Goal: Information Seeking & Learning: Learn about a topic

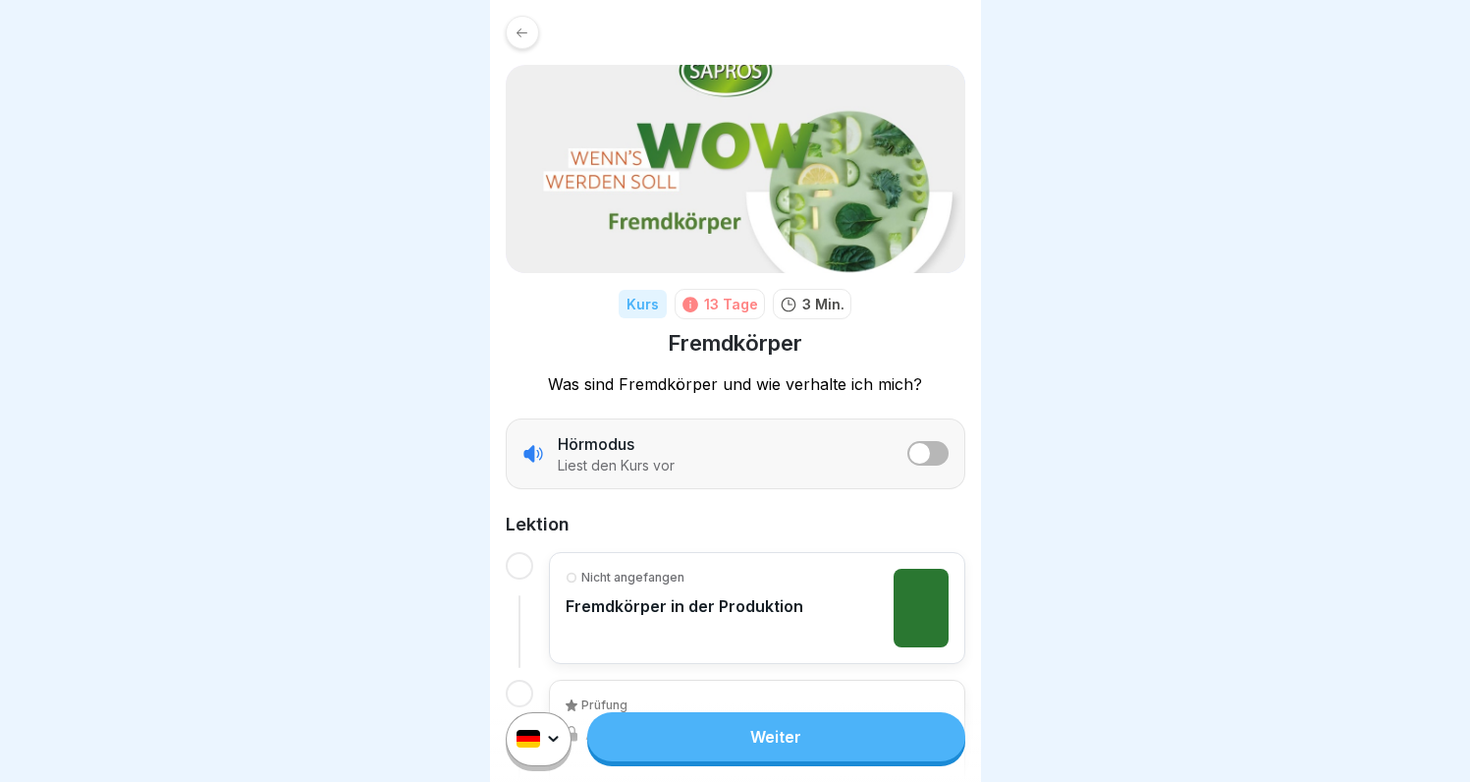
click at [781, 748] on link "Weiter" at bounding box center [775, 736] width 377 height 49
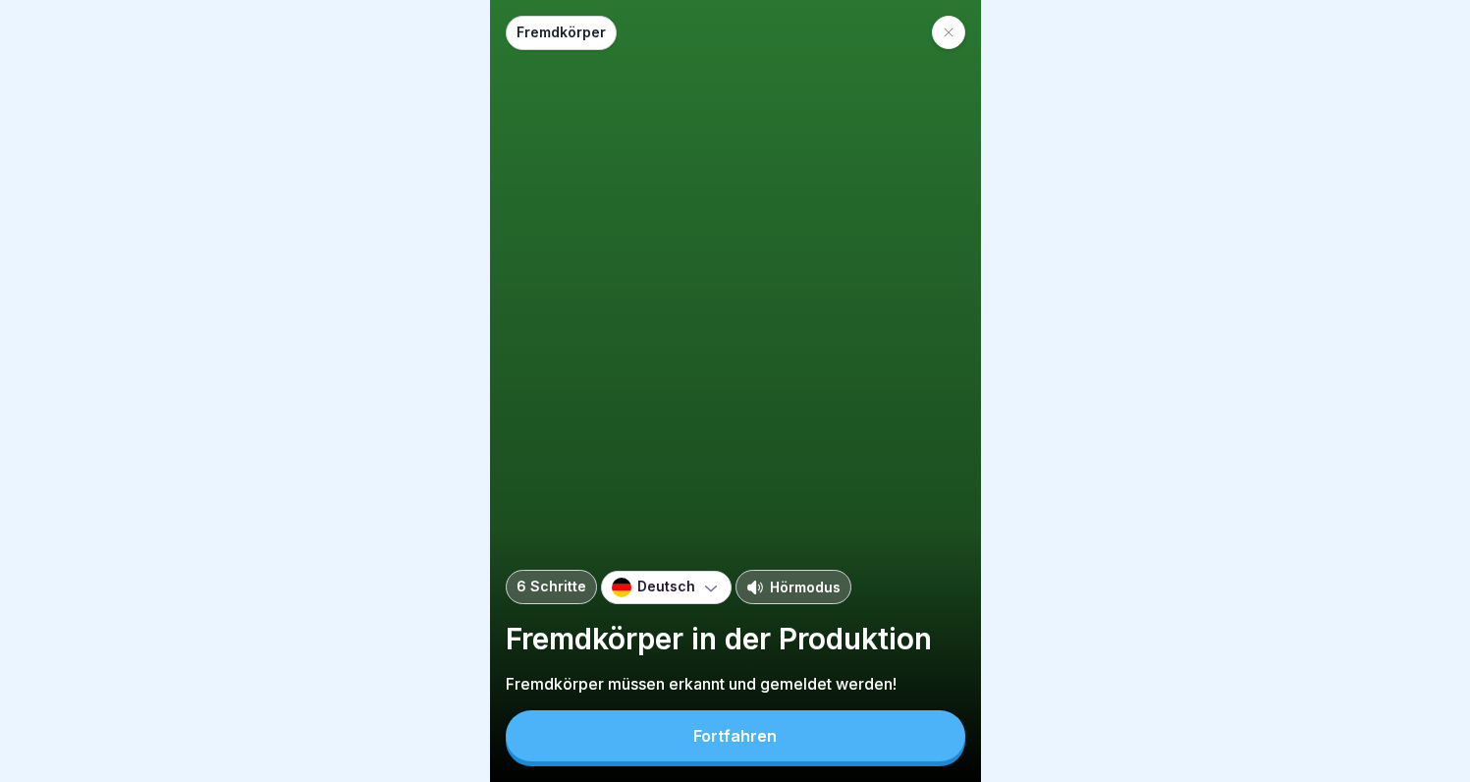
click at [772, 744] on div "Fortfahren" at bounding box center [734, 736] width 83 height 18
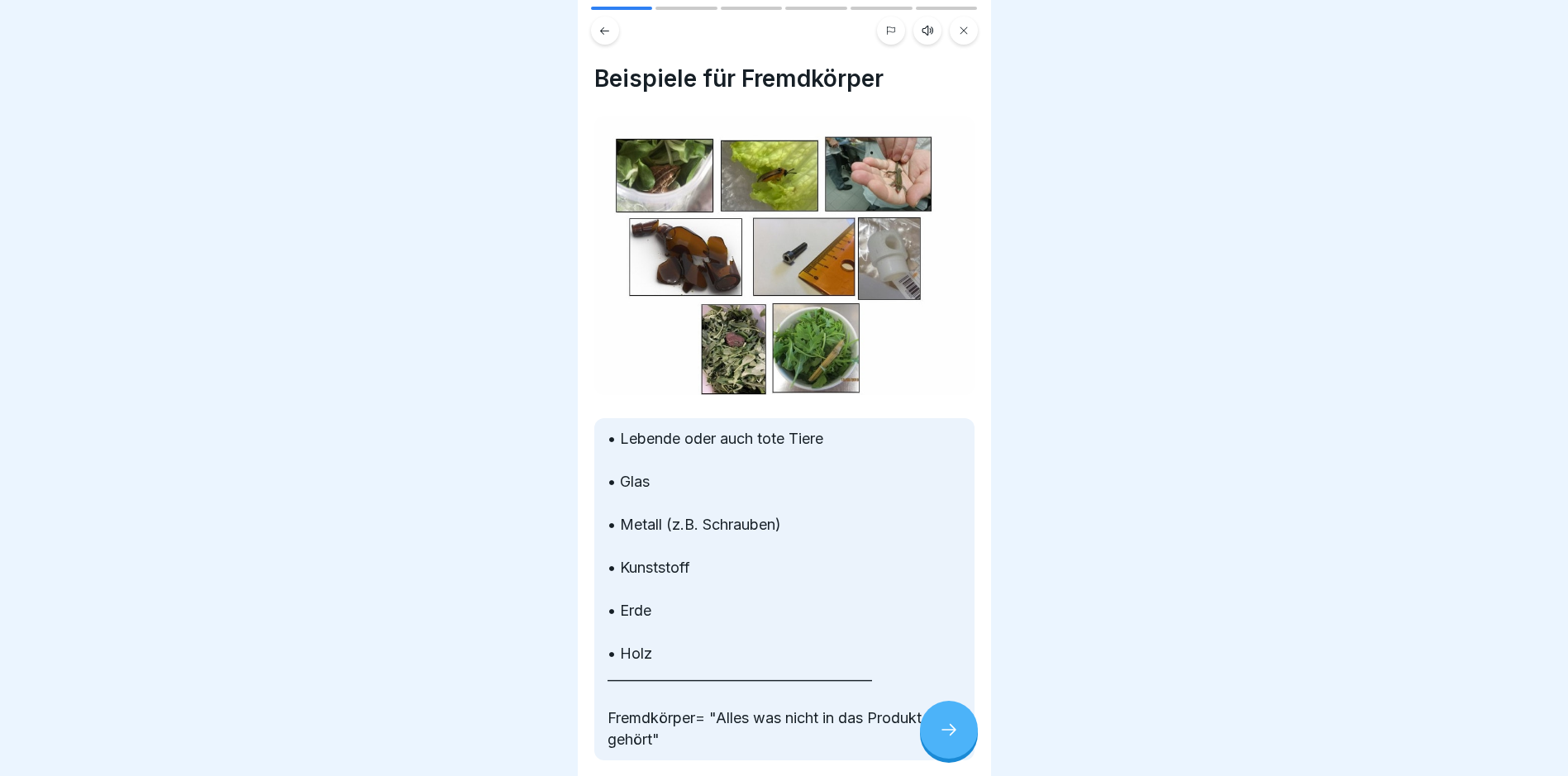
click at [953, 657] on icon at bounding box center [949, 730] width 20 height 20
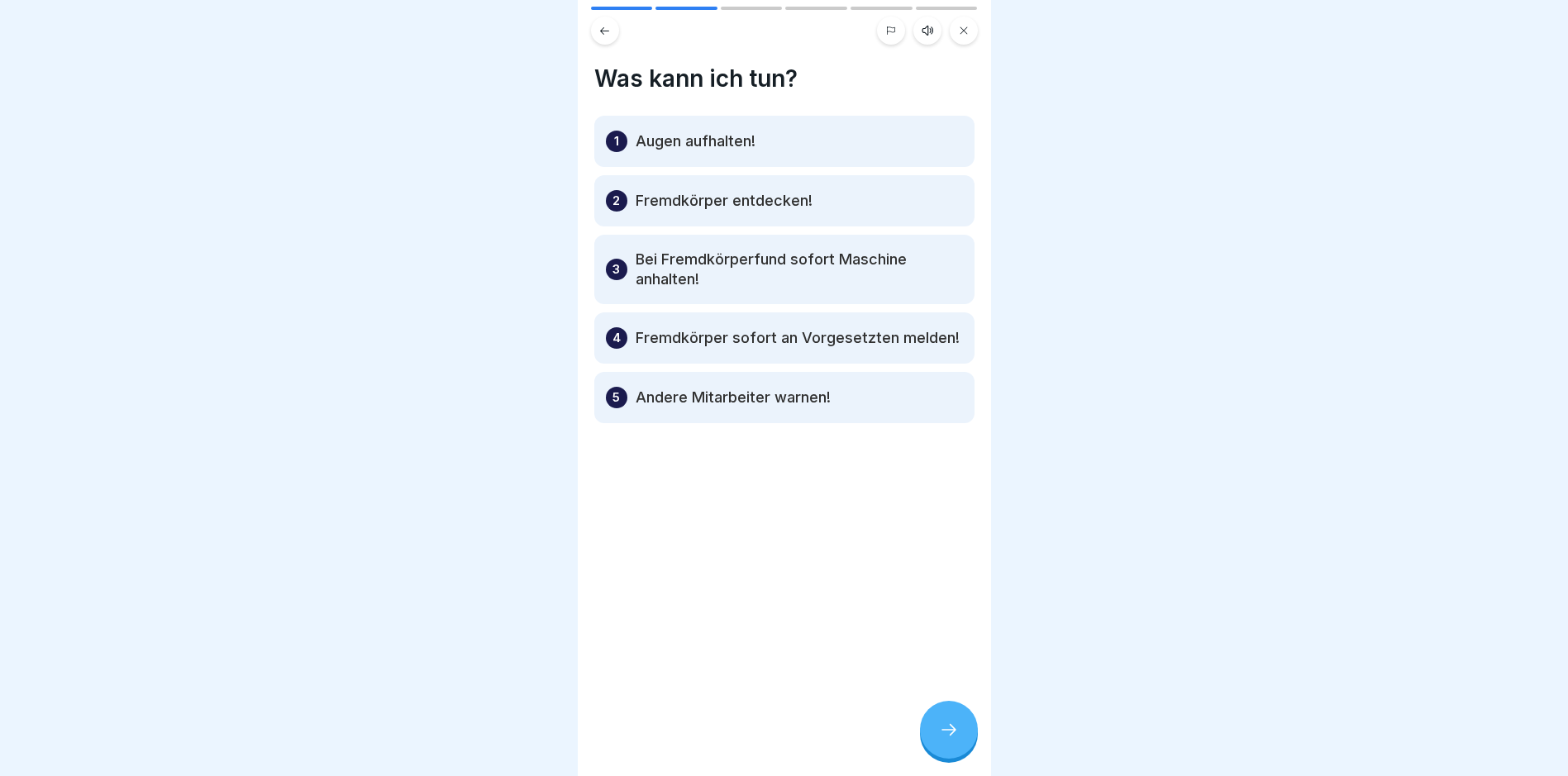
click at [954, 657] on icon at bounding box center [949, 730] width 20 height 20
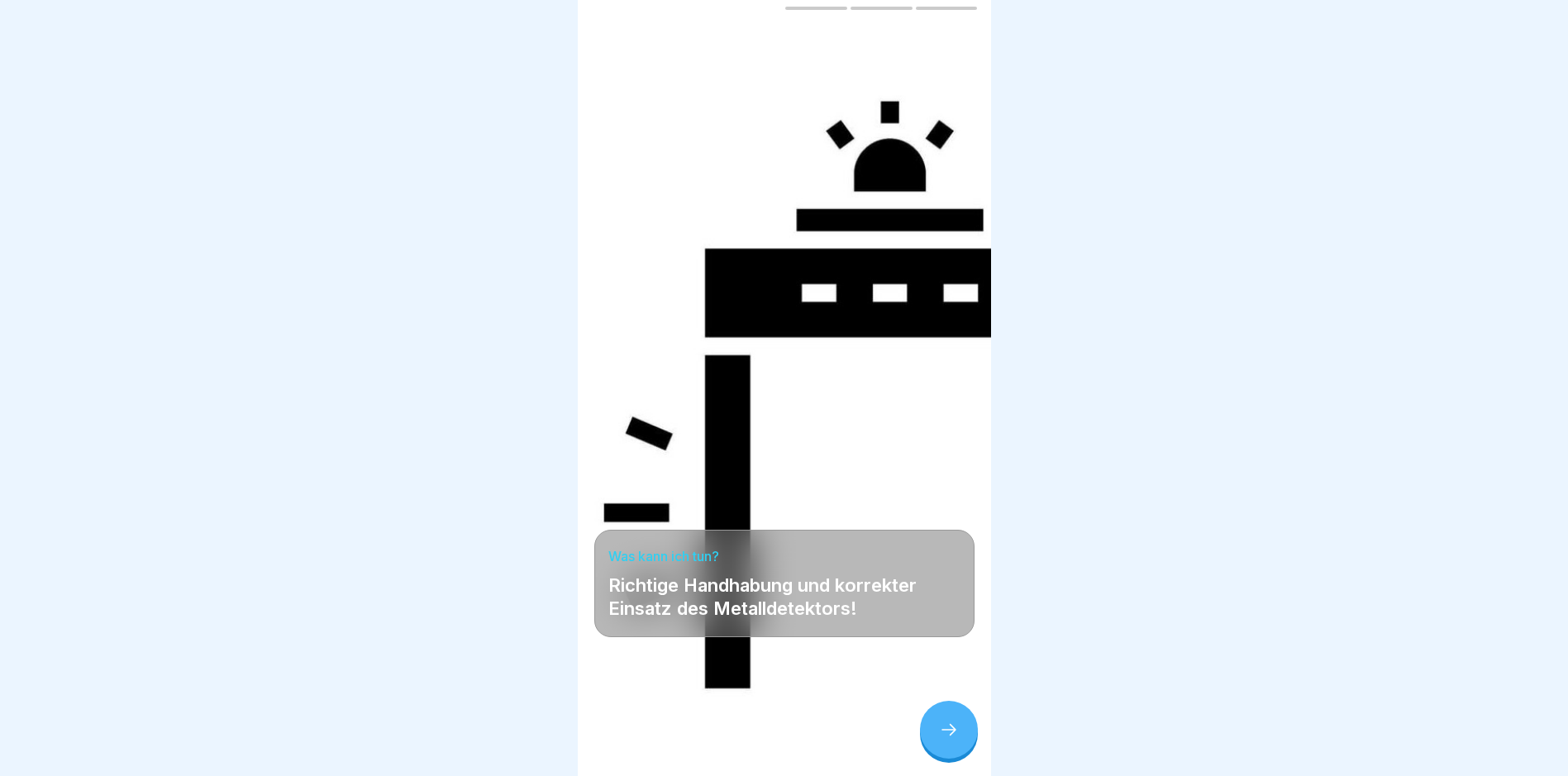
click at [954, 657] on icon at bounding box center [949, 730] width 20 height 20
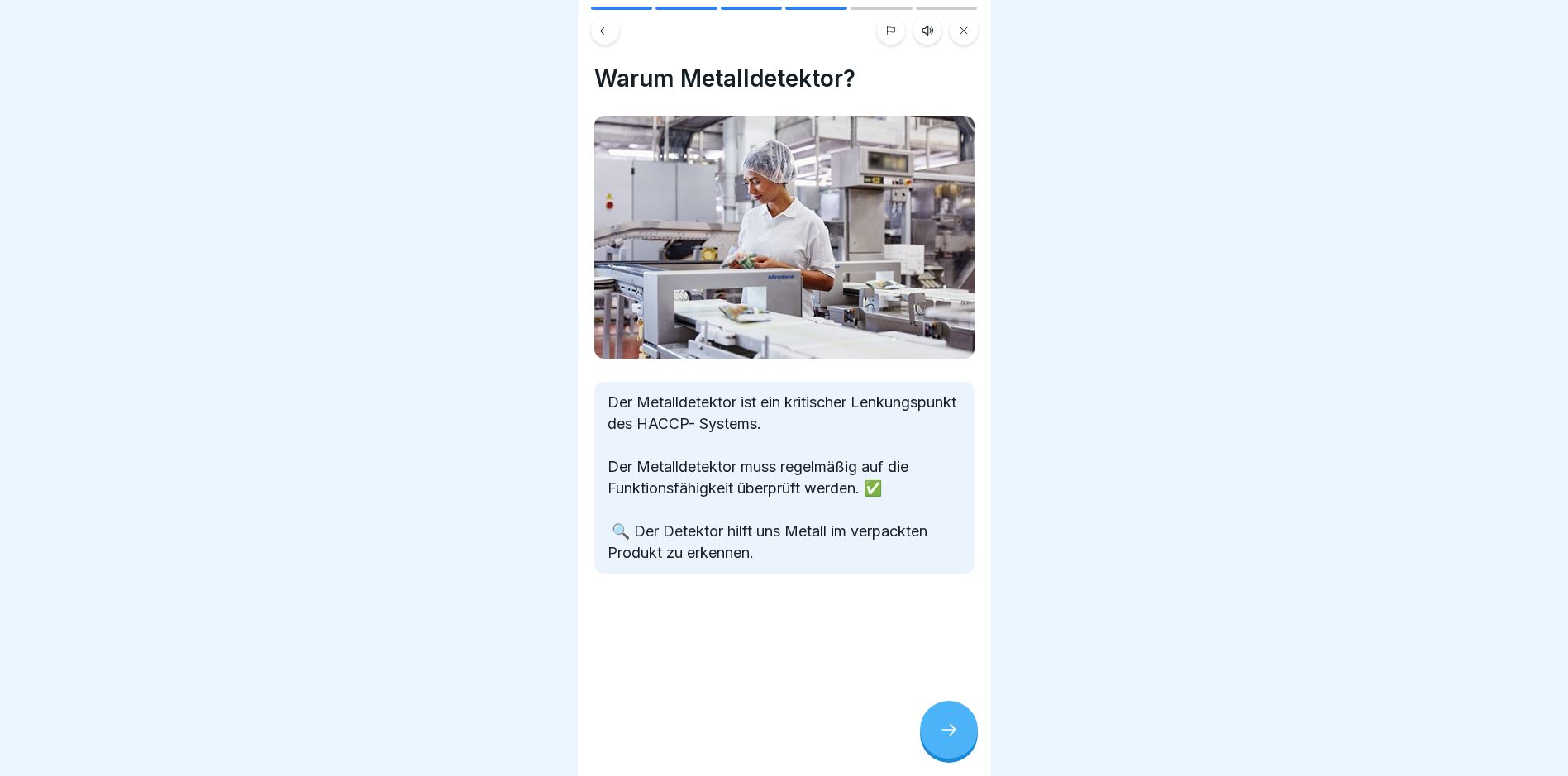
click at [948, 657] on icon at bounding box center [949, 730] width 20 height 20
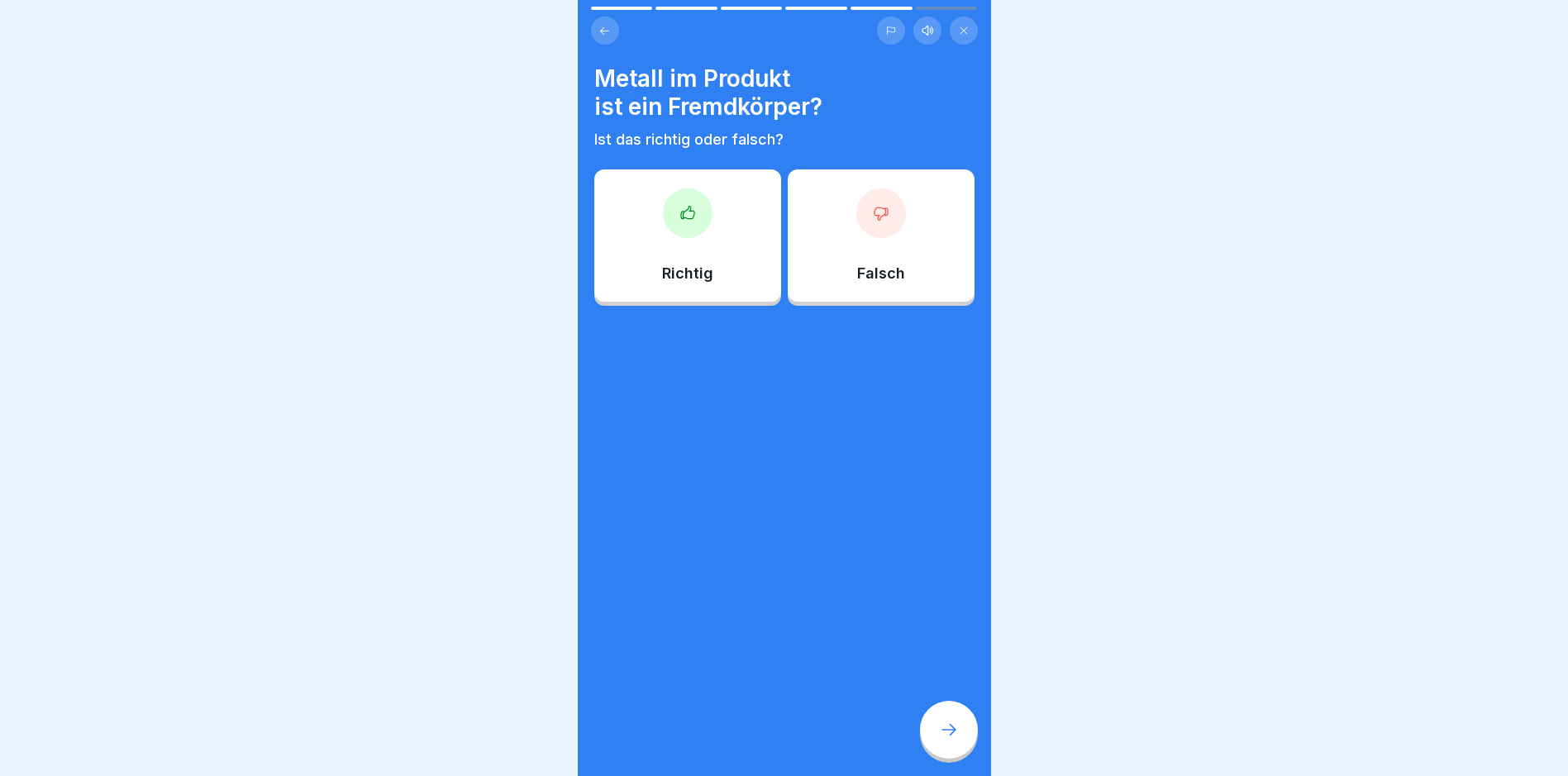
click at [690, 234] on div at bounding box center [687, 213] width 50 height 50
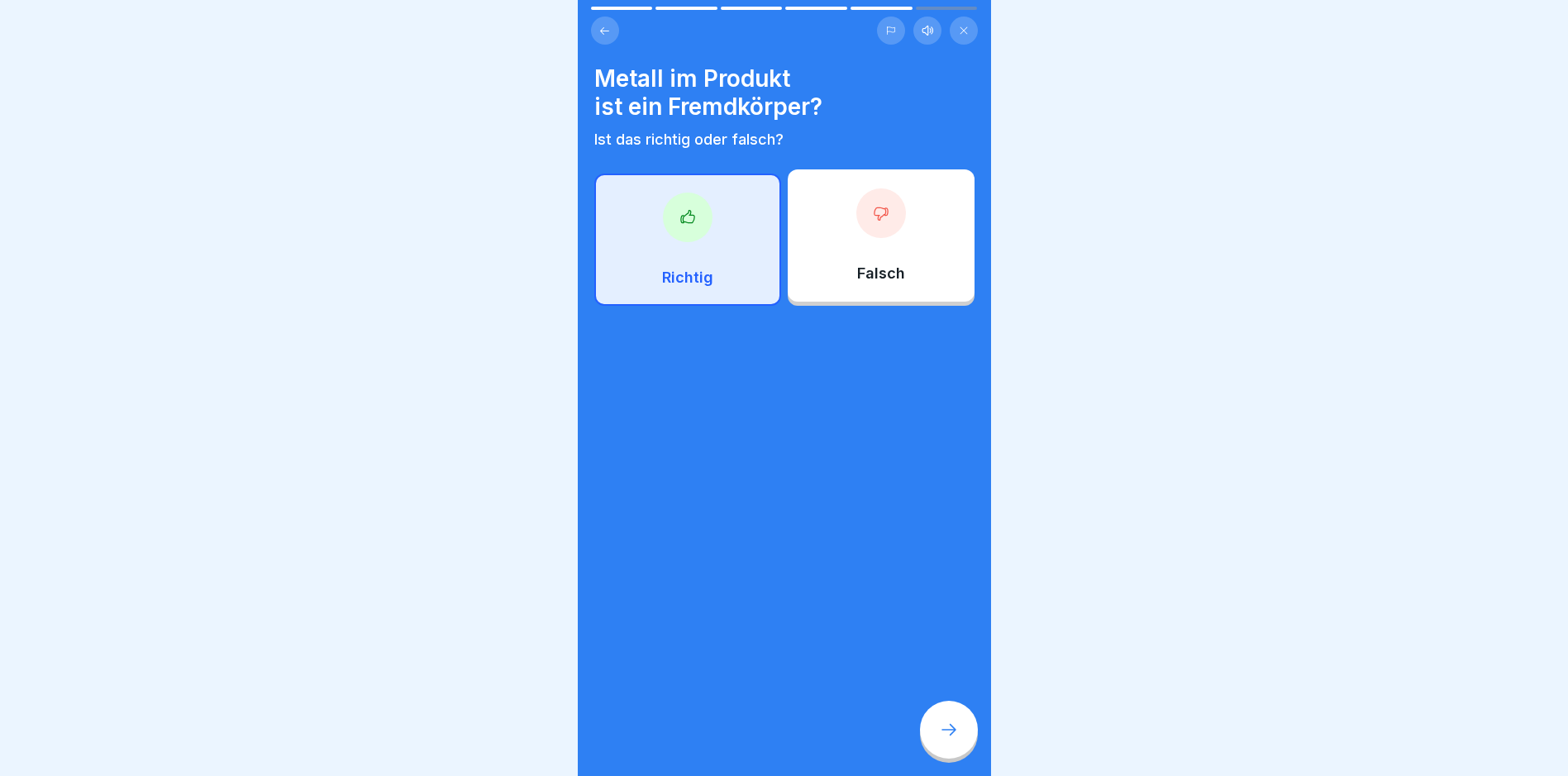
click at [957, 657] on icon at bounding box center [949, 730] width 20 height 20
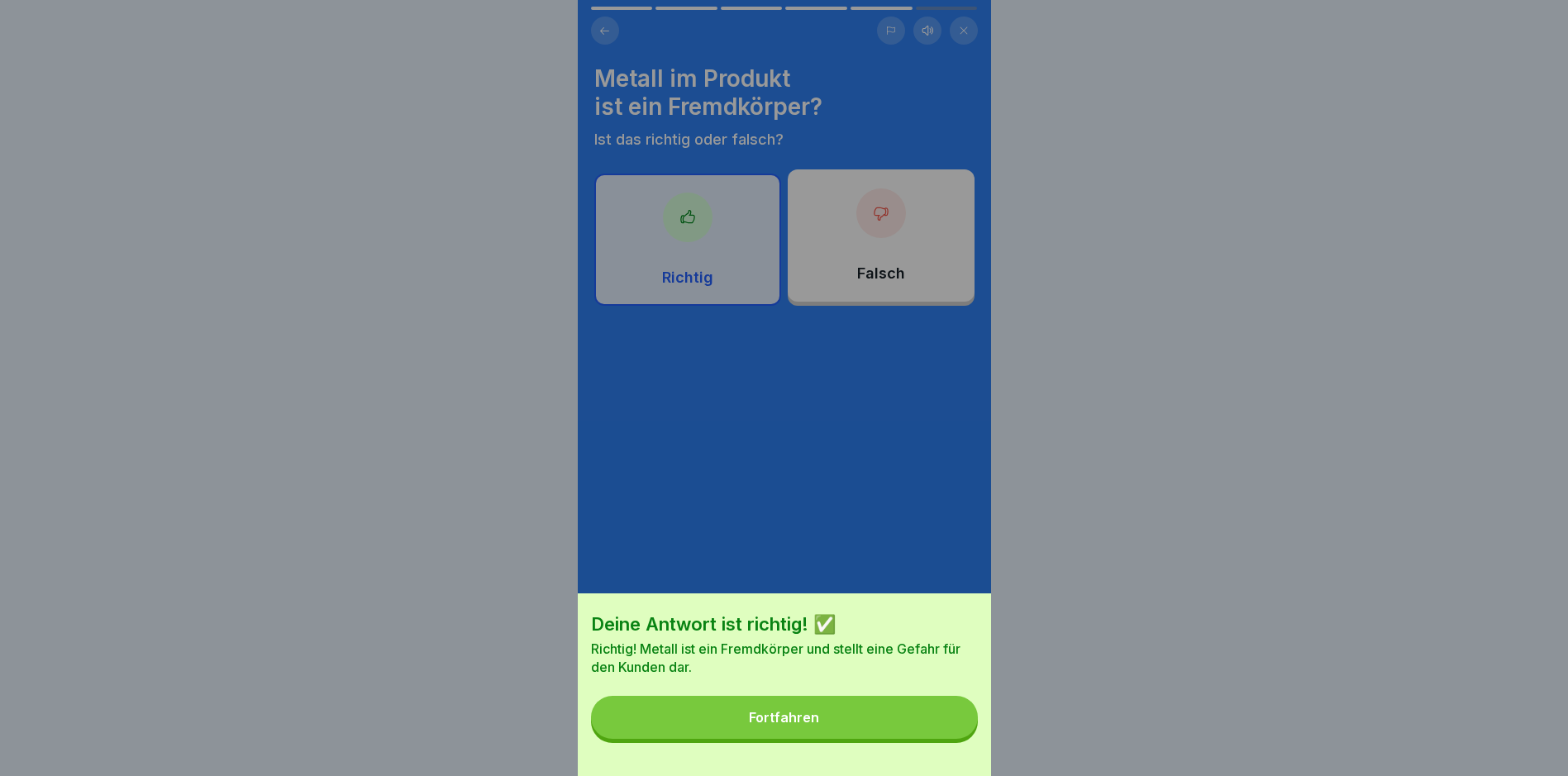
click at [797, 657] on div "Fortfahren" at bounding box center [784, 717] width 70 height 15
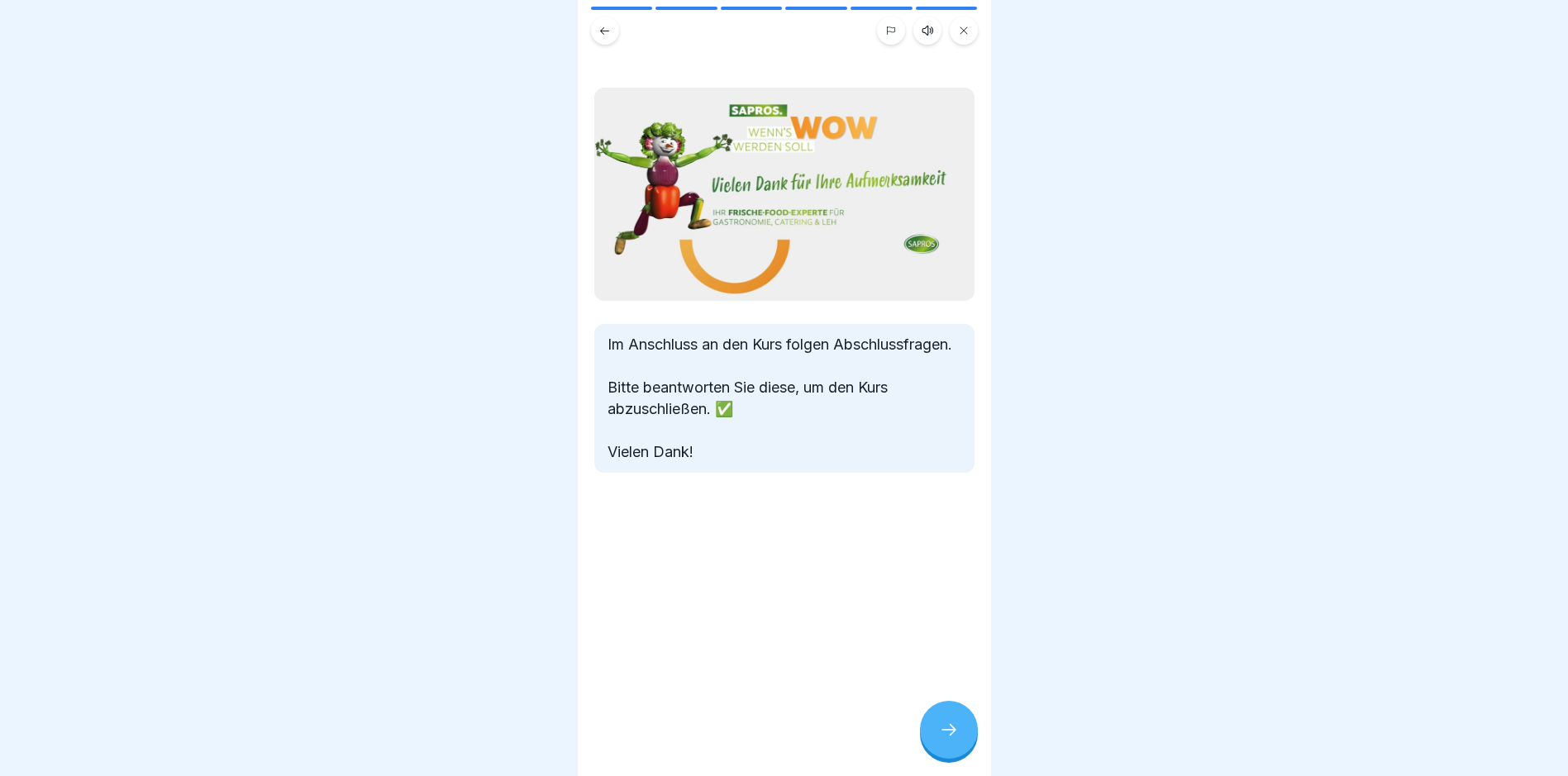
click at [955, 657] on icon at bounding box center [949, 730] width 20 height 20
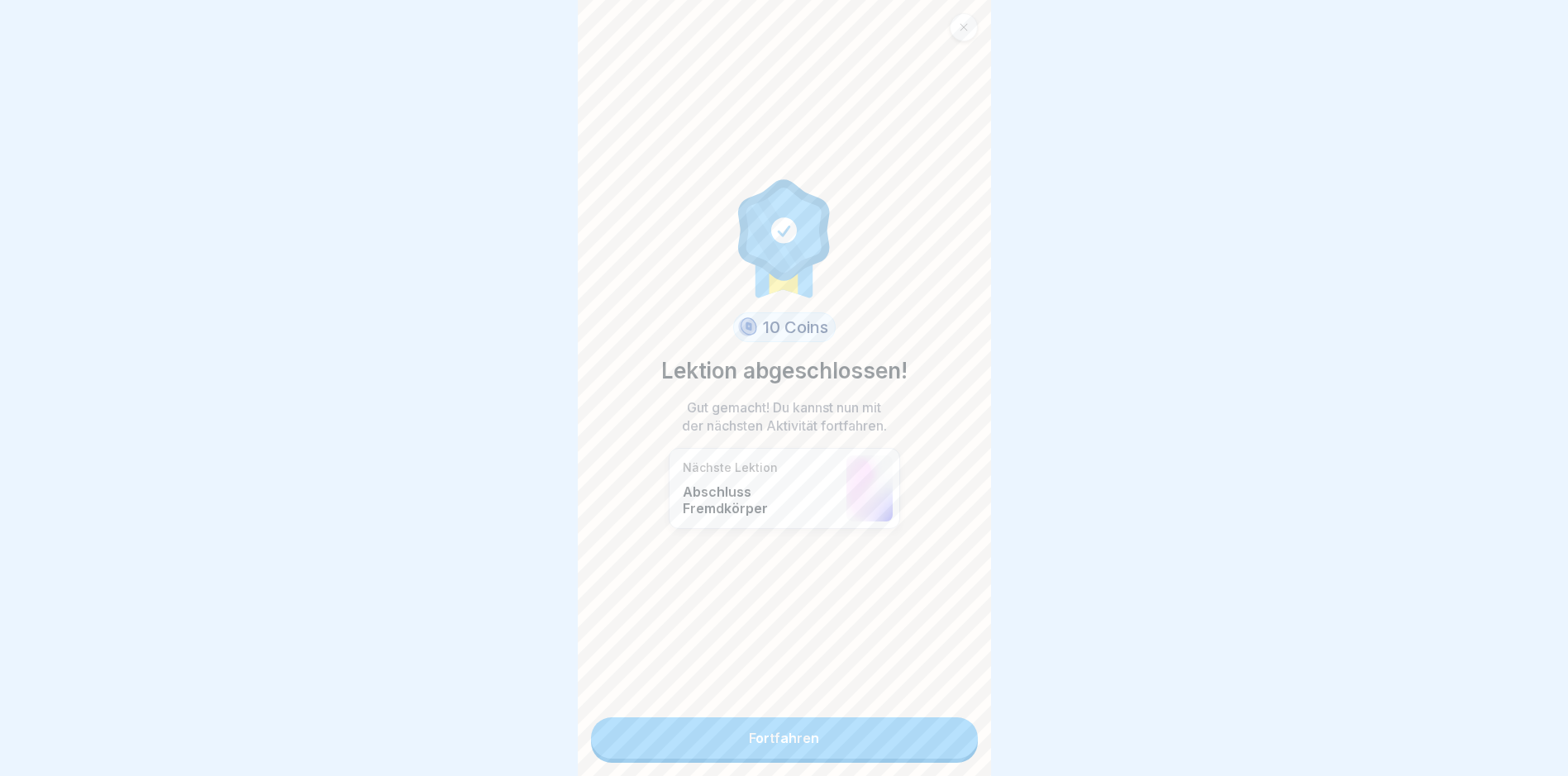
click at [803, 657] on link "Fortfahren" at bounding box center [784, 737] width 387 height 41
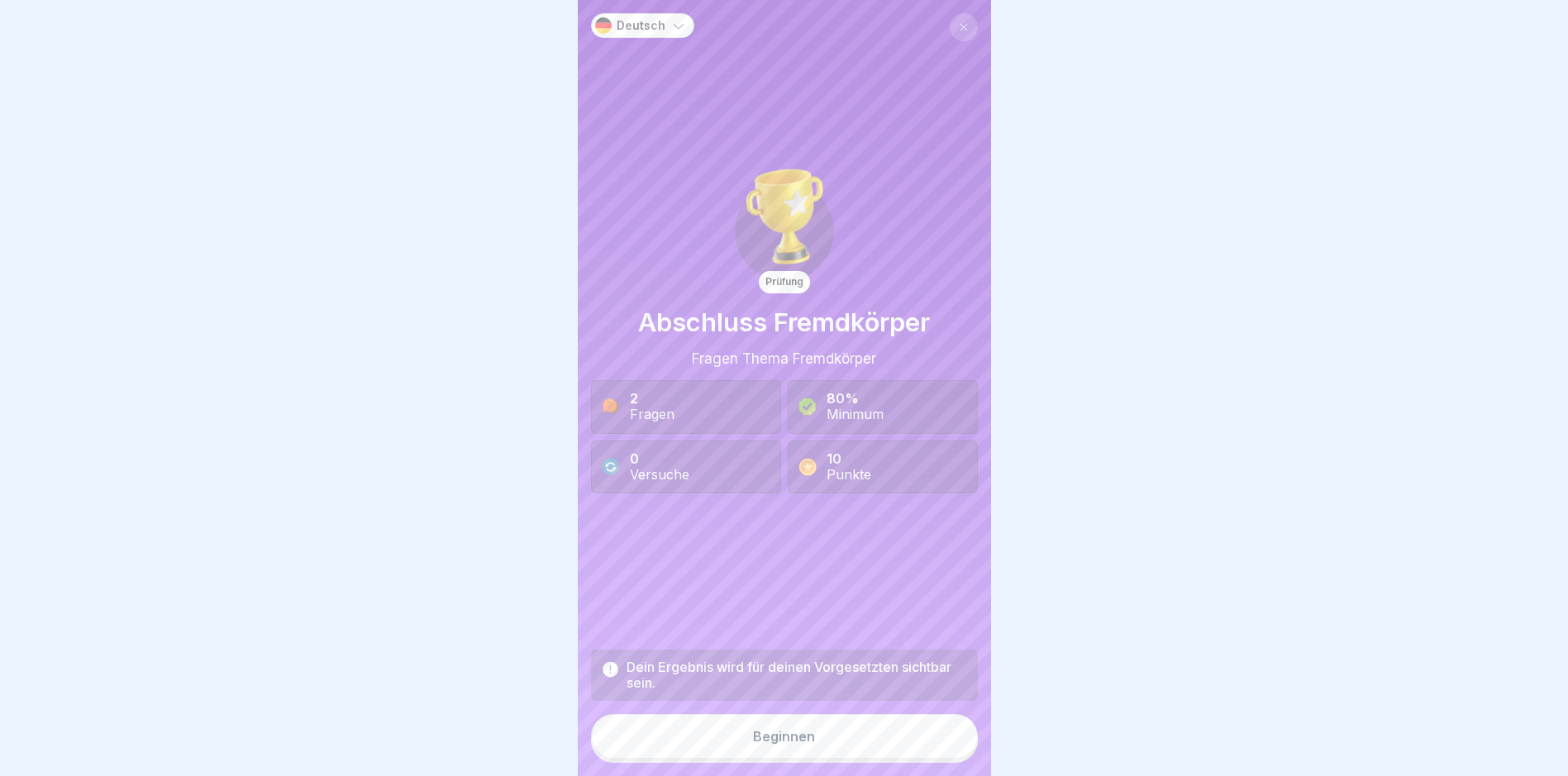
click at [800, 657] on button "Beginnen" at bounding box center [784, 736] width 387 height 45
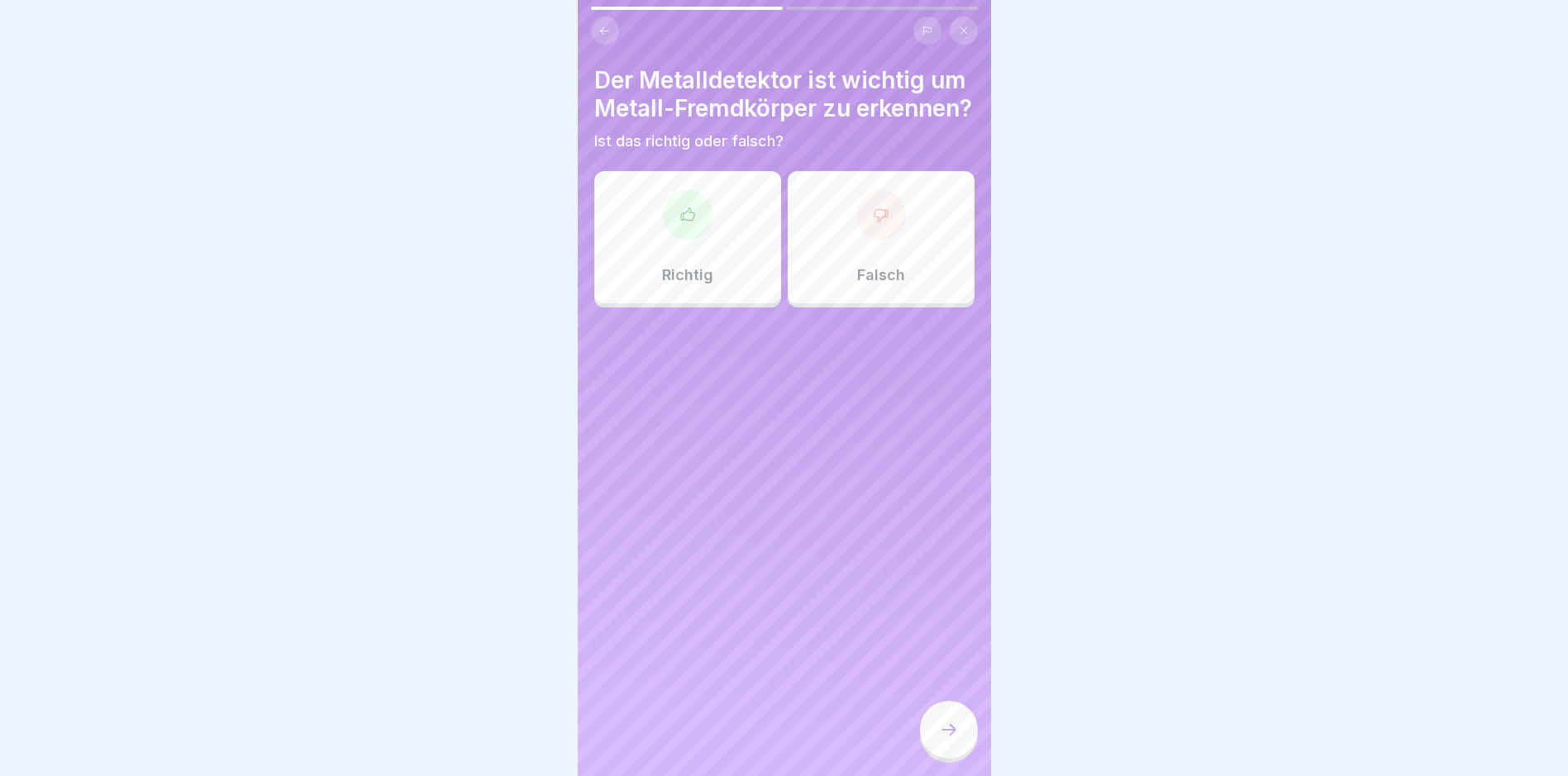
click at [685, 285] on div "Richtig" at bounding box center [688, 237] width 187 height 132
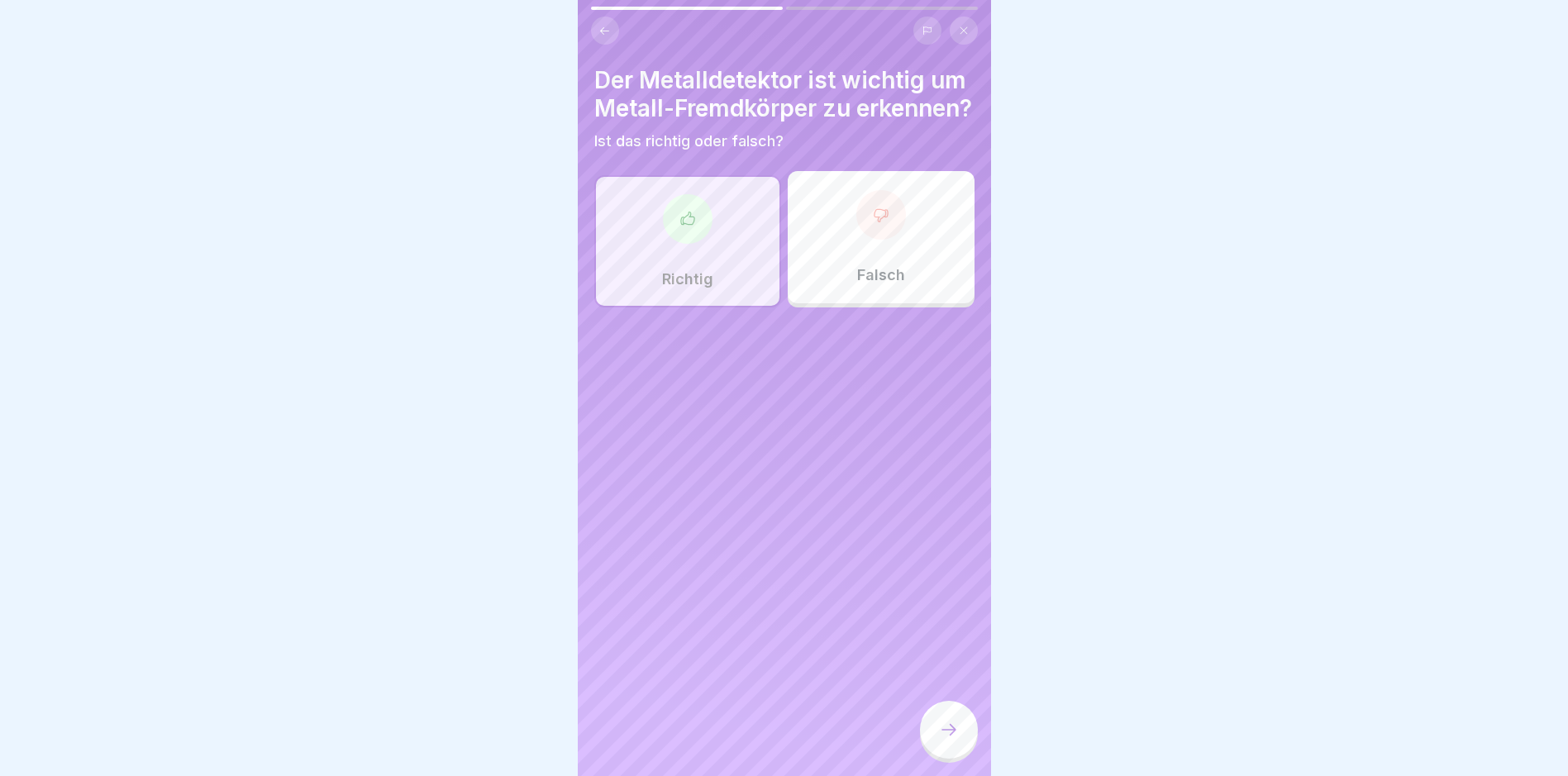
click at [943, 657] on icon at bounding box center [949, 730] width 20 height 20
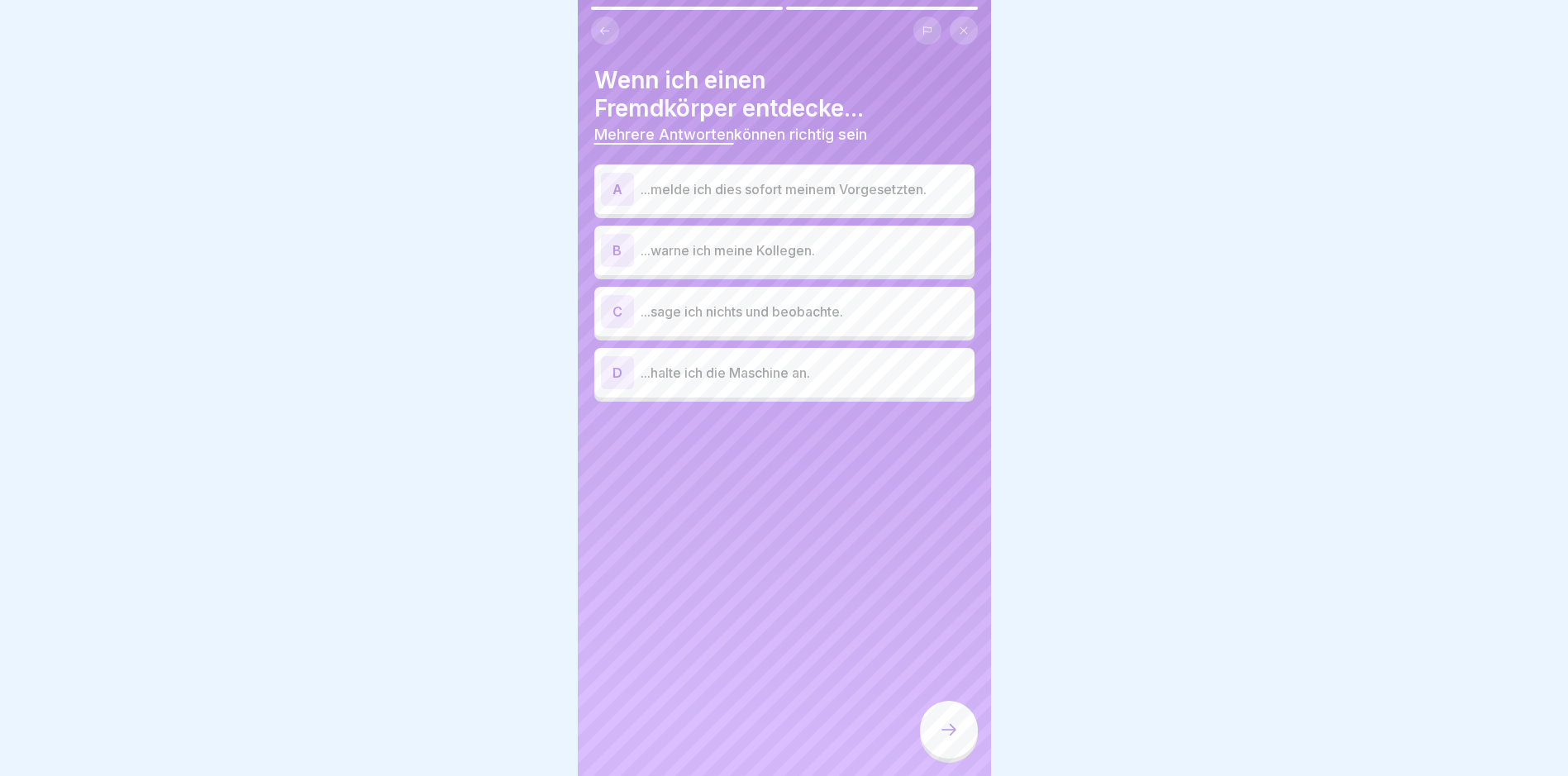
click at [874, 194] on p "...melde ich dies sofort meinem Vorgesetzten." at bounding box center [804, 189] width 328 height 20
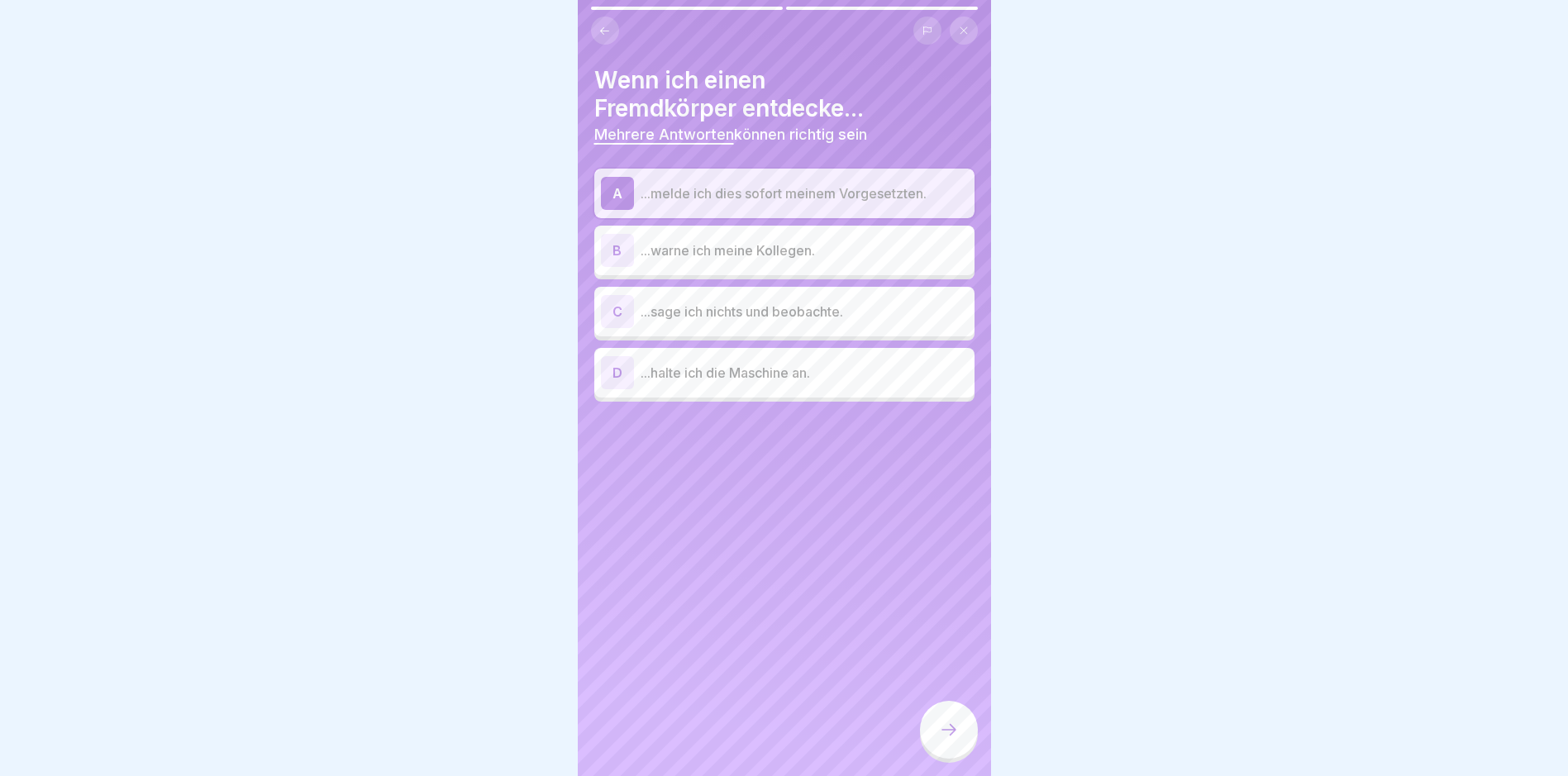
click at [820, 251] on p "...warne ich meine Kollegen." at bounding box center [804, 251] width 328 height 20
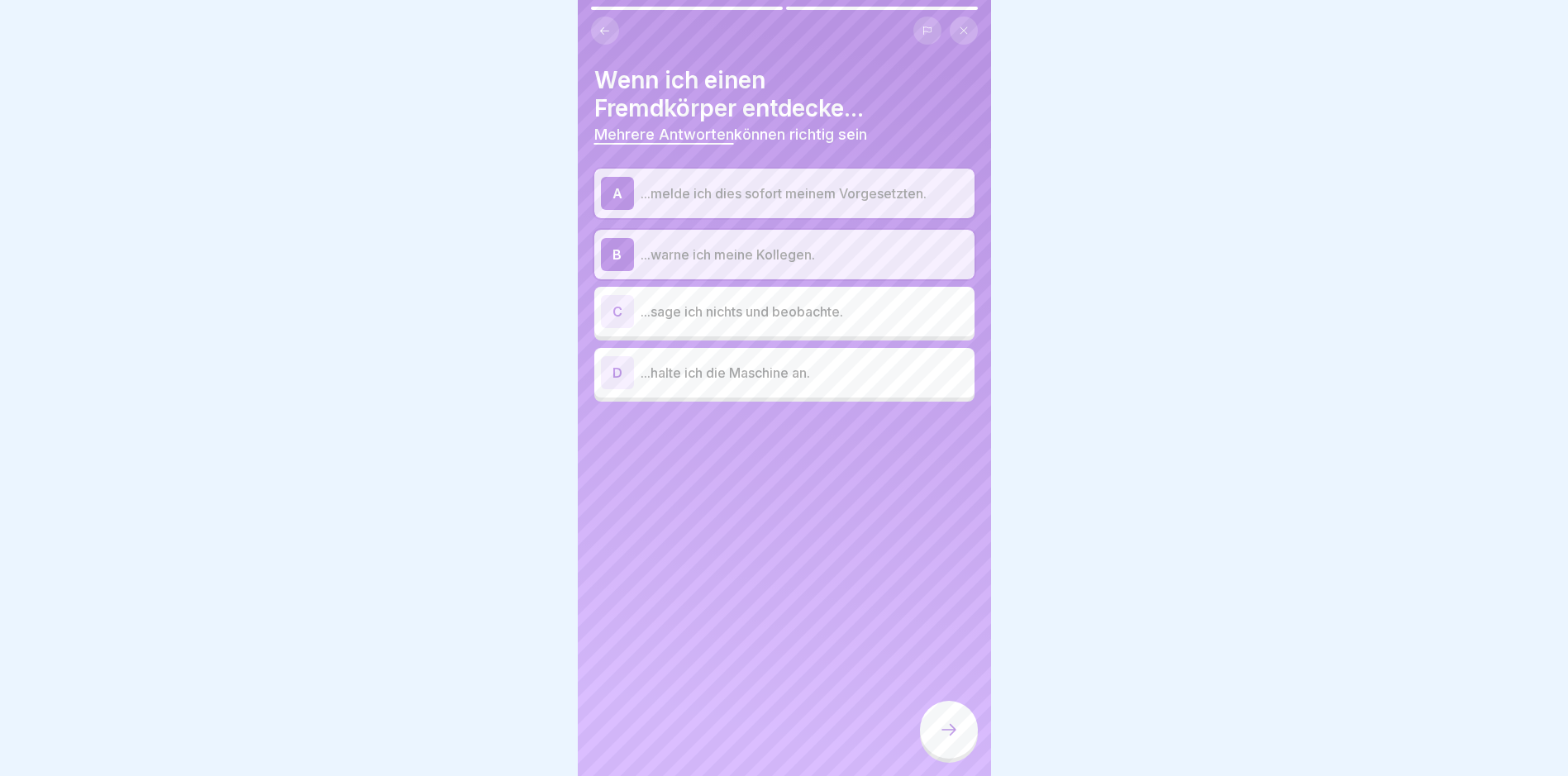
click at [781, 381] on p "...halte ich die Maschine an." at bounding box center [804, 373] width 328 height 20
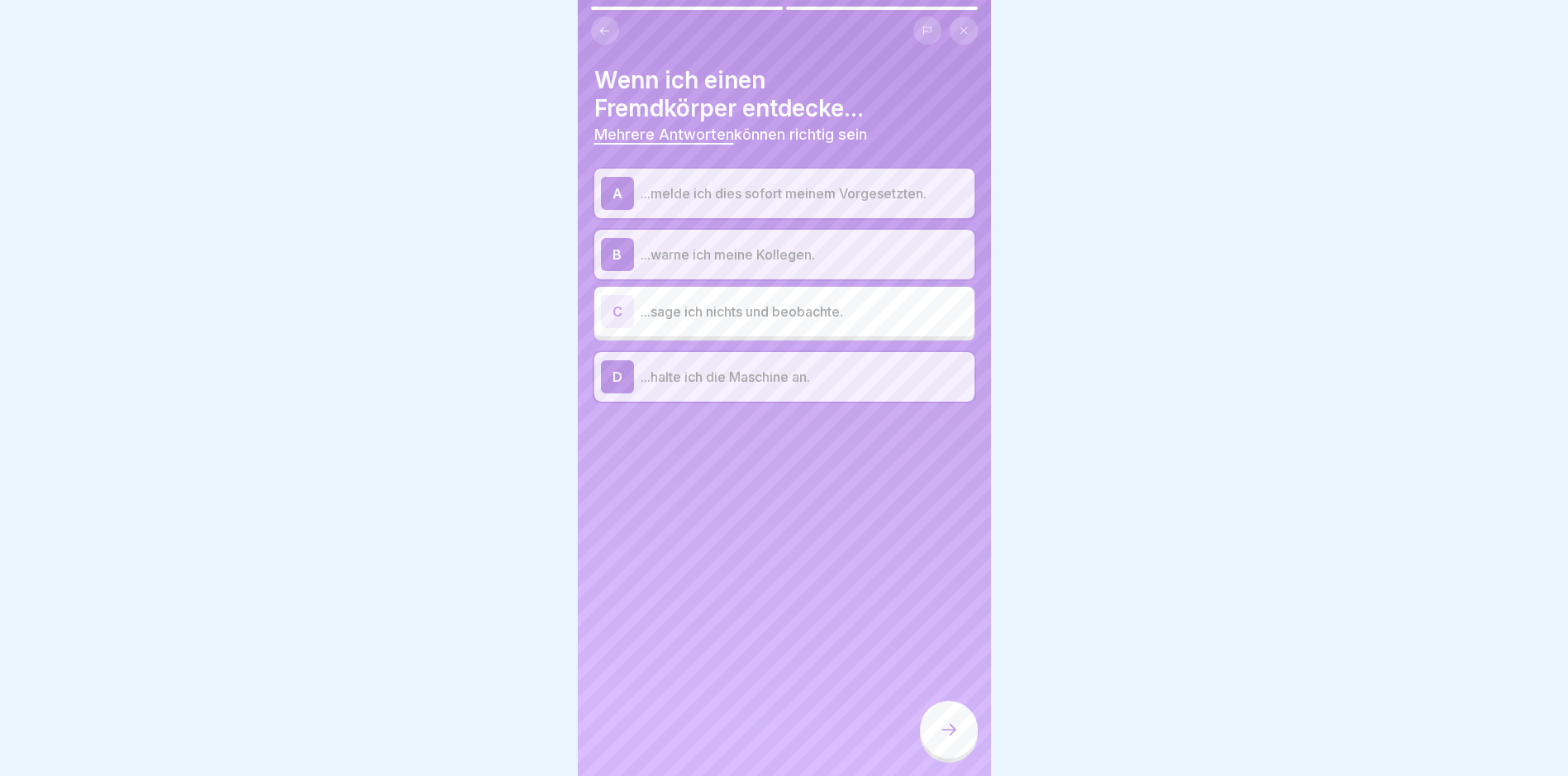
click at [958, 657] on icon at bounding box center [949, 730] width 20 height 20
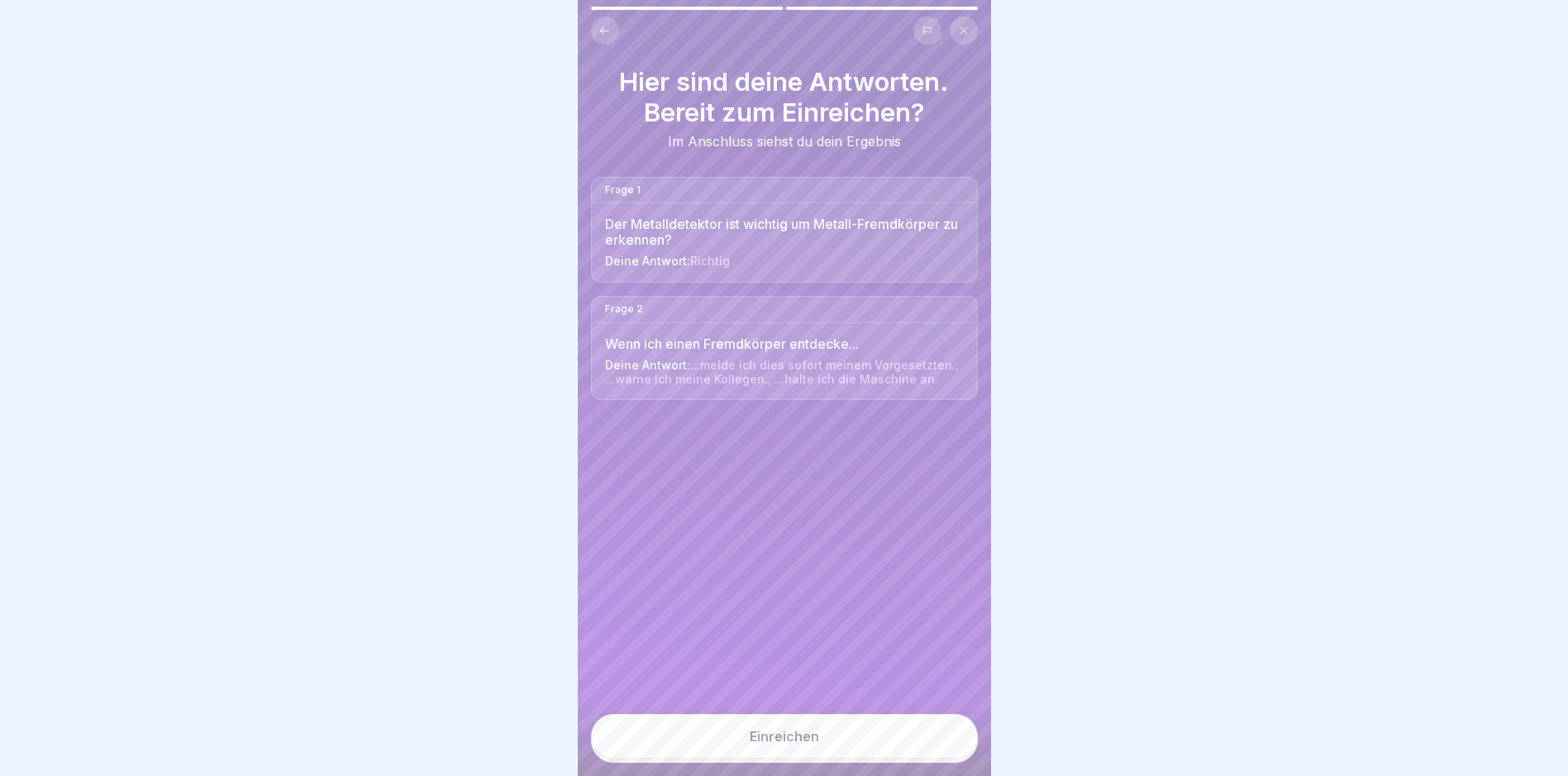
click at [821, 657] on button "Einreichen" at bounding box center [784, 736] width 387 height 45
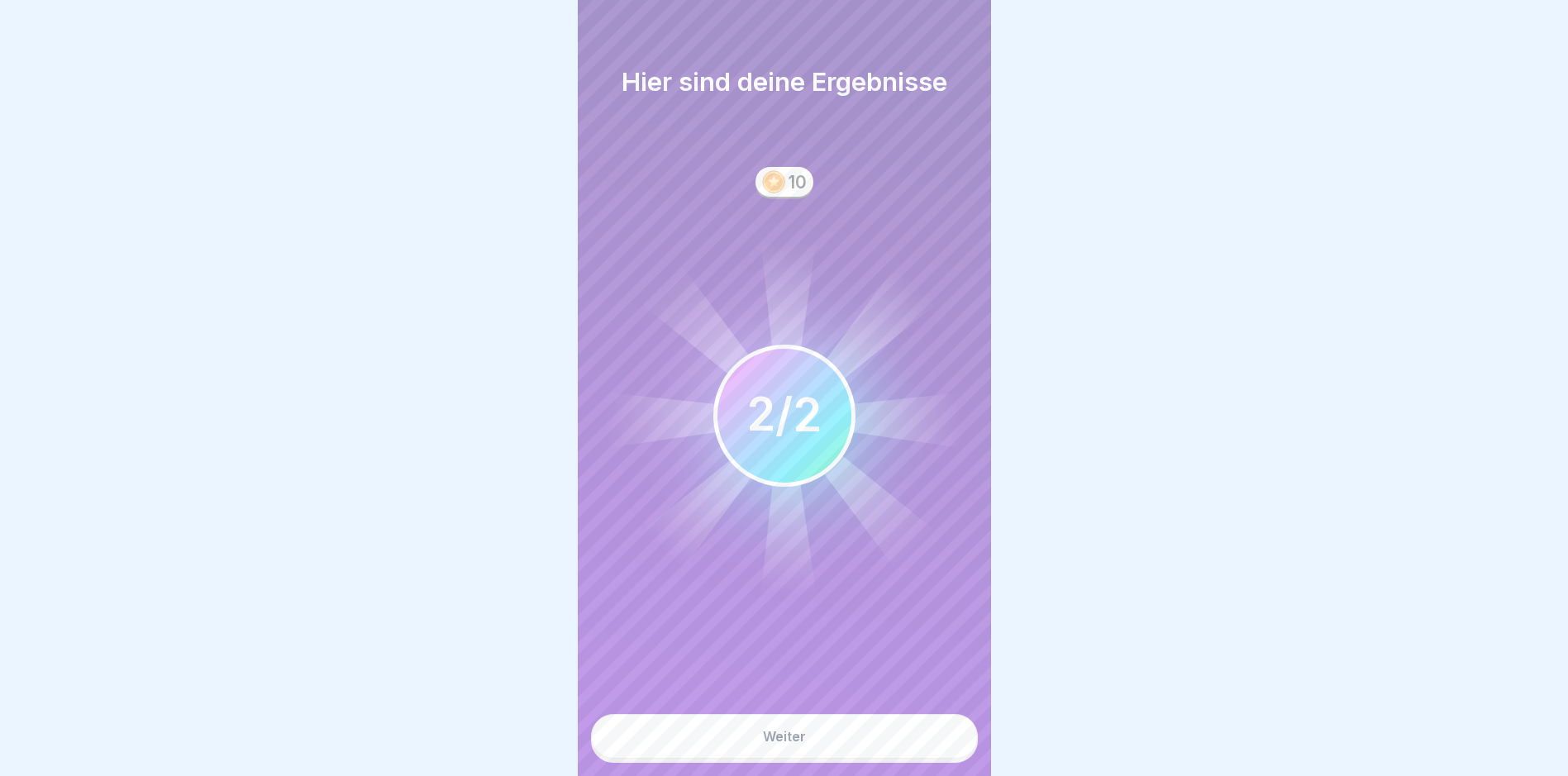
click at [809, 657] on button "Weiter" at bounding box center [784, 736] width 387 height 45
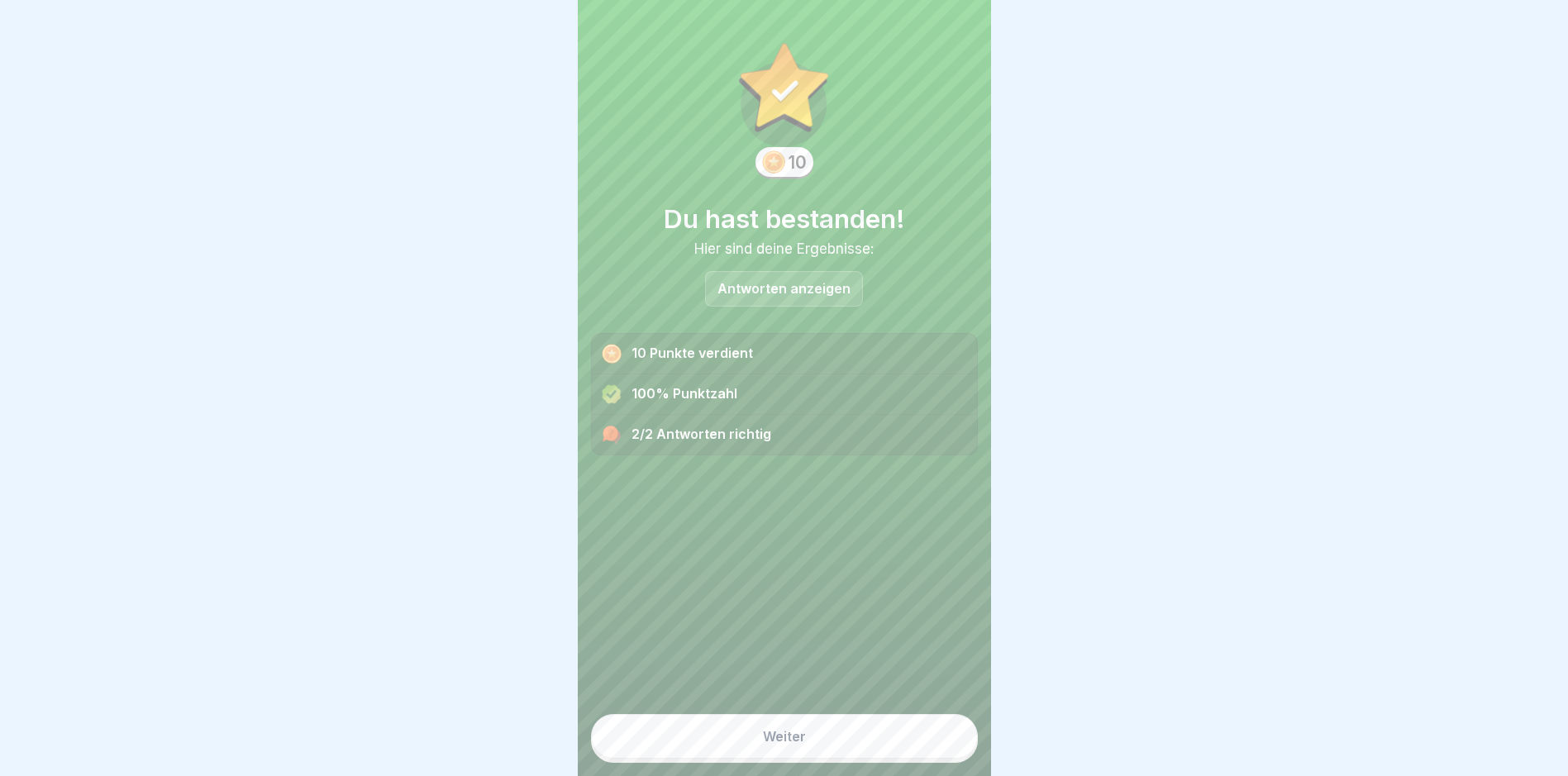
click at [813, 657] on button "Weiter" at bounding box center [784, 736] width 387 height 45
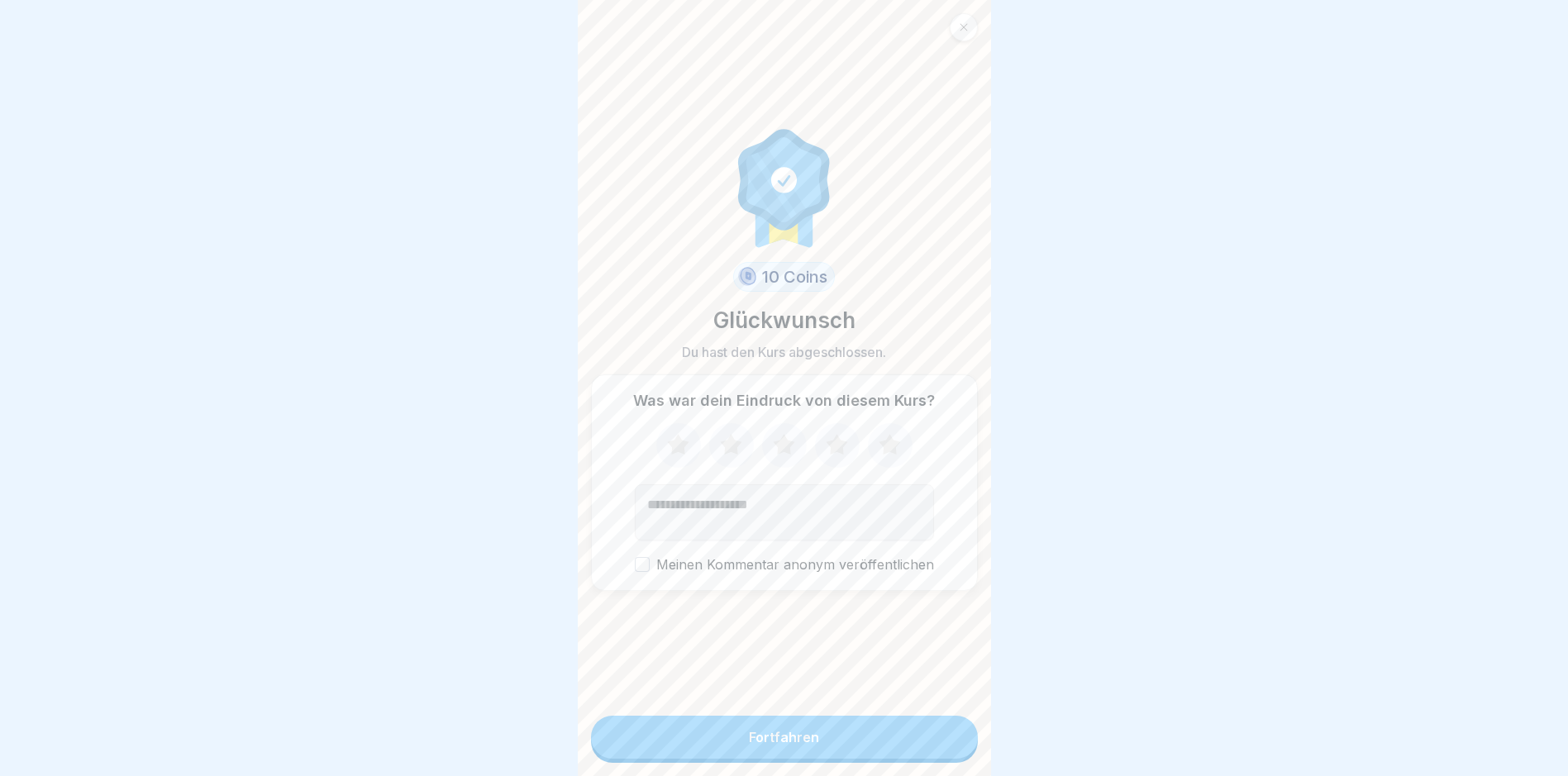
click at [813, 657] on button "Fortfahren" at bounding box center [784, 736] width 387 height 43
click at [712, 657] on form "10 Coins Glückwunsch Du hast den Kurs abgeschlossen. Was war dein Eindruck von …" at bounding box center [784, 388] width 413 height 776
click at [786, 452] on icon at bounding box center [784, 444] width 22 height 21
click at [807, 657] on div "Fortfahren" at bounding box center [784, 737] width 70 height 15
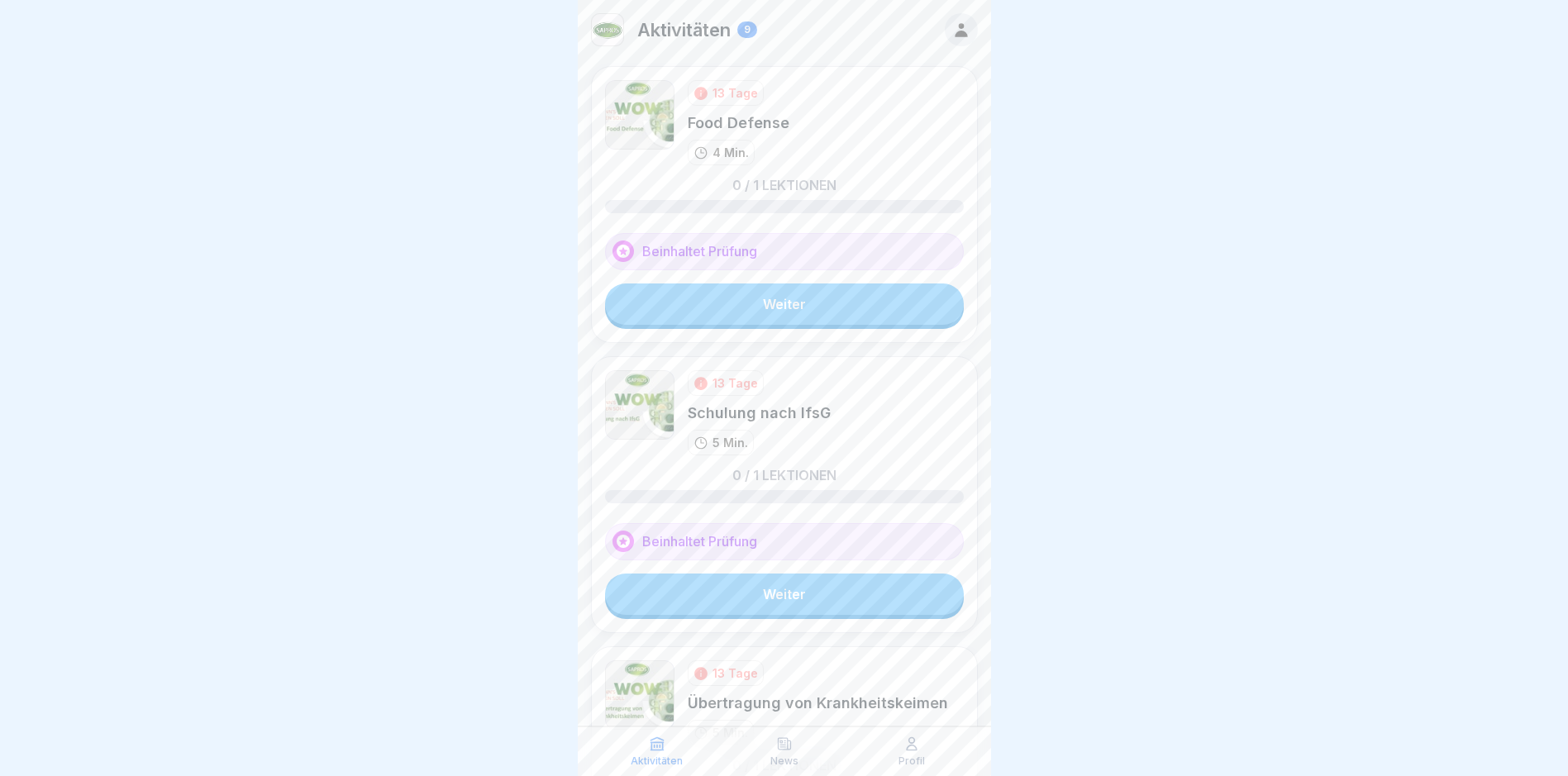
click at [781, 306] on link "Weiter" at bounding box center [785, 304] width 359 height 41
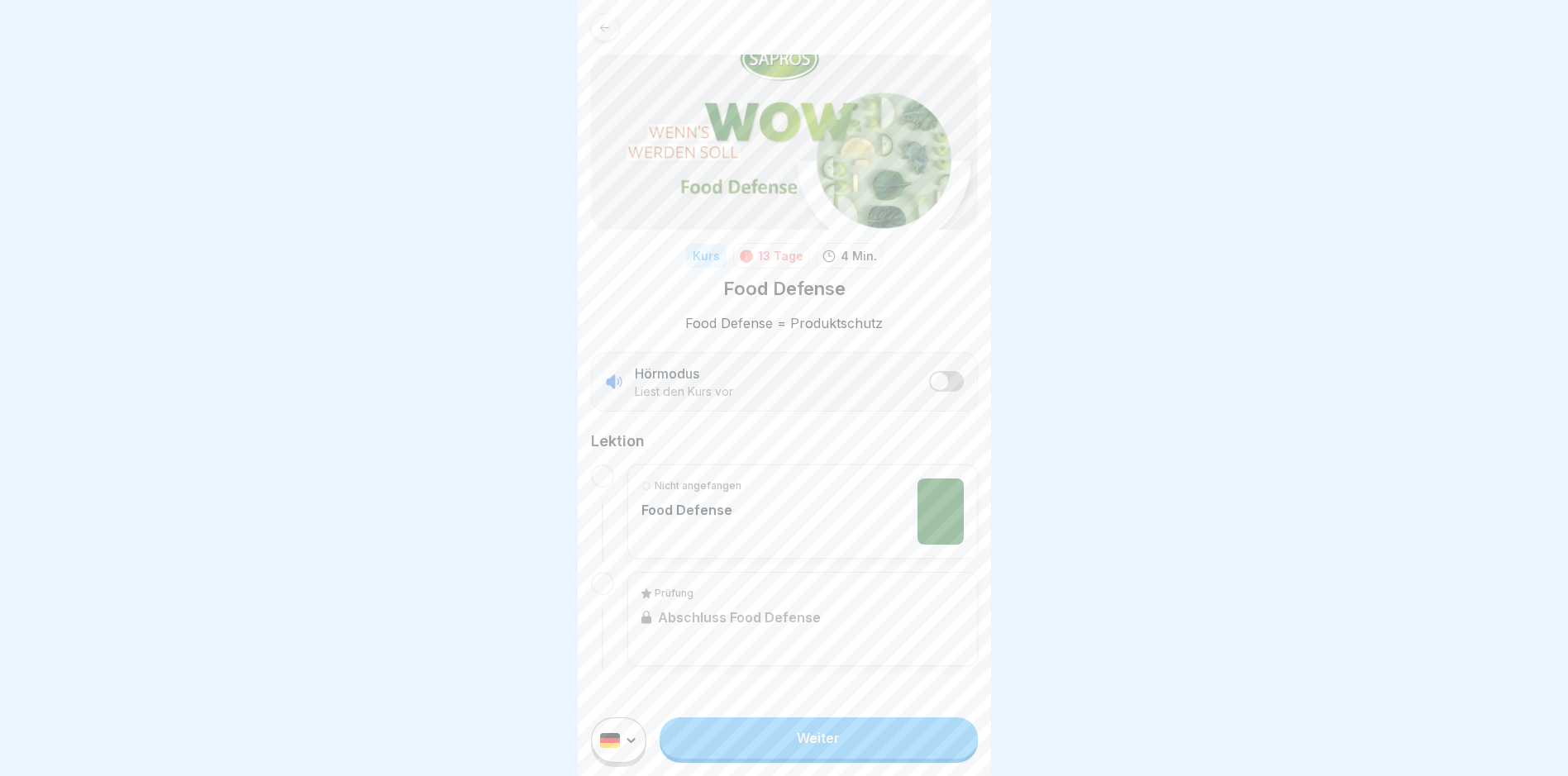
click at [602, 477] on div at bounding box center [602, 476] width 23 height 23
click at [702, 517] on p "Food Defense" at bounding box center [691, 510] width 100 height 17
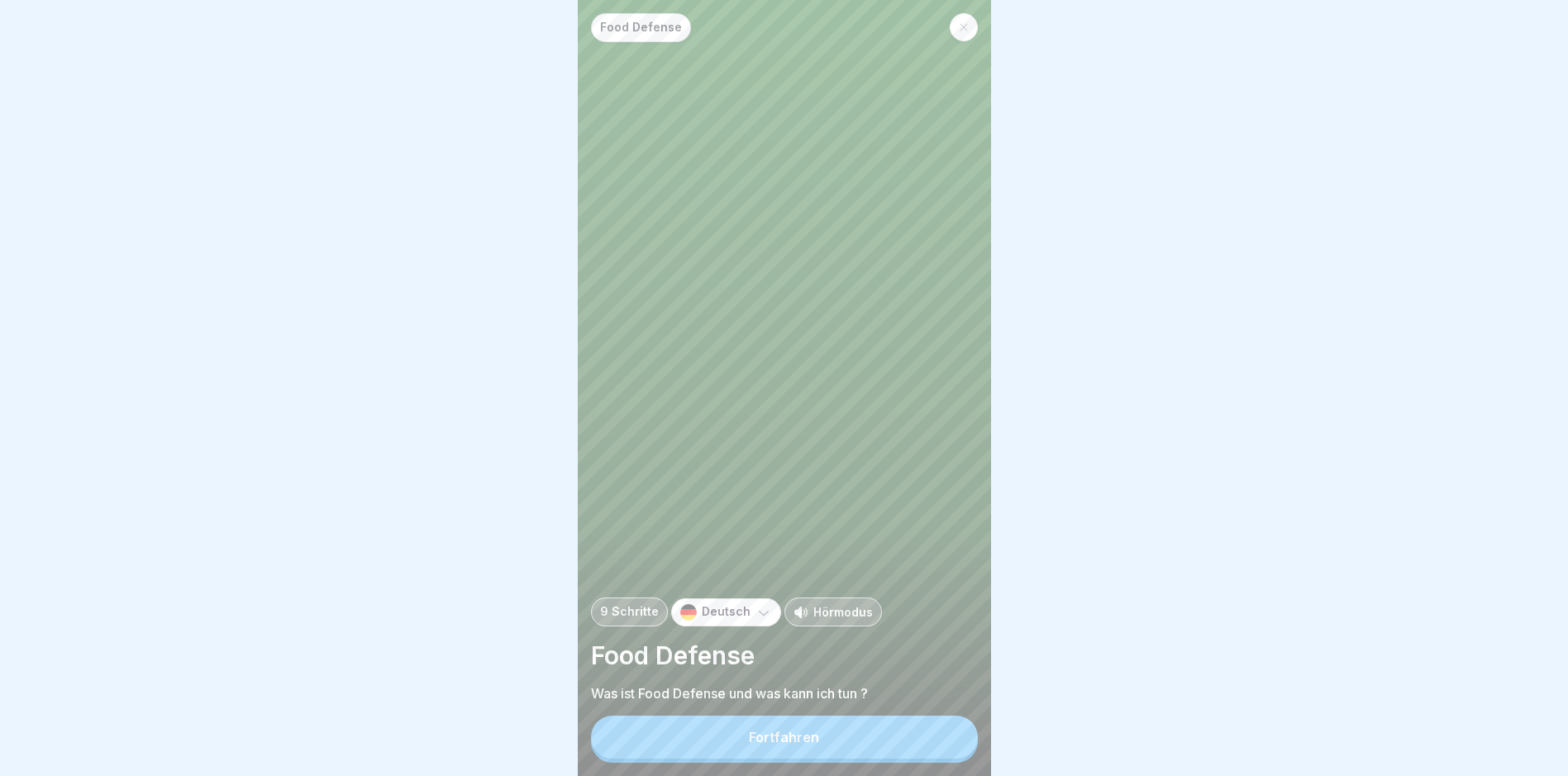
click at [824, 657] on button "Fortfahren" at bounding box center [784, 736] width 387 height 43
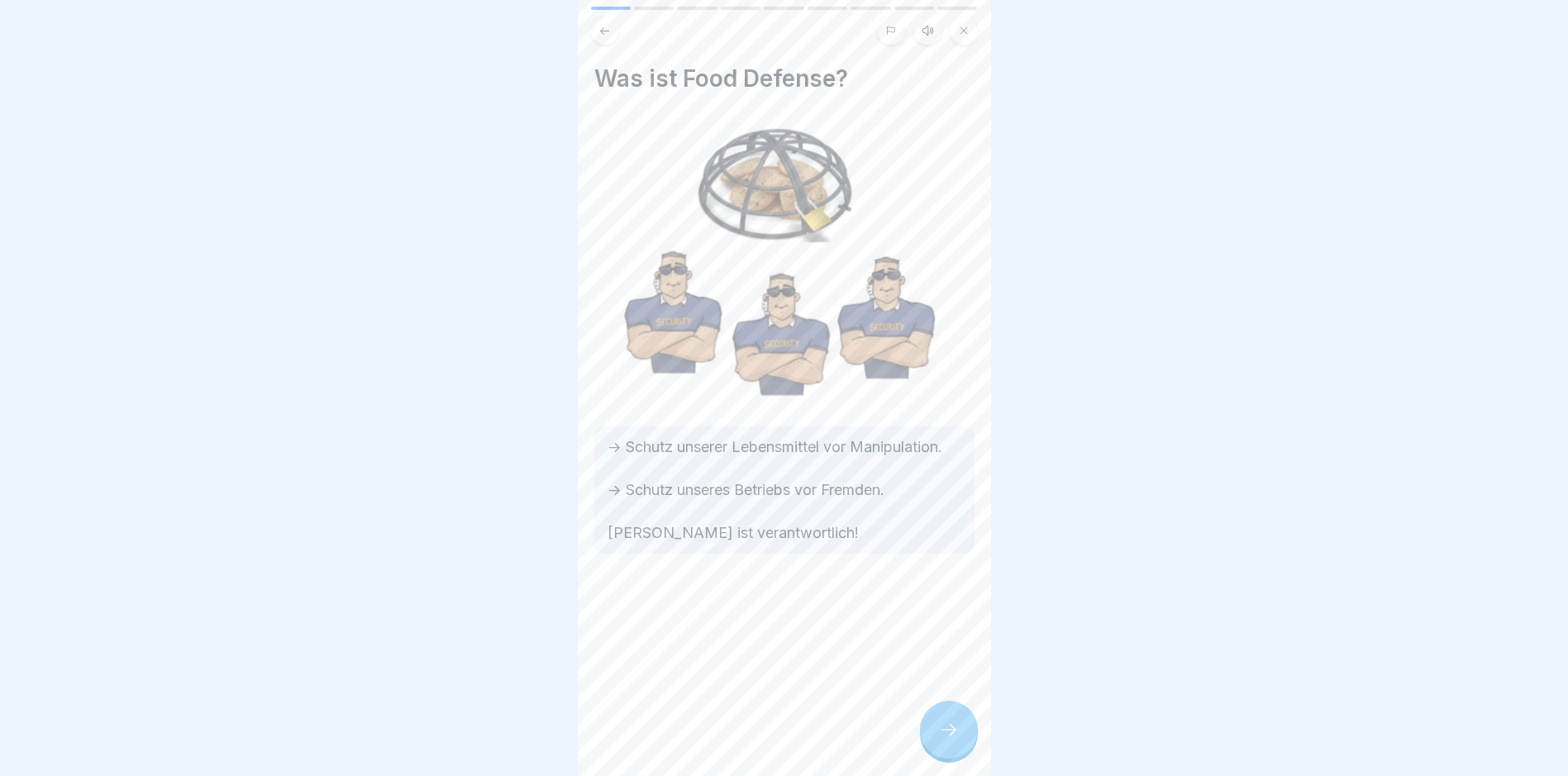
click at [948, 657] on icon at bounding box center [949, 730] width 20 height 20
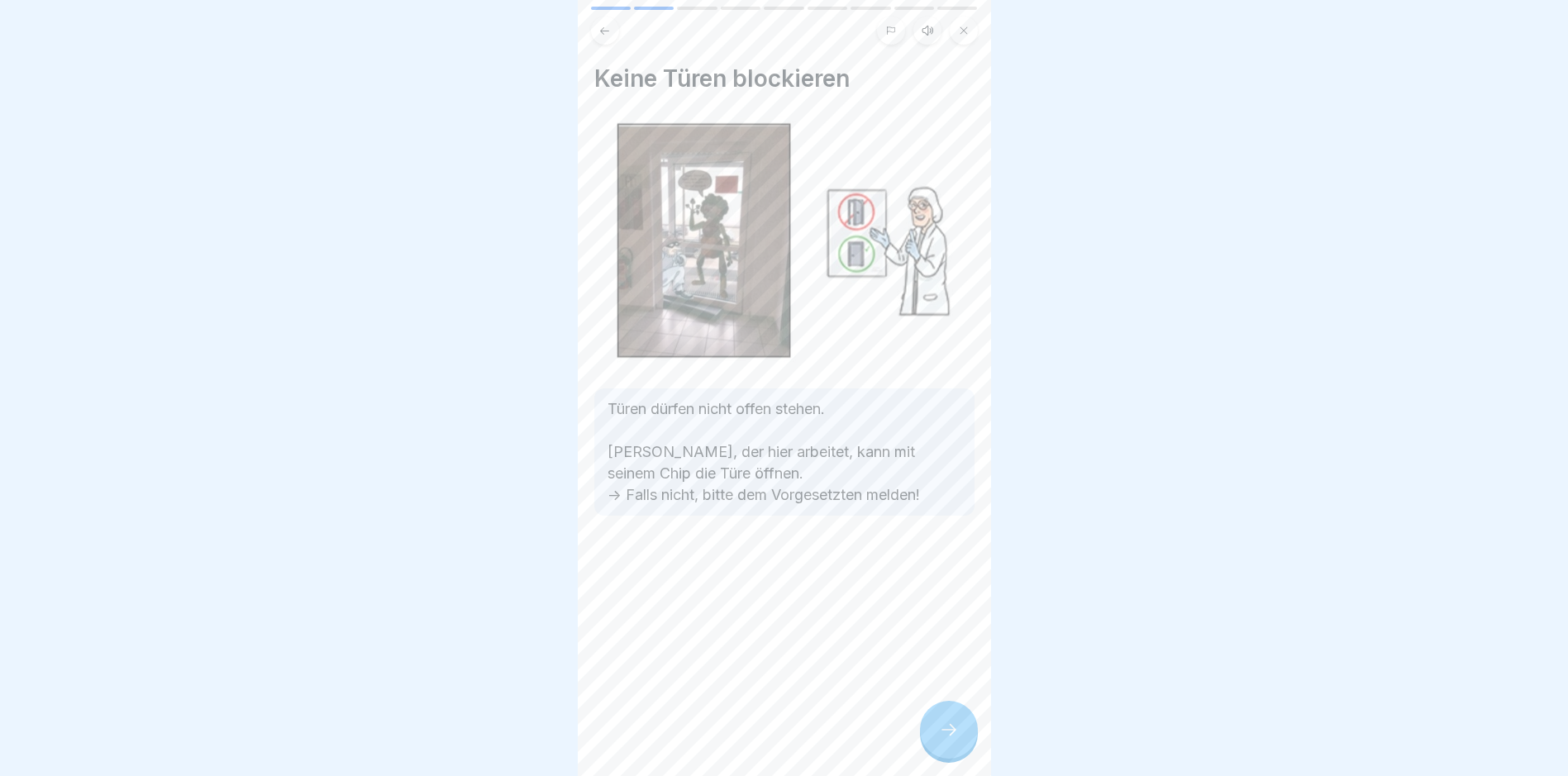
click at [948, 657] on icon at bounding box center [949, 730] width 20 height 20
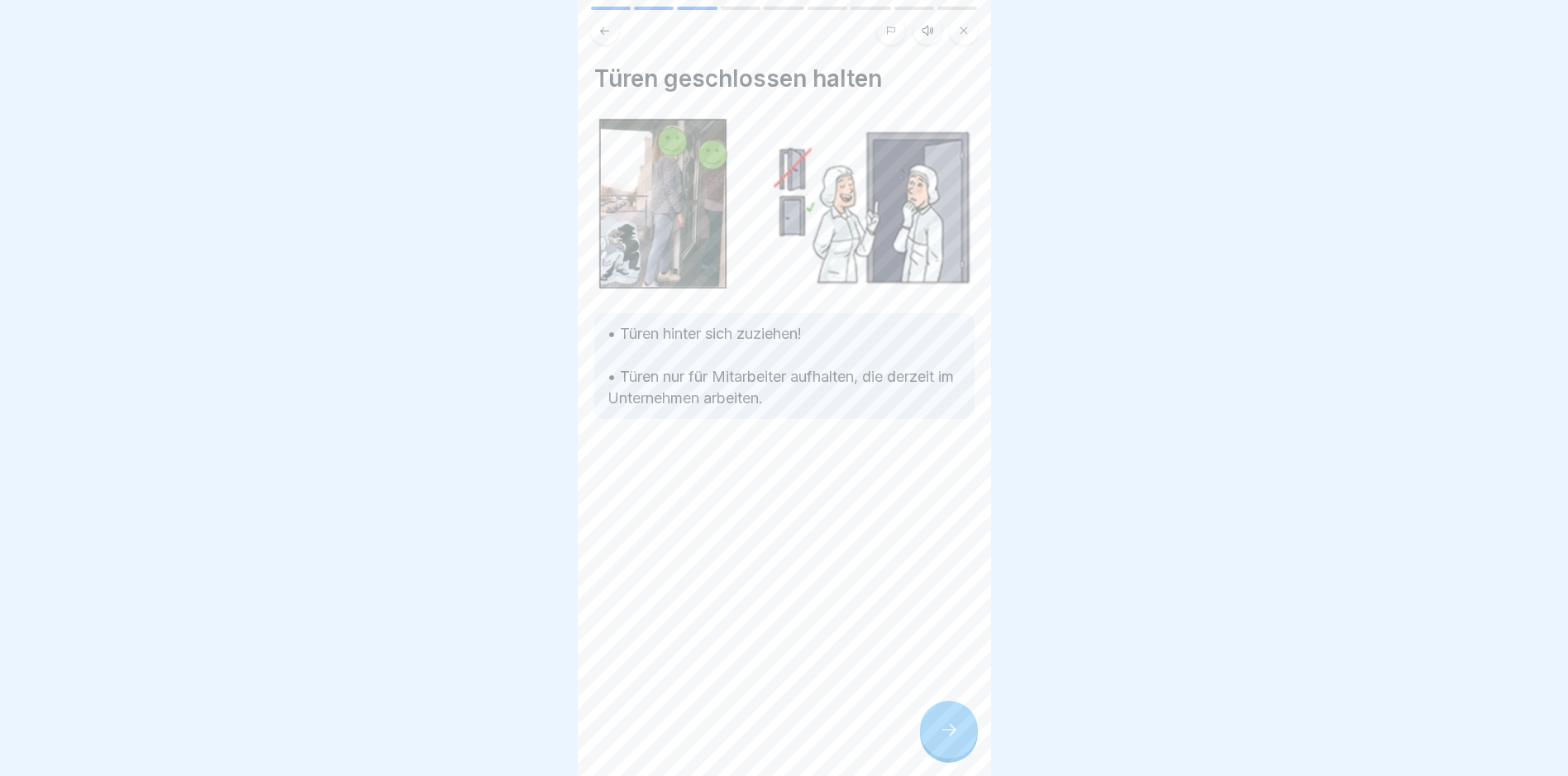
click at [948, 657] on icon at bounding box center [949, 730] width 20 height 20
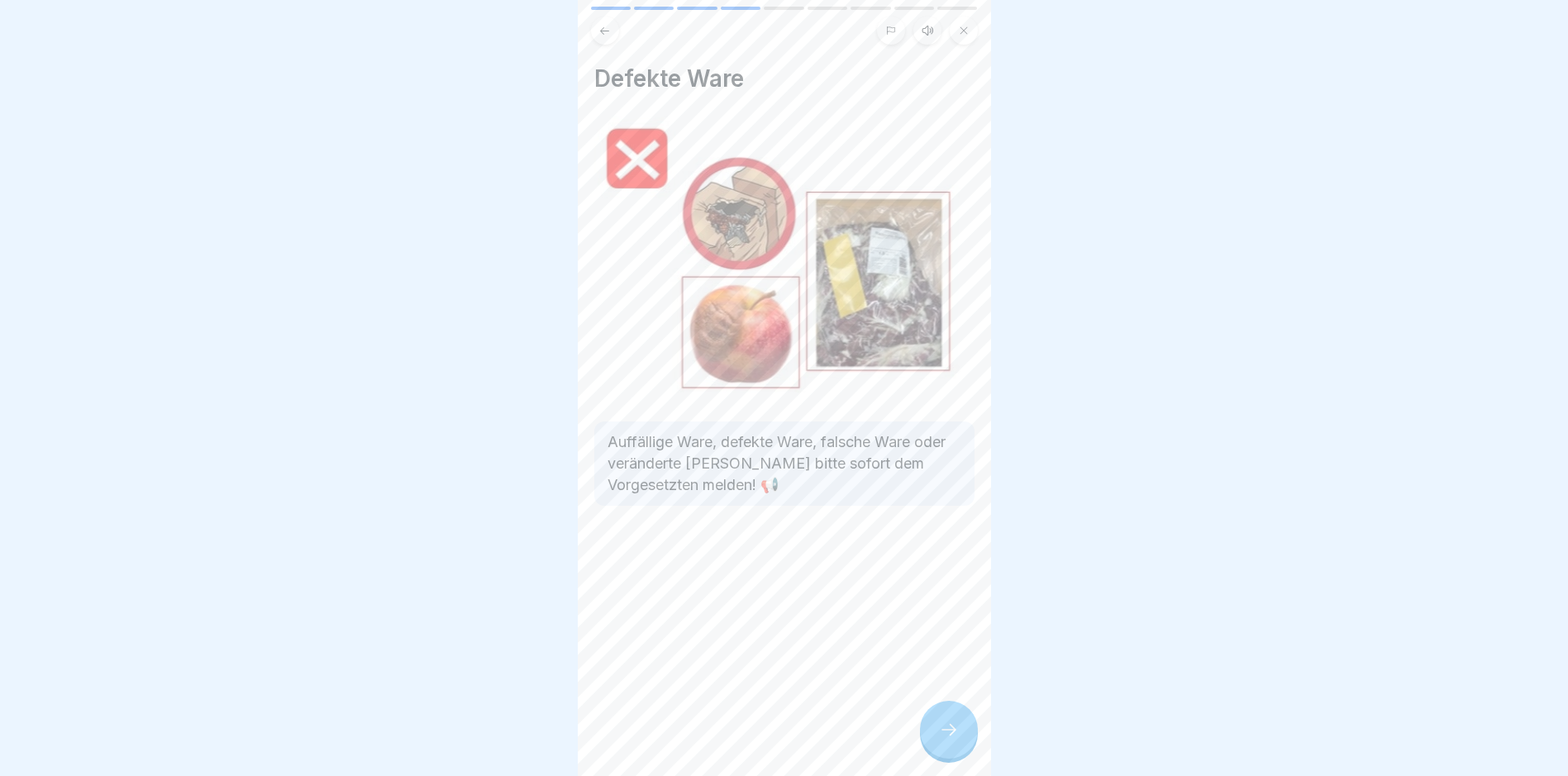
click at [948, 657] on icon at bounding box center [949, 730] width 20 height 20
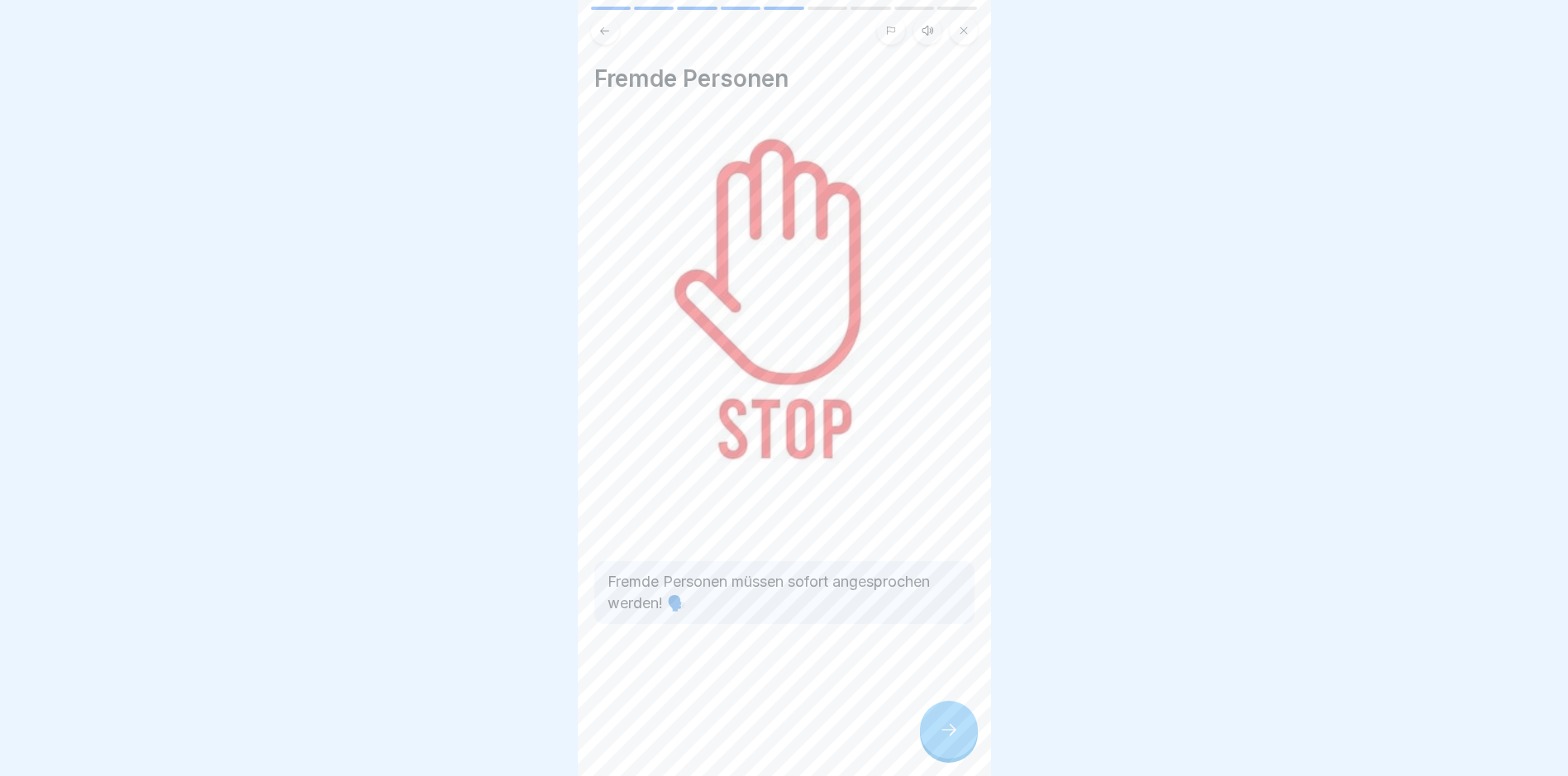
click at [948, 657] on icon at bounding box center [949, 730] width 20 height 20
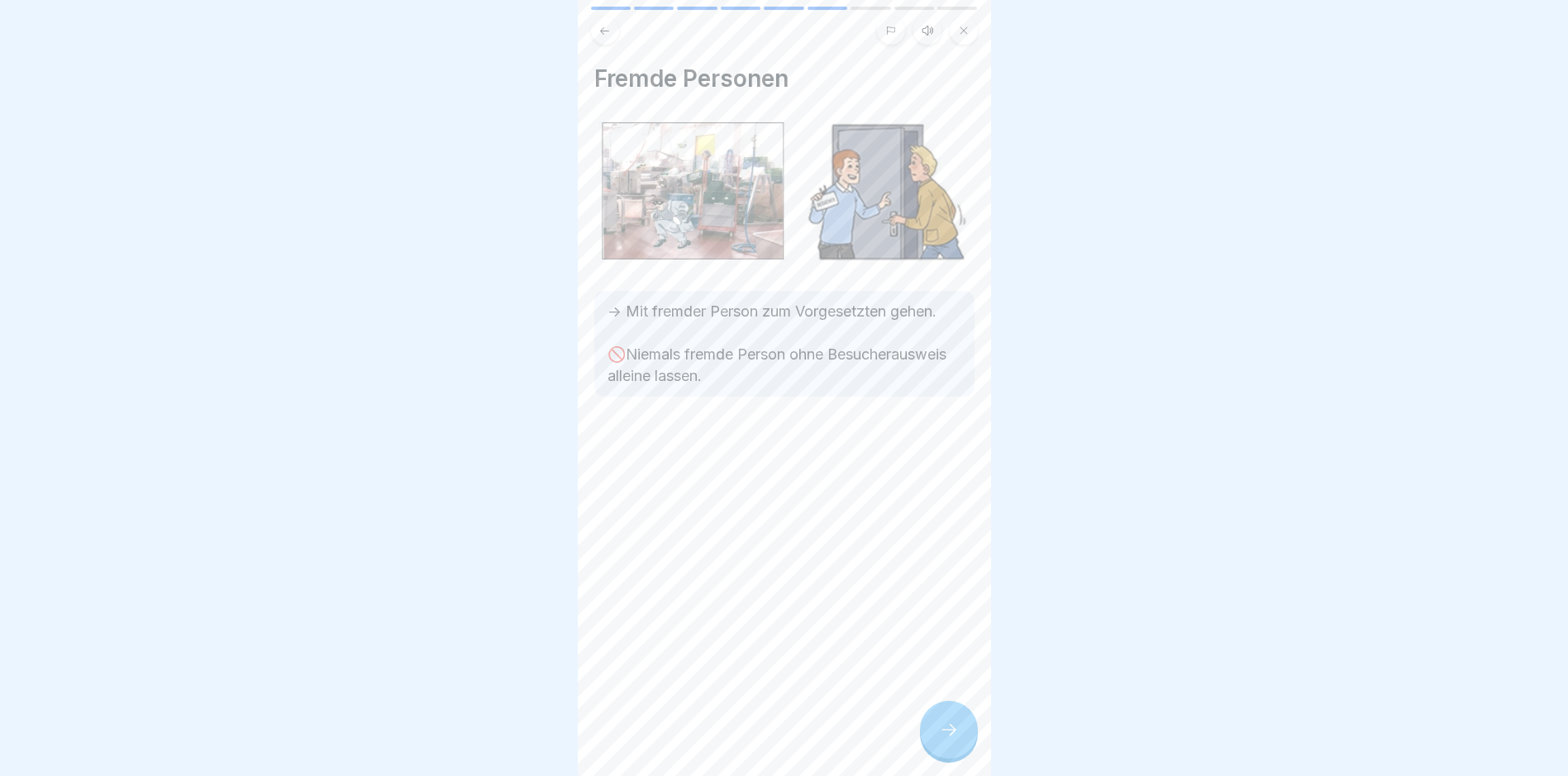
click at [948, 657] on icon at bounding box center [949, 730] width 20 height 20
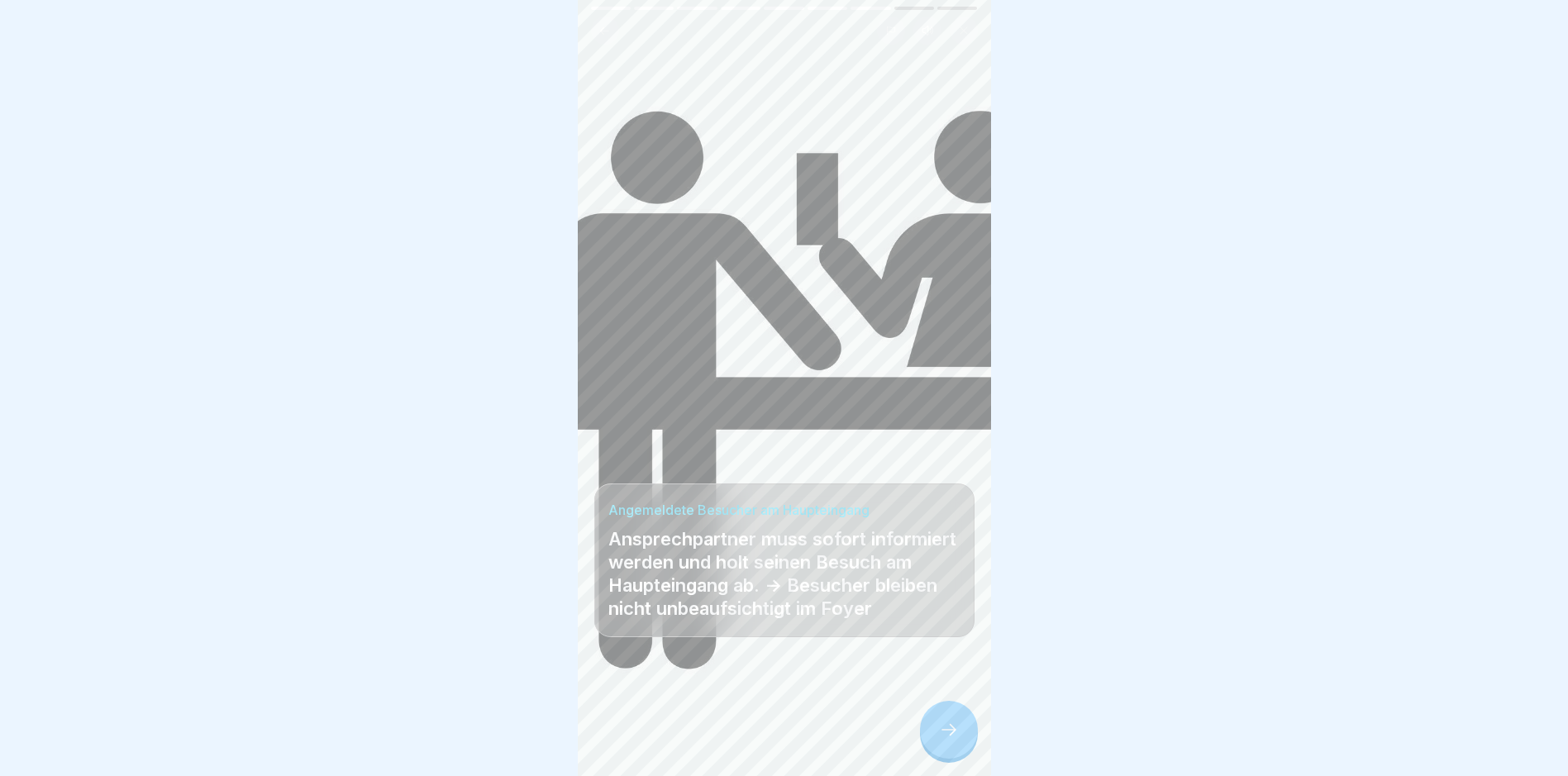
click at [944, 657] on icon at bounding box center [949, 730] width 20 height 20
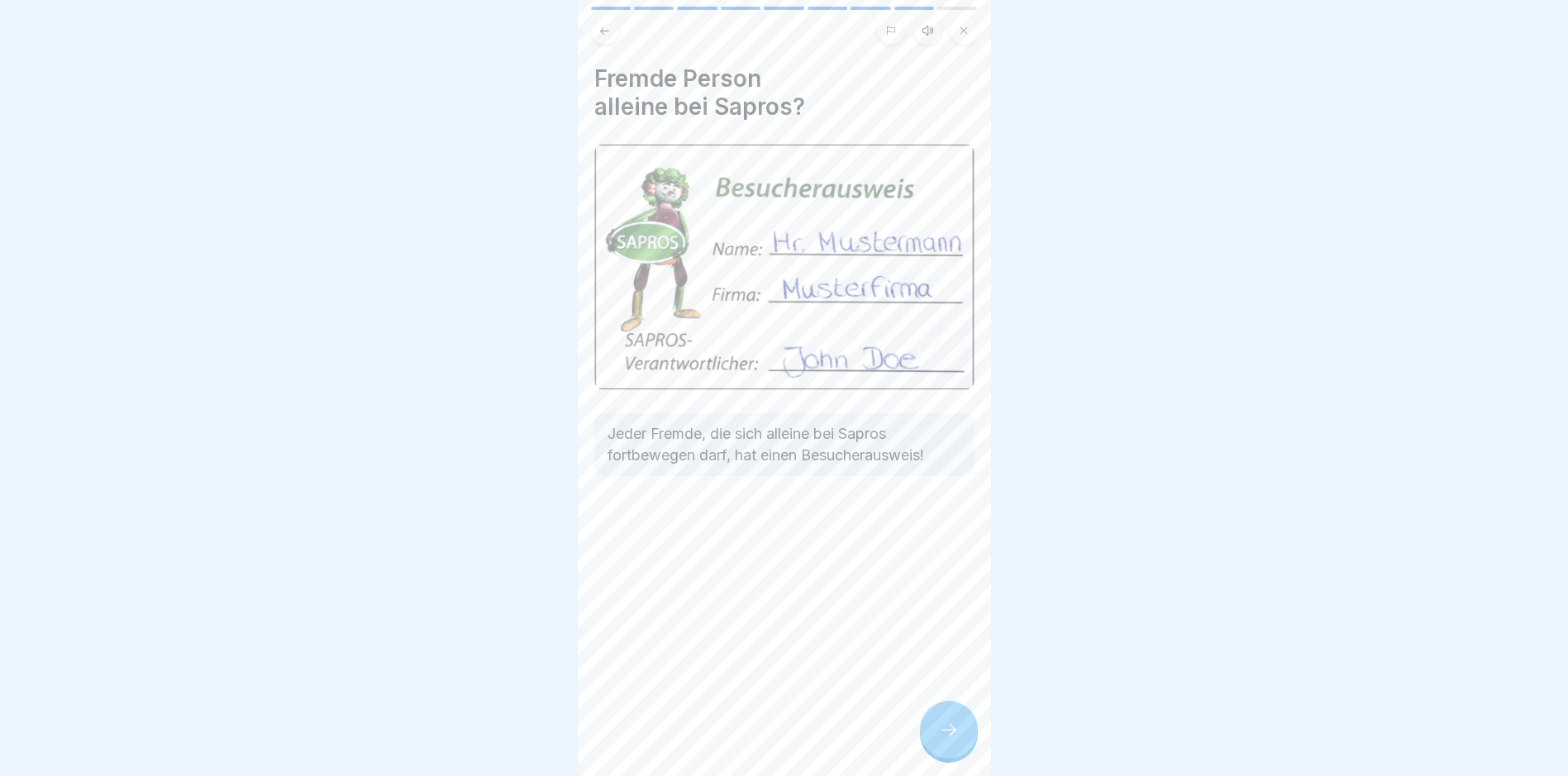
click at [944, 657] on icon at bounding box center [949, 730] width 20 height 20
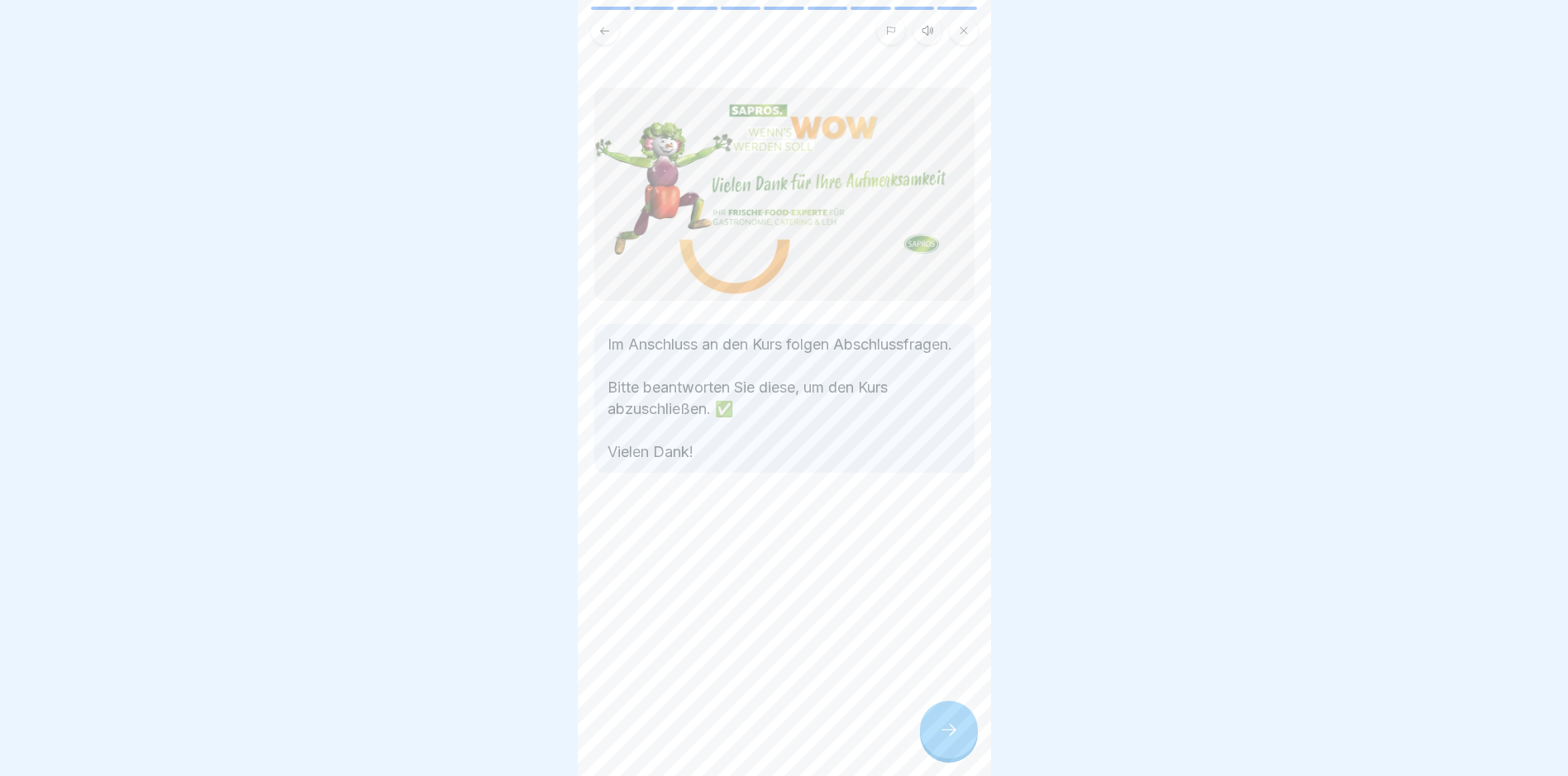
click at [944, 657] on icon at bounding box center [949, 730] width 20 height 20
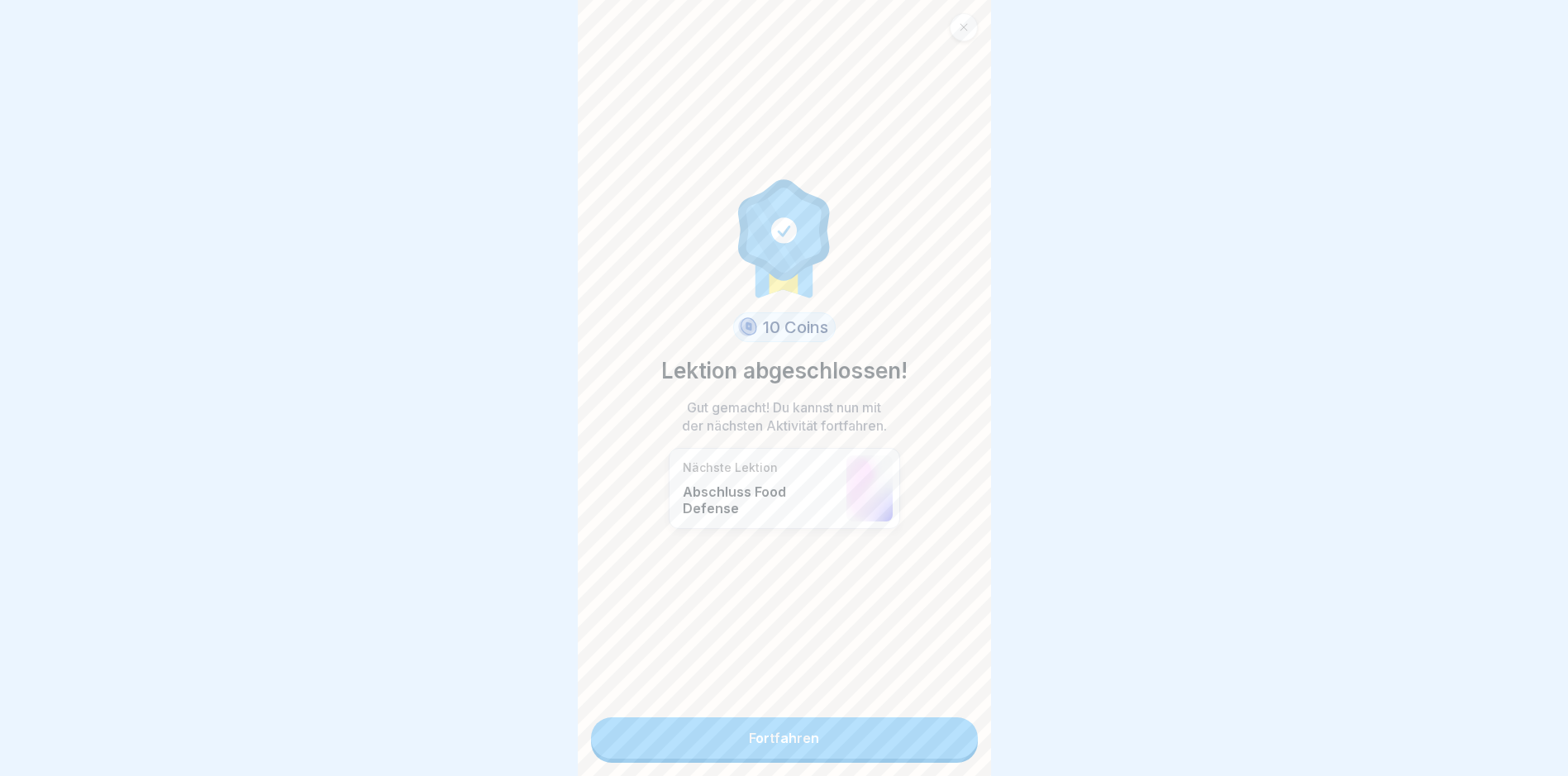
click at [944, 657] on link "Fortfahren" at bounding box center [784, 737] width 387 height 41
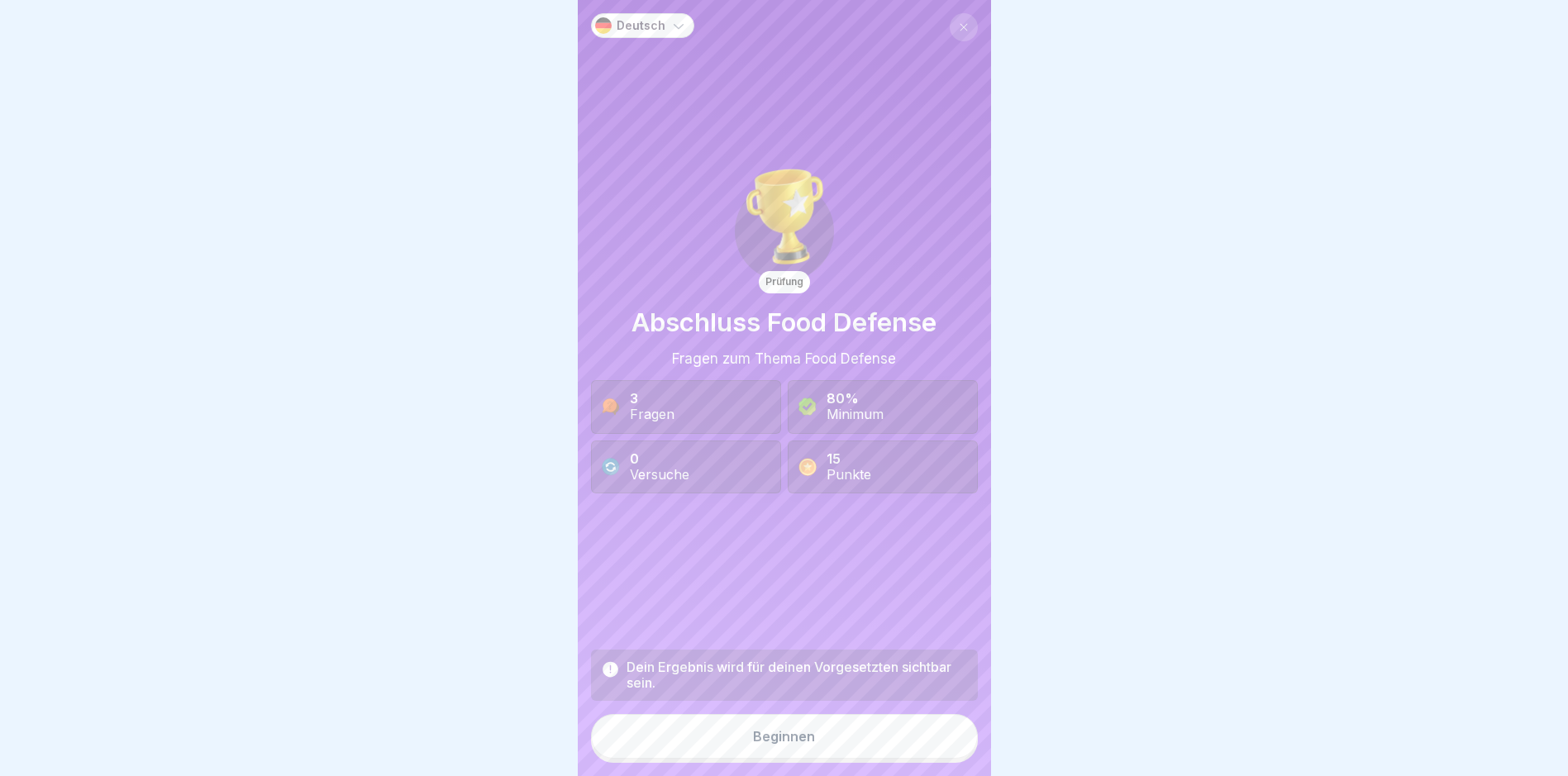
click at [924, 657] on button "Beginnen" at bounding box center [784, 736] width 387 height 45
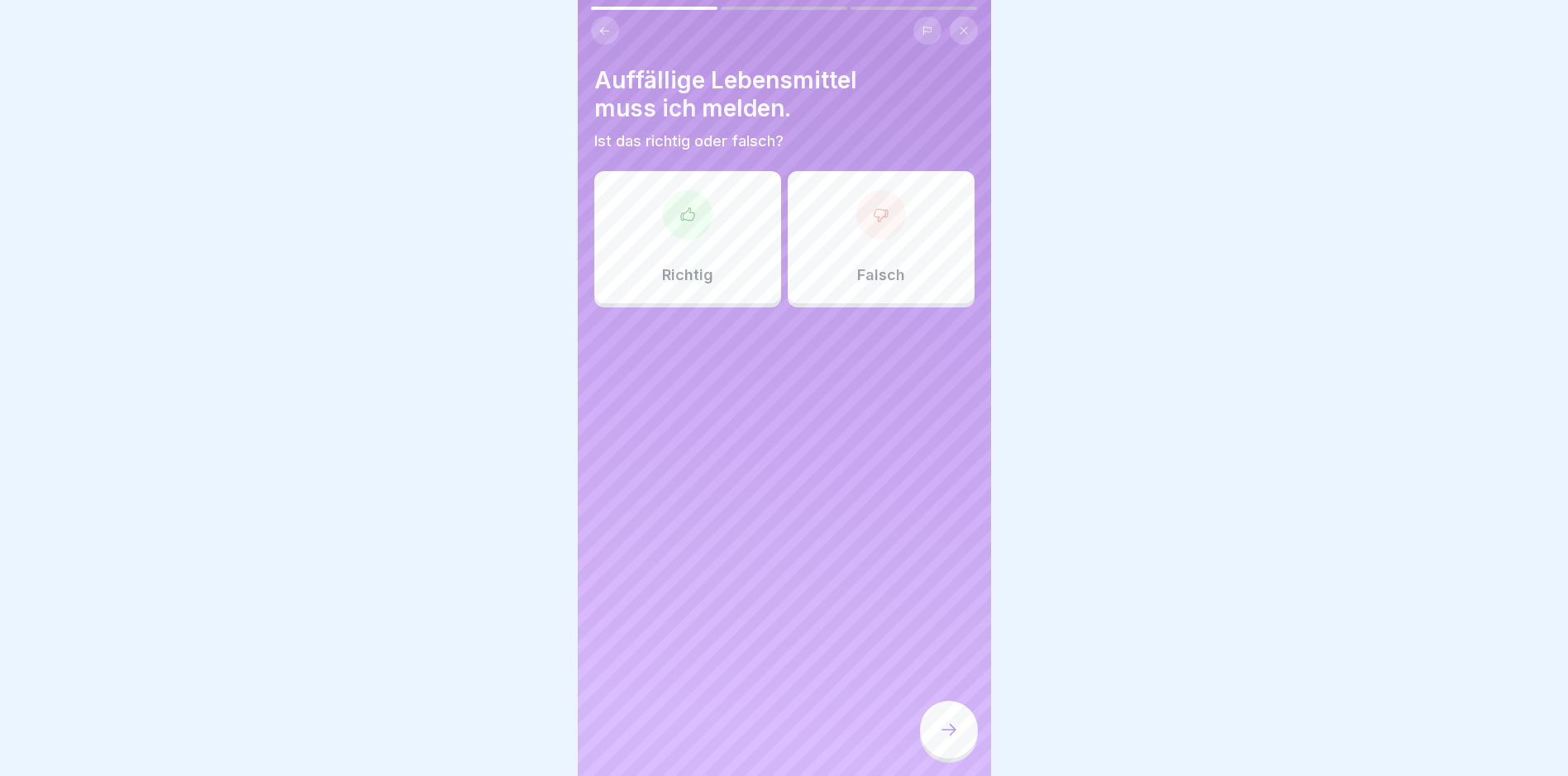
click at [699, 226] on div at bounding box center [687, 215] width 50 height 50
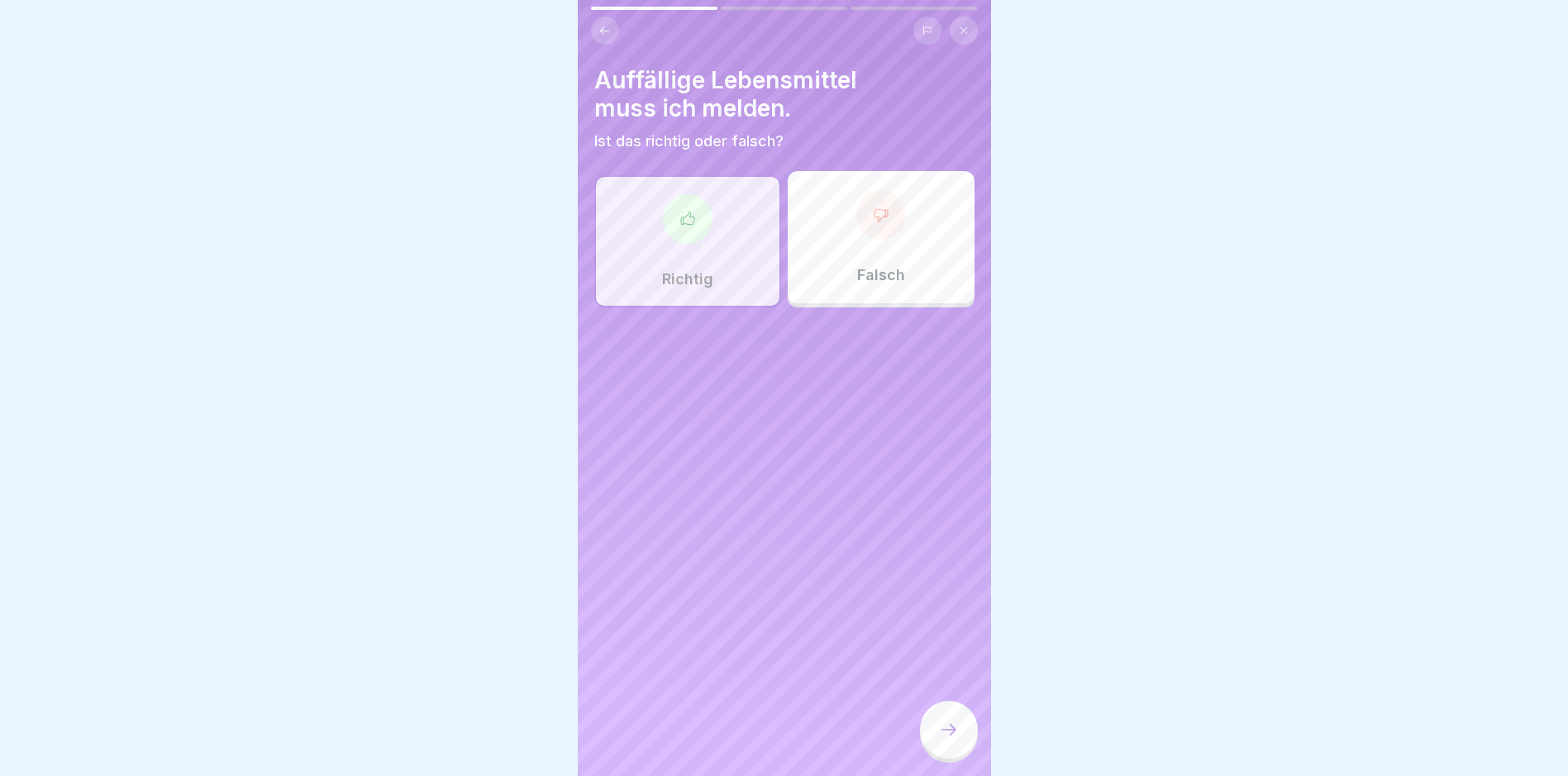
click at [943, 657] on icon at bounding box center [949, 730] width 20 height 20
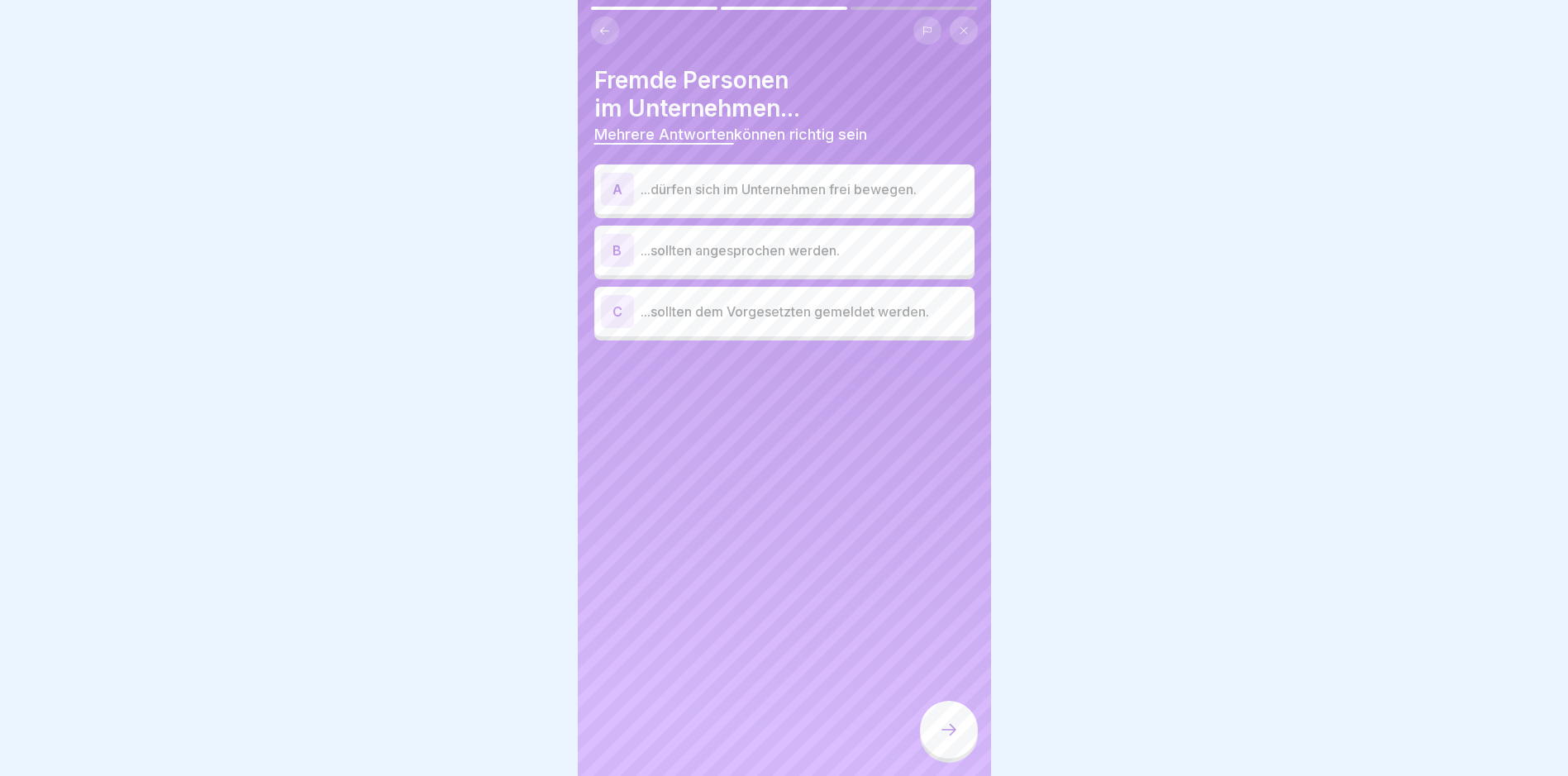
click at [777, 261] on div "B ...sollten angesprochen werden." at bounding box center [785, 250] width 367 height 33
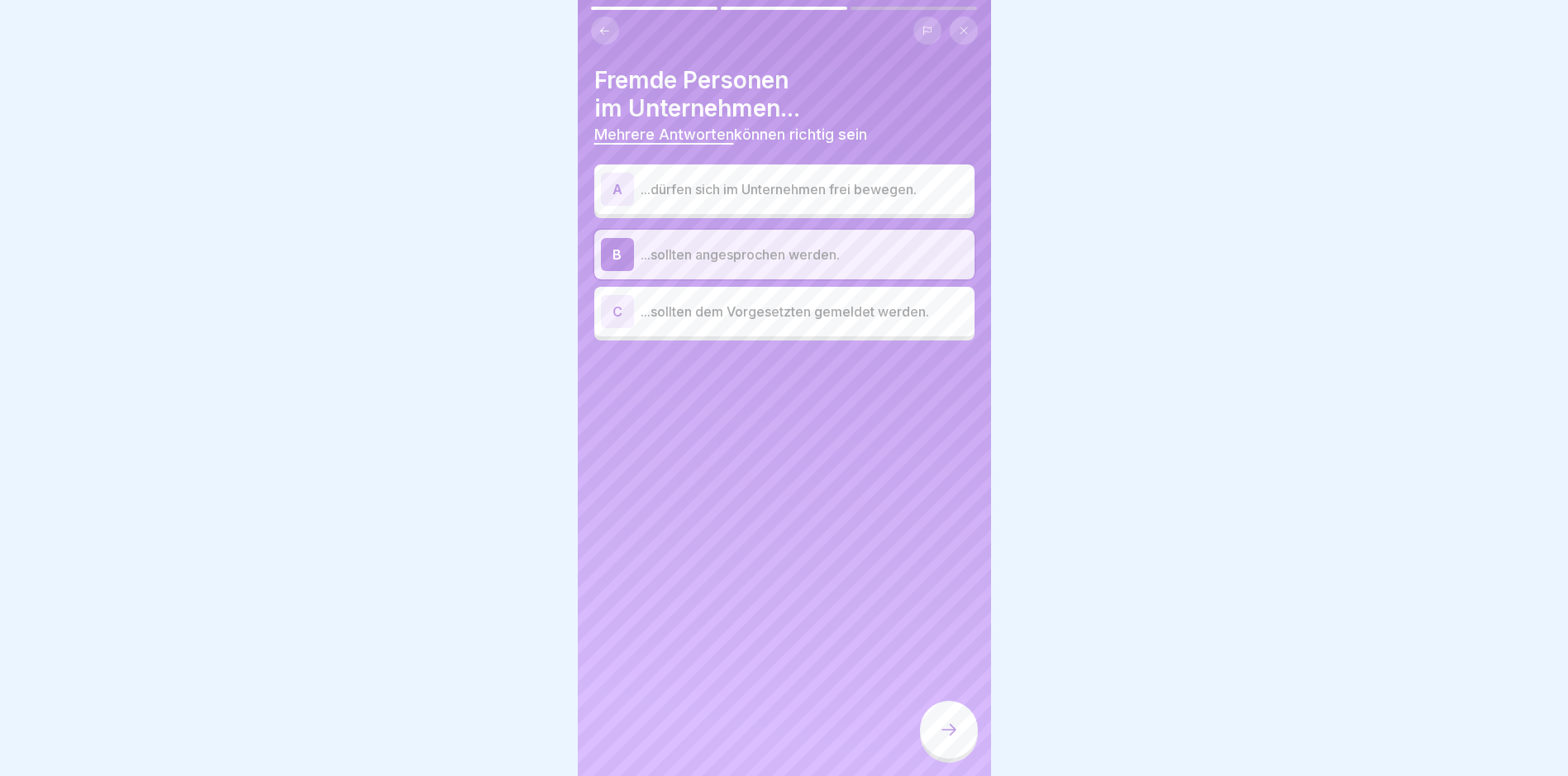
click at [809, 316] on p "...sollten dem Vorgesetzten gemeldet werden." at bounding box center [804, 311] width 328 height 20
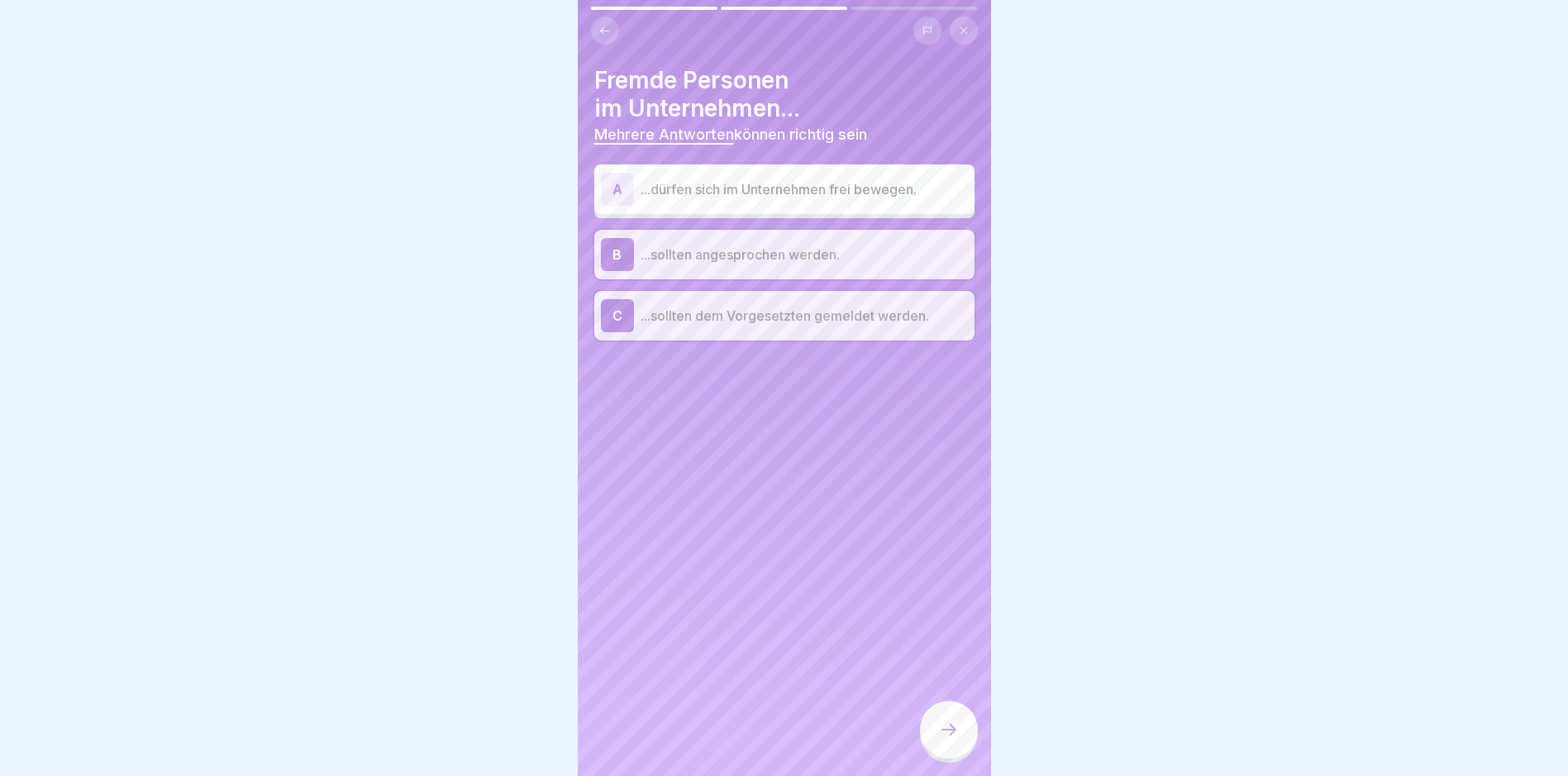
click at [947, 657] on div at bounding box center [949, 730] width 58 height 58
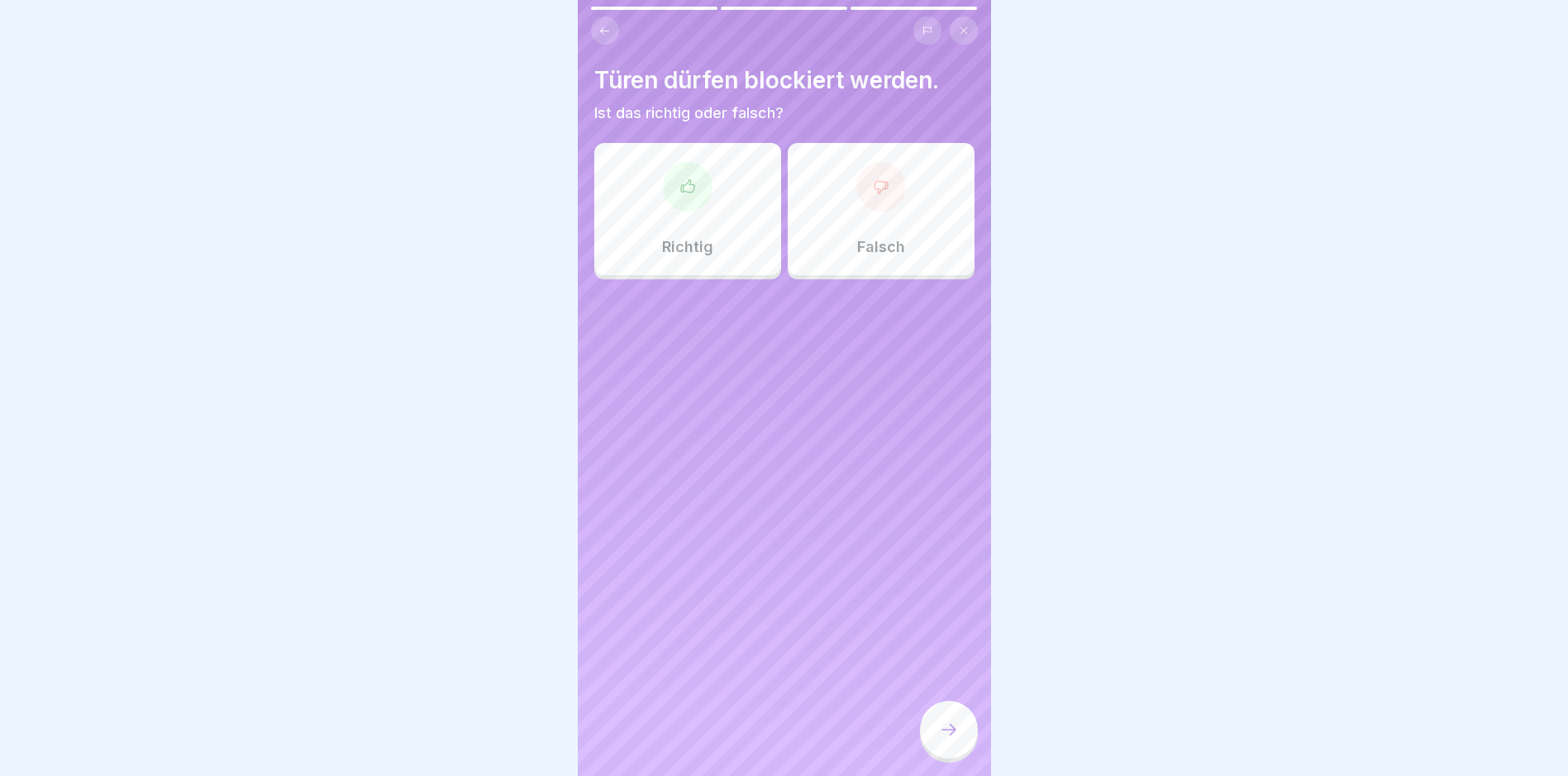
click at [886, 211] on div "Falsch" at bounding box center [882, 209] width 187 height 132
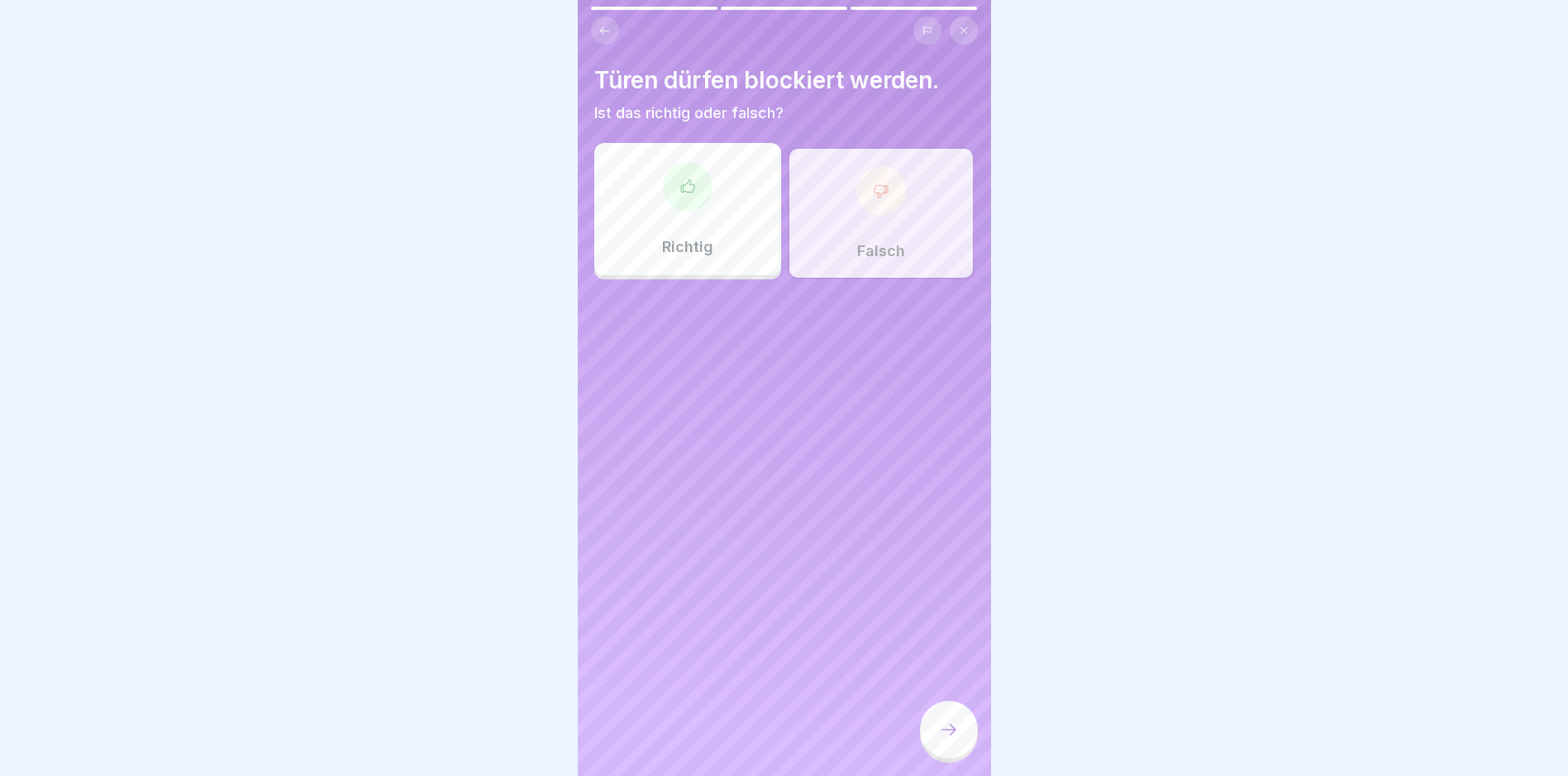
click at [950, 657] on div at bounding box center [949, 730] width 58 height 58
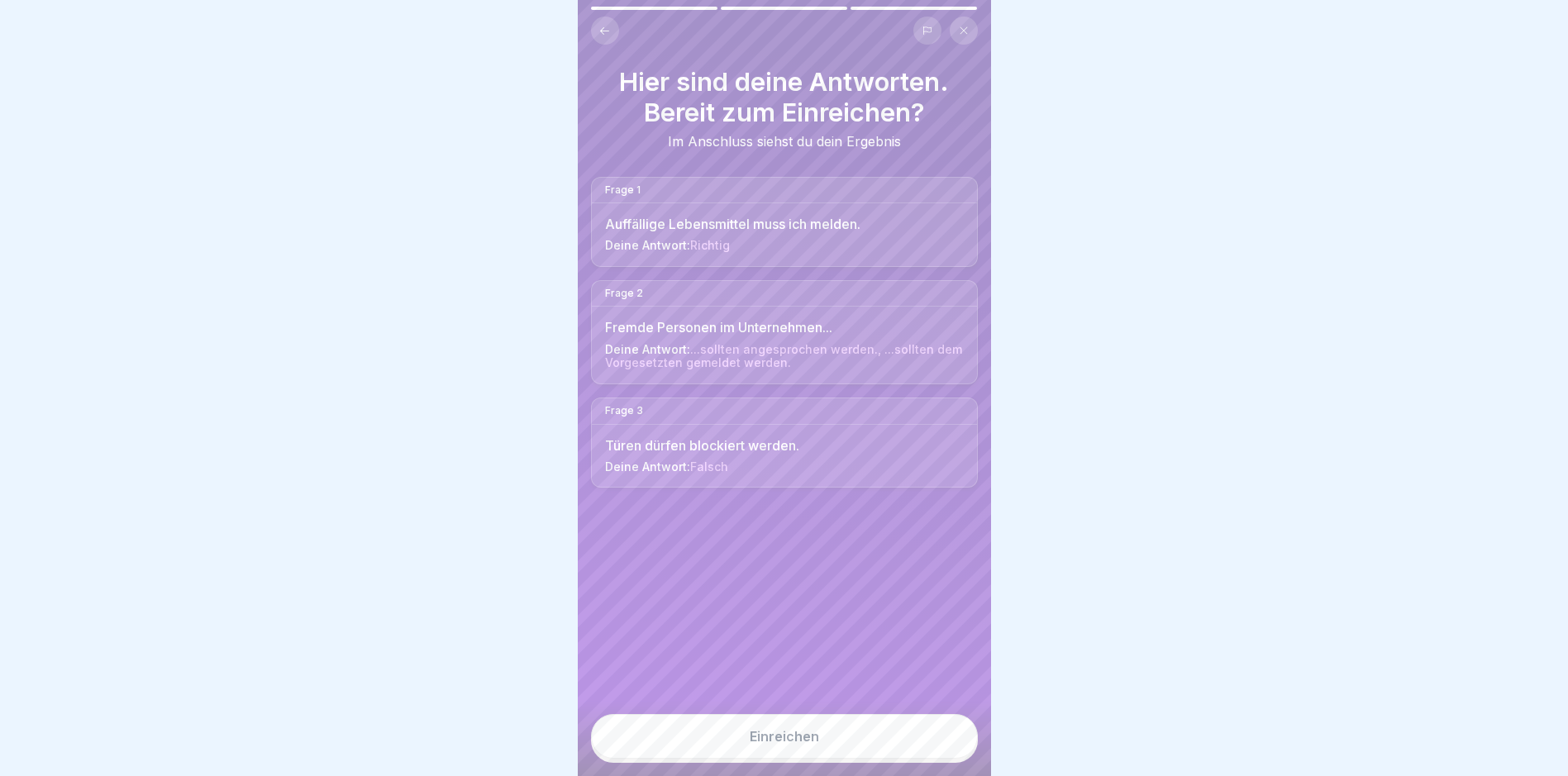
click at [855, 657] on button "Einreichen" at bounding box center [784, 736] width 387 height 45
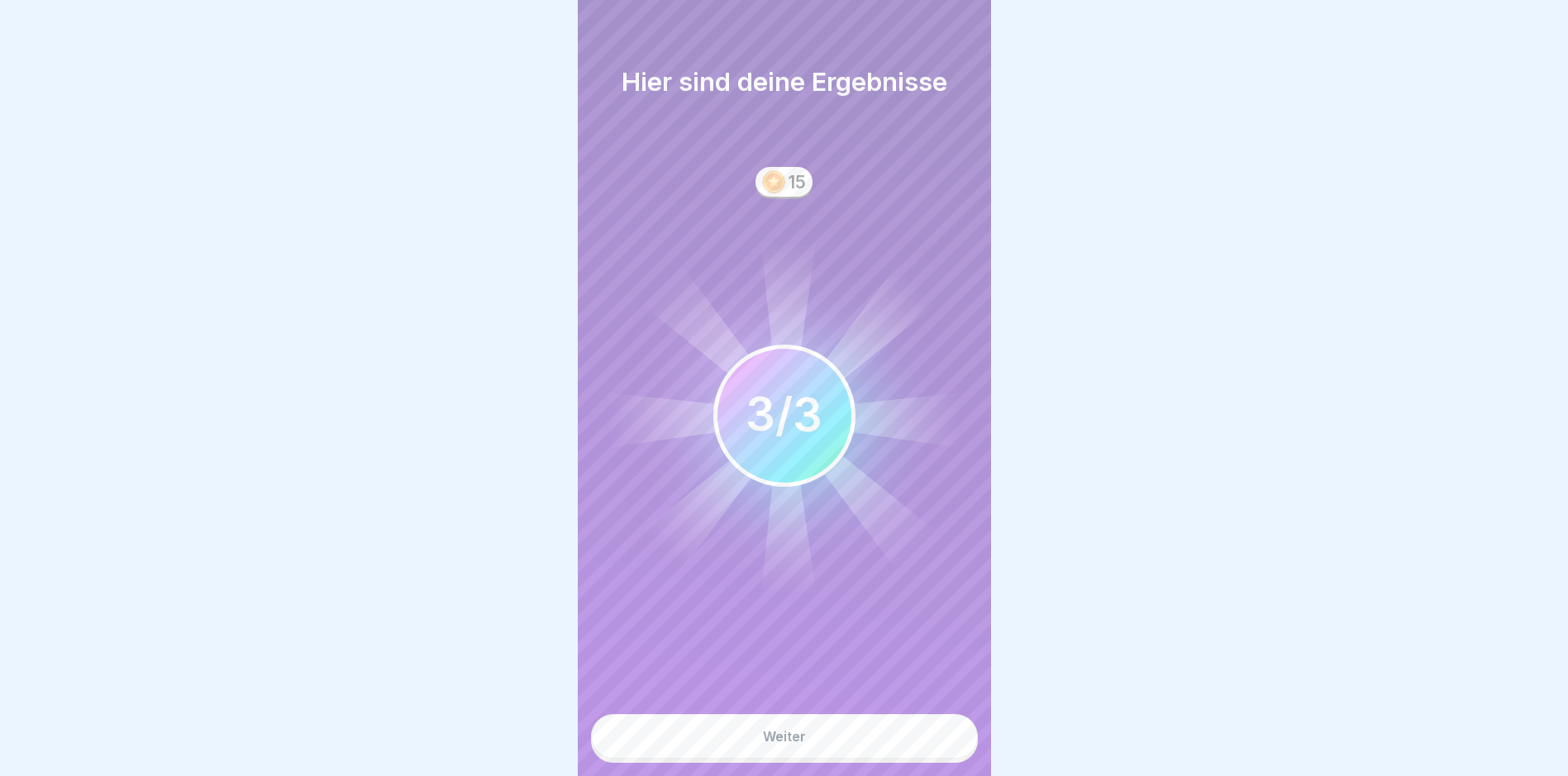
click at [826, 657] on button "Weiter" at bounding box center [784, 736] width 387 height 45
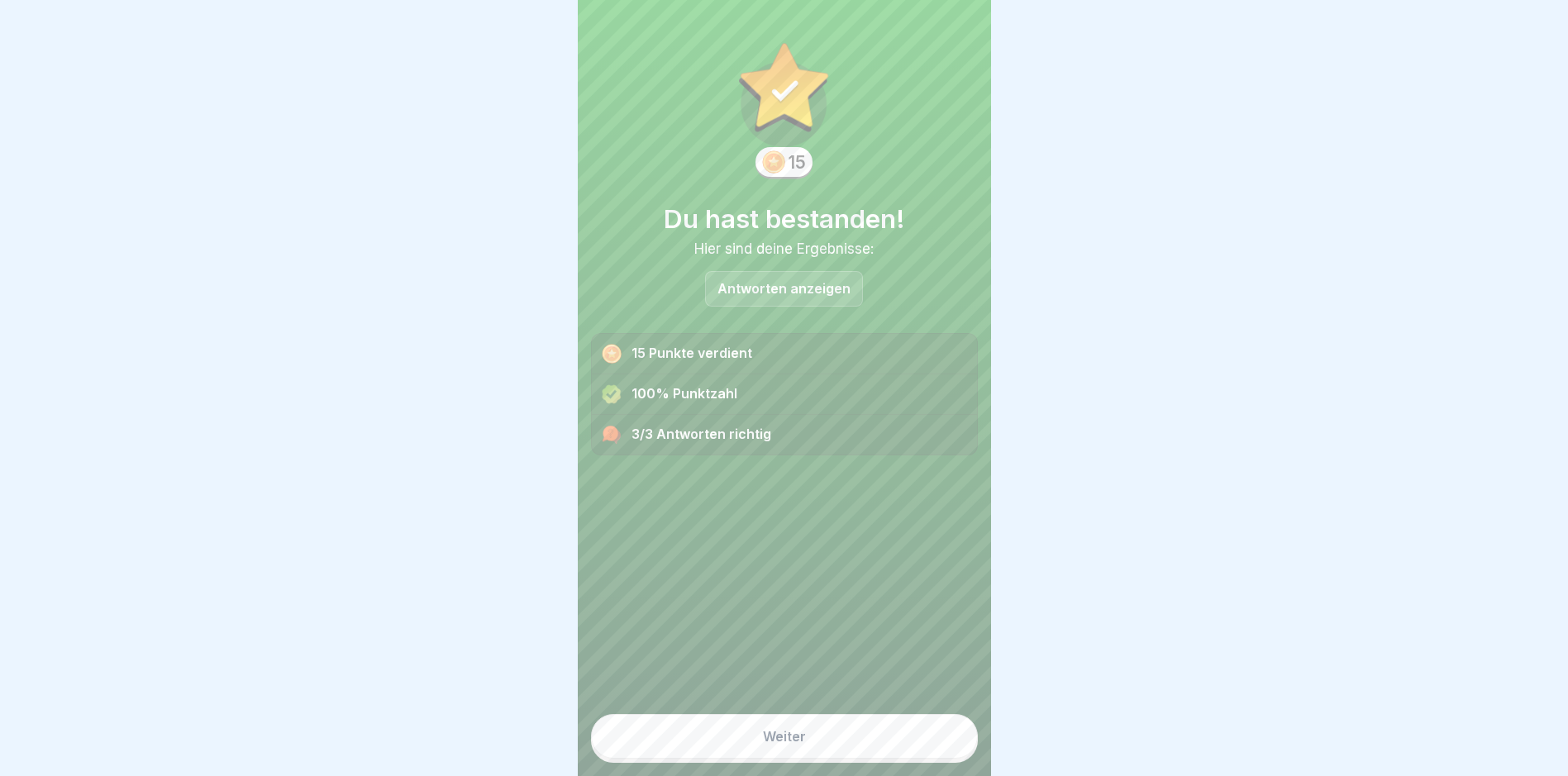
click at [797, 657] on div "Weiter" at bounding box center [784, 736] width 43 height 15
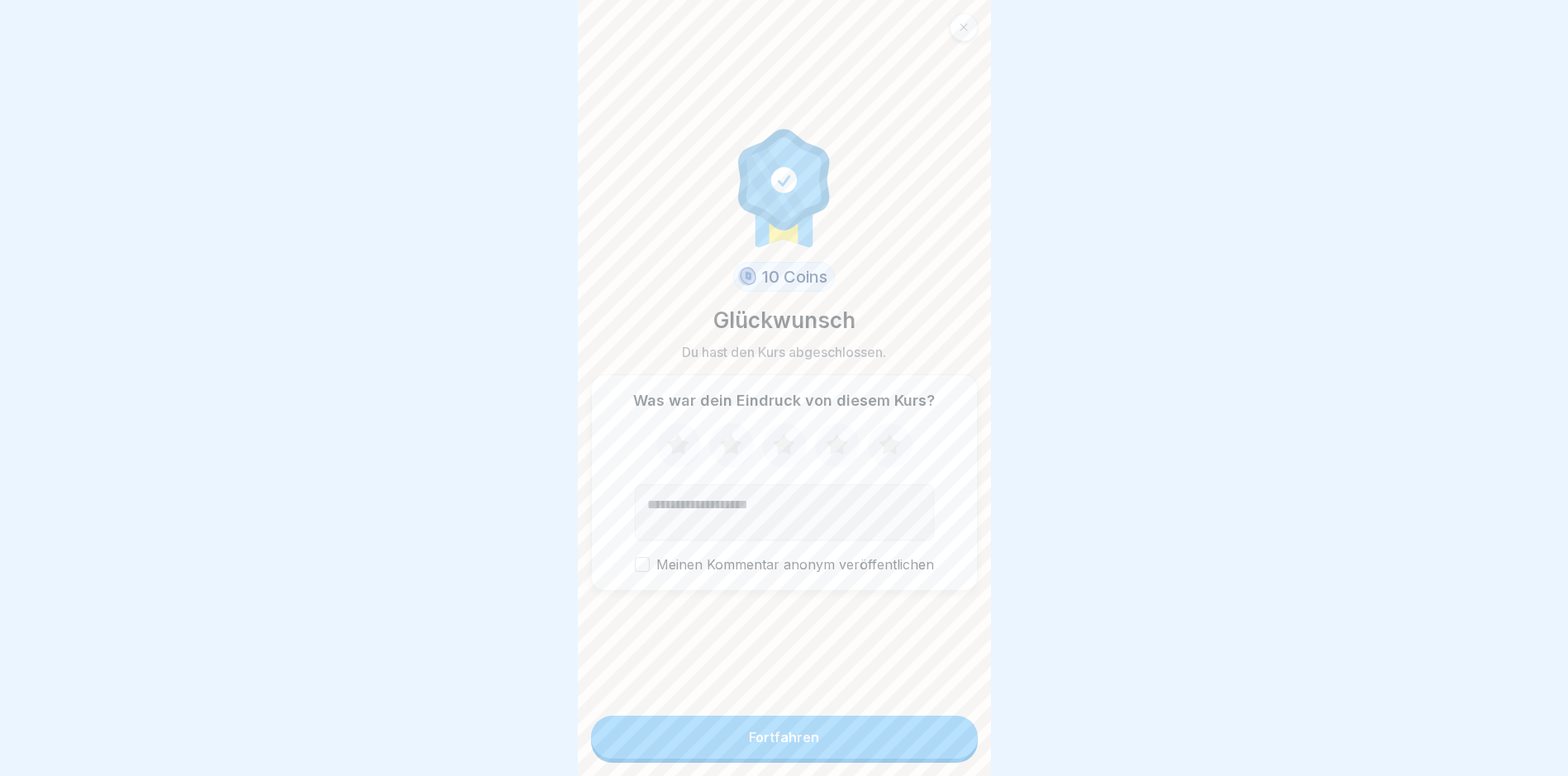
click at [738, 448] on icon at bounding box center [731, 445] width 44 height 43
click at [808, 657] on div "Fortfahren" at bounding box center [784, 737] width 70 height 15
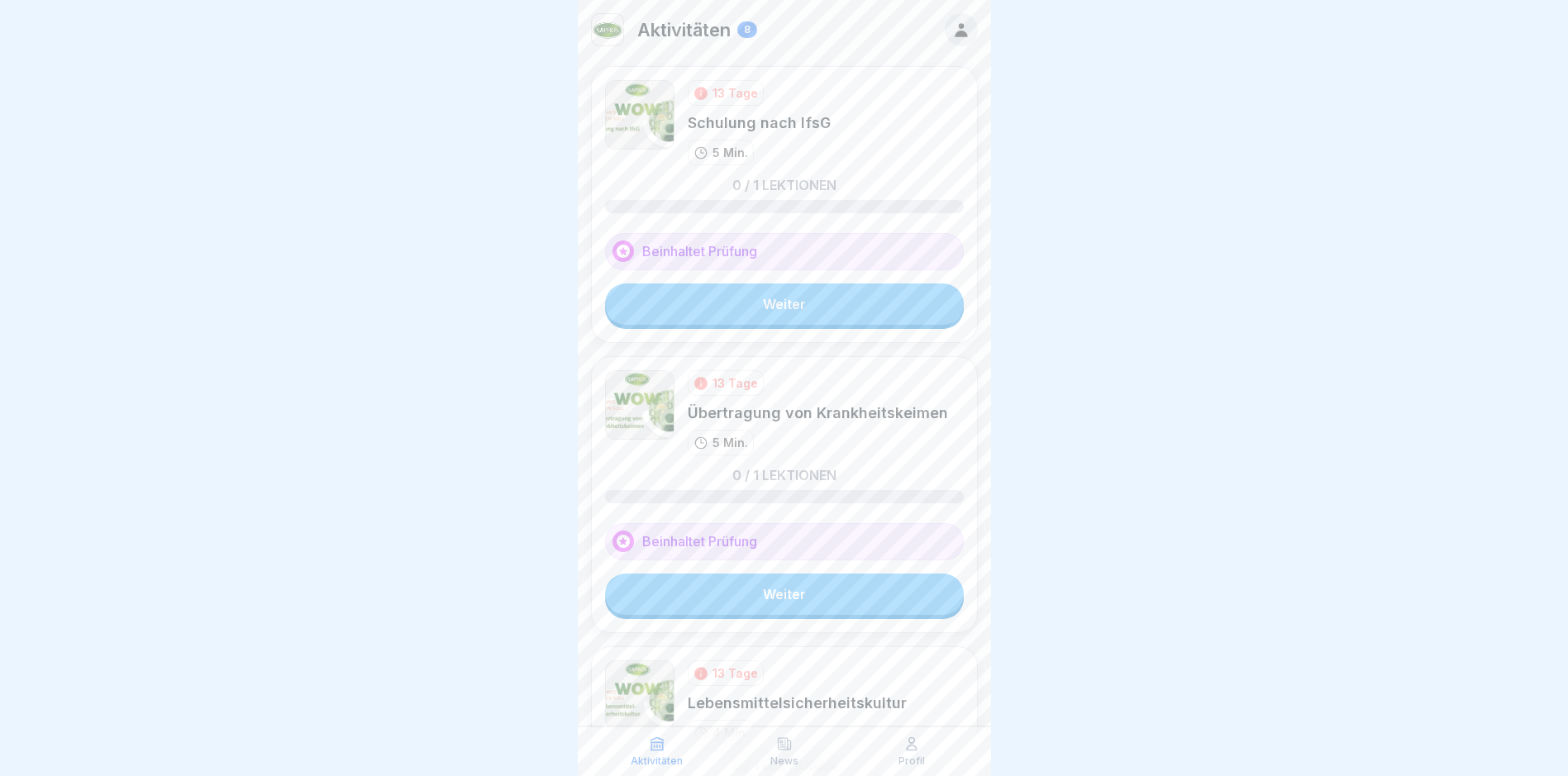
click at [808, 307] on link "Weiter" at bounding box center [785, 304] width 359 height 41
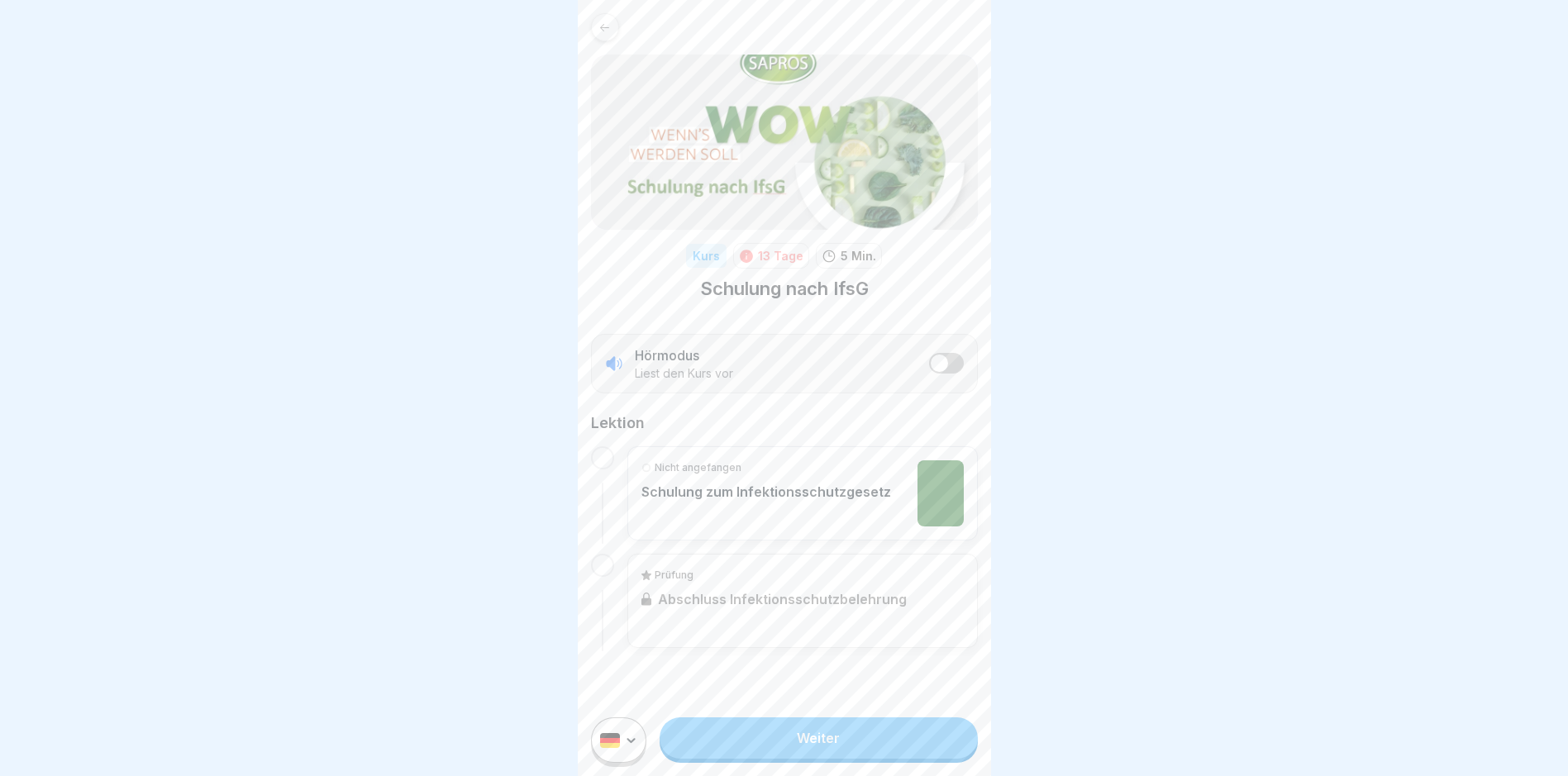
click at [815, 486] on p "Schulung zum Infektionsschutzgesetz" at bounding box center [766, 492] width 250 height 17
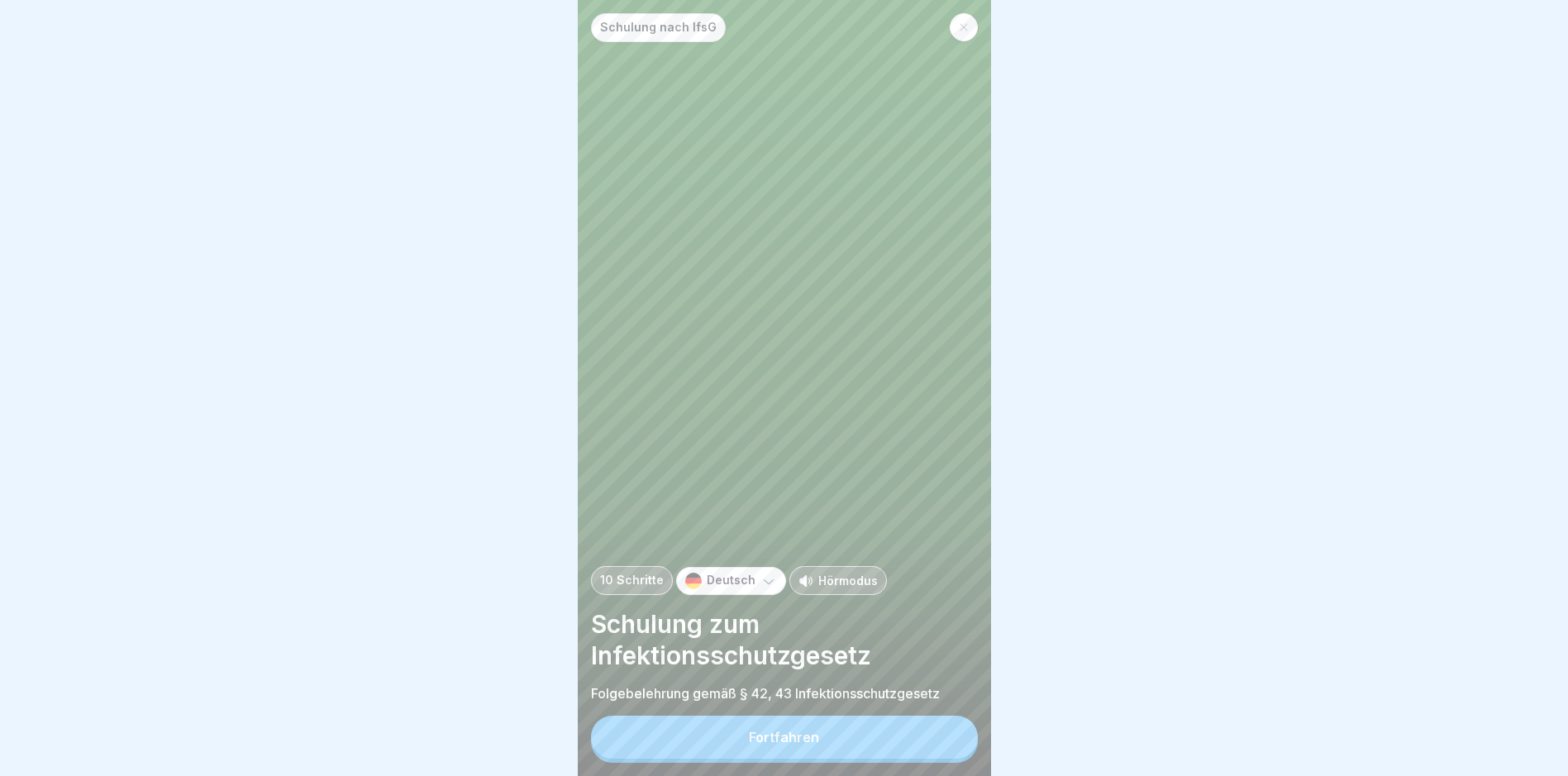
click at [783, 657] on div "Fortfahren" at bounding box center [784, 737] width 70 height 15
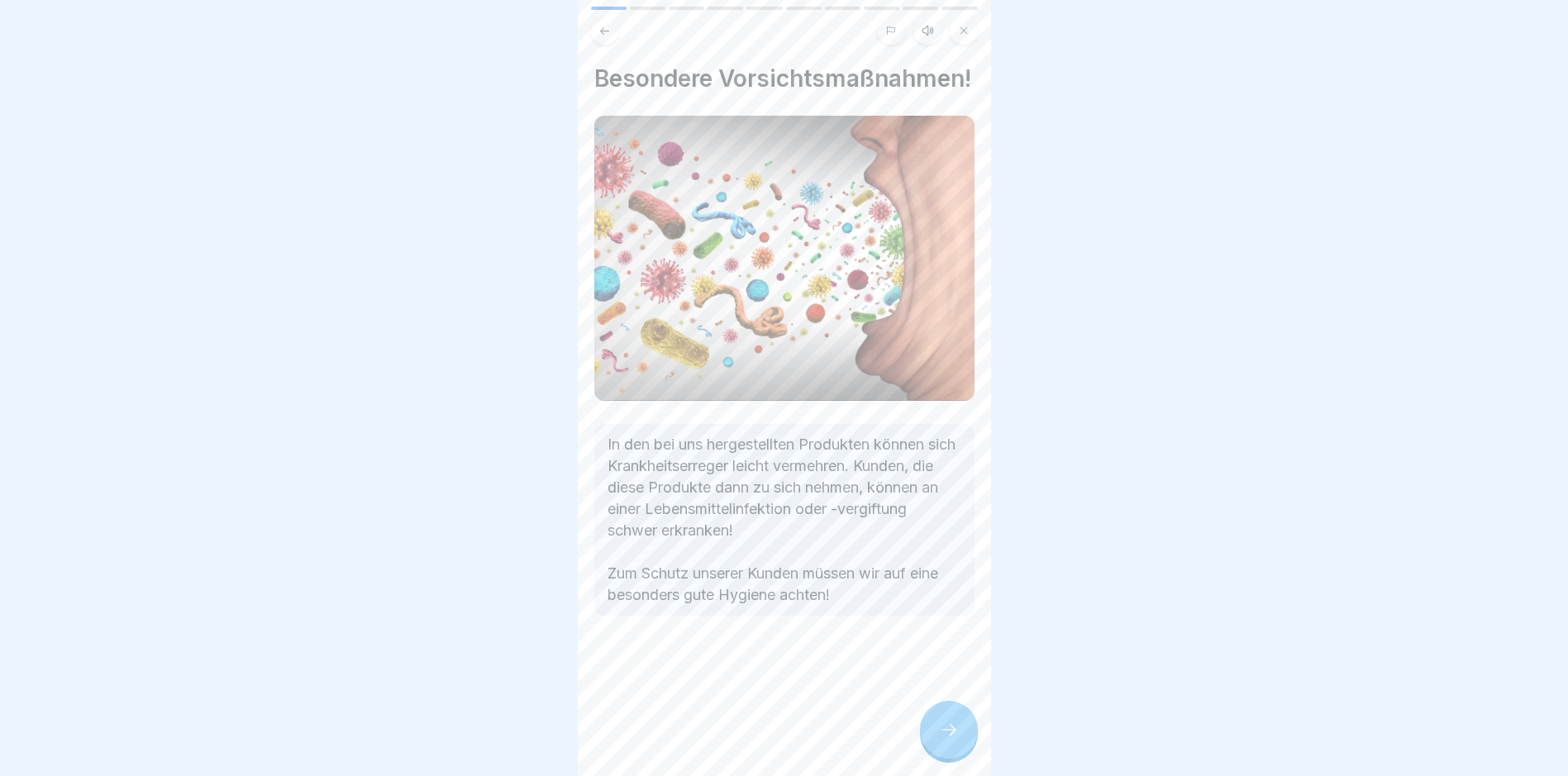
click at [946, 657] on icon at bounding box center [949, 730] width 20 height 20
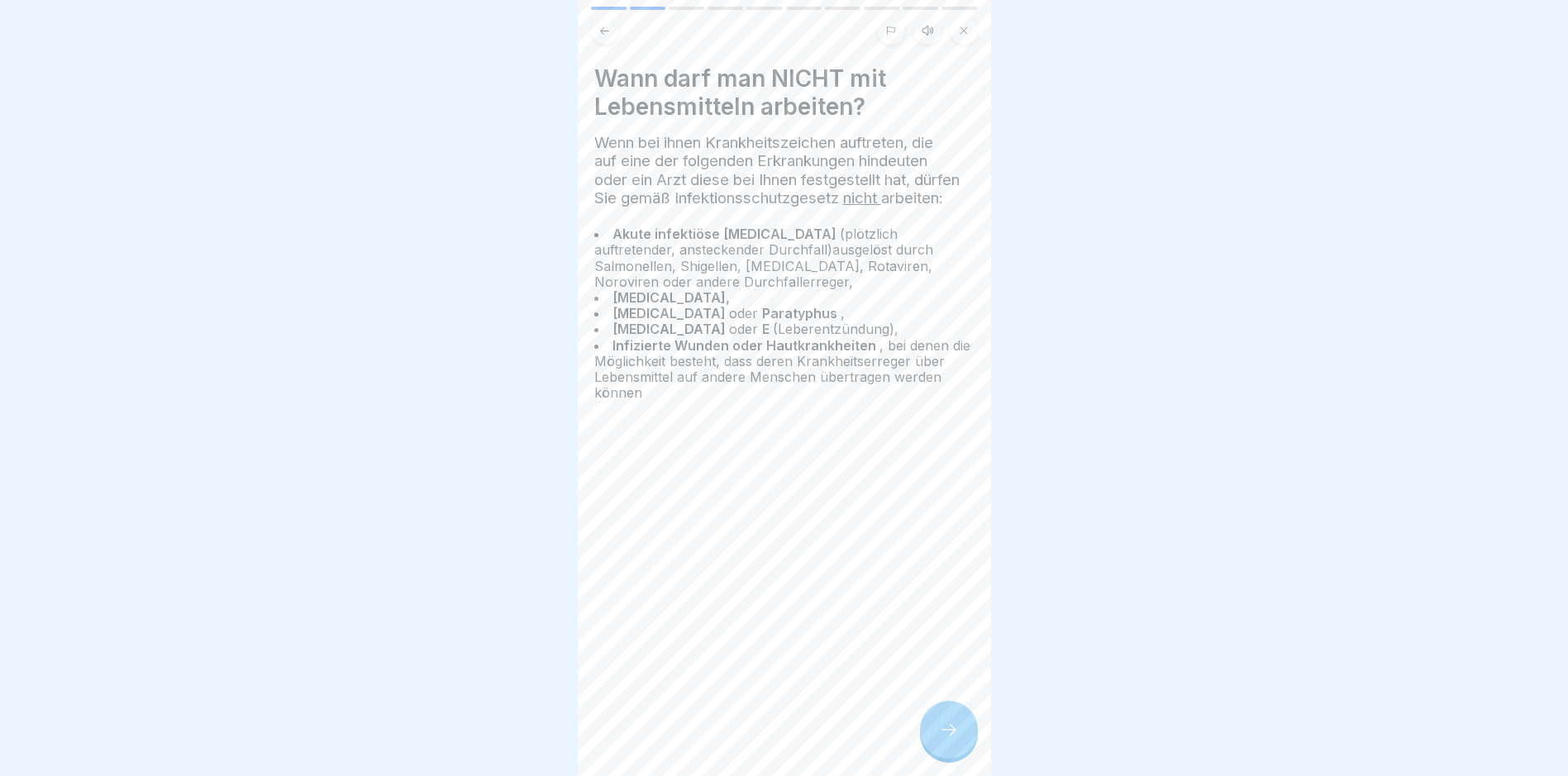
click at [948, 657] on icon at bounding box center [949, 730] width 20 height 20
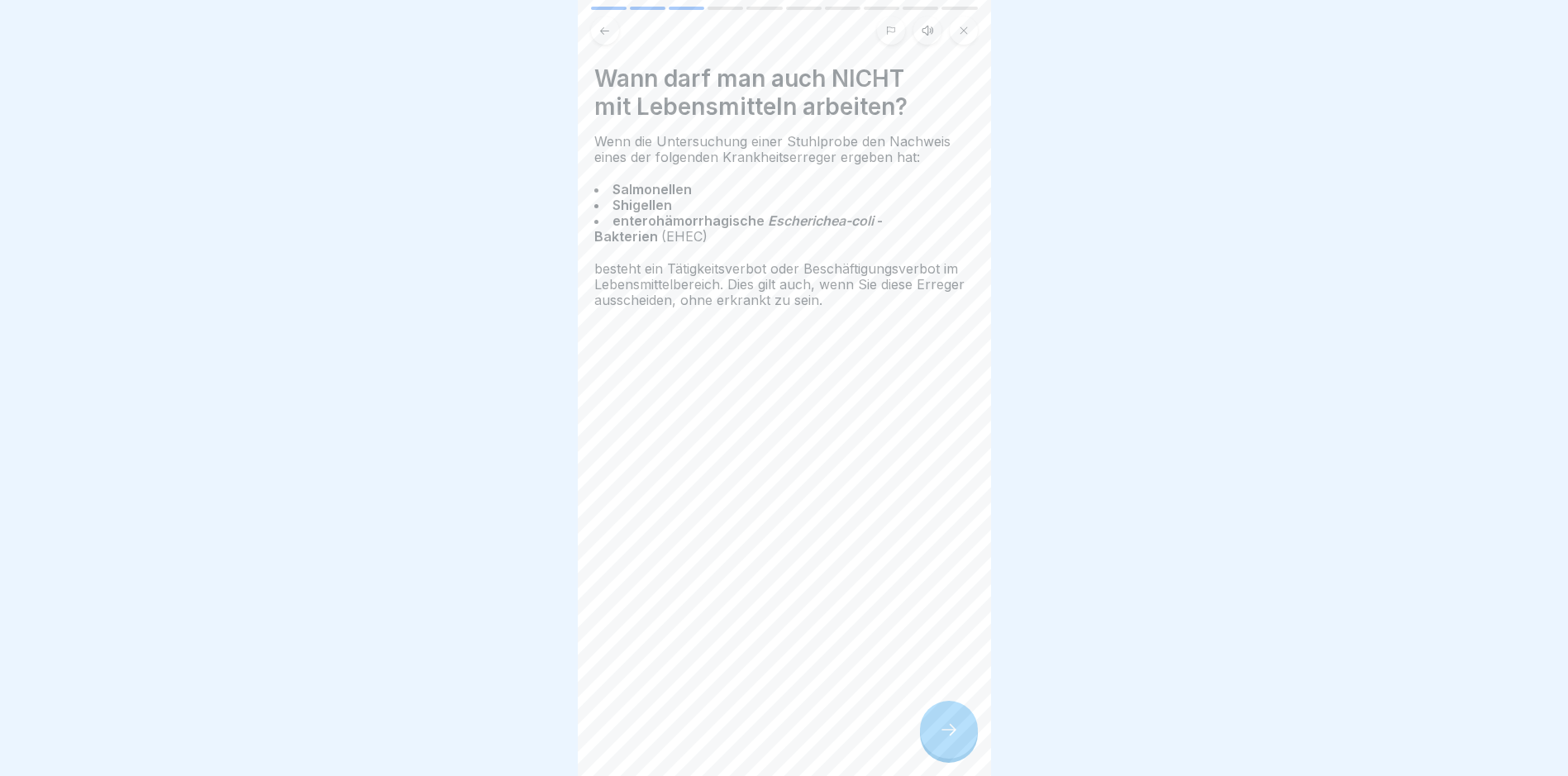
click at [610, 38] on button at bounding box center [605, 30] width 28 height 28
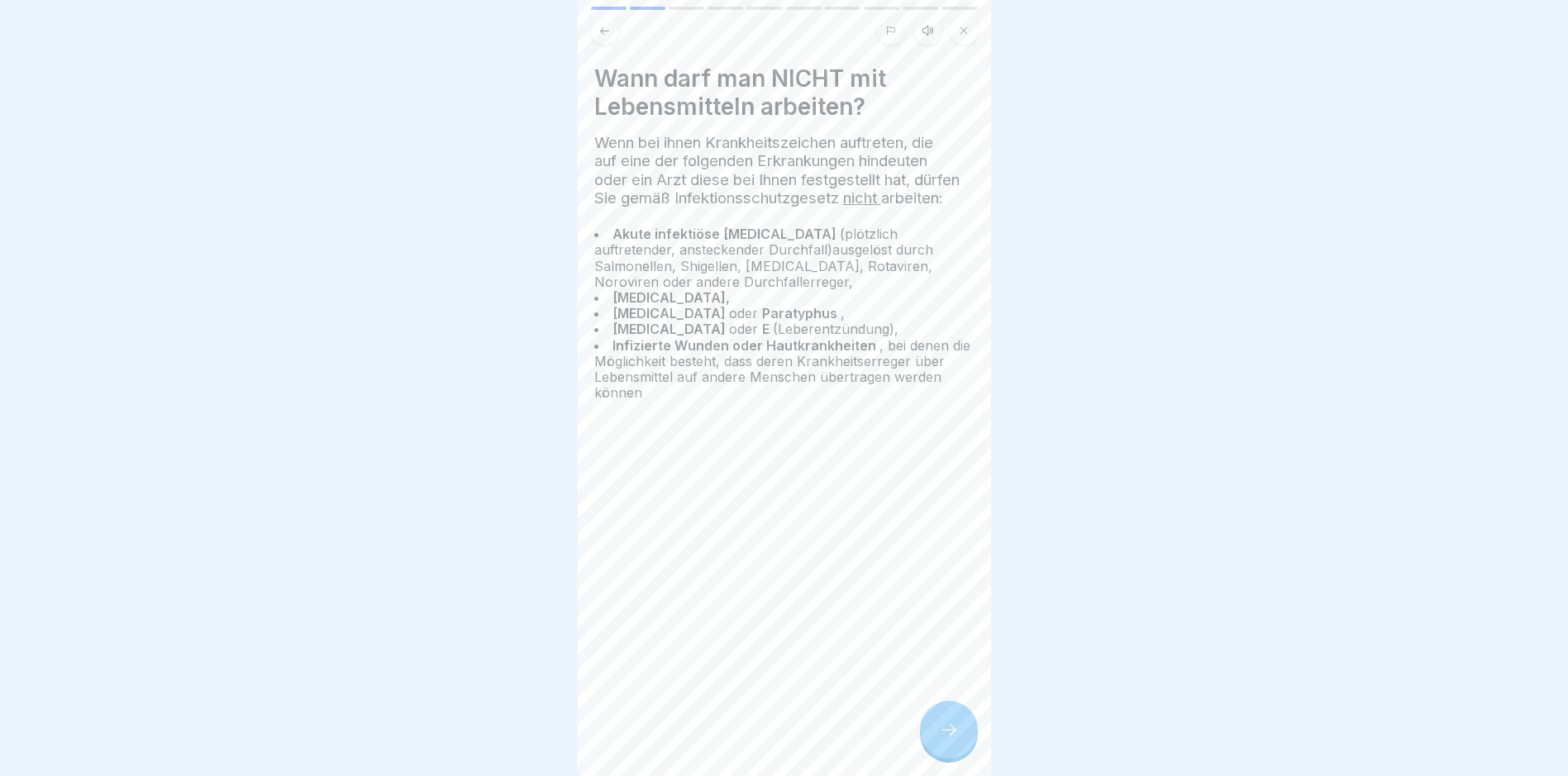
click at [949, 657] on icon at bounding box center [949, 730] width 20 height 20
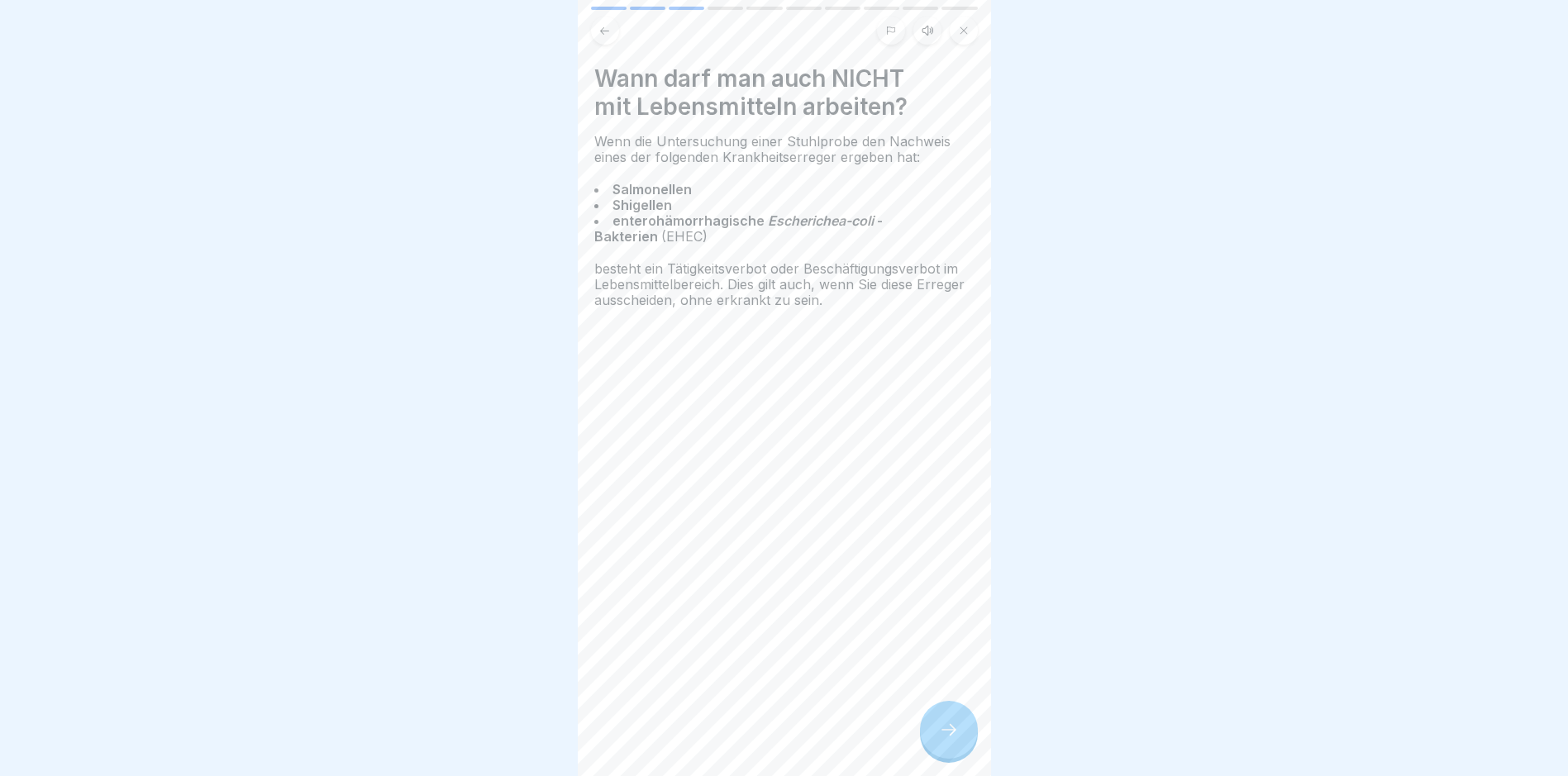
click at [958, 657] on icon at bounding box center [949, 730] width 20 height 20
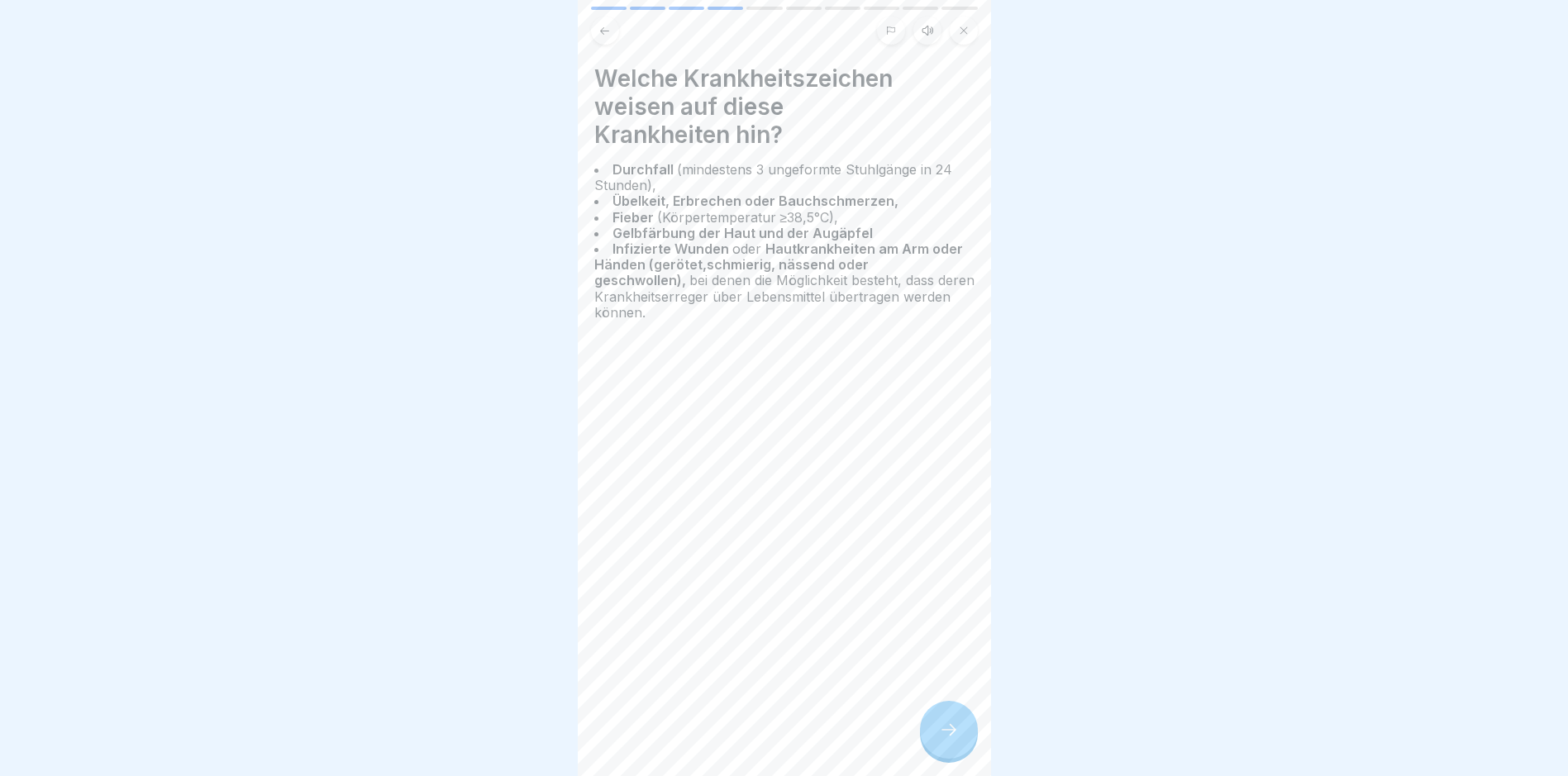
click at [954, 657] on icon at bounding box center [949, 730] width 15 height 12
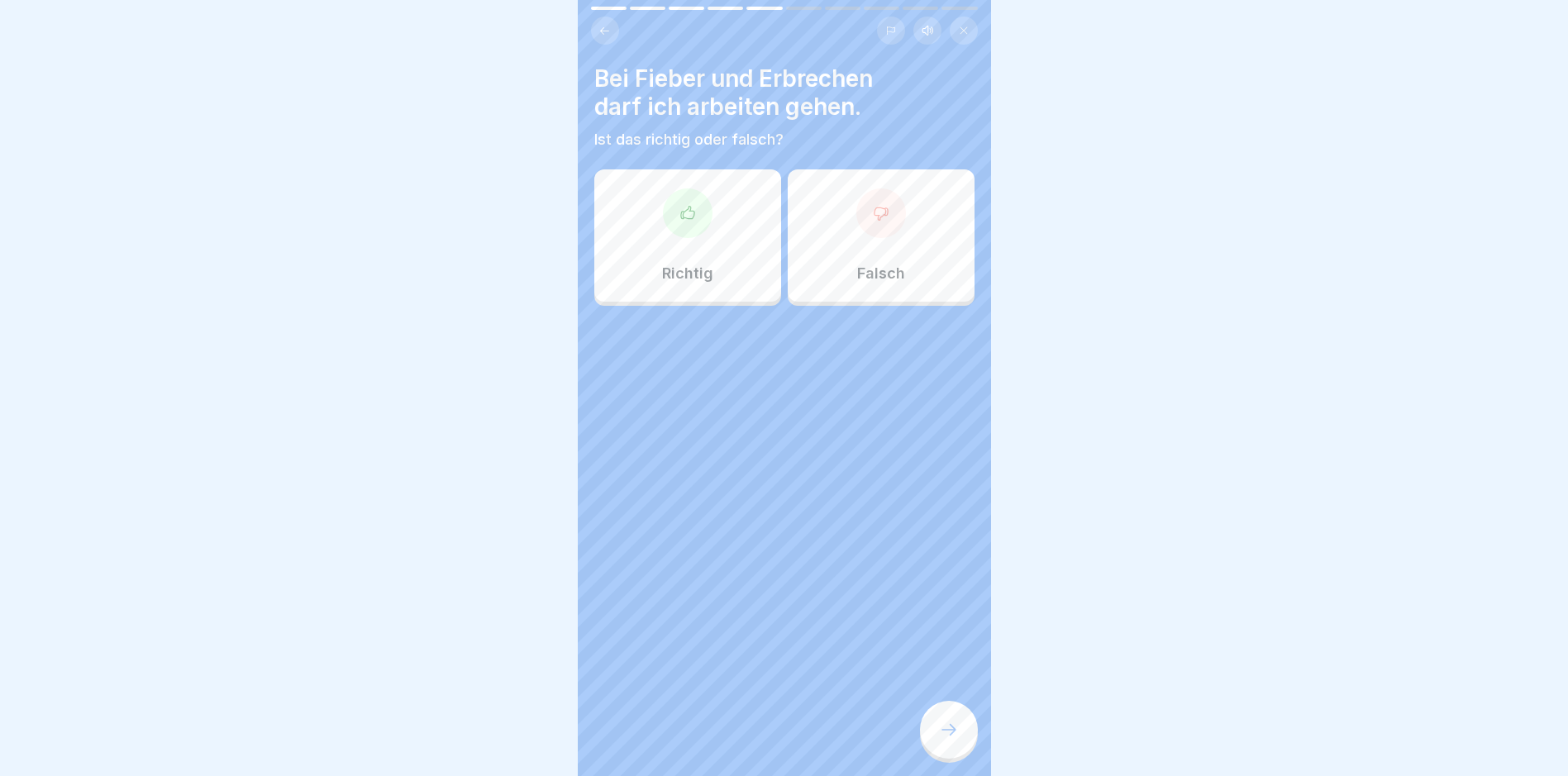
click at [884, 222] on div at bounding box center [881, 213] width 50 height 50
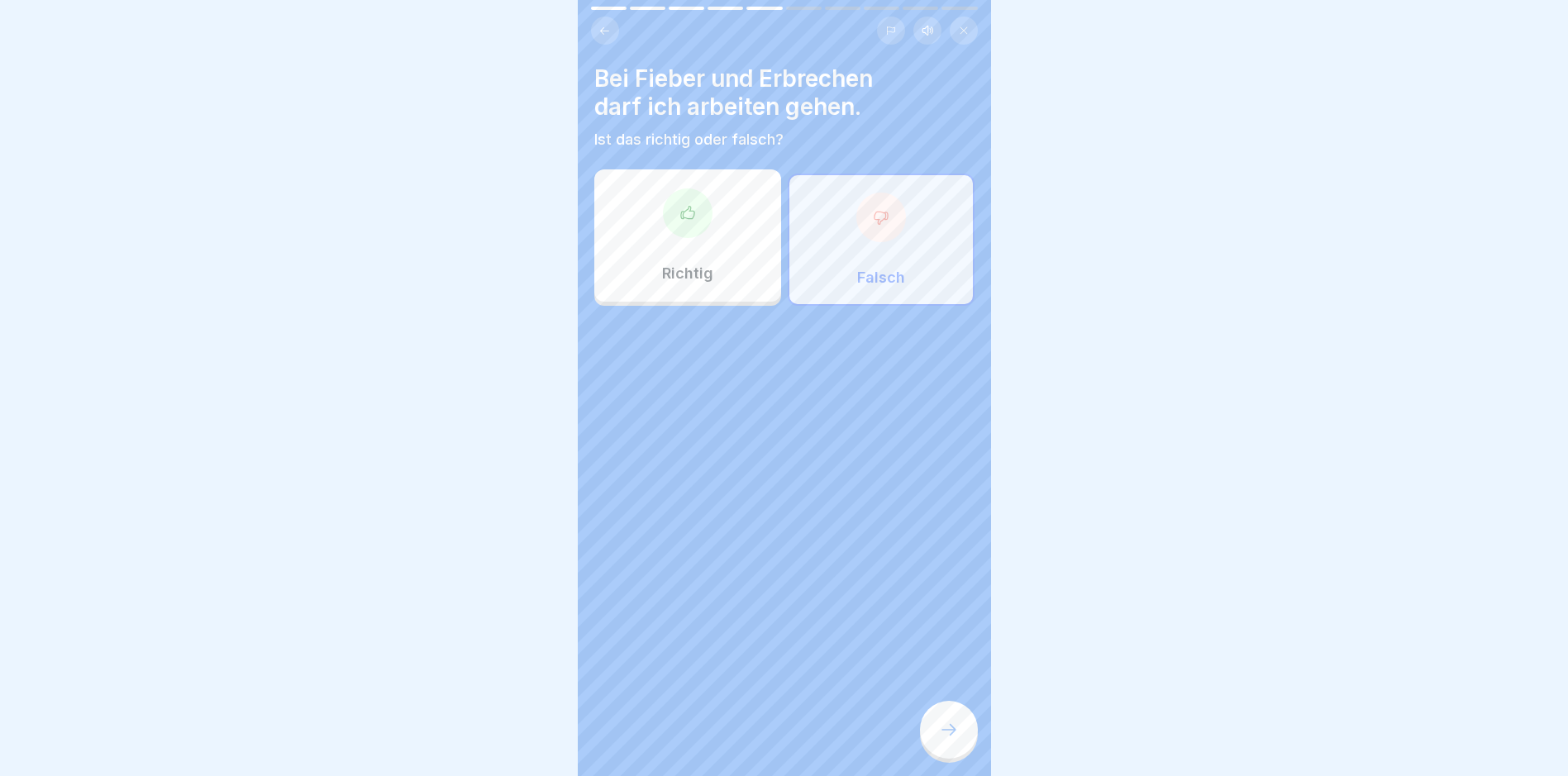
click at [941, 657] on div at bounding box center [949, 730] width 58 height 58
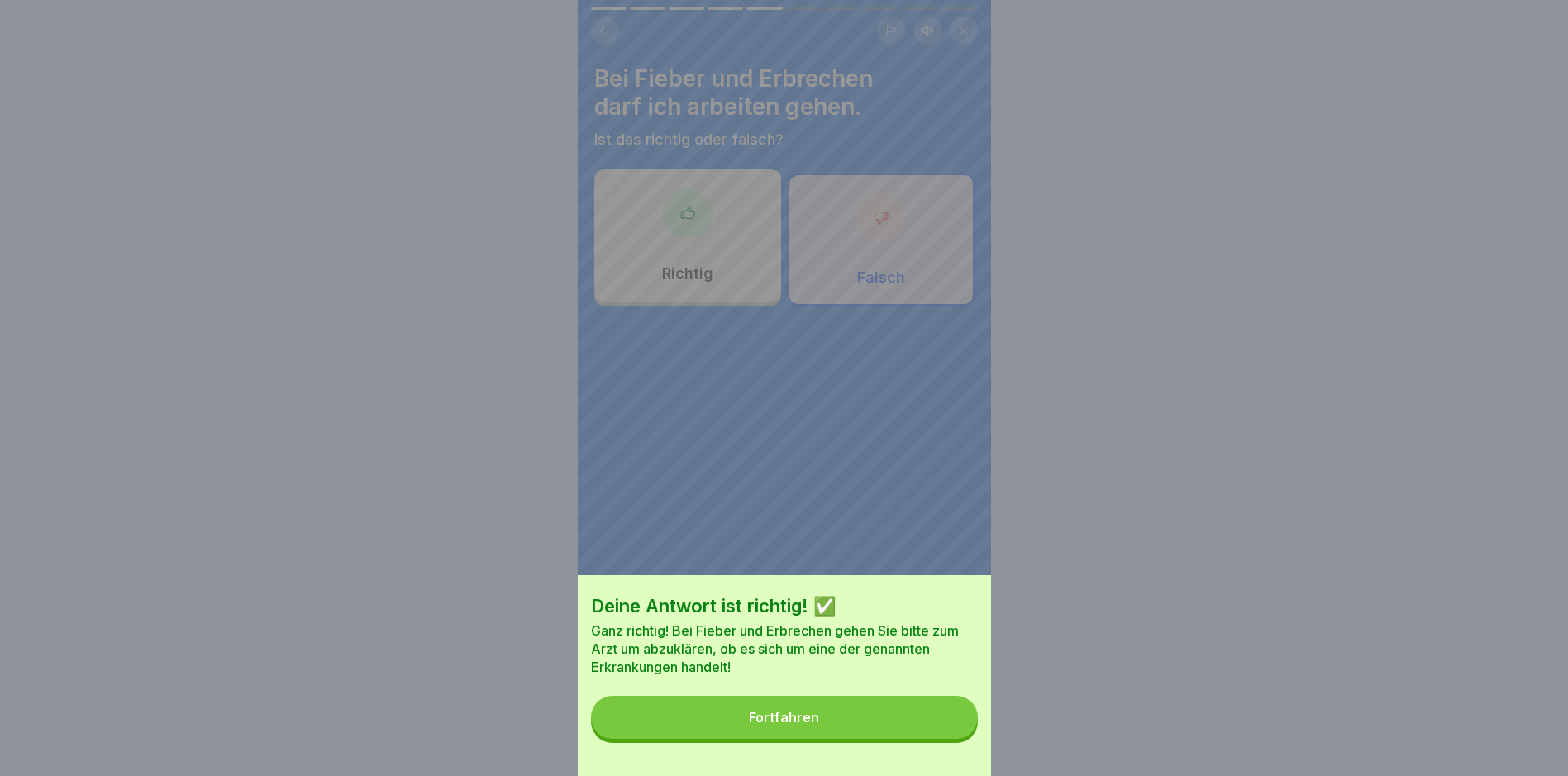
click at [837, 657] on button "Fortfahren" at bounding box center [784, 717] width 387 height 43
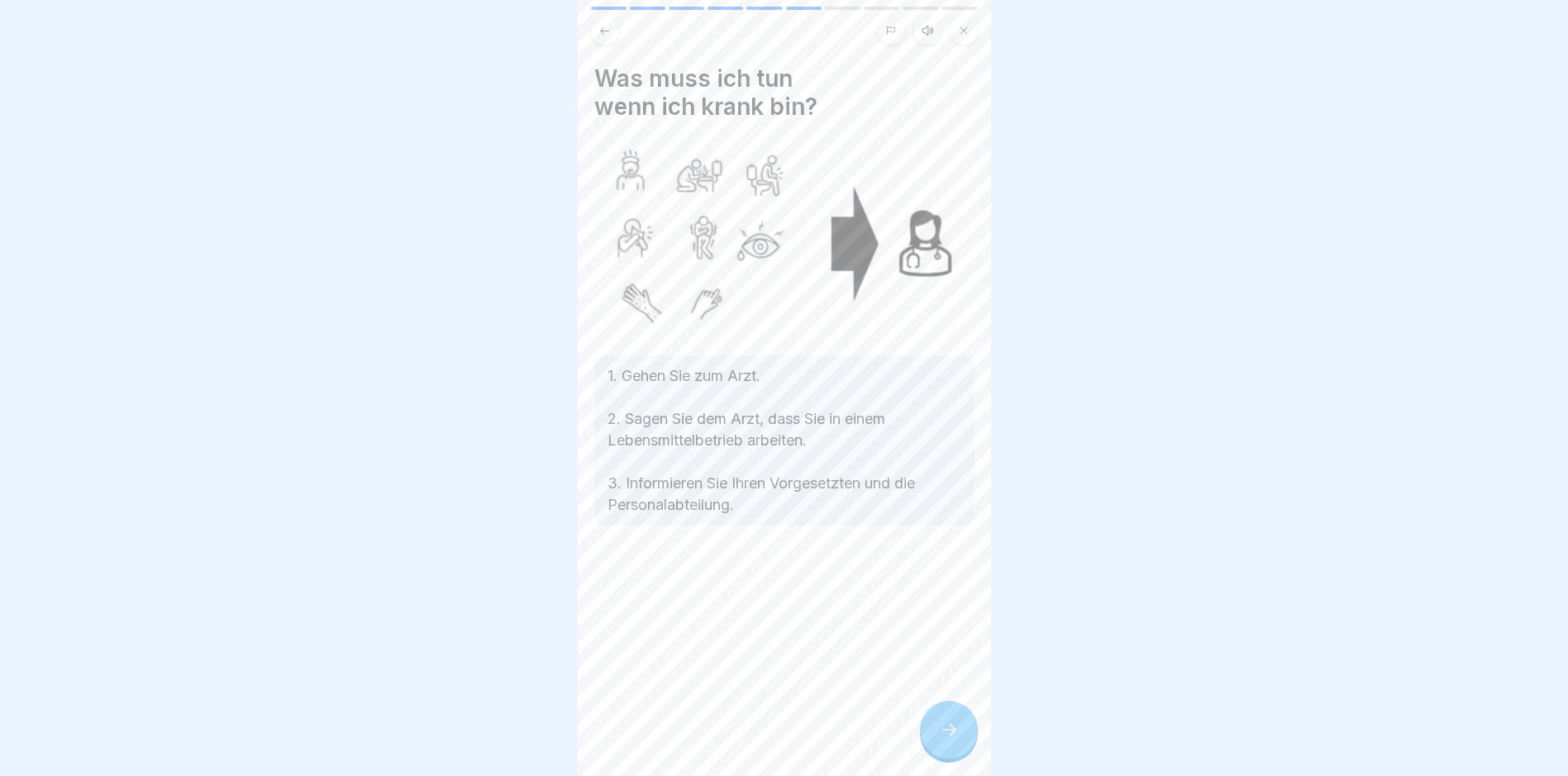
click at [949, 657] on icon at bounding box center [949, 730] width 20 height 20
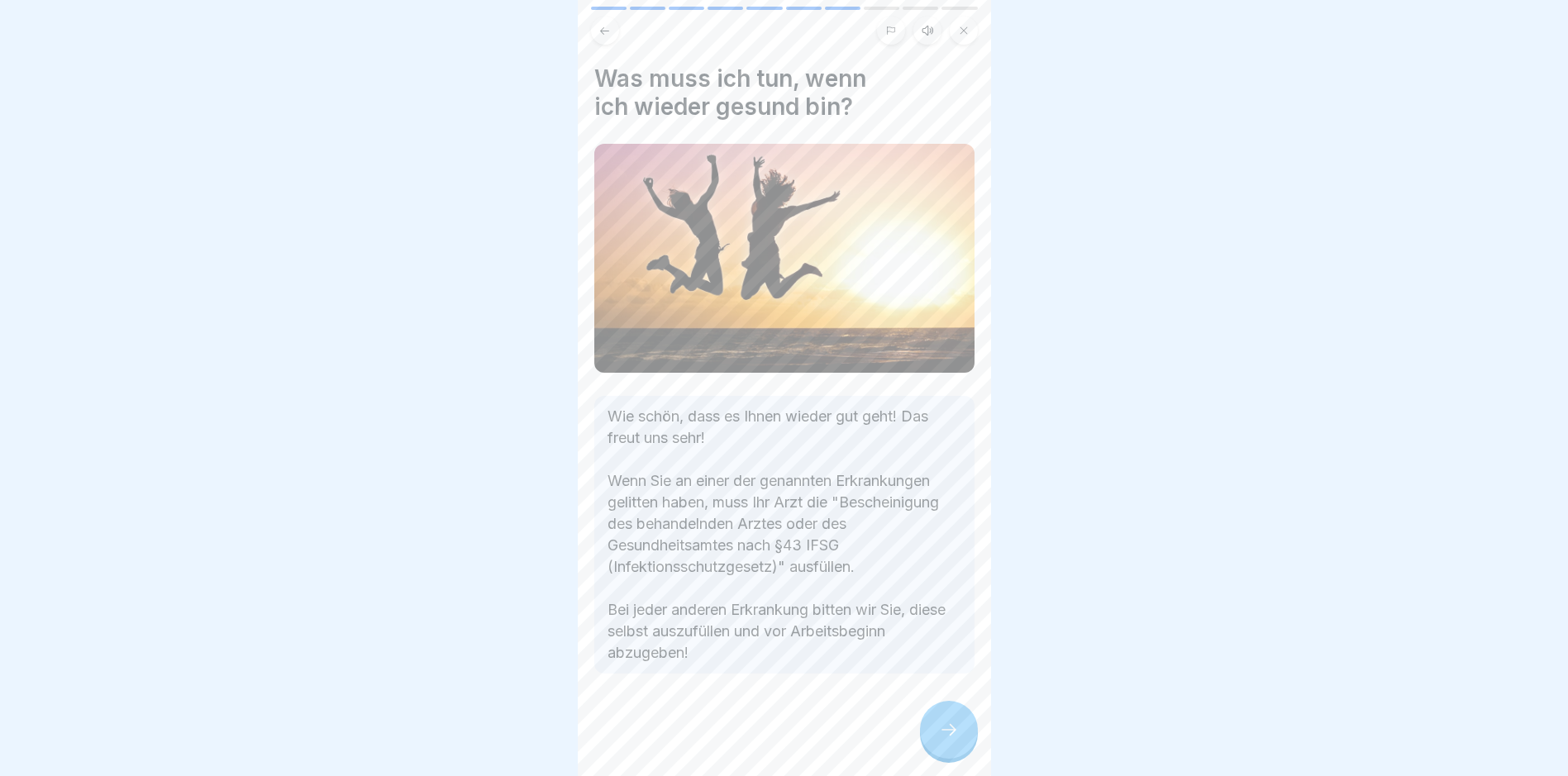
click at [951, 657] on icon at bounding box center [949, 730] width 20 height 20
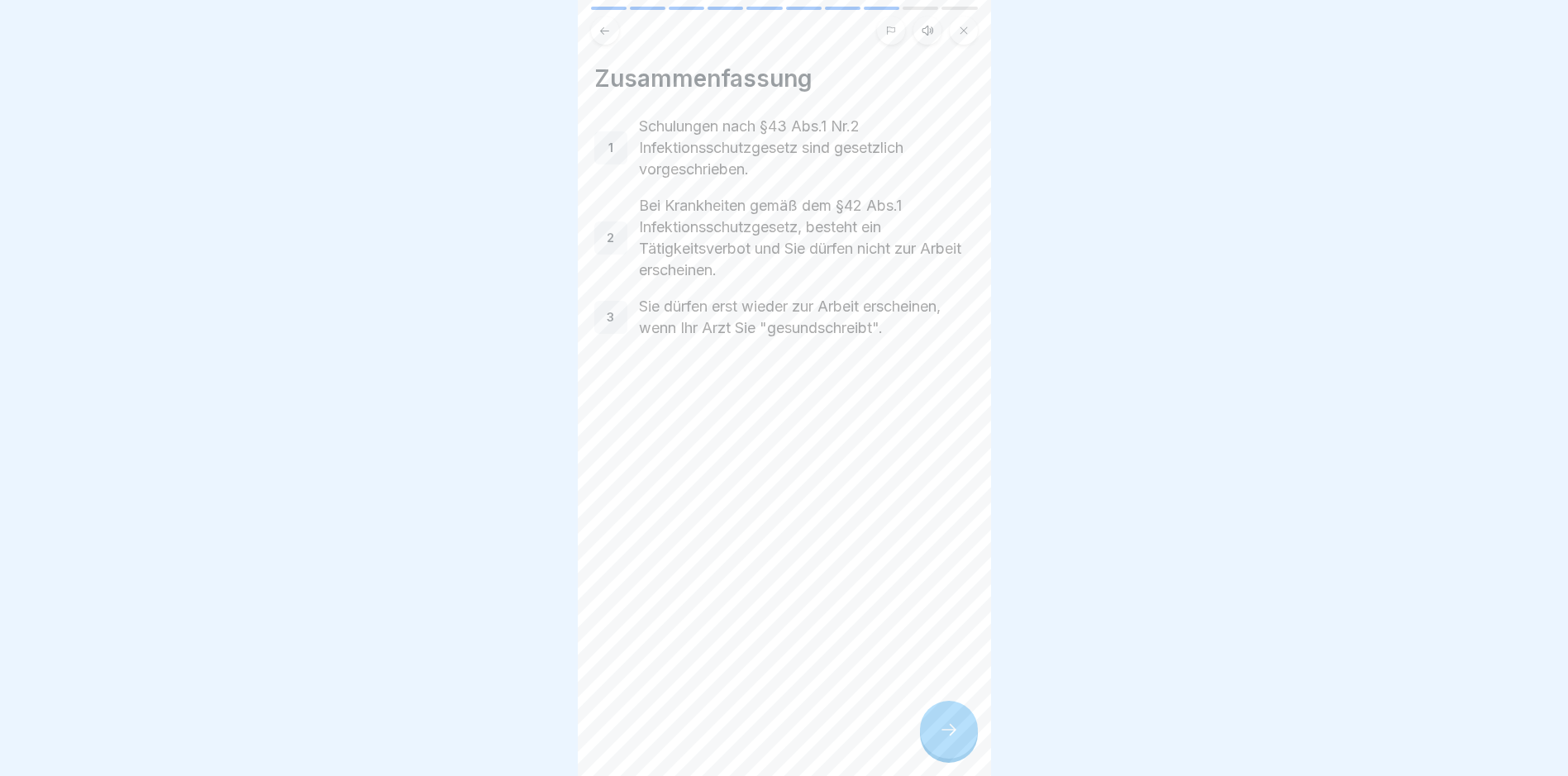
click at [954, 657] on icon at bounding box center [949, 730] width 20 height 20
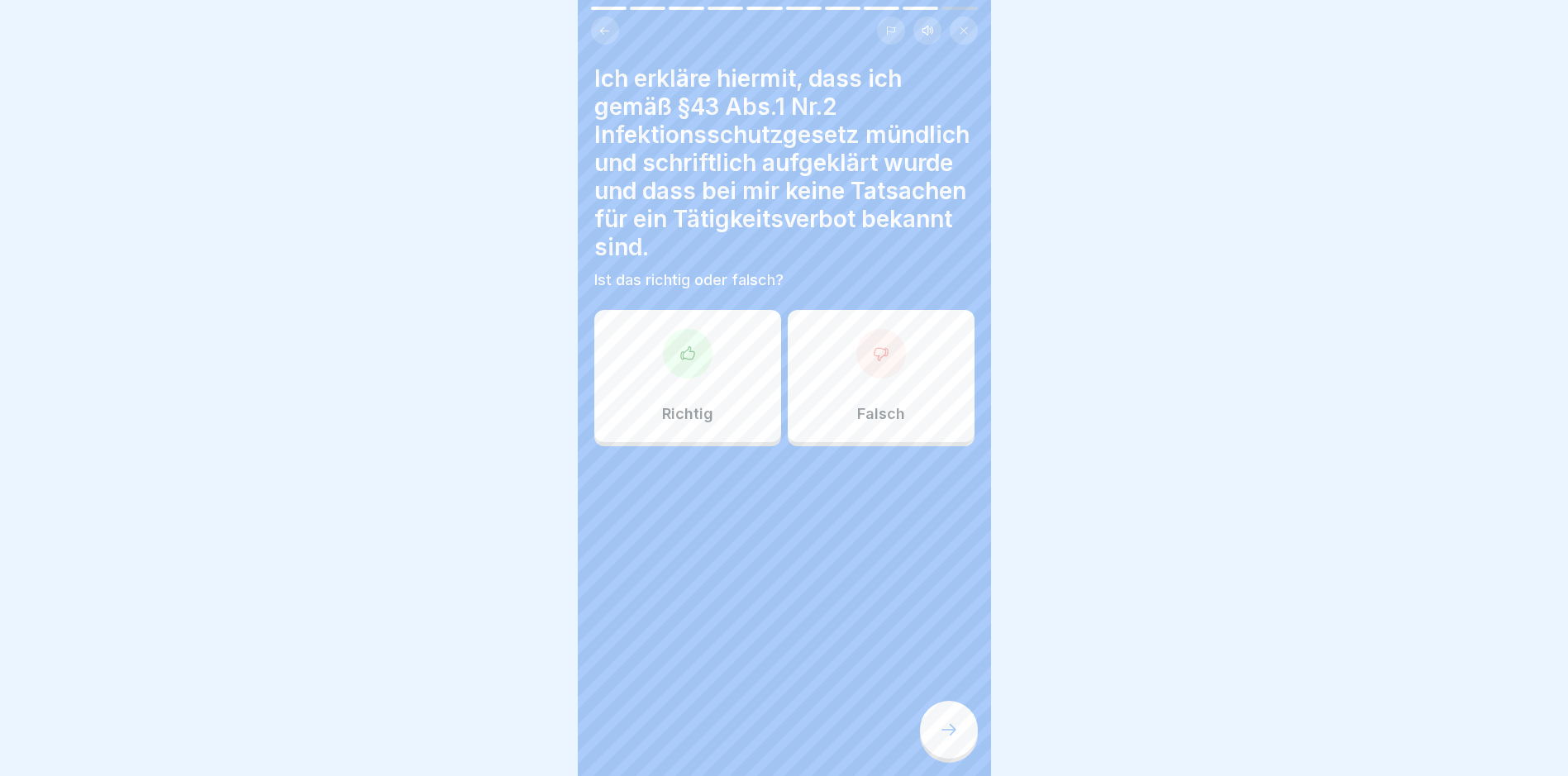
click at [685, 368] on div at bounding box center [687, 353] width 50 height 50
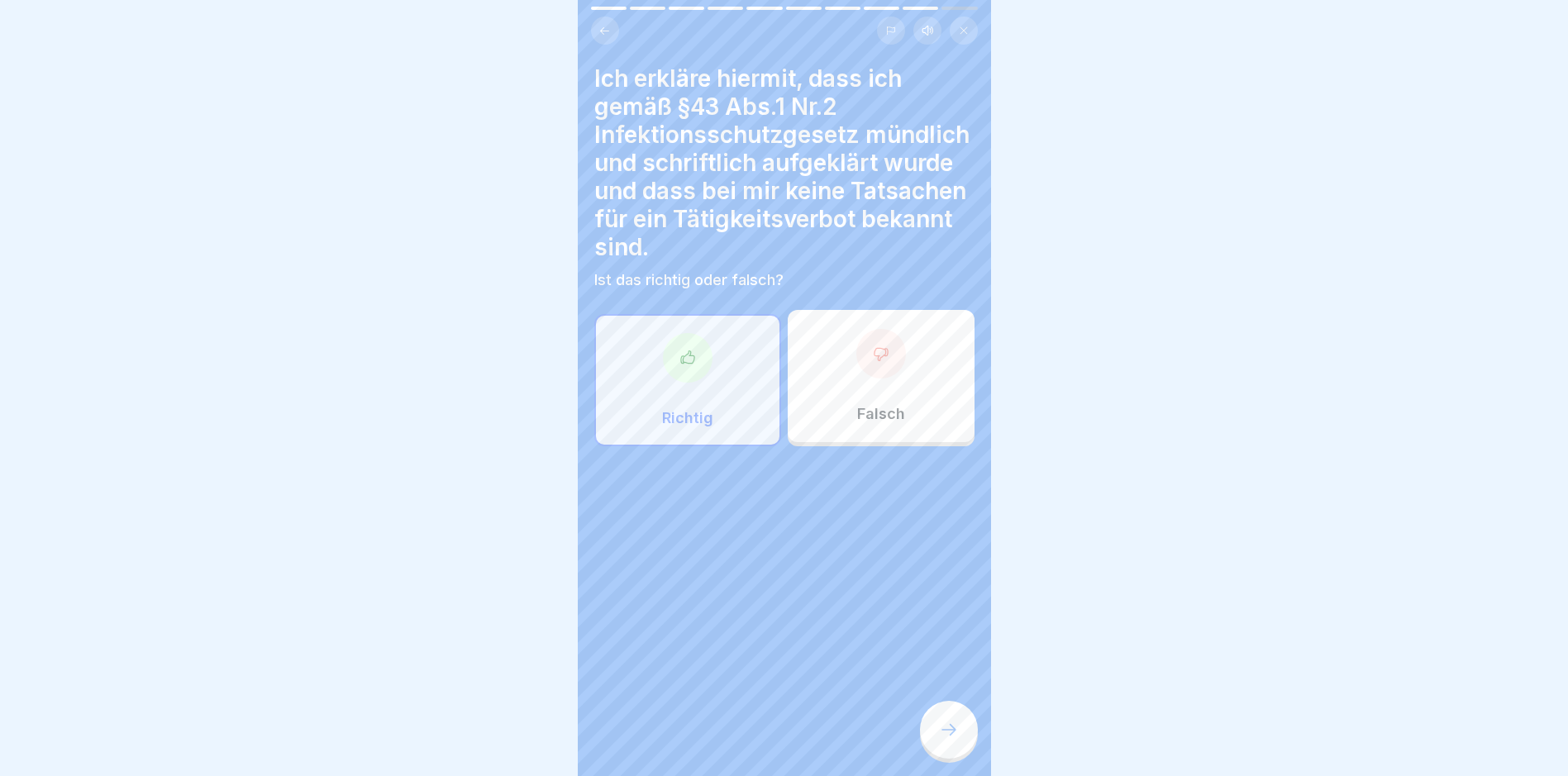
click at [955, 657] on icon at bounding box center [949, 730] width 20 height 20
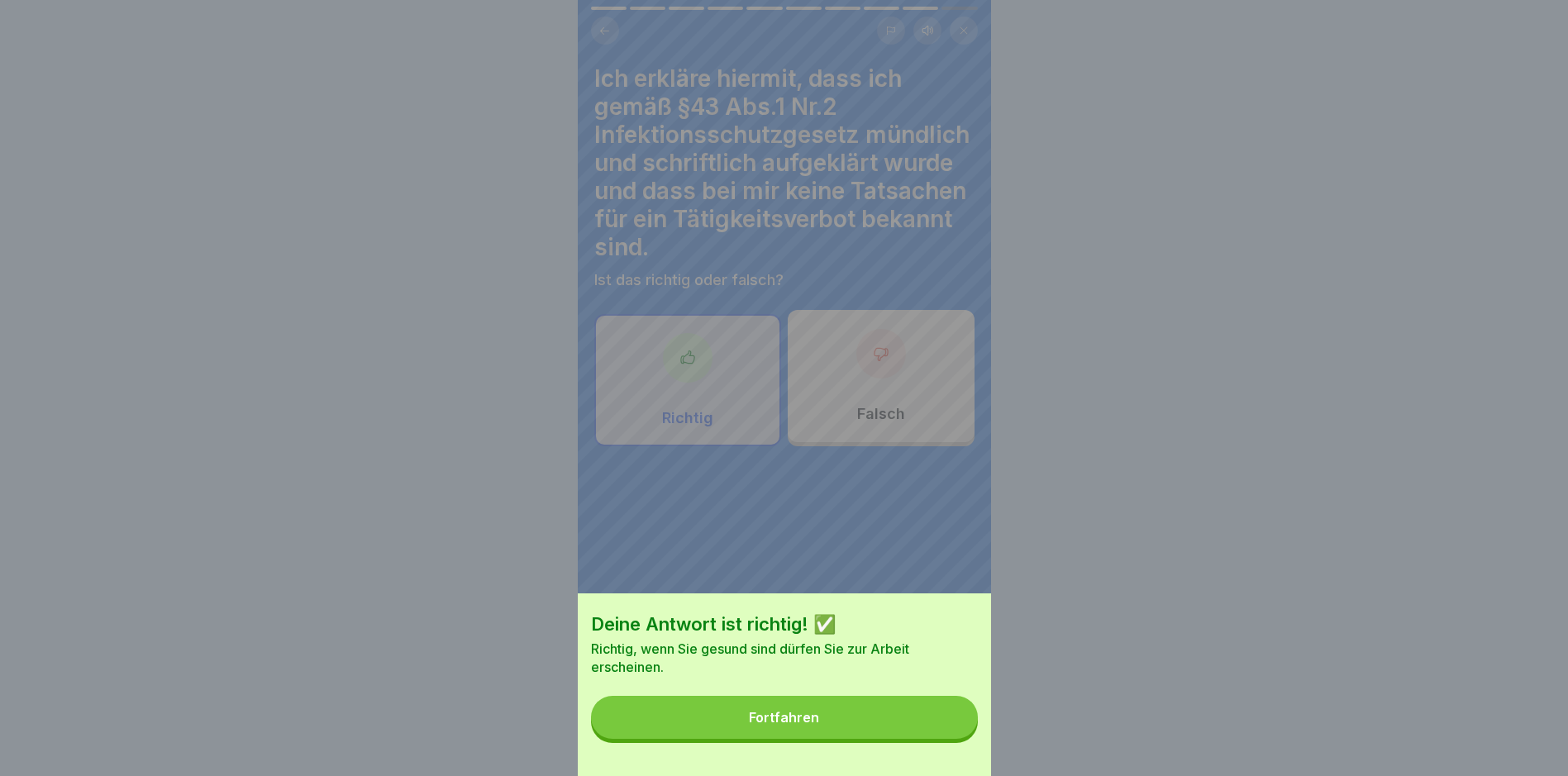
click at [840, 657] on button "Fortfahren" at bounding box center [784, 717] width 387 height 43
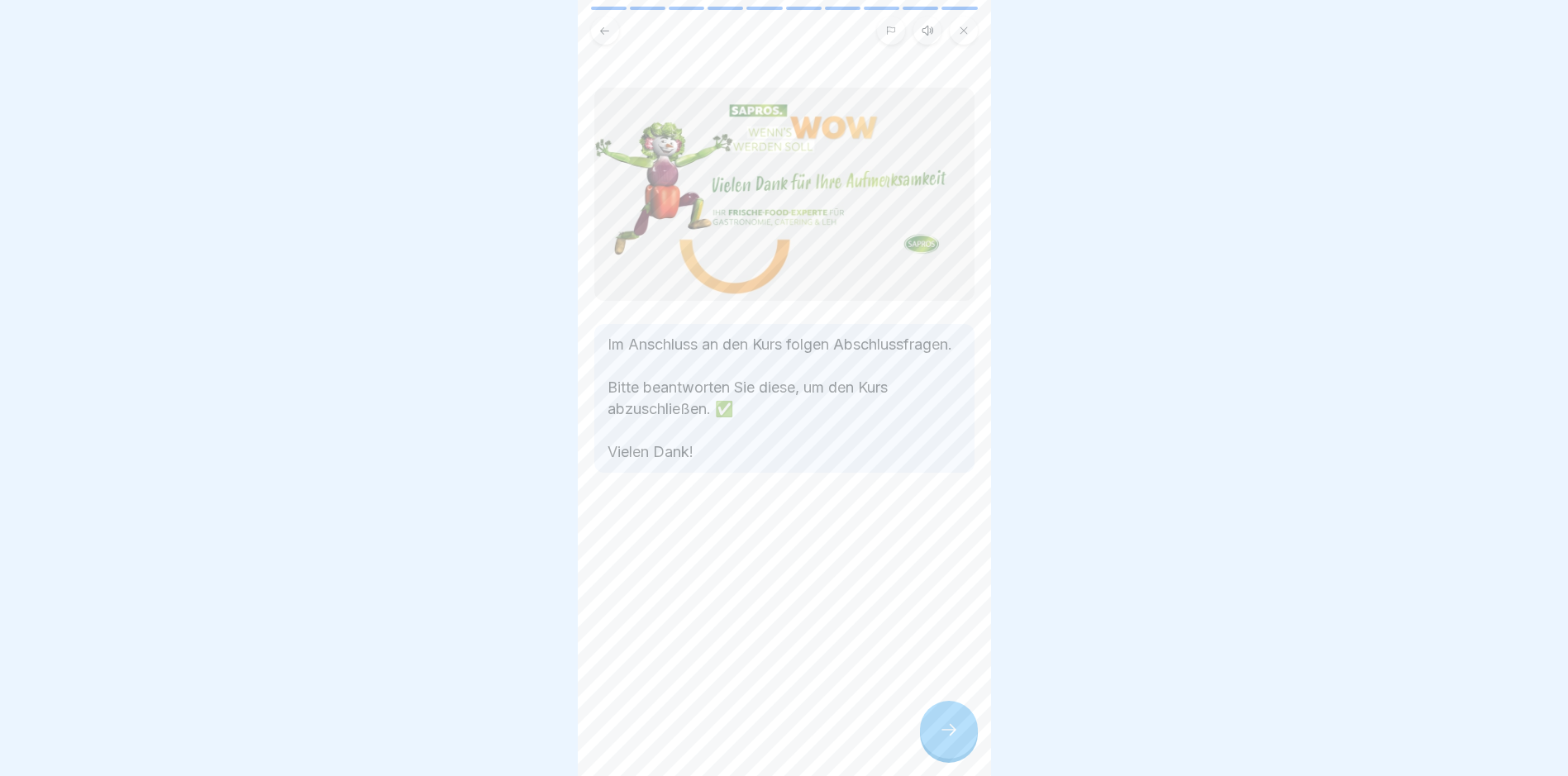
click at [946, 657] on icon at bounding box center [949, 730] width 20 height 20
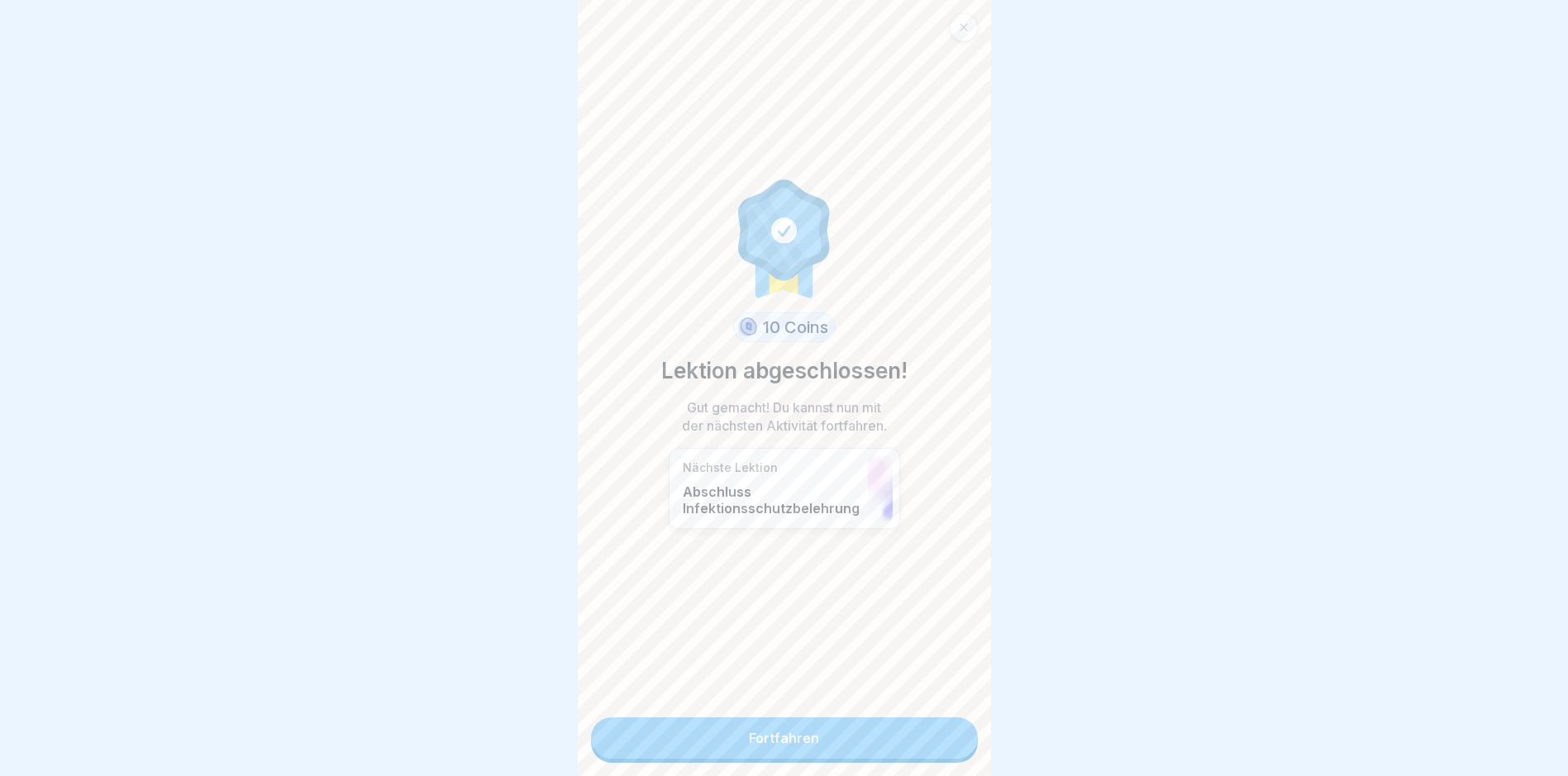
click at [883, 657] on link "Fortfahren" at bounding box center [784, 737] width 387 height 41
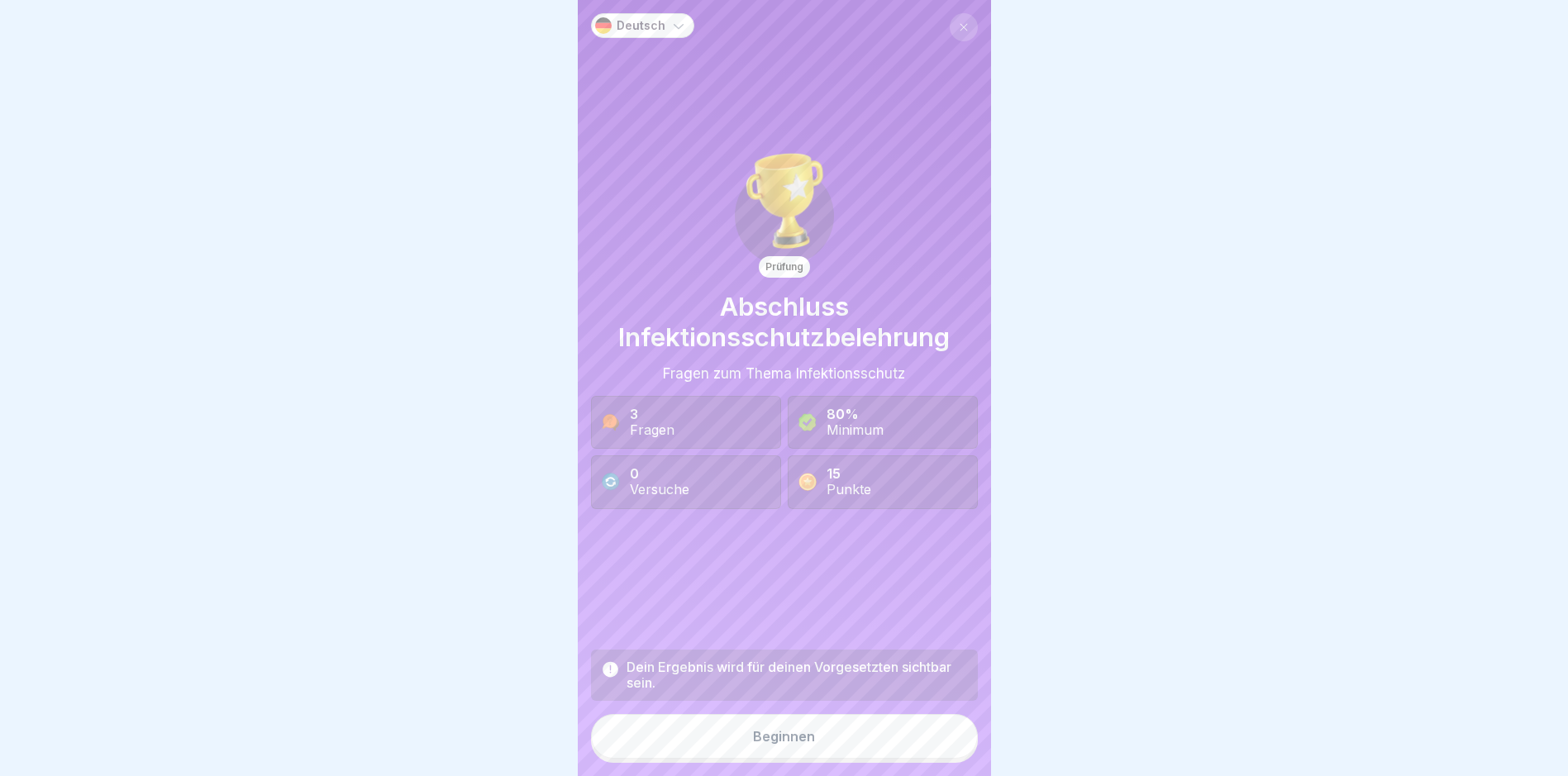
click at [883, 657] on button "Beginnen" at bounding box center [784, 736] width 387 height 45
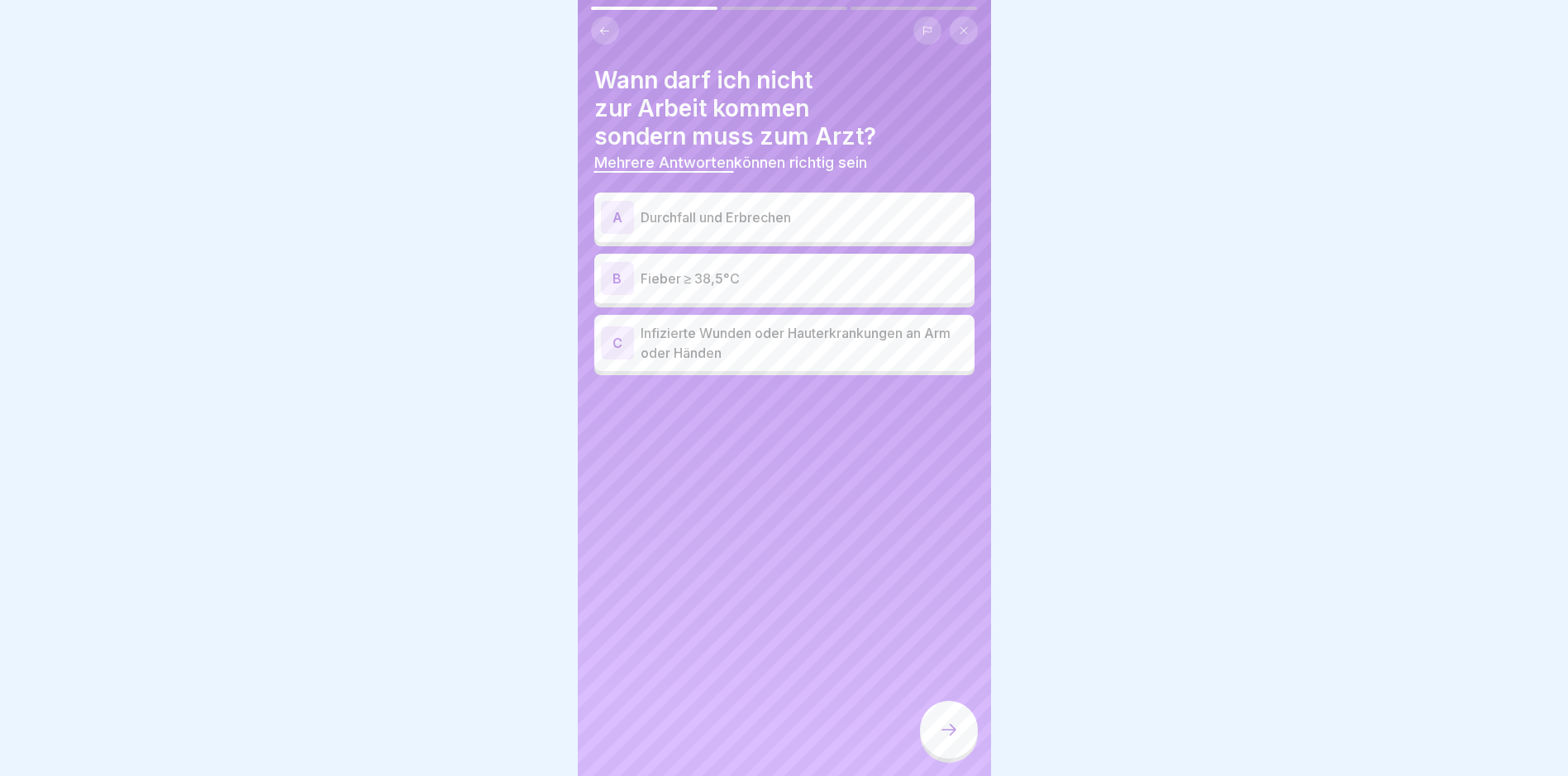
click at [774, 219] on p "Durchfall und Erbrechen" at bounding box center [804, 217] width 328 height 20
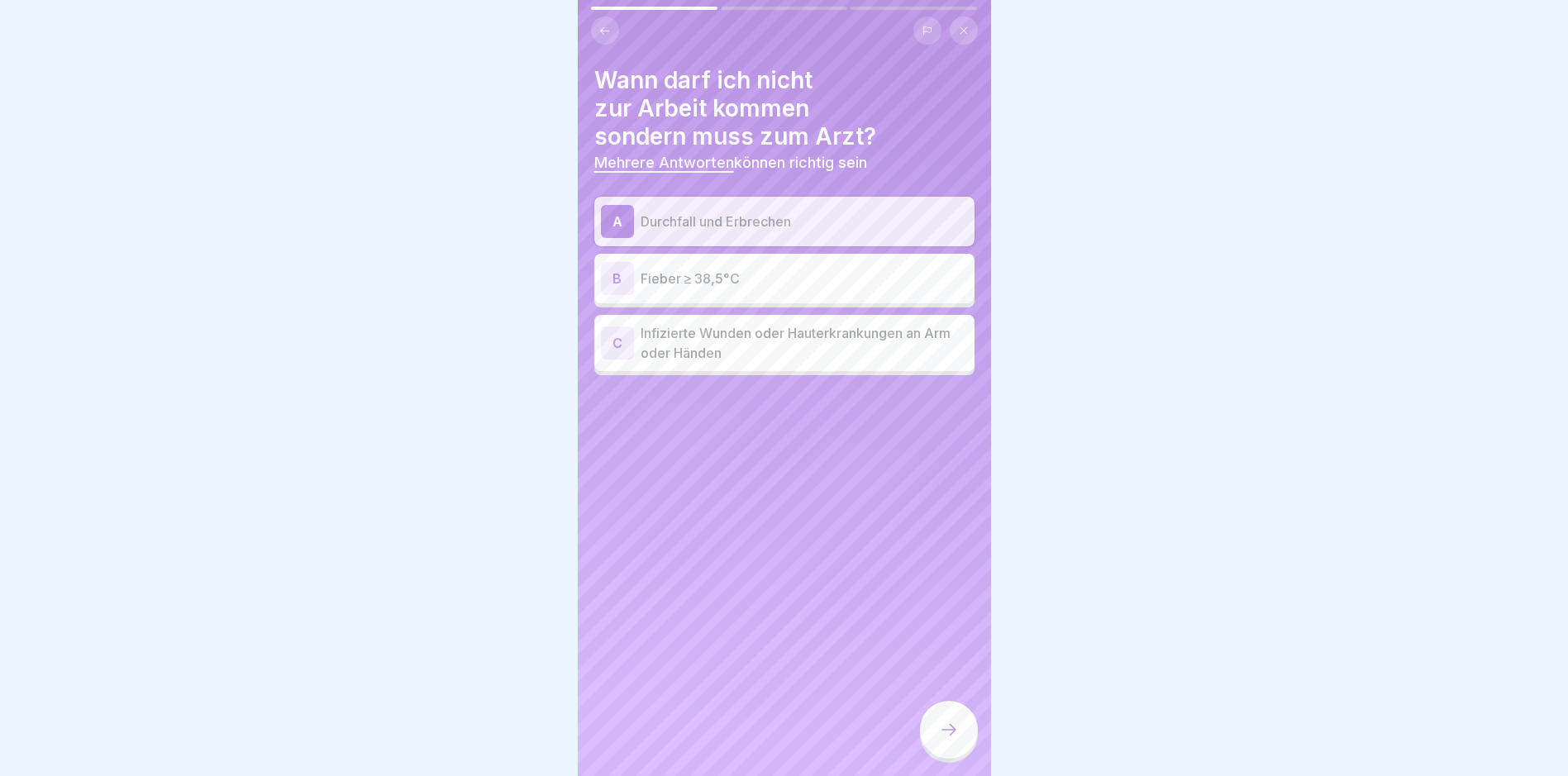
click at [771, 285] on p "Fieber ≥ 38,5°C" at bounding box center [804, 279] width 328 height 20
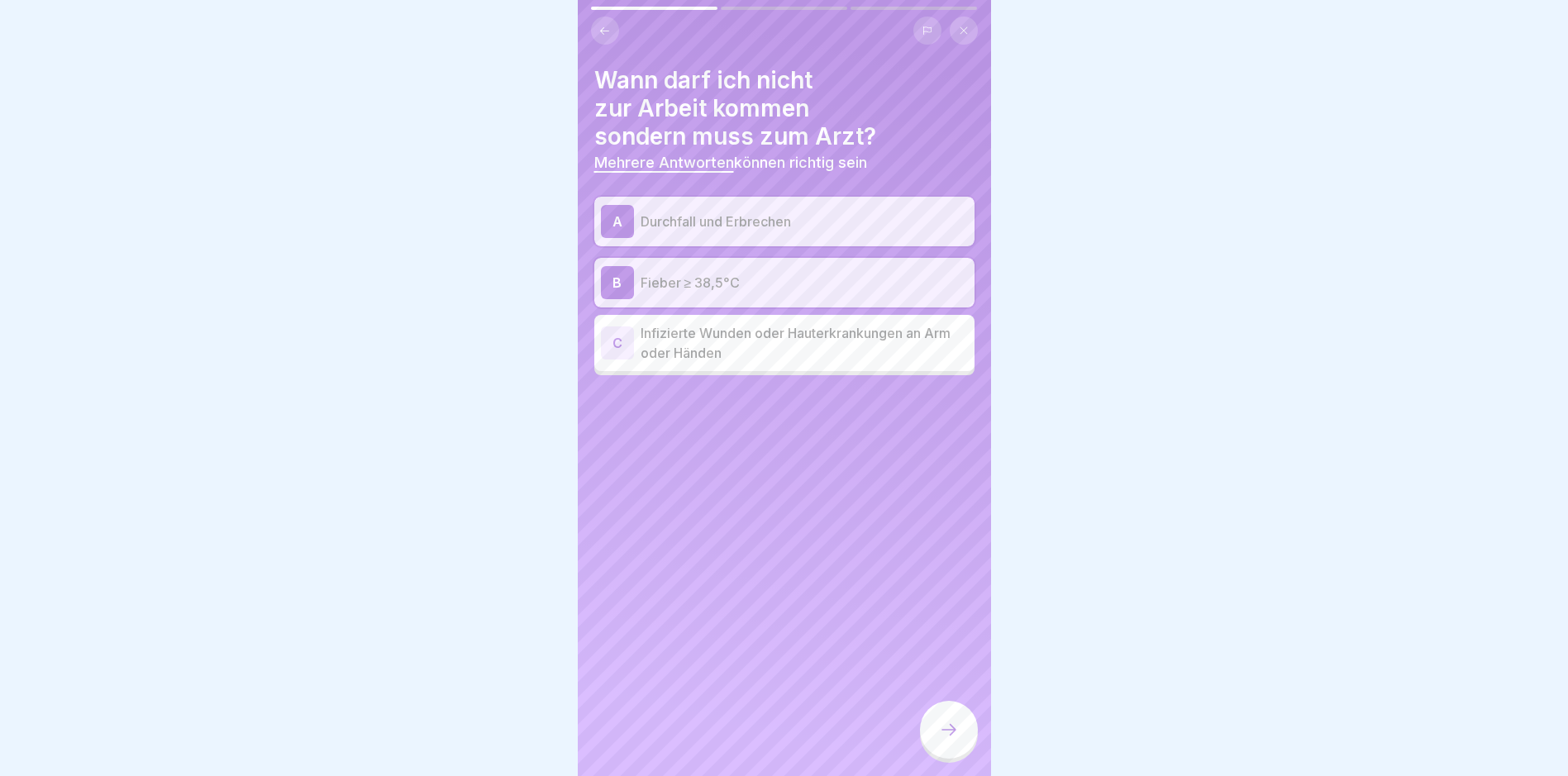
click at [773, 344] on p "Infizierte Wunden oder Hauterkrankungen an Arm oder Händen" at bounding box center [804, 343] width 328 height 40
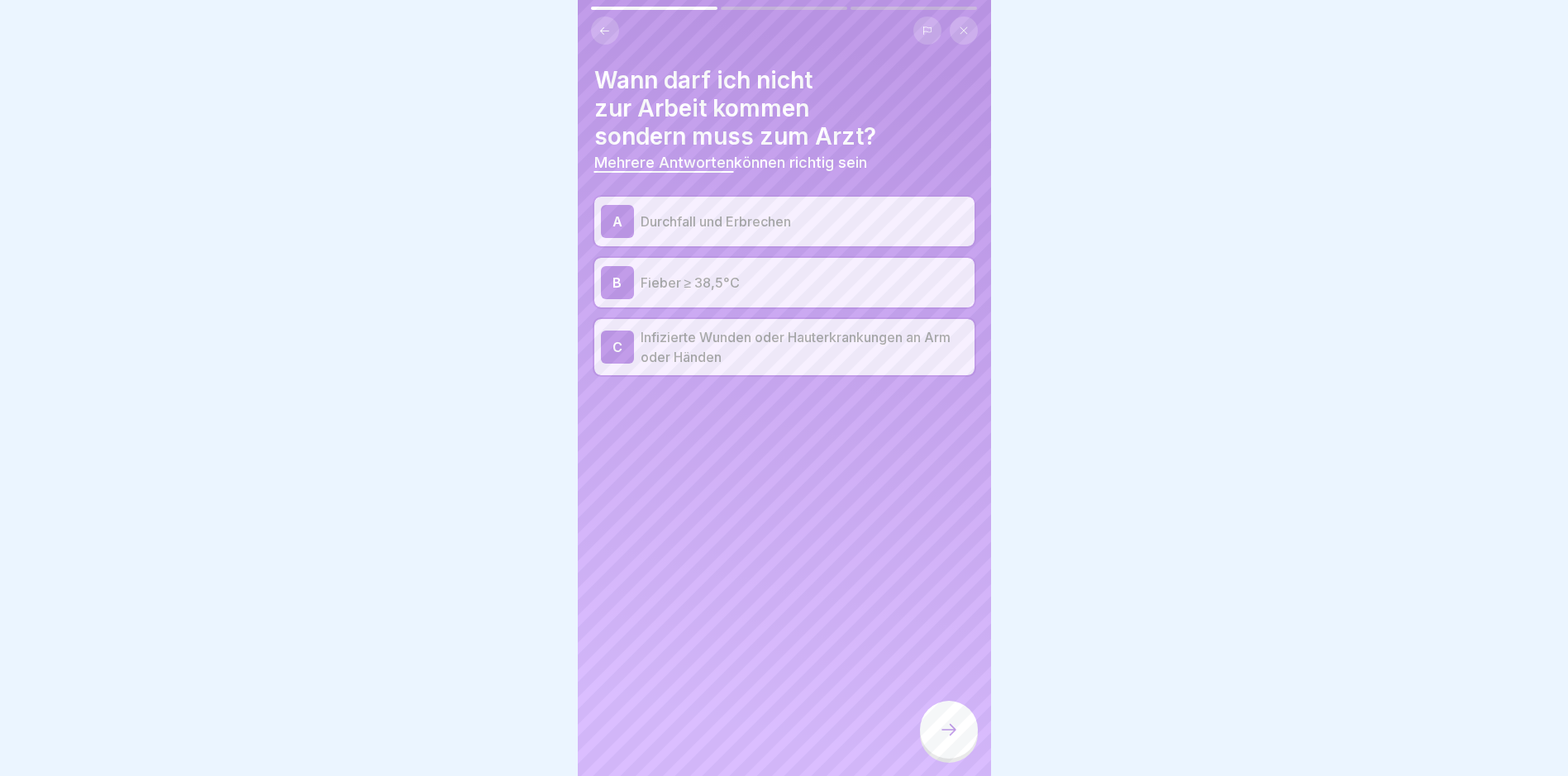
click at [942, 657] on icon at bounding box center [949, 730] width 20 height 20
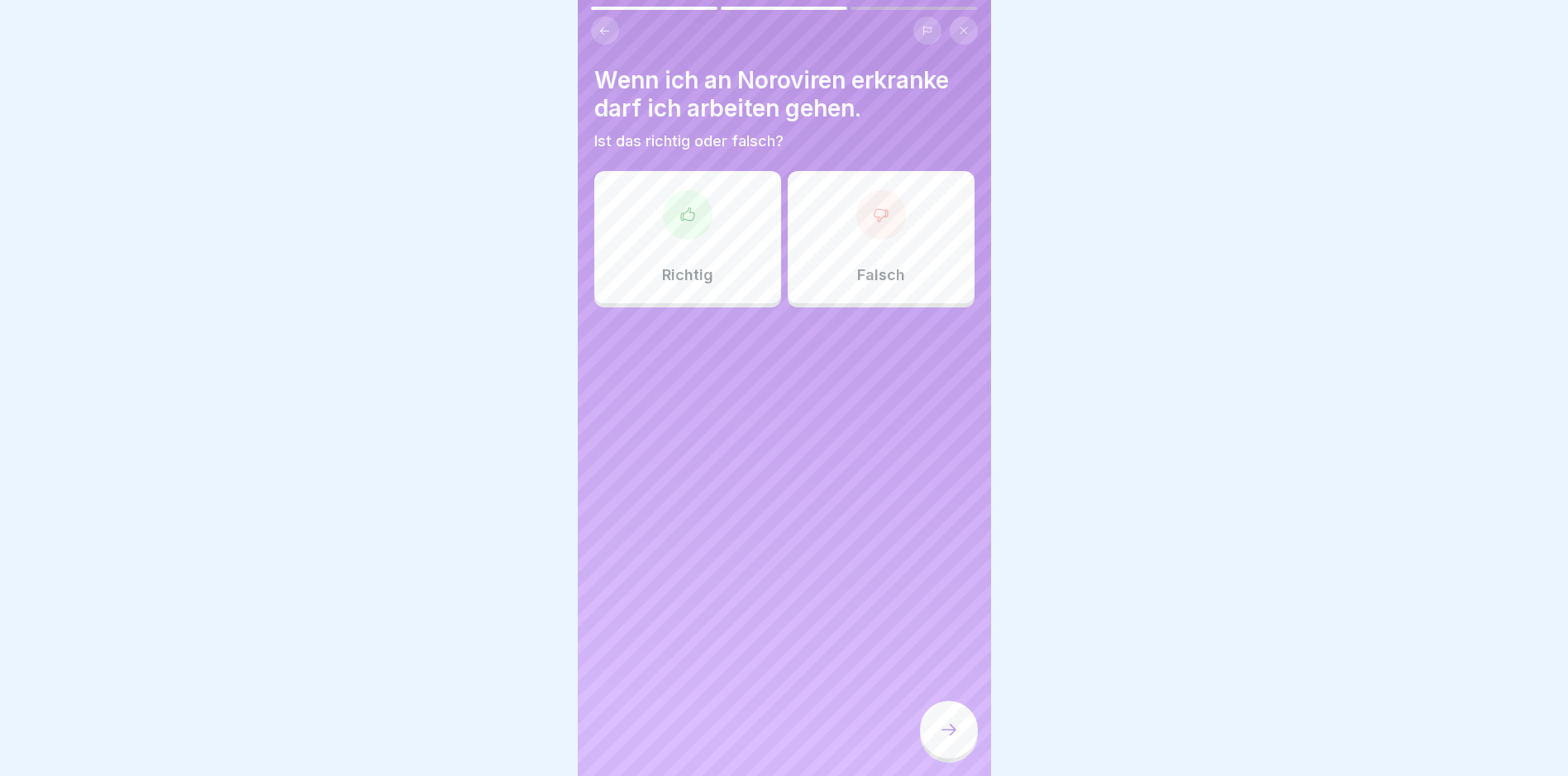
click at [888, 230] on div at bounding box center [881, 215] width 50 height 50
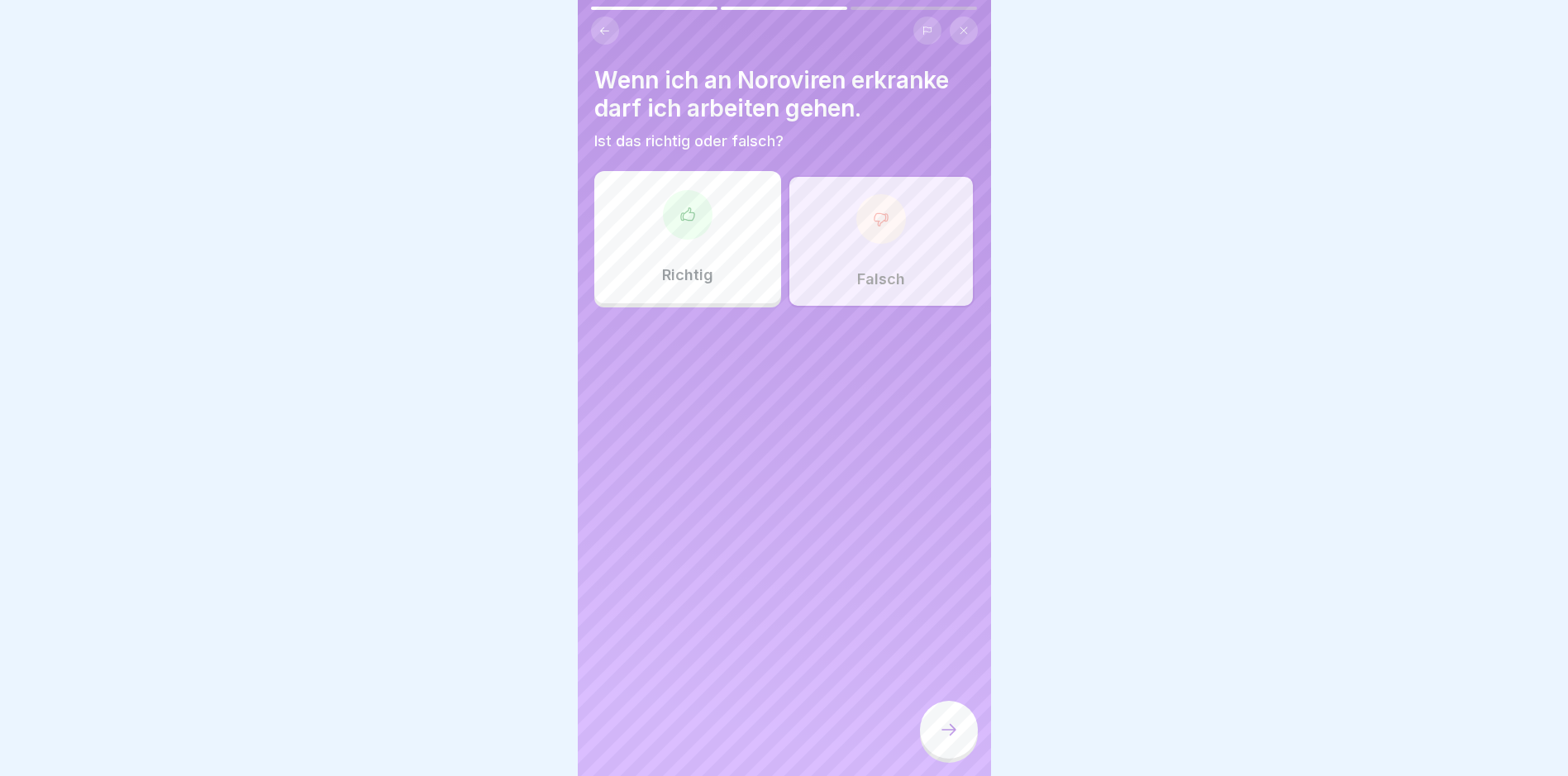
click at [947, 657] on icon at bounding box center [949, 730] width 20 height 20
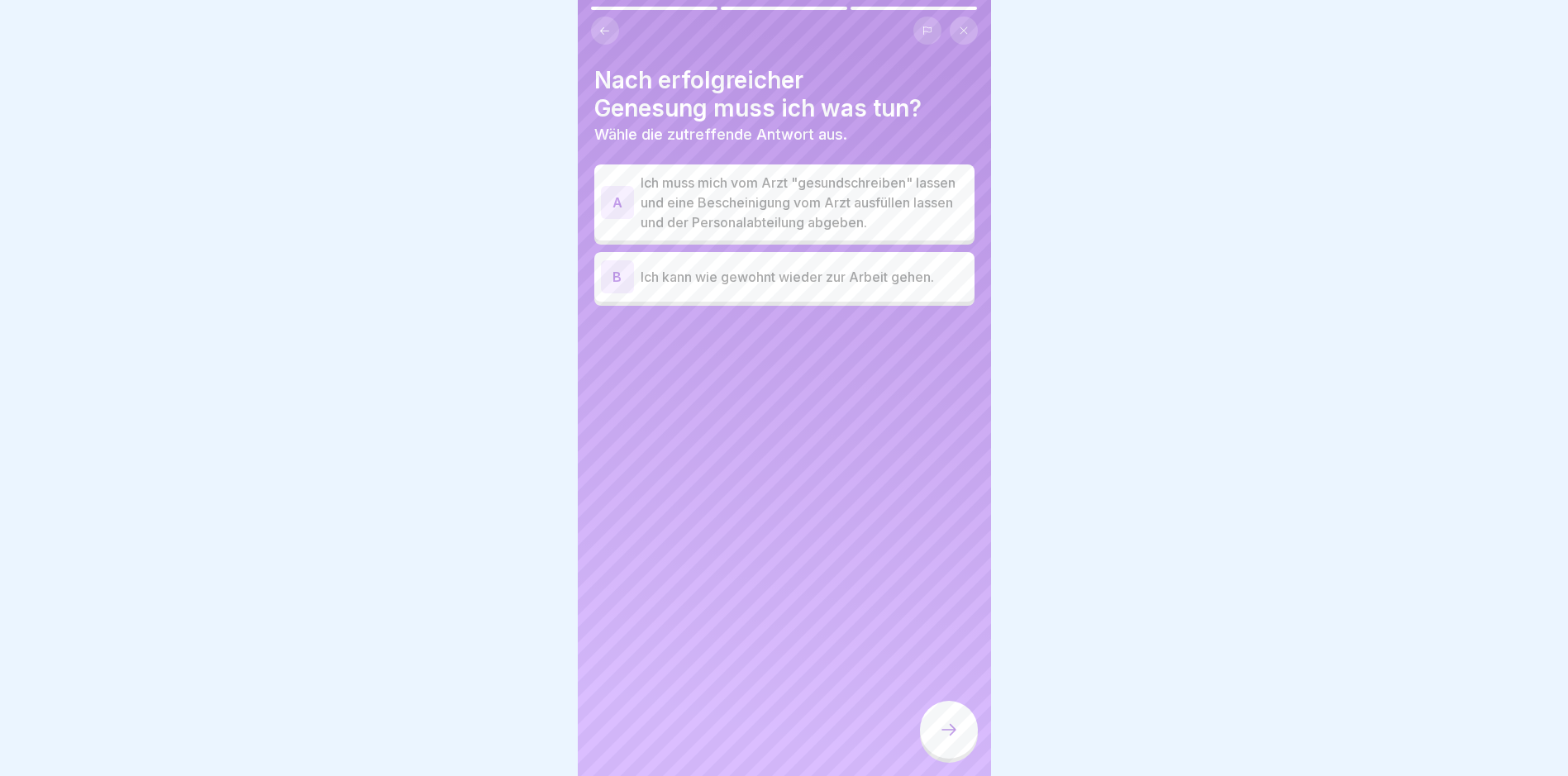
click at [765, 198] on p "Ich muss mich vom Arzt "gesundschreiben" lassen und eine Bescheinigung vom Arzt…" at bounding box center [804, 202] width 328 height 60
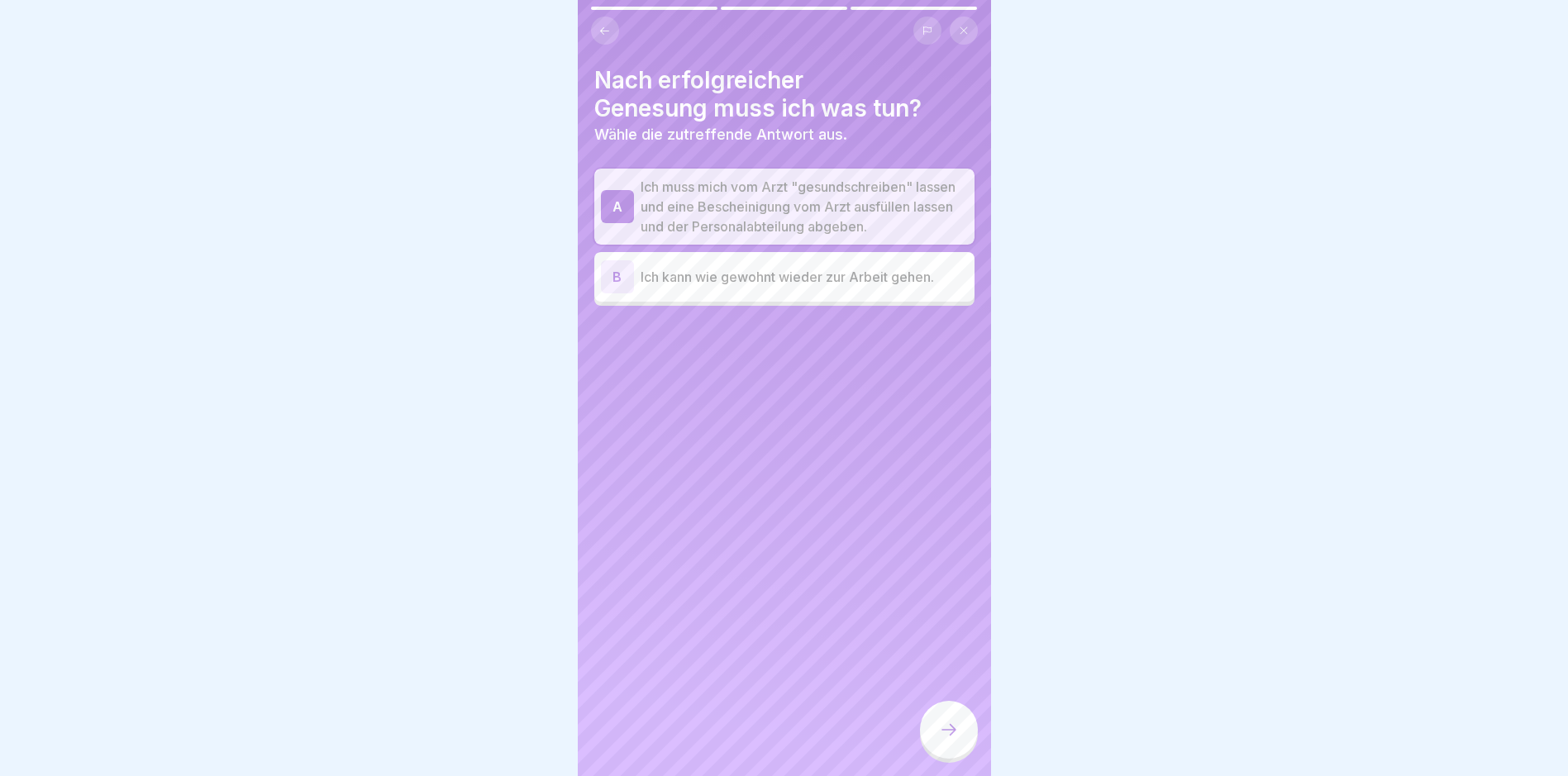
click at [952, 657] on icon at bounding box center [949, 730] width 20 height 20
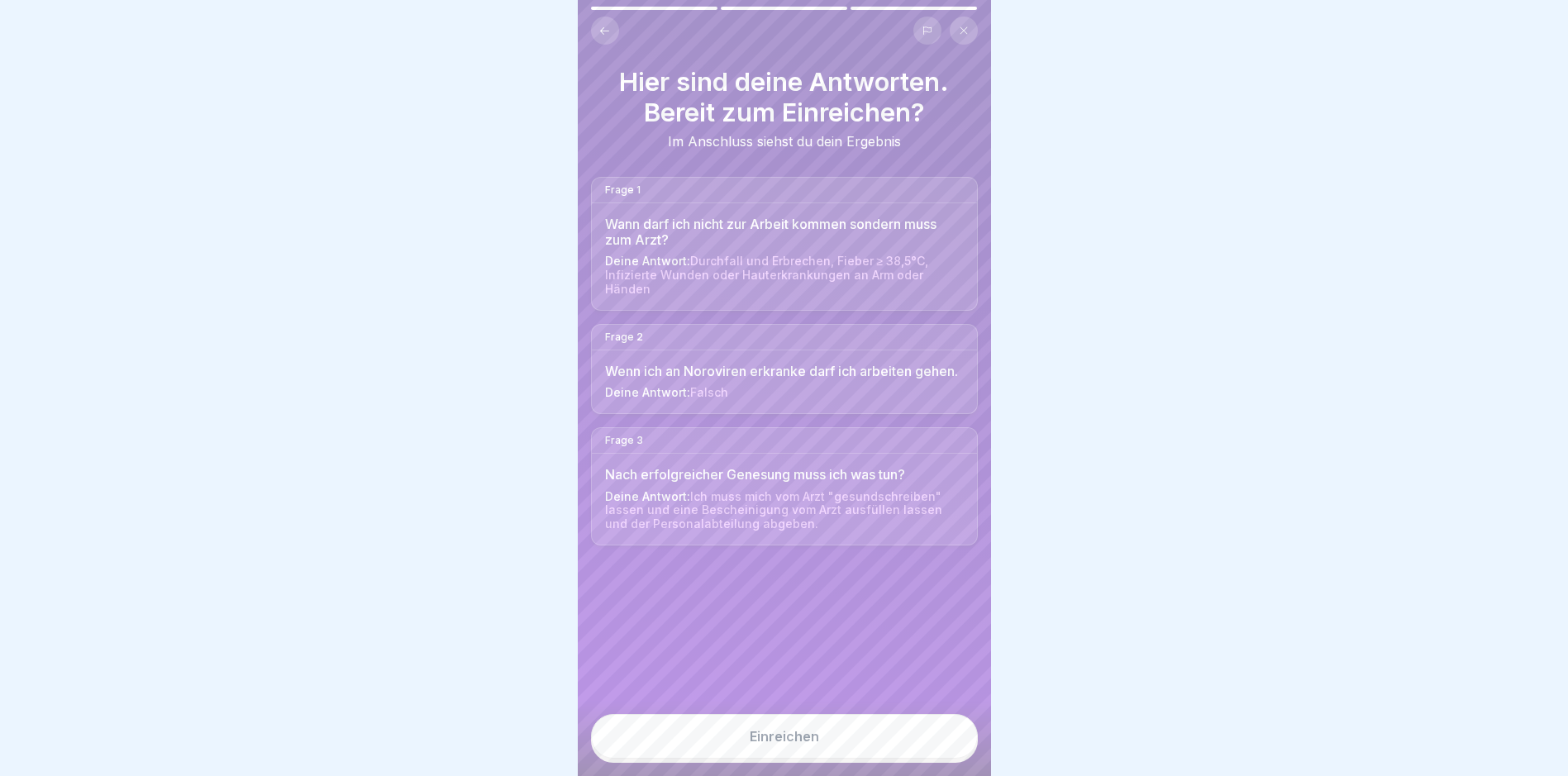
click at [819, 657] on button "Einreichen" at bounding box center [784, 736] width 387 height 45
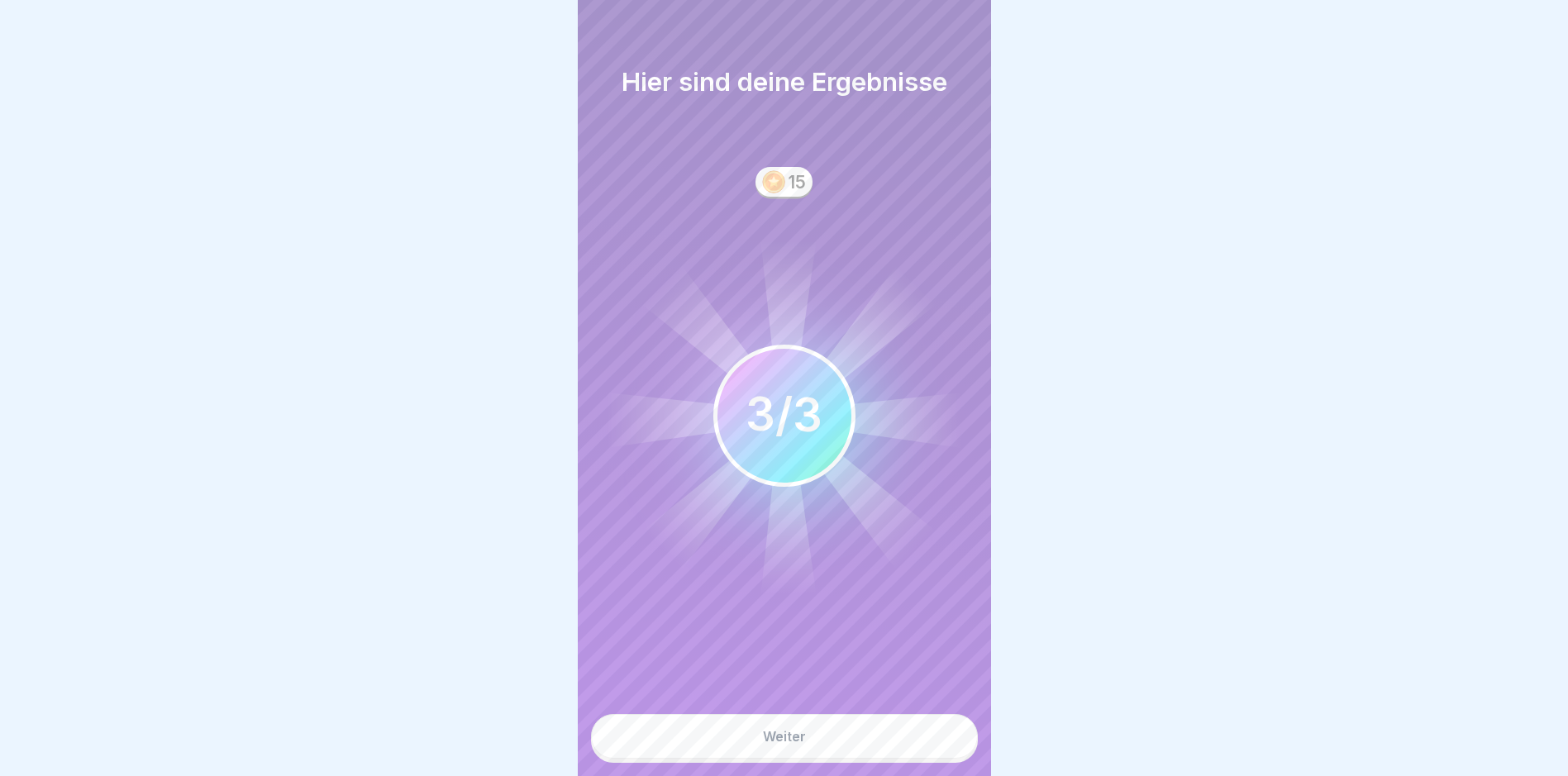
click at [836, 657] on button "Weiter" at bounding box center [784, 736] width 387 height 45
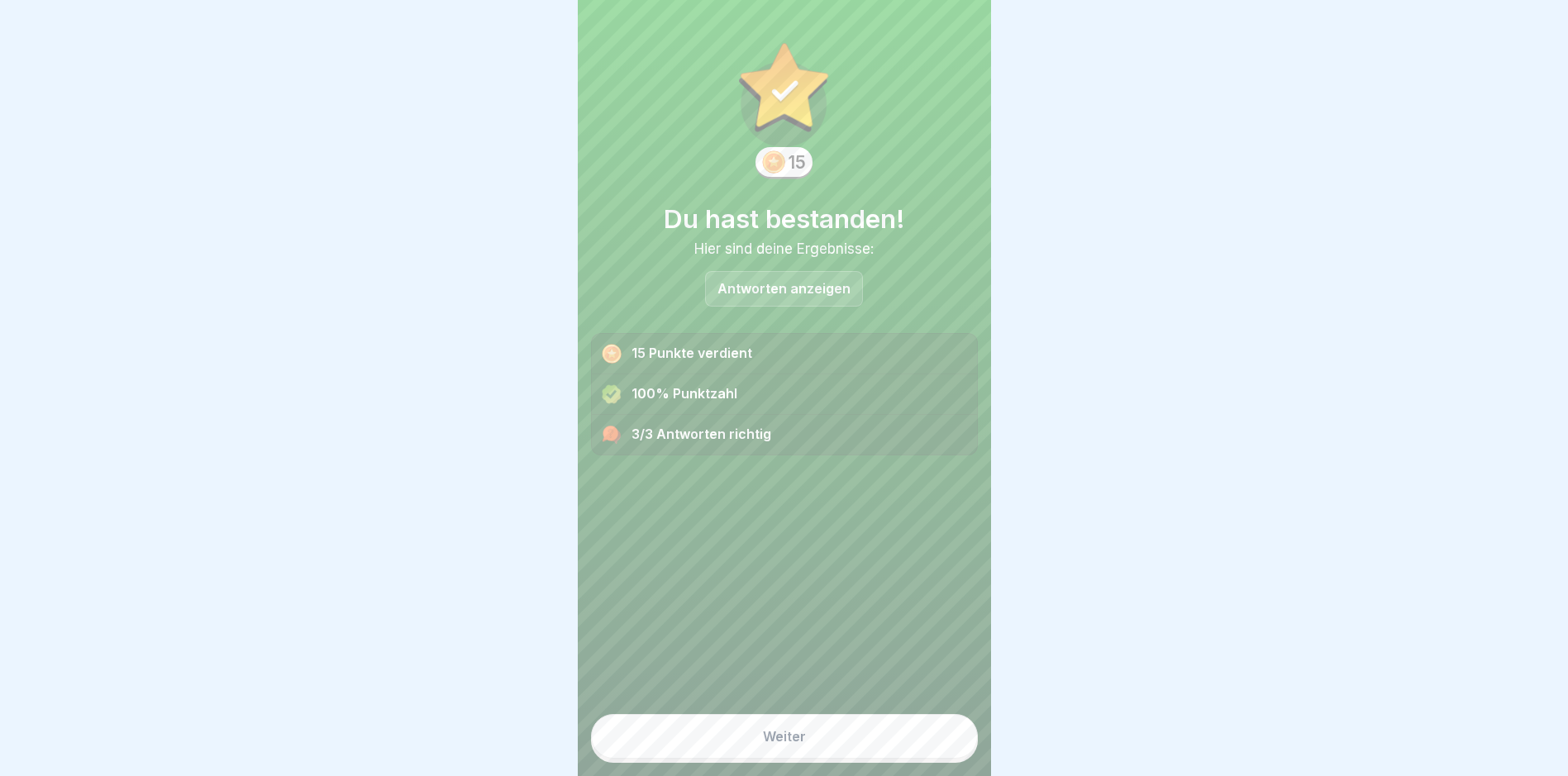
click at [830, 657] on button "Weiter" at bounding box center [784, 736] width 387 height 45
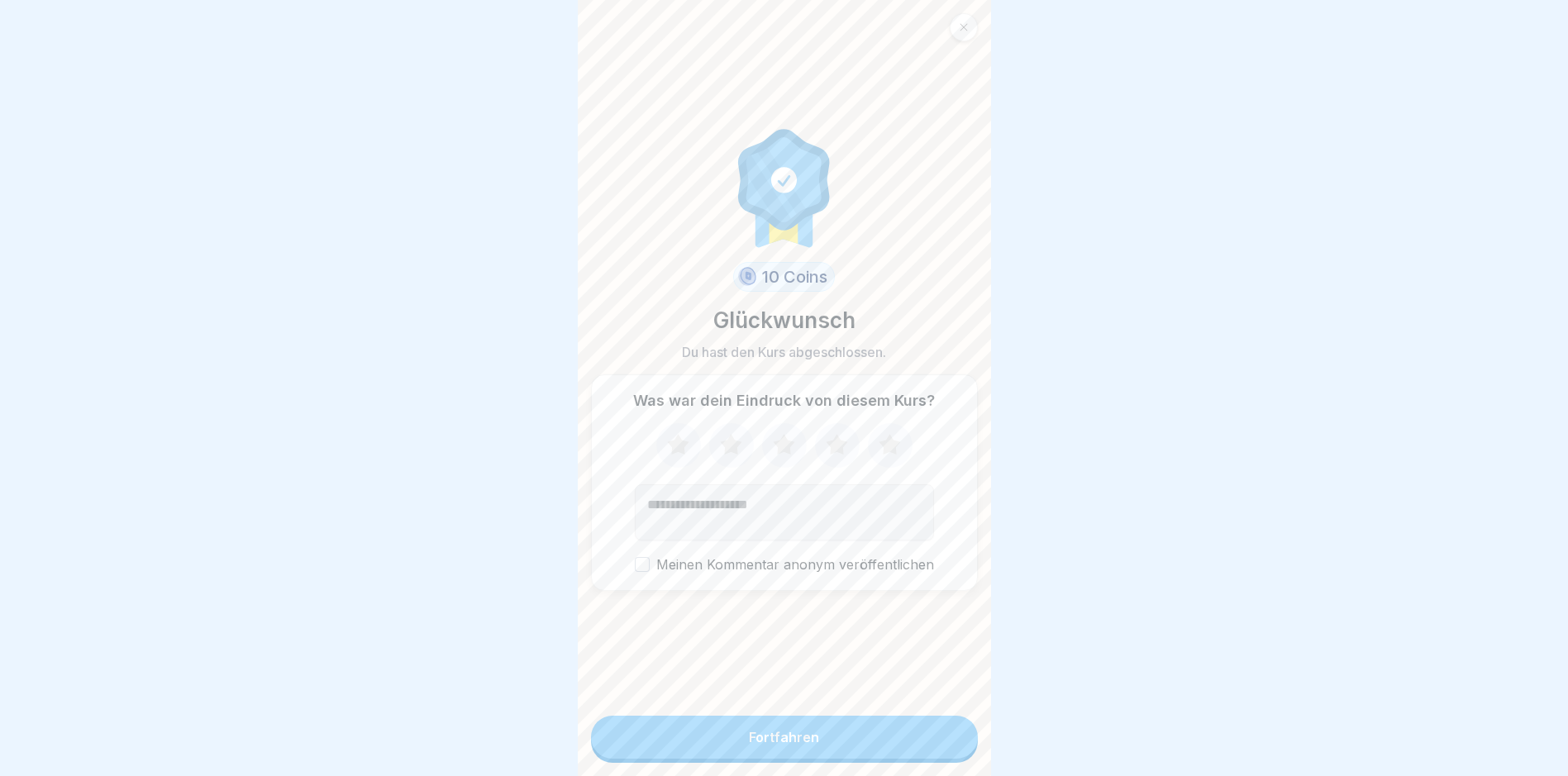
click at [782, 454] on icon at bounding box center [784, 444] width 22 height 21
click at [808, 657] on button "Fortfahren" at bounding box center [784, 736] width 387 height 43
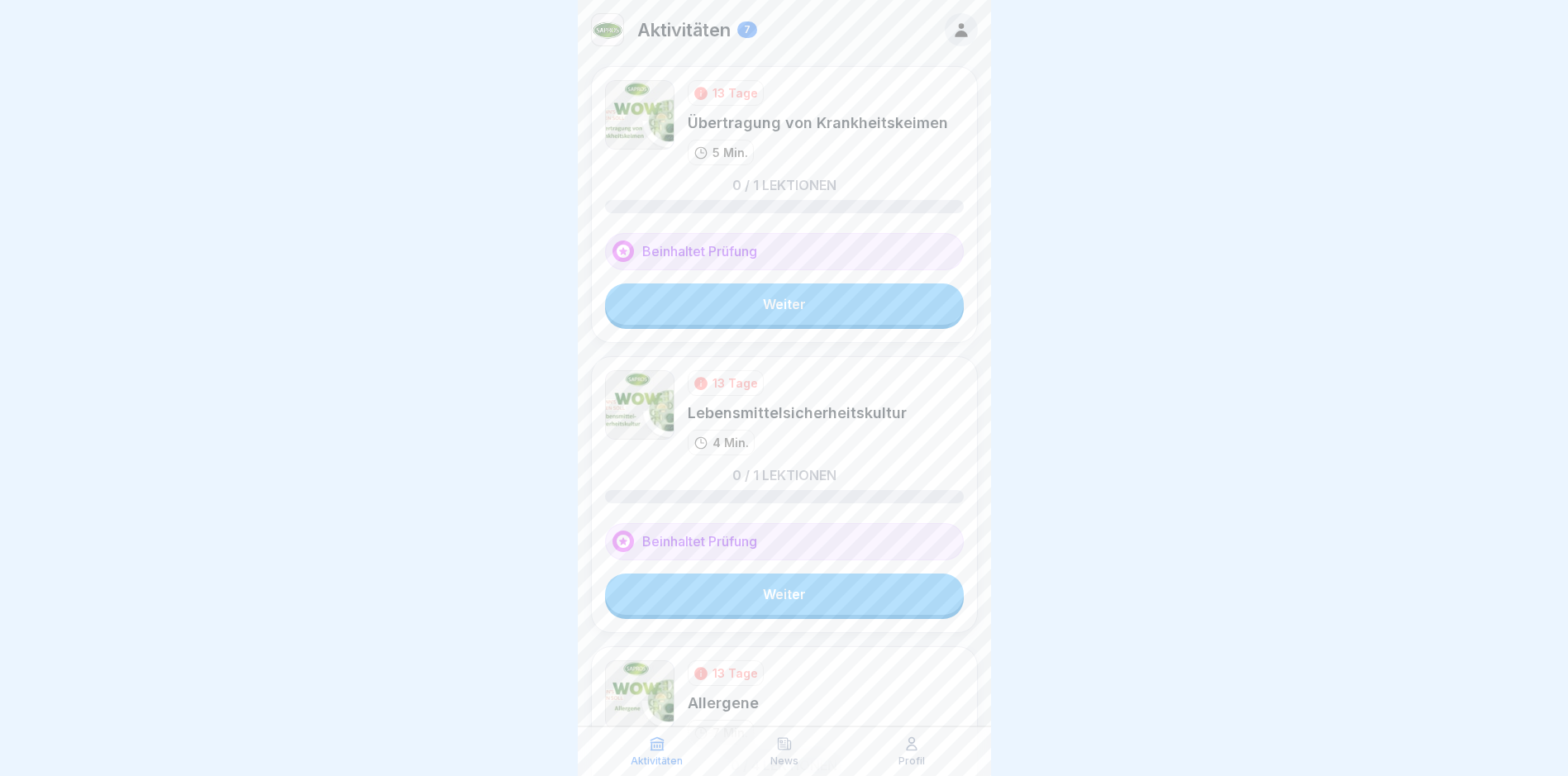
click at [805, 309] on link "Weiter" at bounding box center [785, 304] width 359 height 41
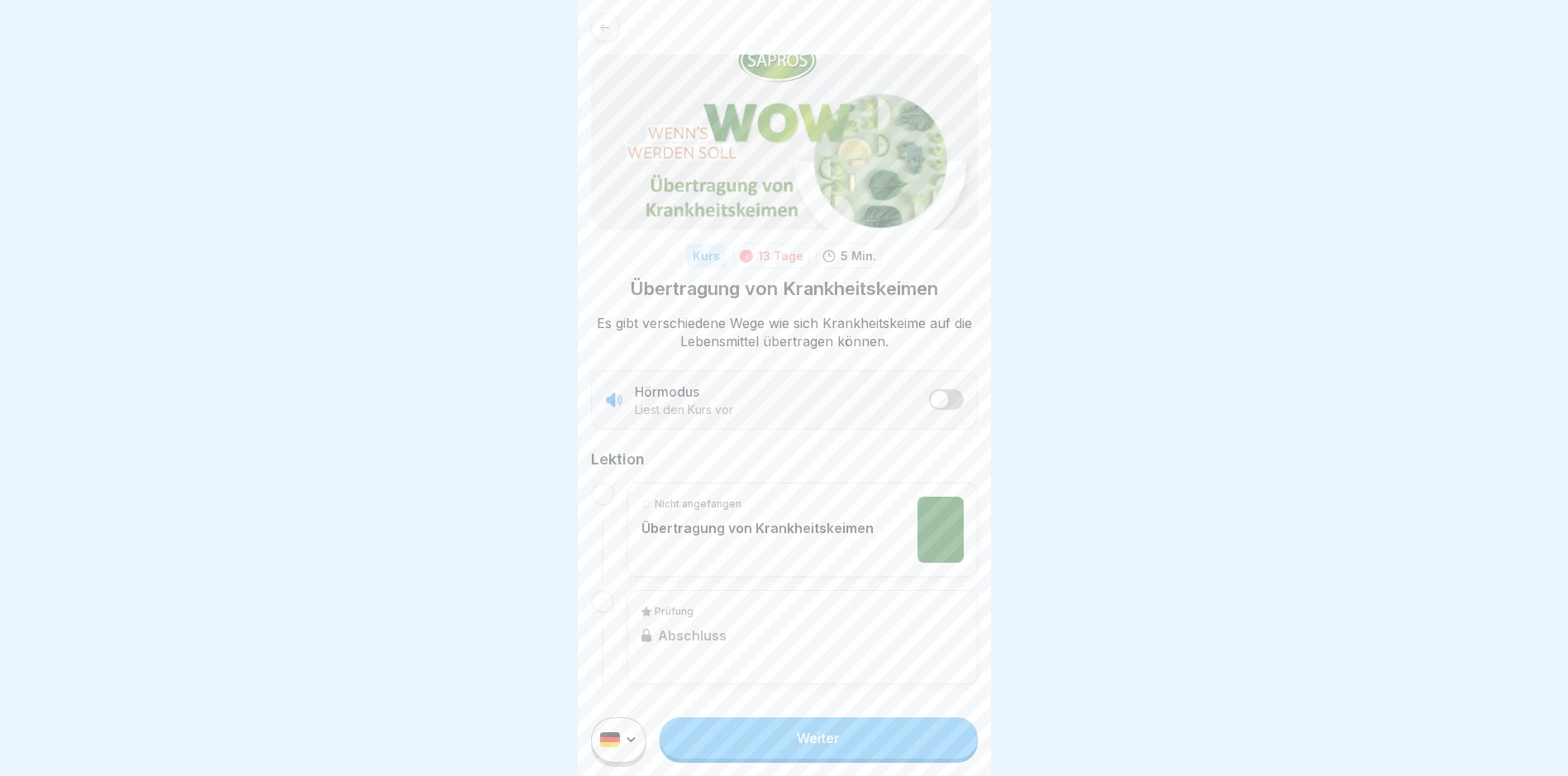
click at [747, 522] on p "Übertragung von Krankheitskeimen" at bounding box center [758, 529] width 232 height 17
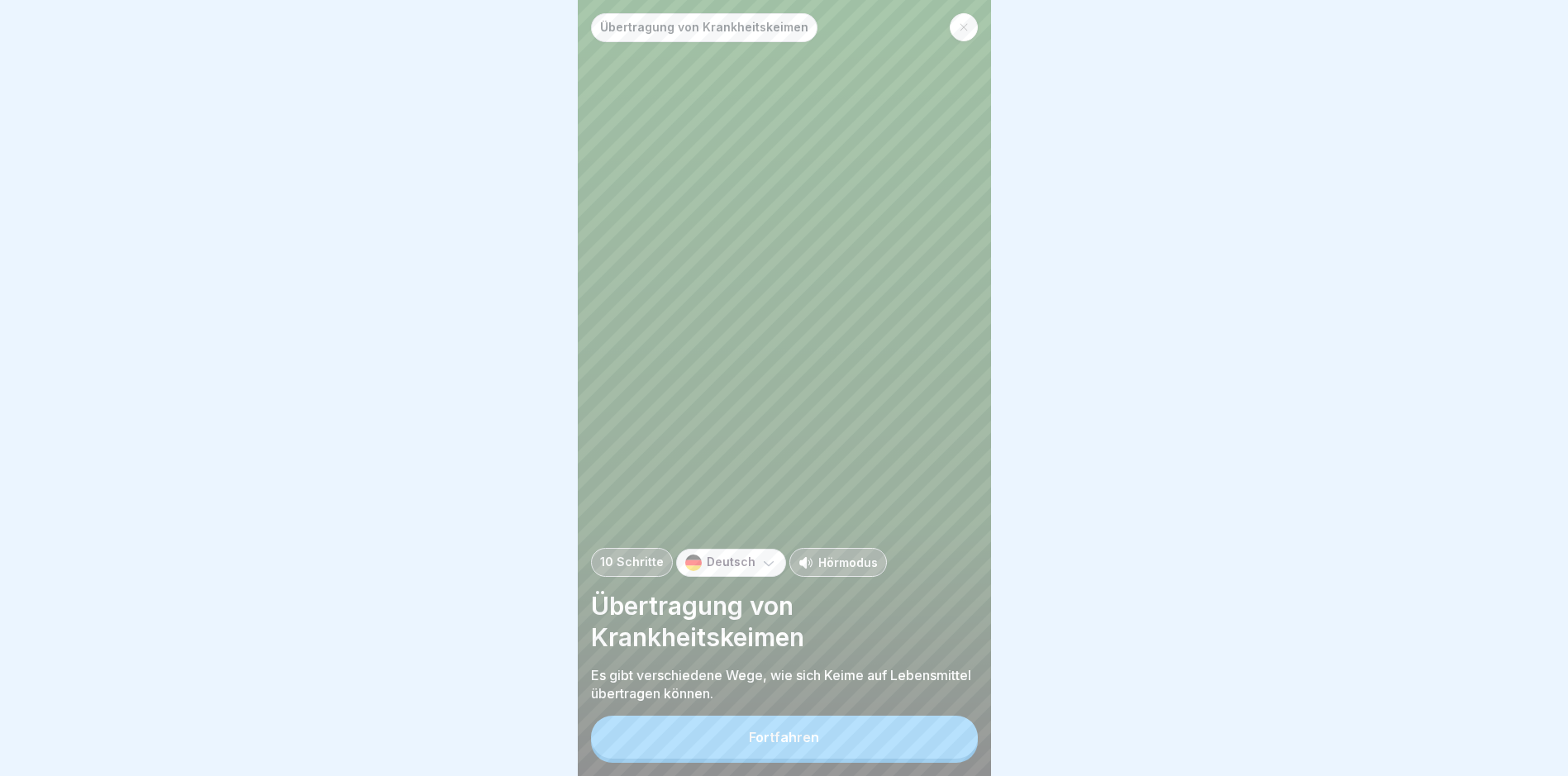
click at [775, 657] on div "Fortfahren" at bounding box center [784, 737] width 70 height 15
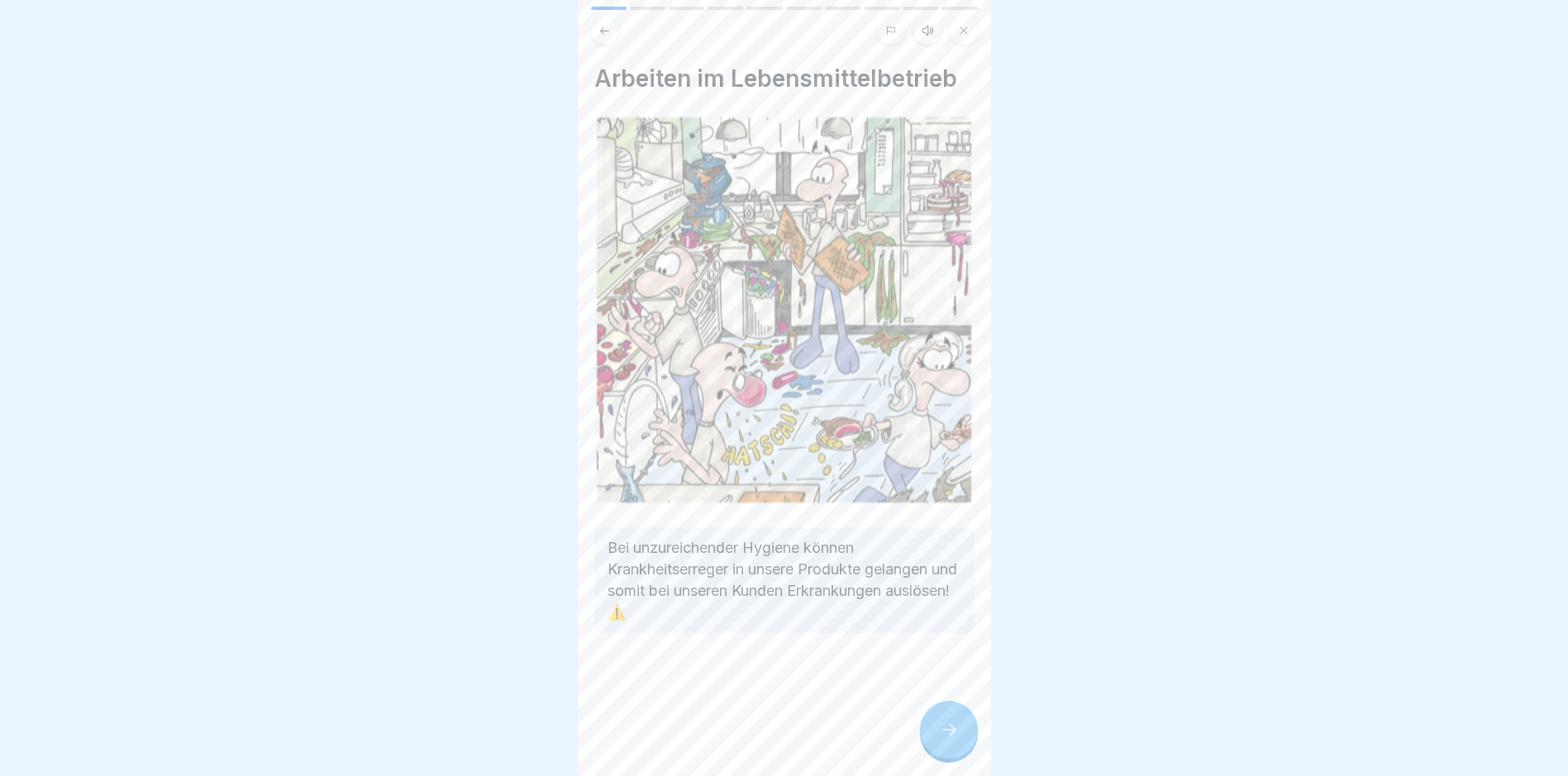
click at [955, 657] on icon at bounding box center [949, 730] width 20 height 20
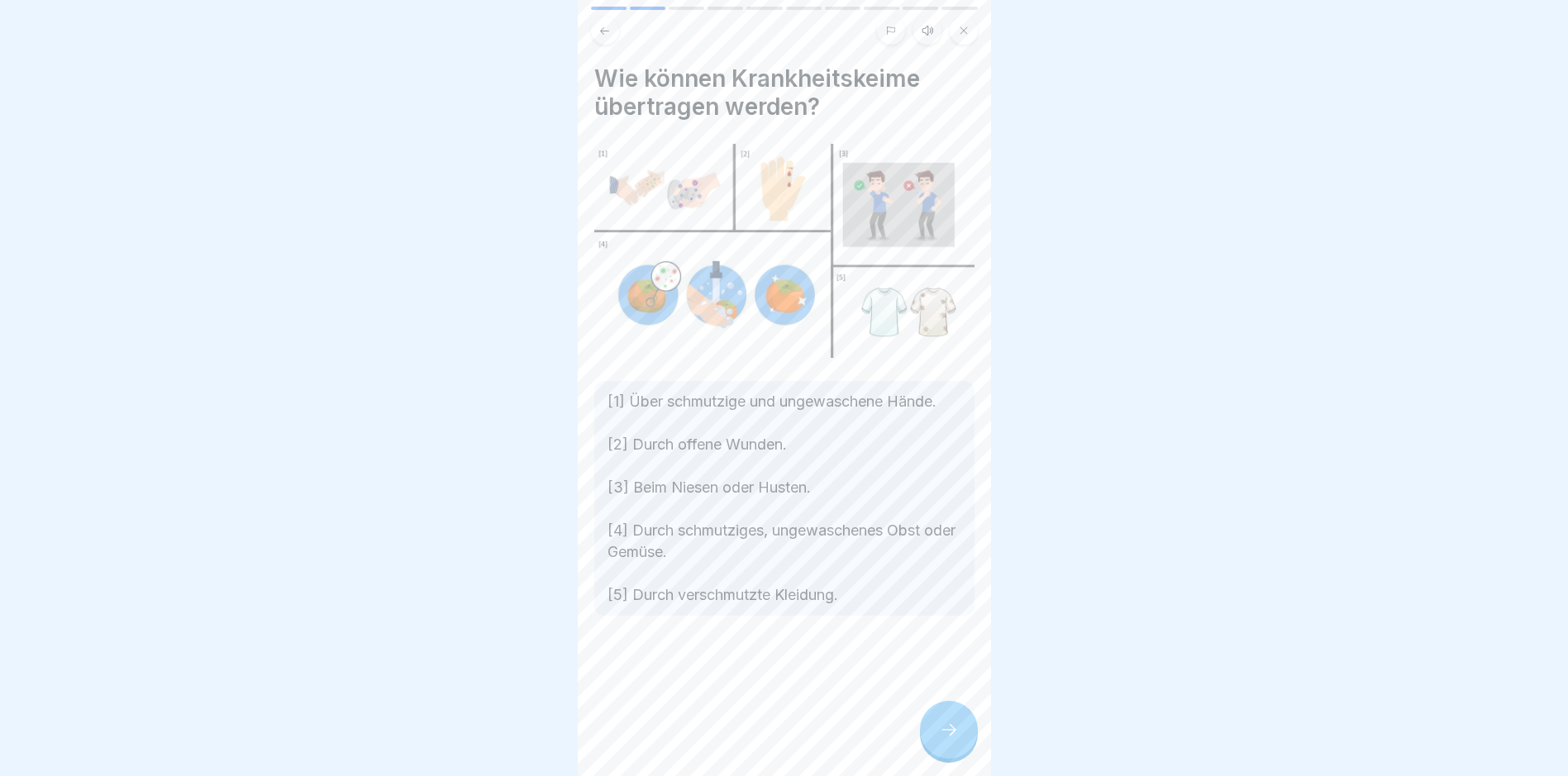
click at [920, 657] on div "Wie können Krankheitskeime übertragen werden? [1] Über schmutzige und ungewasch…" at bounding box center [784, 388] width 413 height 776
click at [931, 657] on div at bounding box center [949, 730] width 58 height 58
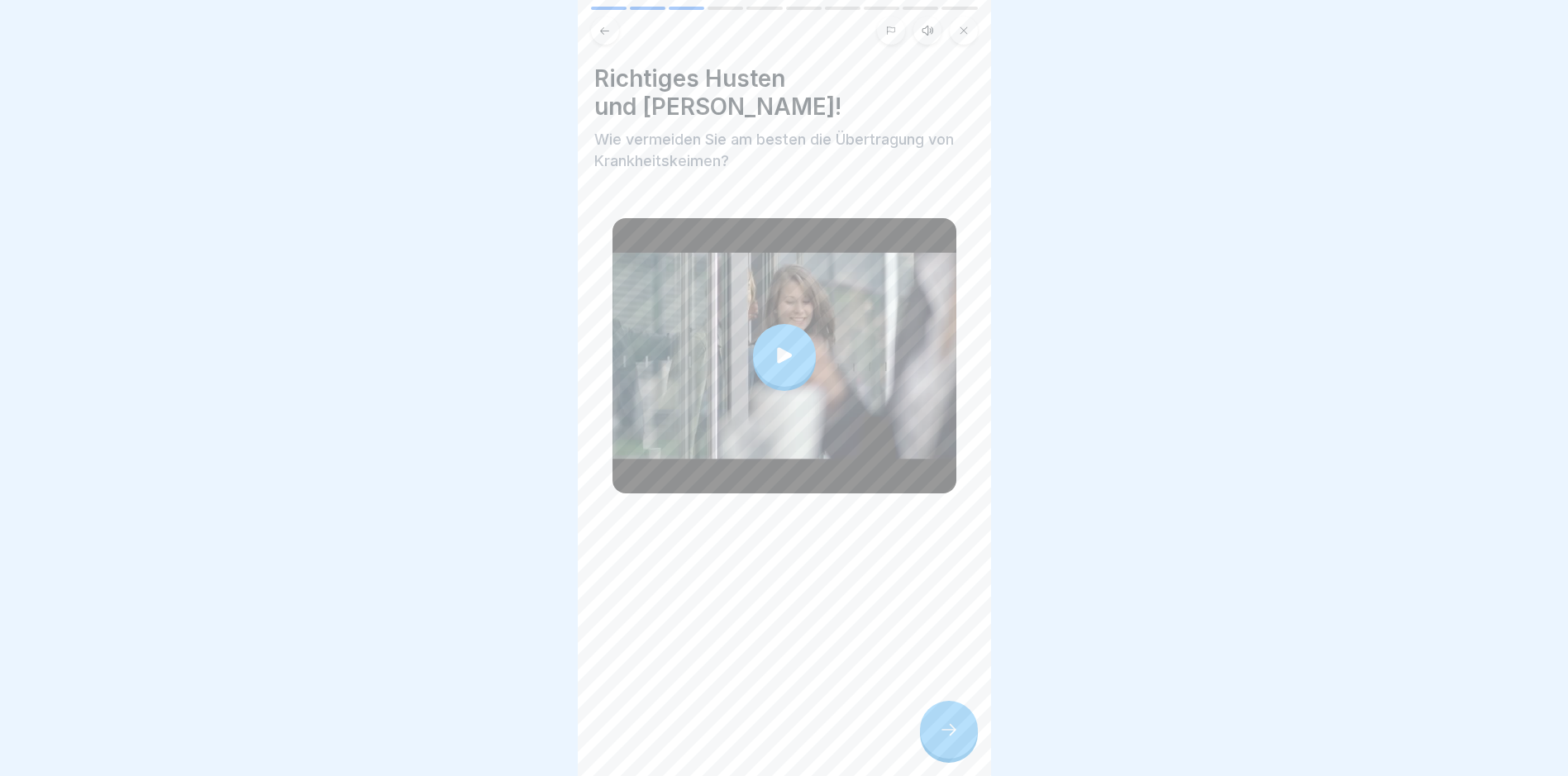
click at [782, 343] on icon at bounding box center [784, 354] width 23 height 23
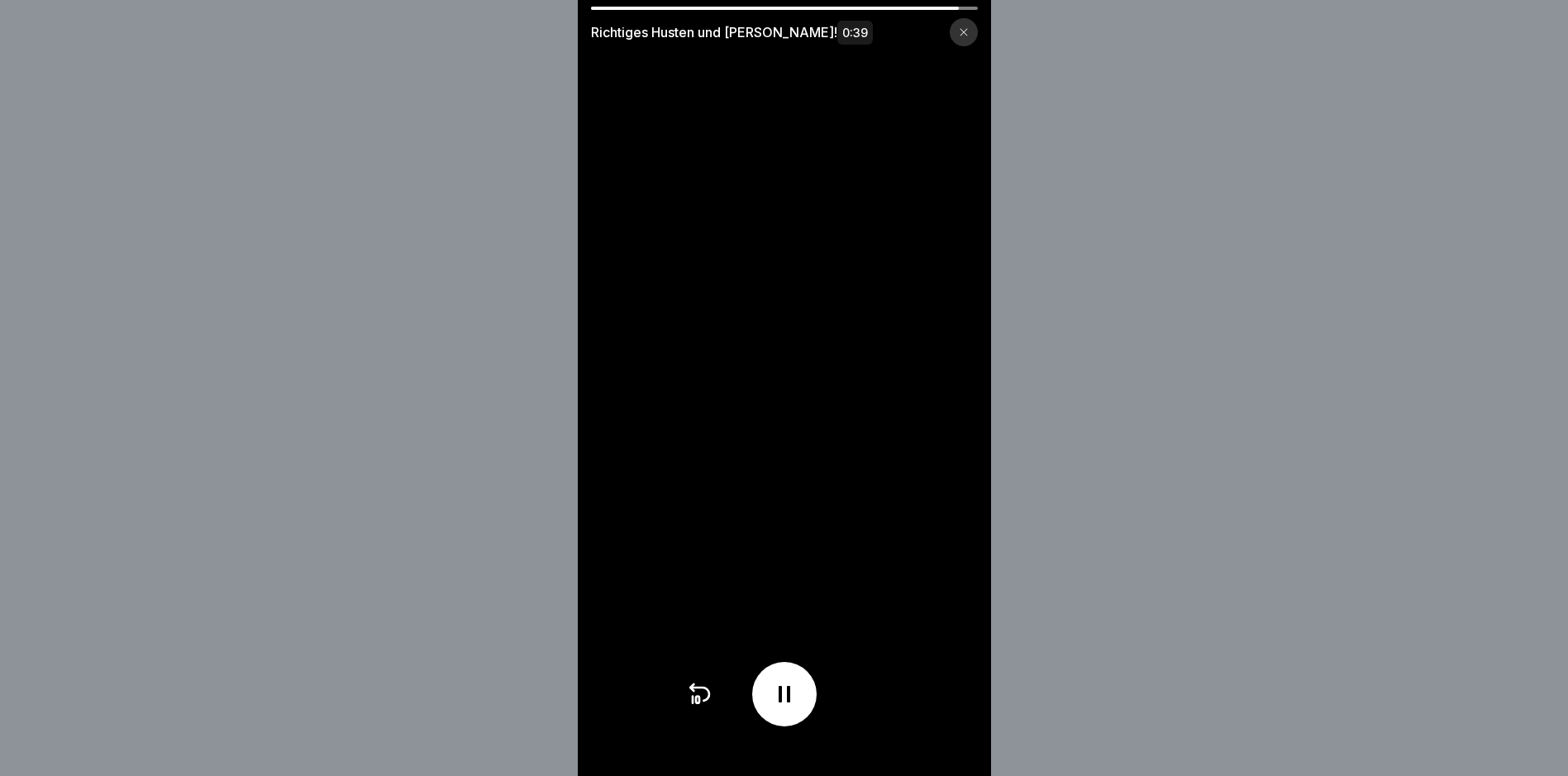
click at [969, 32] on icon at bounding box center [964, 32] width 10 height 10
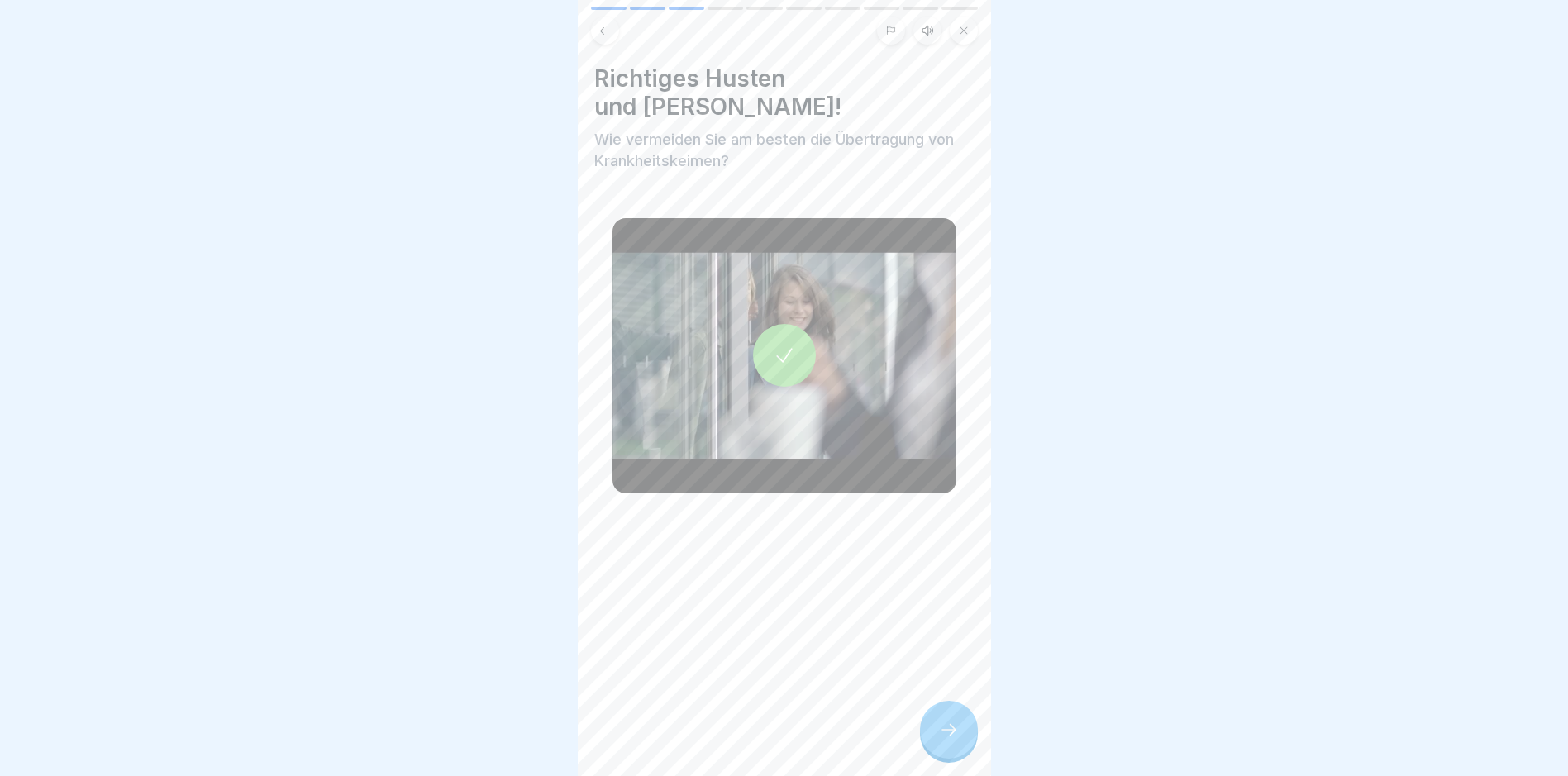
click at [948, 657] on icon at bounding box center [949, 730] width 20 height 20
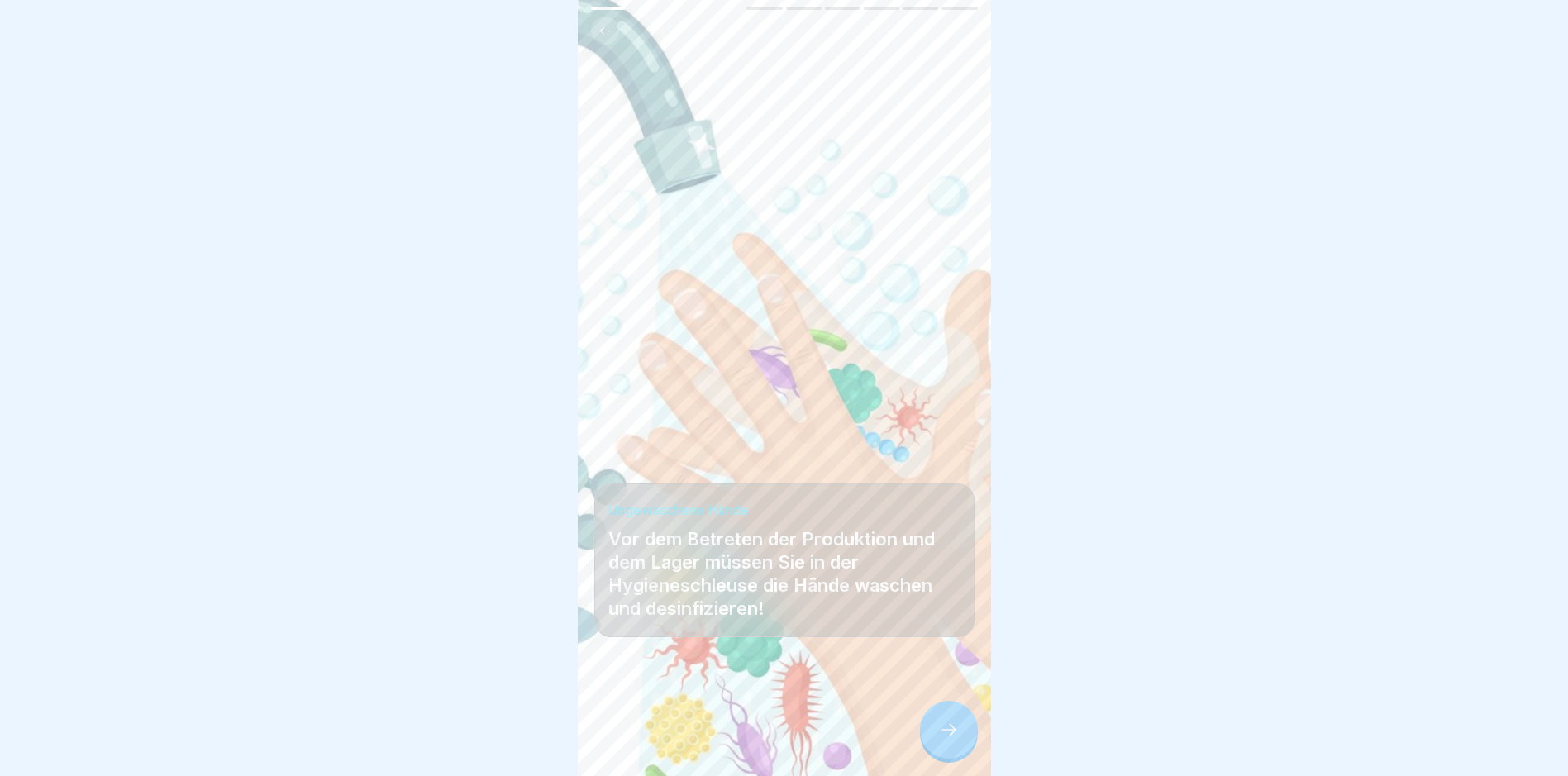
click at [946, 657] on icon at bounding box center [949, 730] width 20 height 20
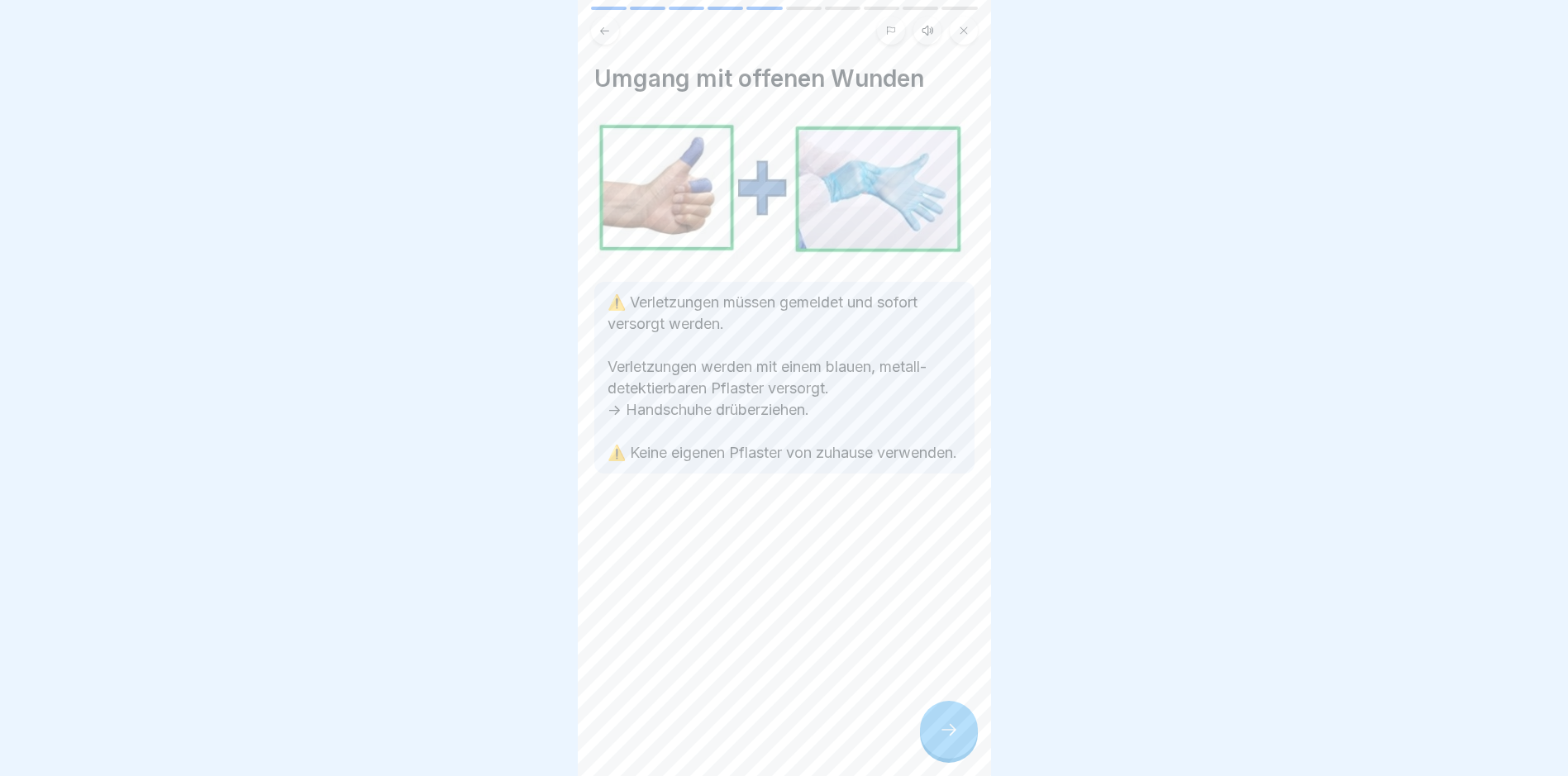
click at [963, 657] on div at bounding box center [949, 730] width 58 height 58
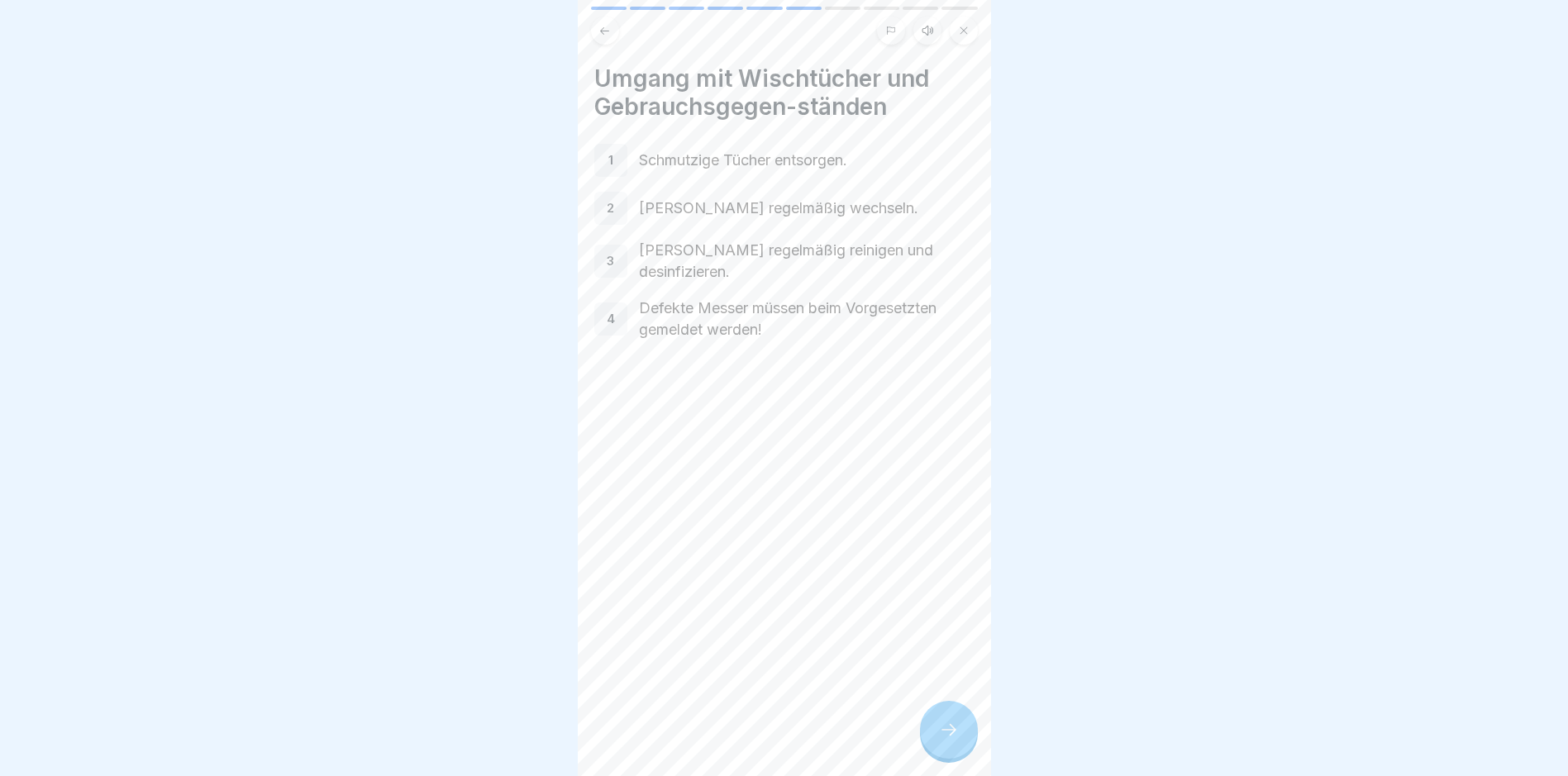
click at [958, 657] on div at bounding box center [949, 730] width 58 height 58
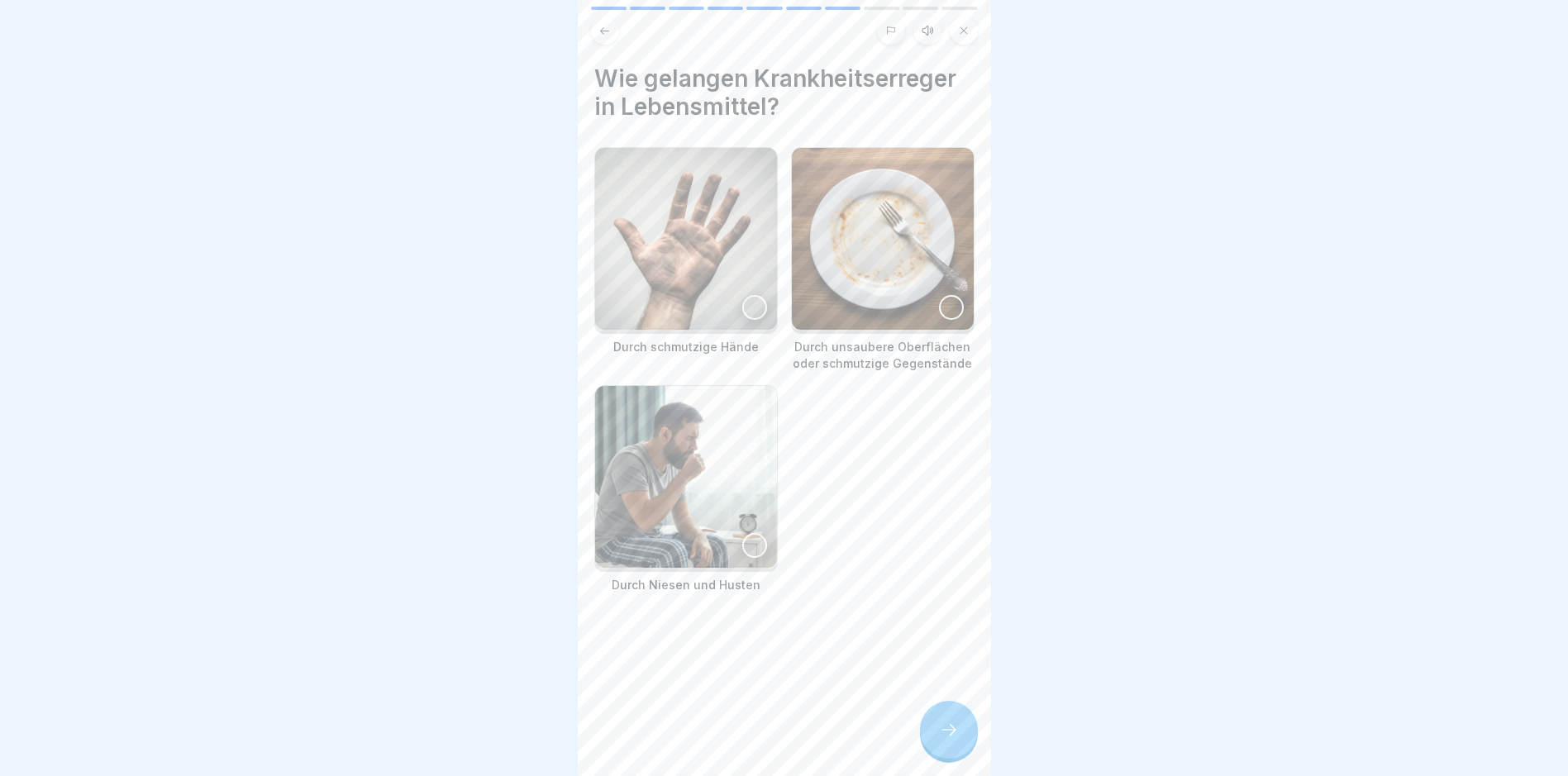
click at [743, 306] on div at bounding box center [755, 307] width 24 height 24
click at [939, 310] on div at bounding box center [951, 307] width 24 height 24
click at [743, 533] on div at bounding box center [755, 545] width 24 height 24
click at [948, 657] on icon at bounding box center [949, 730] width 20 height 20
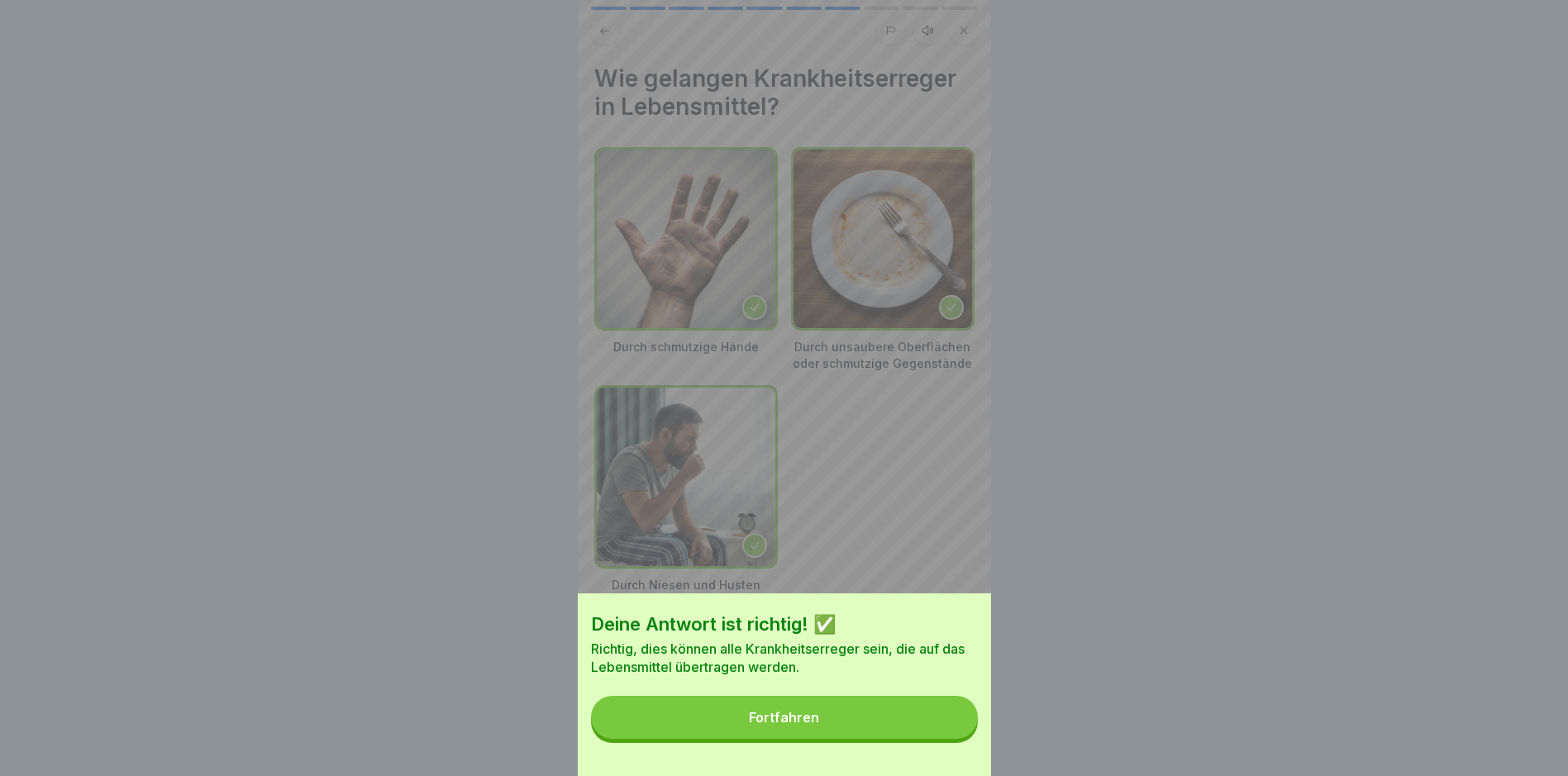
click at [893, 657] on button "Fortfahren" at bounding box center [784, 717] width 387 height 43
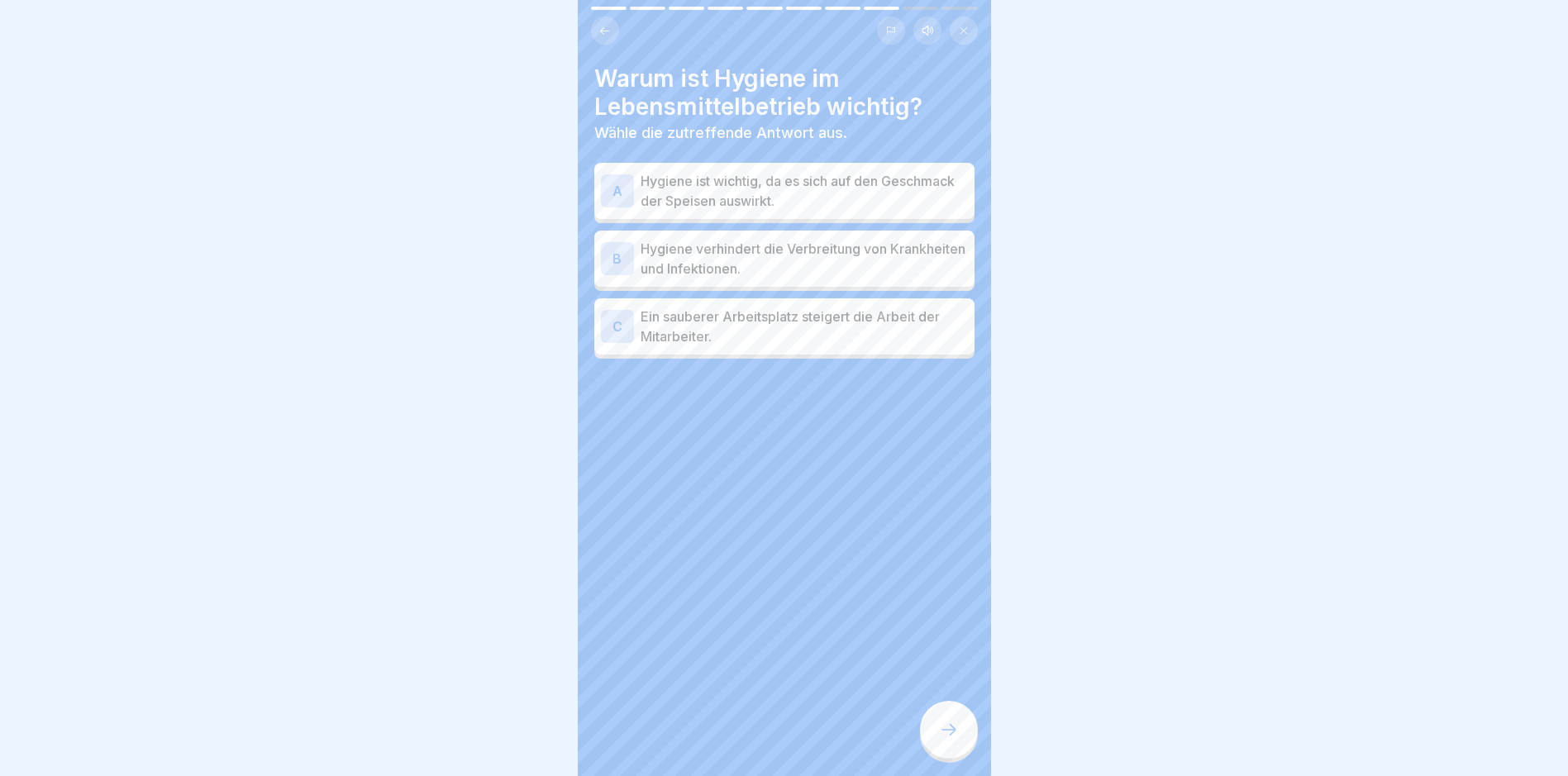
click at [838, 255] on p "Hygiene verhindert die Verbreitung von Krankheiten und Infektionen." at bounding box center [804, 258] width 328 height 40
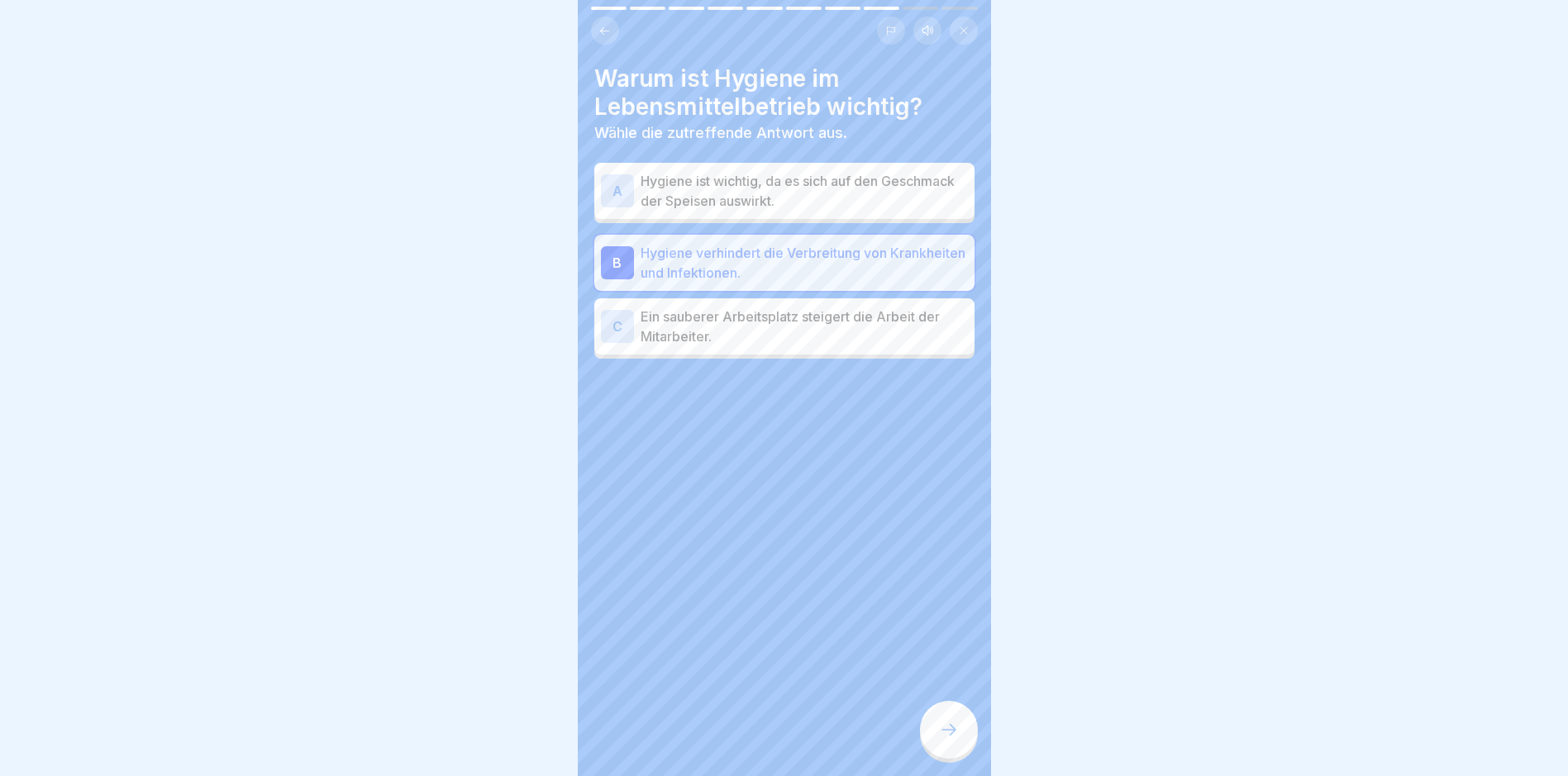
click at [955, 657] on icon at bounding box center [949, 730] width 20 height 20
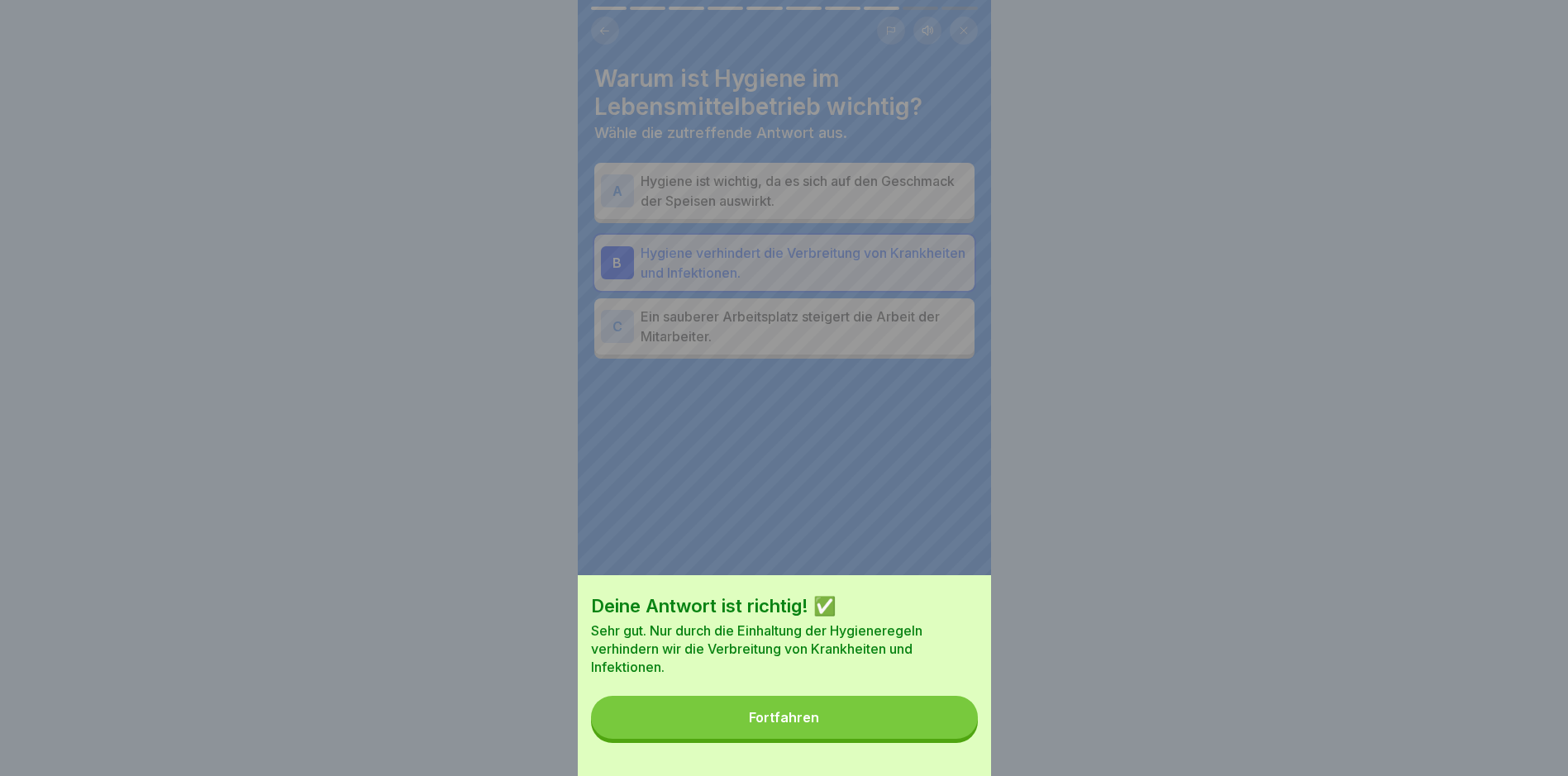
click at [893, 657] on button "Fortfahren" at bounding box center [784, 717] width 387 height 43
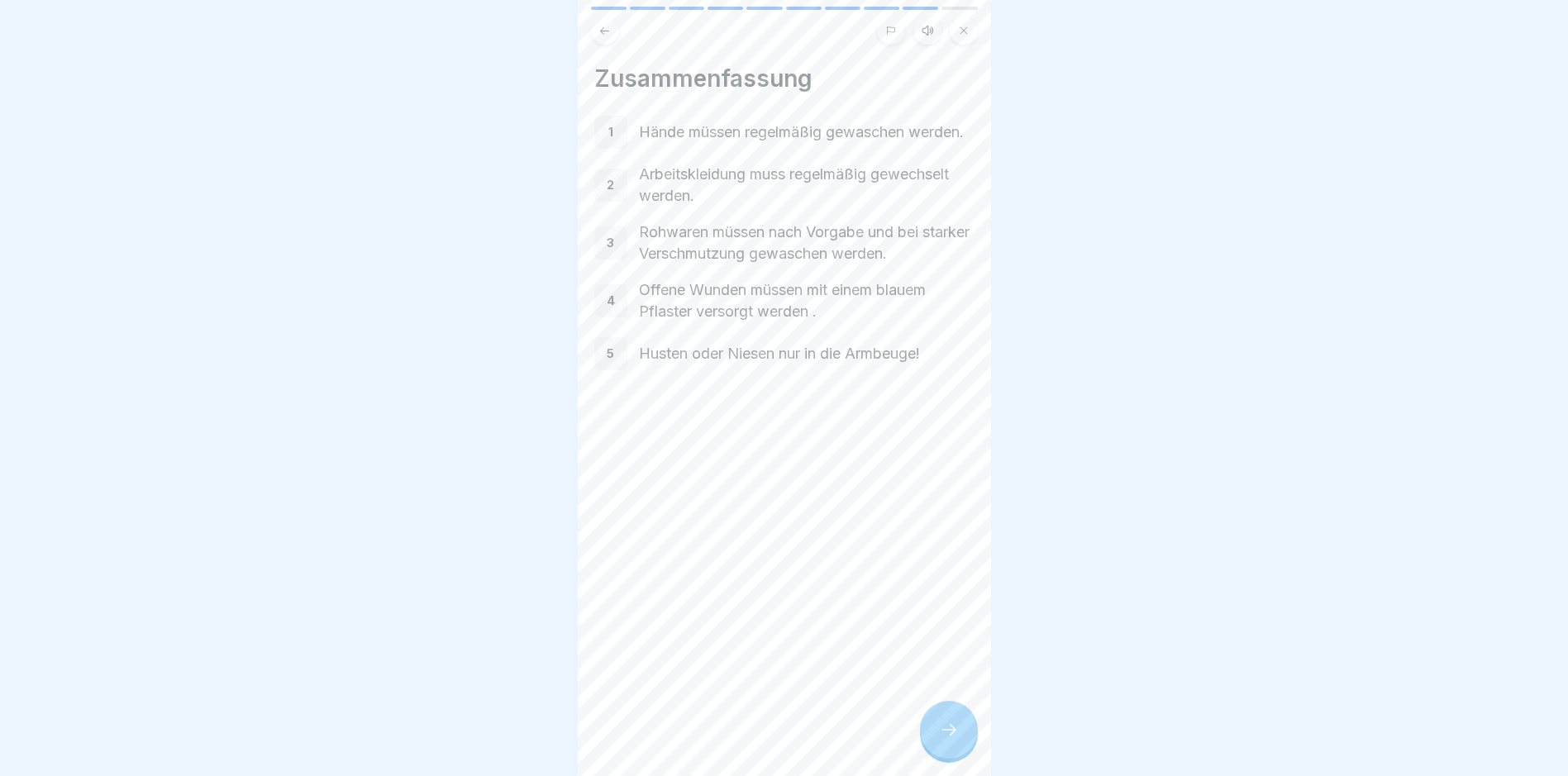
click at [953, 657] on icon at bounding box center [949, 730] width 15 height 12
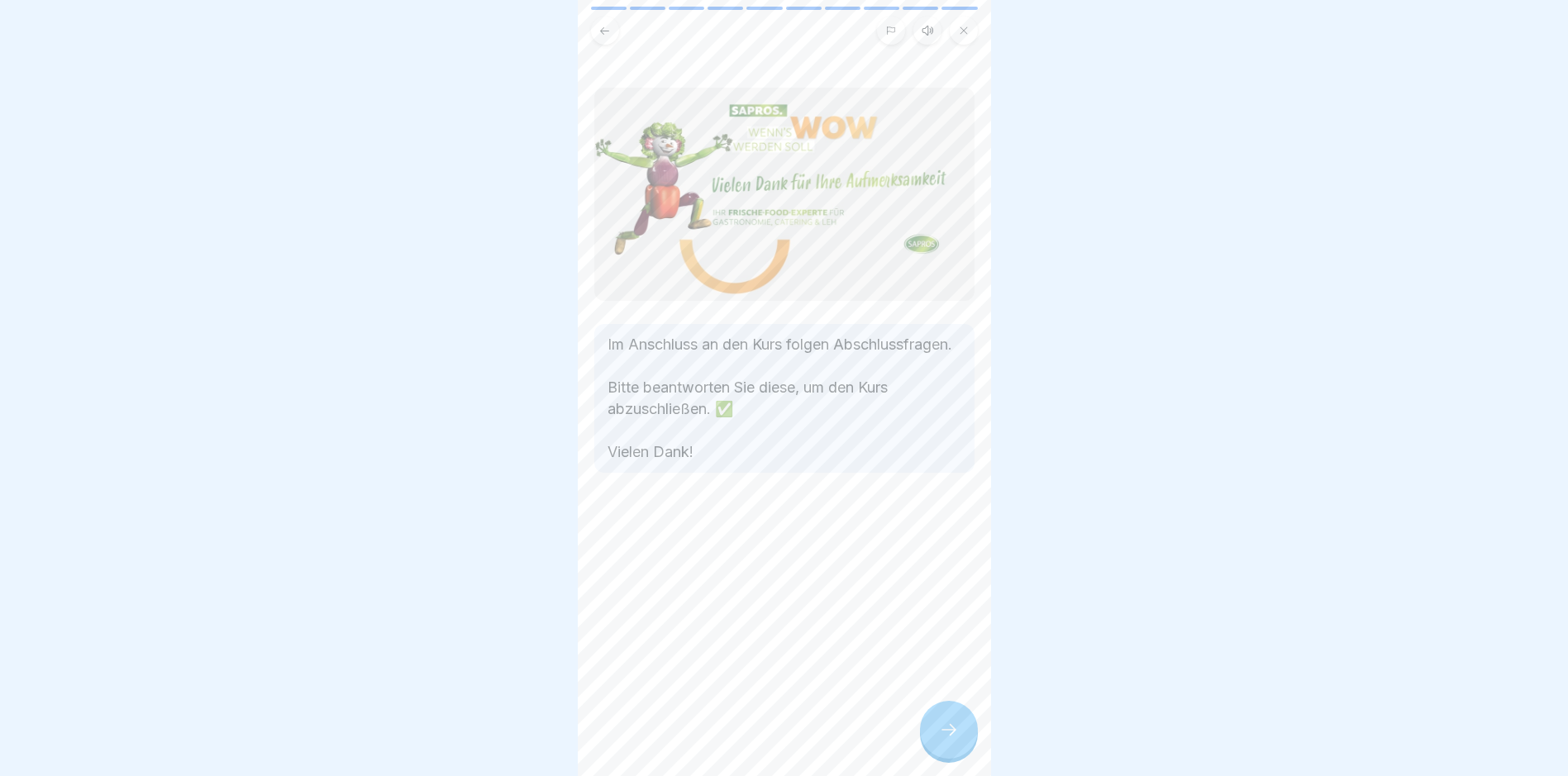
click at [943, 657] on icon at bounding box center [949, 730] width 20 height 20
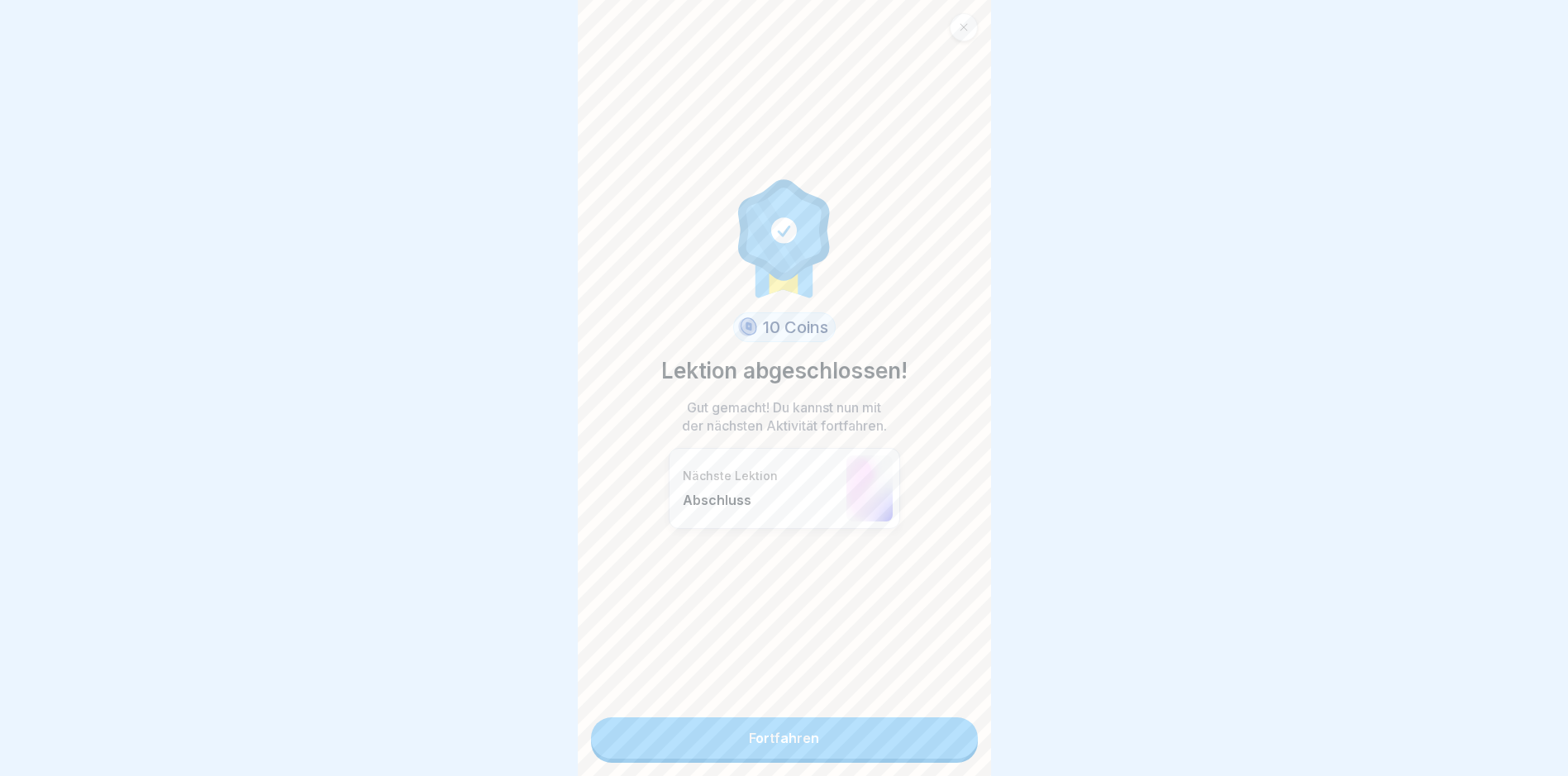
click at [861, 657] on link "Fortfahren" at bounding box center [784, 737] width 387 height 41
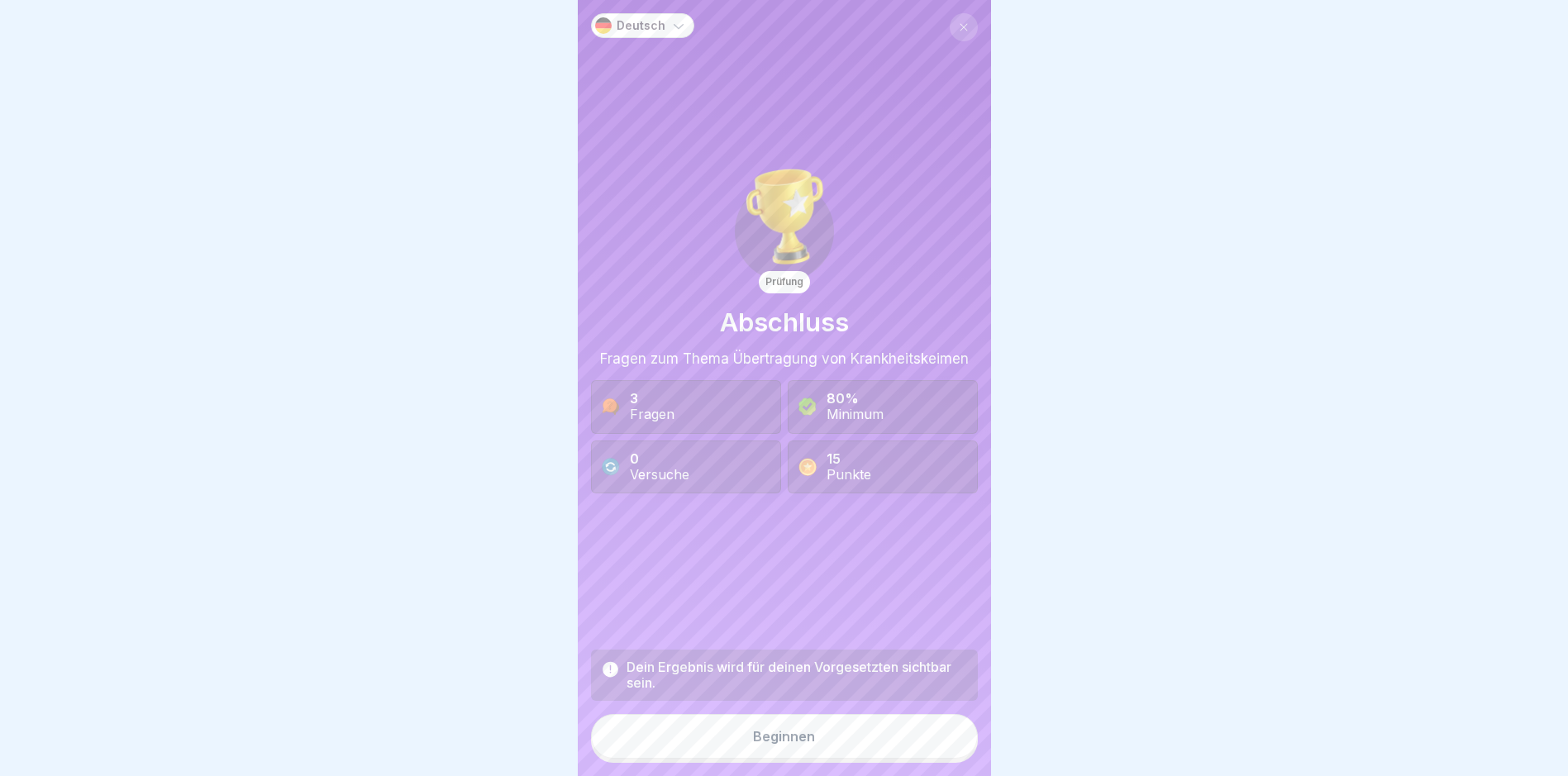
click at [851, 657] on button "Beginnen" at bounding box center [784, 736] width 387 height 45
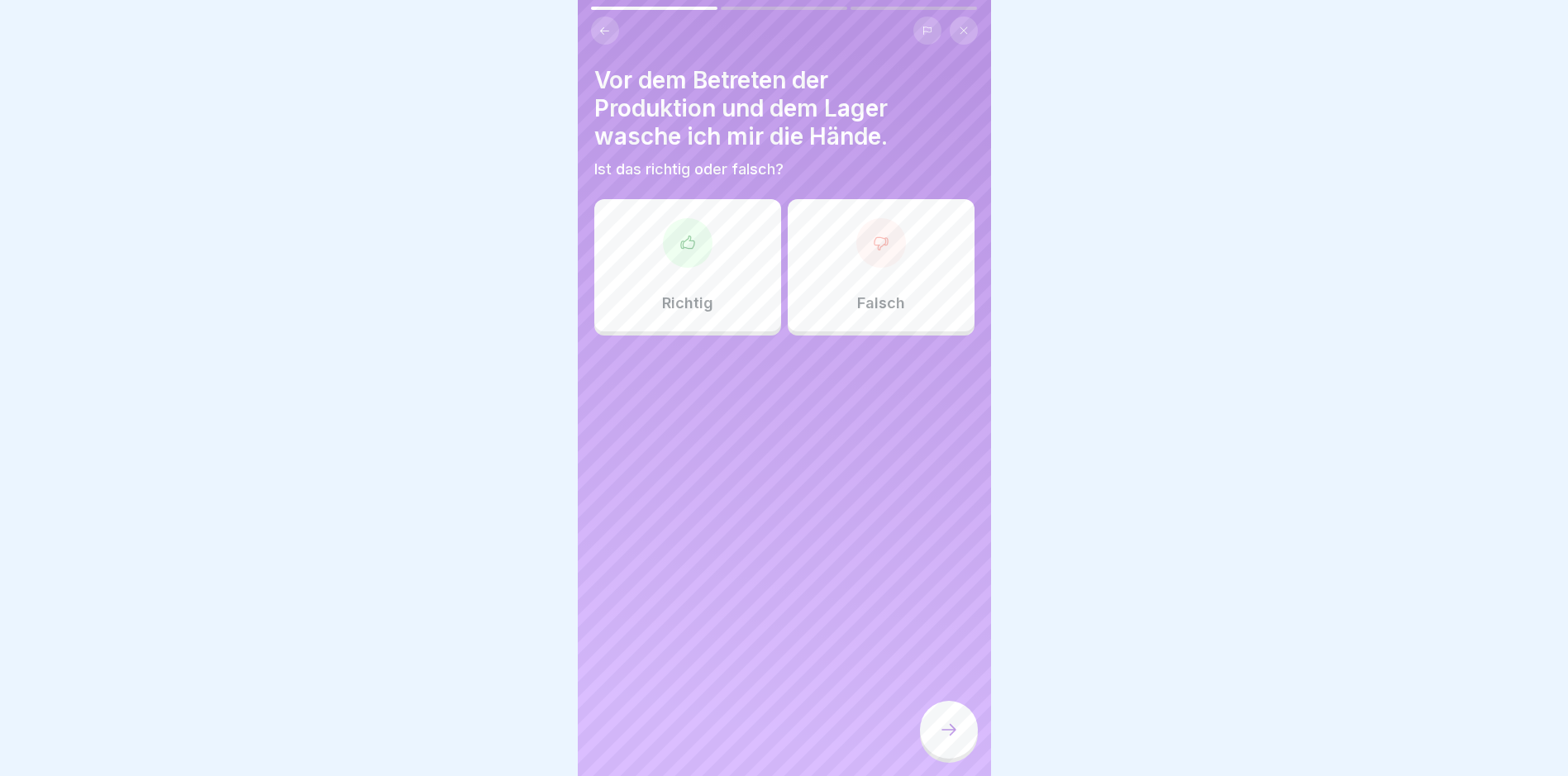
click at [699, 280] on div "Richtig" at bounding box center [688, 265] width 187 height 132
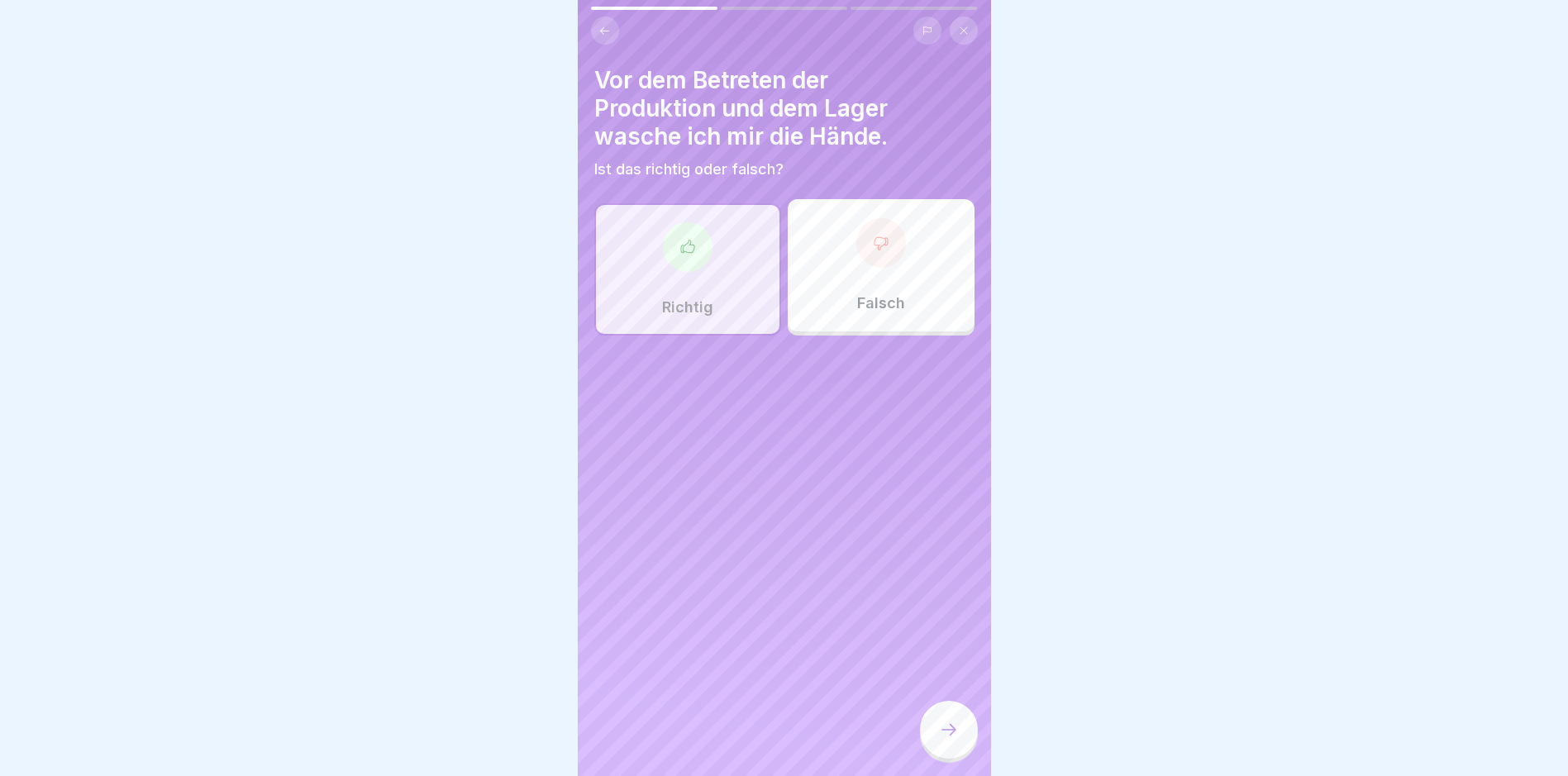
click at [939, 657] on icon at bounding box center [949, 730] width 20 height 20
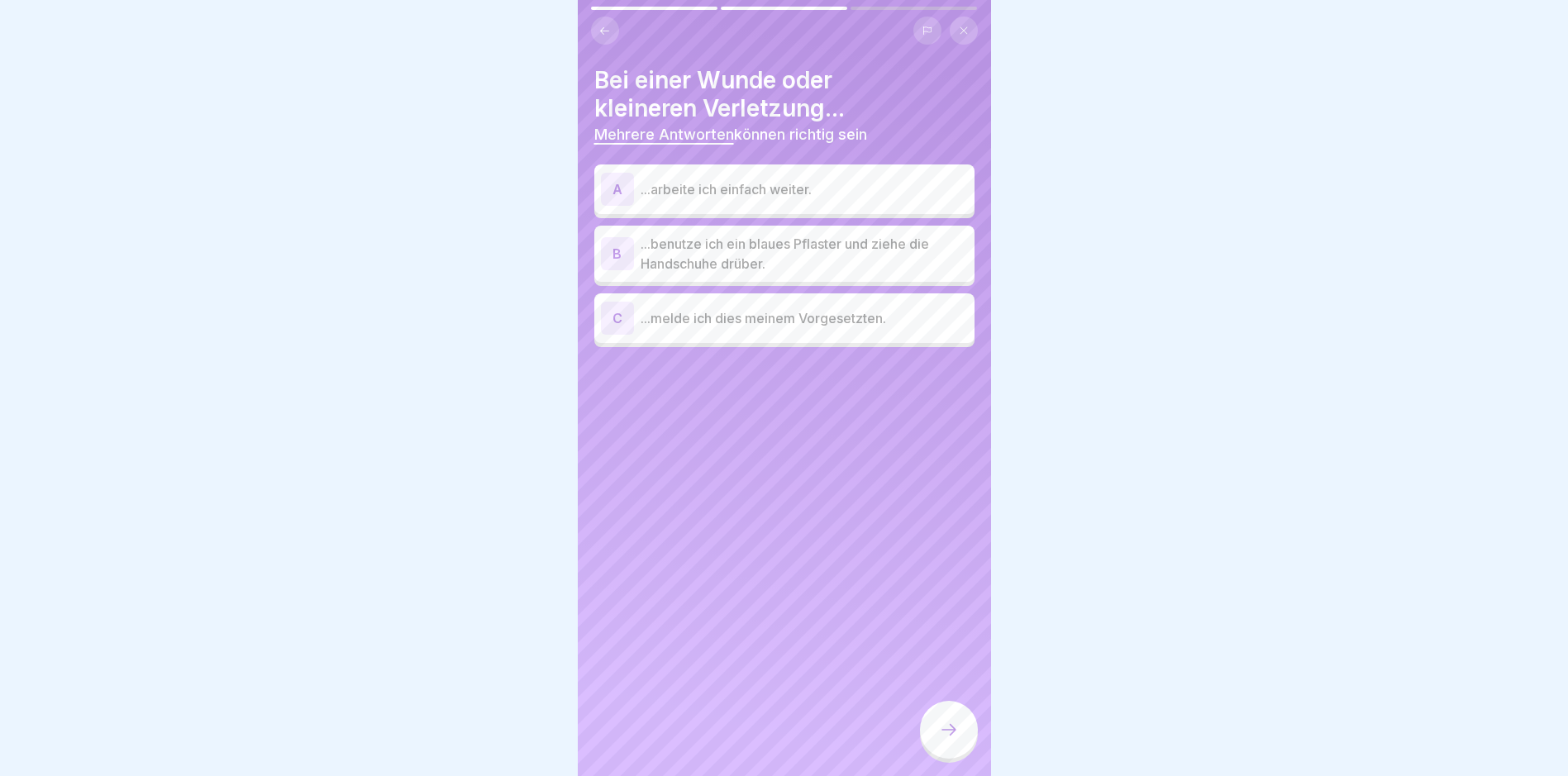
click at [892, 262] on p "...benutze ich ein blaues Pflaster und ziehe die Handschuhe drüber." at bounding box center [804, 253] width 328 height 40
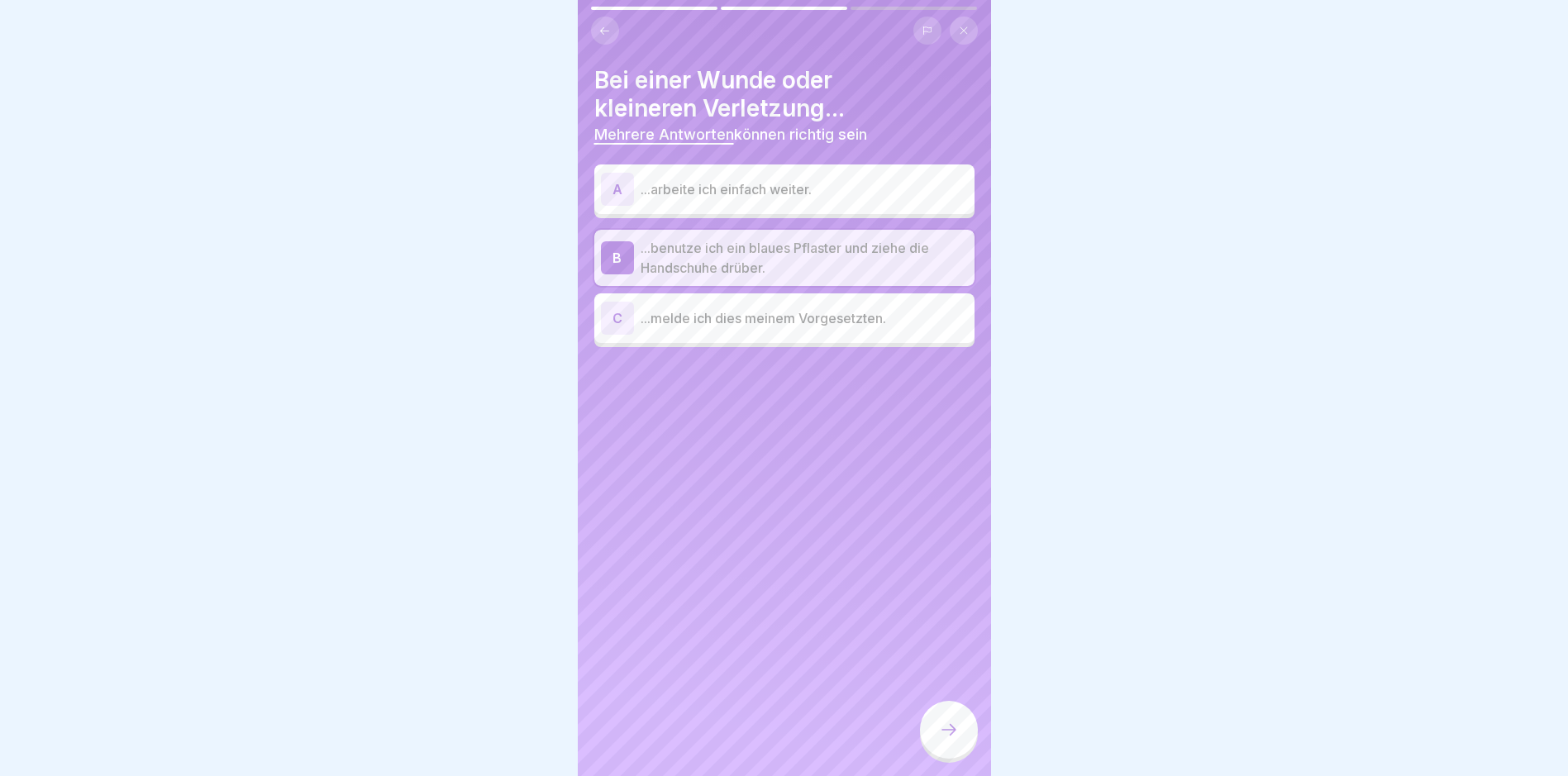
click at [781, 310] on p "...melde ich dies meinem Vorgesetzten." at bounding box center [804, 318] width 328 height 20
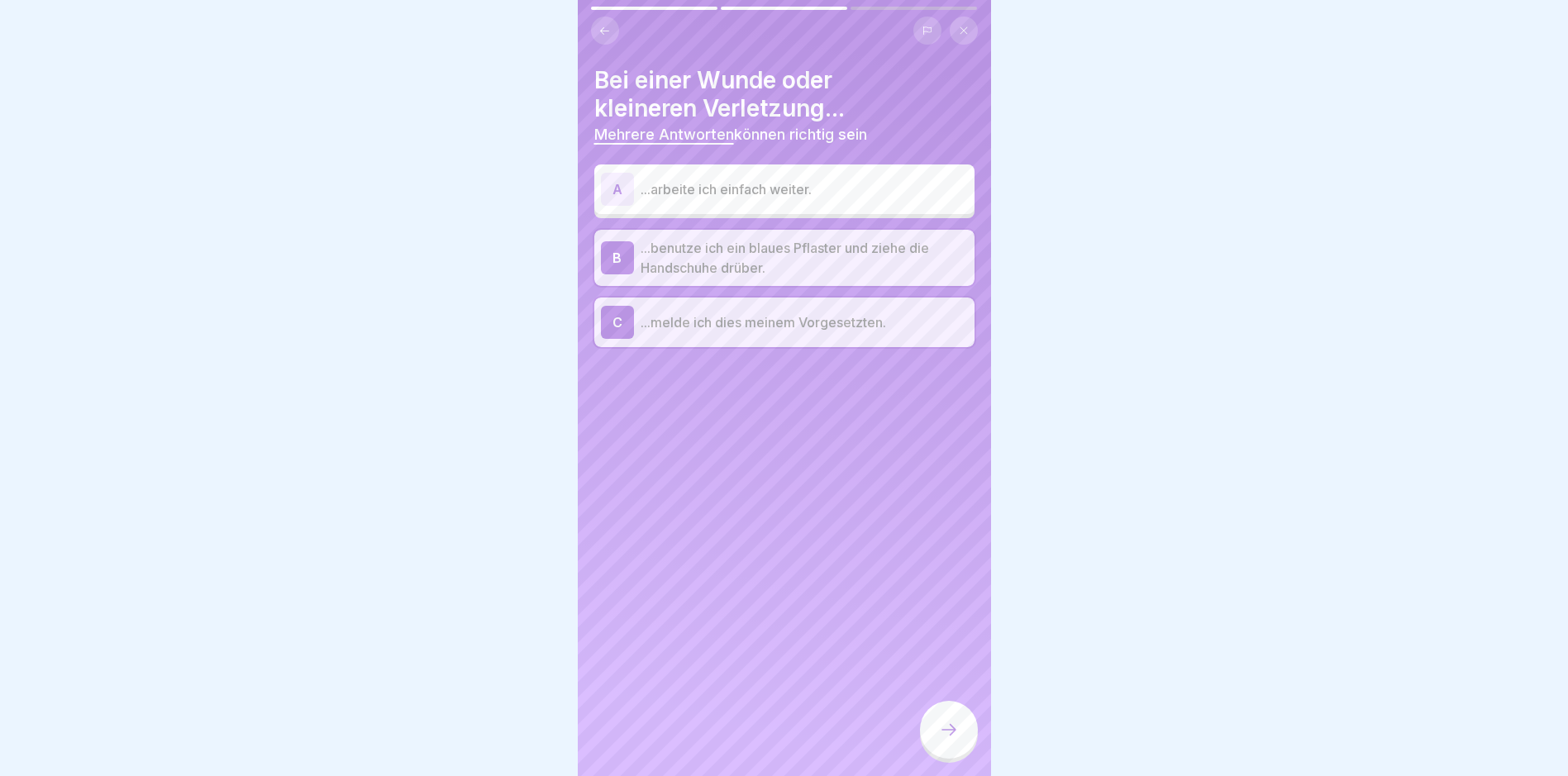
click at [952, 657] on icon at bounding box center [949, 730] width 20 height 20
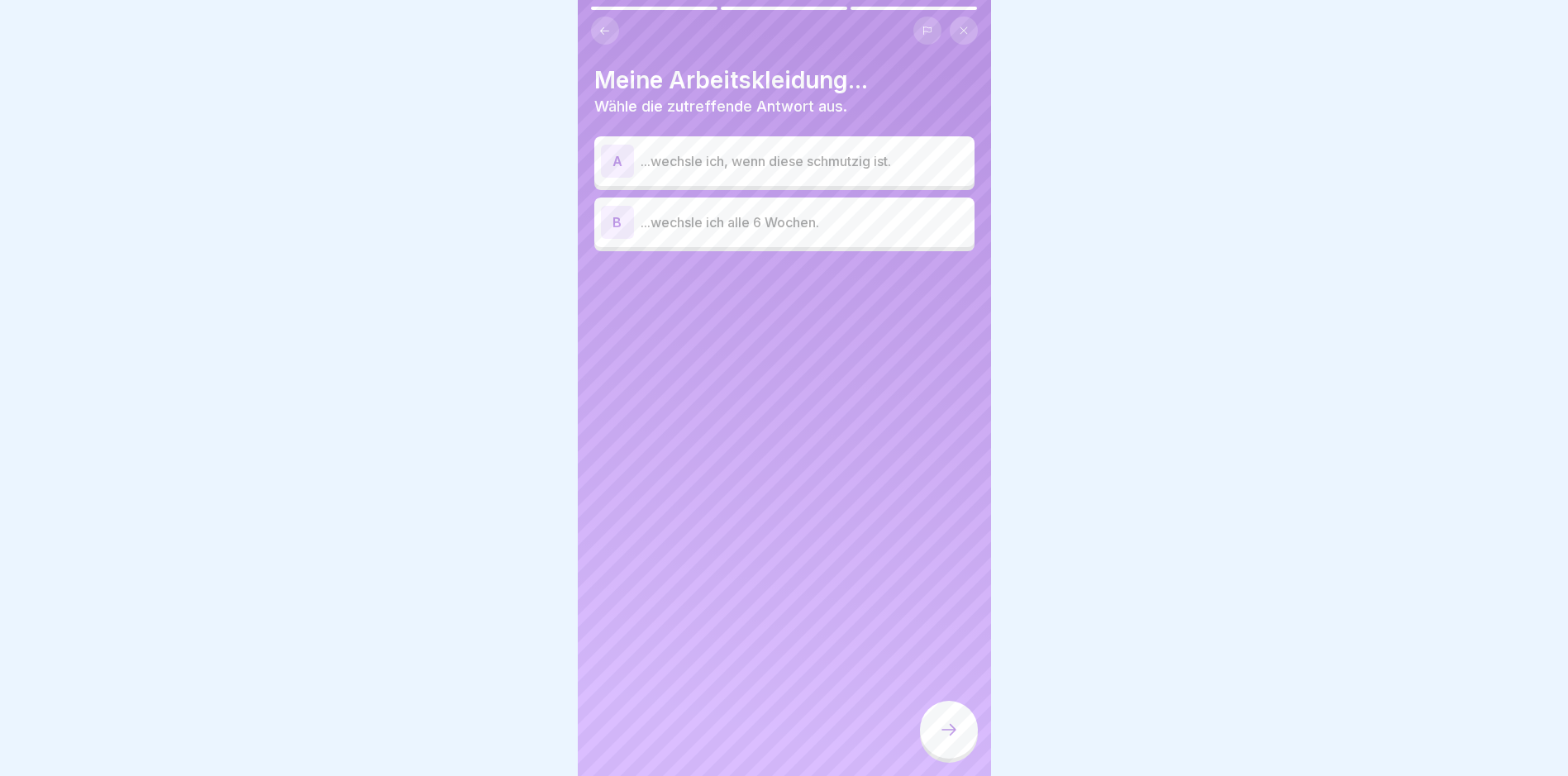
click at [823, 160] on p "...wechsle ich, wenn diese schmutzig ist." at bounding box center [804, 162] width 328 height 20
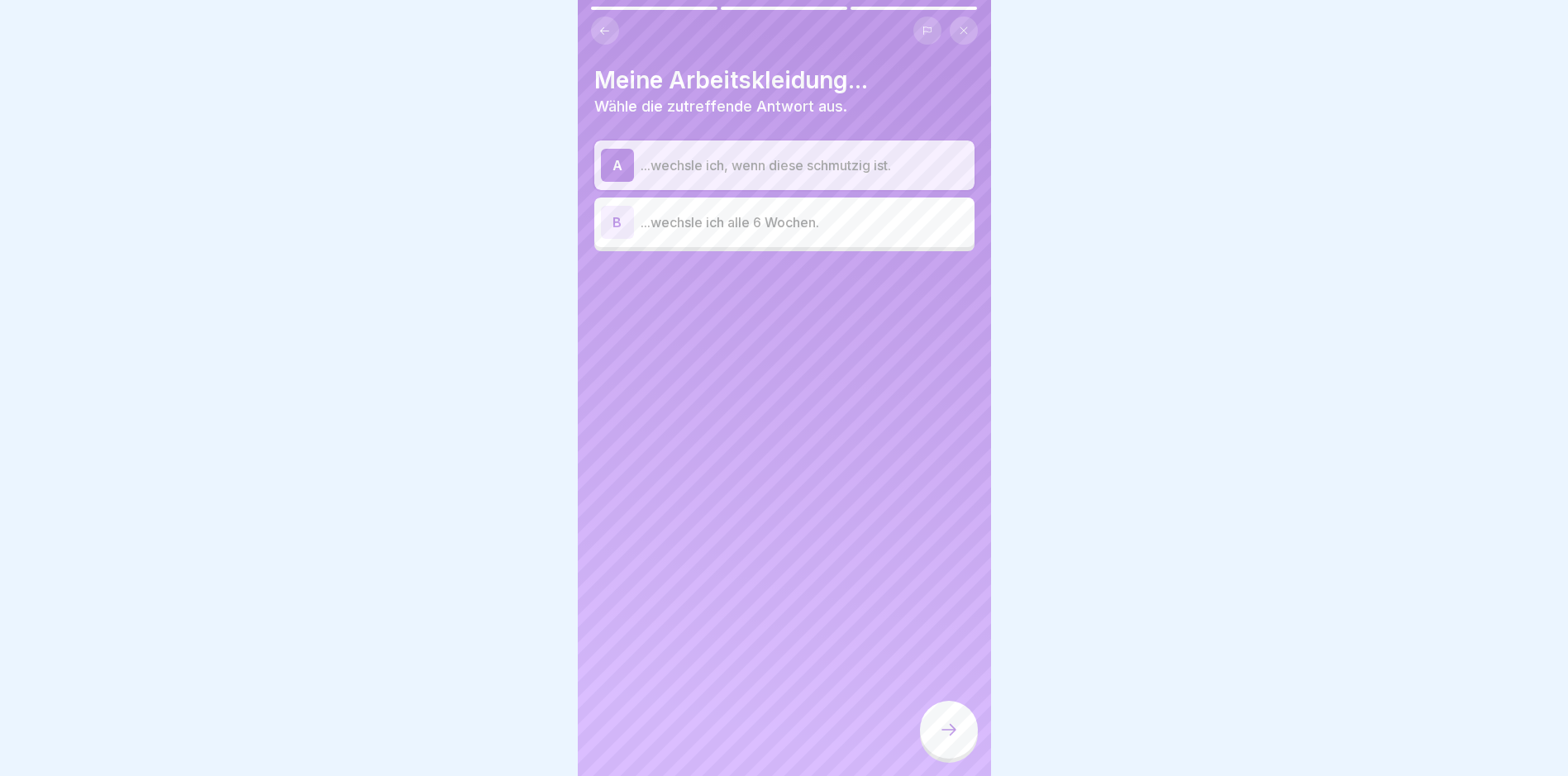
click at [949, 657] on icon at bounding box center [949, 730] width 20 height 20
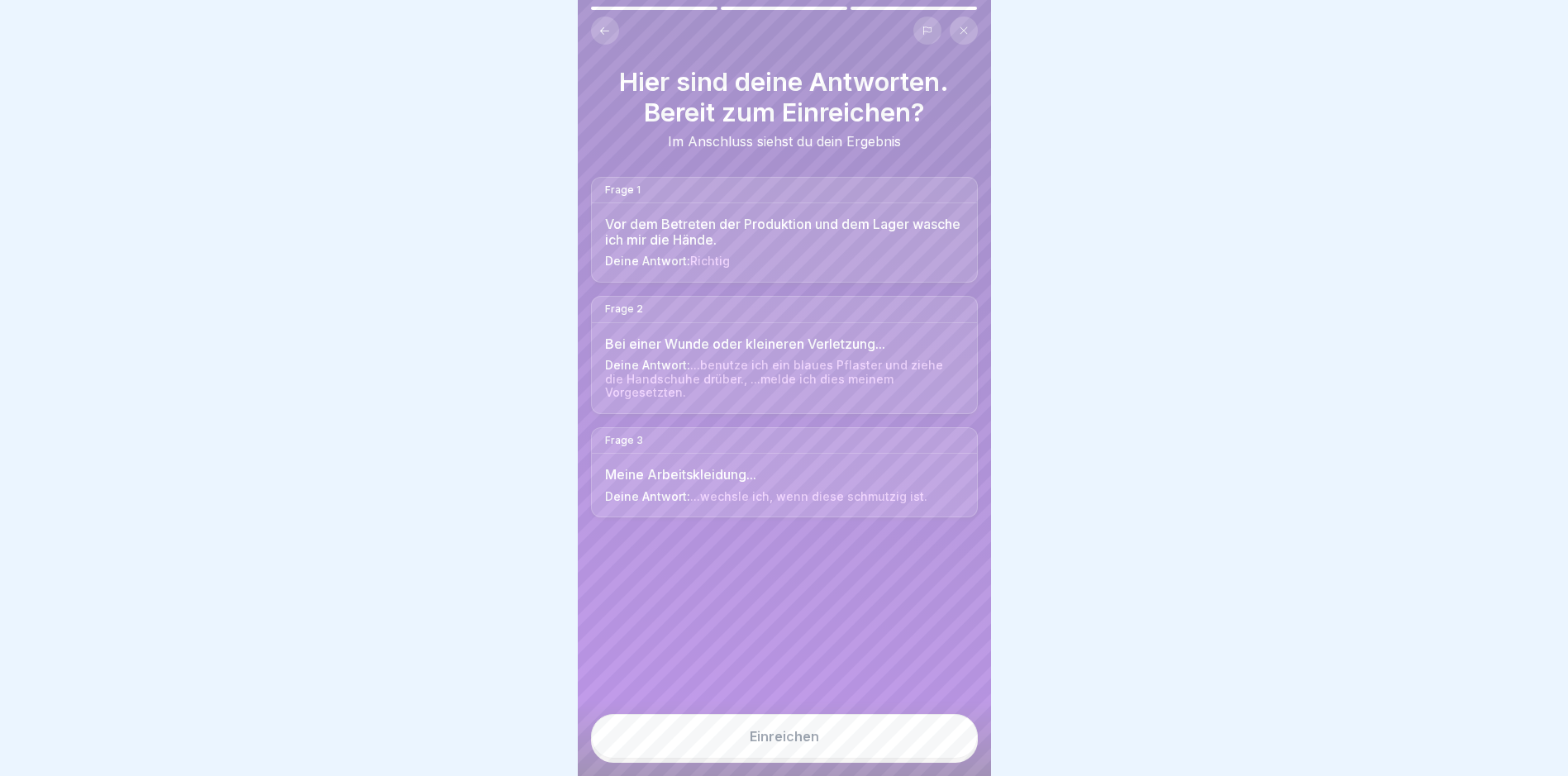
click at [870, 657] on button "Einreichen" at bounding box center [784, 736] width 387 height 45
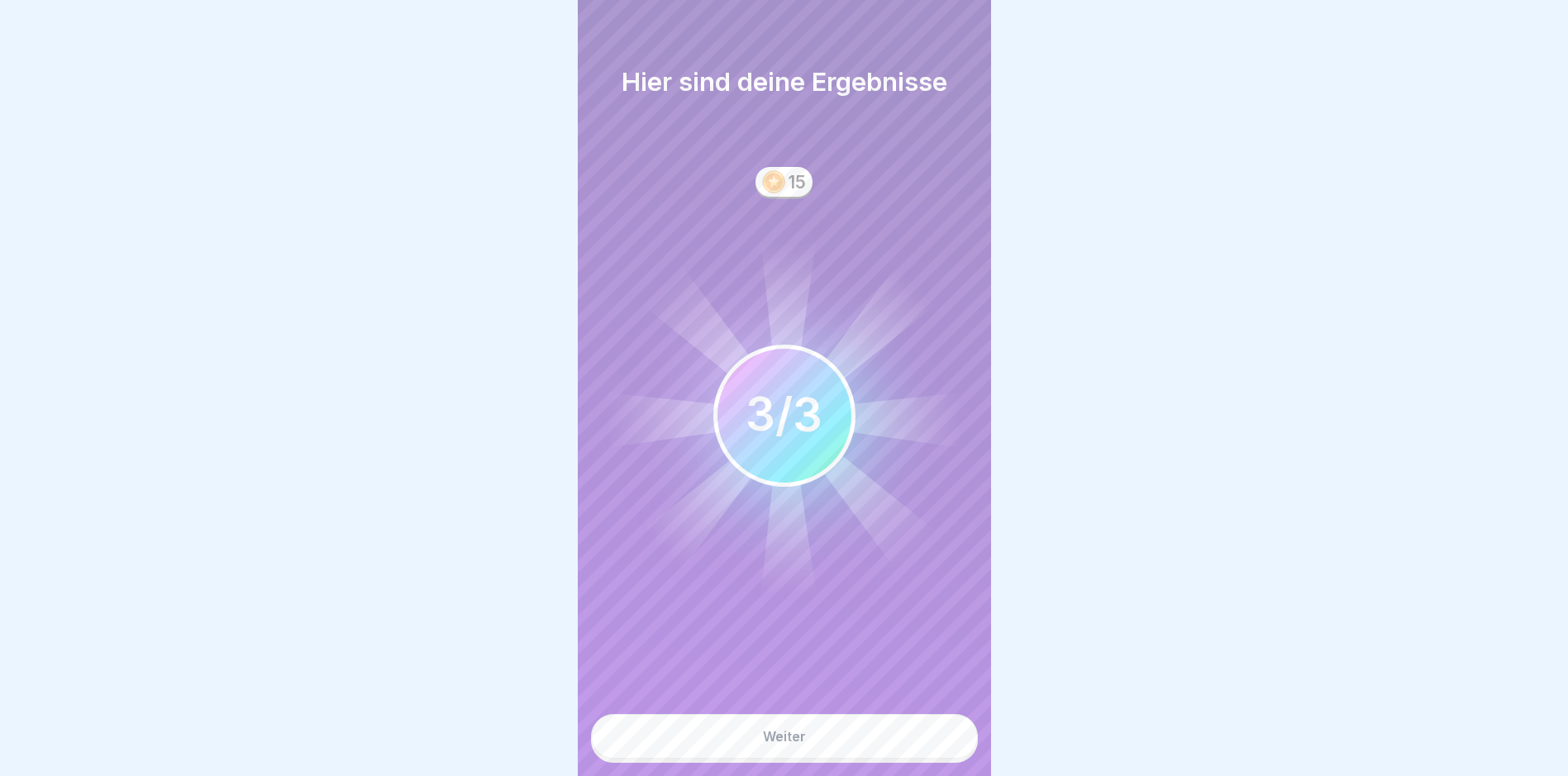
click at [814, 657] on button "Weiter" at bounding box center [784, 736] width 387 height 45
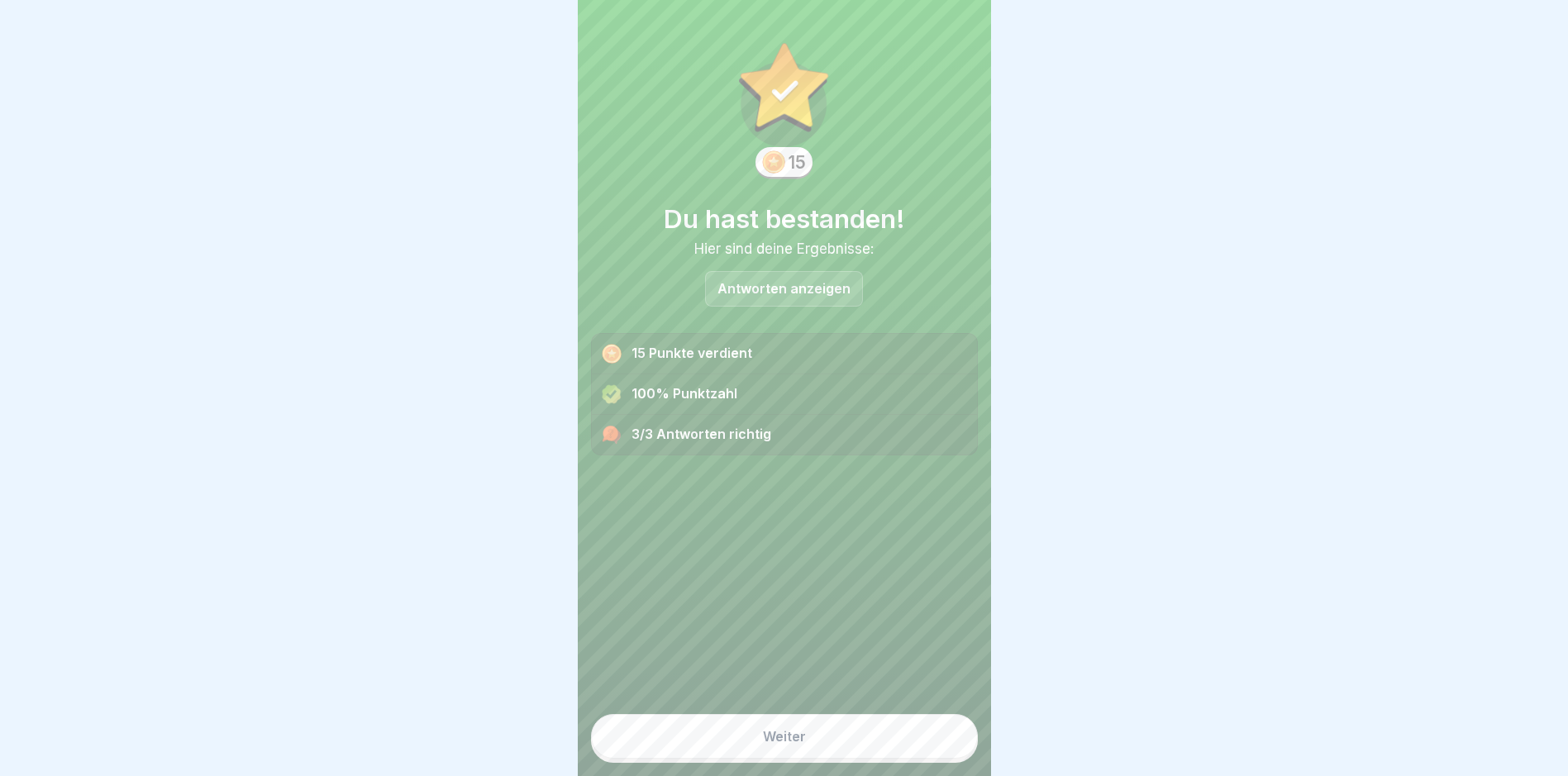
click at [794, 657] on div "Weiter" at bounding box center [784, 736] width 43 height 15
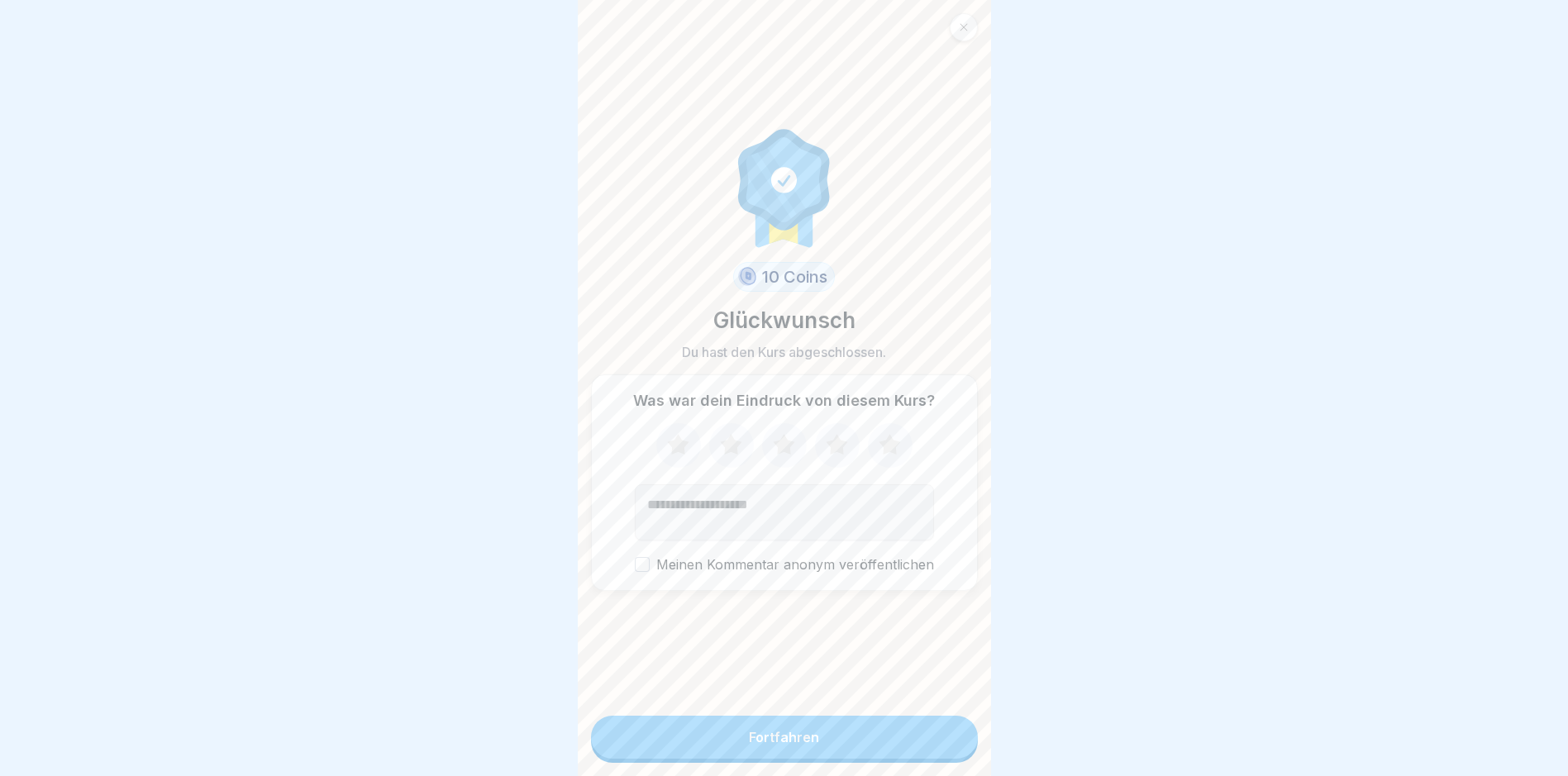
click at [783, 463] on icon at bounding box center [784, 445] width 44 height 43
click at [822, 657] on button "Fortfahren" at bounding box center [784, 736] width 387 height 43
click at [769, 657] on div "Fortfahren" at bounding box center [784, 737] width 70 height 15
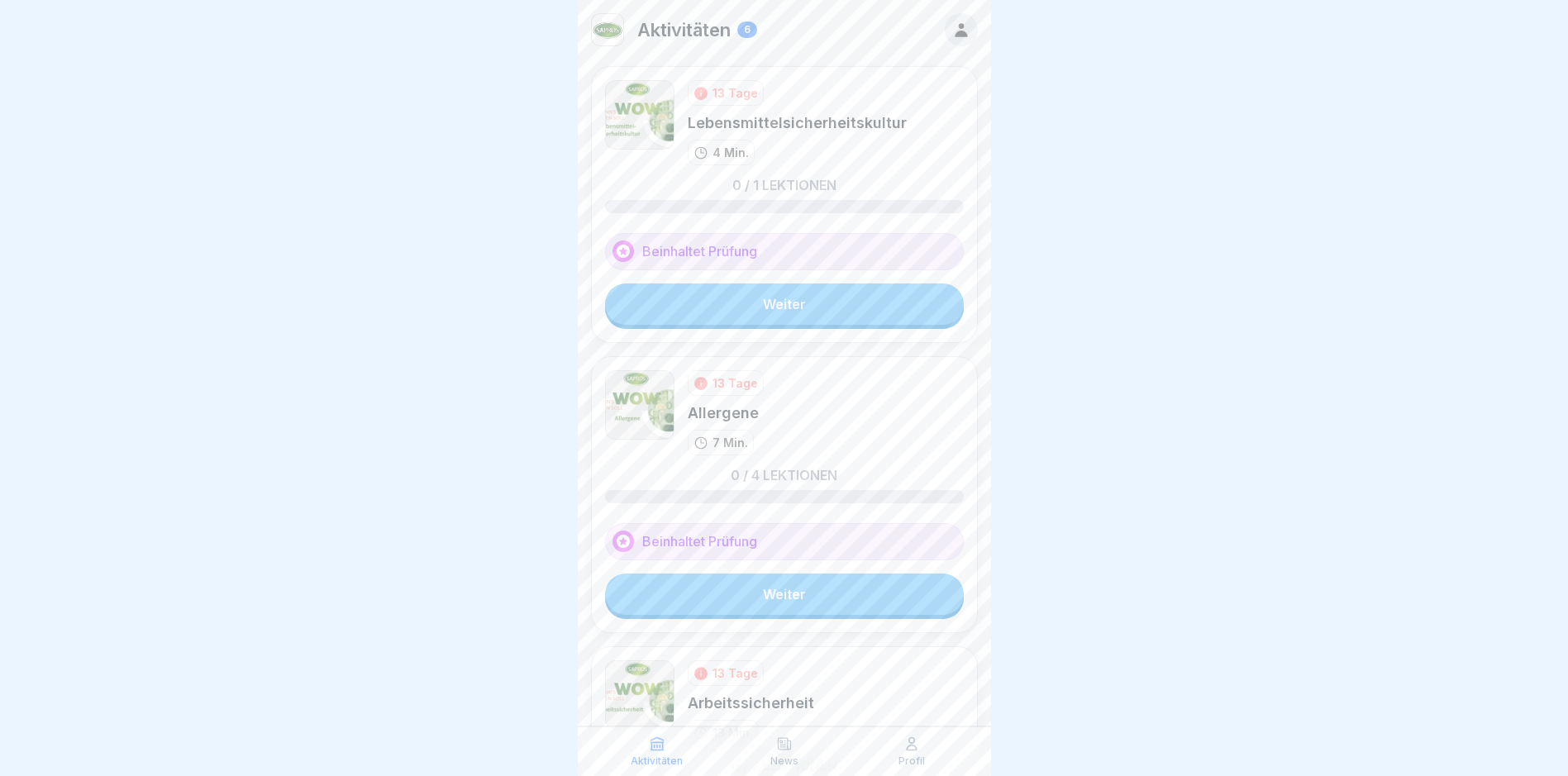
click at [811, 305] on link "Weiter" at bounding box center [785, 304] width 359 height 41
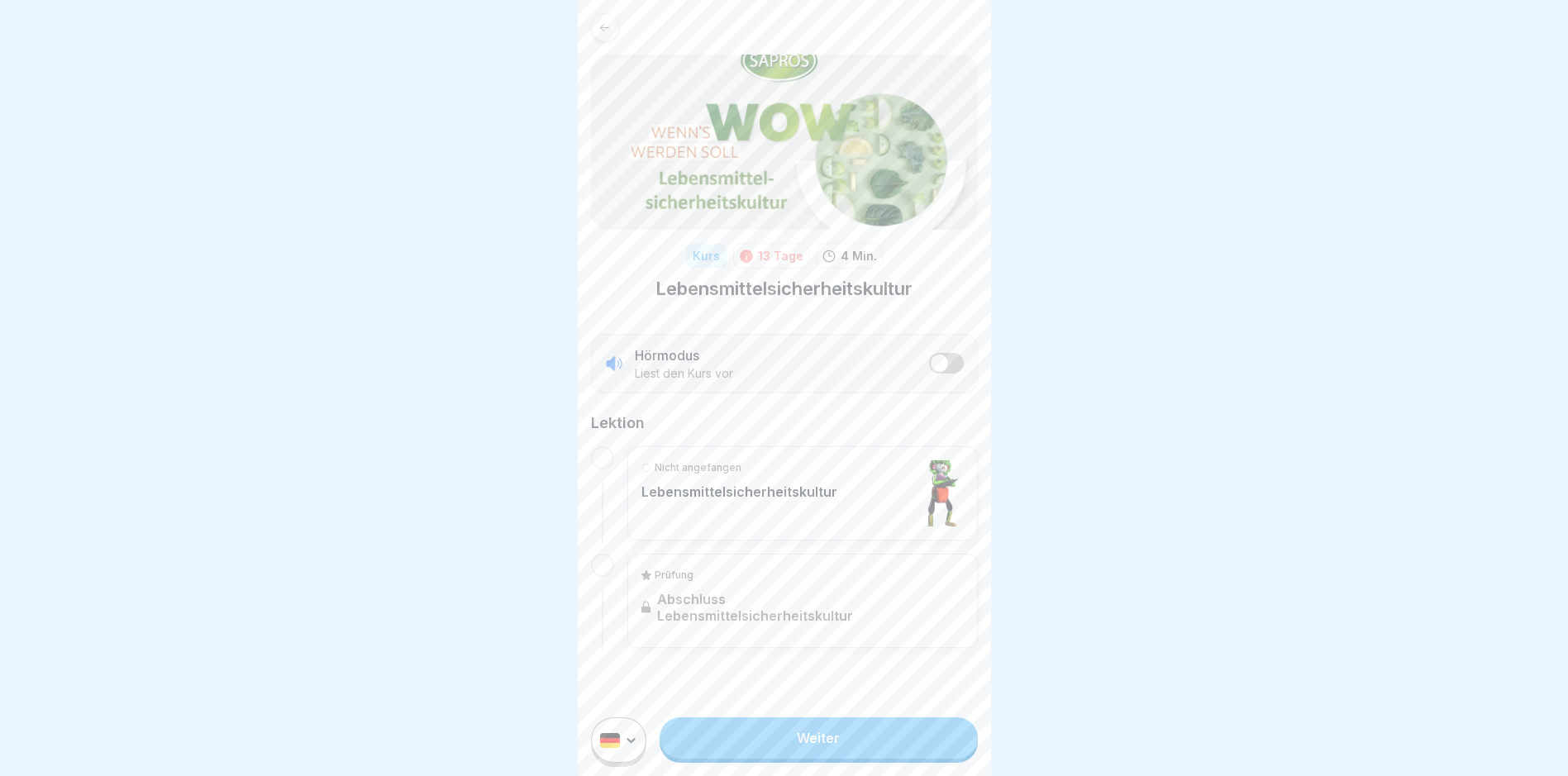
click at [771, 496] on p "Lebensmittelsicherheitskultur" at bounding box center [739, 492] width 196 height 17
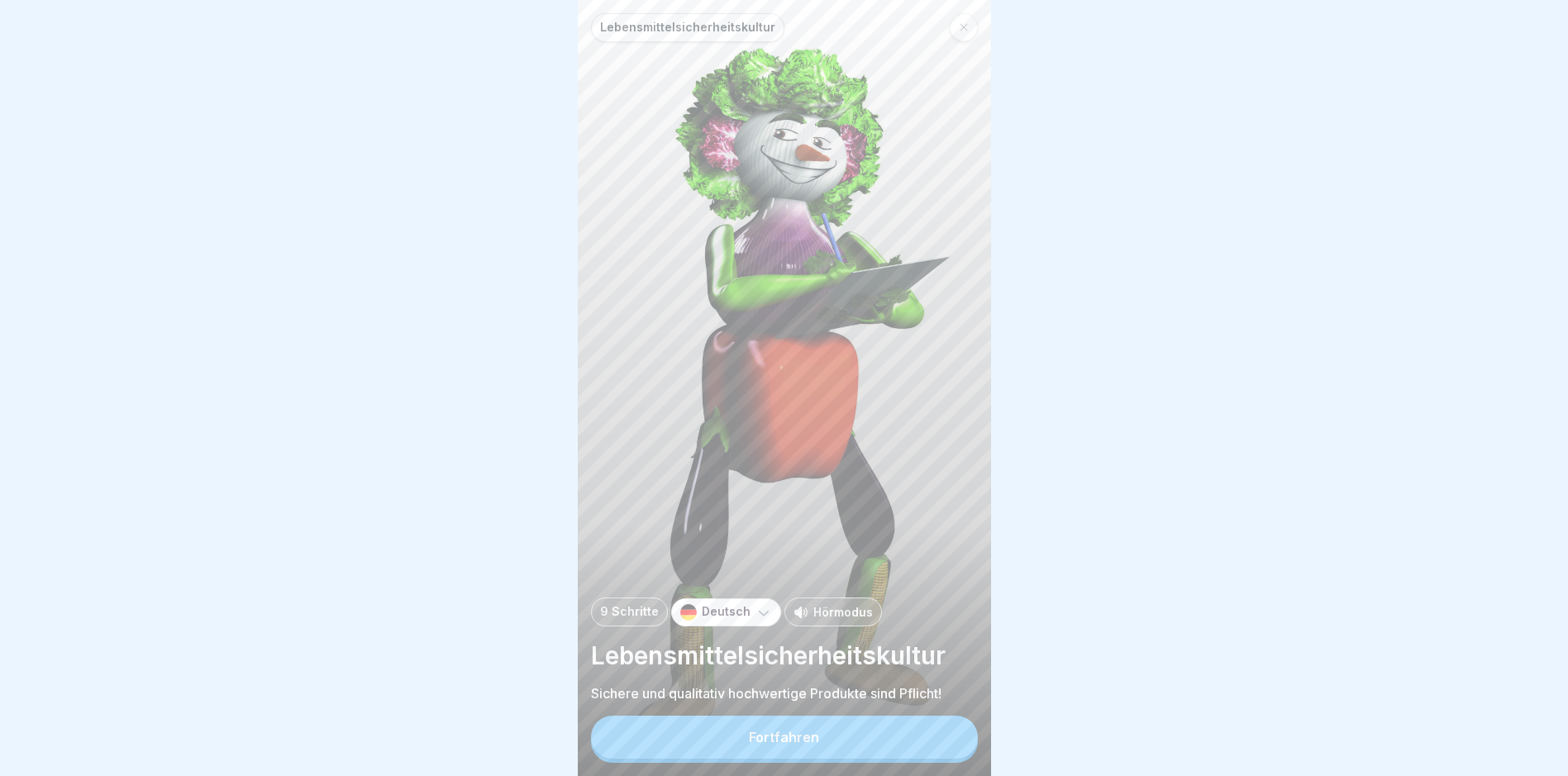
click at [806, 657] on div "Fortfahren" at bounding box center [784, 737] width 70 height 15
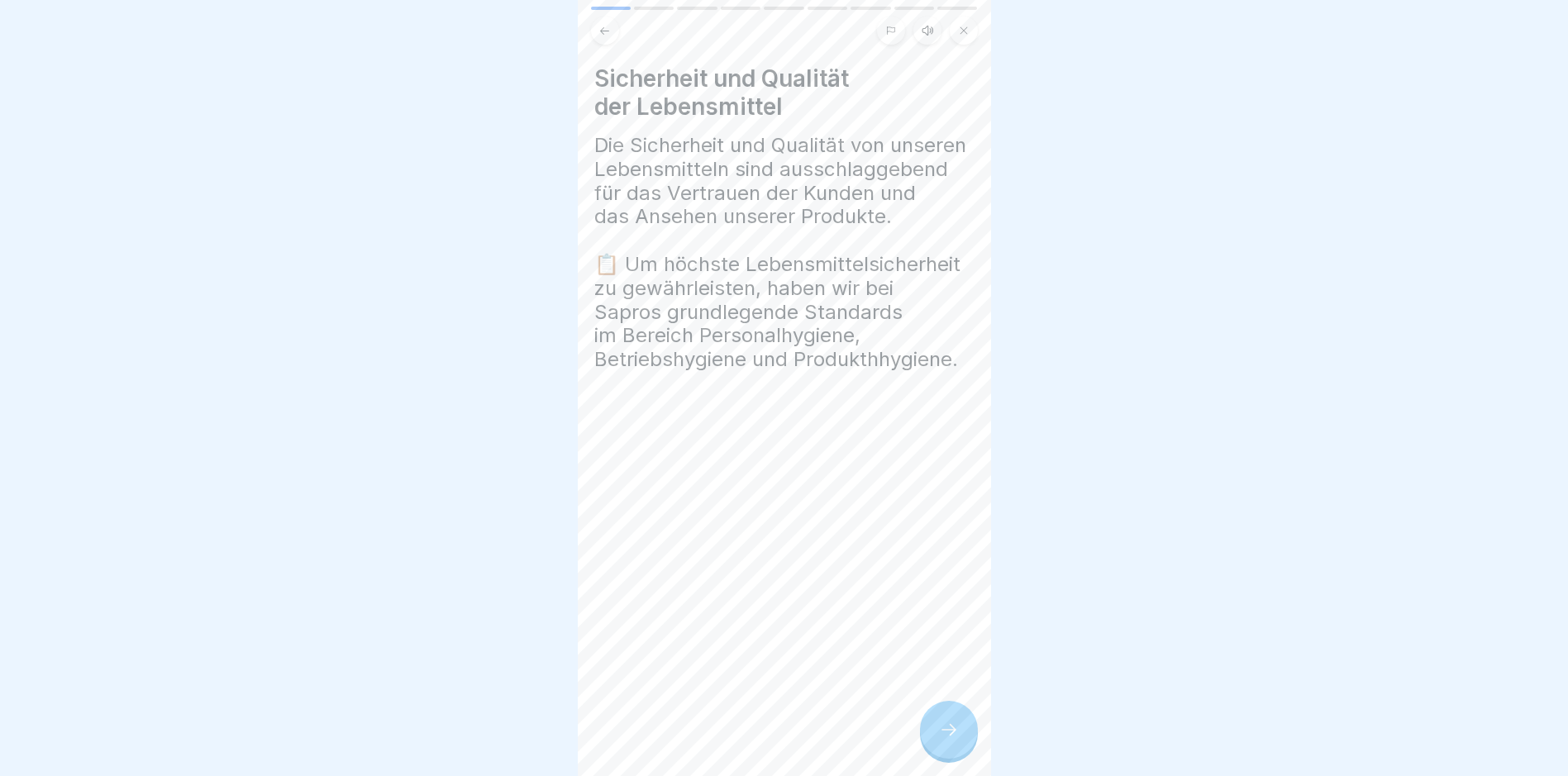
click at [950, 657] on icon at bounding box center [949, 730] width 20 height 20
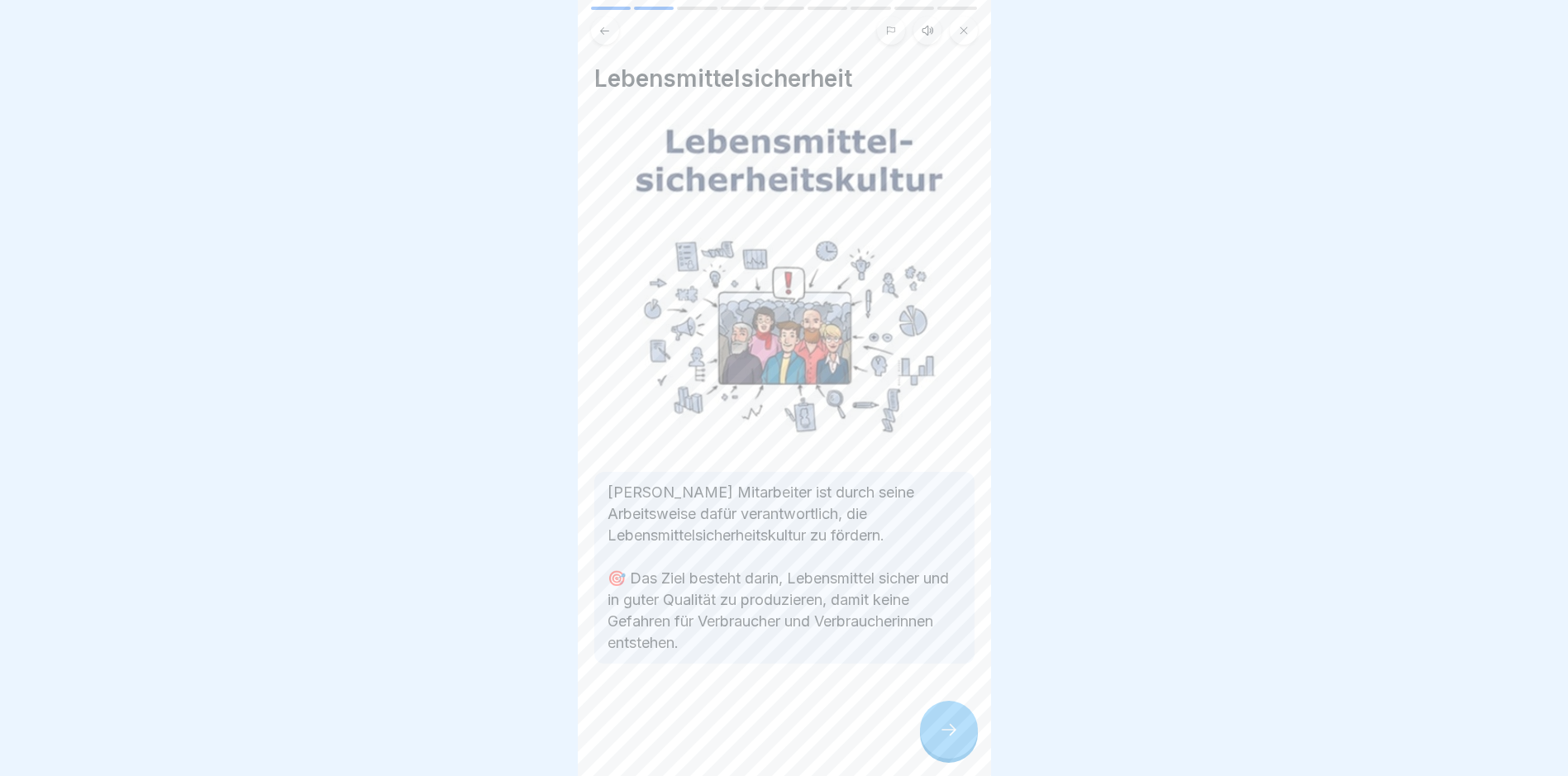
drag, startPoint x: 585, startPoint y: 369, endPoint x: 614, endPoint y: 377, distance: 30.1
click at [614, 377] on body "Lebensmittelsicherheitskultur 9 Schritte Deutsch Hörmodus Lebensmittelsicherhei…" at bounding box center [784, 388] width 1568 height 776
click at [939, 657] on icon at bounding box center [949, 730] width 20 height 20
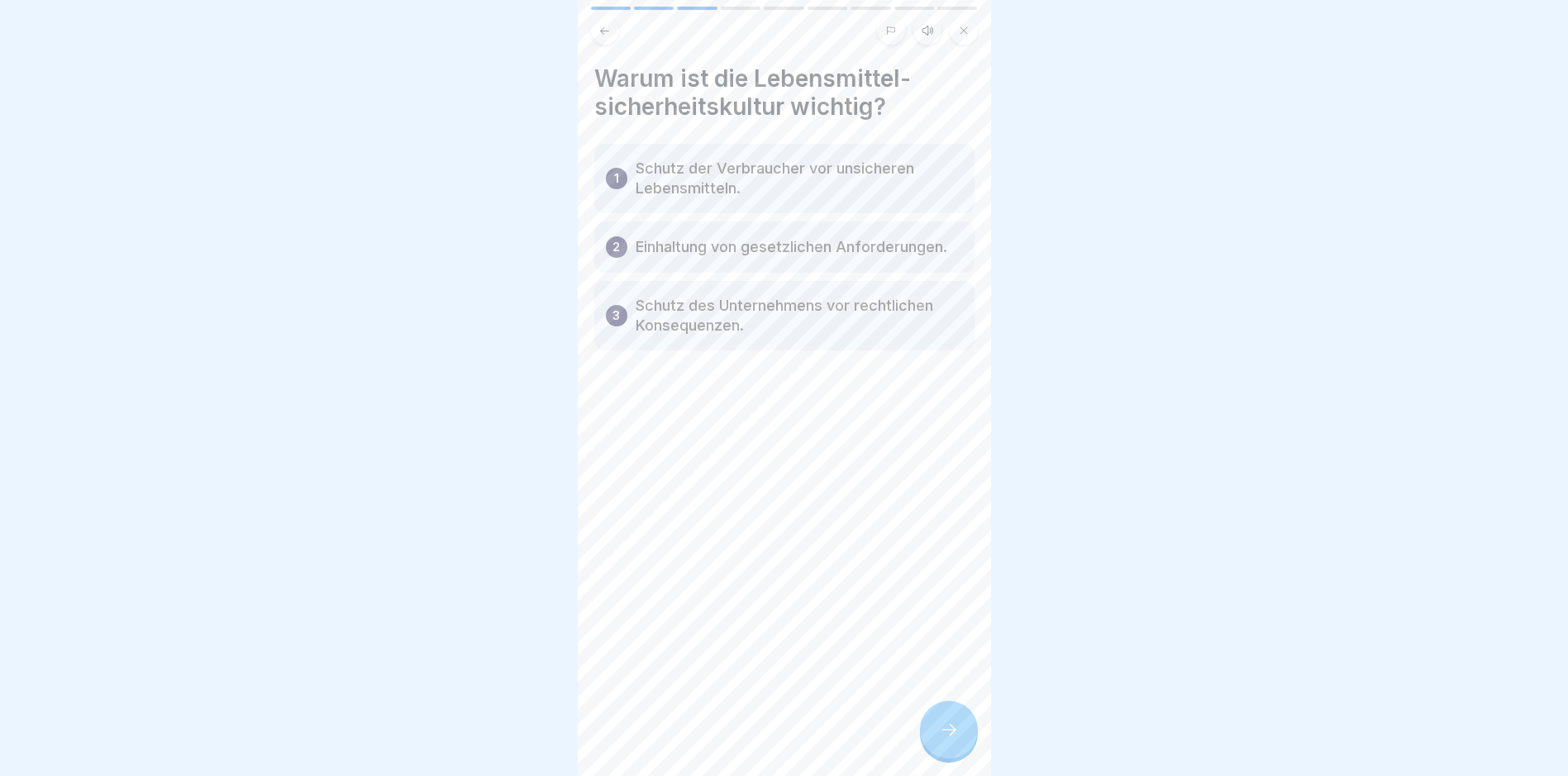
click at [823, 176] on p "Schutz der Verbraucher vor unsicheren Lebensmitteln." at bounding box center [799, 178] width 328 height 40
click at [953, 657] on icon at bounding box center [949, 730] width 20 height 20
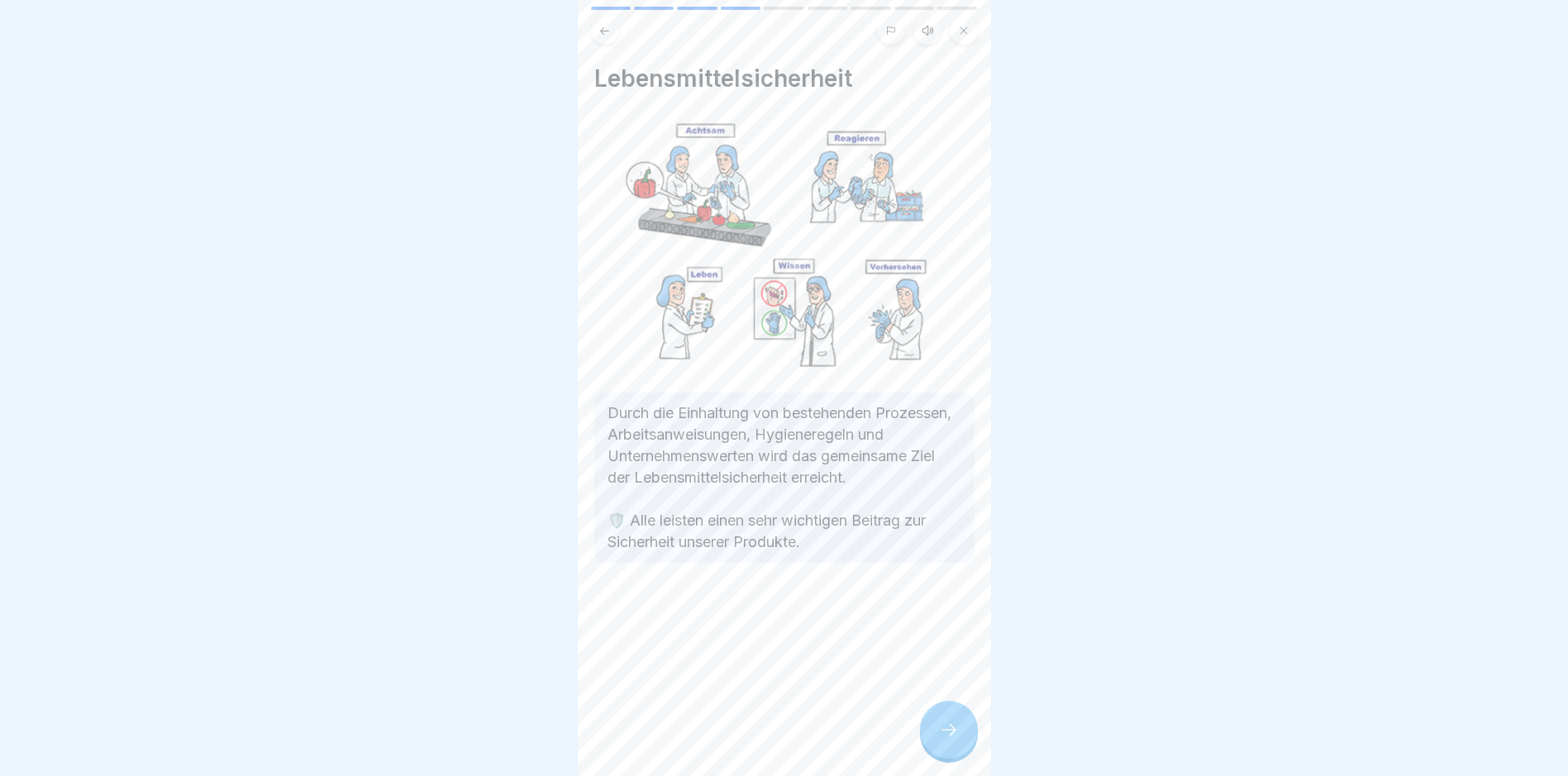
click at [959, 657] on div at bounding box center [949, 730] width 58 height 58
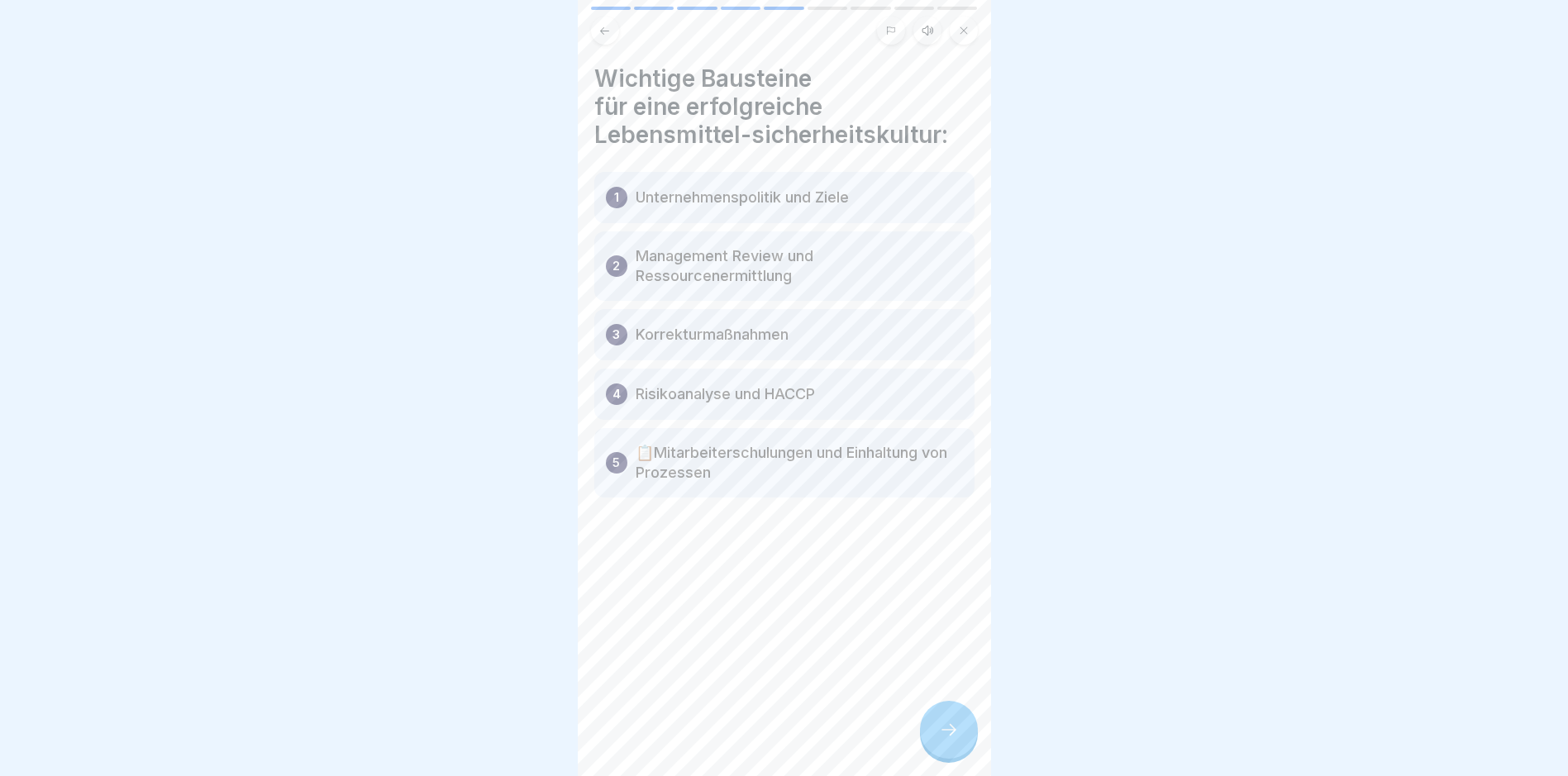
click at [955, 657] on icon at bounding box center [949, 730] width 20 height 20
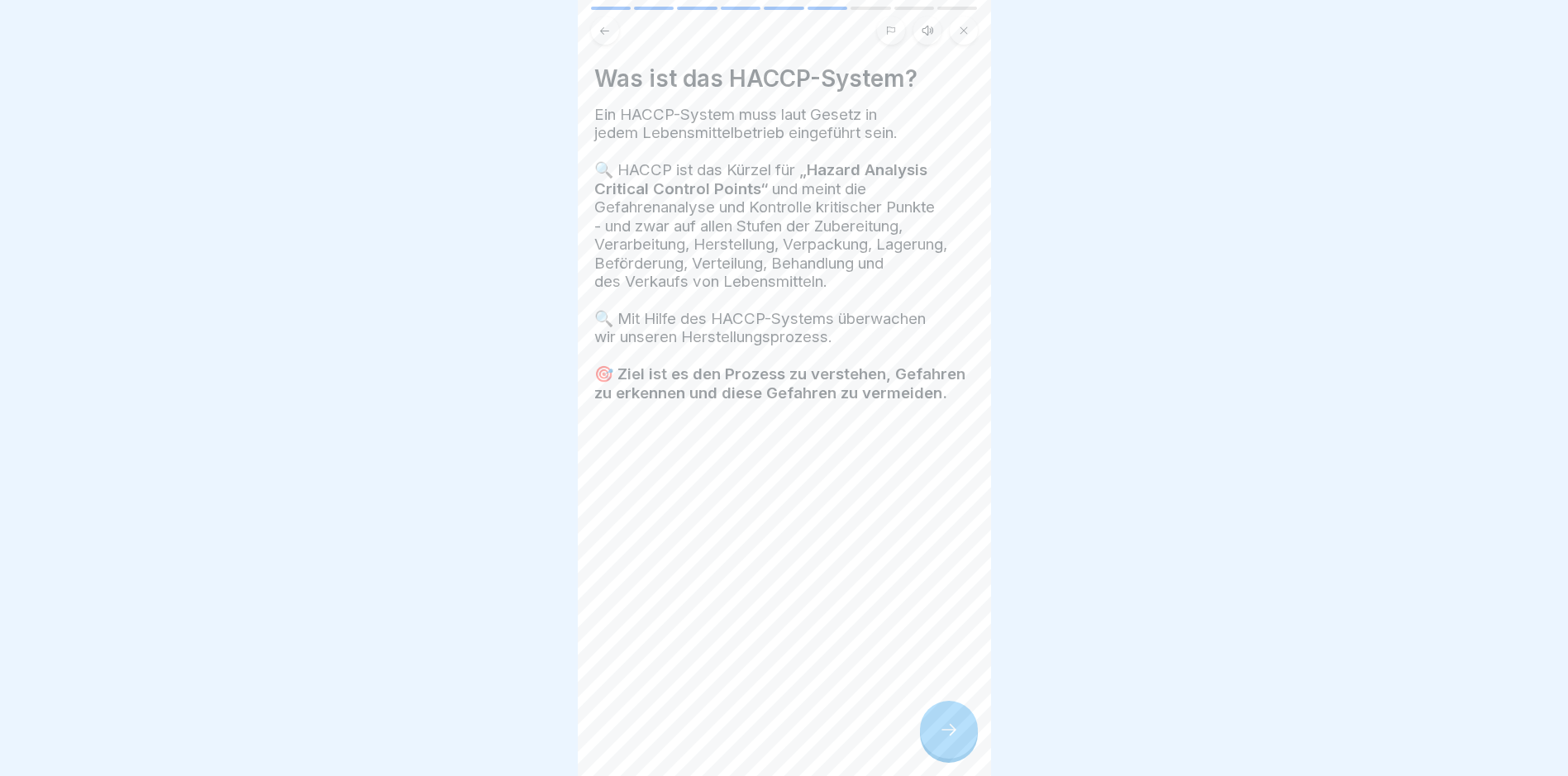
click at [950, 657] on icon at bounding box center [949, 730] width 20 height 20
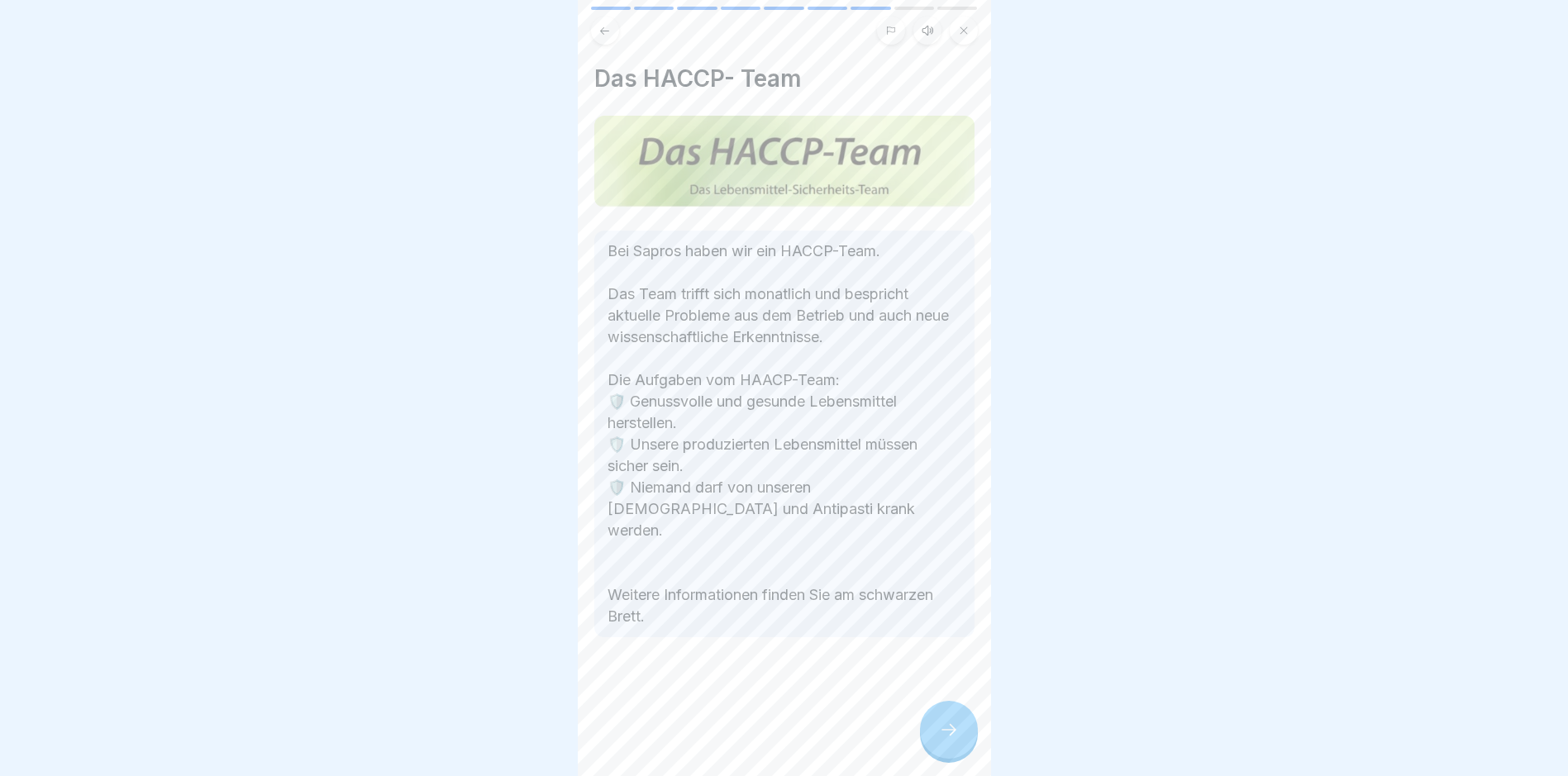
click at [955, 657] on div at bounding box center [949, 730] width 58 height 58
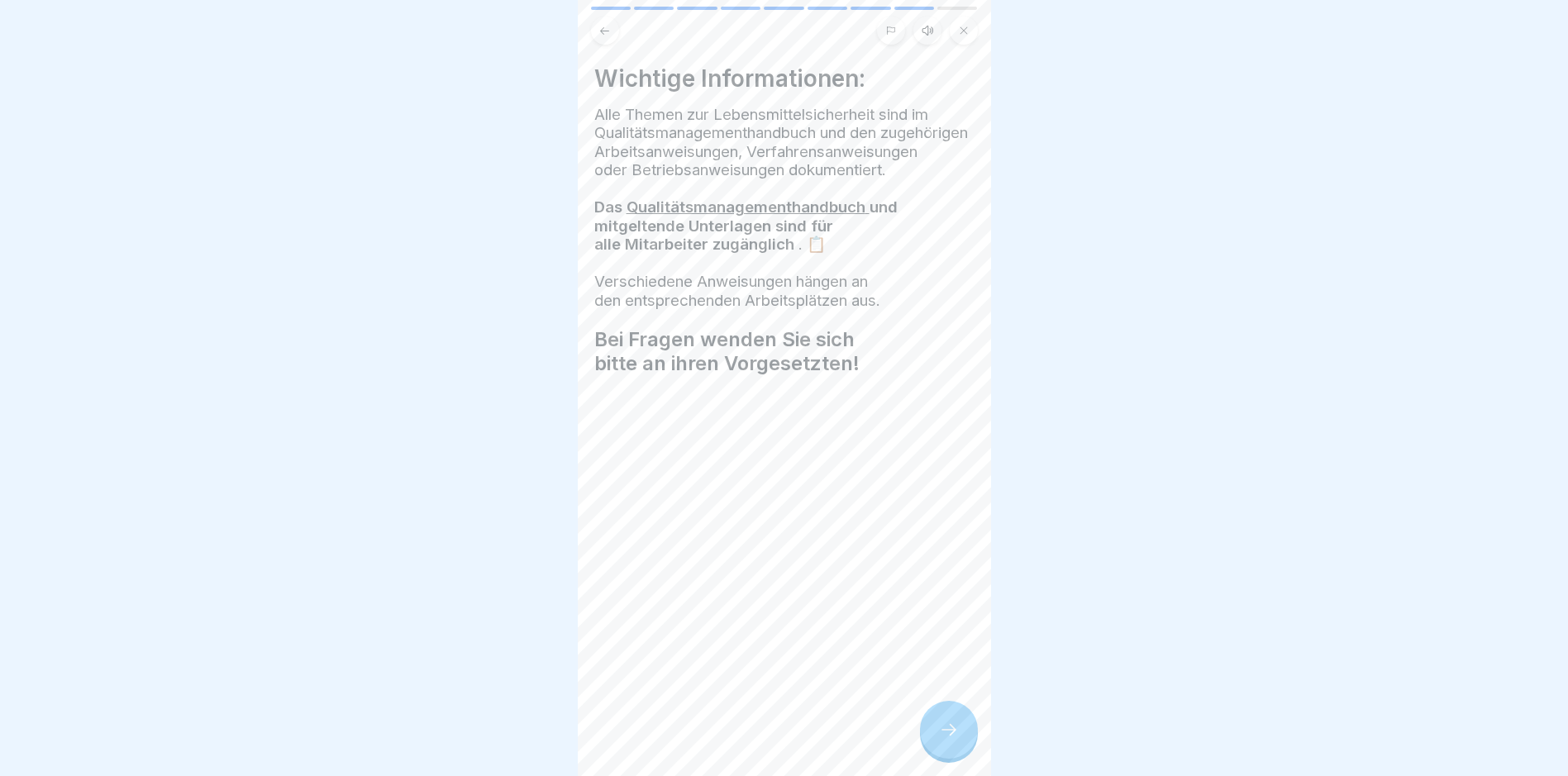
click at [957, 657] on icon at bounding box center [949, 730] width 20 height 20
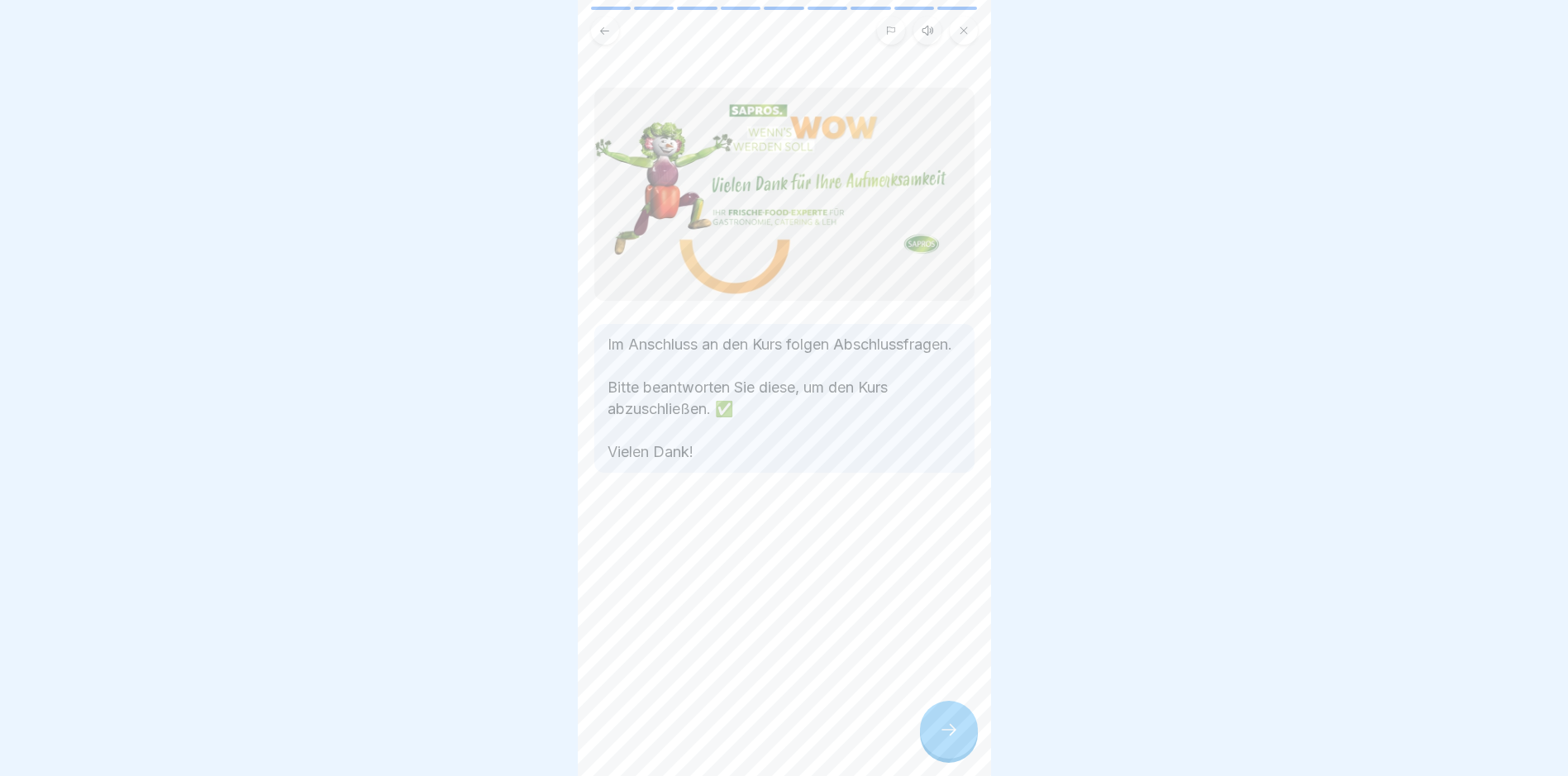
click at [947, 657] on icon at bounding box center [949, 730] width 20 height 20
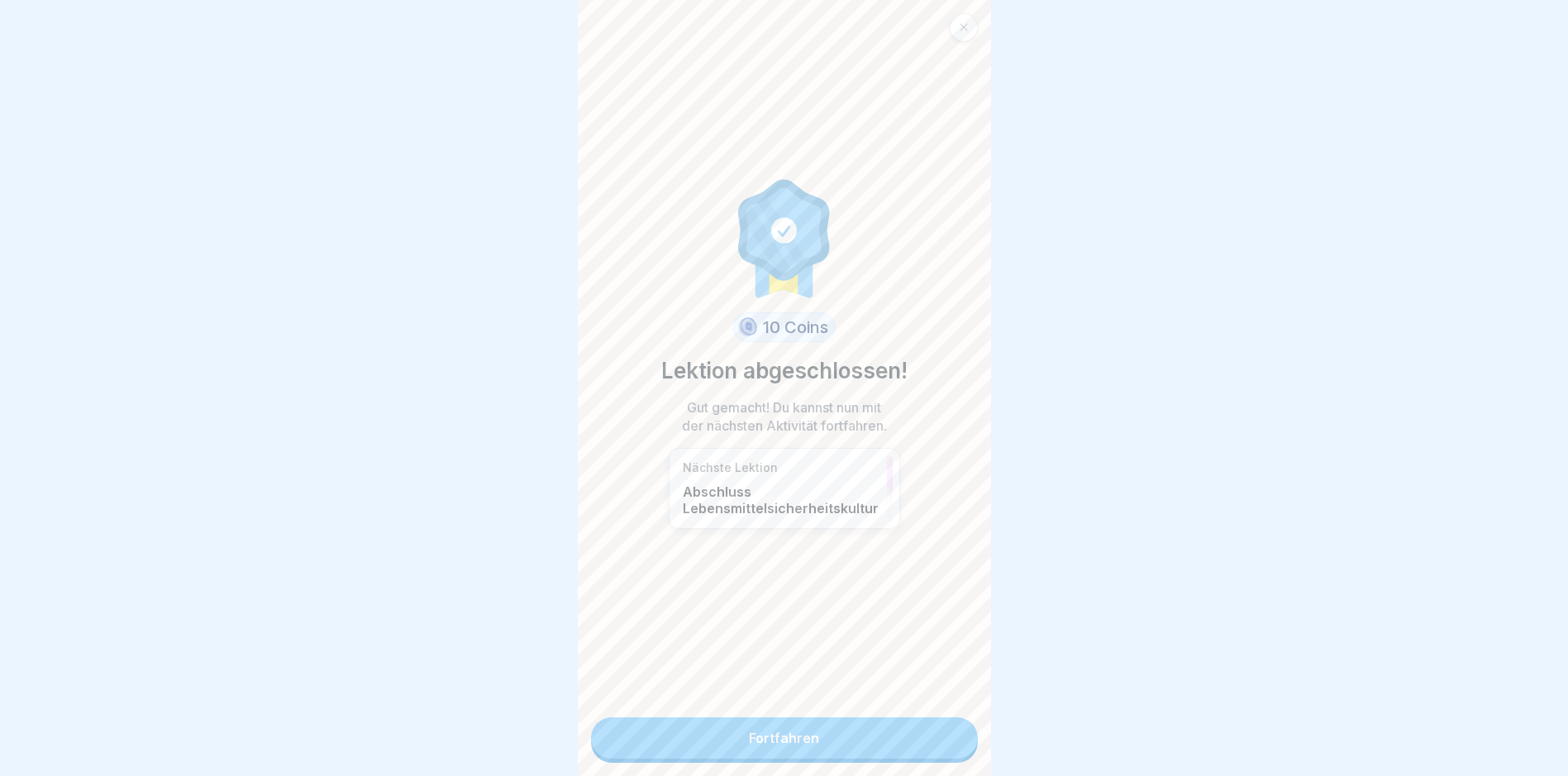
click at [891, 657] on link "Fortfahren" at bounding box center [784, 737] width 387 height 41
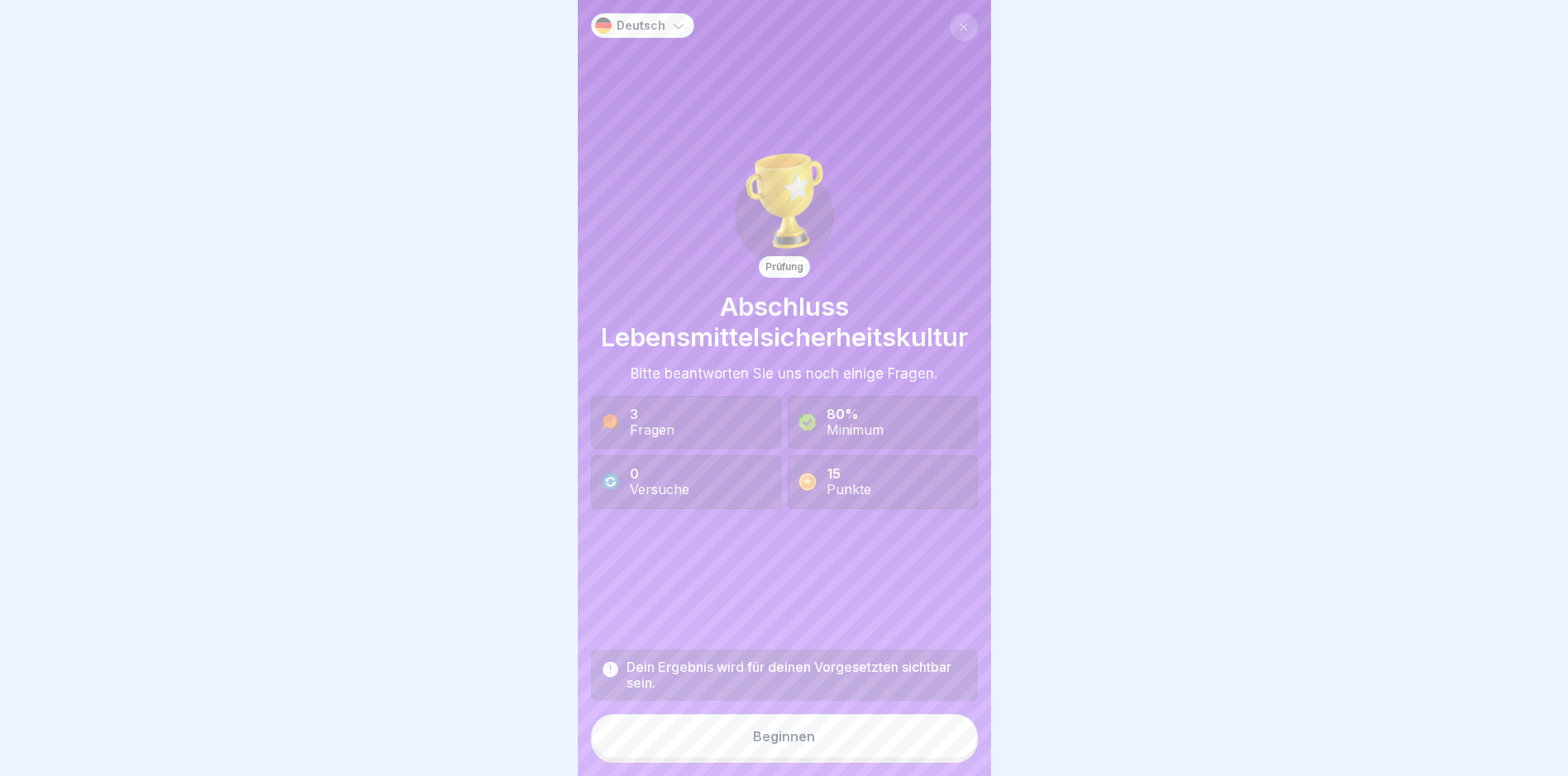
click at [865, 657] on button "Beginnen" at bounding box center [784, 736] width 387 height 45
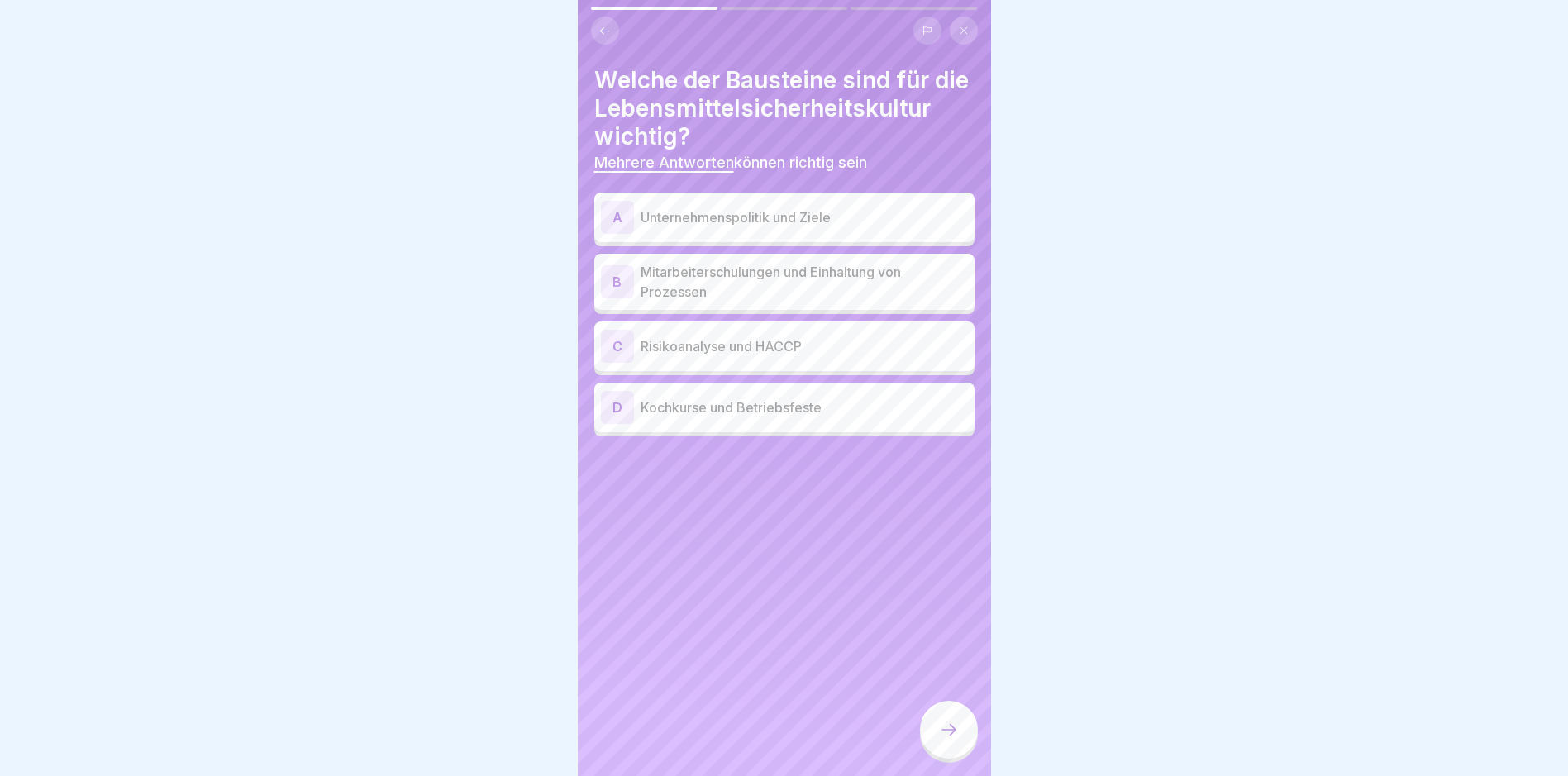
click at [829, 356] on p "Risikoanalyse und HACCP" at bounding box center [804, 347] width 328 height 20
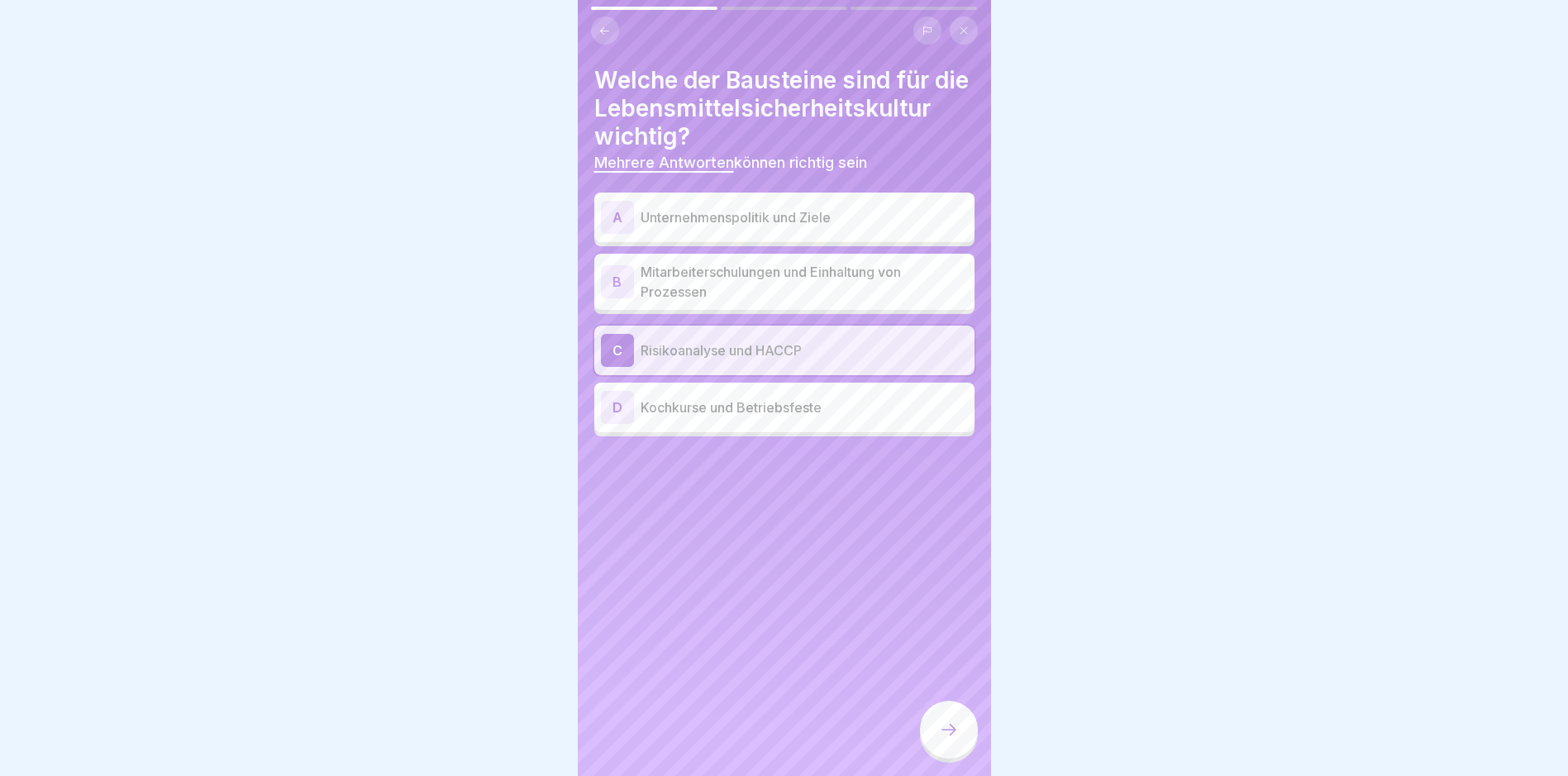
click at [781, 227] on p "Unternehmenspolitik und Ziele" at bounding box center [804, 217] width 328 height 20
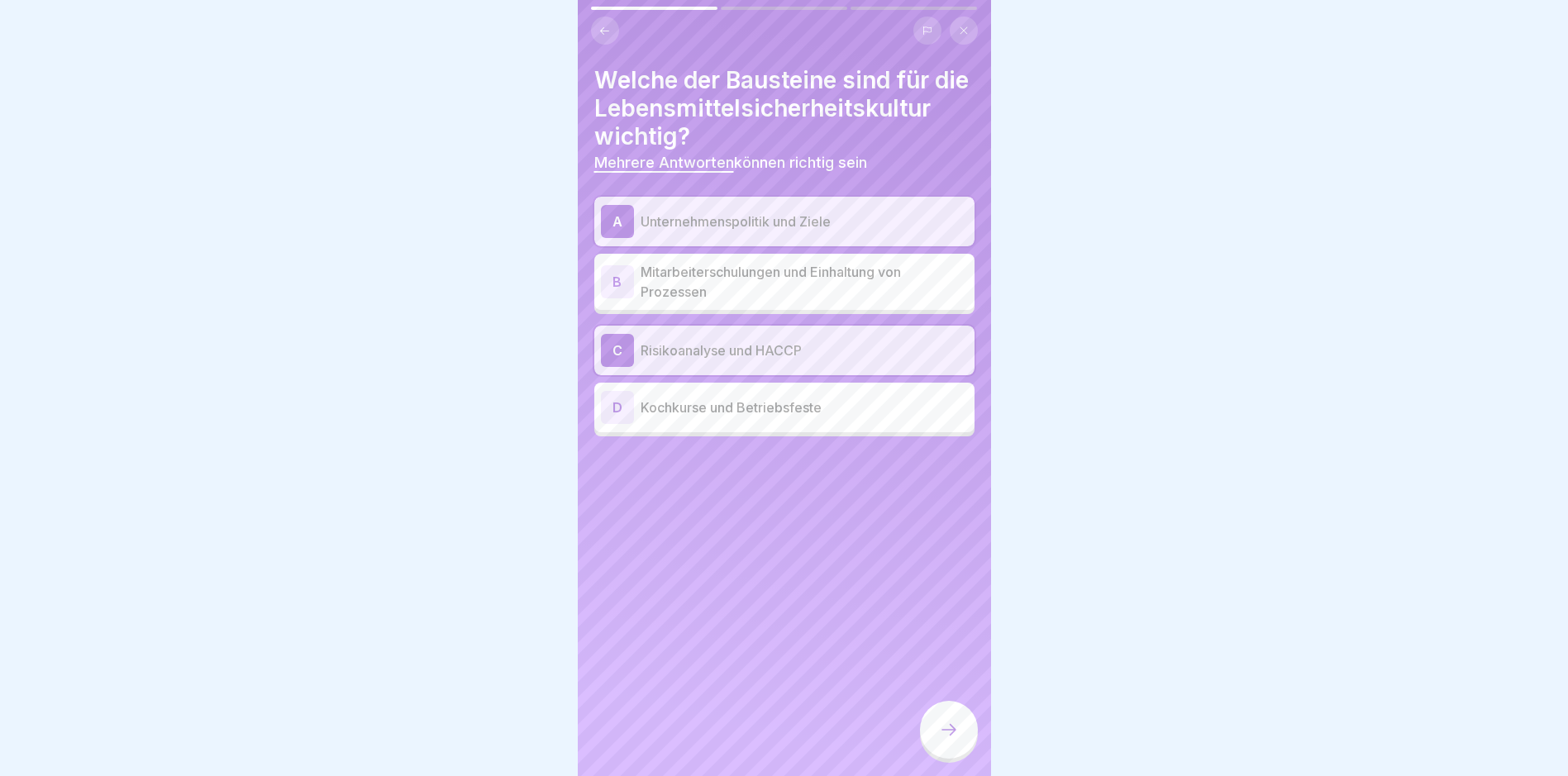
click at [819, 301] on p "Mitarbeiterschulungen und Einhaltung von Prozessen" at bounding box center [804, 281] width 328 height 40
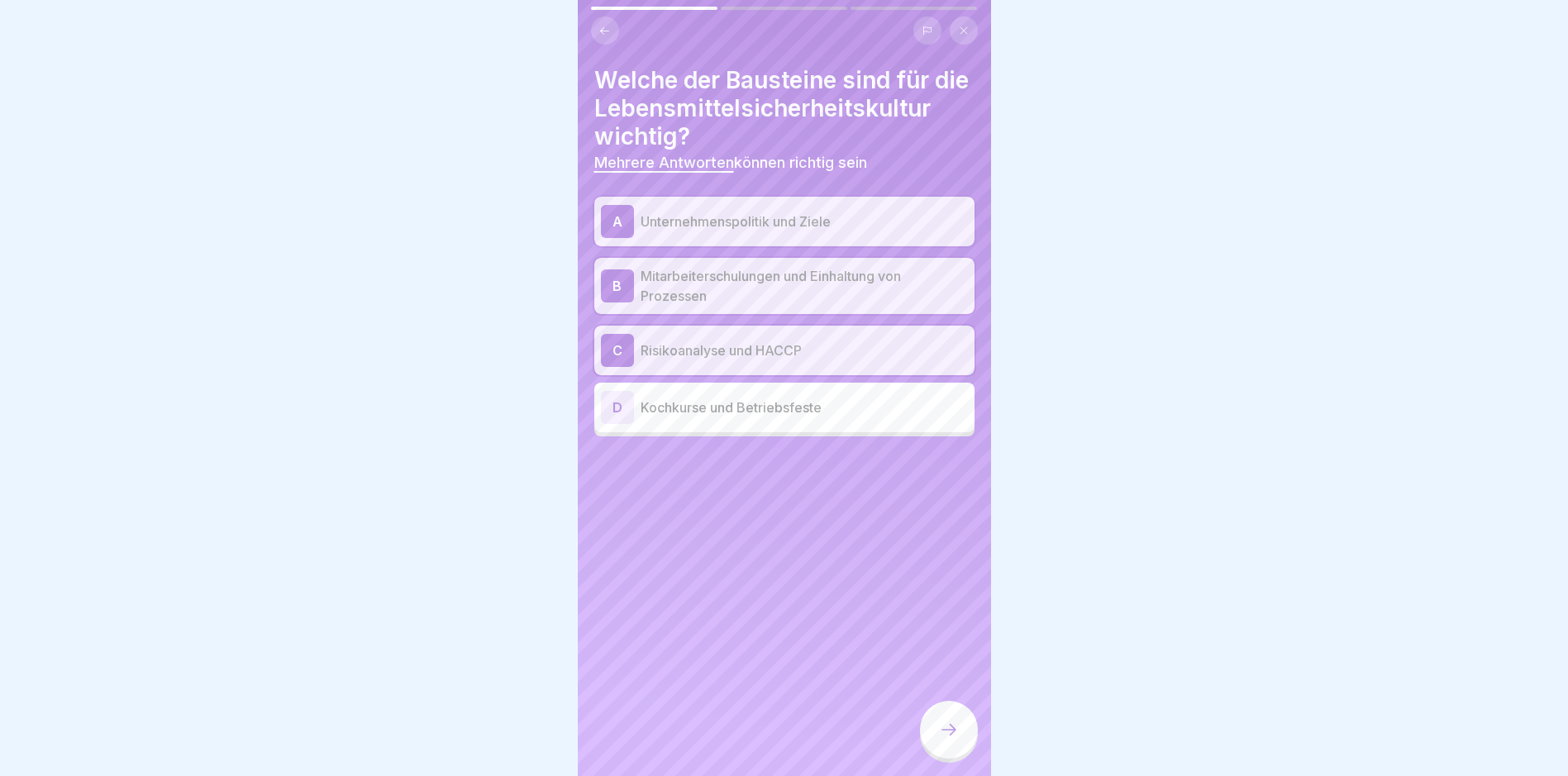
click at [963, 657] on div at bounding box center [949, 730] width 58 height 58
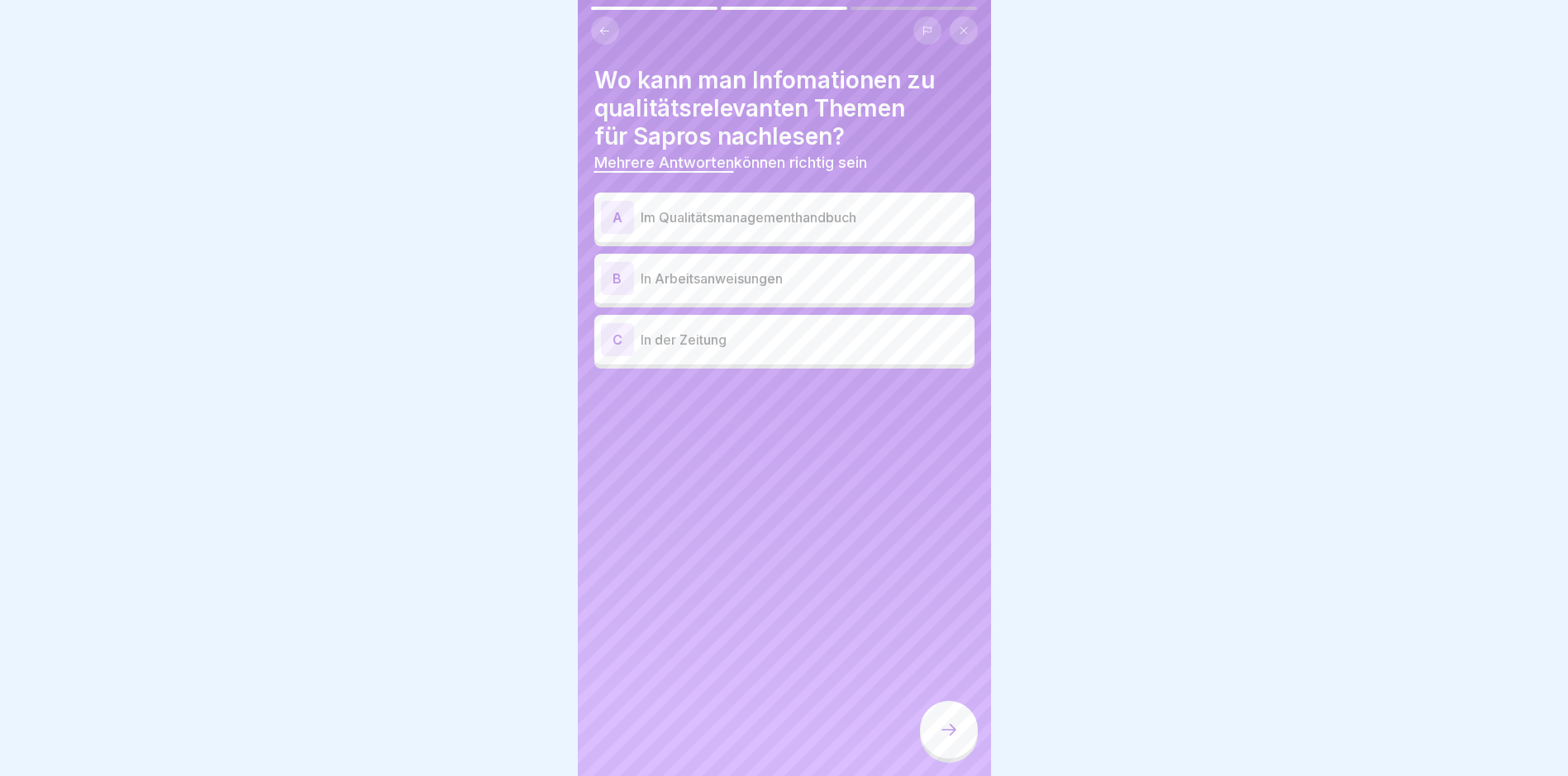
click at [832, 221] on p "Im Qualitätsmanagementhandbuch" at bounding box center [804, 217] width 328 height 20
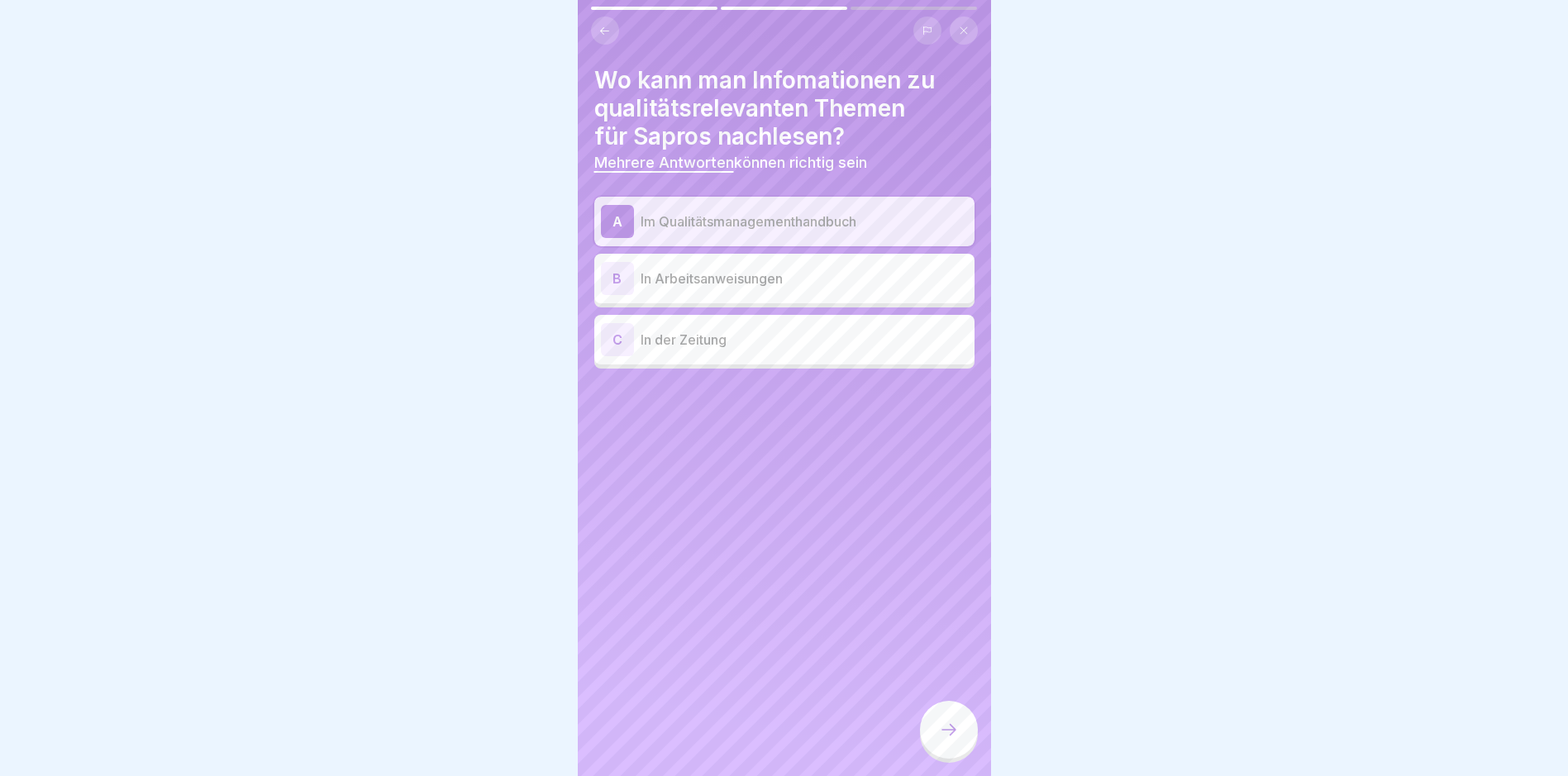
click at [805, 286] on p "In Arbeitsanweisungen" at bounding box center [804, 279] width 328 height 20
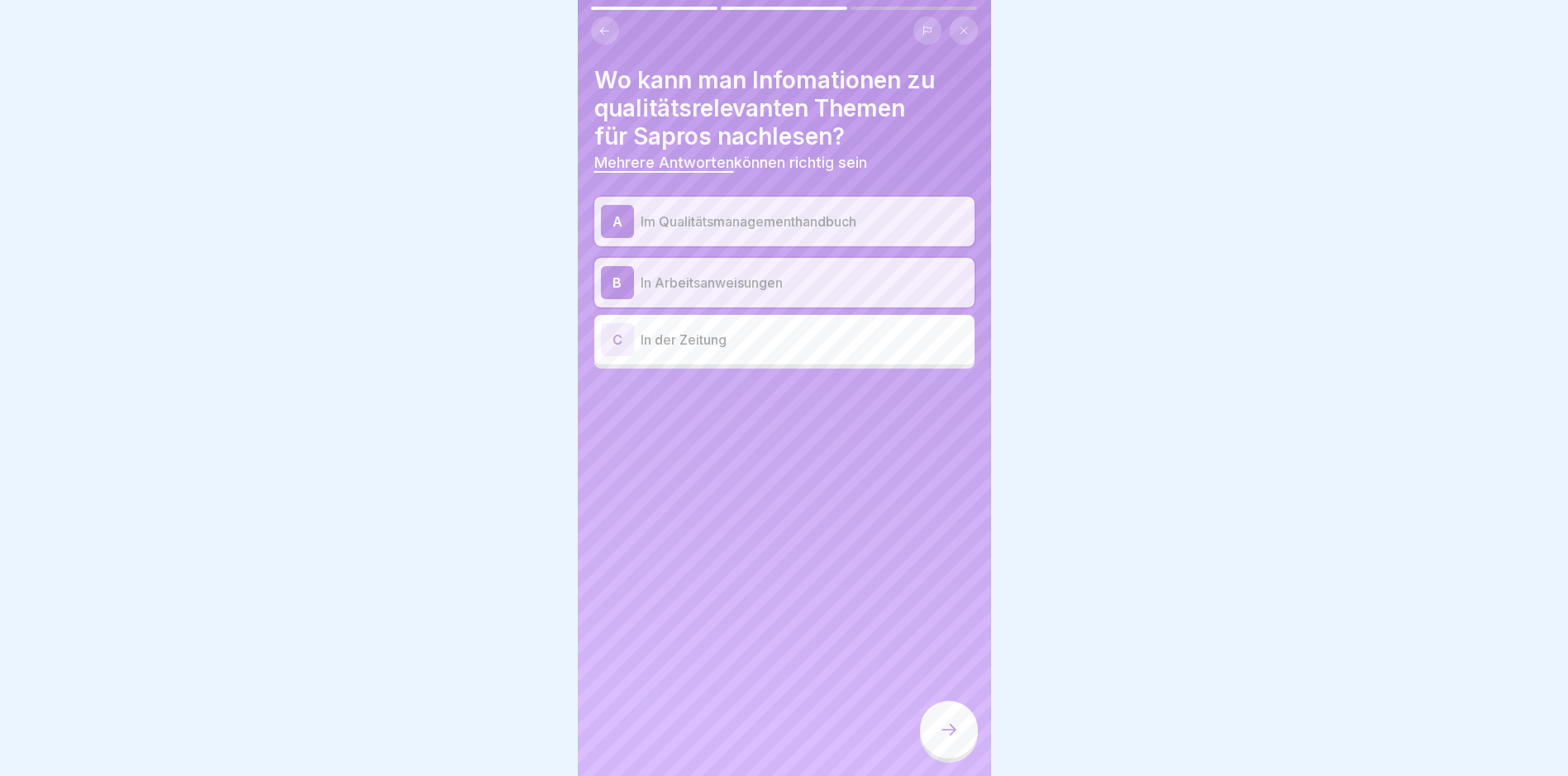
click at [952, 657] on icon at bounding box center [949, 730] width 20 height 20
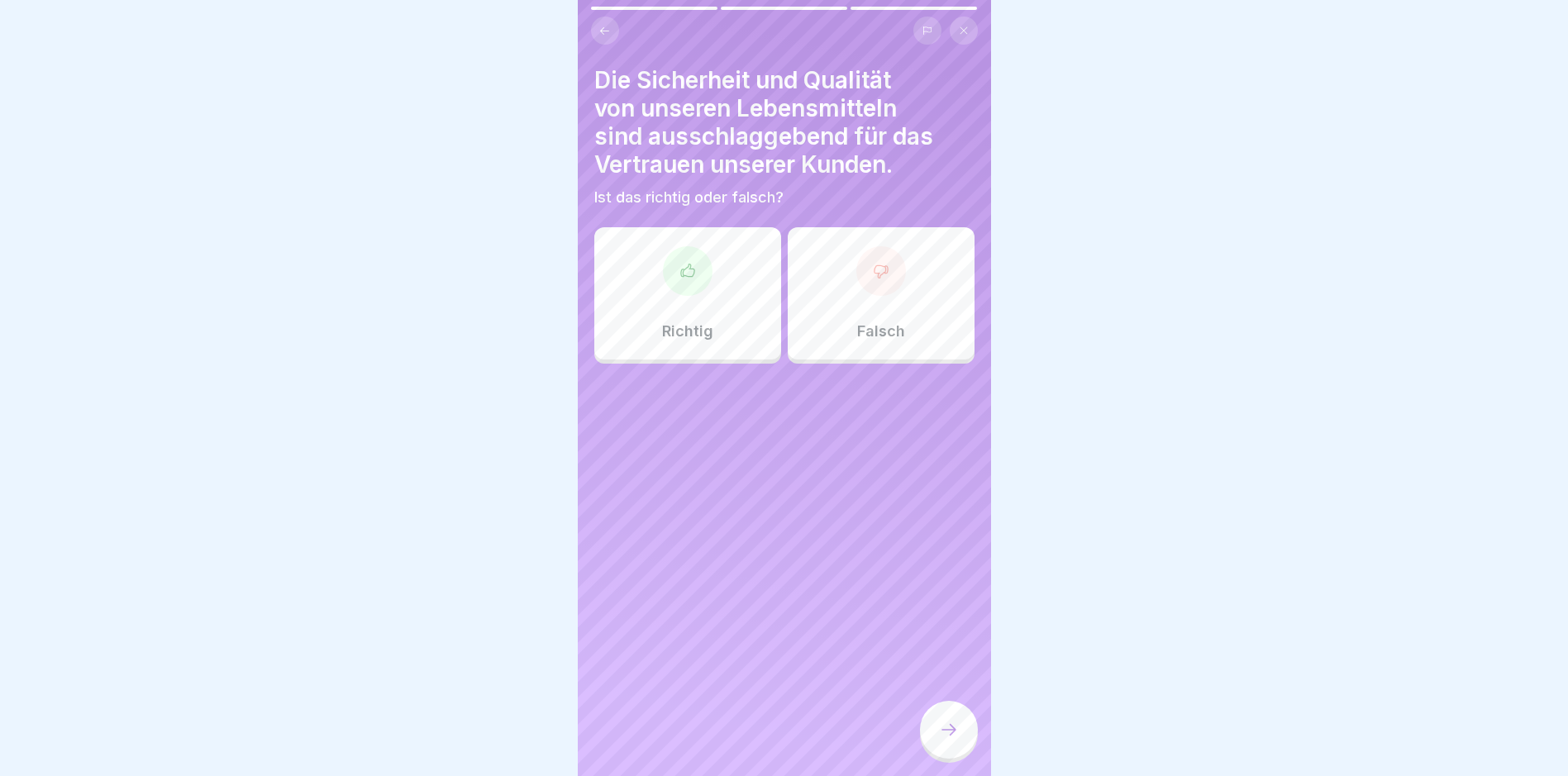
click at [698, 292] on div "Richtig" at bounding box center [688, 293] width 187 height 132
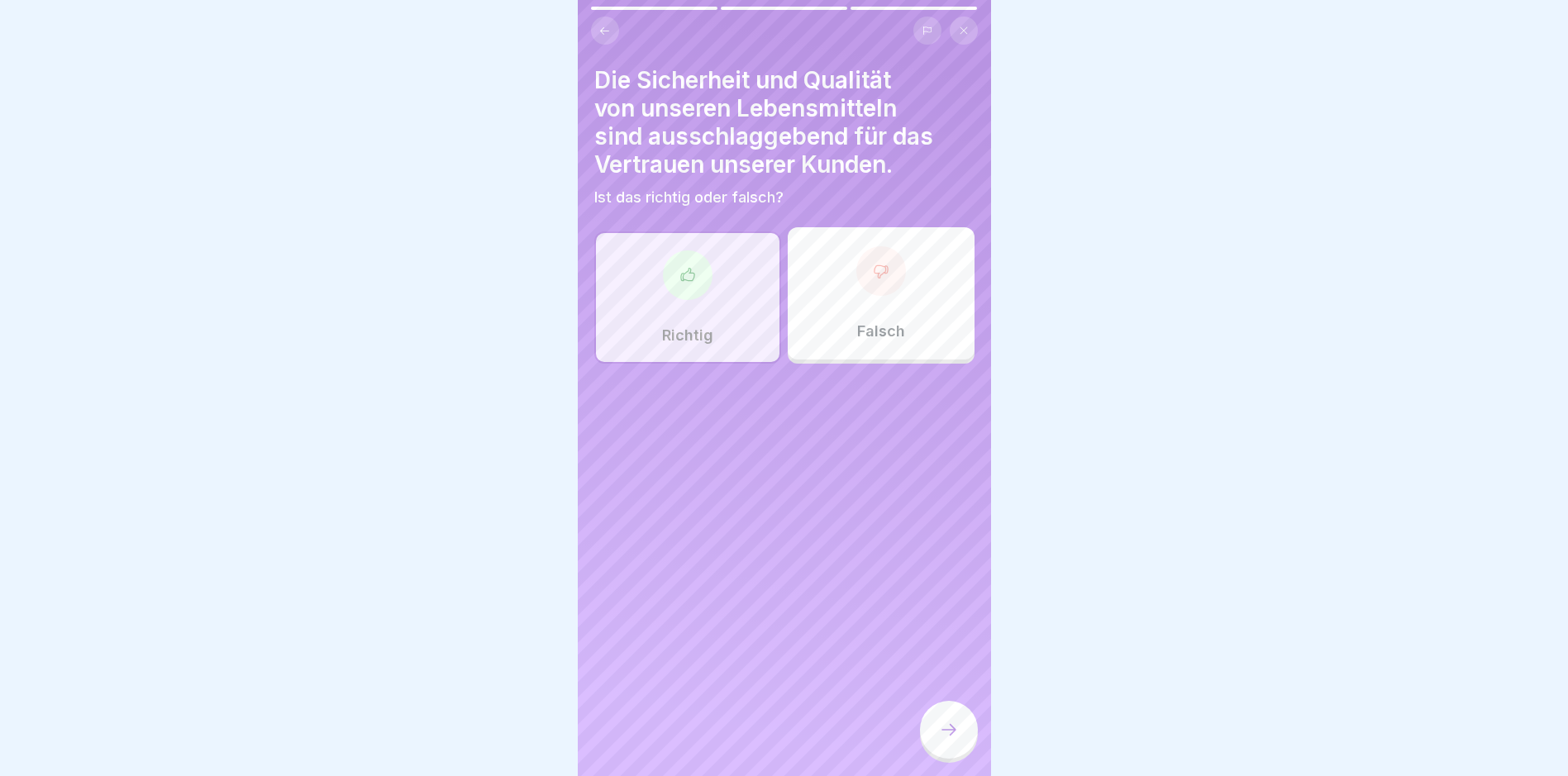
click at [946, 657] on icon at bounding box center [949, 730] width 20 height 20
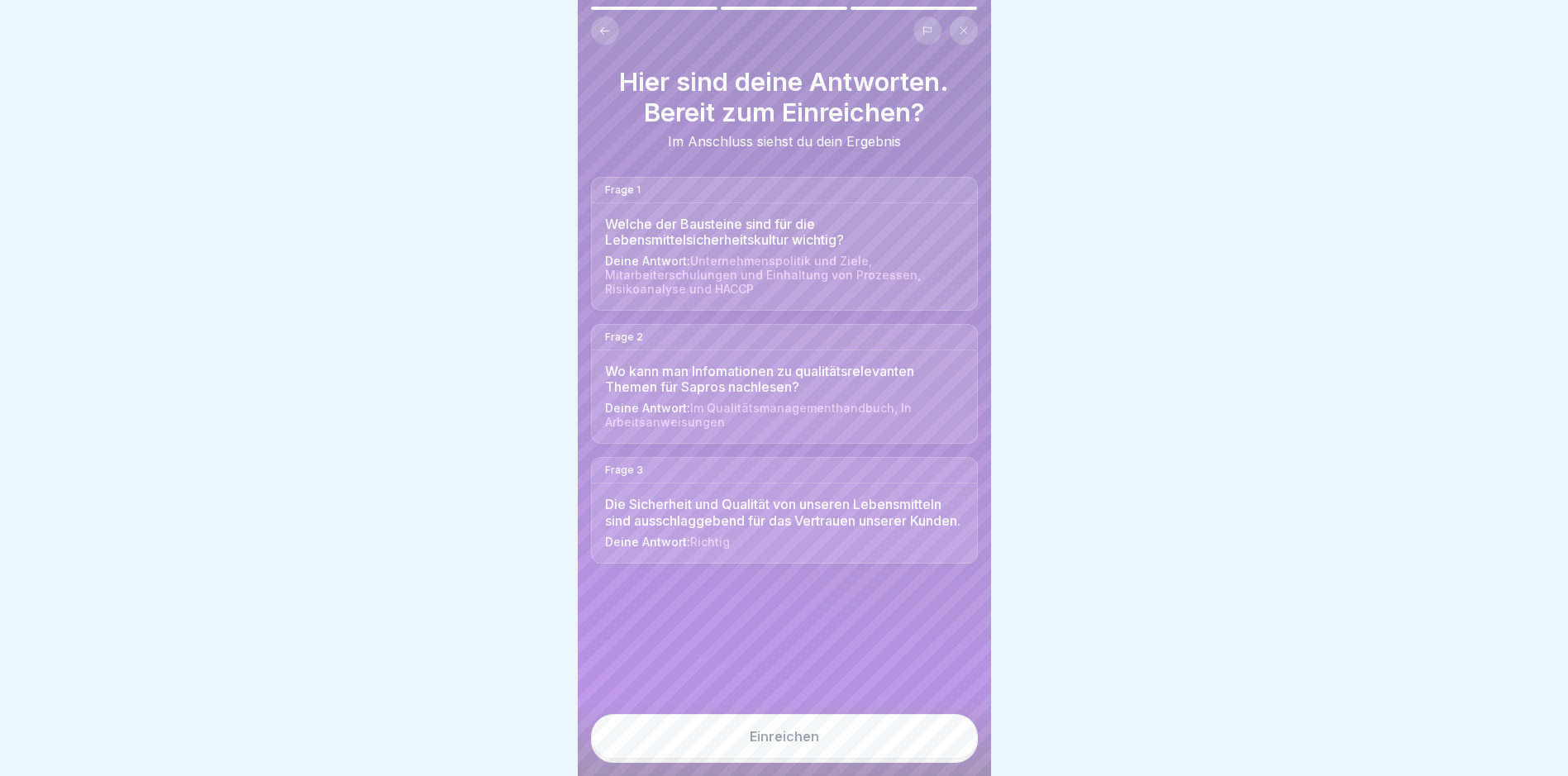
click at [883, 657] on button "Einreichen" at bounding box center [784, 736] width 387 height 45
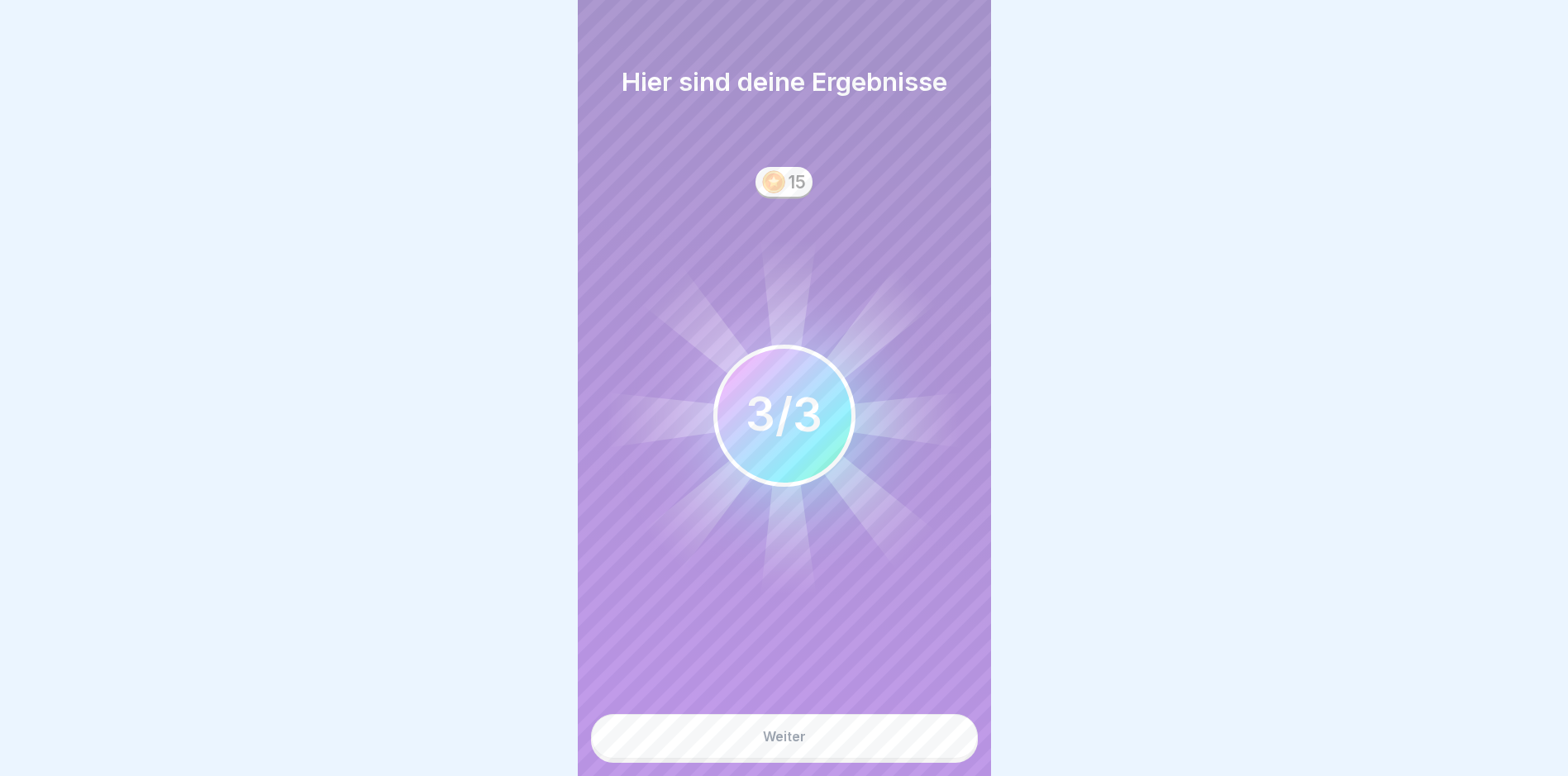
click at [877, 657] on button "Weiter" at bounding box center [784, 736] width 387 height 45
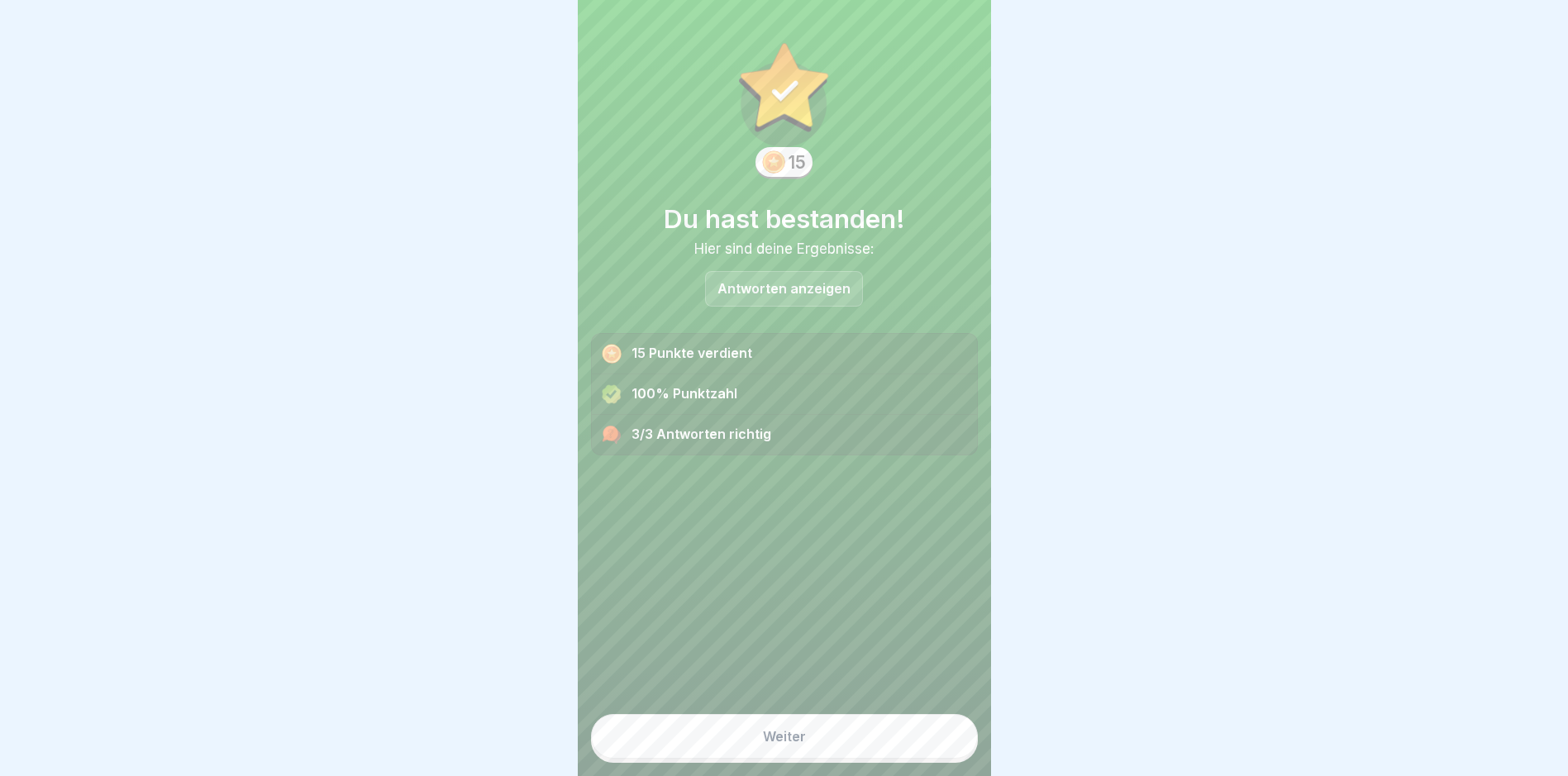
click at [877, 657] on button "Weiter" at bounding box center [784, 736] width 387 height 45
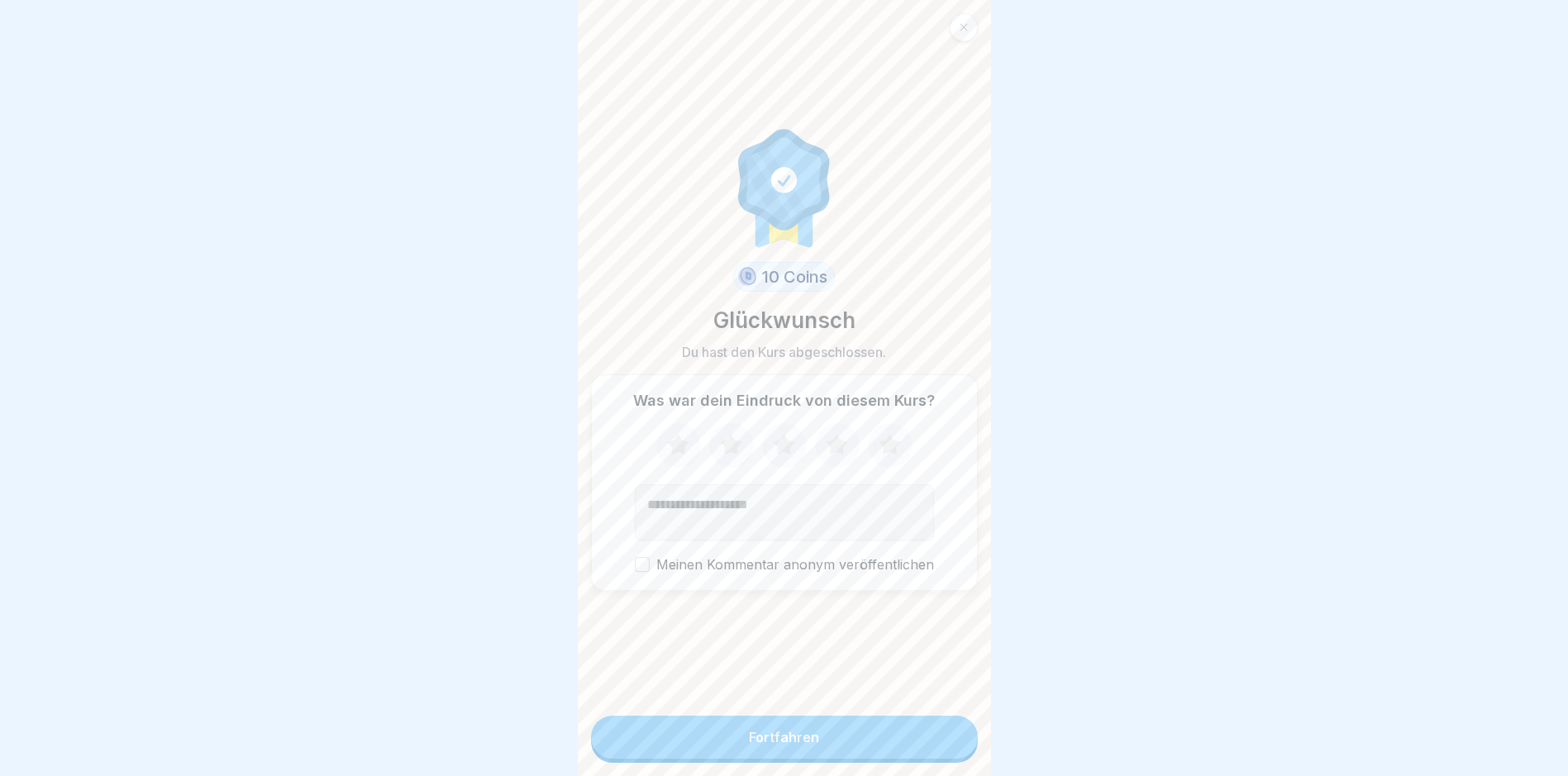
click at [877, 657] on button "Fortfahren" at bounding box center [784, 736] width 387 height 43
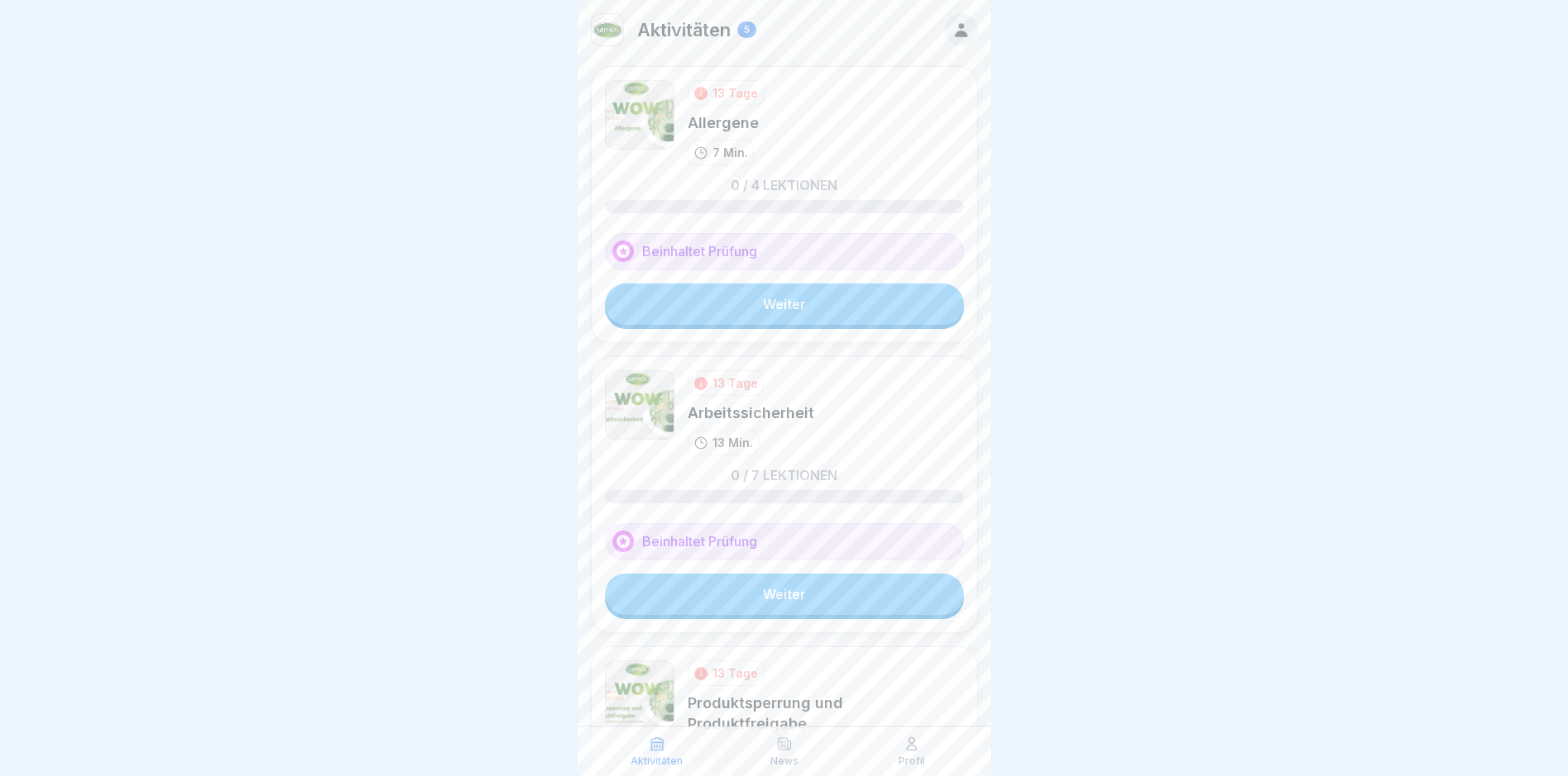
scroll to position [13, 0]
click at [822, 294] on link "Weiter" at bounding box center [785, 304] width 359 height 41
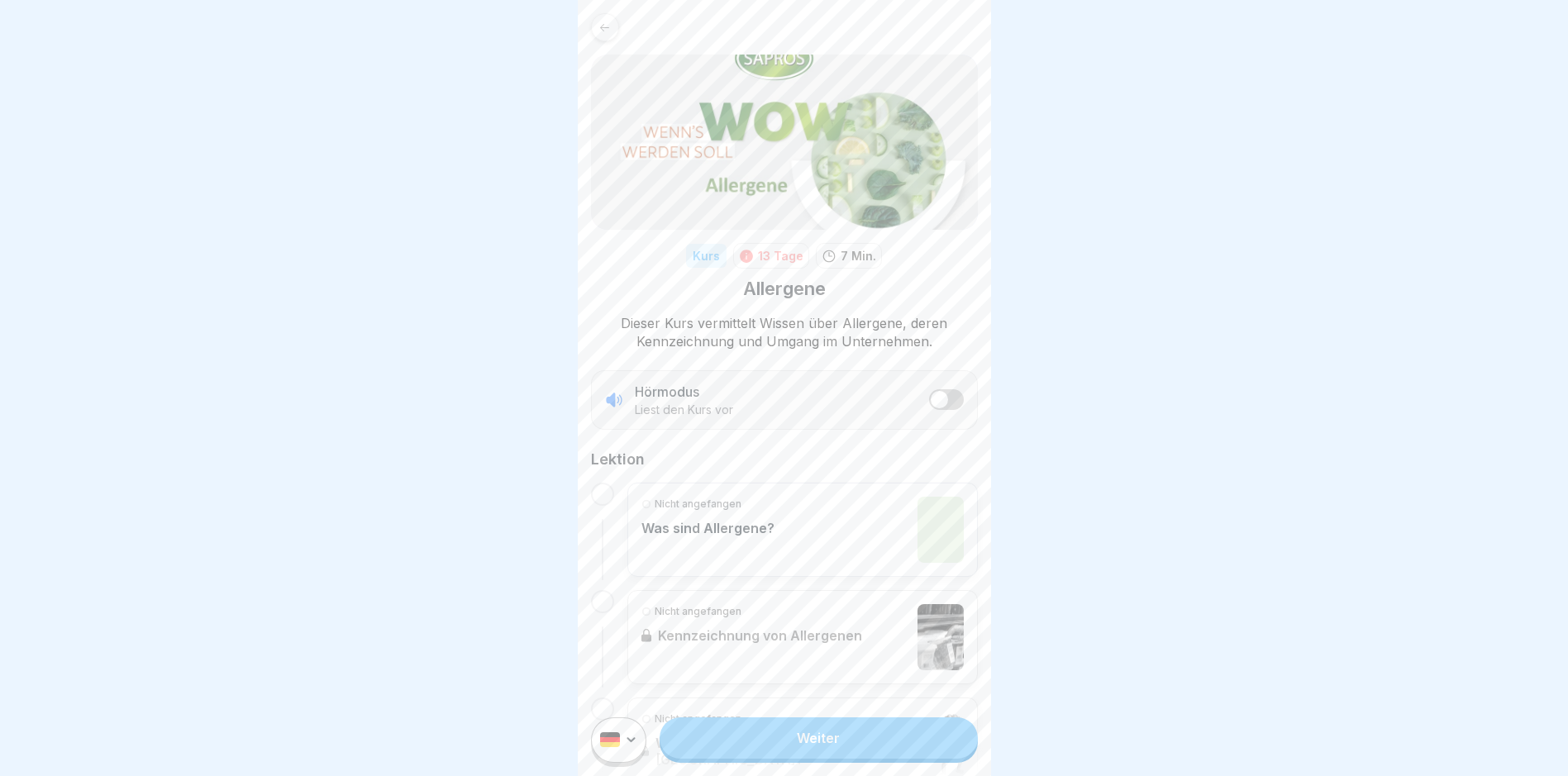
click at [823, 657] on link "Weiter" at bounding box center [818, 737] width 317 height 41
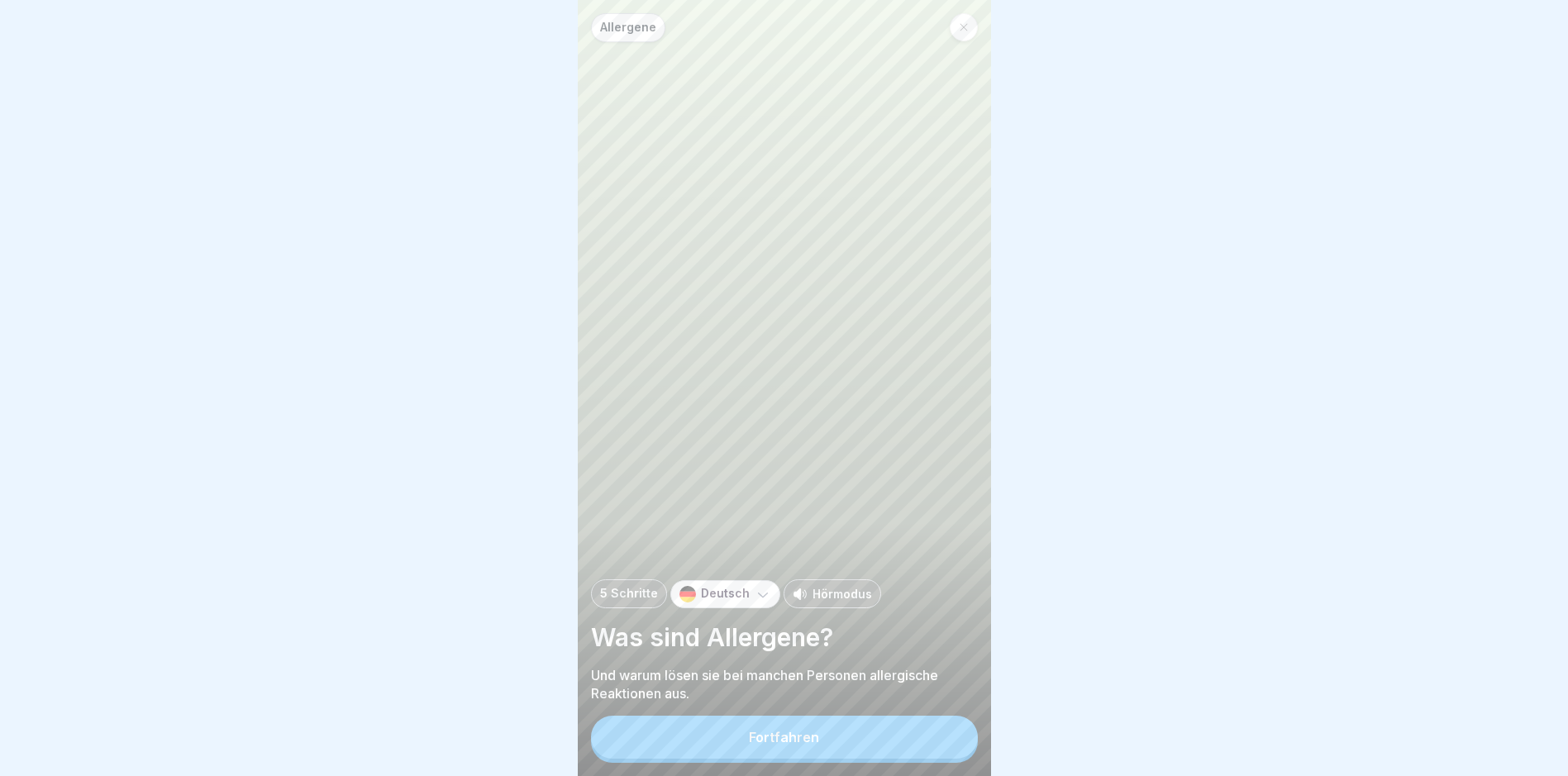
click at [800, 657] on div "Fortfahren" at bounding box center [784, 737] width 70 height 15
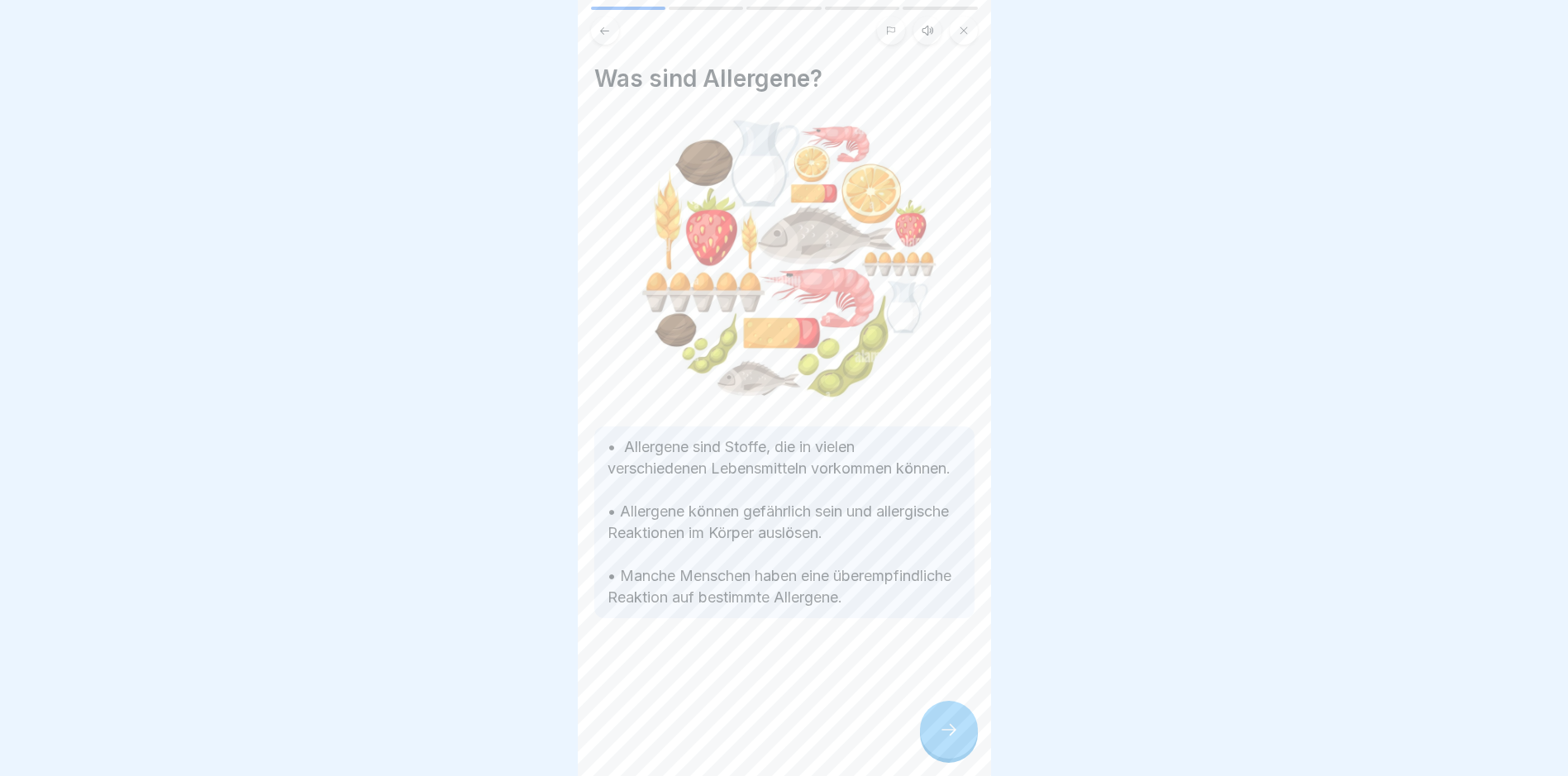
click at [960, 657] on div at bounding box center [949, 730] width 58 height 58
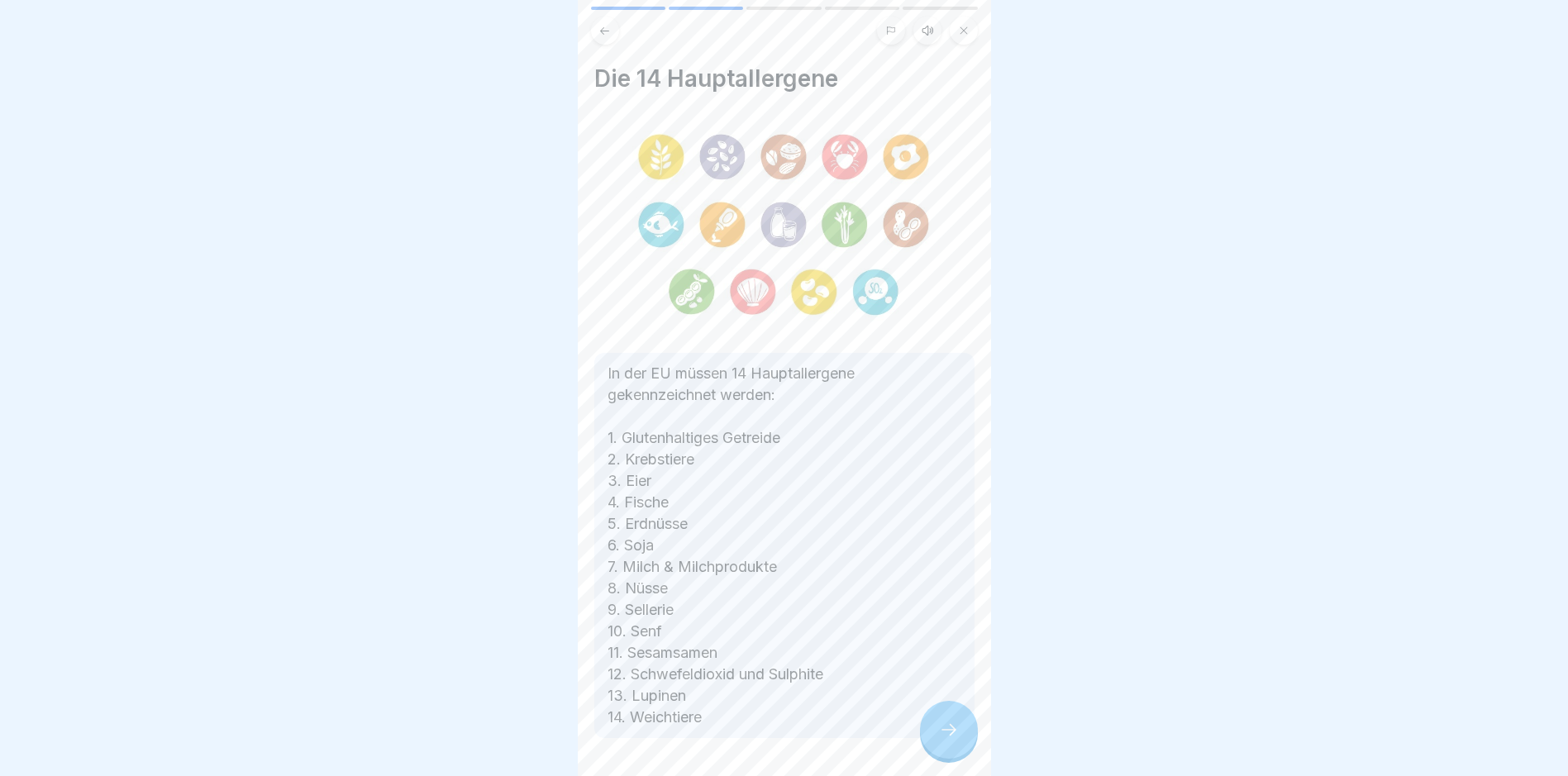
click at [949, 657] on icon at bounding box center [949, 730] width 20 height 20
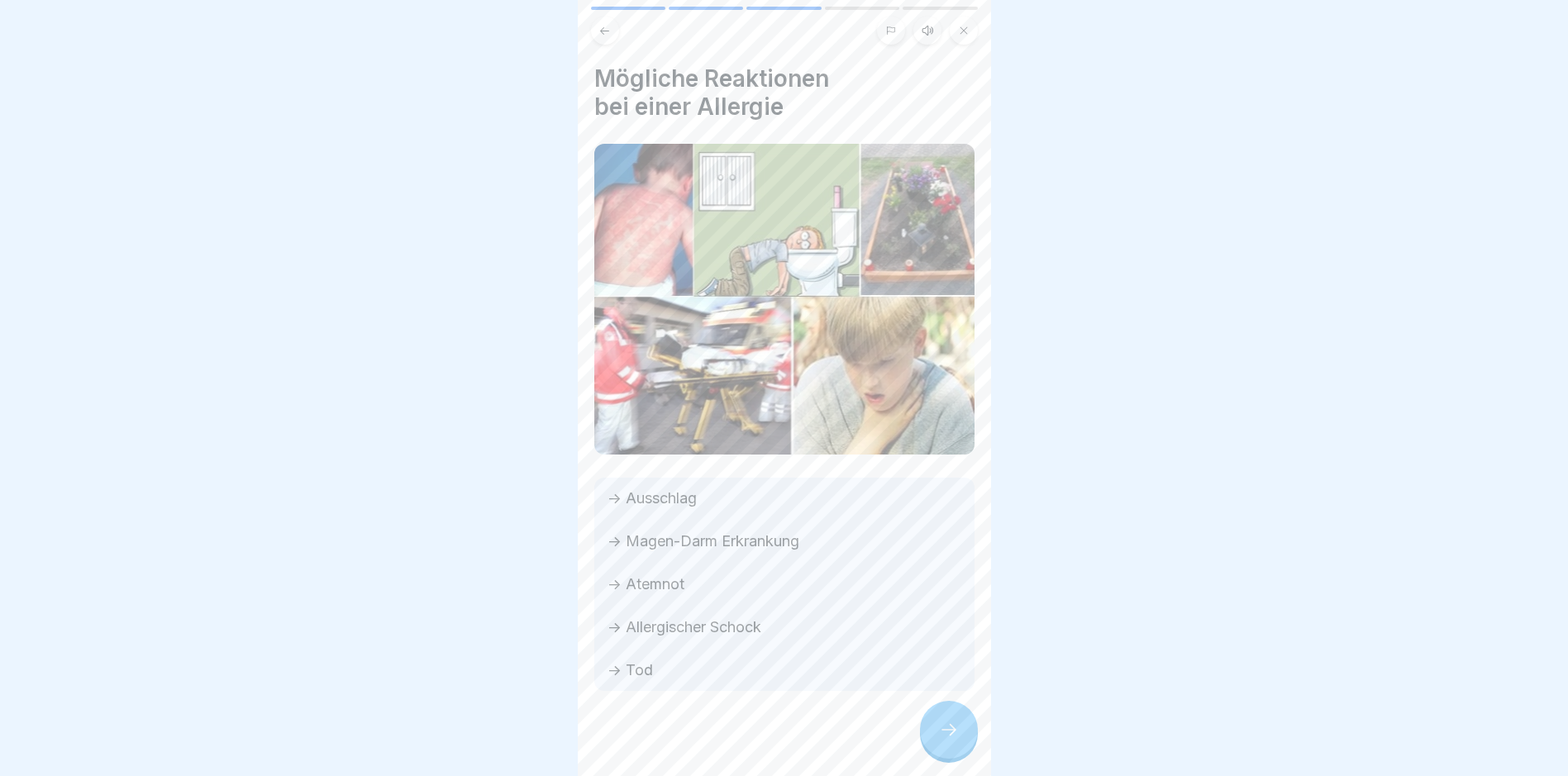
click at [936, 657] on div at bounding box center [949, 730] width 58 height 58
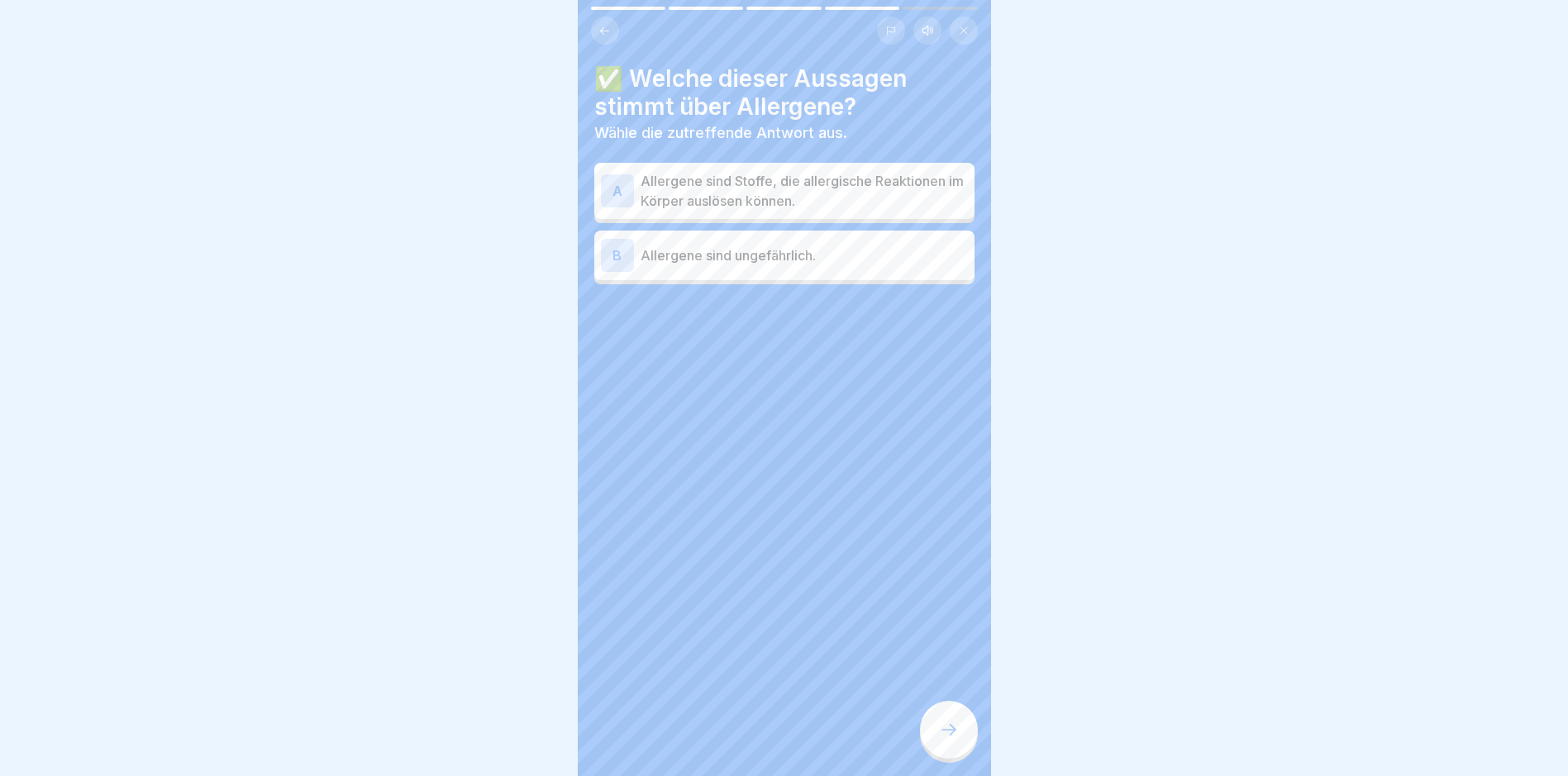
click at [807, 194] on p "Allergene sind Stoffe, die allergische Reaktionen im Körper auslösen können." at bounding box center [804, 190] width 328 height 40
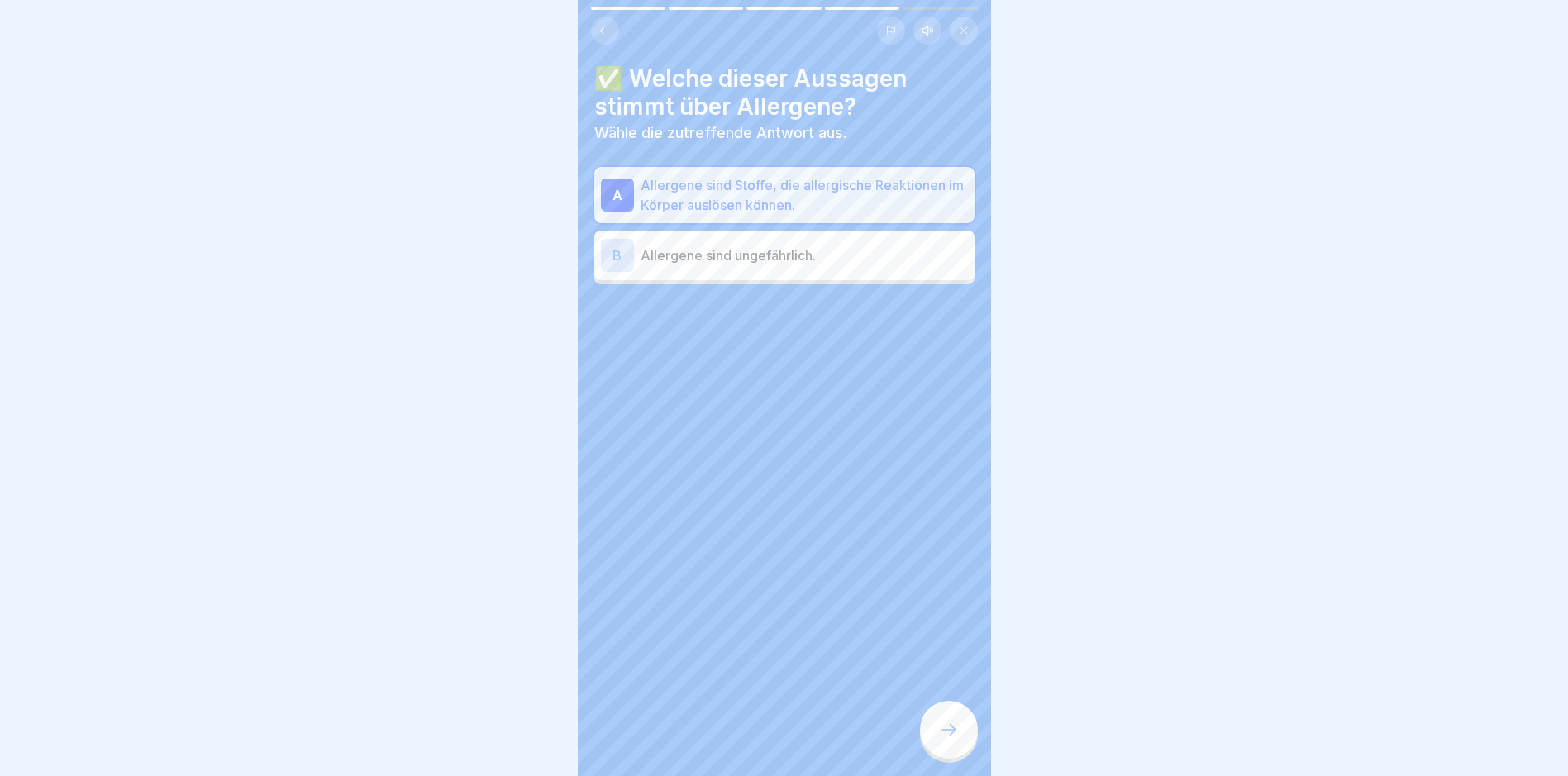
click at [947, 657] on icon at bounding box center [949, 730] width 20 height 20
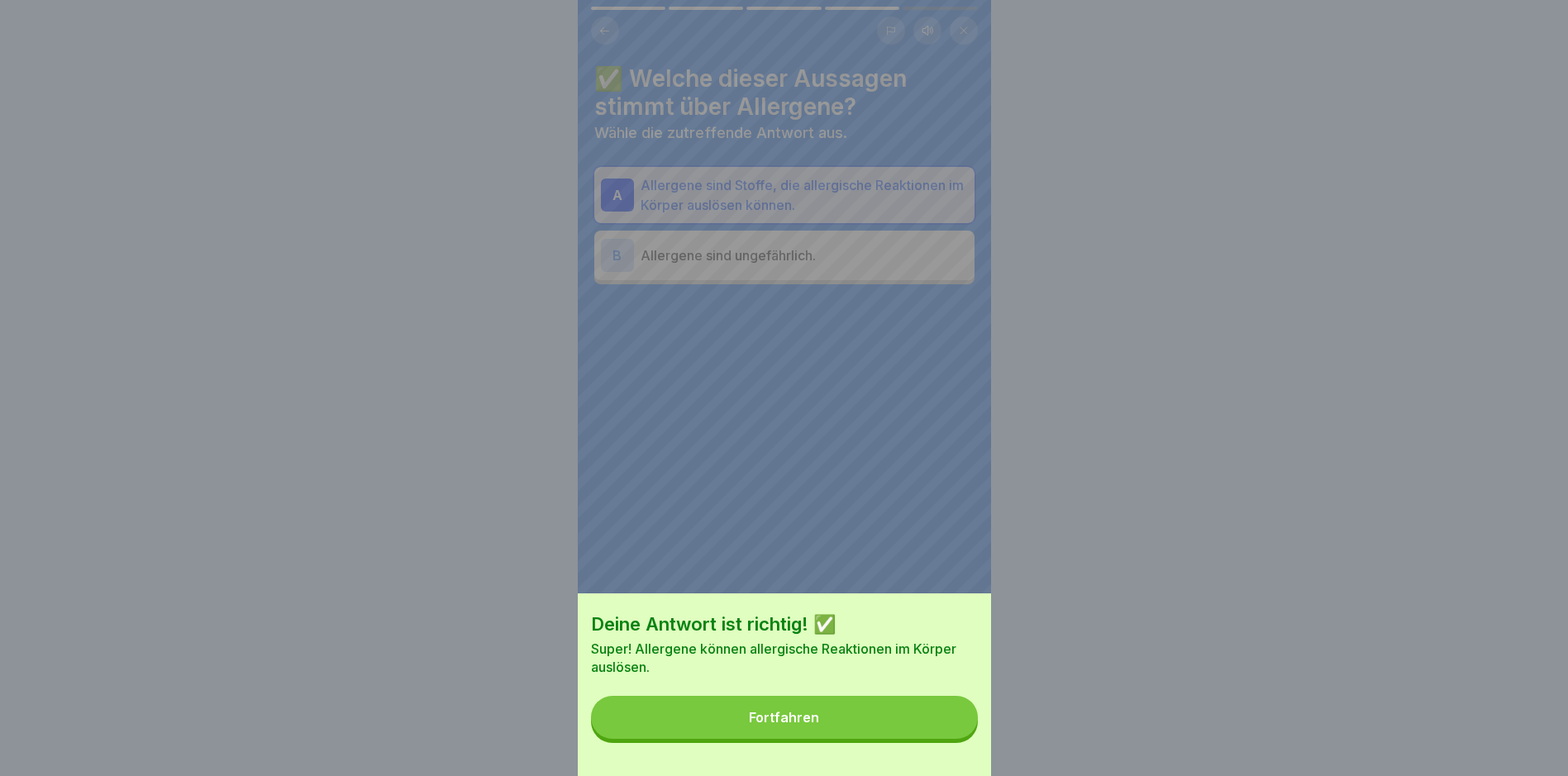
click at [883, 657] on button "Fortfahren" at bounding box center [784, 717] width 387 height 43
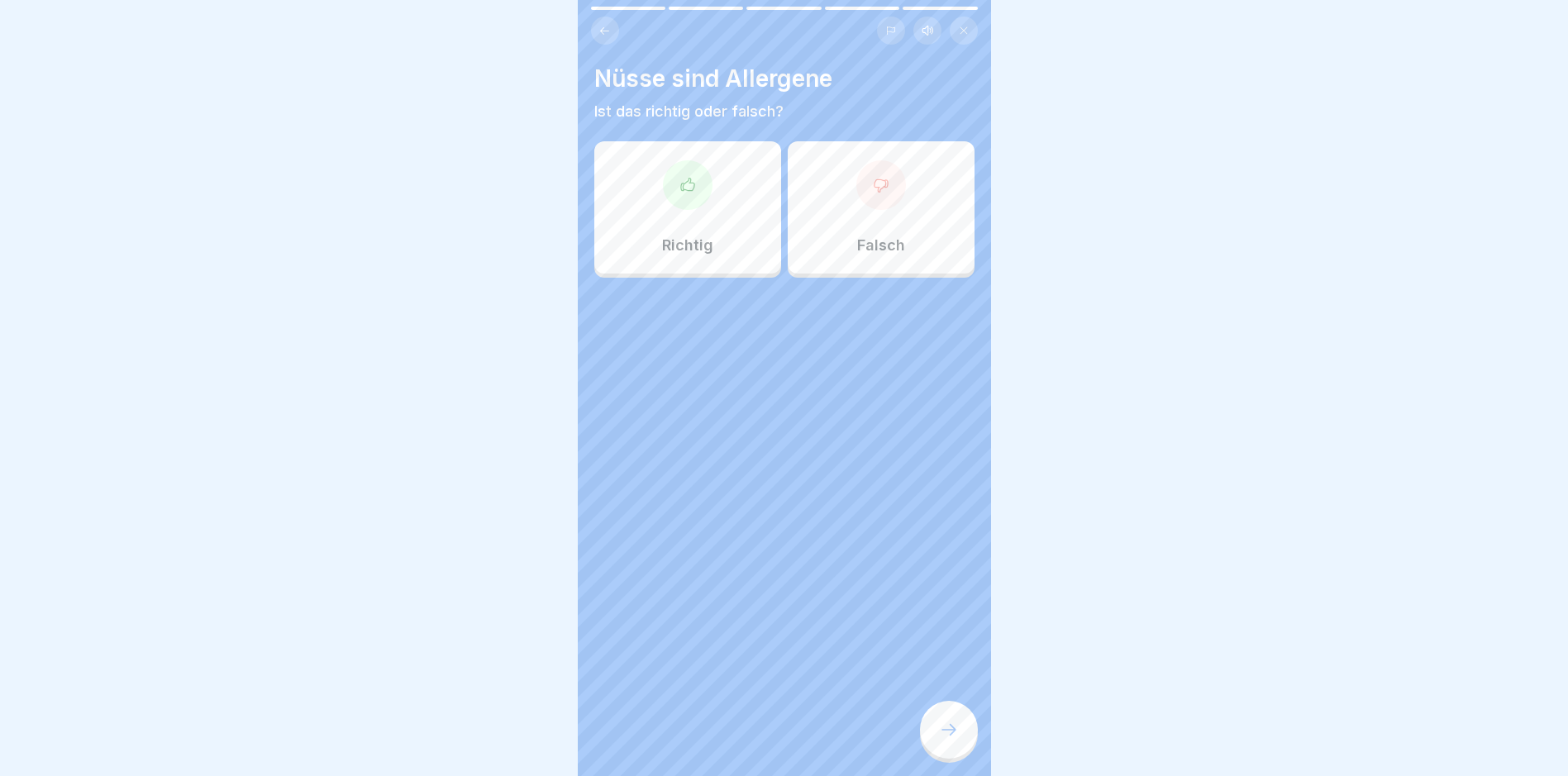
click at [704, 199] on div at bounding box center [687, 184] width 50 height 50
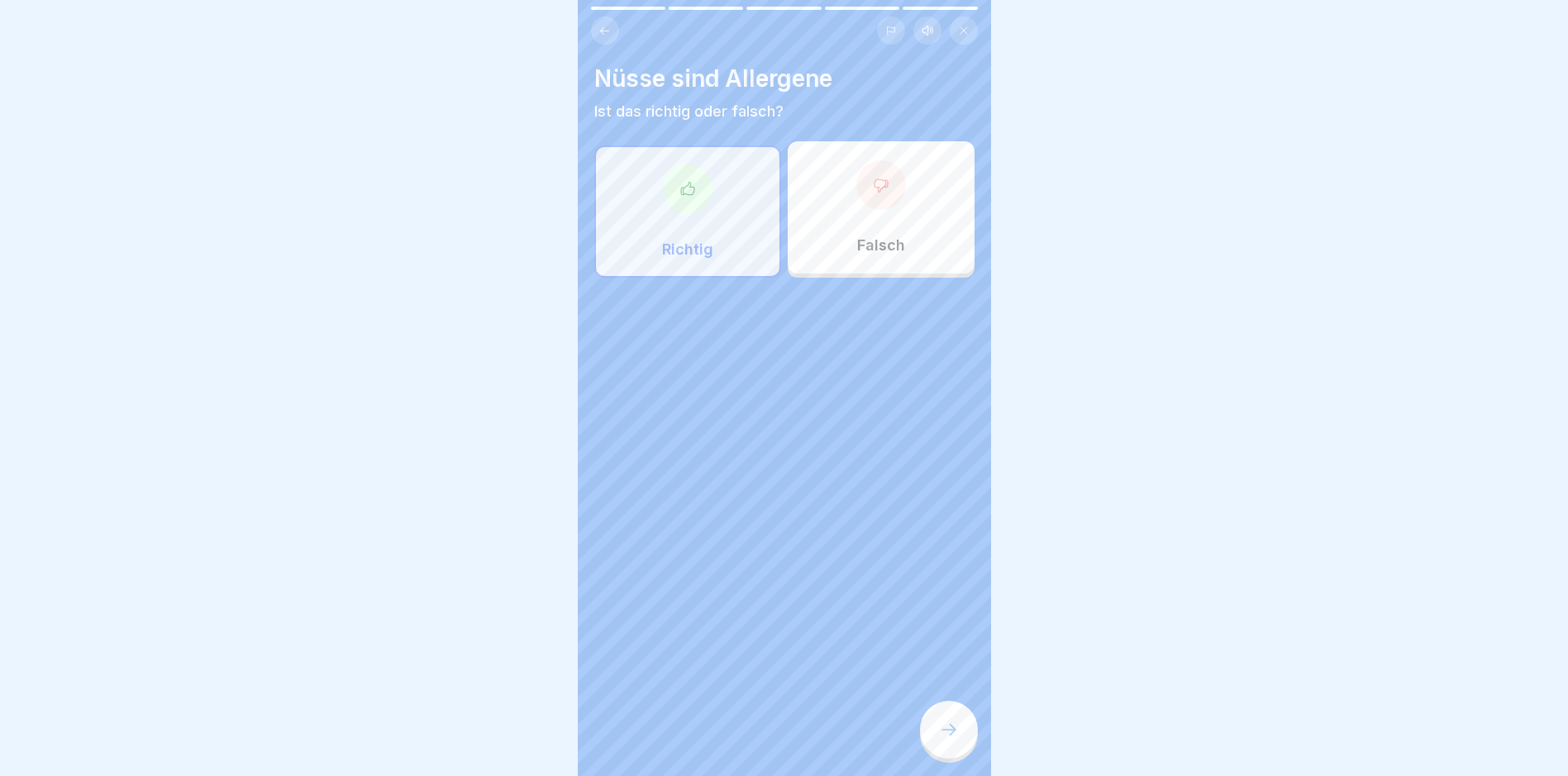
click at [962, 657] on div at bounding box center [949, 730] width 58 height 58
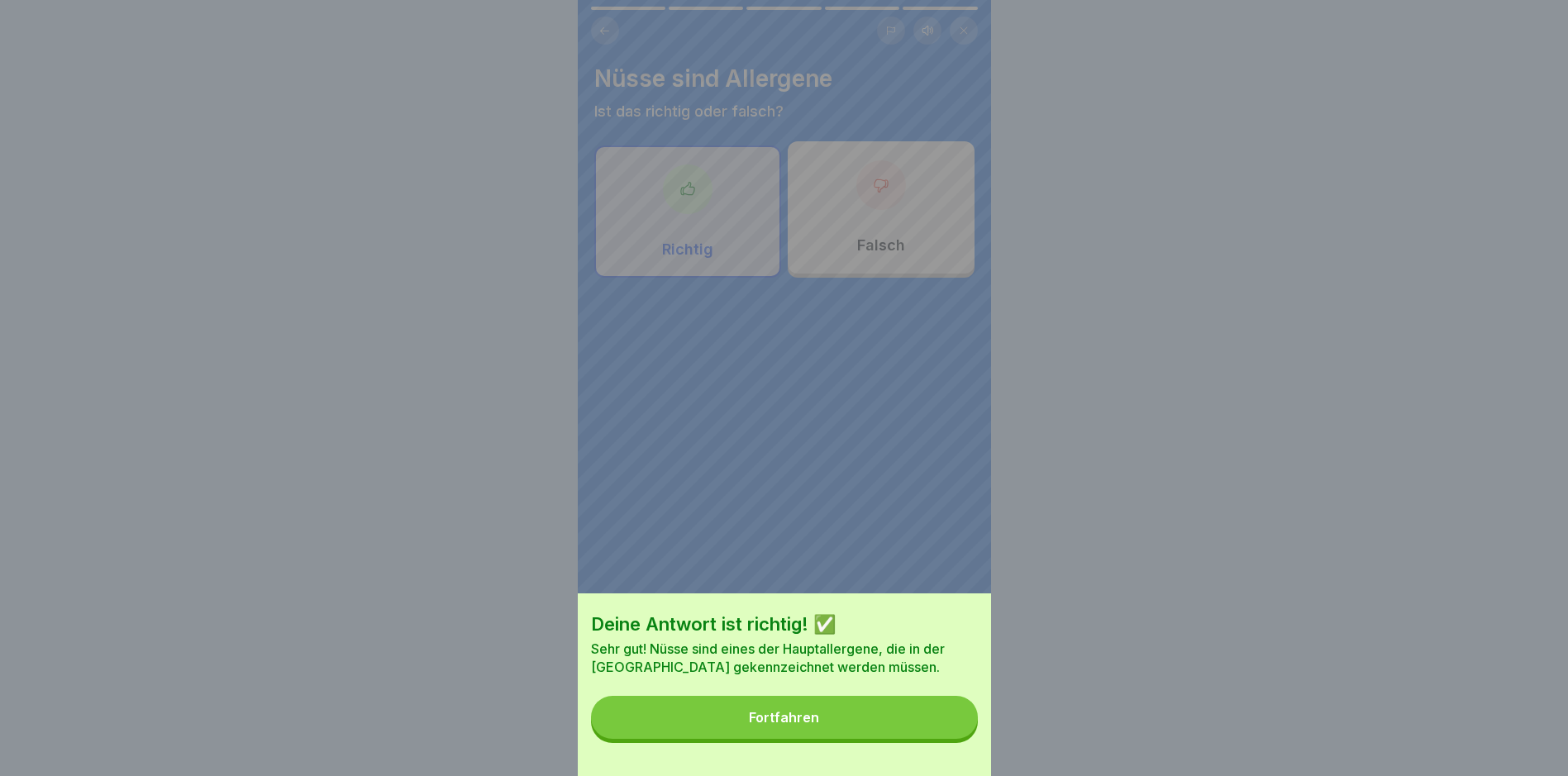
click at [873, 657] on button "Fortfahren" at bounding box center [784, 717] width 387 height 43
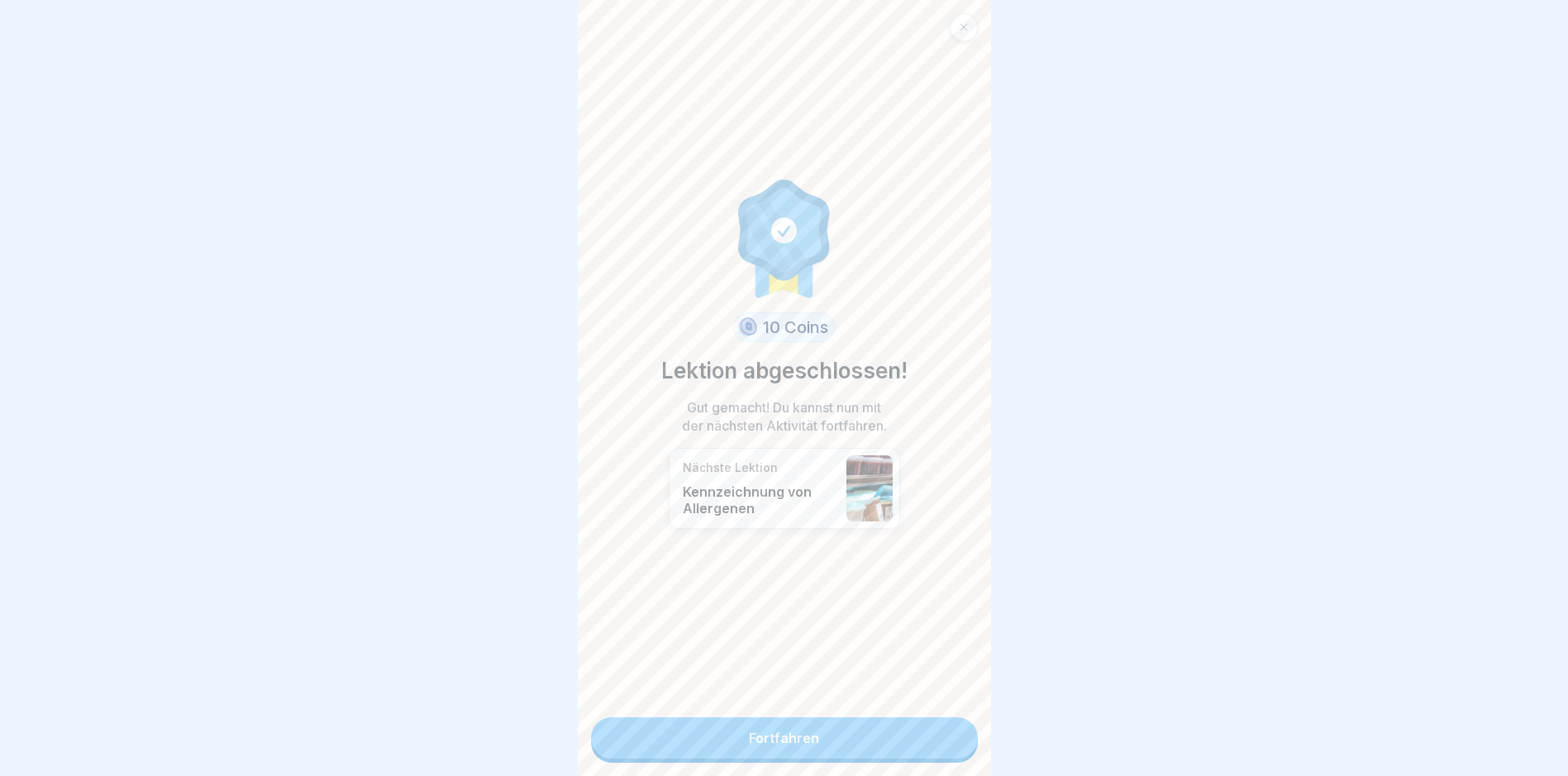
click at [851, 657] on link "Fortfahren" at bounding box center [784, 737] width 387 height 41
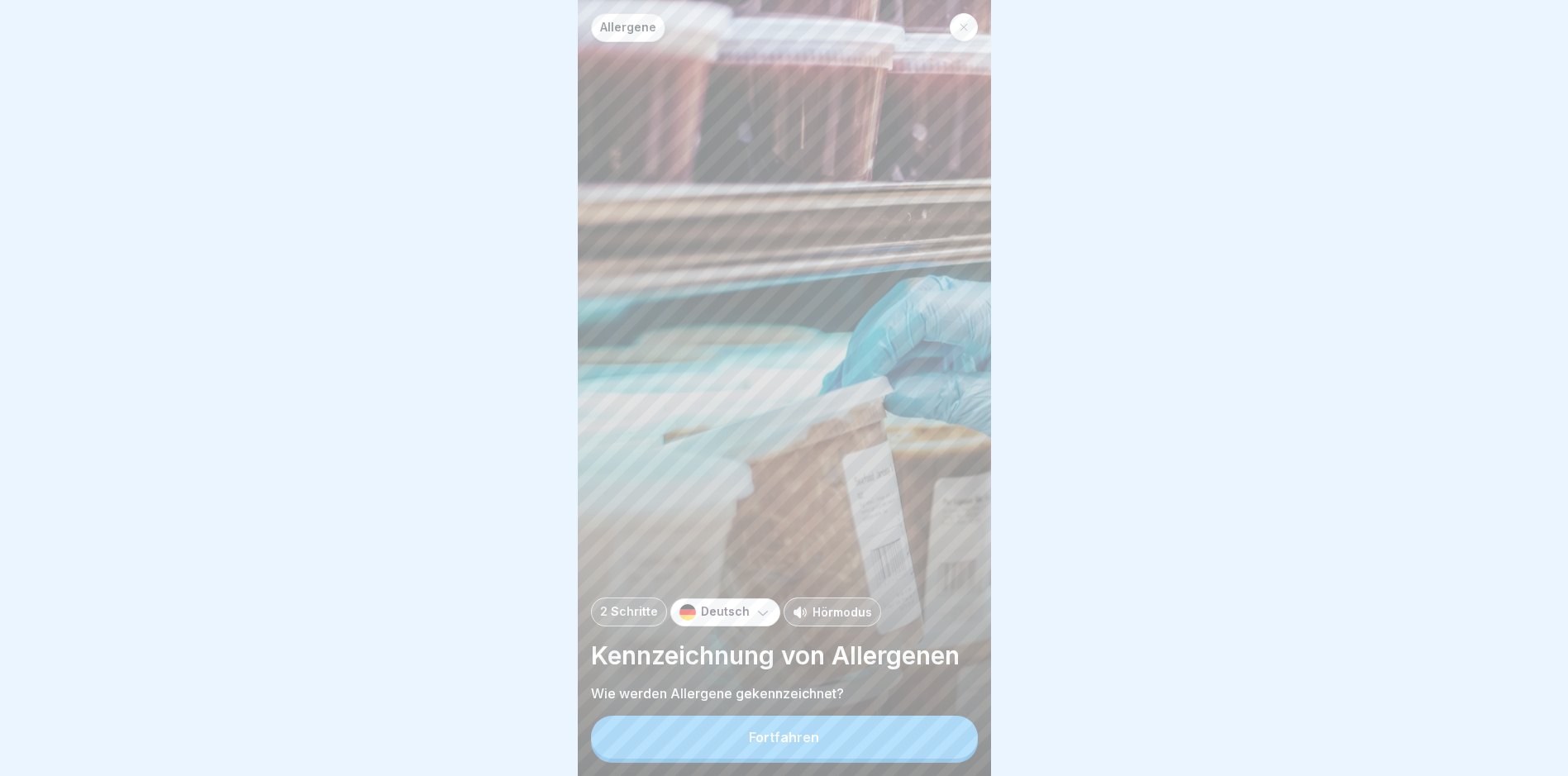
click at [817, 657] on div "Fortfahren" at bounding box center [784, 737] width 70 height 15
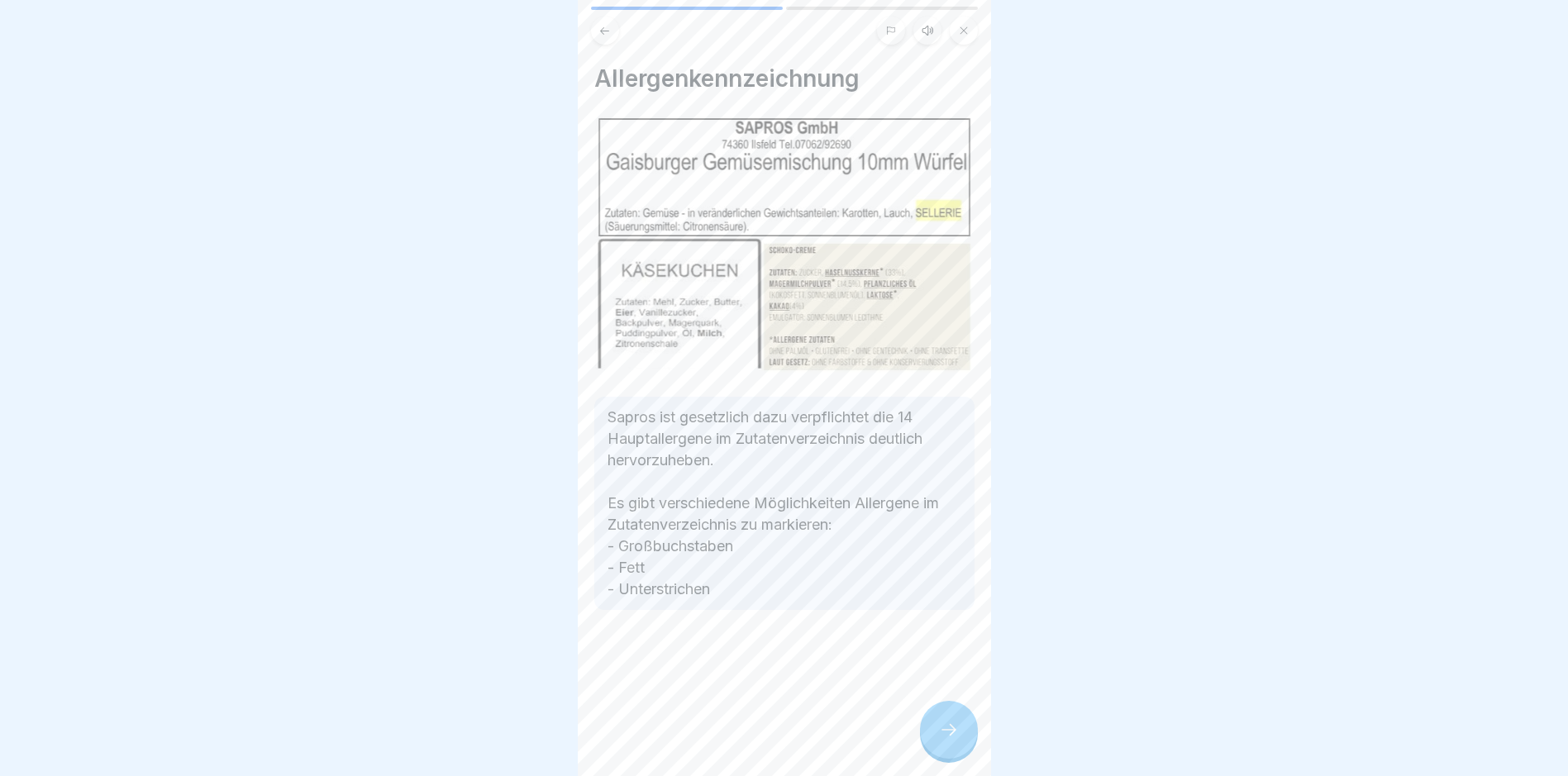
click at [948, 657] on icon at bounding box center [949, 730] width 20 height 20
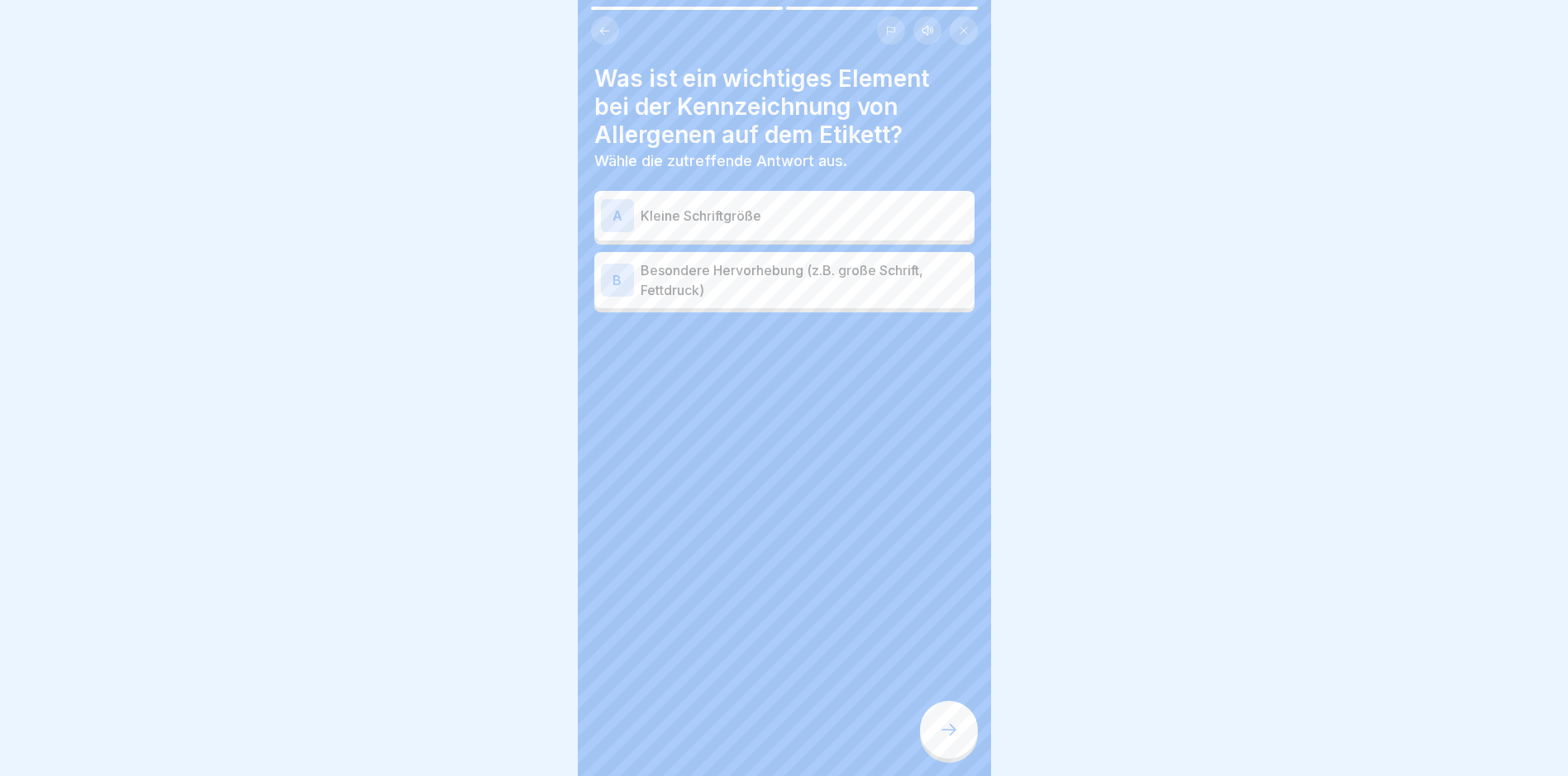
click at [824, 270] on p "Besondere Hervorhebung (z.B. große Schrift, Fettdruck)" at bounding box center [804, 279] width 328 height 40
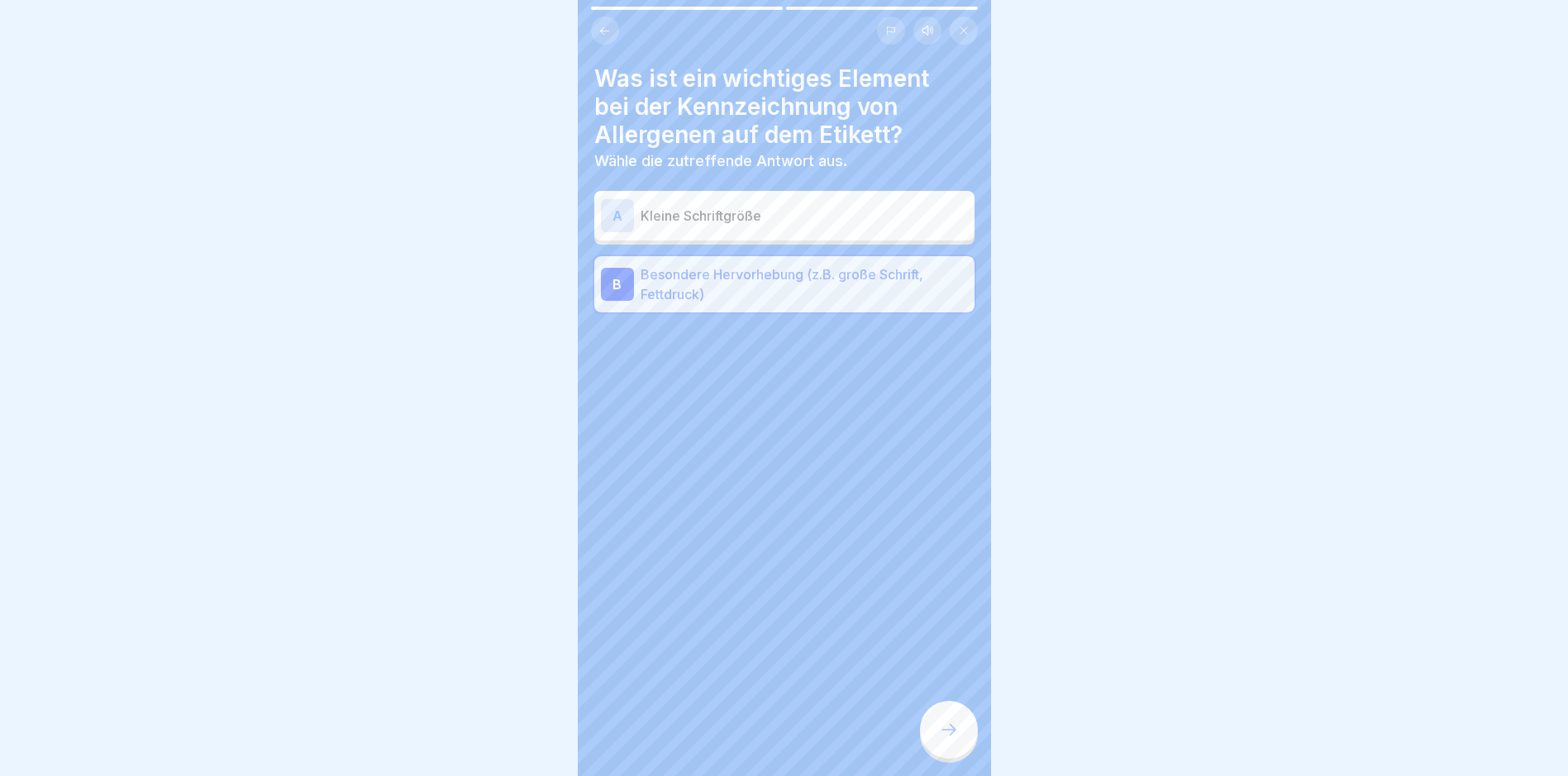
click at [949, 657] on icon at bounding box center [949, 730] width 20 height 20
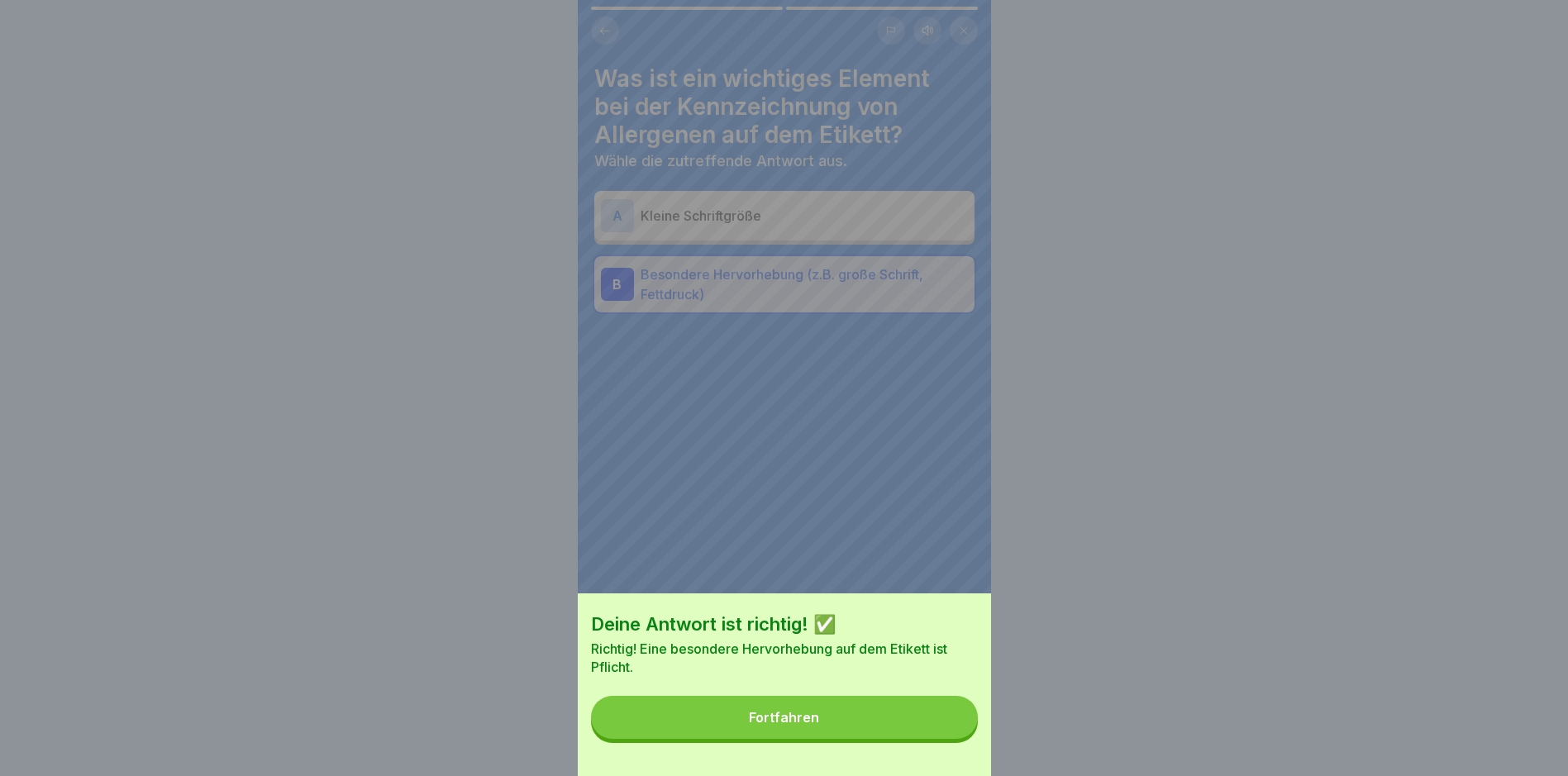
click at [871, 657] on button "Fortfahren" at bounding box center [784, 717] width 387 height 43
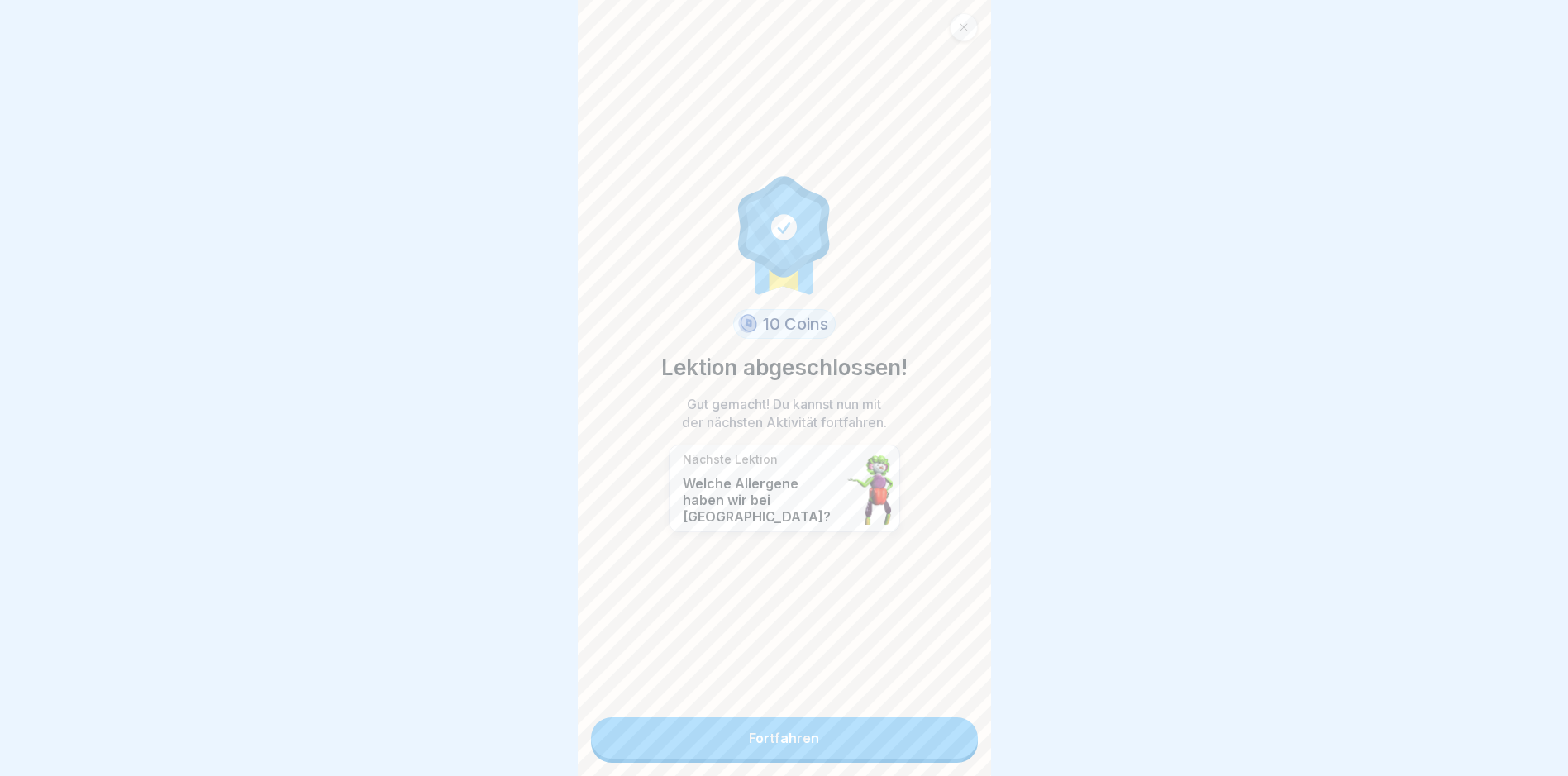
click at [845, 657] on link "Fortfahren" at bounding box center [784, 737] width 387 height 41
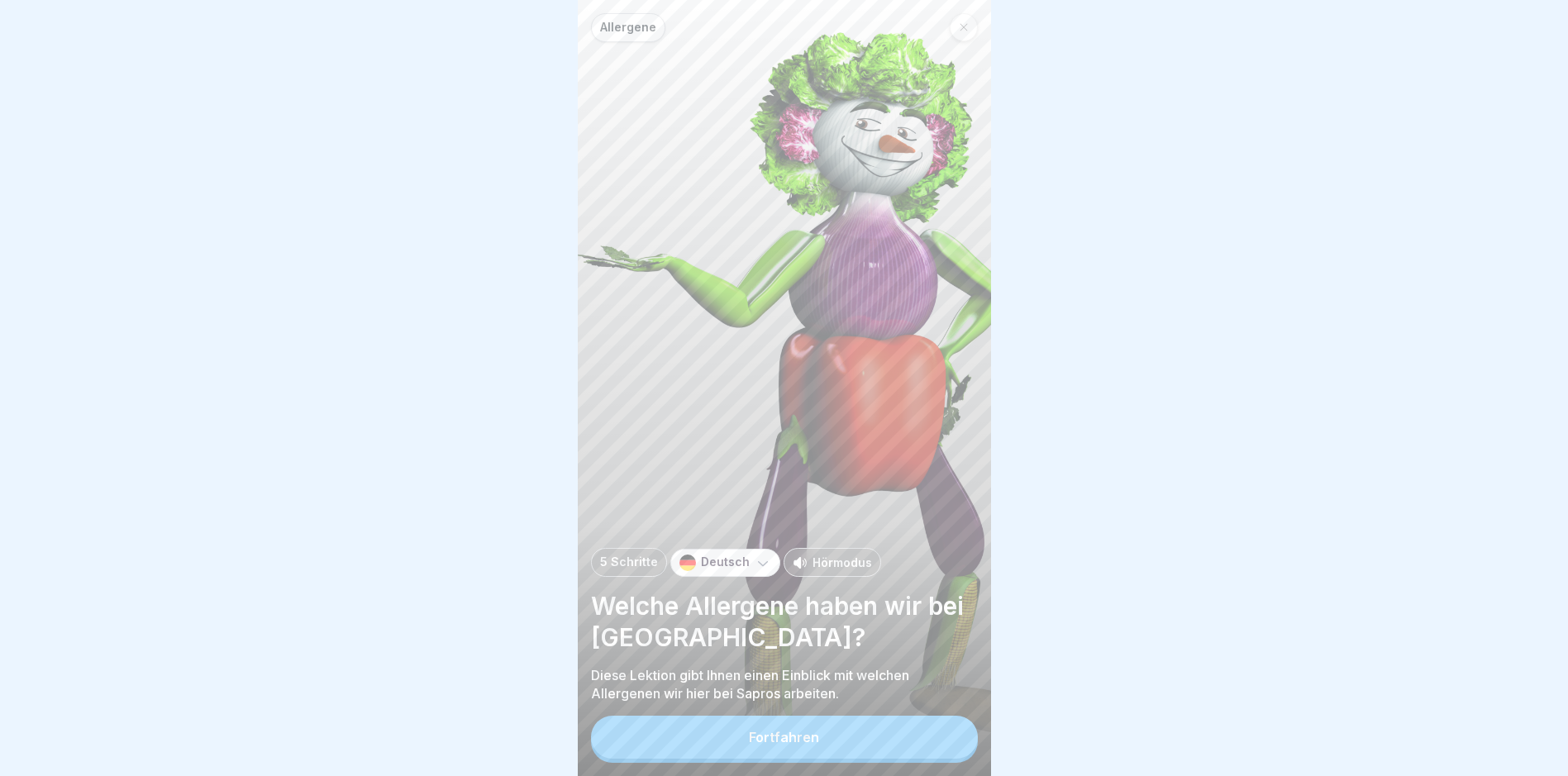
click at [808, 657] on button "Fortfahren" at bounding box center [784, 736] width 387 height 43
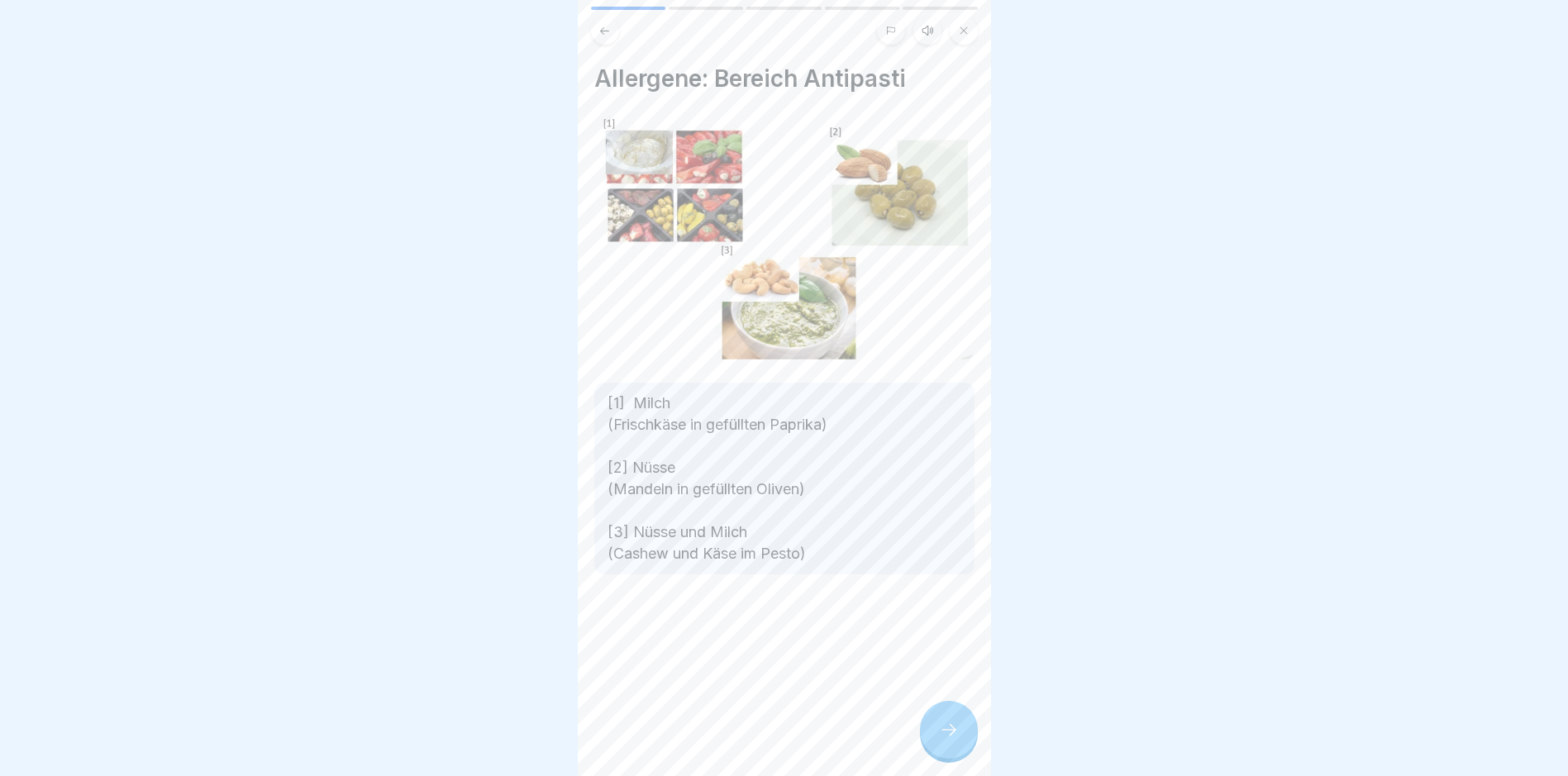
click at [947, 657] on div at bounding box center [949, 730] width 58 height 58
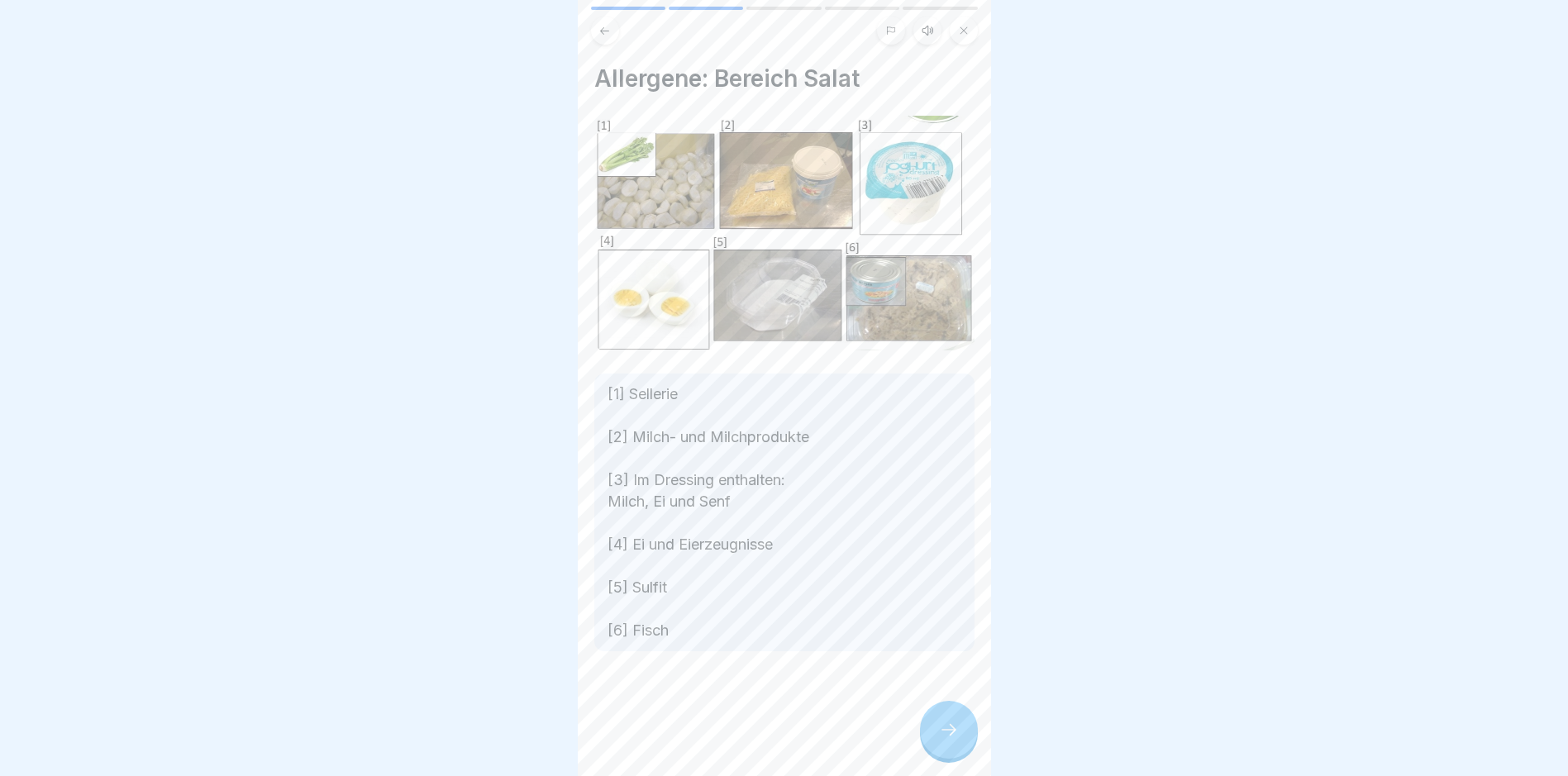
click at [962, 657] on div at bounding box center [949, 730] width 58 height 58
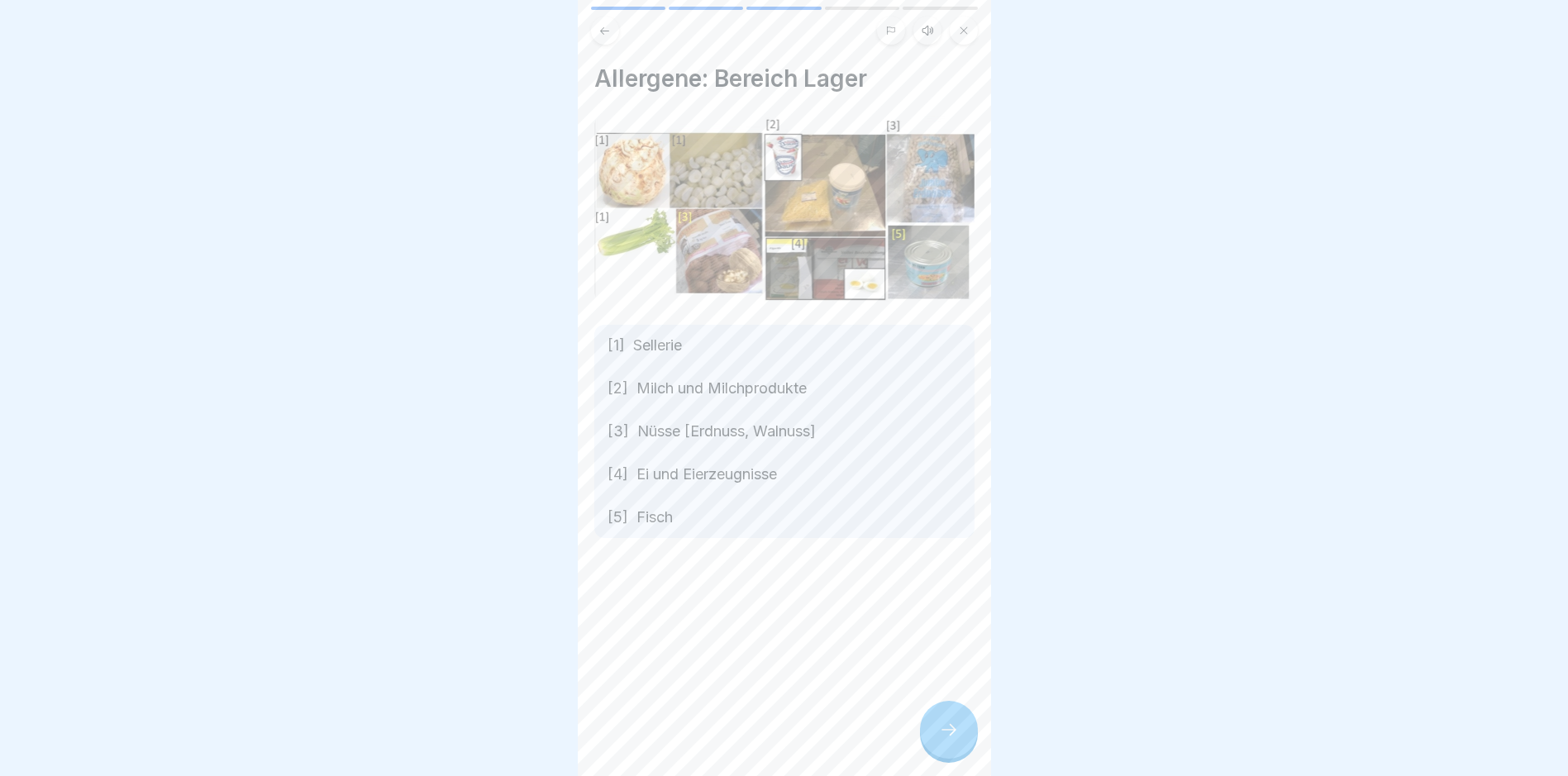
click at [947, 657] on icon at bounding box center [949, 730] width 20 height 20
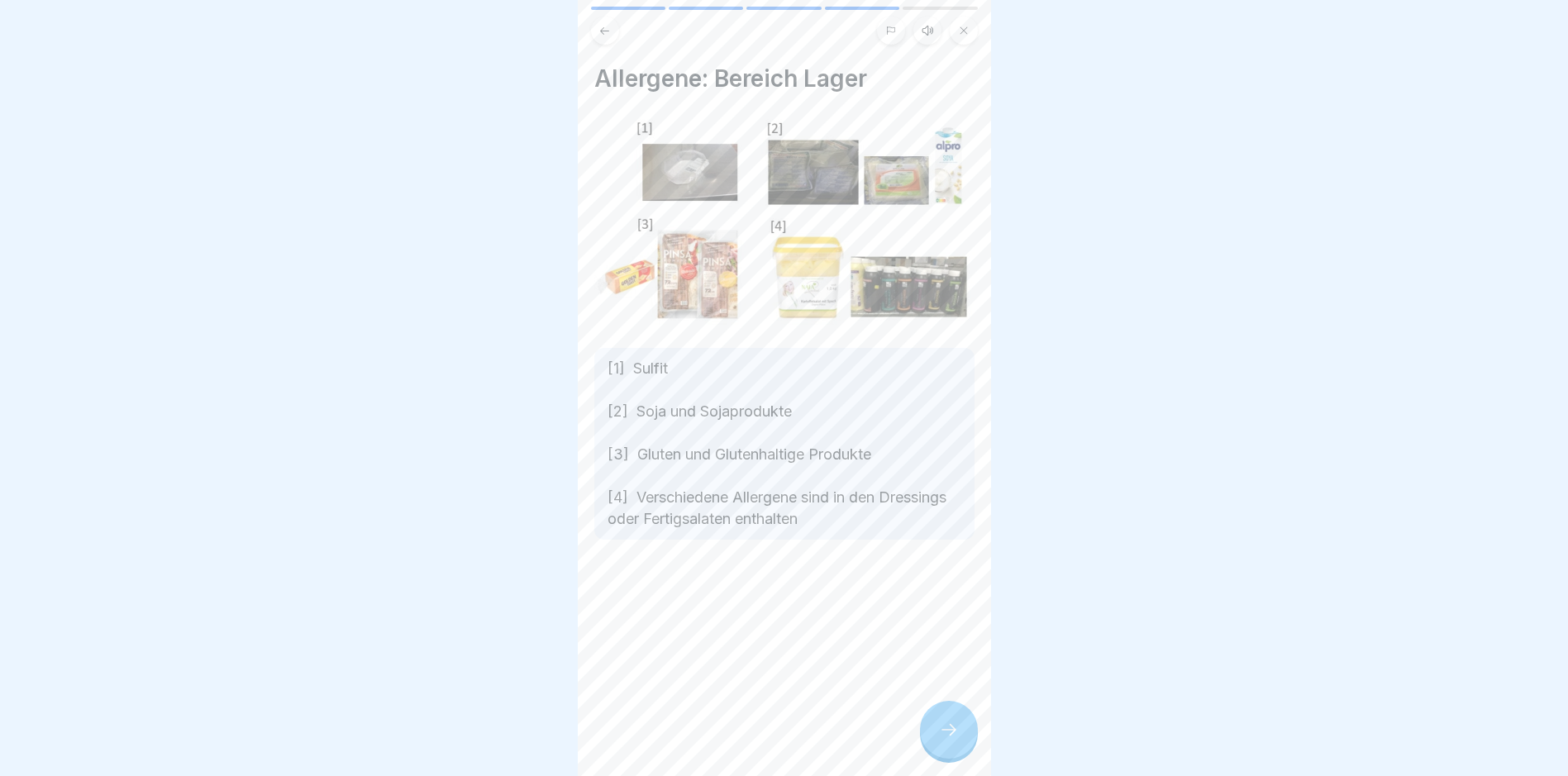
click at [964, 657] on div at bounding box center [949, 730] width 58 height 58
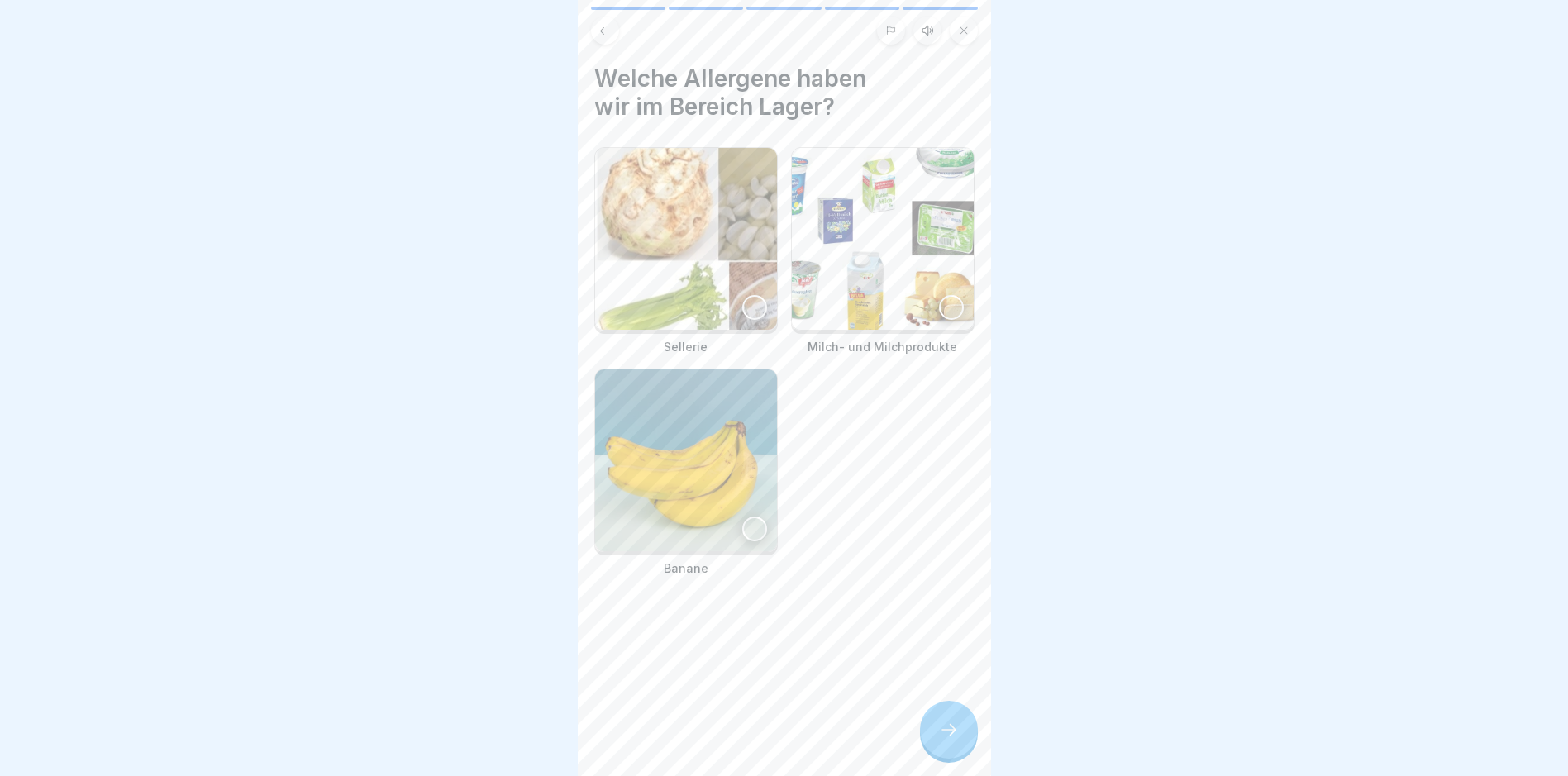
click at [744, 300] on div at bounding box center [755, 307] width 24 height 24
click at [939, 304] on div at bounding box center [951, 307] width 24 height 24
click at [943, 657] on icon at bounding box center [949, 730] width 20 height 20
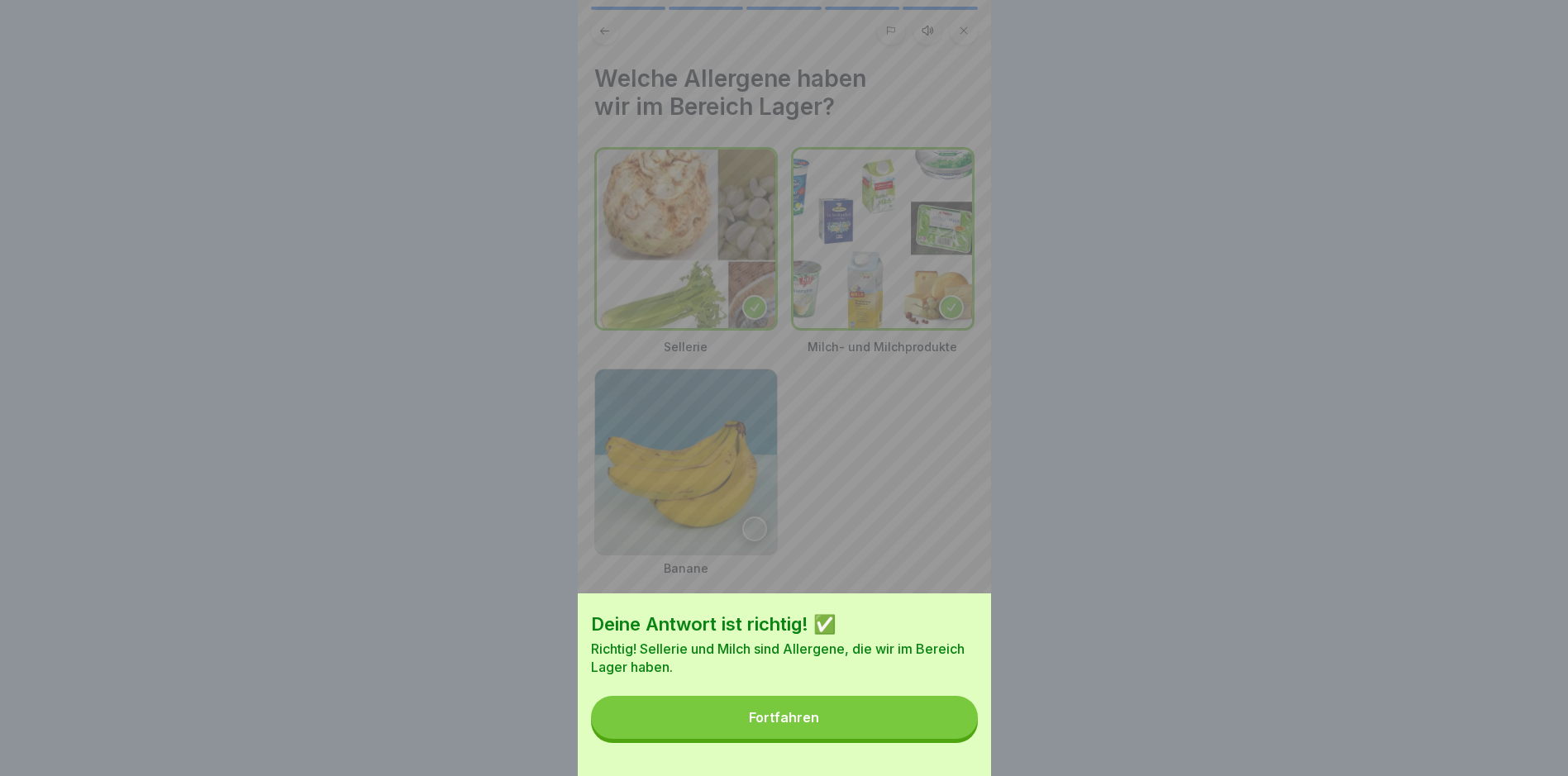
click at [876, 657] on button "Fortfahren" at bounding box center [784, 717] width 387 height 43
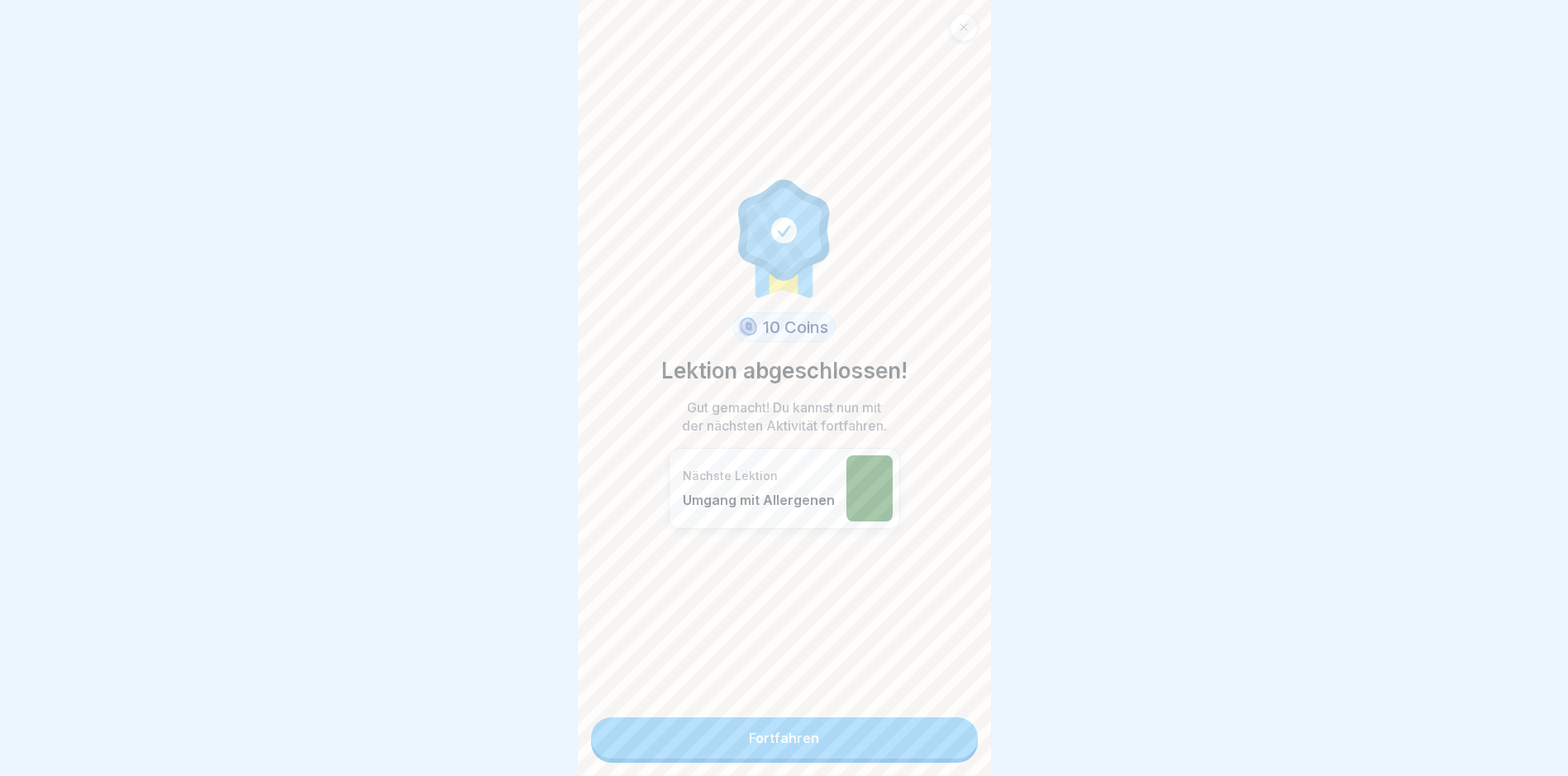
click at [852, 657] on link "Fortfahren" at bounding box center [784, 737] width 387 height 41
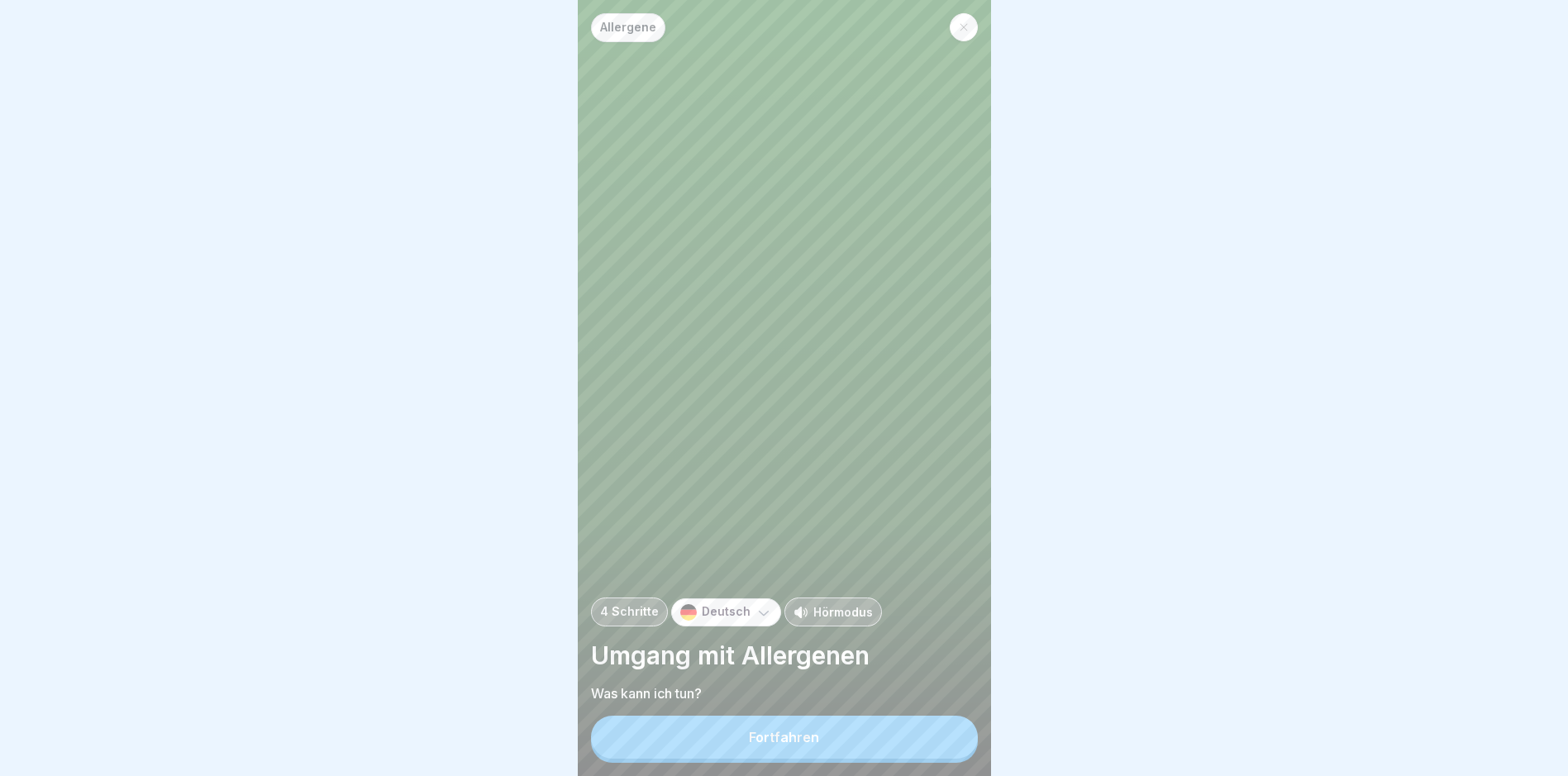
click at [810, 657] on div "Fortfahren" at bounding box center [784, 737] width 70 height 15
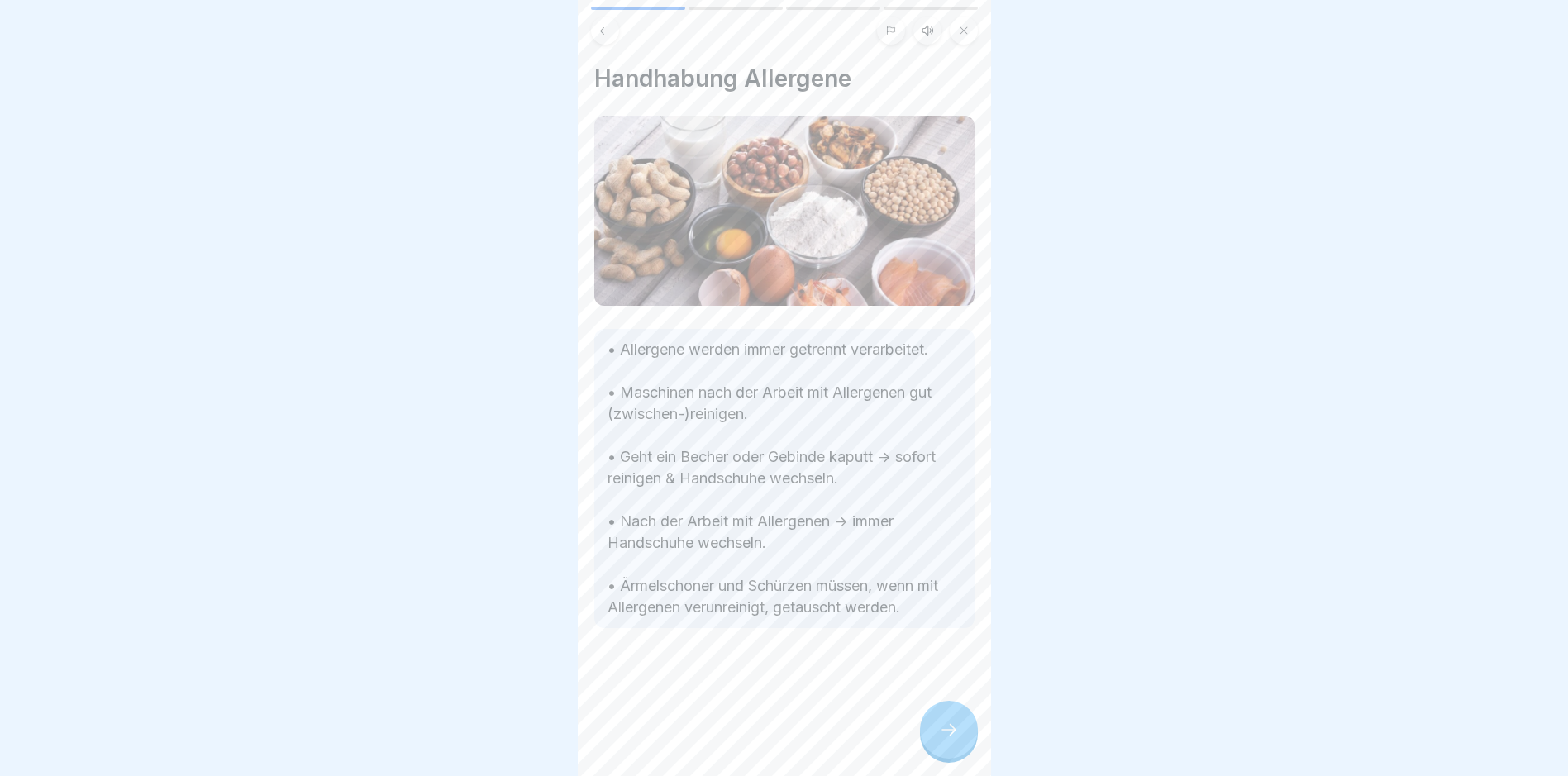
click at [944, 657] on icon at bounding box center [949, 730] width 20 height 20
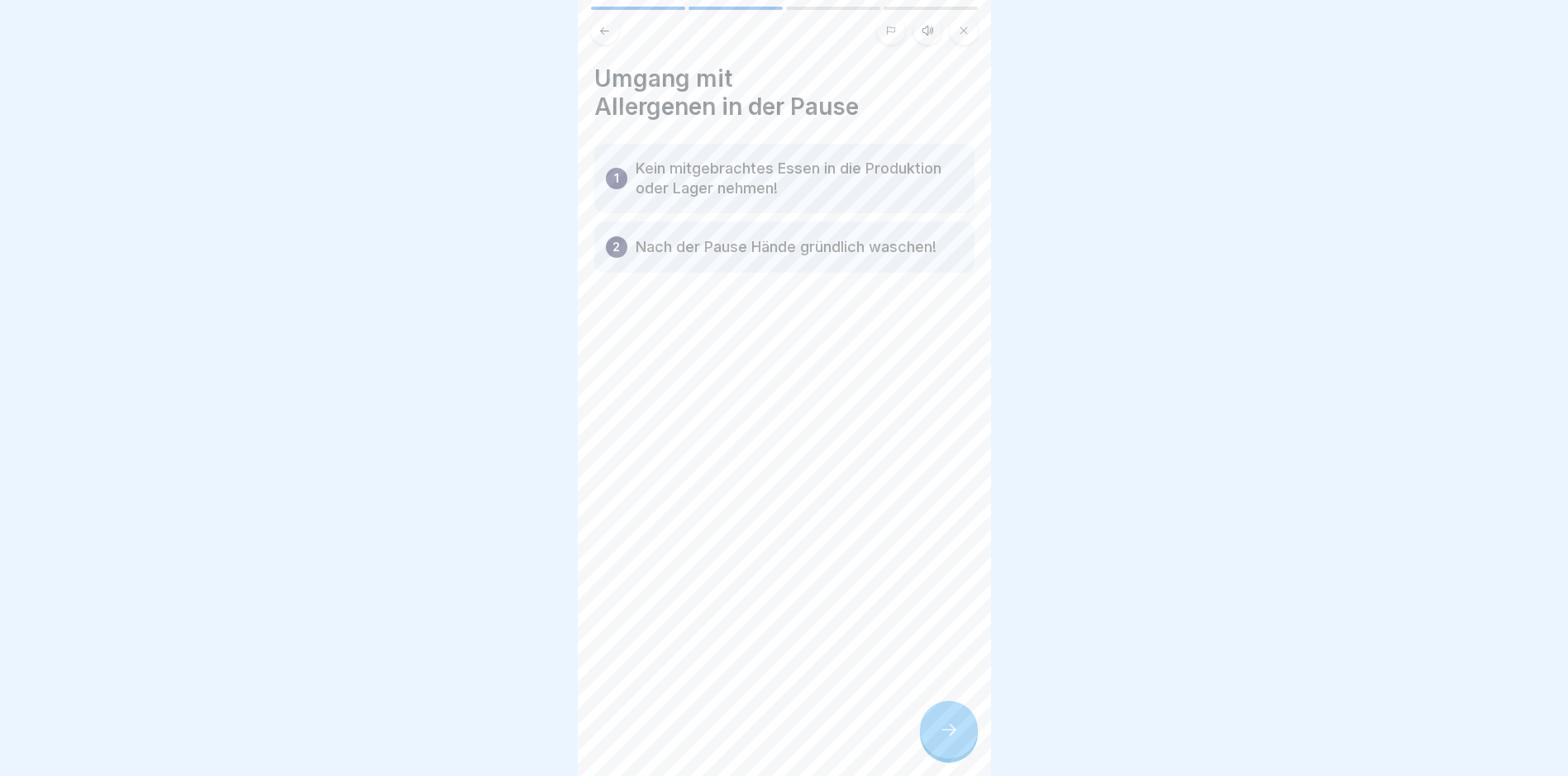
click at [813, 187] on p "Kein mitgebrachtes Essen in die Produktion oder Lager nehmen!" at bounding box center [799, 178] width 328 height 40
click at [801, 244] on p "Nach der Pause Hände gründlich waschen!" at bounding box center [786, 247] width 301 height 20
click at [781, 176] on p "Kein mitgebrachtes Essen in die Produktion oder Lager nehmen!" at bounding box center [799, 178] width 328 height 40
click at [947, 657] on icon at bounding box center [949, 730] width 20 height 20
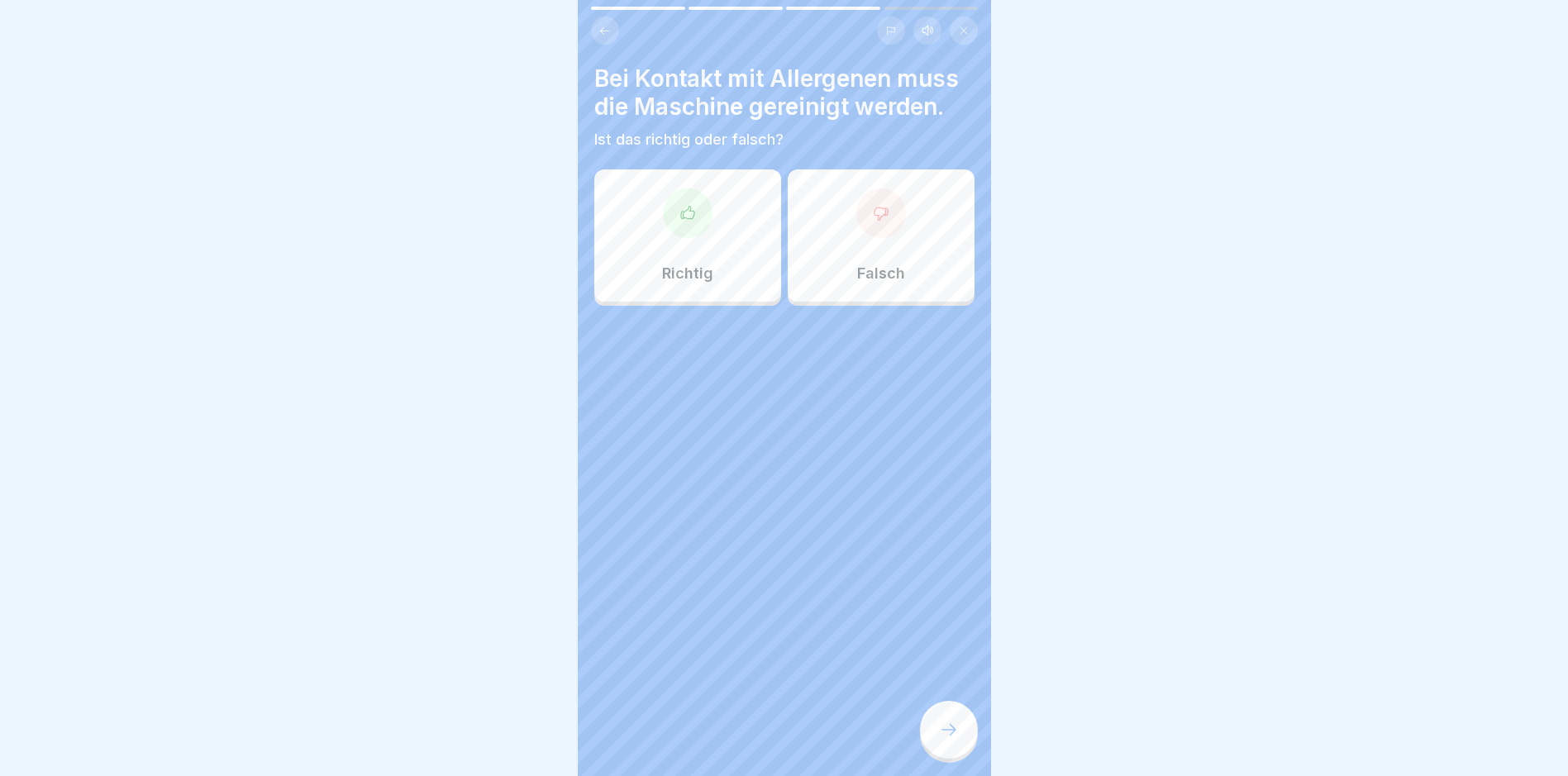
click at [690, 230] on div at bounding box center [687, 213] width 50 height 50
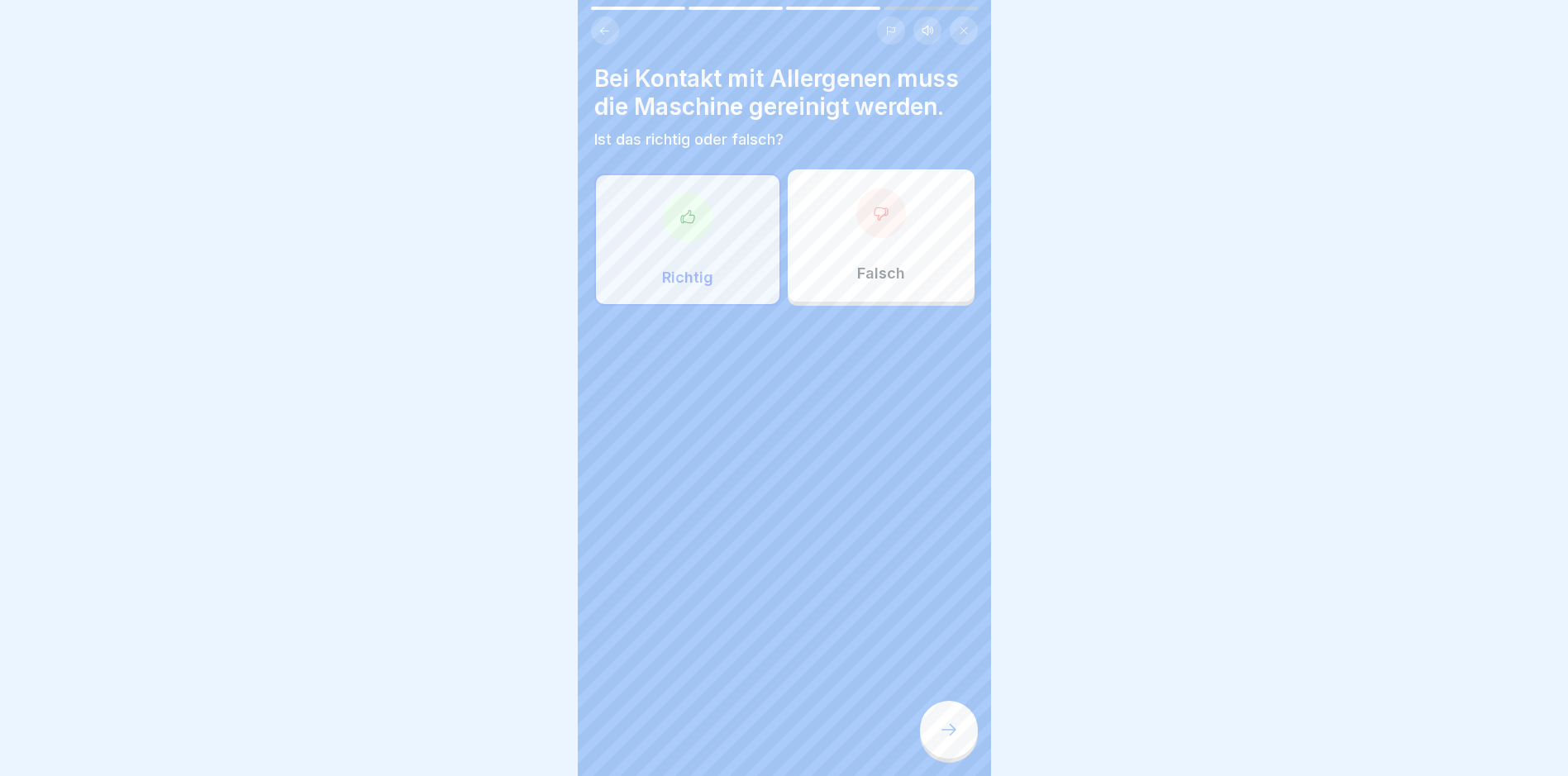
click at [959, 657] on div at bounding box center [949, 730] width 58 height 58
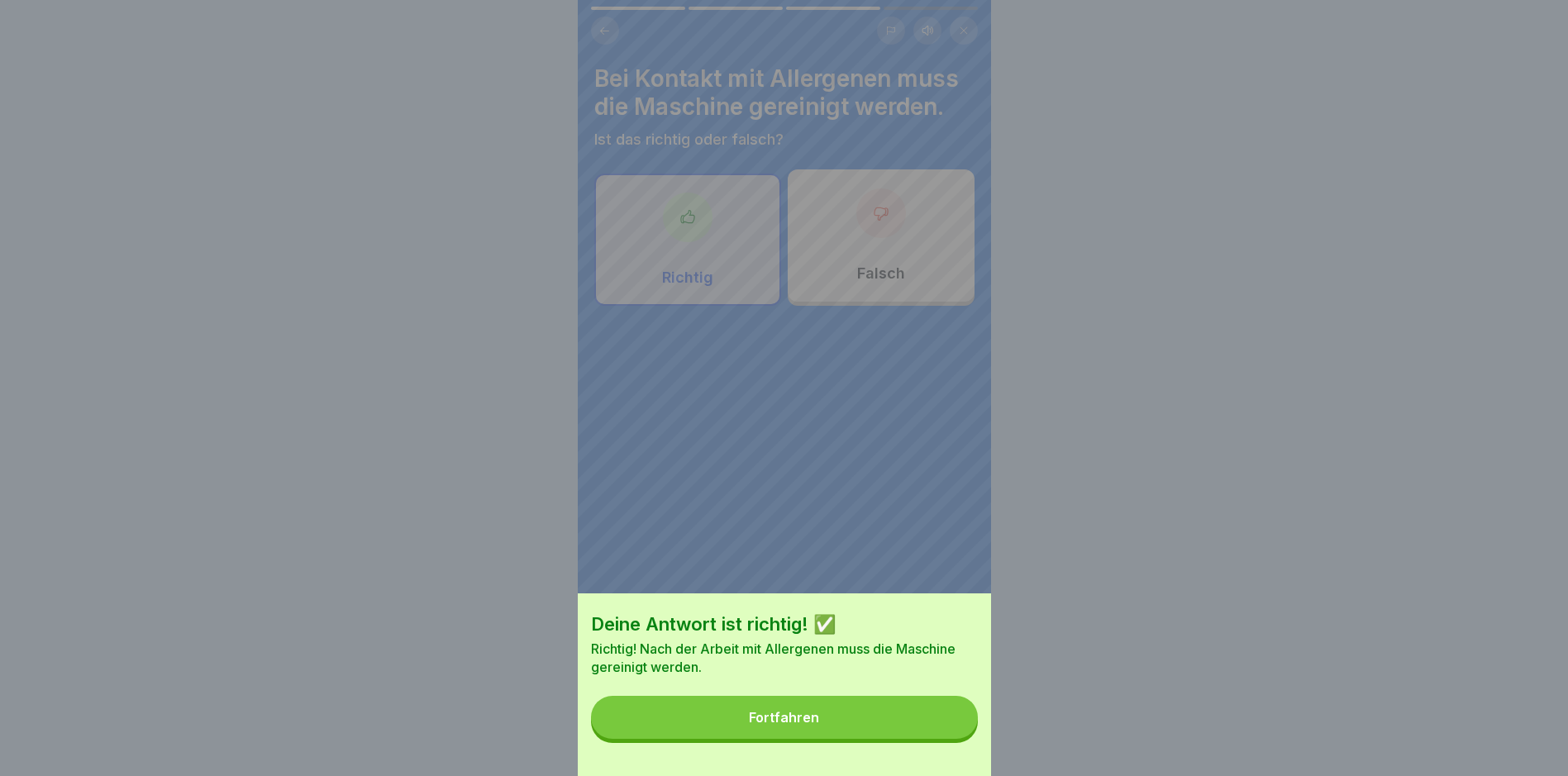
click at [853, 657] on button "Fortfahren" at bounding box center [784, 717] width 387 height 43
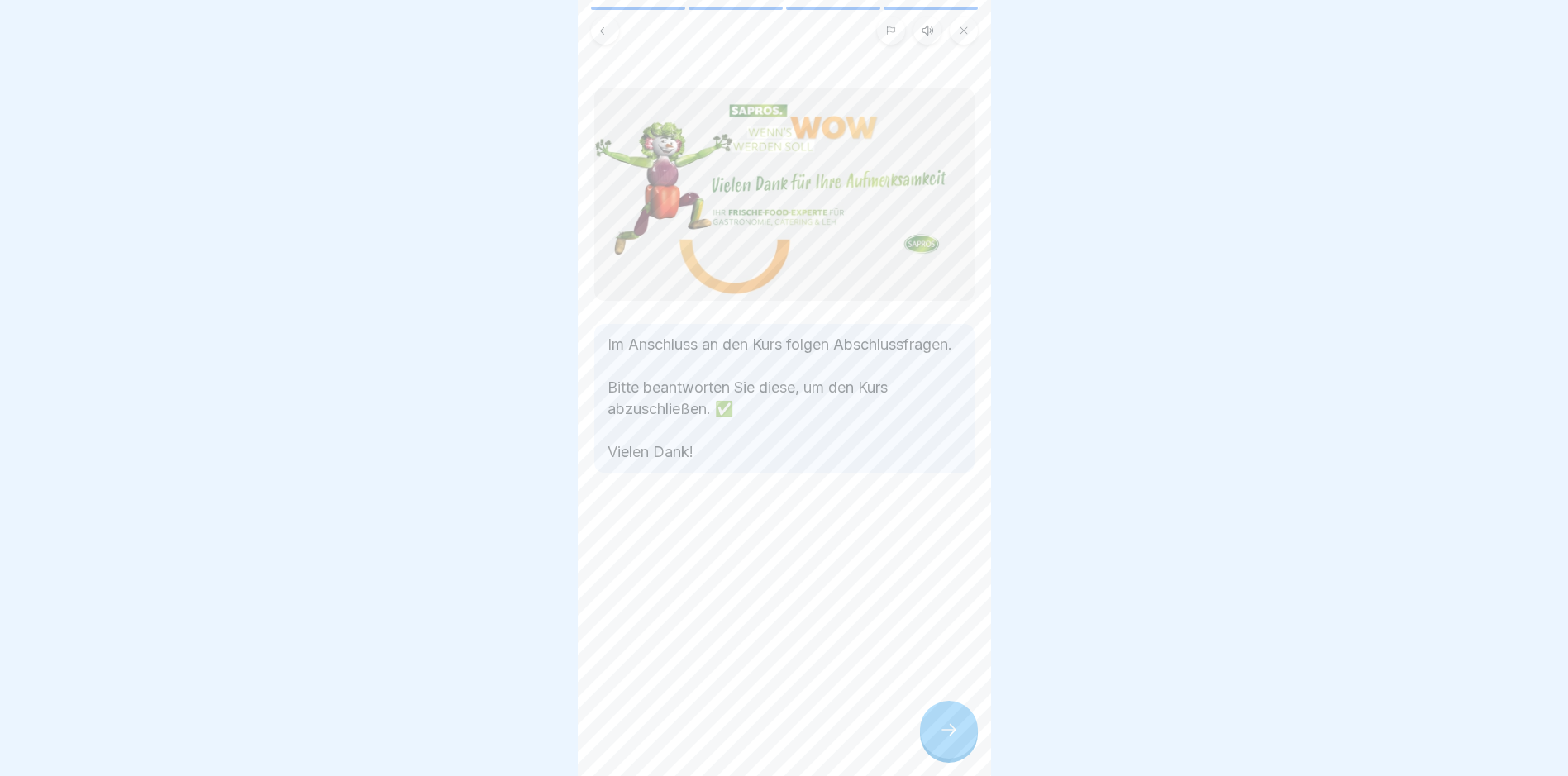
click at [957, 657] on icon at bounding box center [949, 730] width 20 height 20
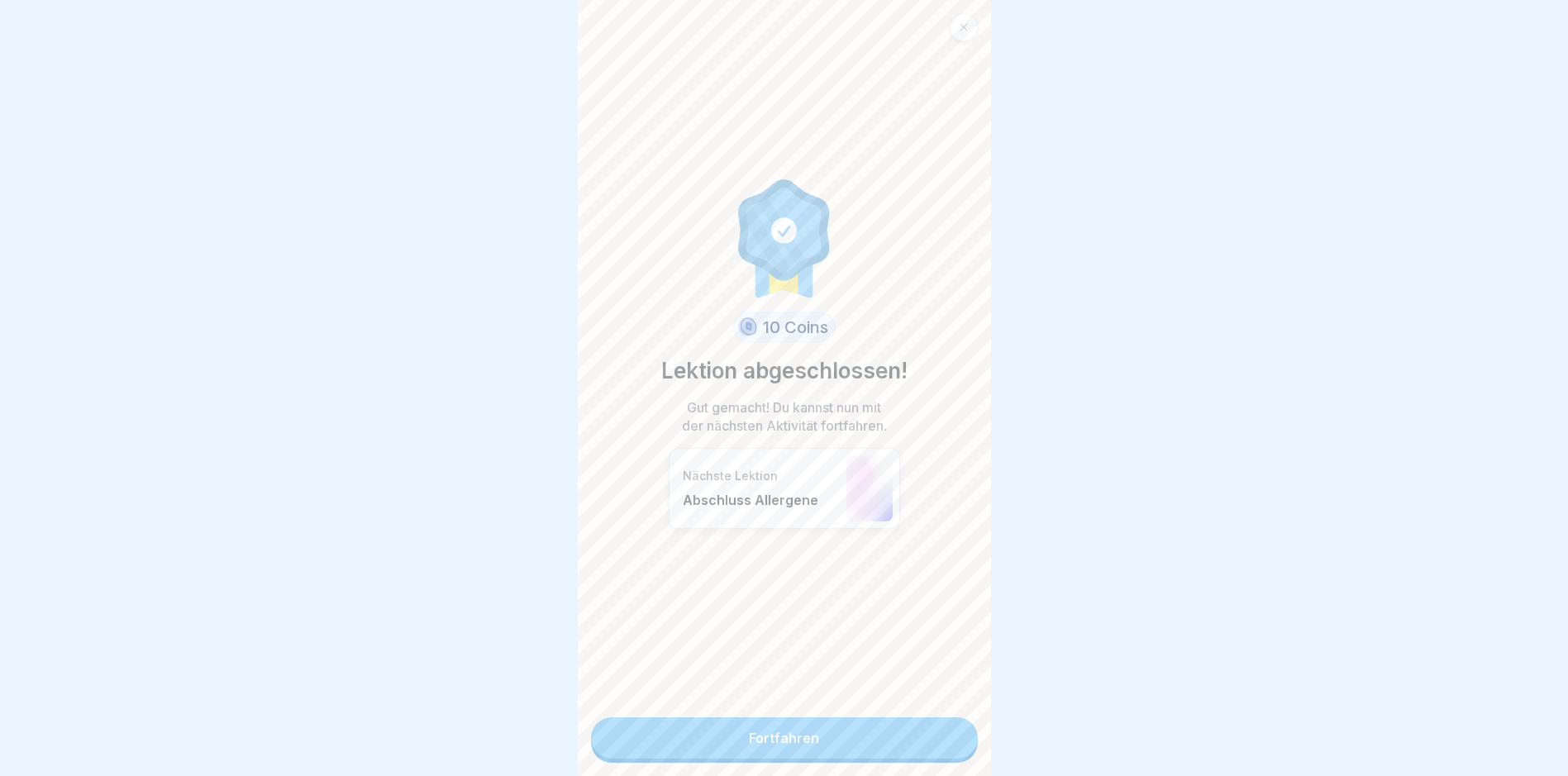
click at [888, 657] on link "Fortfahren" at bounding box center [784, 737] width 387 height 41
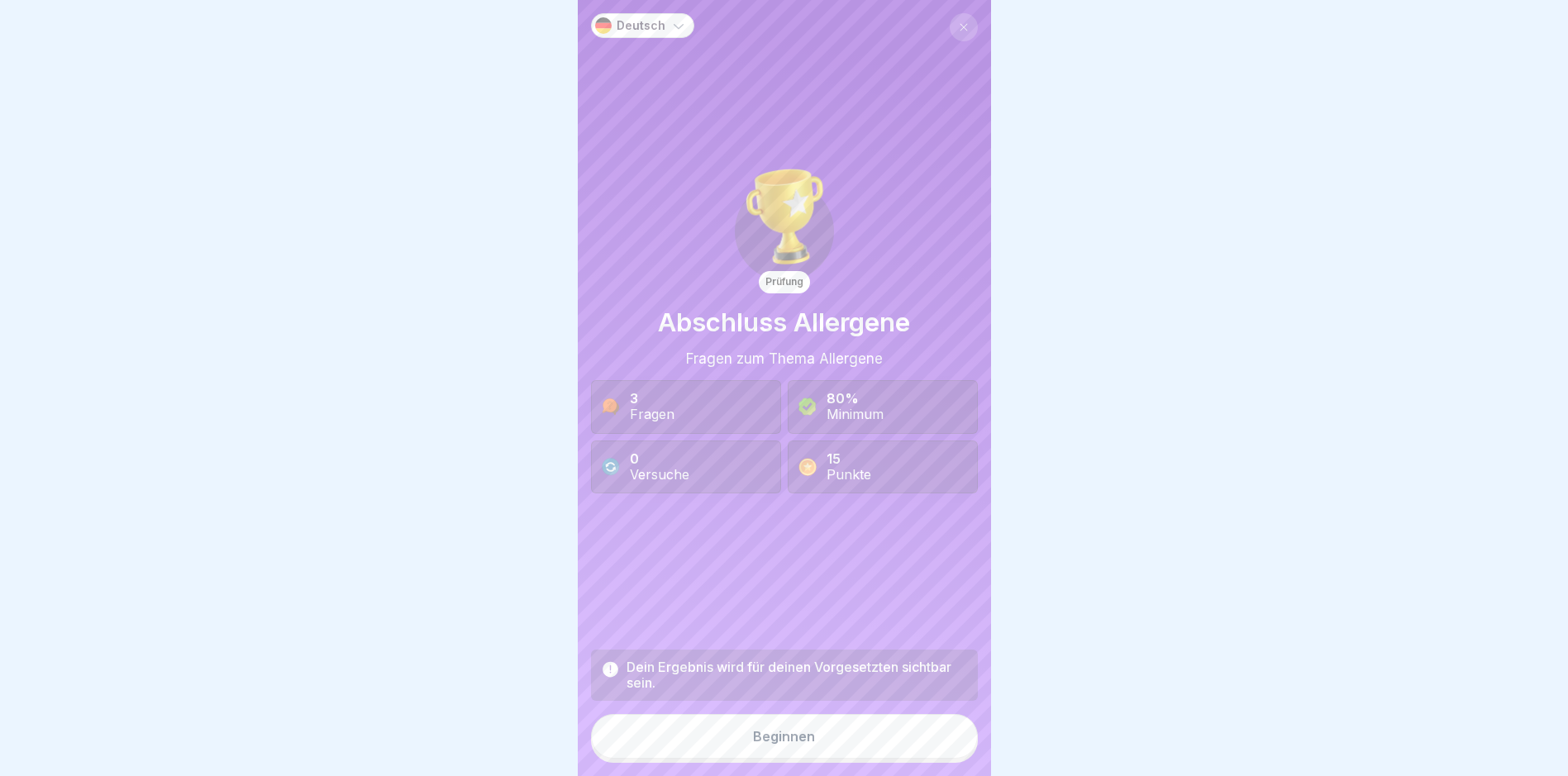
click at [823, 657] on button "Beginnen" at bounding box center [784, 736] width 387 height 45
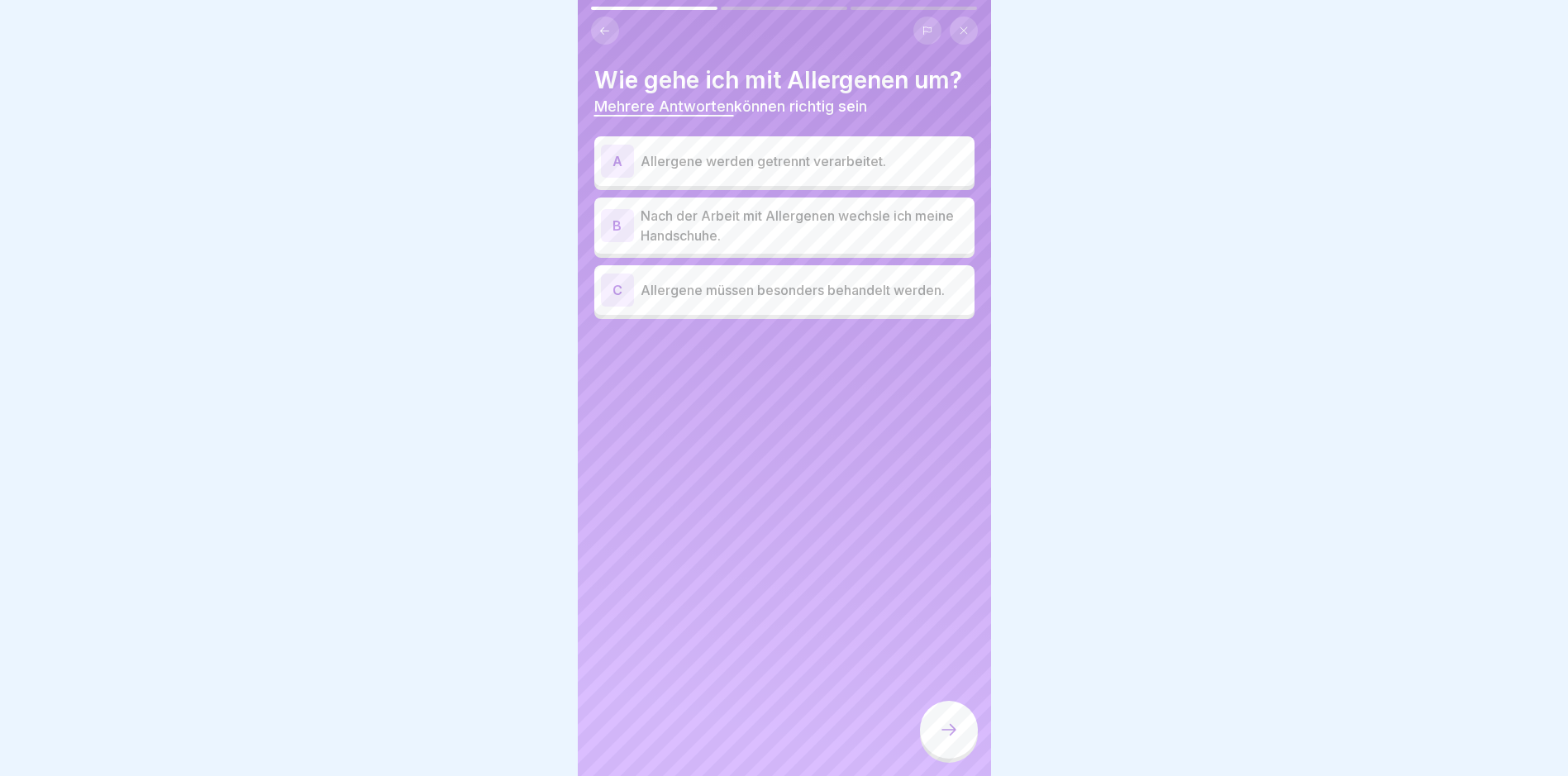
click at [792, 158] on p "Allergene werden getrennt verarbeitet." at bounding box center [804, 162] width 328 height 20
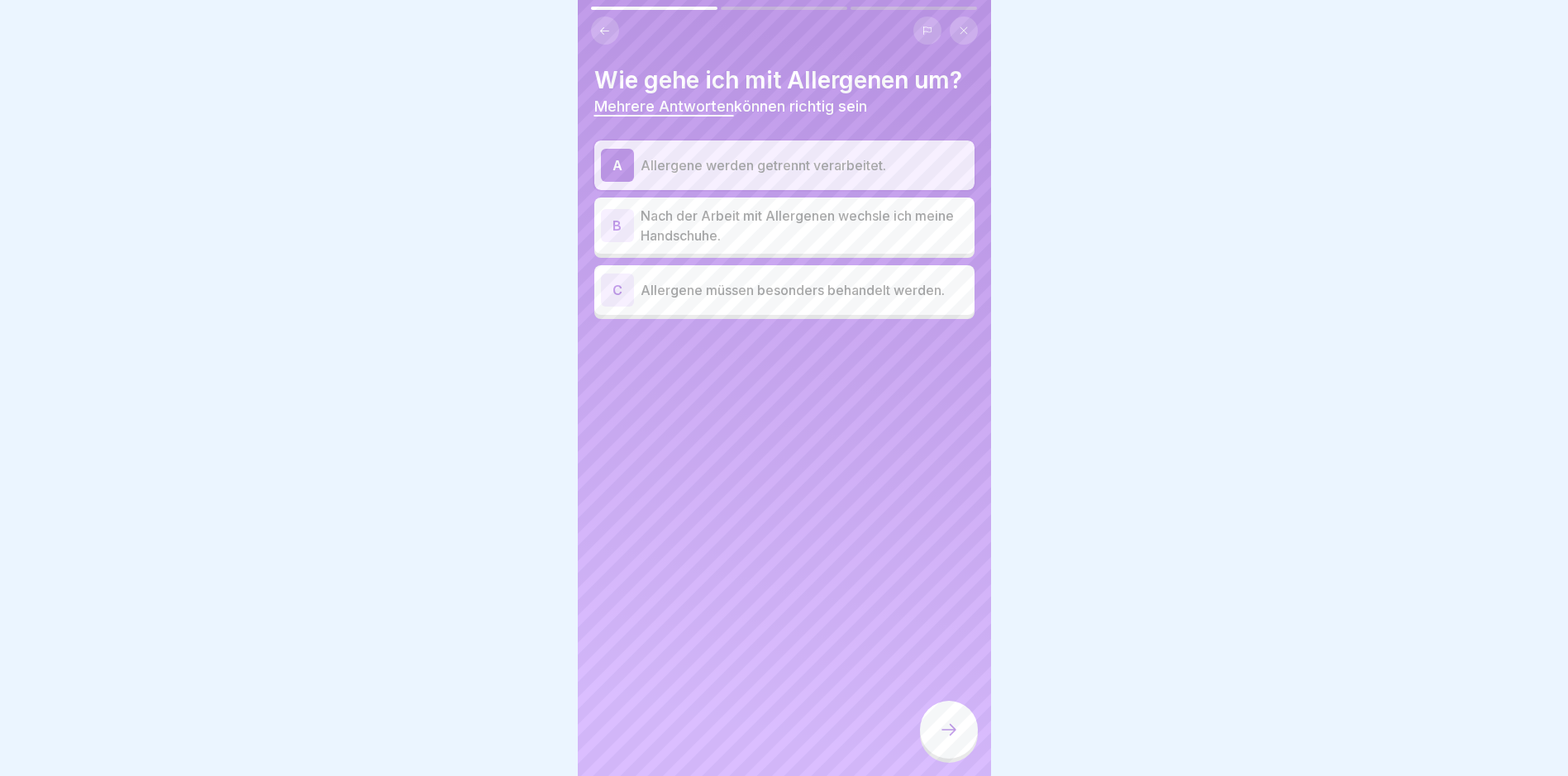
click at [849, 220] on p "Nach der Arbeit mit Allergenen wechsle ich meine Handschuhe." at bounding box center [804, 225] width 328 height 40
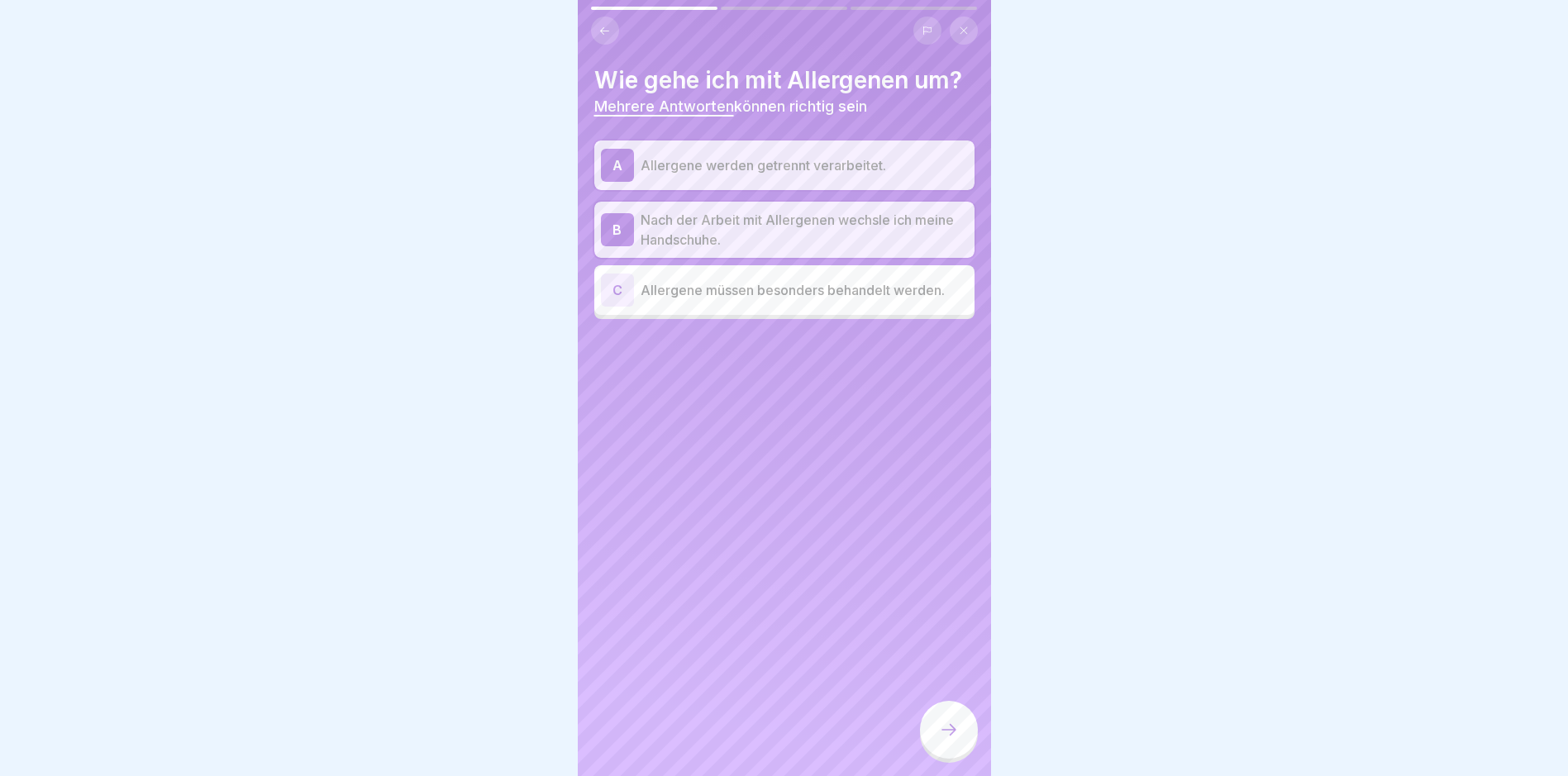
click at [821, 293] on p "Allergene müssen besonders behandelt werden." at bounding box center [804, 290] width 328 height 20
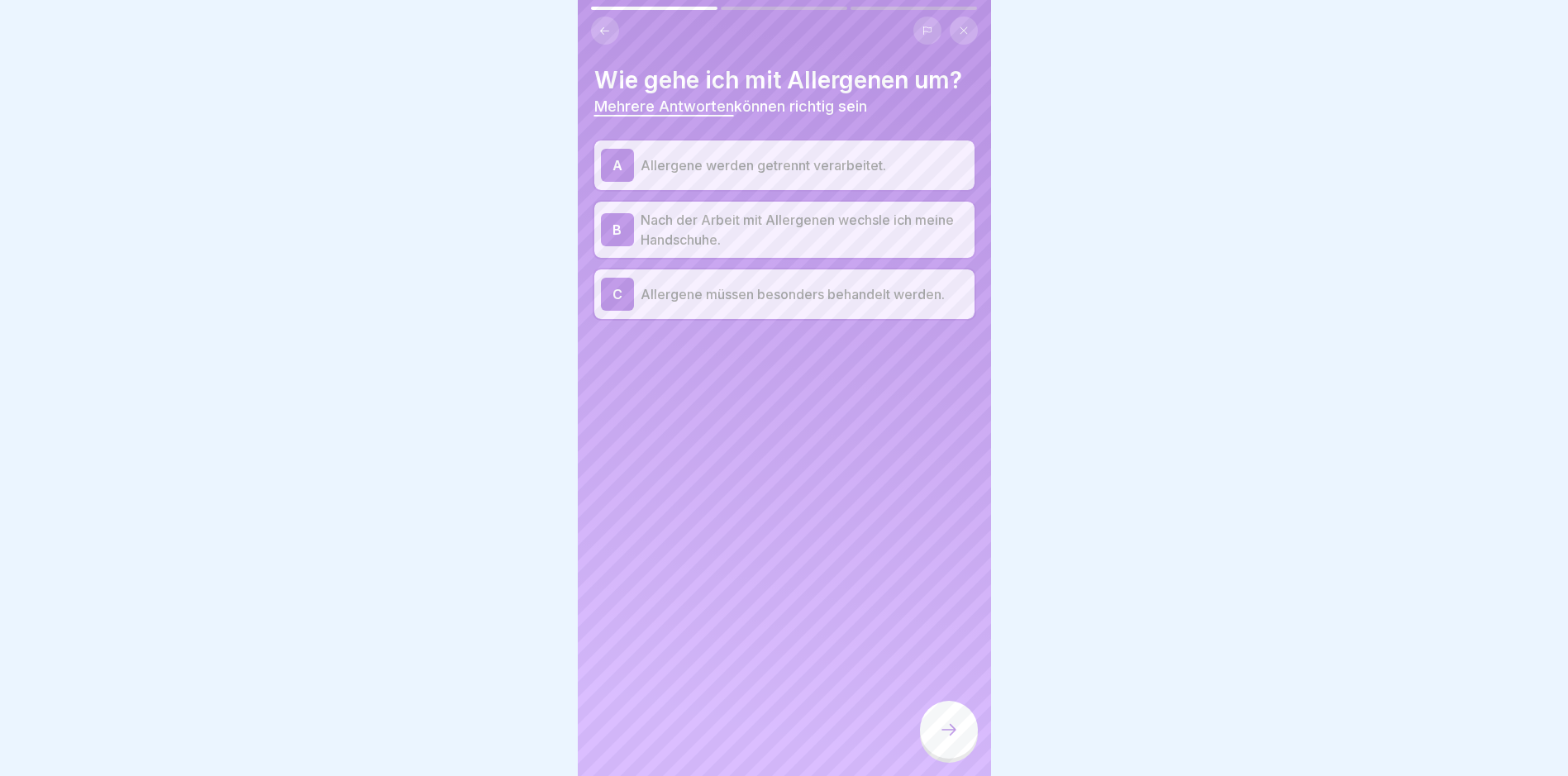
click at [952, 657] on icon at bounding box center [949, 730] width 20 height 20
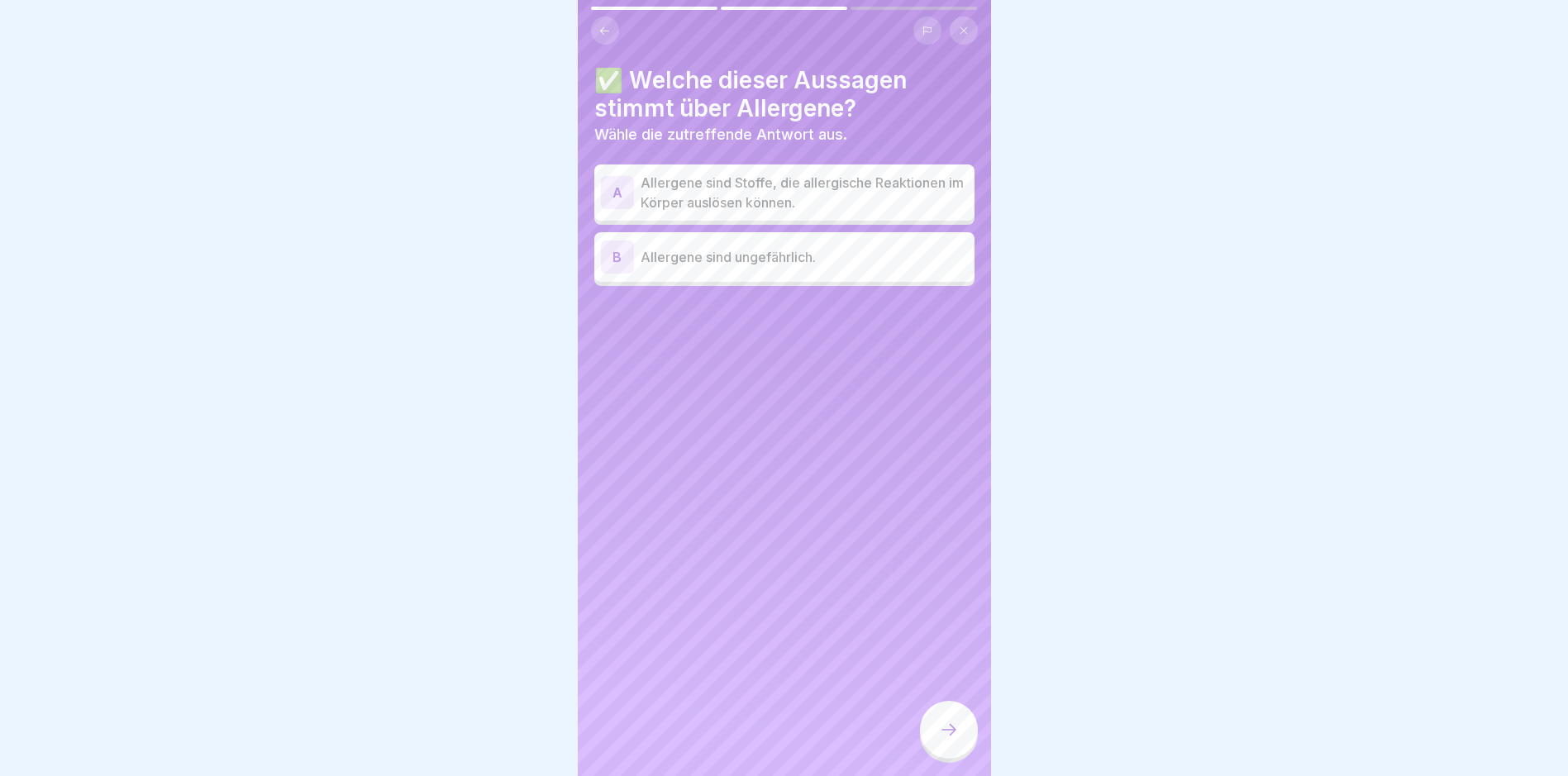
click at [830, 189] on p "Allergene sind Stoffe, die allergische Reaktionen im Körper auslösen können." at bounding box center [804, 192] width 328 height 40
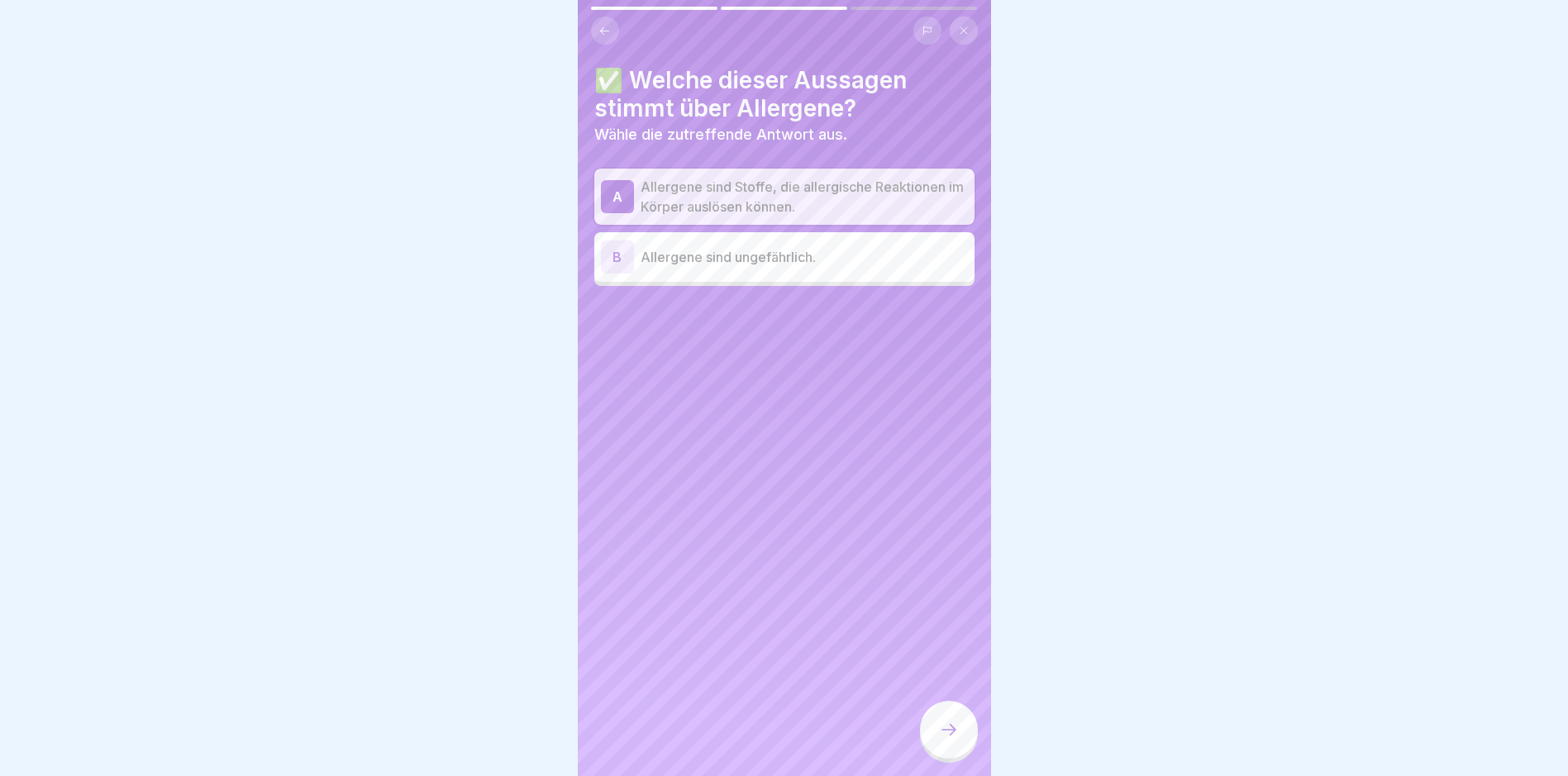
click at [951, 657] on icon at bounding box center [949, 730] width 20 height 20
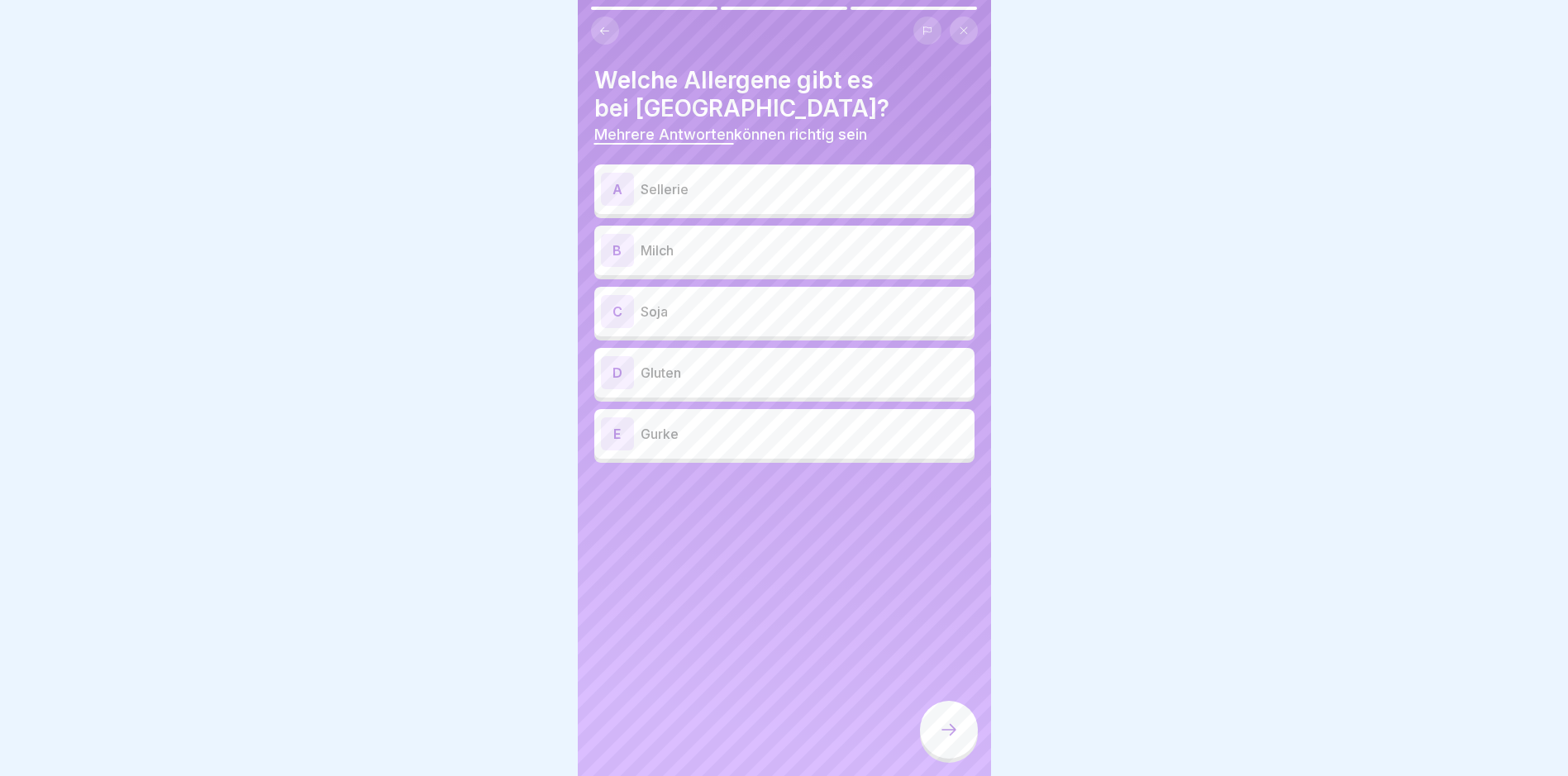
click at [723, 186] on p "Sellerie" at bounding box center [804, 189] width 328 height 20
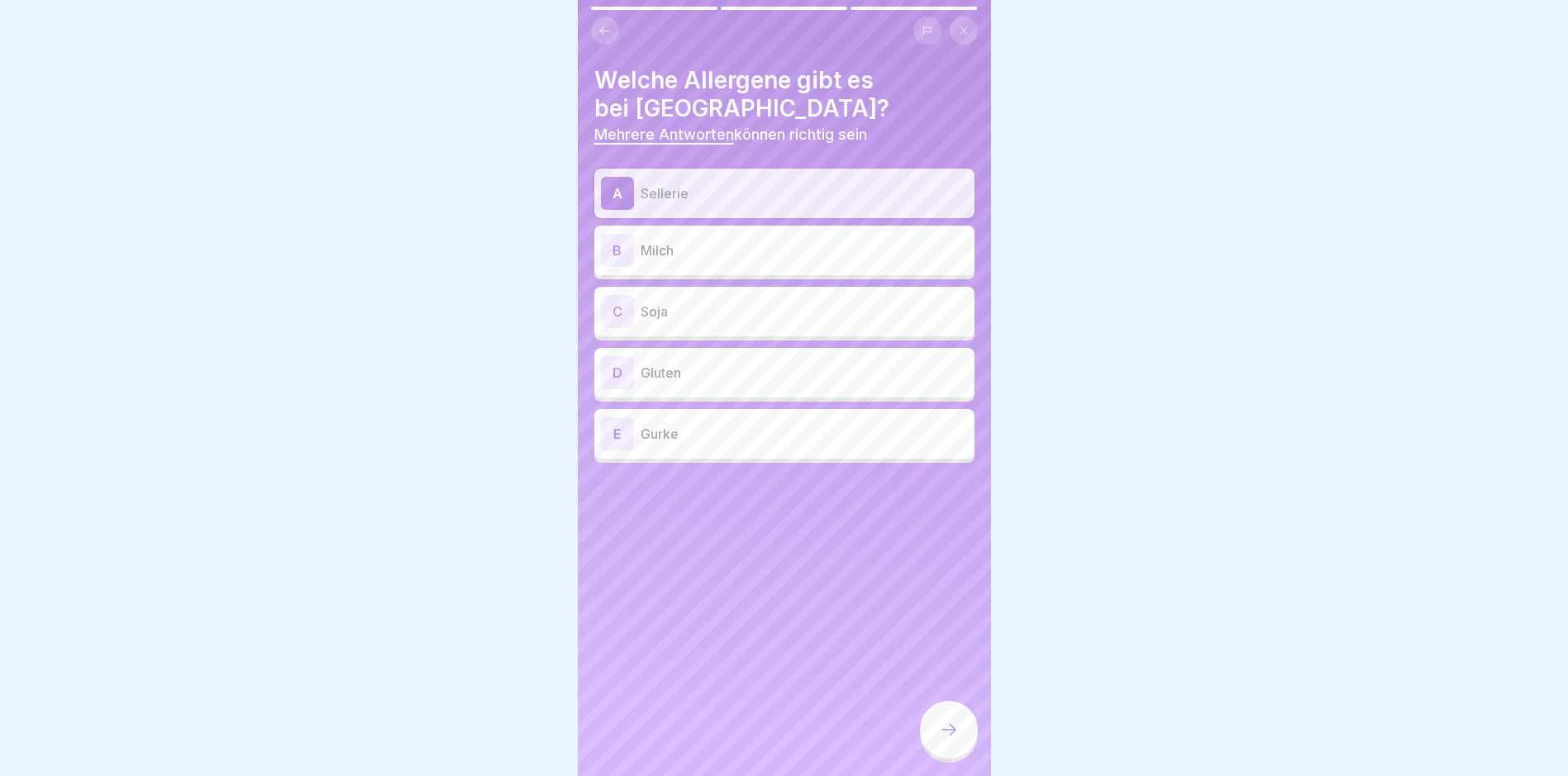
click at [719, 242] on p "Milch" at bounding box center [804, 251] width 328 height 20
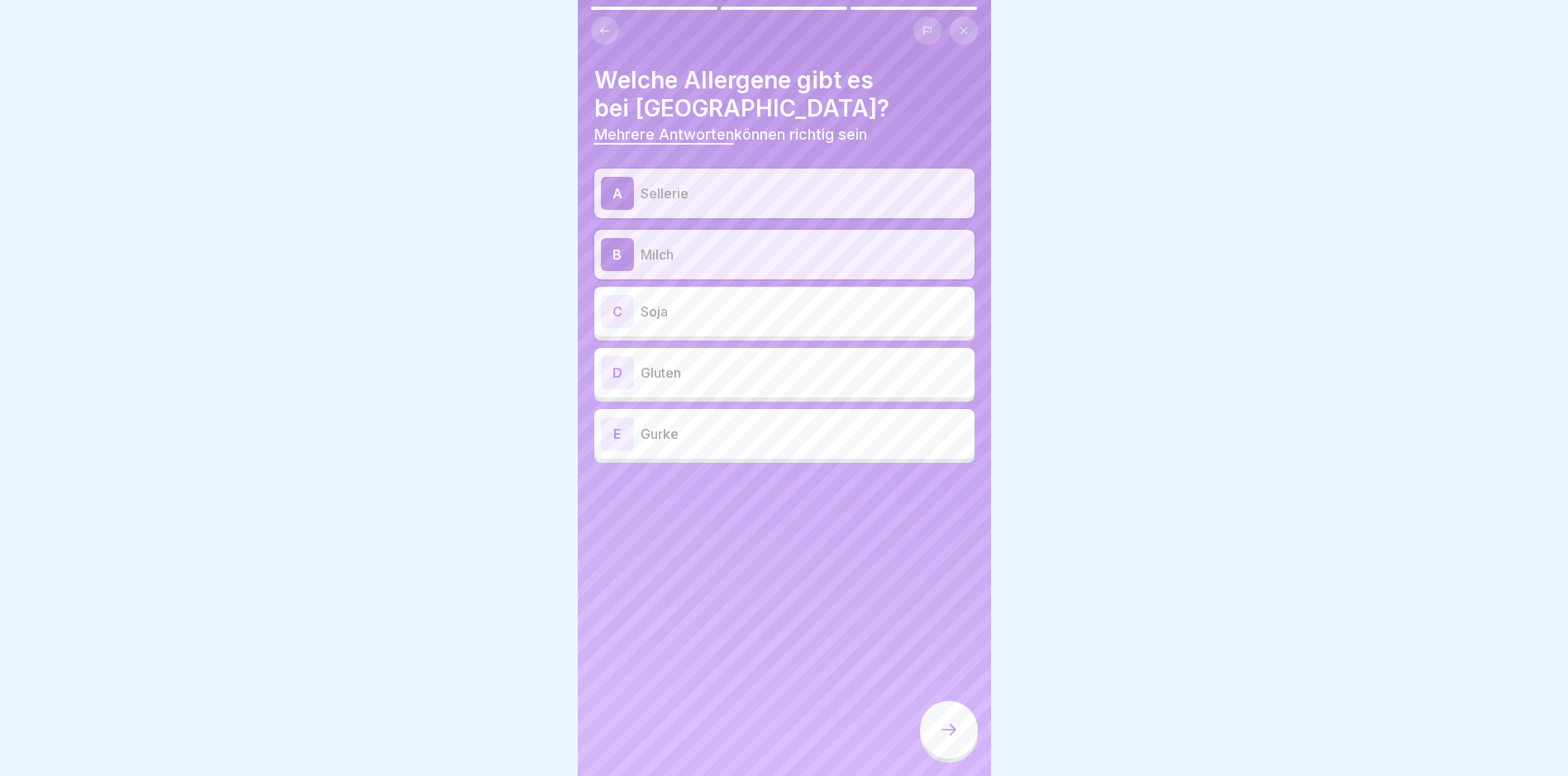
click at [733, 317] on p "Soja" at bounding box center [804, 311] width 328 height 20
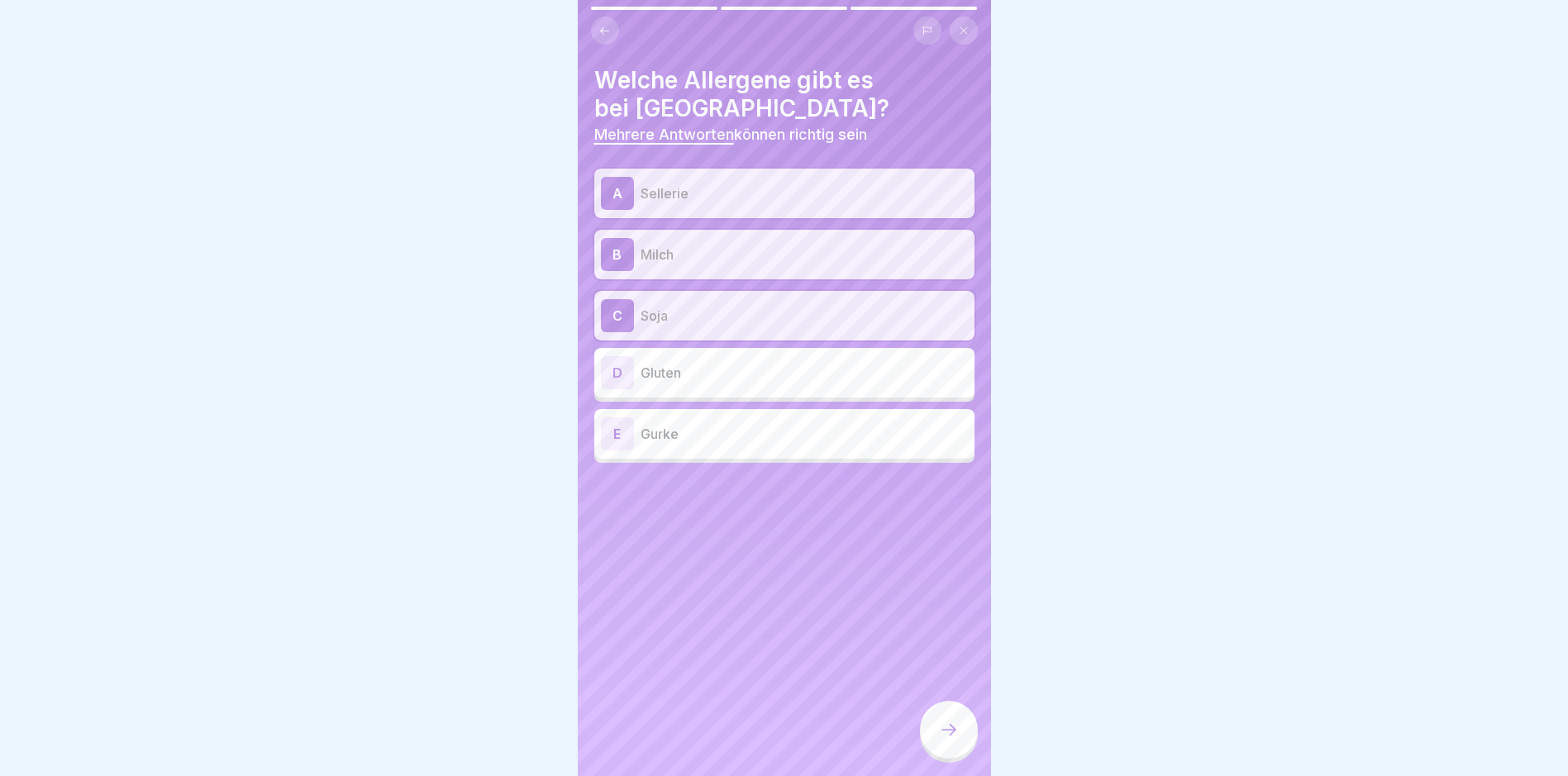
click at [725, 375] on p "Gluten" at bounding box center [804, 373] width 328 height 20
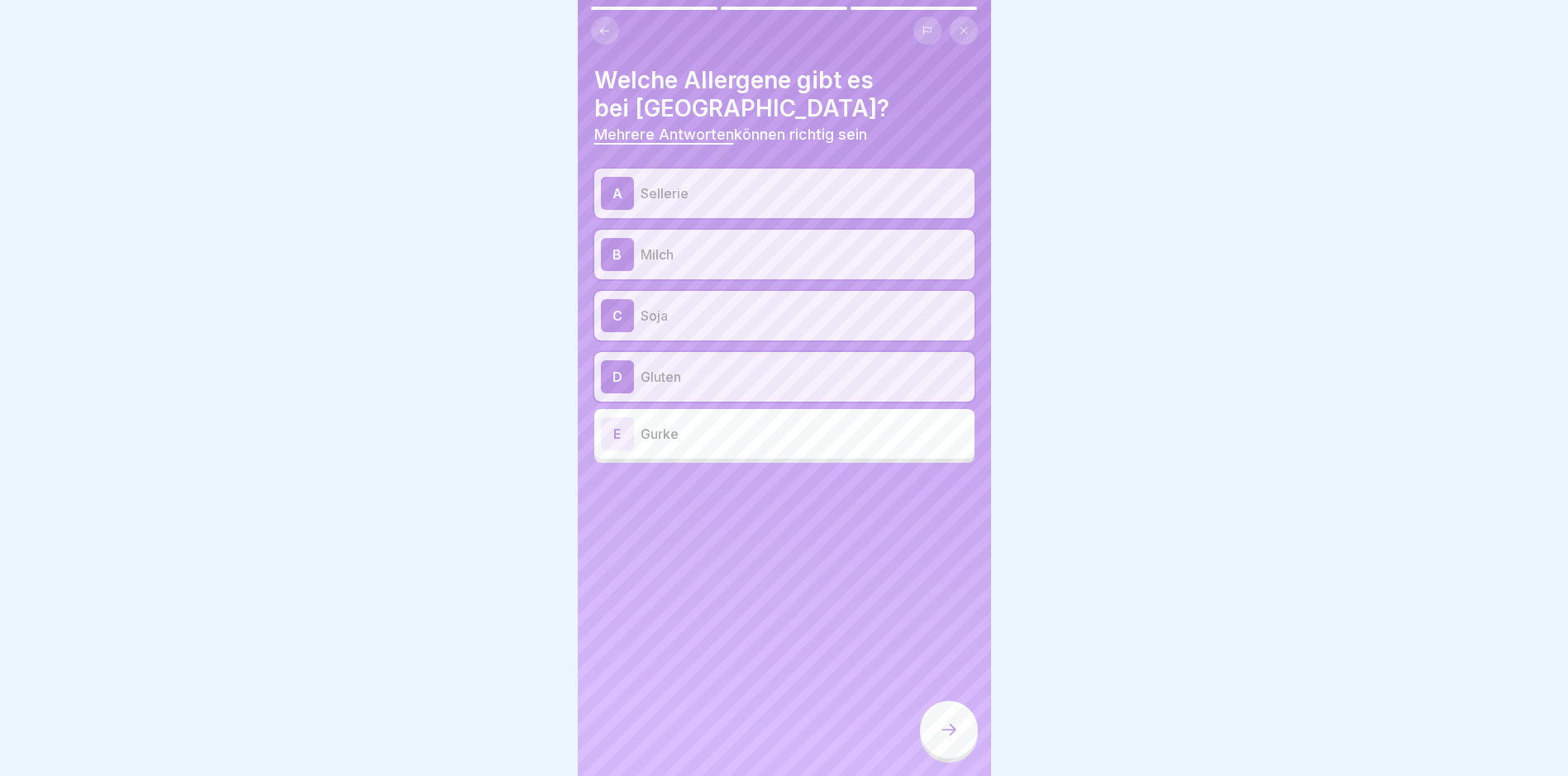
click at [939, 657] on icon at bounding box center [949, 730] width 20 height 20
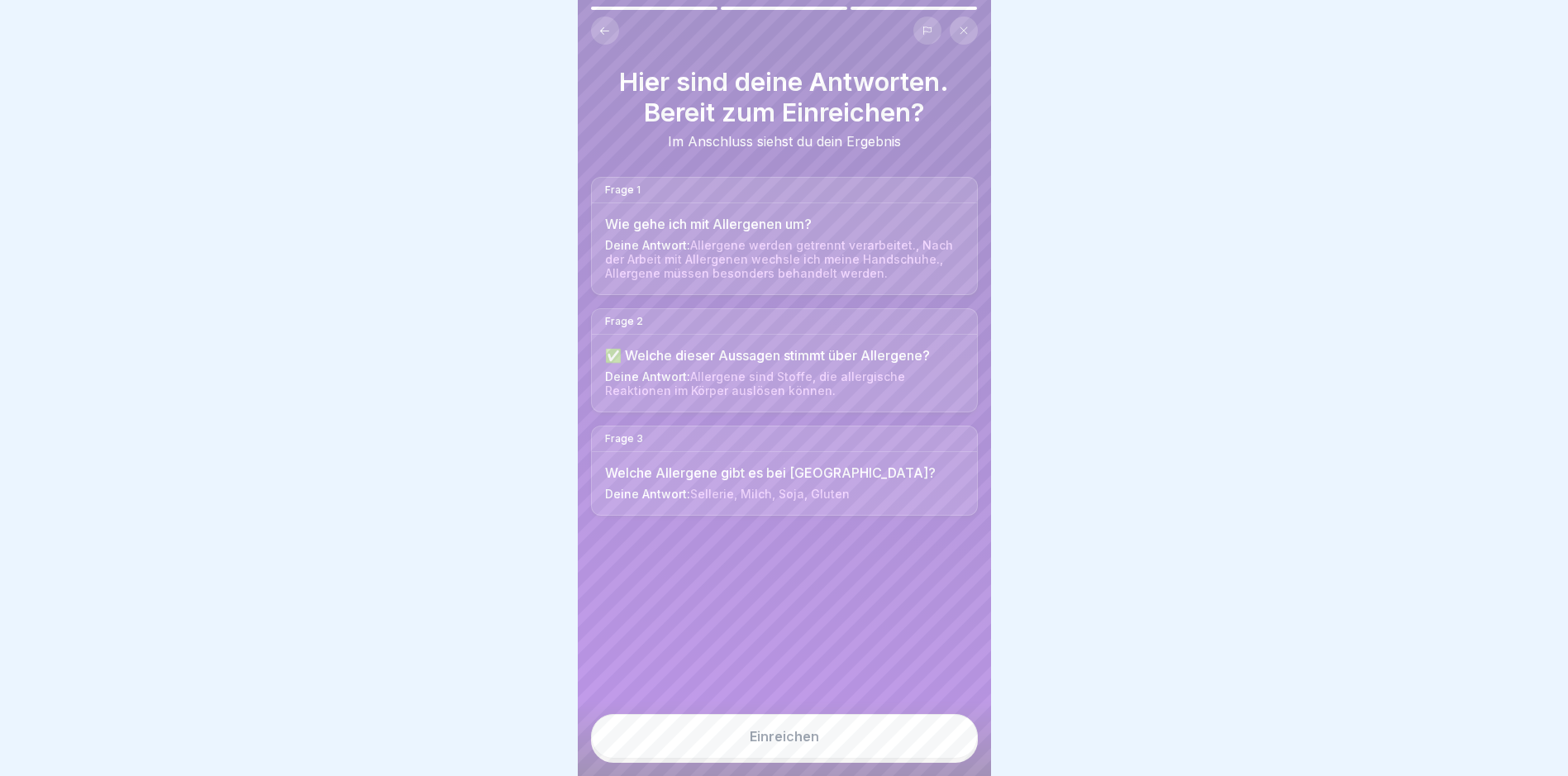
click at [768, 657] on button "Einreichen" at bounding box center [784, 736] width 387 height 45
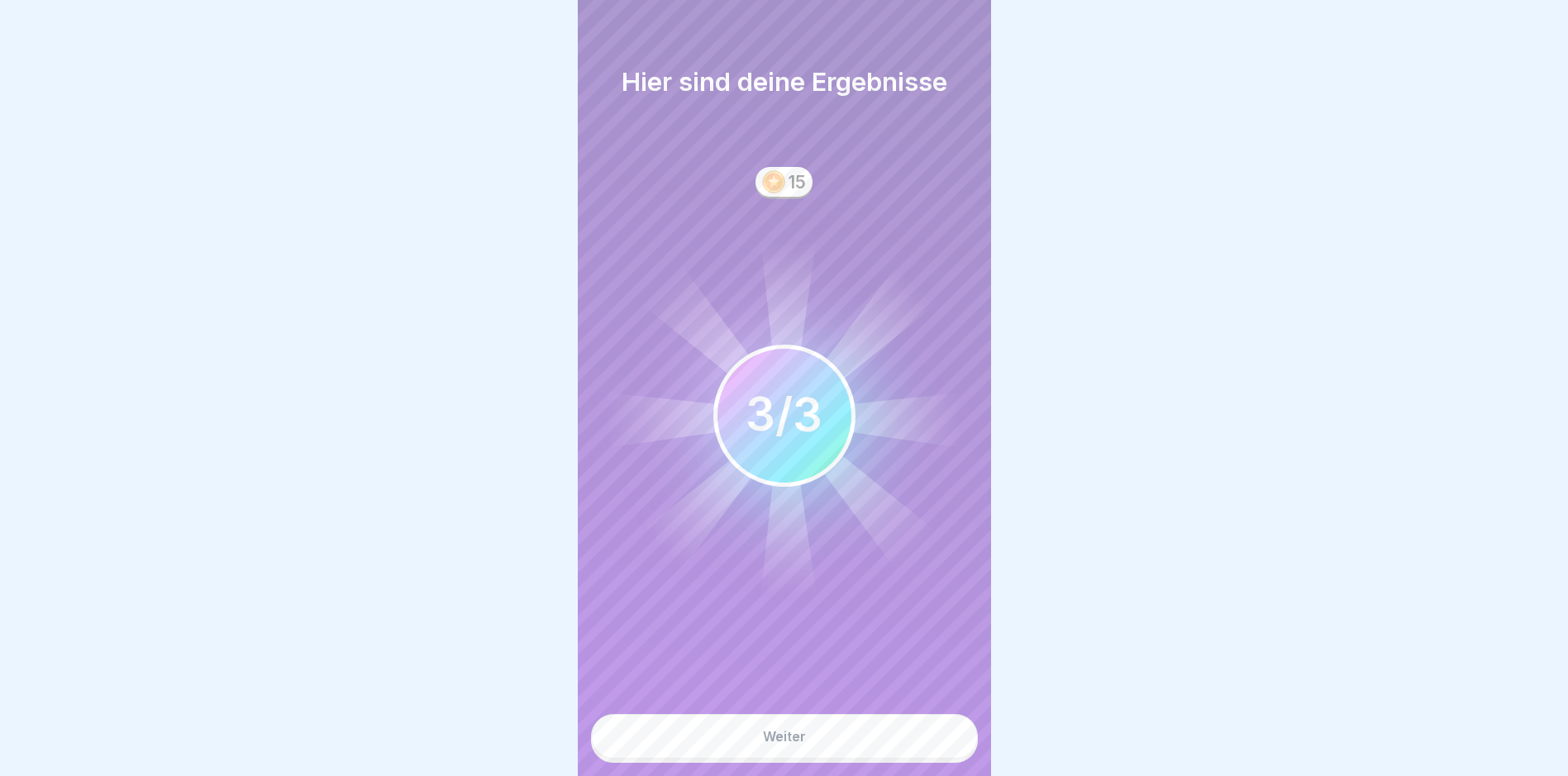
click at [779, 657] on div "Weiter" at bounding box center [784, 736] width 43 height 15
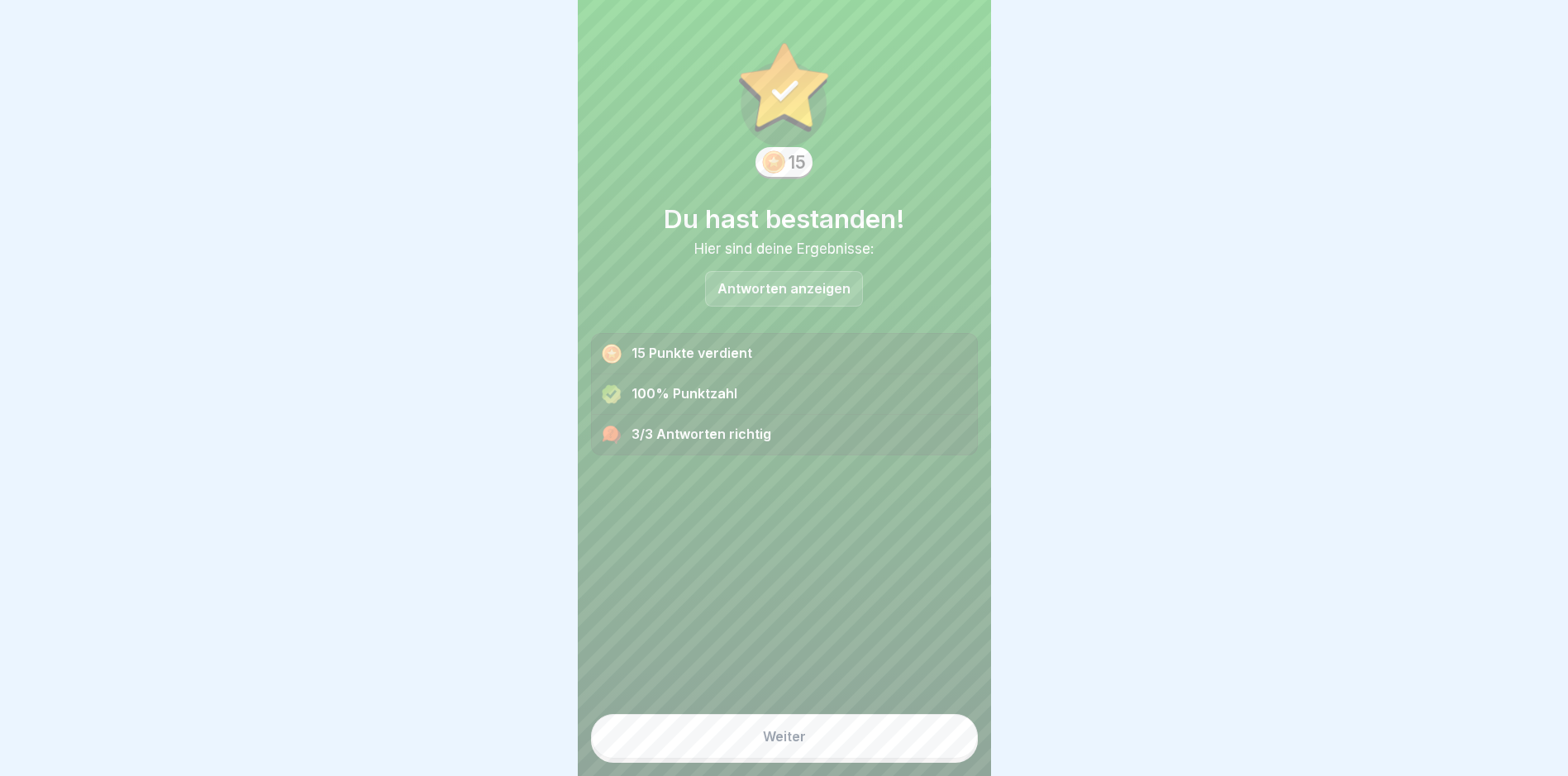
click at [780, 657] on div "Weiter" at bounding box center [784, 736] width 43 height 15
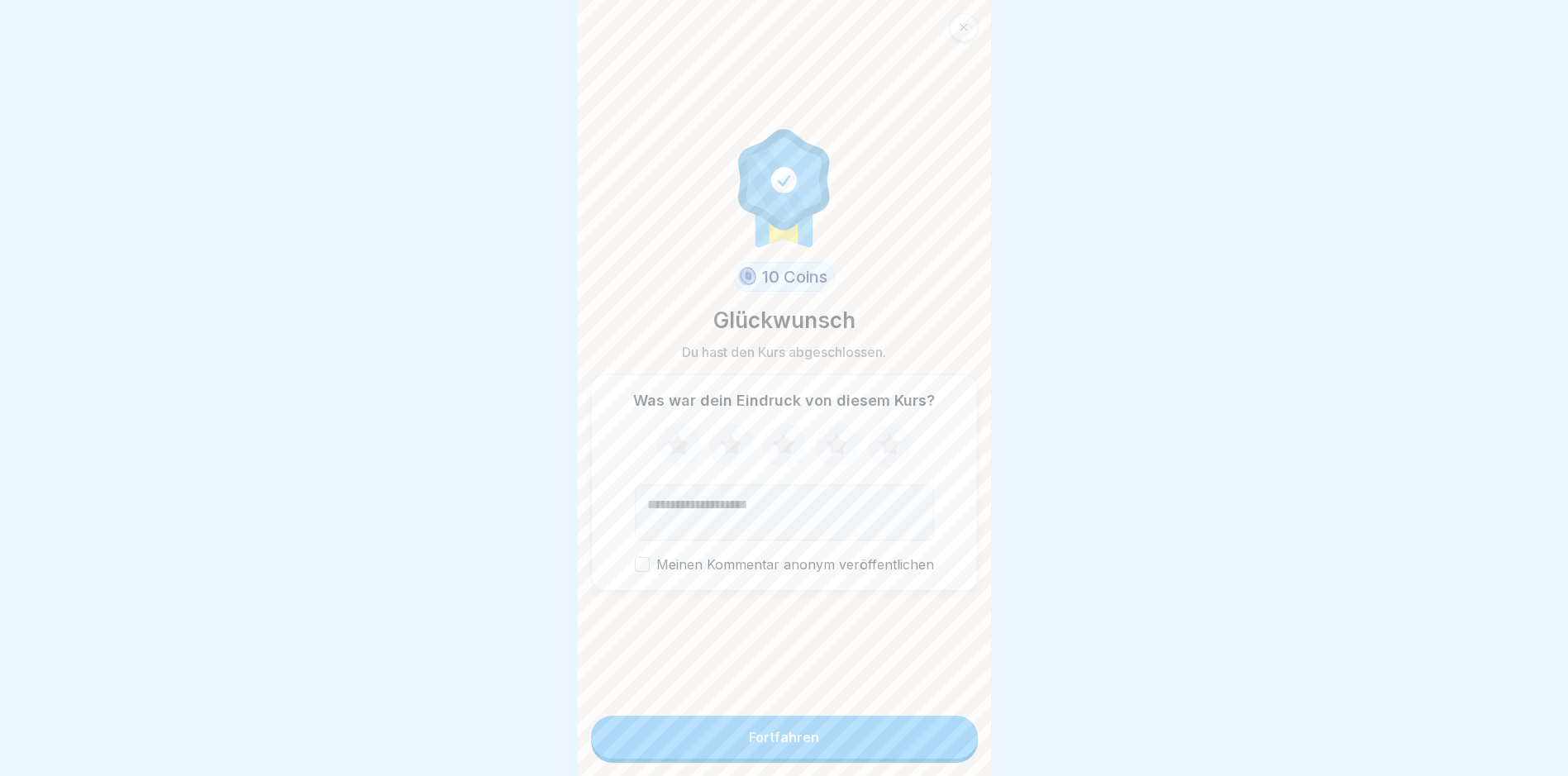
click at [729, 454] on icon at bounding box center [731, 444] width 22 height 21
click at [795, 657] on div "Fortfahren" at bounding box center [784, 737] width 70 height 15
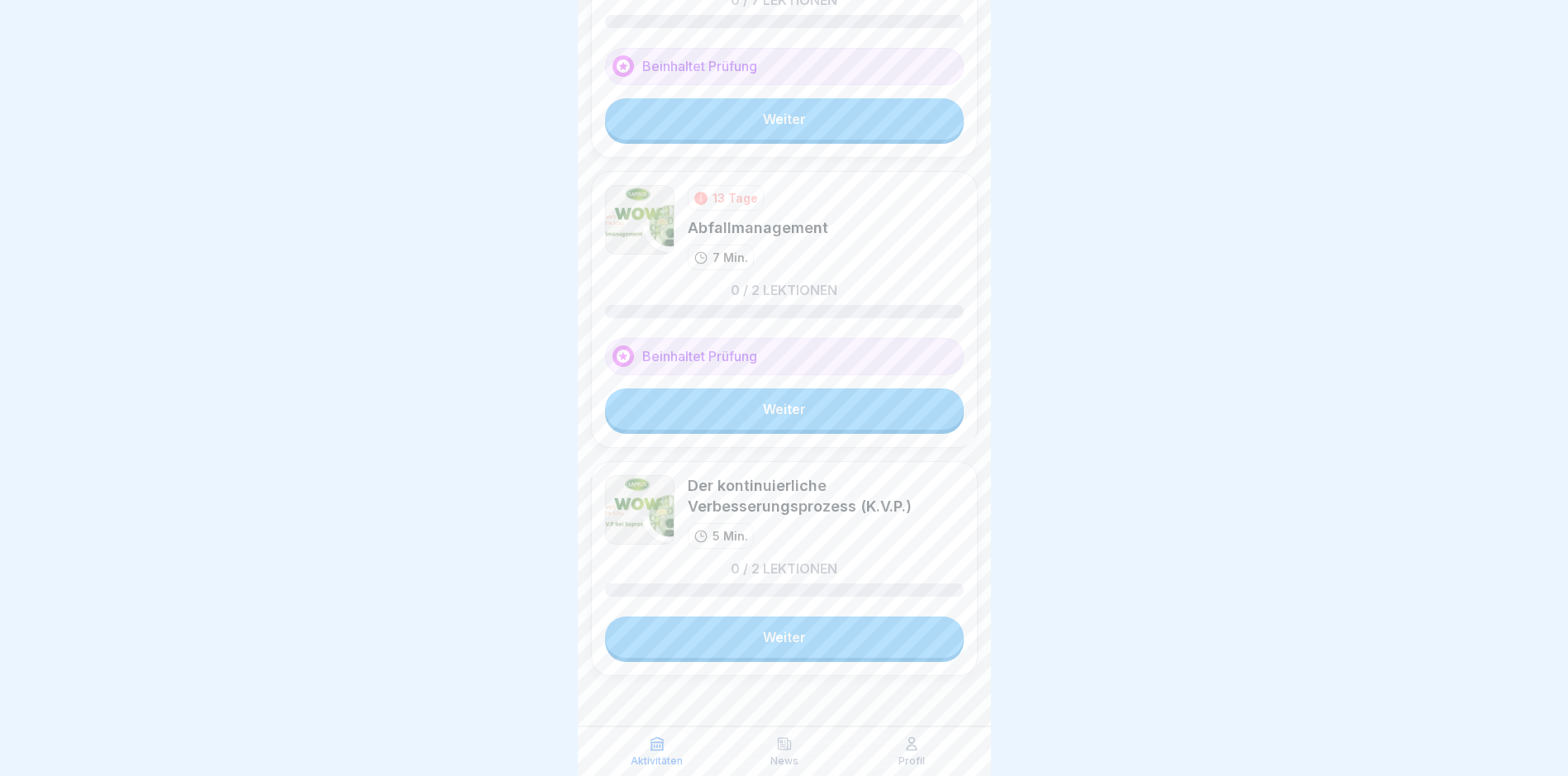
scroll to position [13, 0]
click at [820, 401] on link "Weiter" at bounding box center [785, 408] width 359 height 41
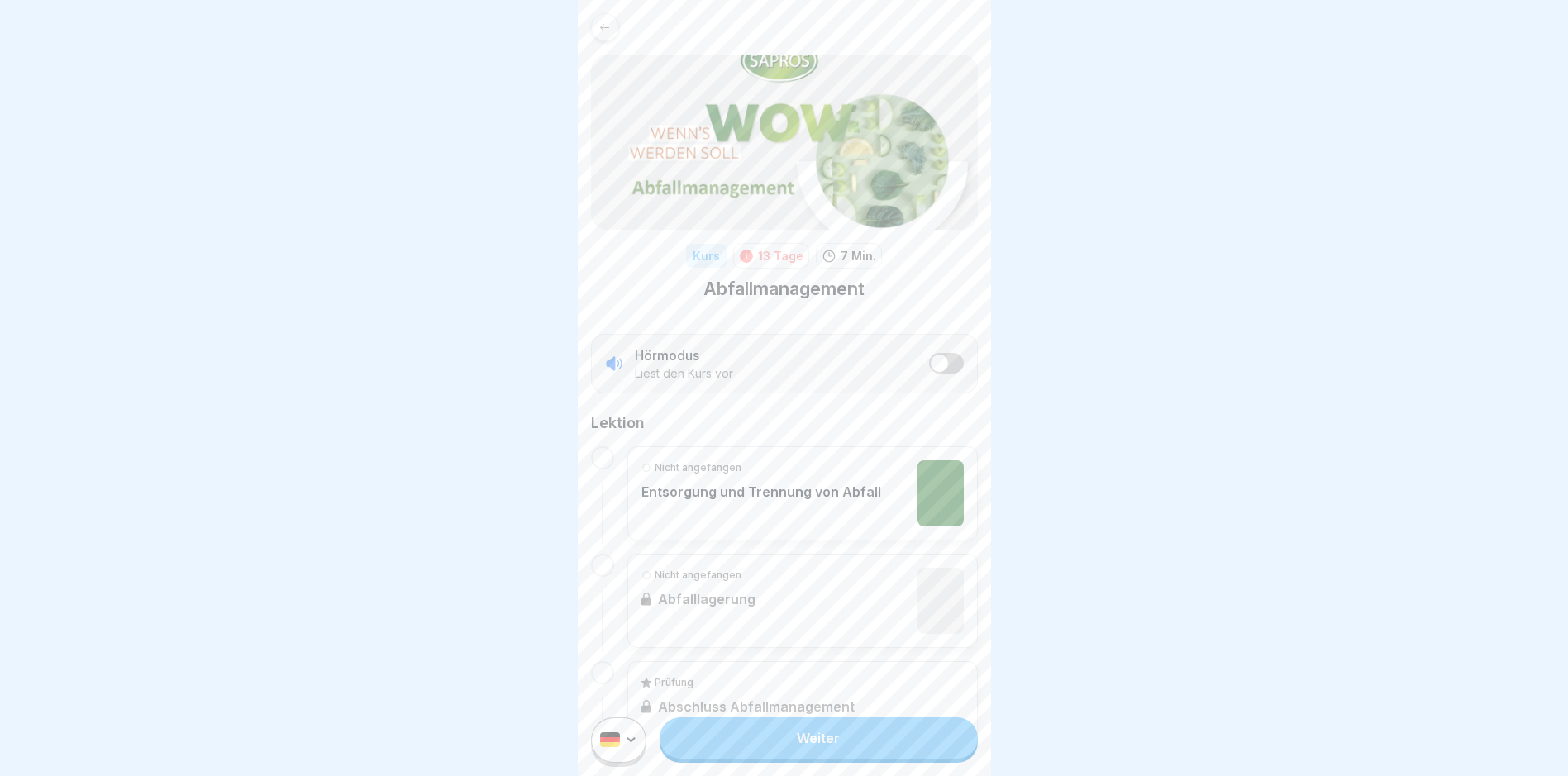
click at [787, 657] on link "Weiter" at bounding box center [818, 737] width 317 height 41
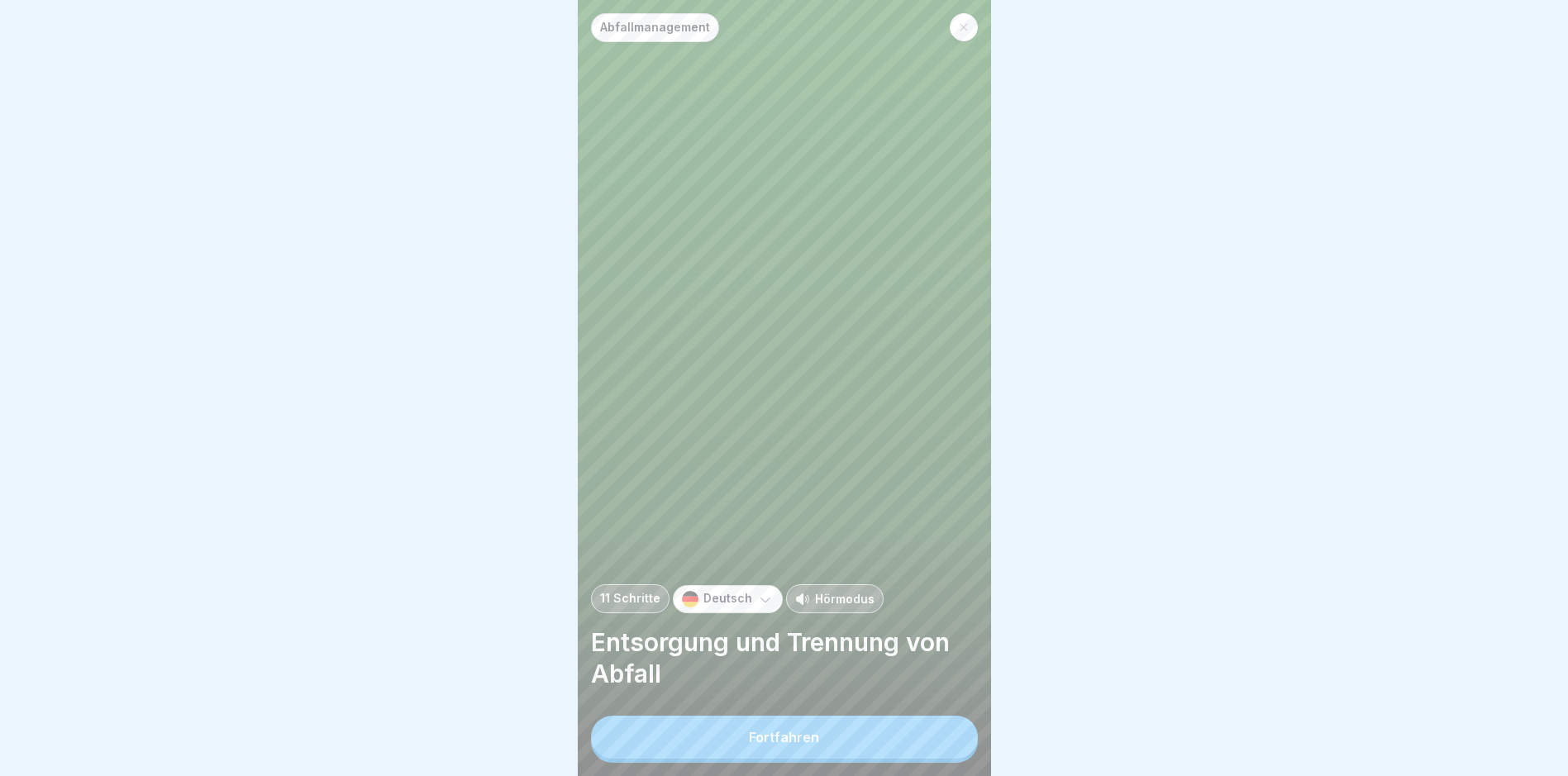
click at [789, 657] on div "Fortfahren" at bounding box center [784, 737] width 70 height 15
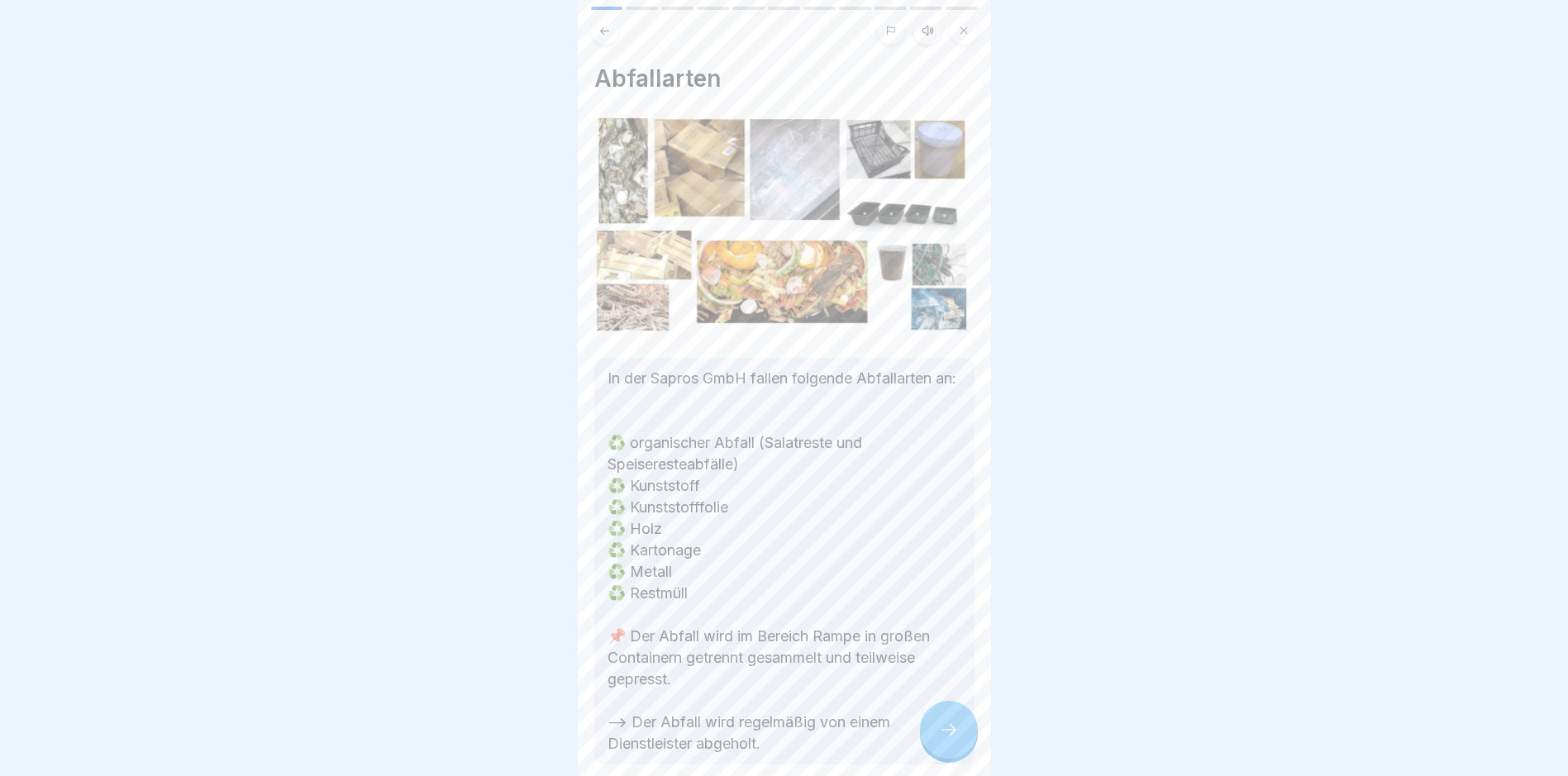
click at [947, 657] on icon at bounding box center [949, 730] width 20 height 20
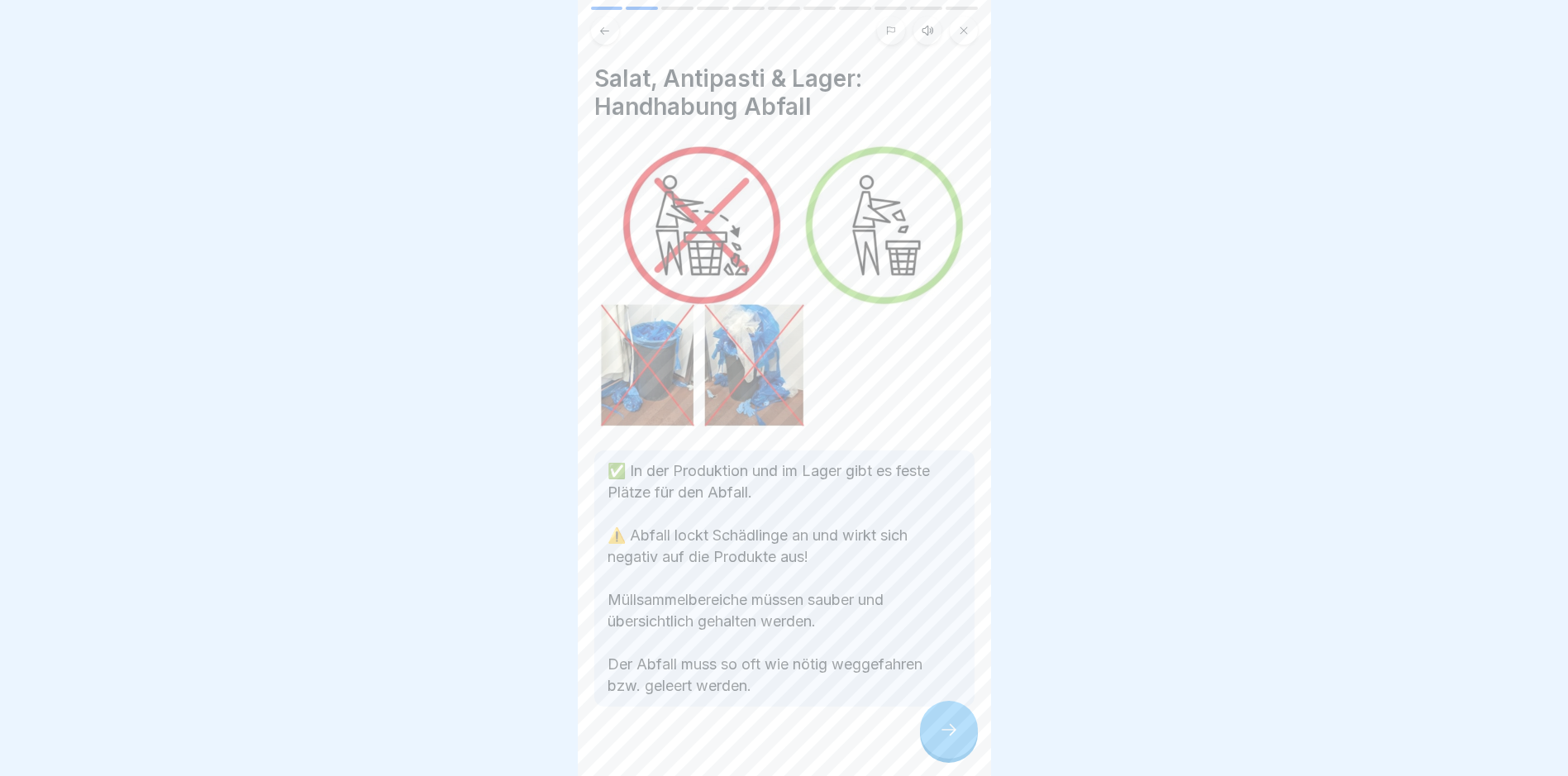
click at [950, 657] on icon at bounding box center [949, 730] width 20 height 20
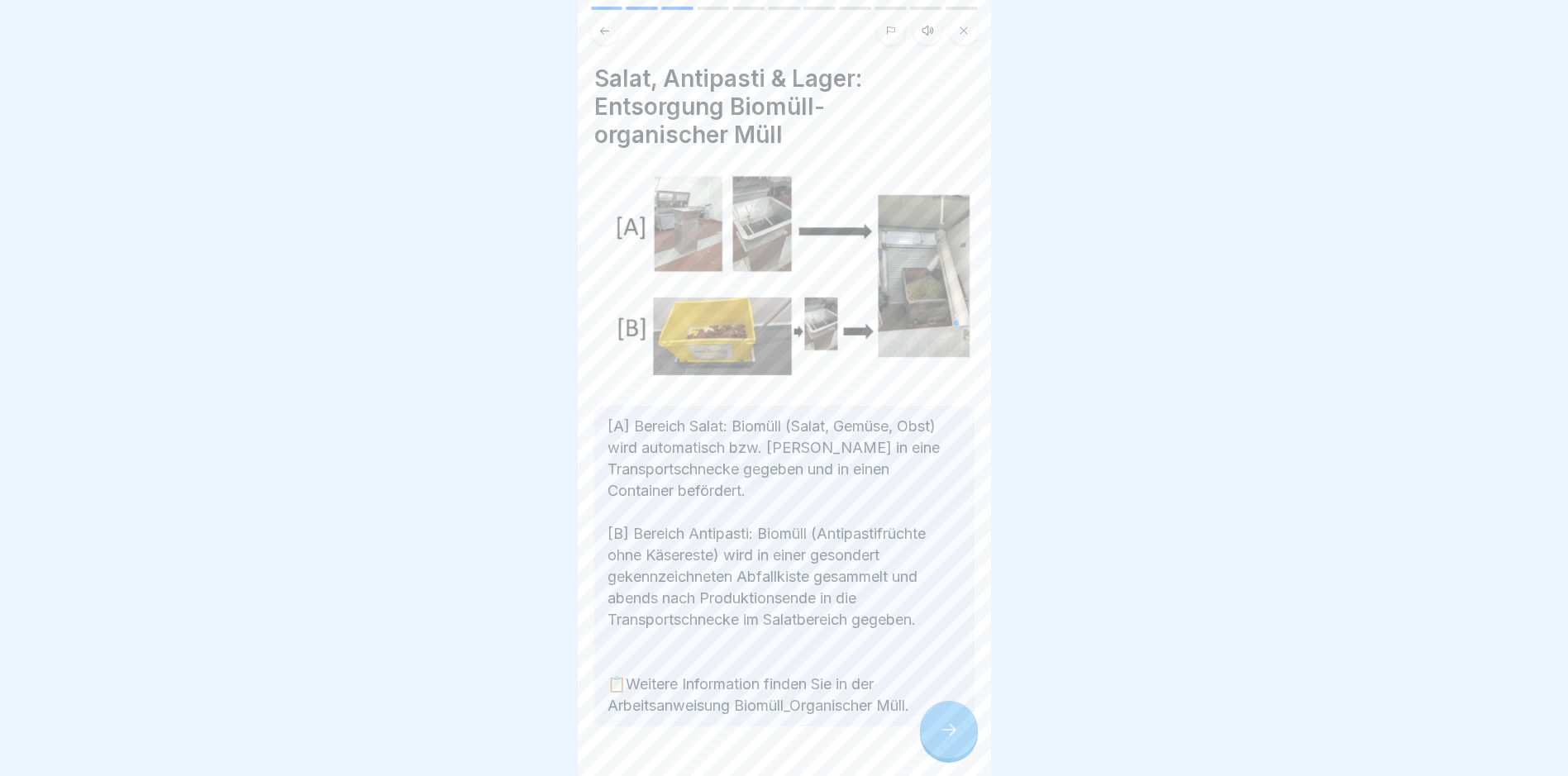
click at [953, 657] on icon at bounding box center [949, 730] width 20 height 20
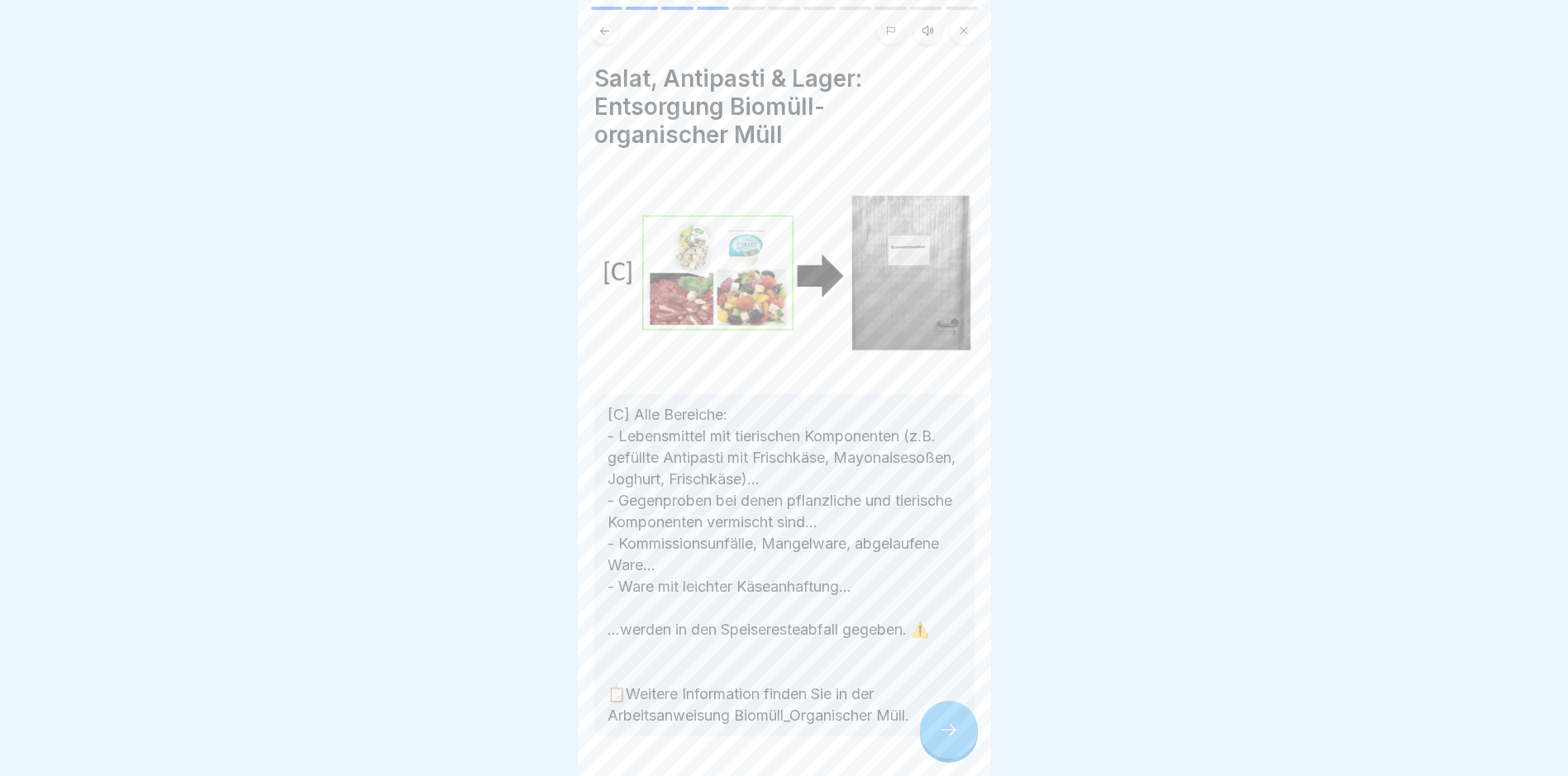
click at [954, 657] on icon at bounding box center [949, 730] width 20 height 20
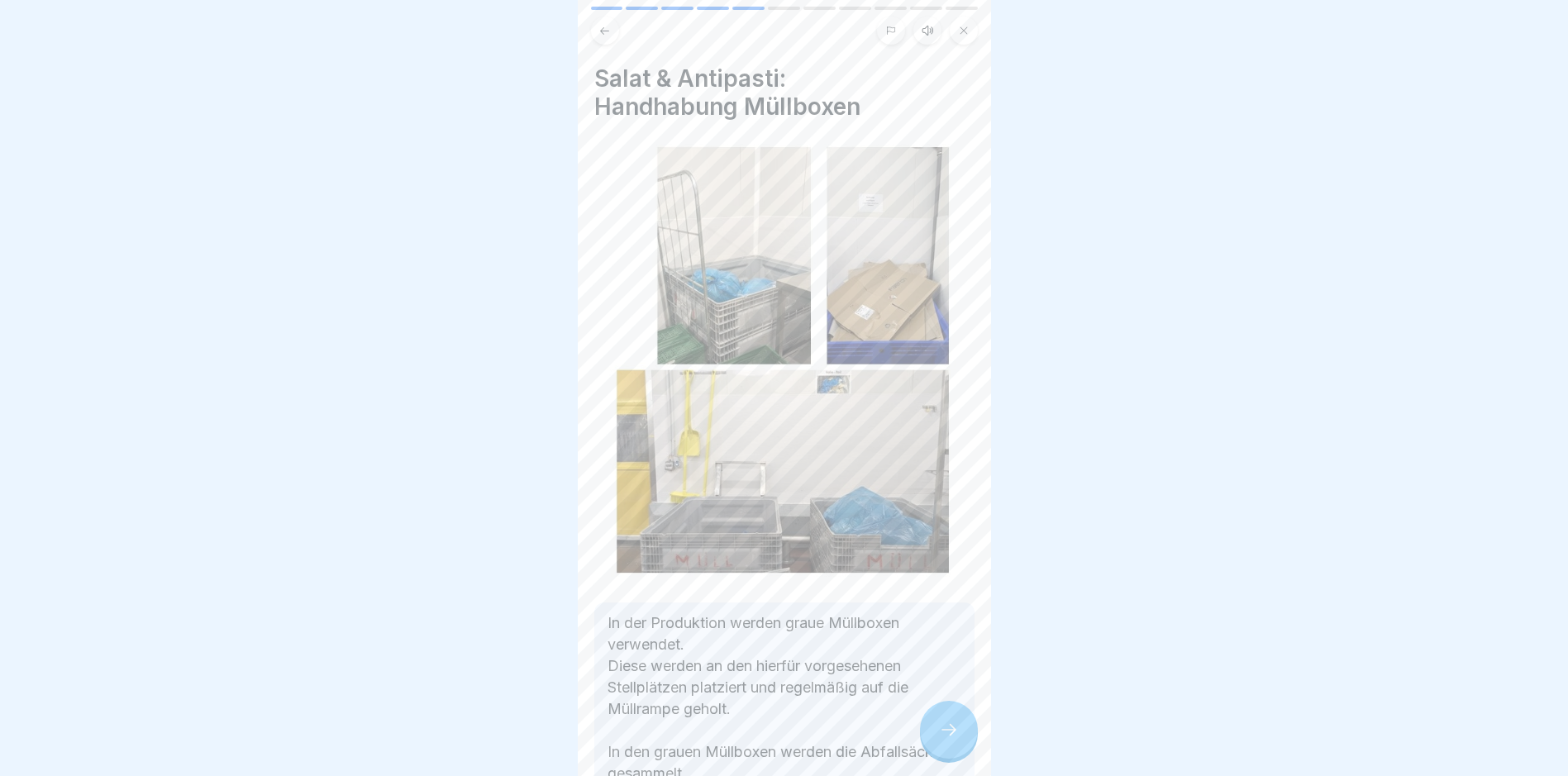
click at [954, 657] on icon at bounding box center [949, 730] width 20 height 20
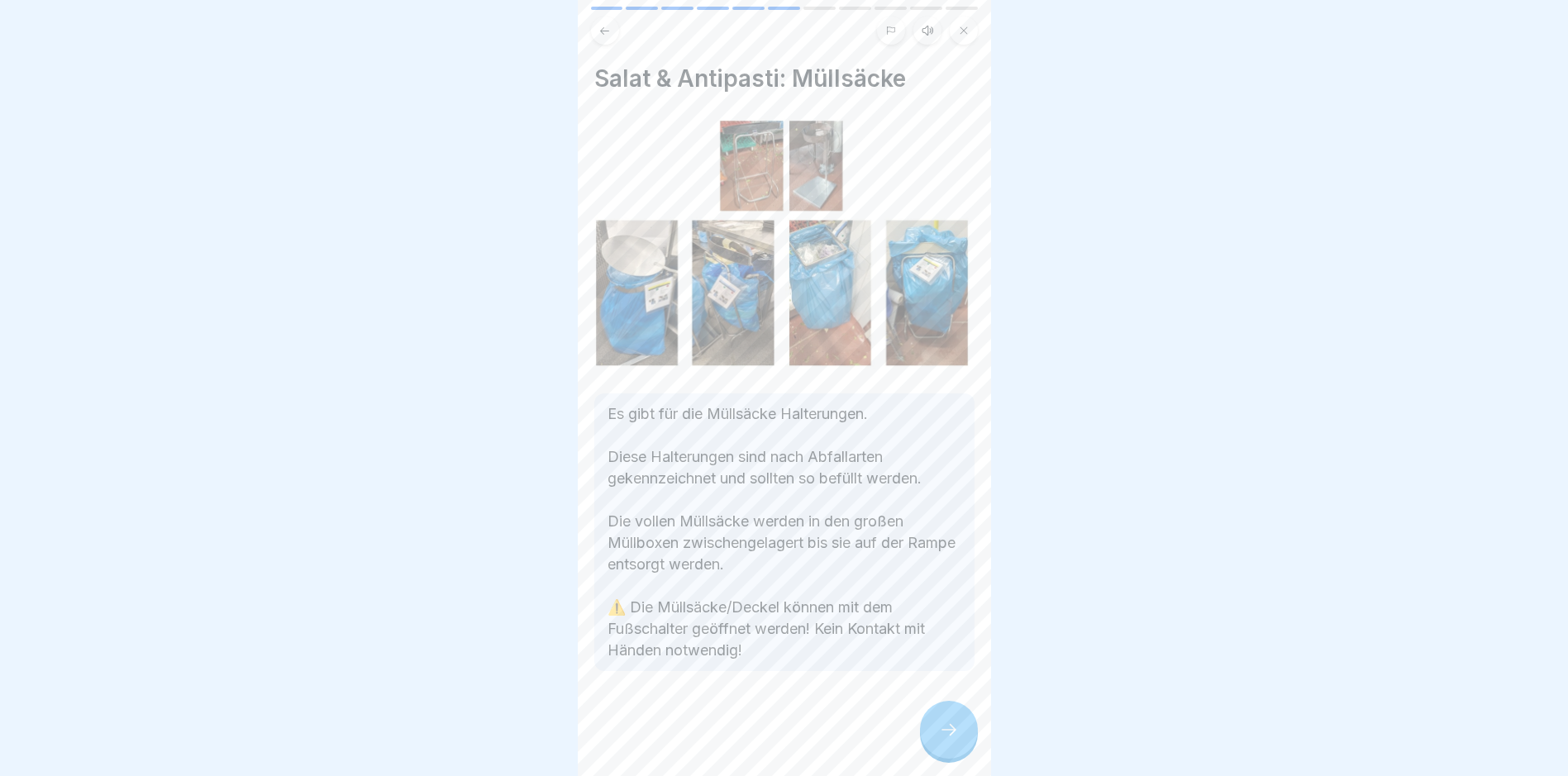
click at [954, 657] on icon at bounding box center [949, 730] width 20 height 20
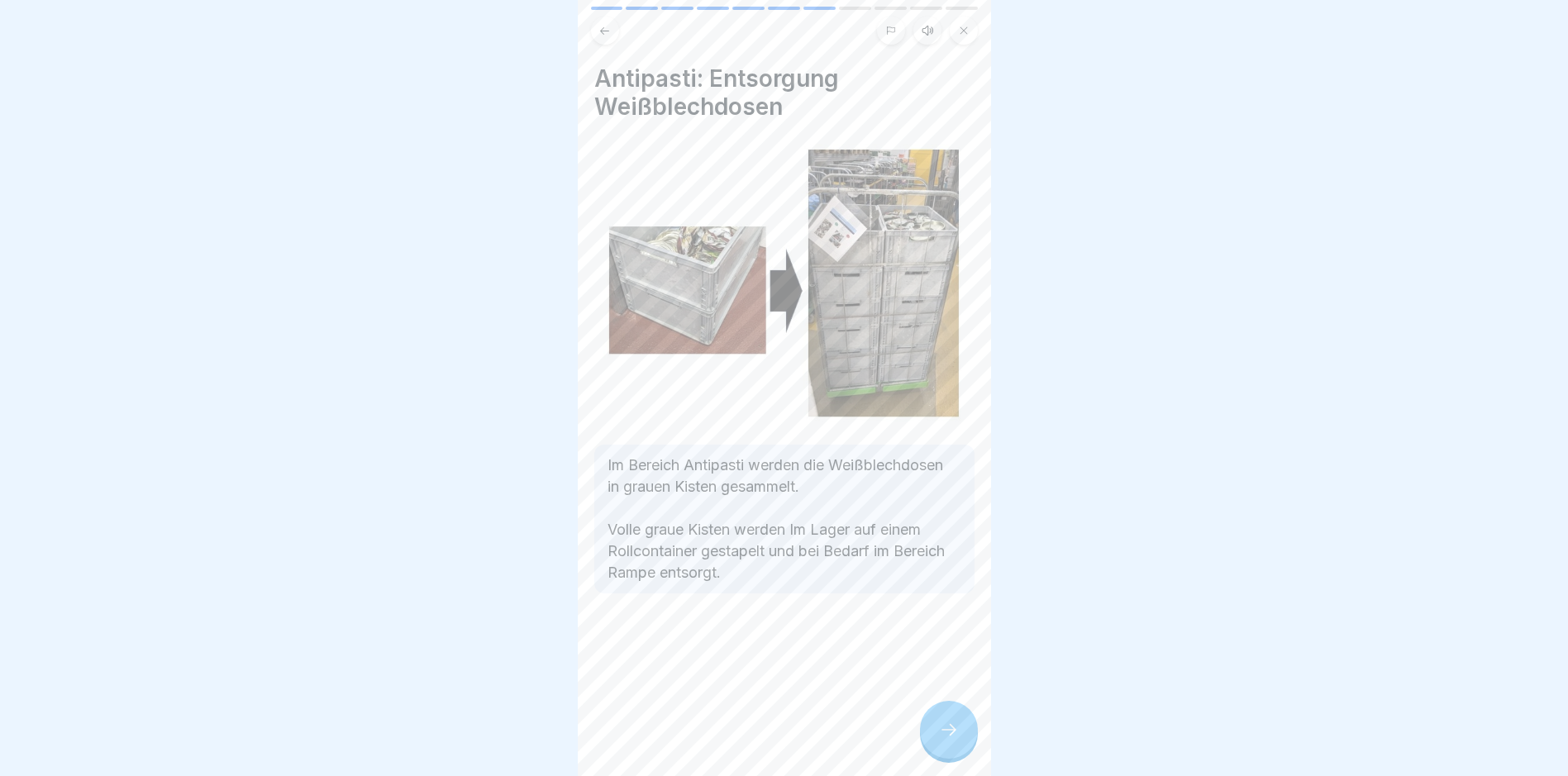
click at [954, 657] on icon at bounding box center [949, 730] width 20 height 20
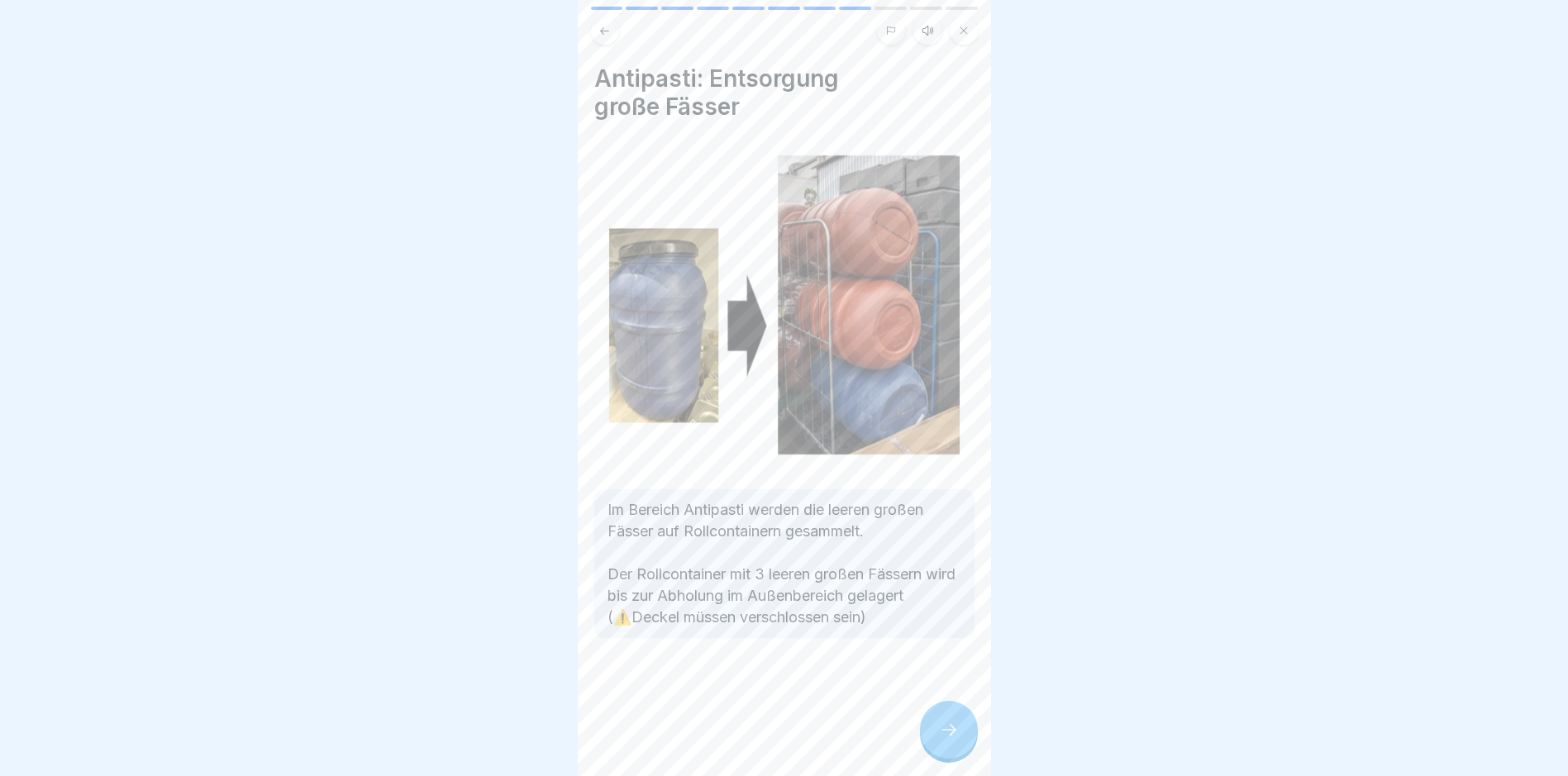
click at [957, 657] on icon at bounding box center [949, 730] width 20 height 20
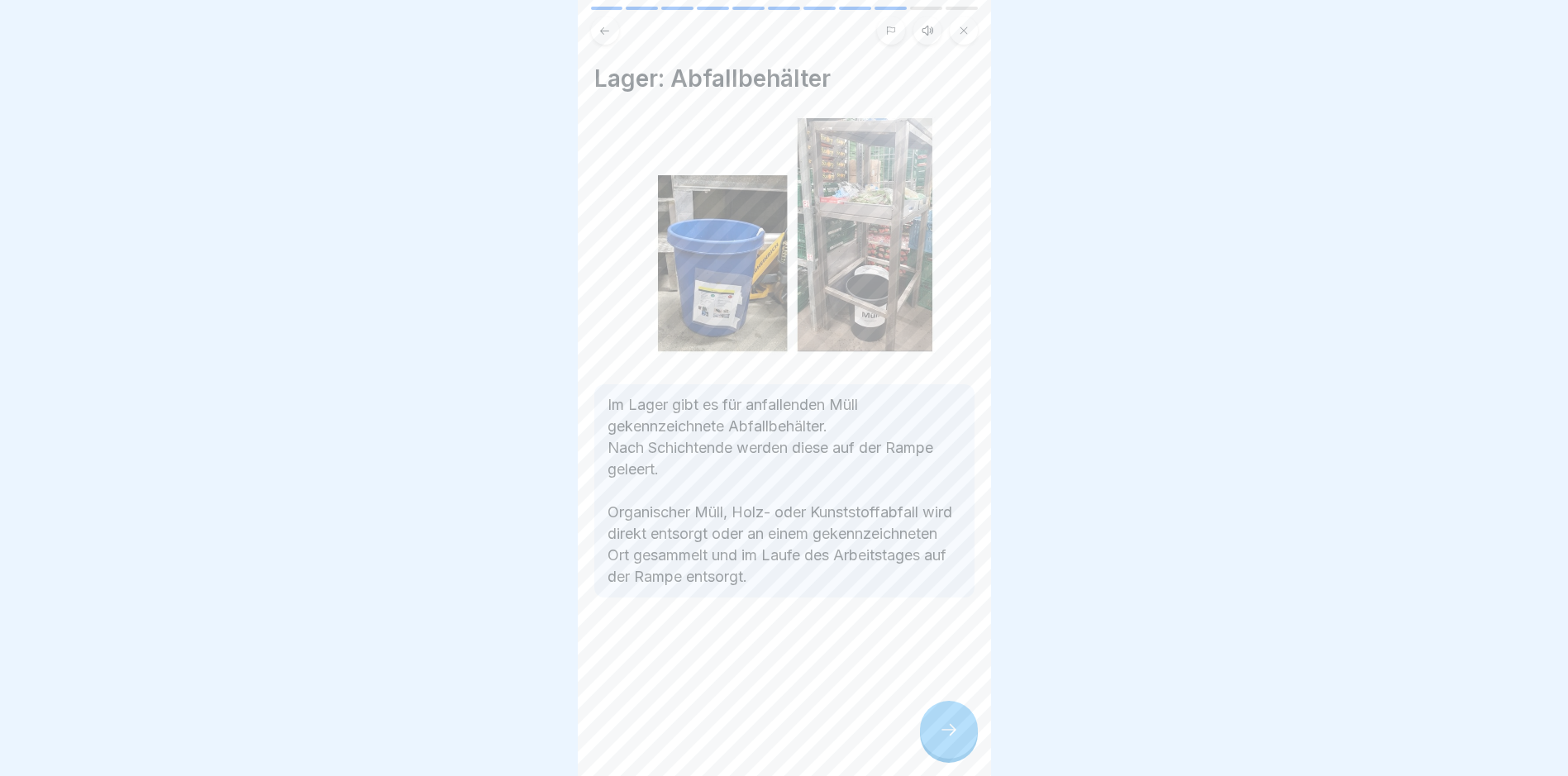
click at [957, 657] on icon at bounding box center [949, 730] width 20 height 20
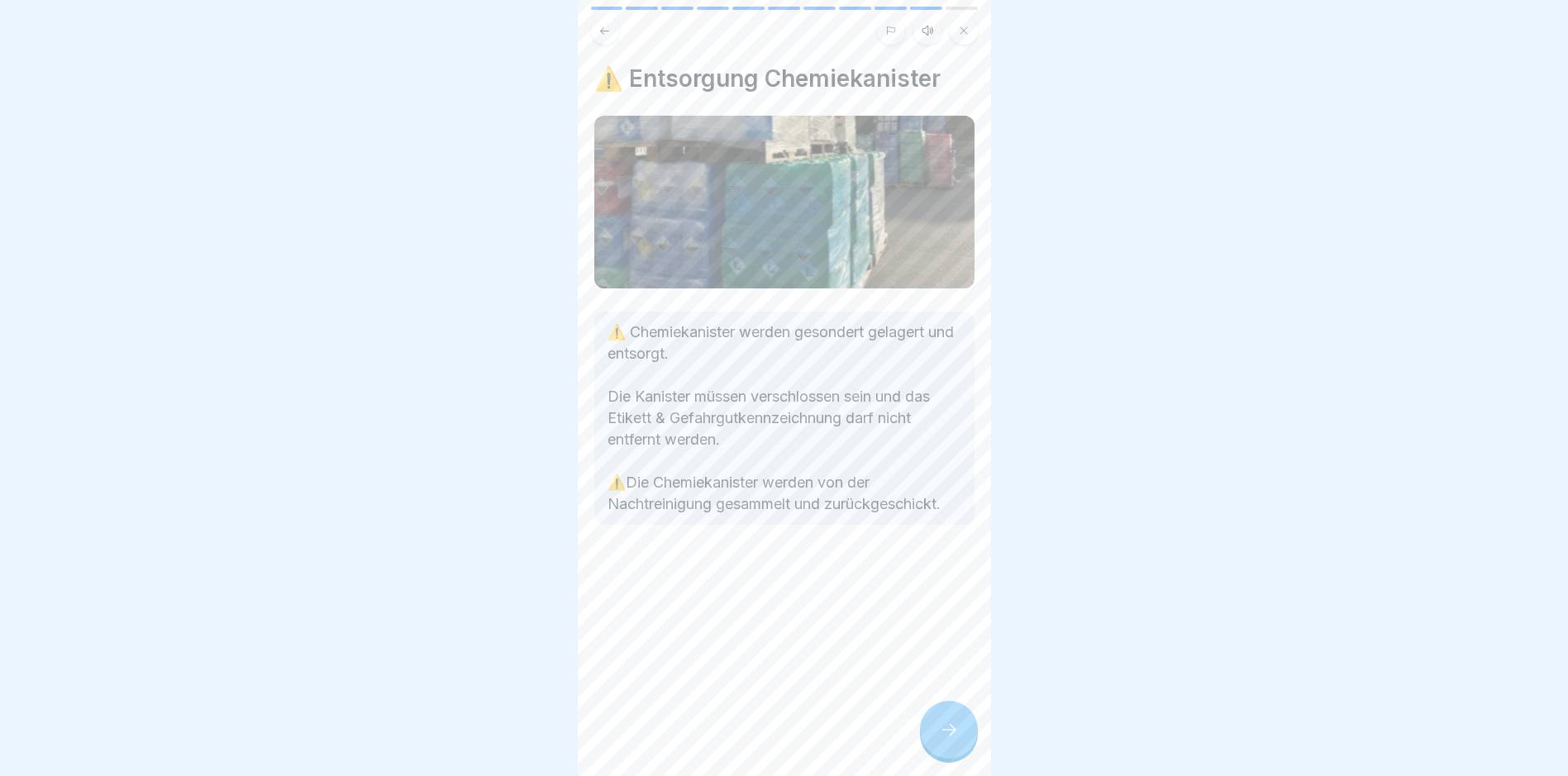
click at [952, 657] on icon at bounding box center [949, 730] width 20 height 20
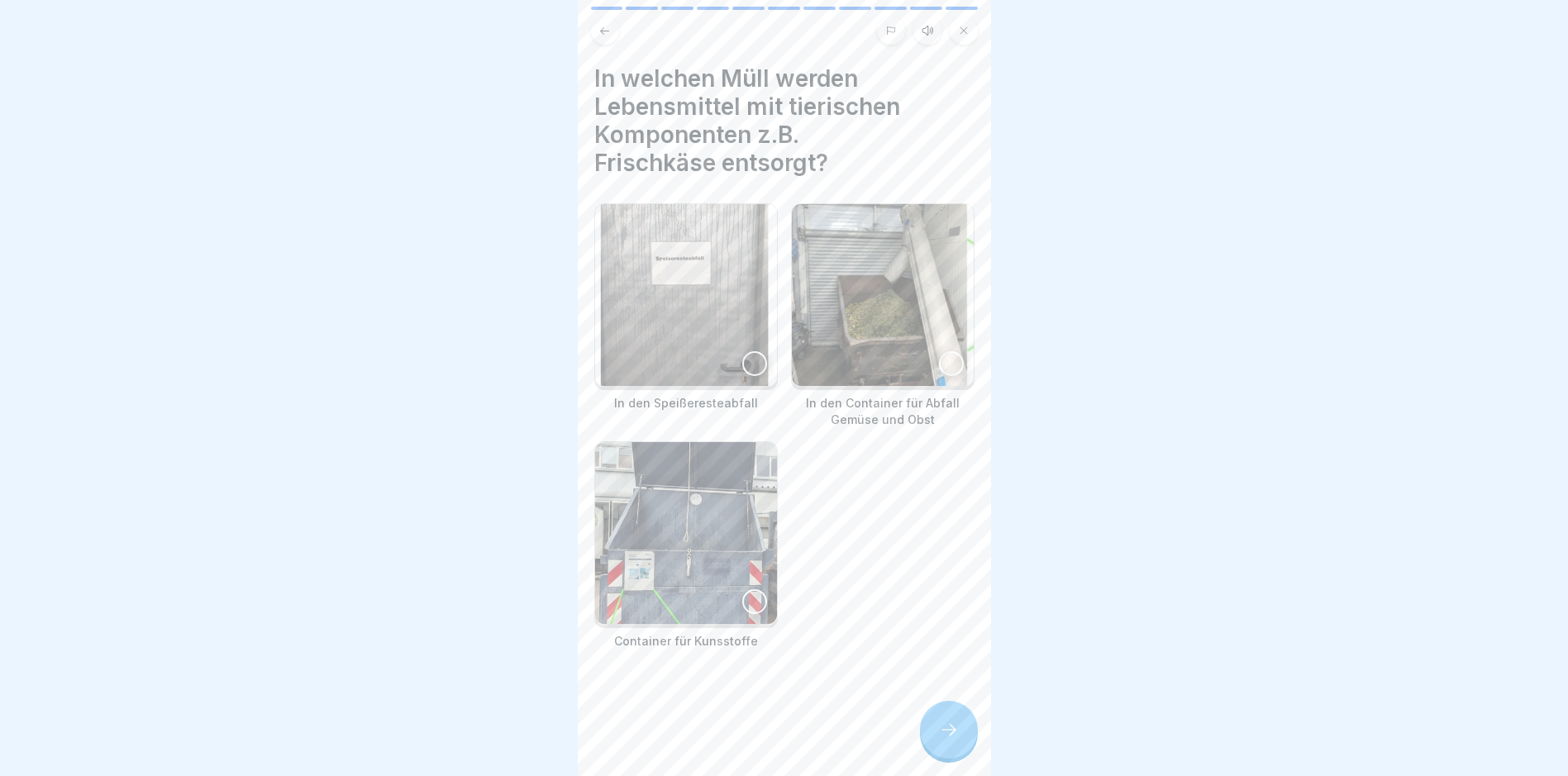
click at [750, 360] on div at bounding box center [755, 363] width 24 height 24
click at [947, 657] on icon at bounding box center [949, 730] width 20 height 20
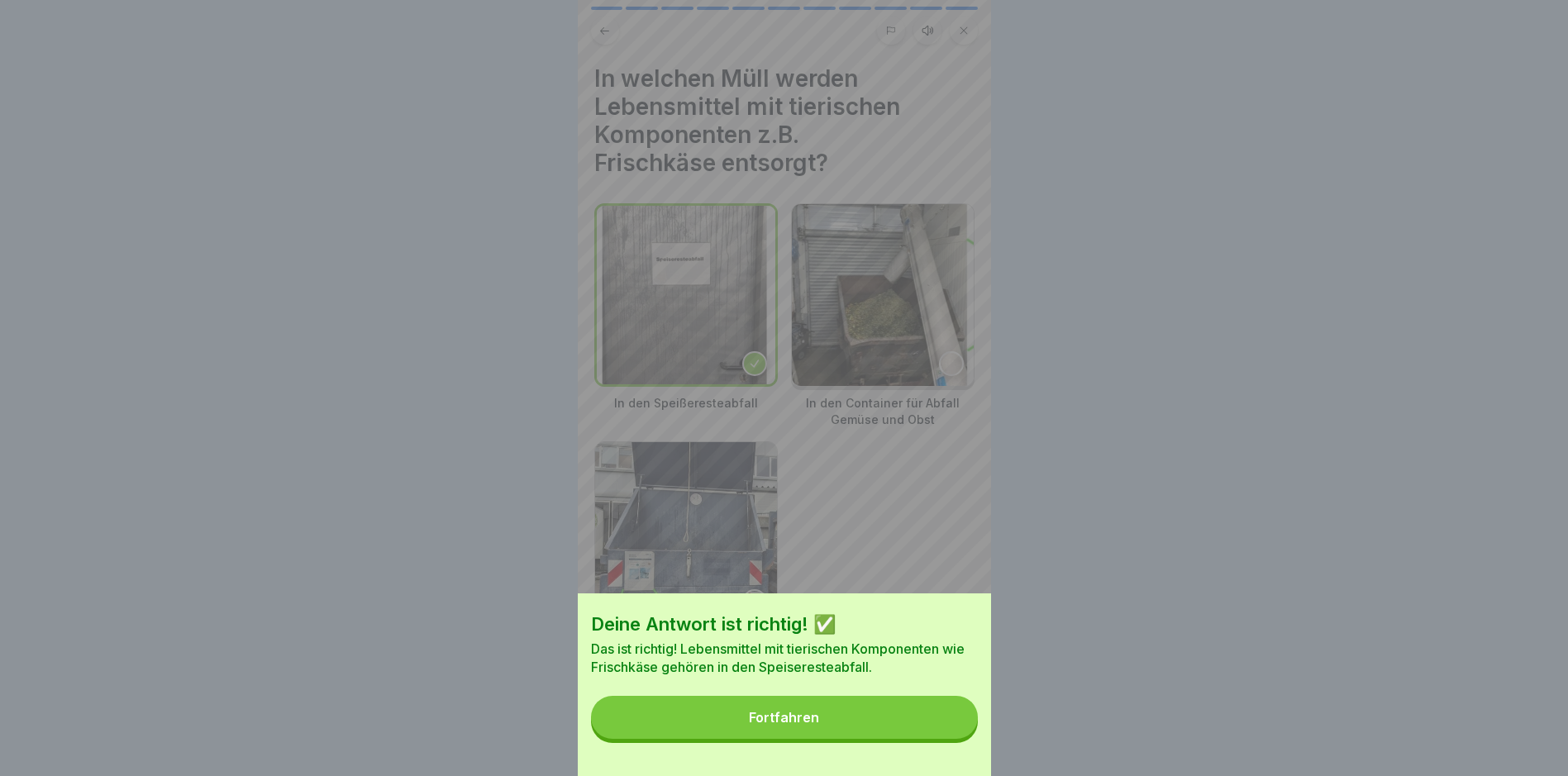
click at [890, 657] on button "Fortfahren" at bounding box center [784, 717] width 387 height 43
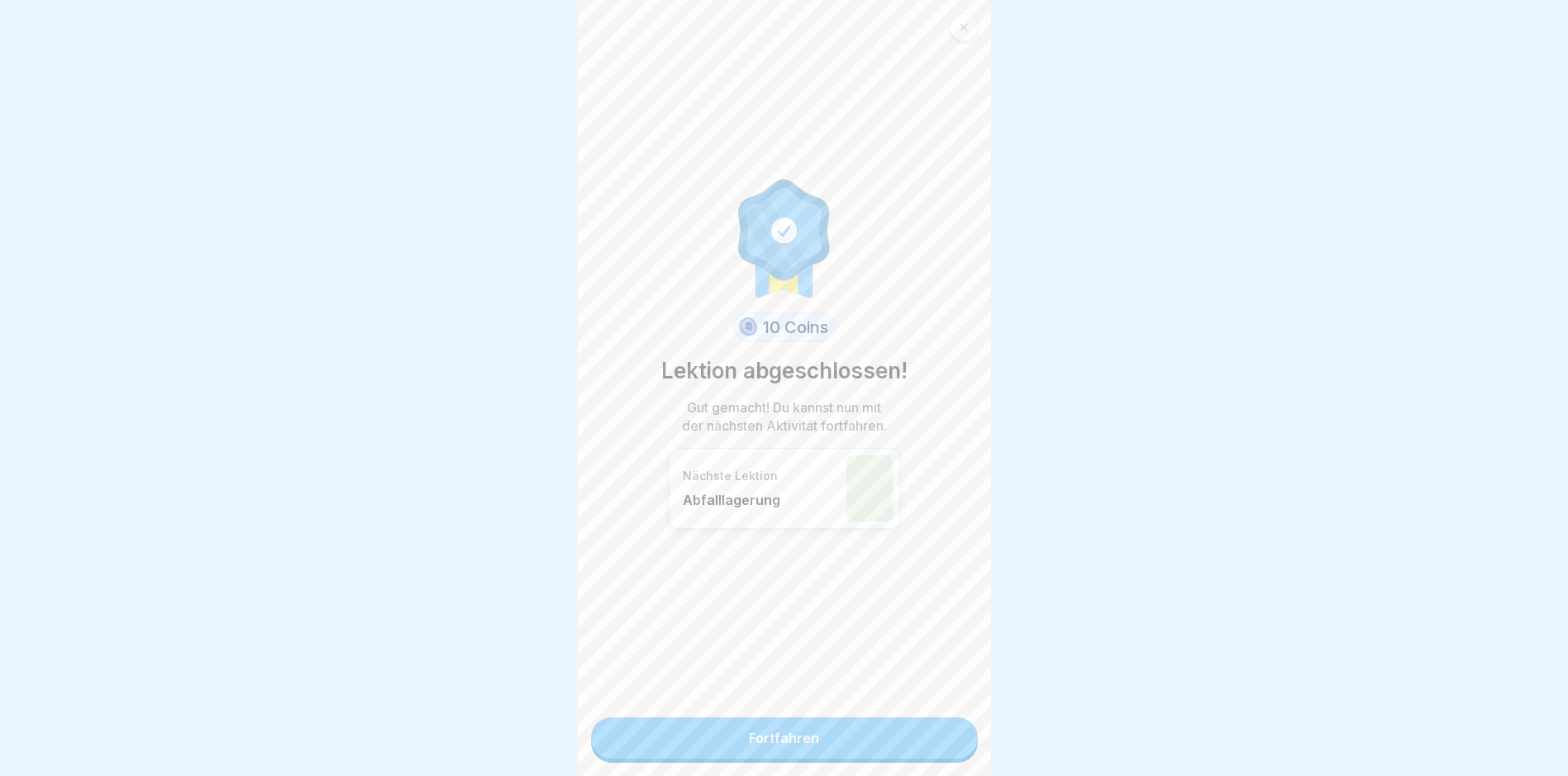
click at [882, 657] on link "Fortfahren" at bounding box center [784, 737] width 387 height 41
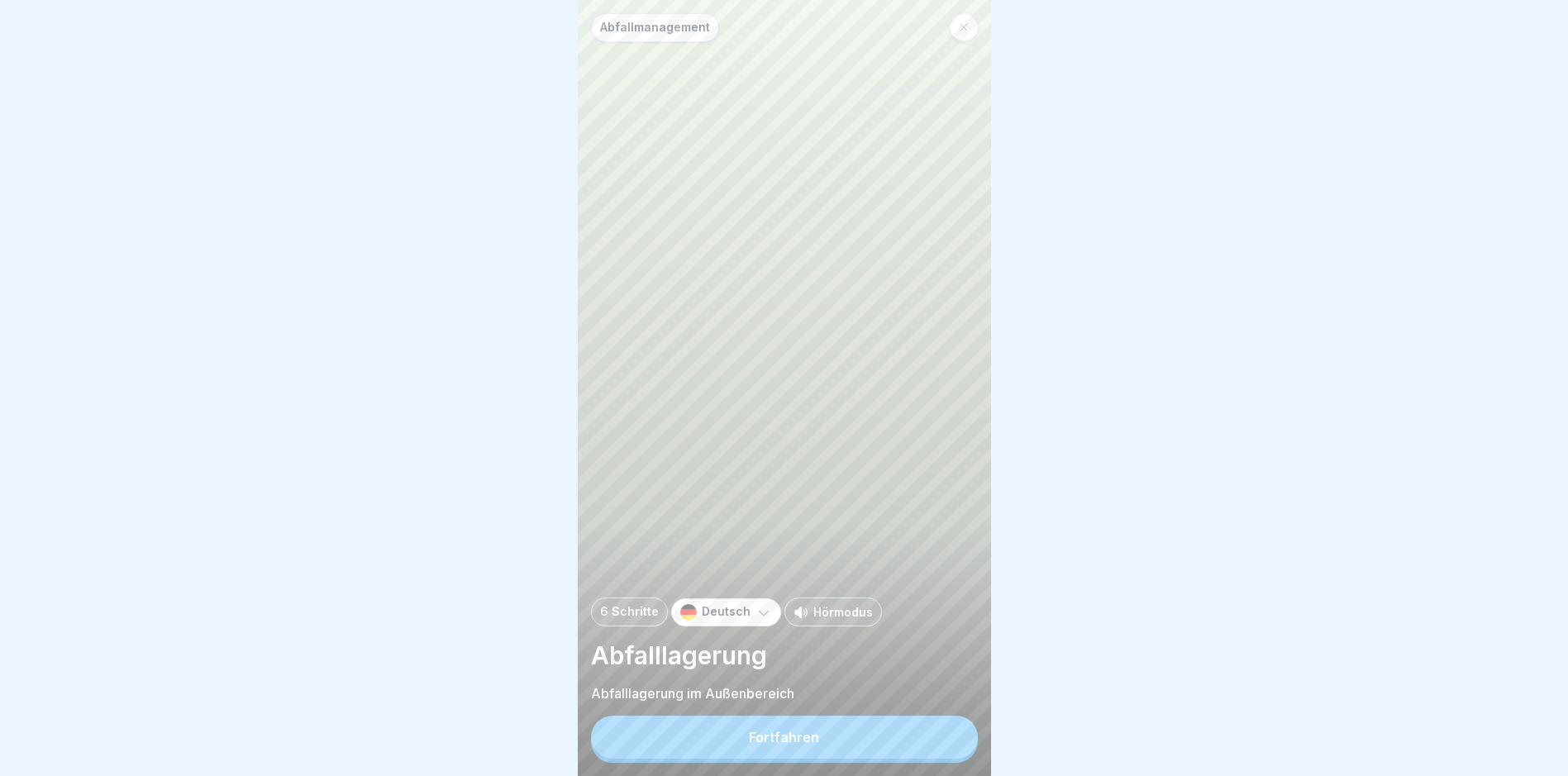
click at [873, 657] on button "Fortfahren" at bounding box center [784, 736] width 387 height 43
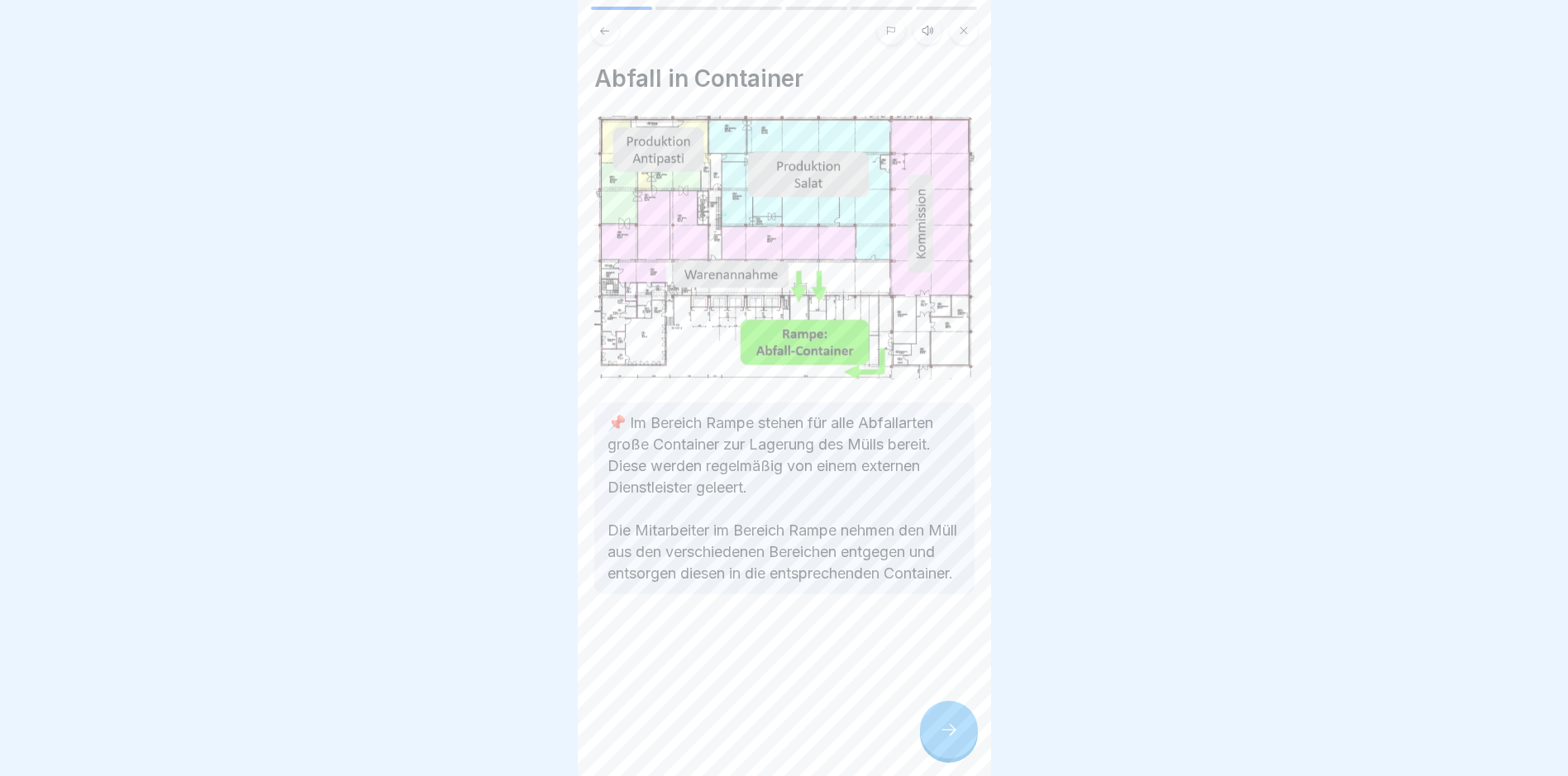
click at [953, 657] on icon at bounding box center [949, 730] width 20 height 20
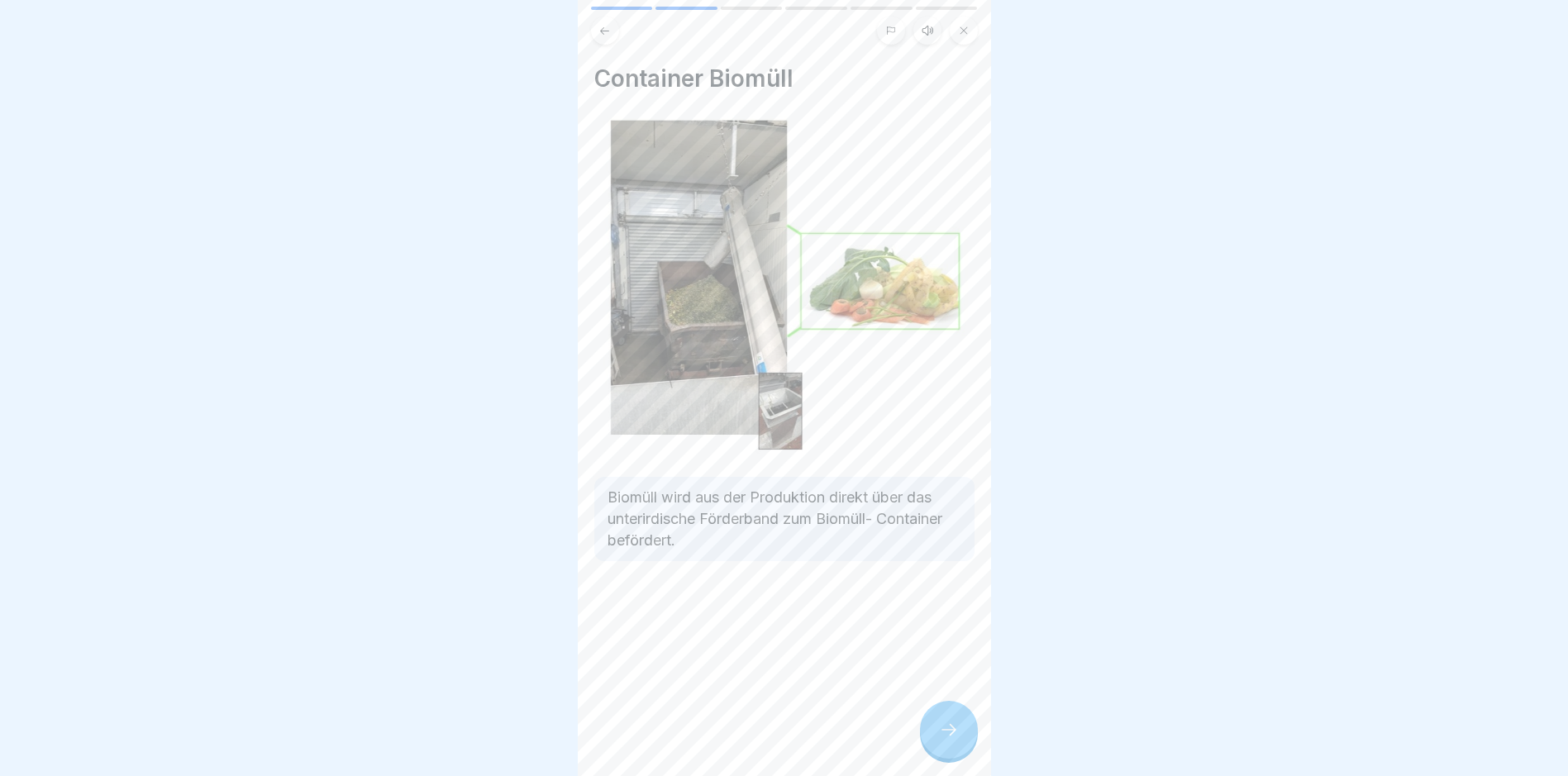
click at [953, 657] on icon at bounding box center [949, 730] width 20 height 20
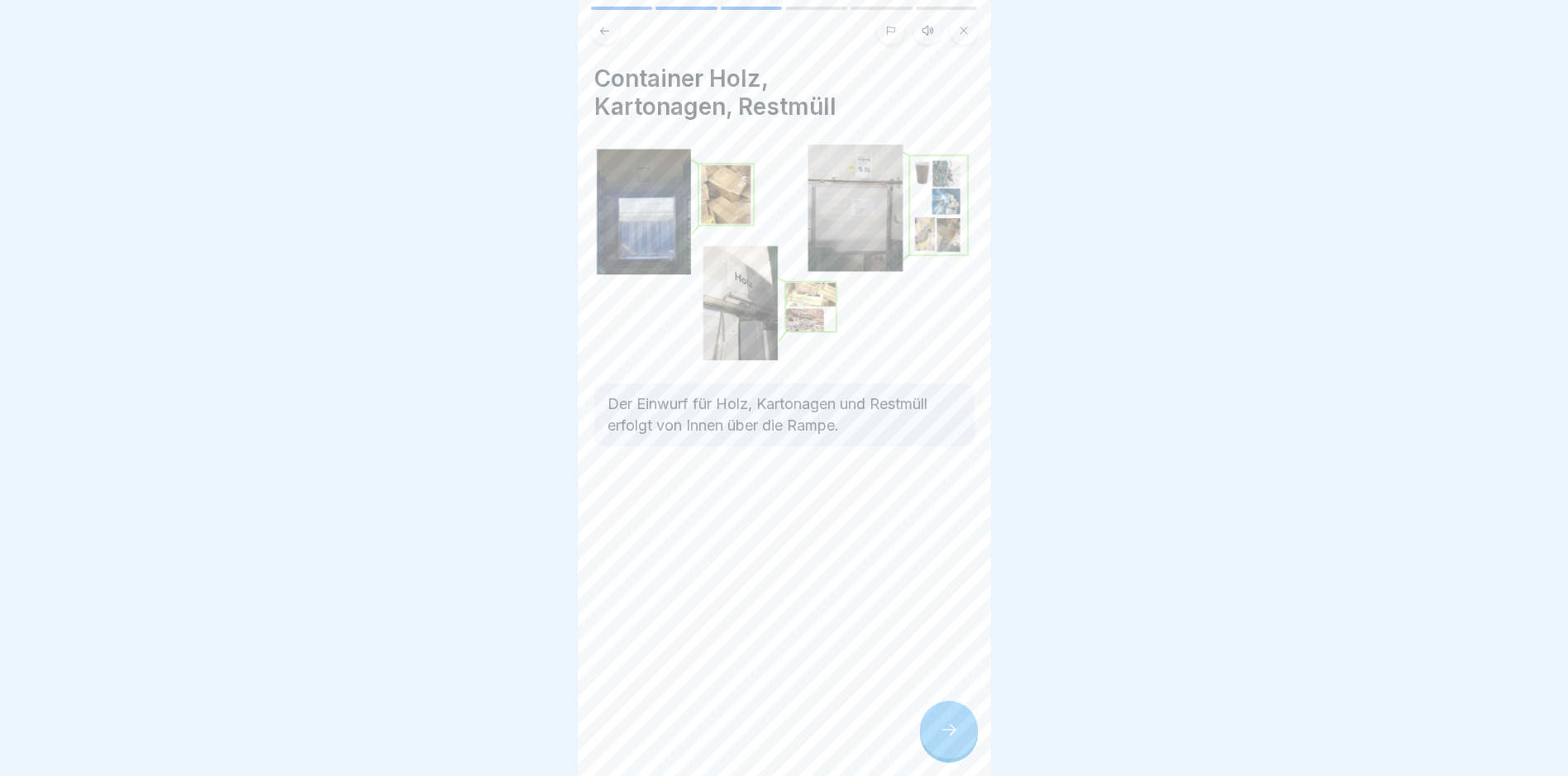
click at [952, 657] on icon at bounding box center [949, 730] width 20 height 20
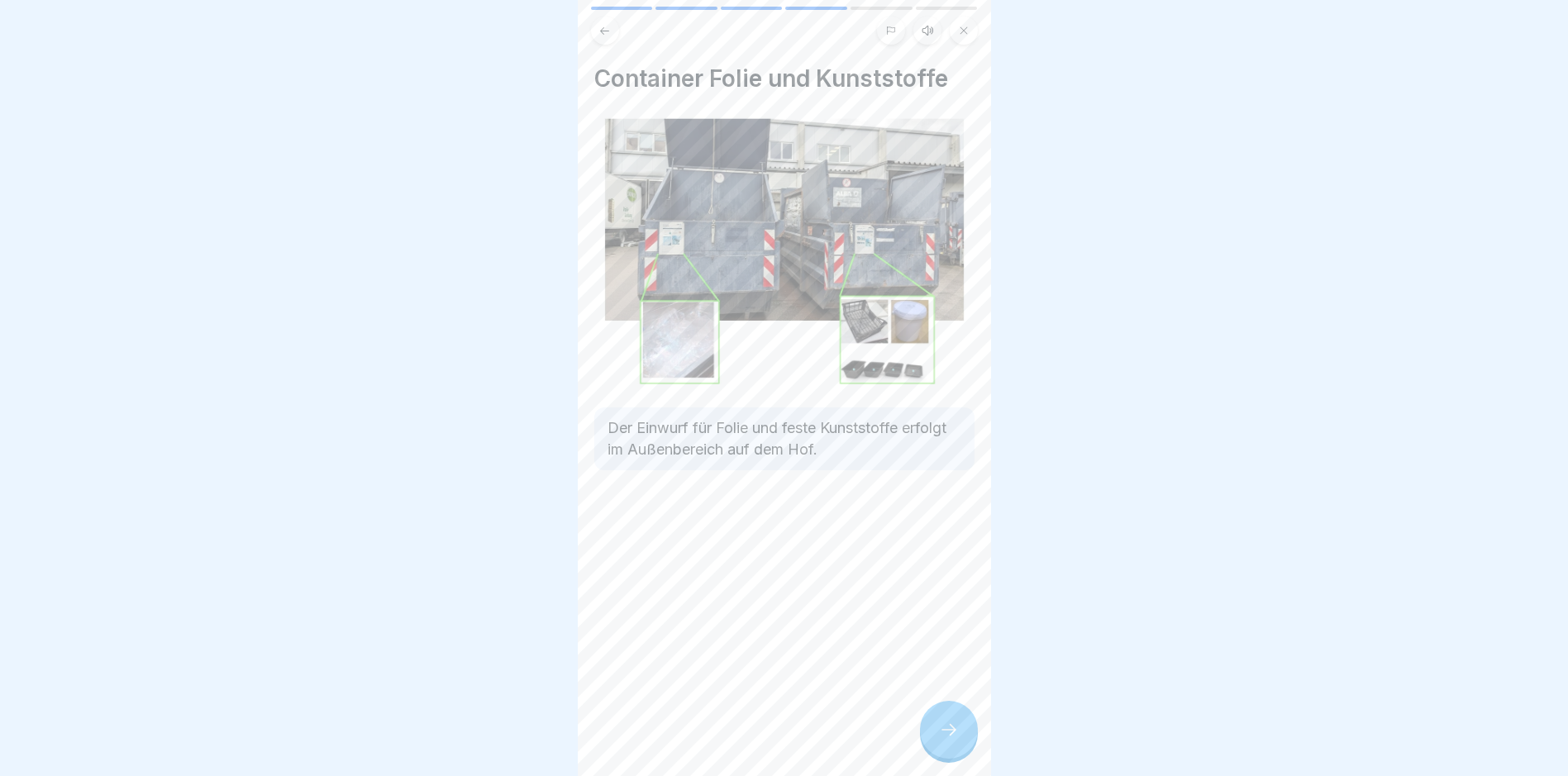
click at [952, 657] on icon at bounding box center [949, 730] width 20 height 20
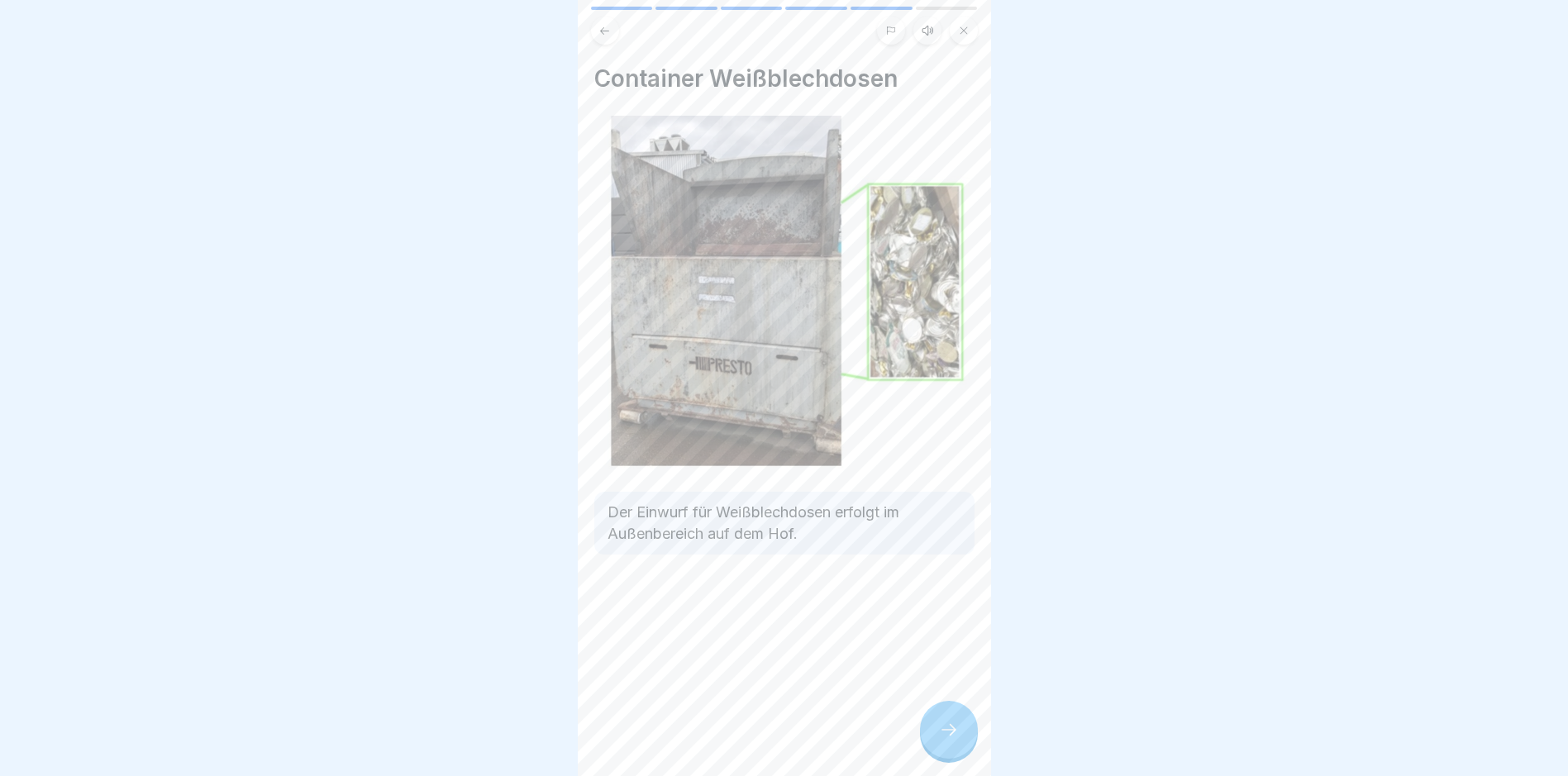
click at [952, 657] on icon at bounding box center [949, 730] width 20 height 20
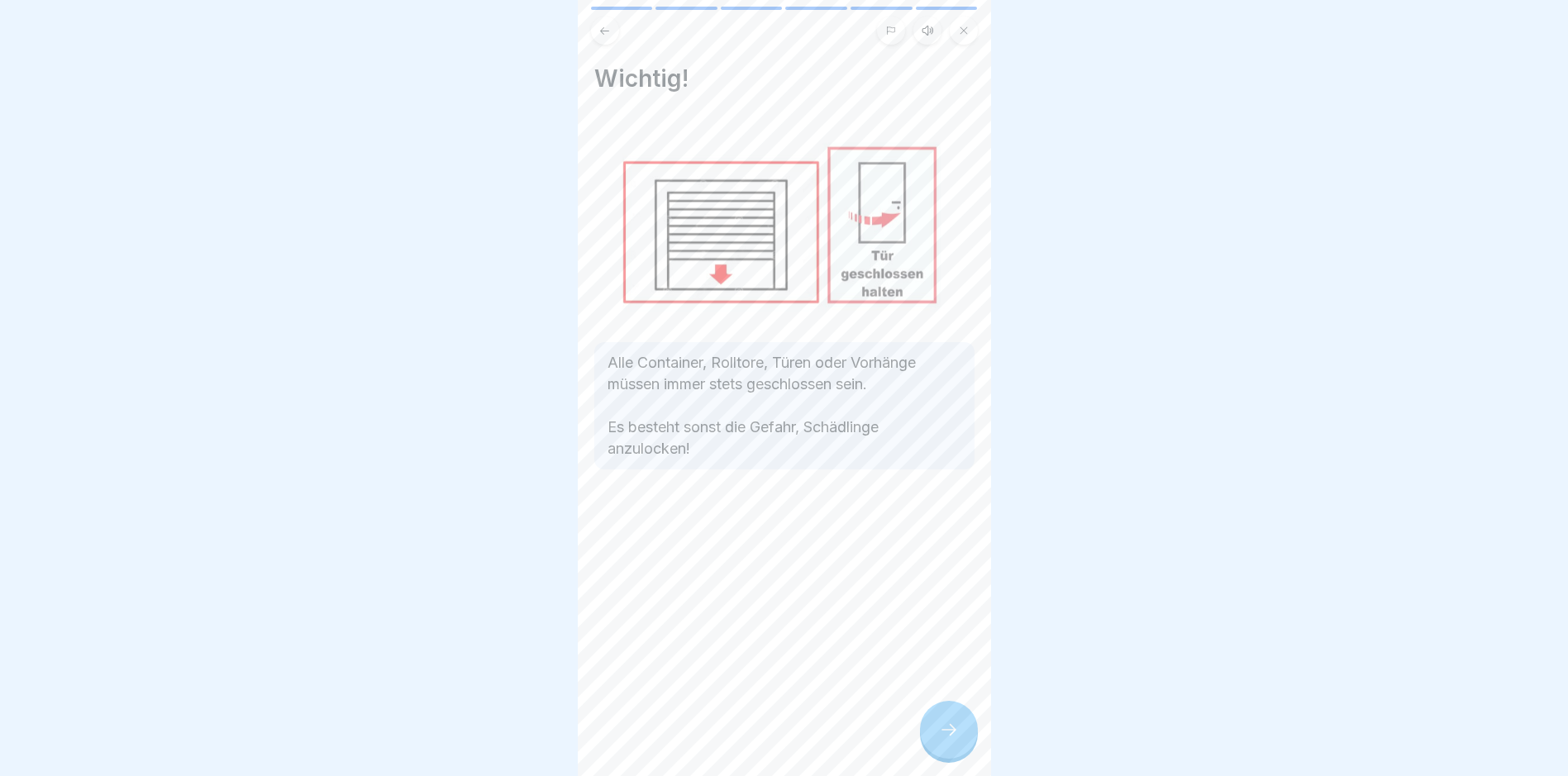
click at [952, 657] on icon at bounding box center [949, 730] width 20 height 20
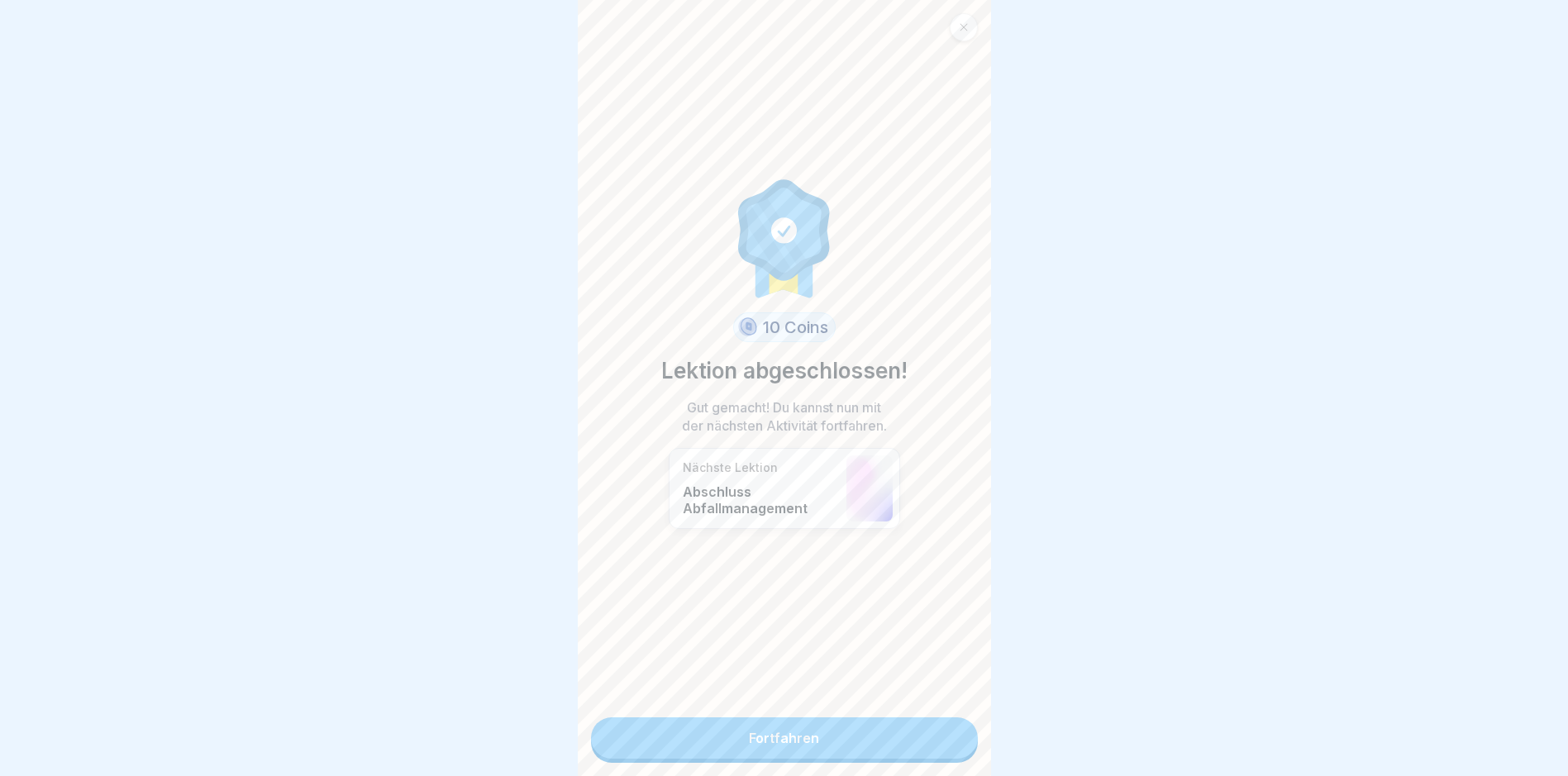
click at [932, 657] on link "Fortfahren" at bounding box center [784, 737] width 387 height 41
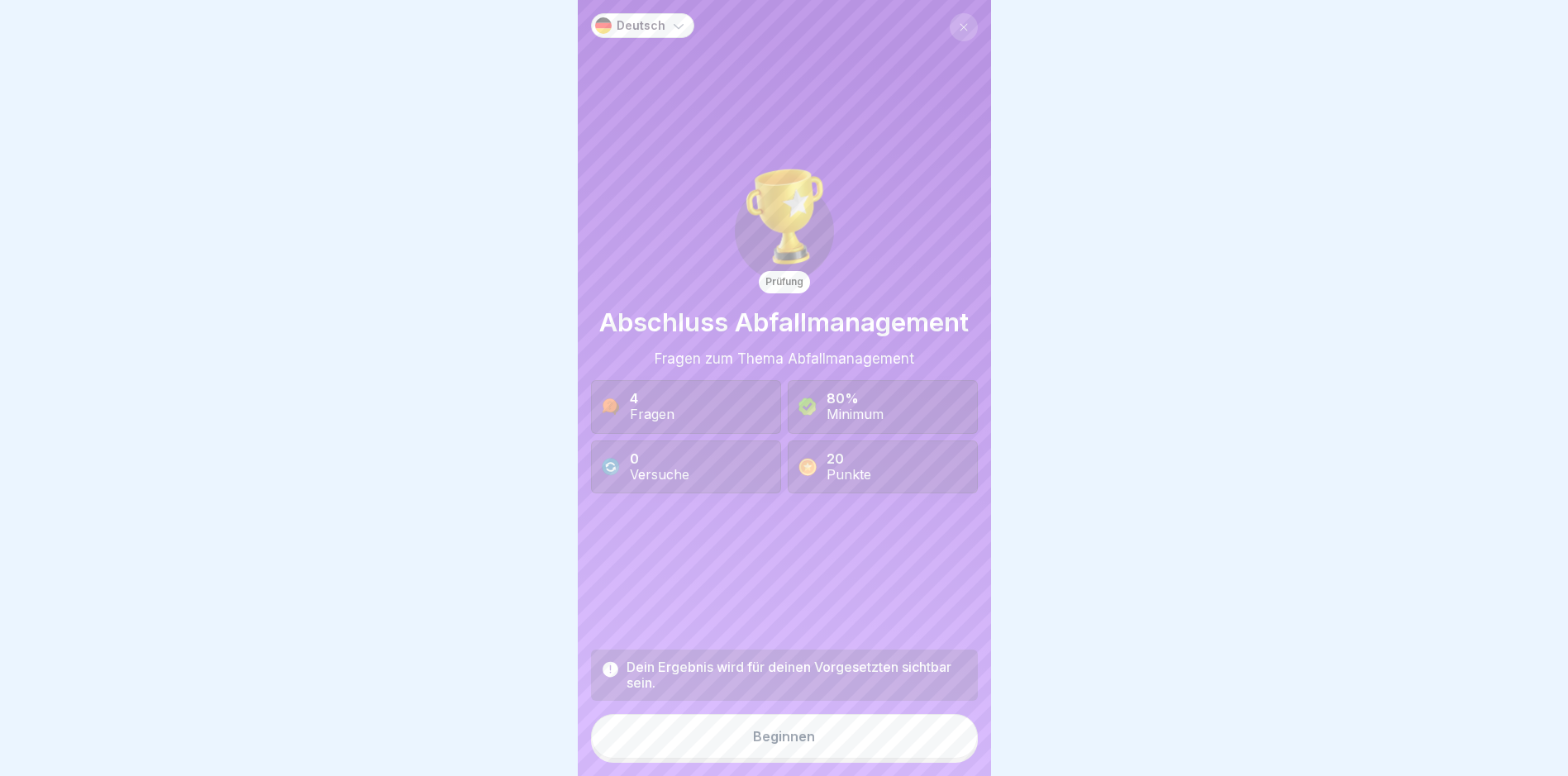
click at [897, 657] on button "Beginnen" at bounding box center [784, 736] width 387 height 45
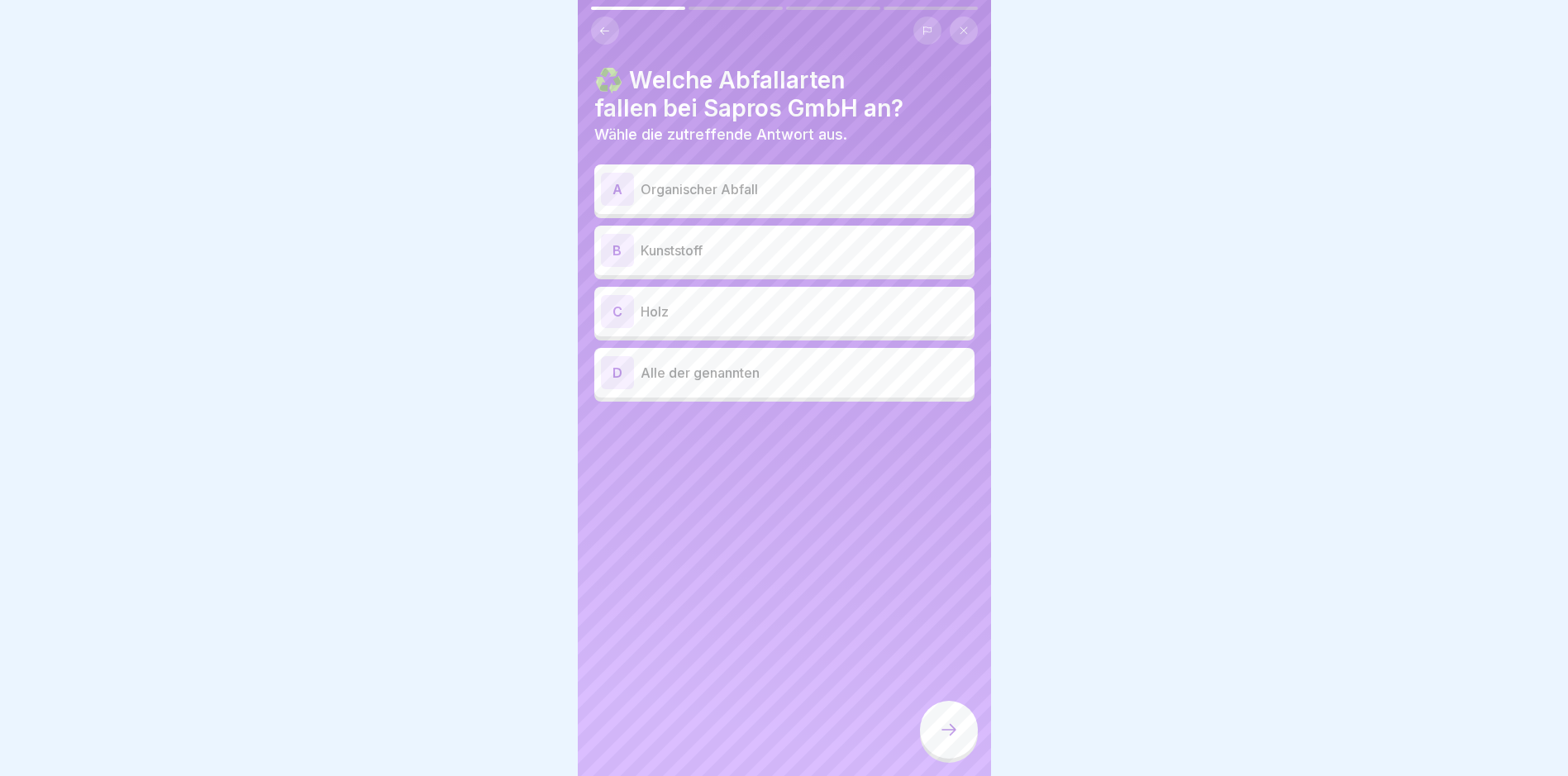
click at [744, 205] on div "A Organischer Abfall" at bounding box center [785, 189] width 381 height 50
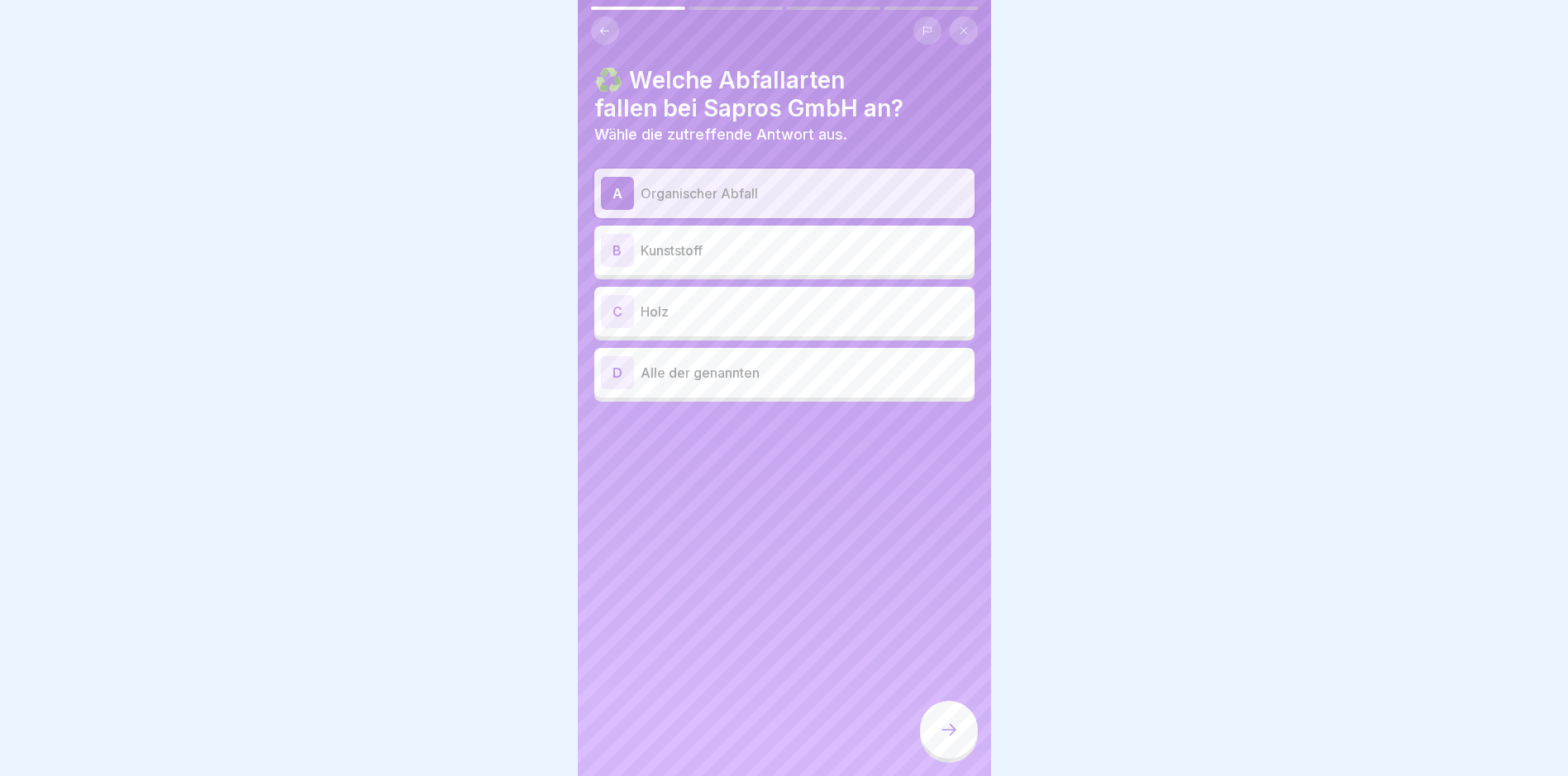
click at [749, 258] on p "Kunststoff" at bounding box center [804, 251] width 328 height 20
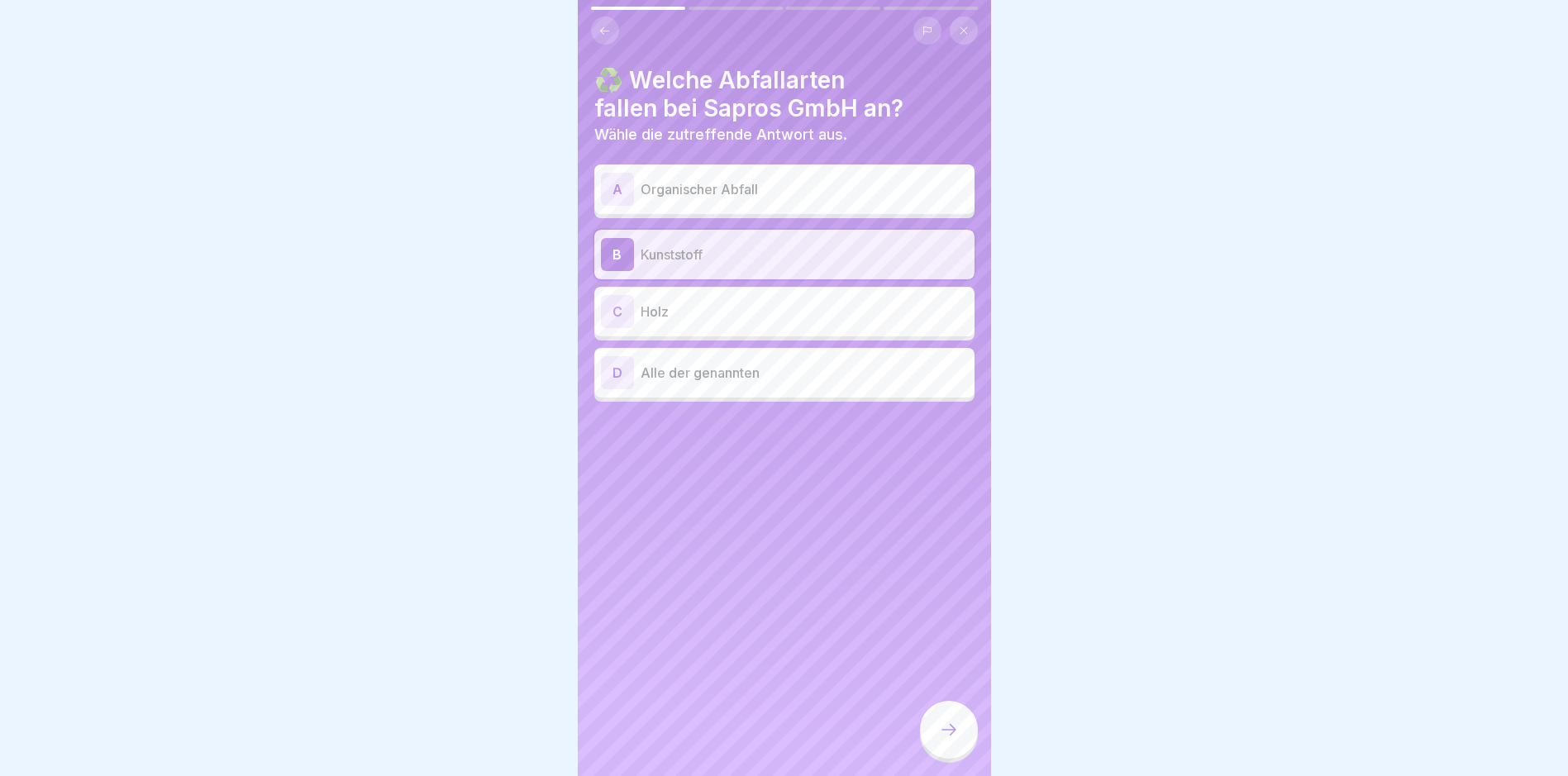
click at [755, 319] on p "Holz" at bounding box center [804, 311] width 328 height 20
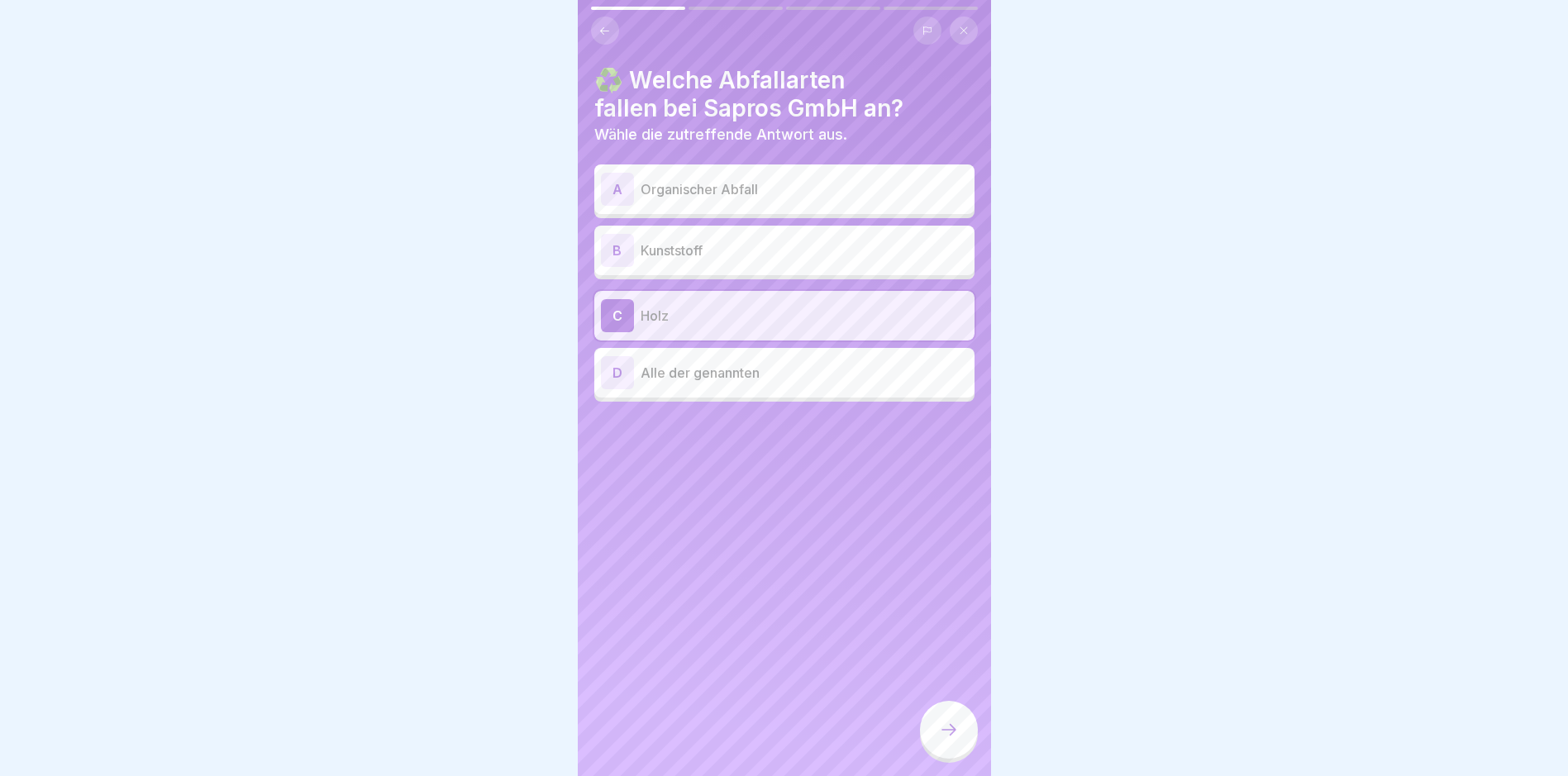
click at [757, 380] on p "Alle der genannten" at bounding box center [804, 373] width 328 height 20
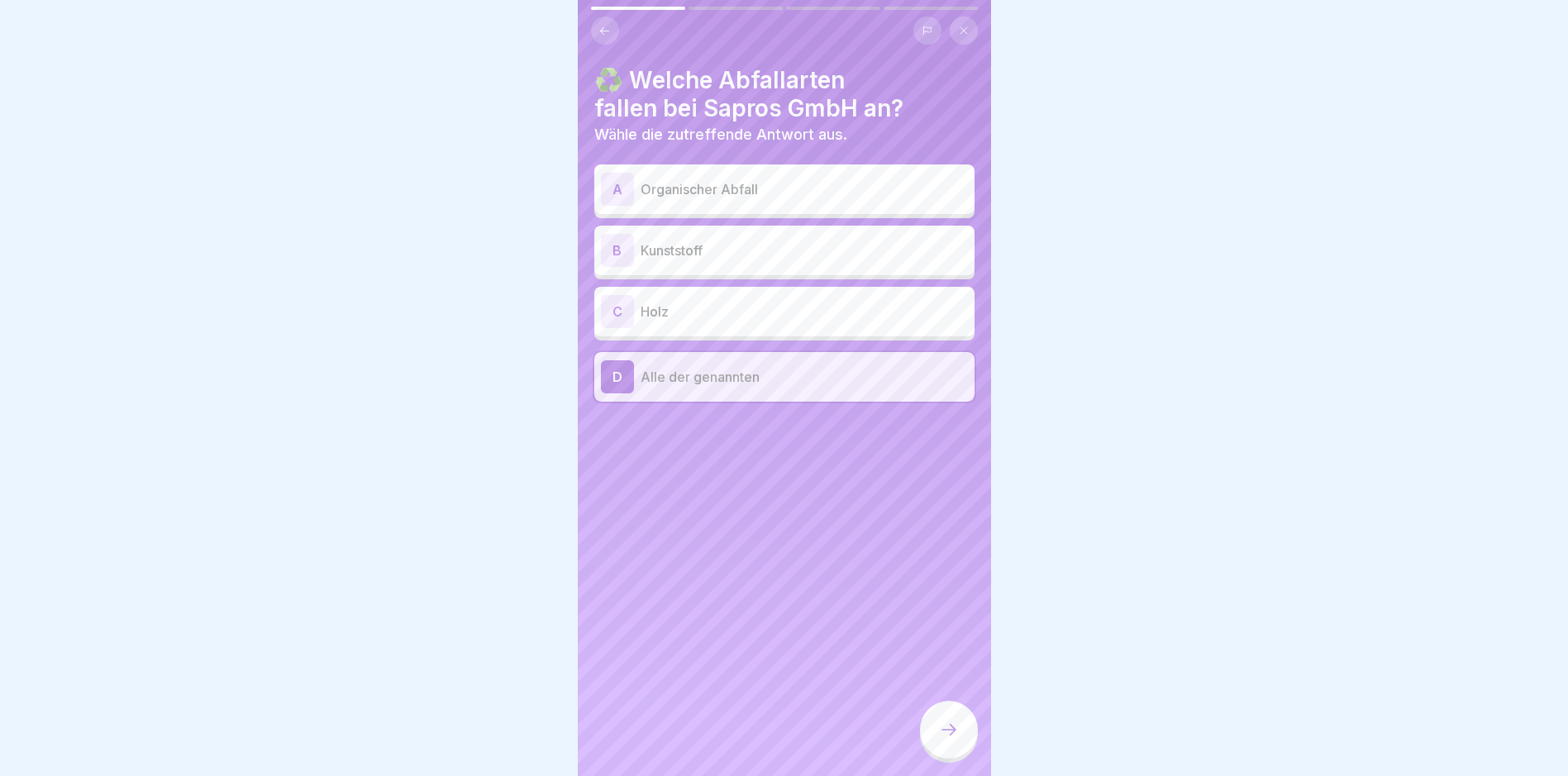
click at [952, 657] on icon at bounding box center [949, 730] width 20 height 20
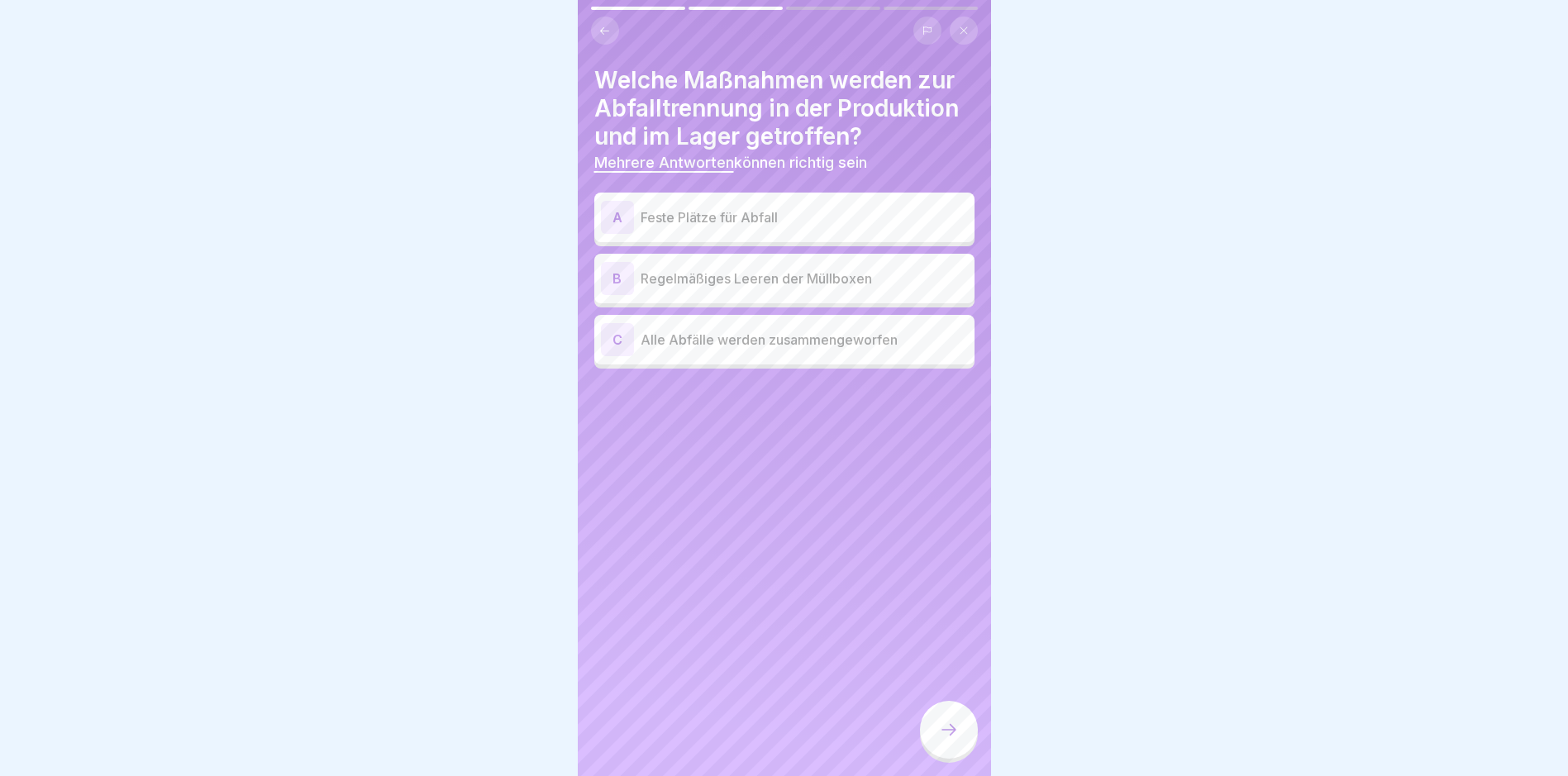
click at [772, 224] on p "Feste Plätze für Abfall" at bounding box center [804, 217] width 328 height 20
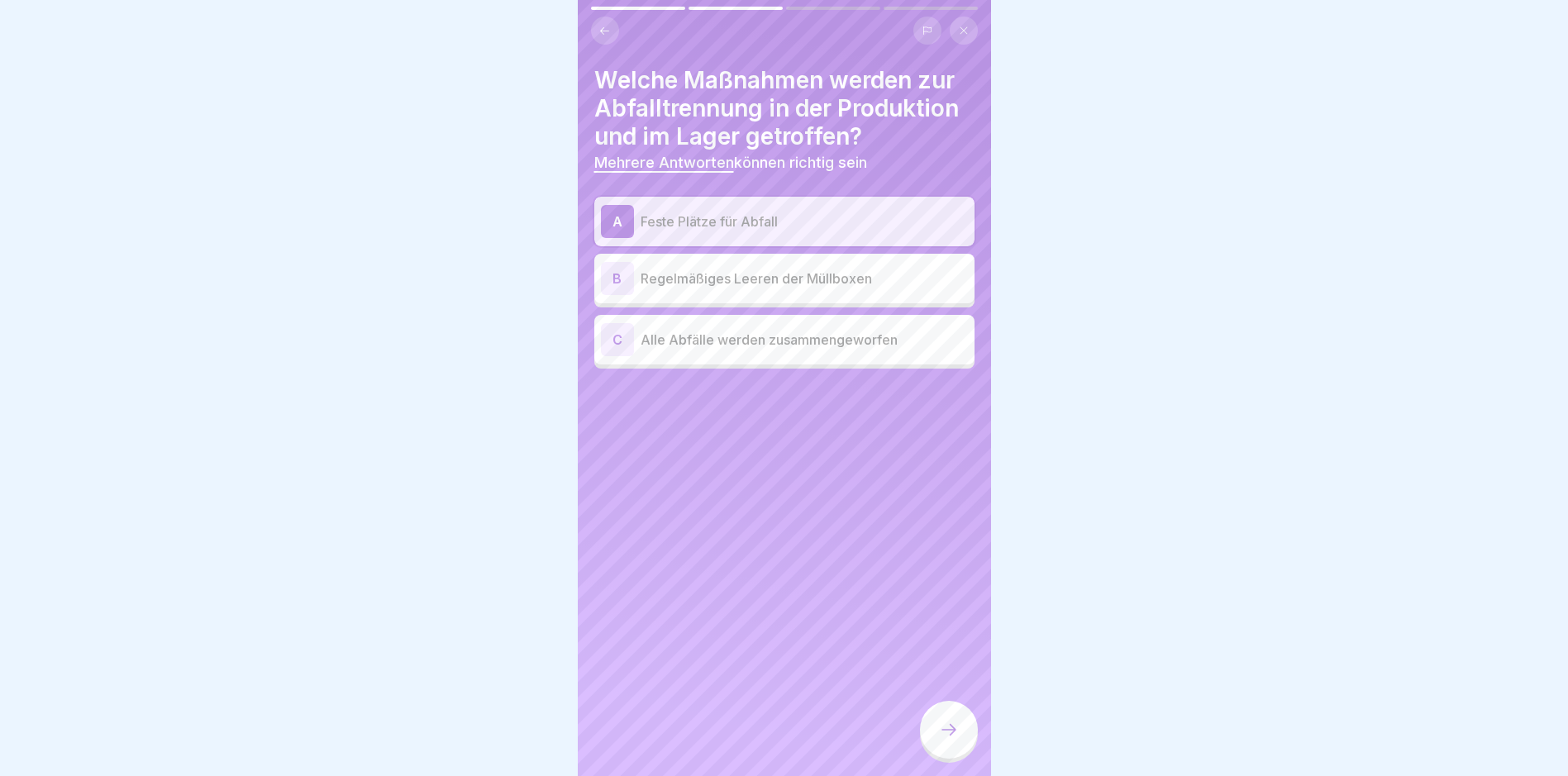
click at [848, 280] on p "Regelmäßiges Leeren der Müllboxen" at bounding box center [804, 279] width 328 height 20
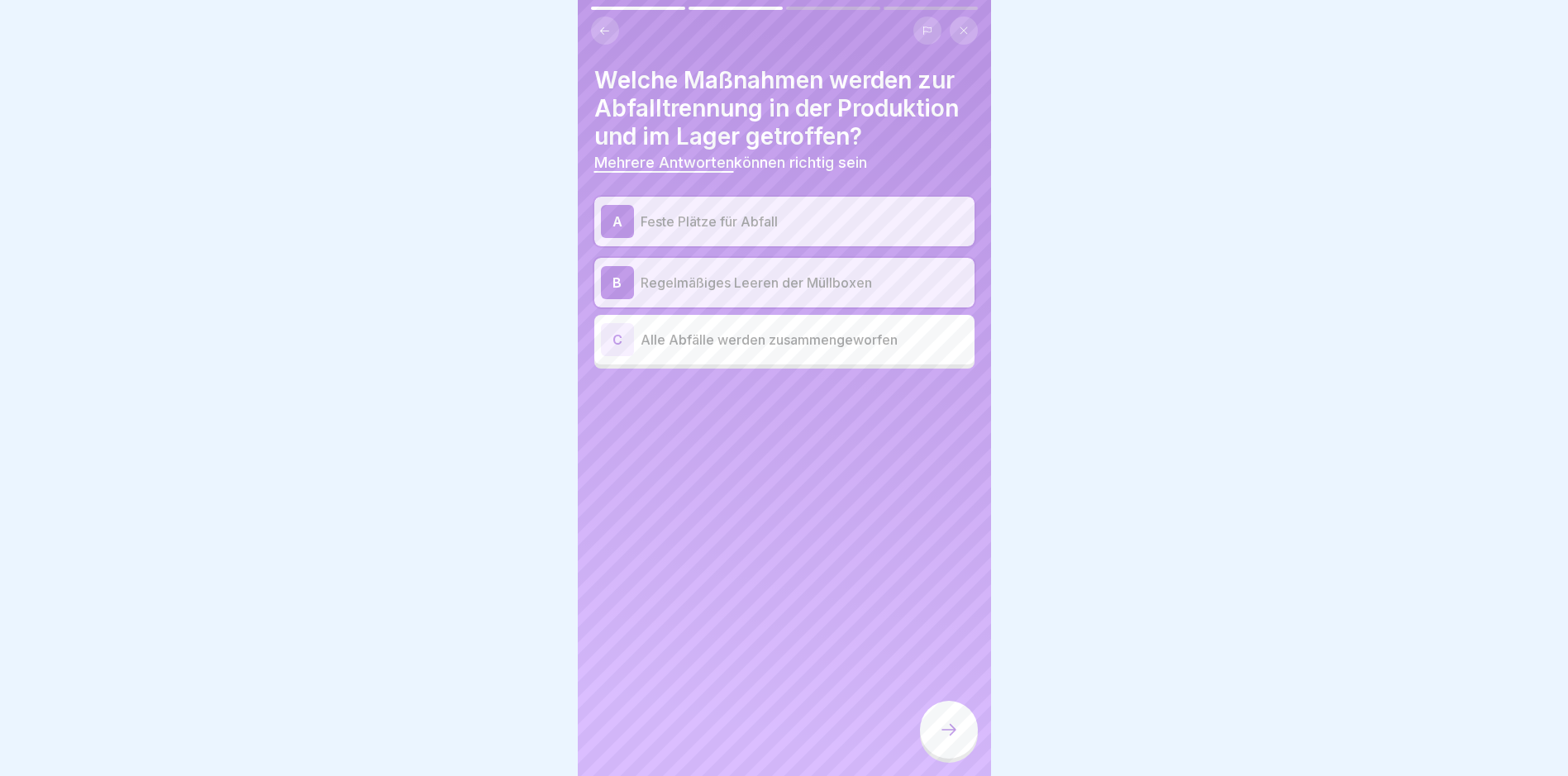
click at [939, 657] on icon at bounding box center [949, 730] width 20 height 20
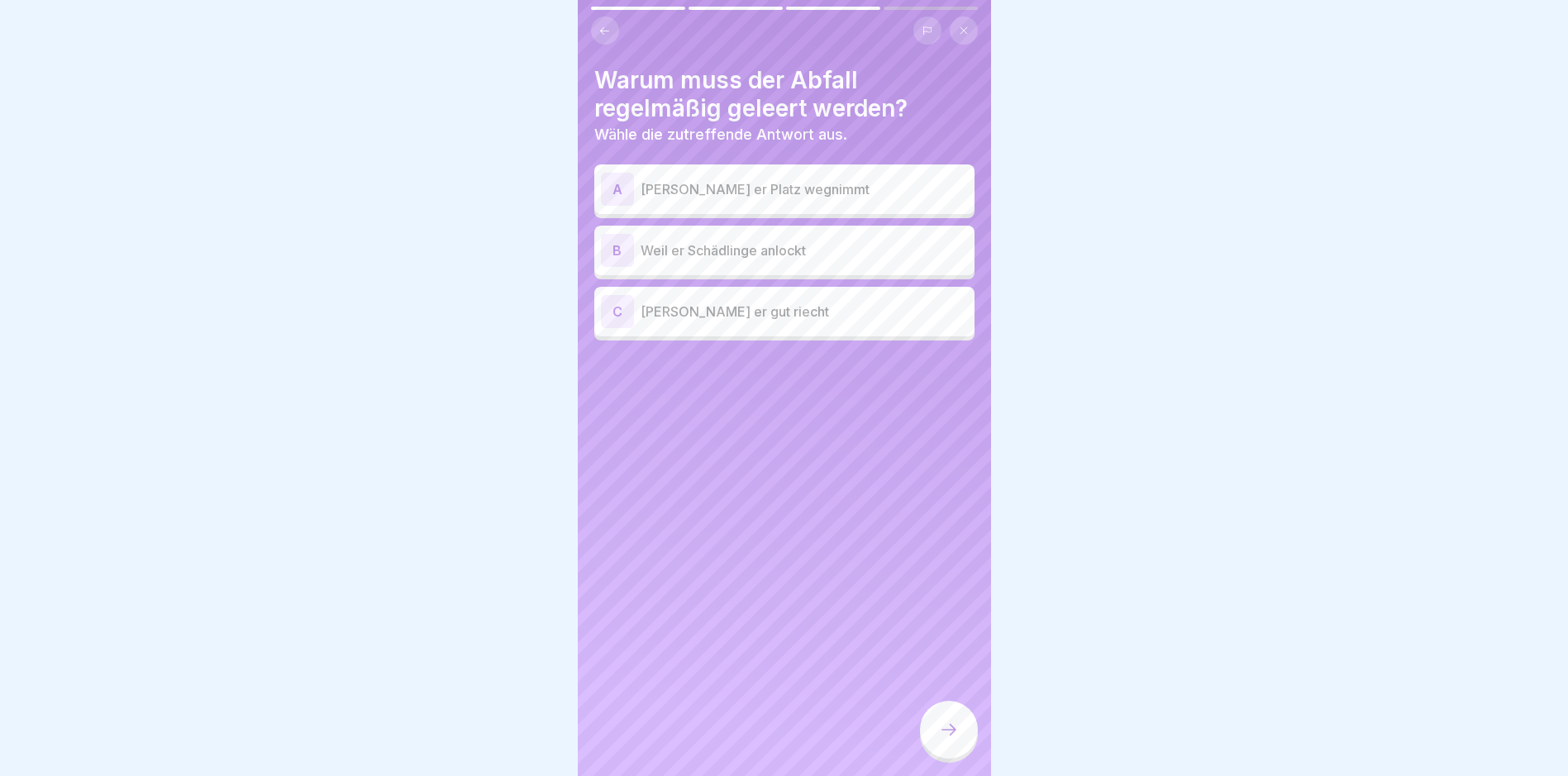
click at [812, 250] on p "Weil er Schädlinge anlockt" at bounding box center [804, 251] width 328 height 20
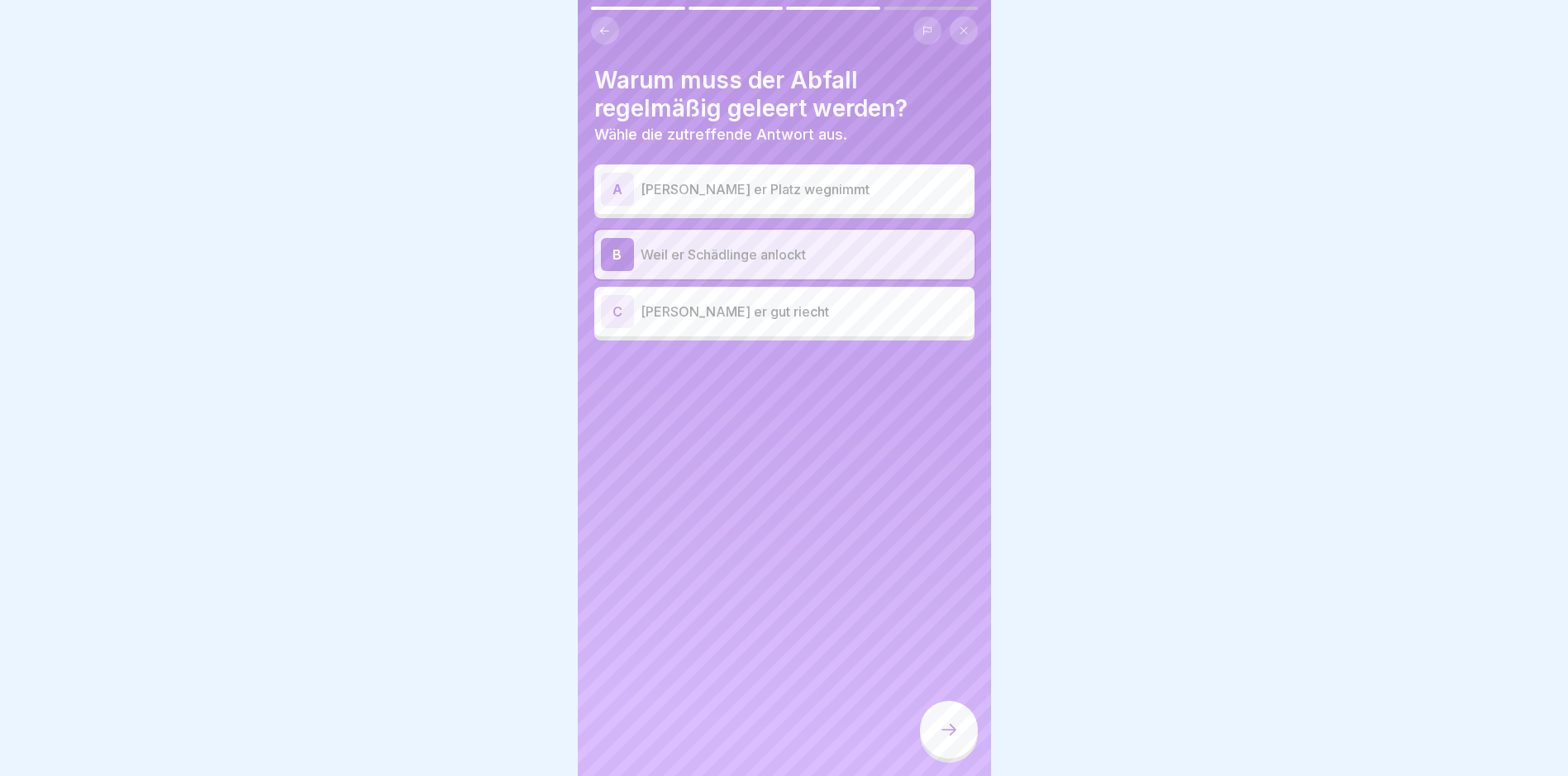
click at [827, 189] on p "[PERSON_NAME] er Platz wegnimmt" at bounding box center [804, 189] width 328 height 20
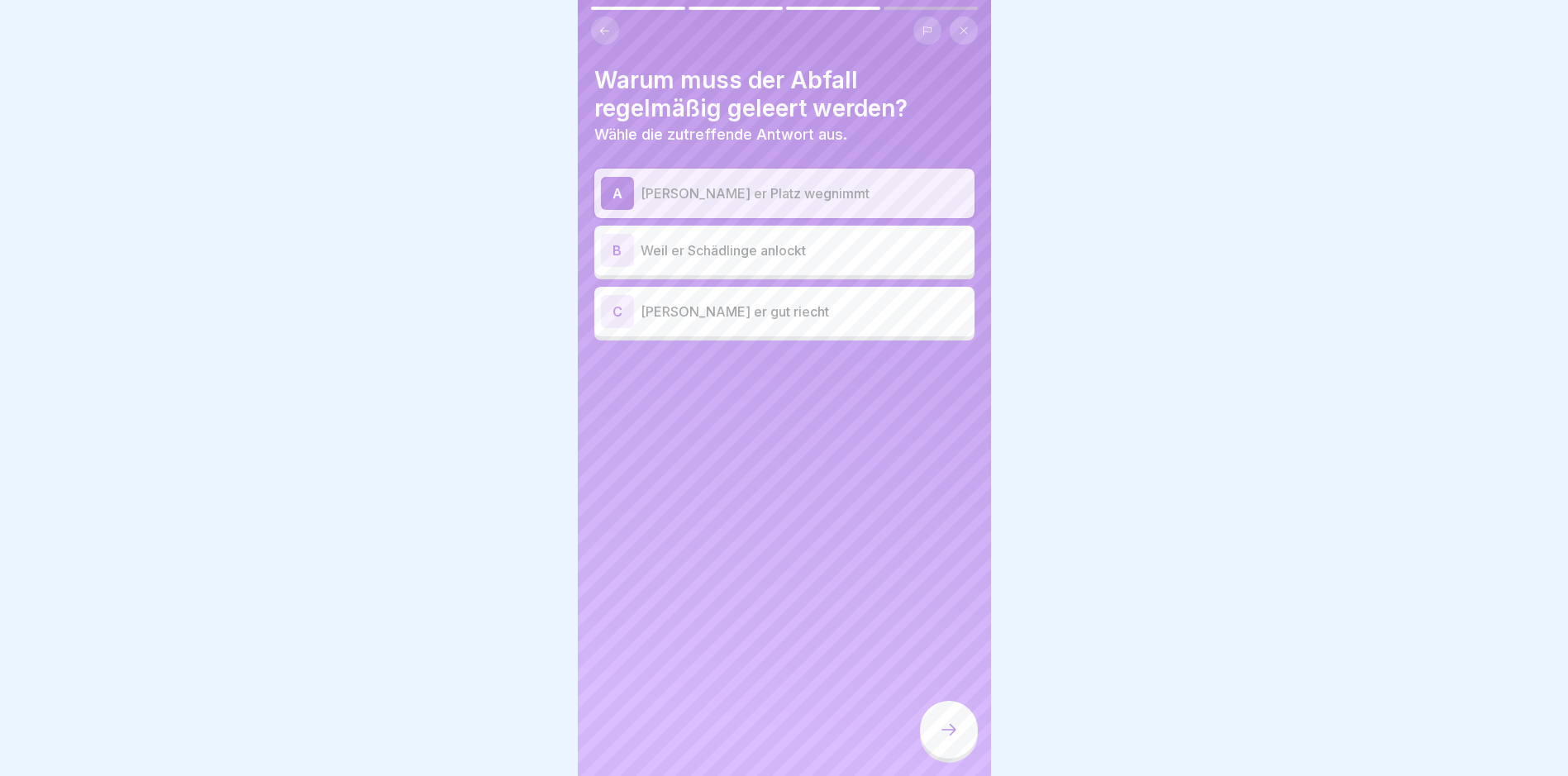
click at [804, 256] on p "Weil er Schädlinge anlockt" at bounding box center [804, 251] width 328 height 20
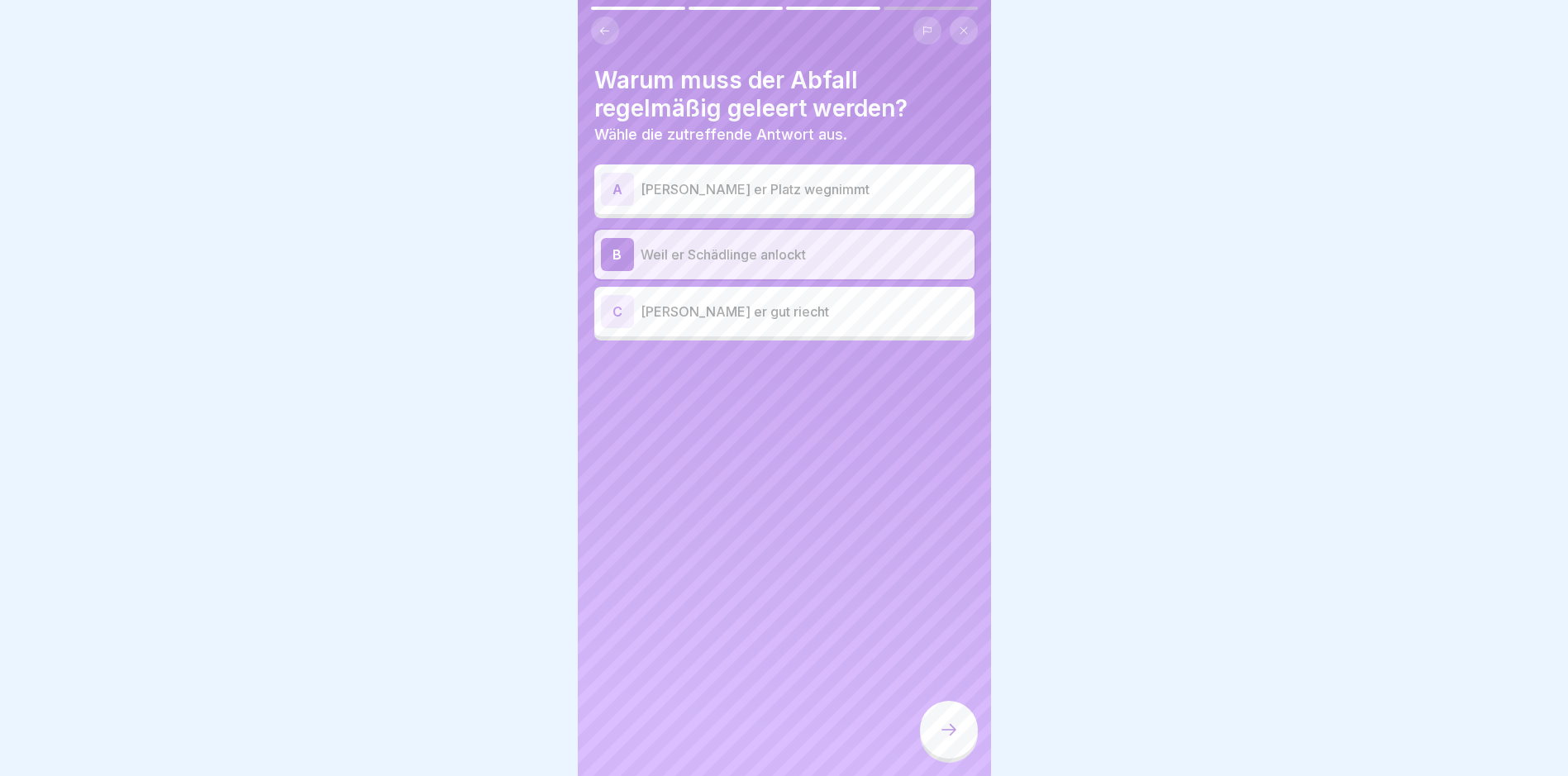
click at [943, 657] on icon at bounding box center [949, 730] width 20 height 20
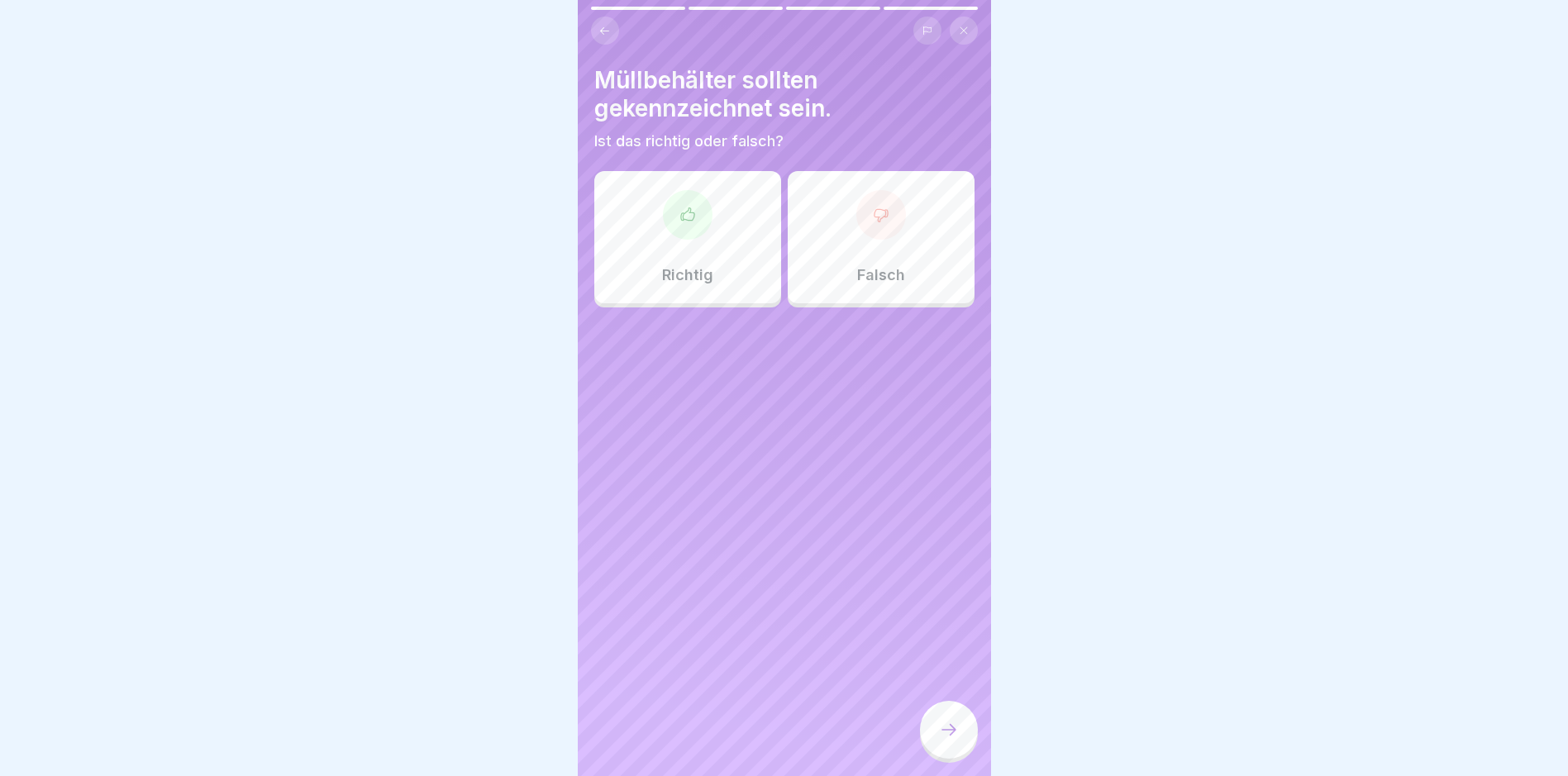
click at [695, 228] on div at bounding box center [687, 215] width 50 height 50
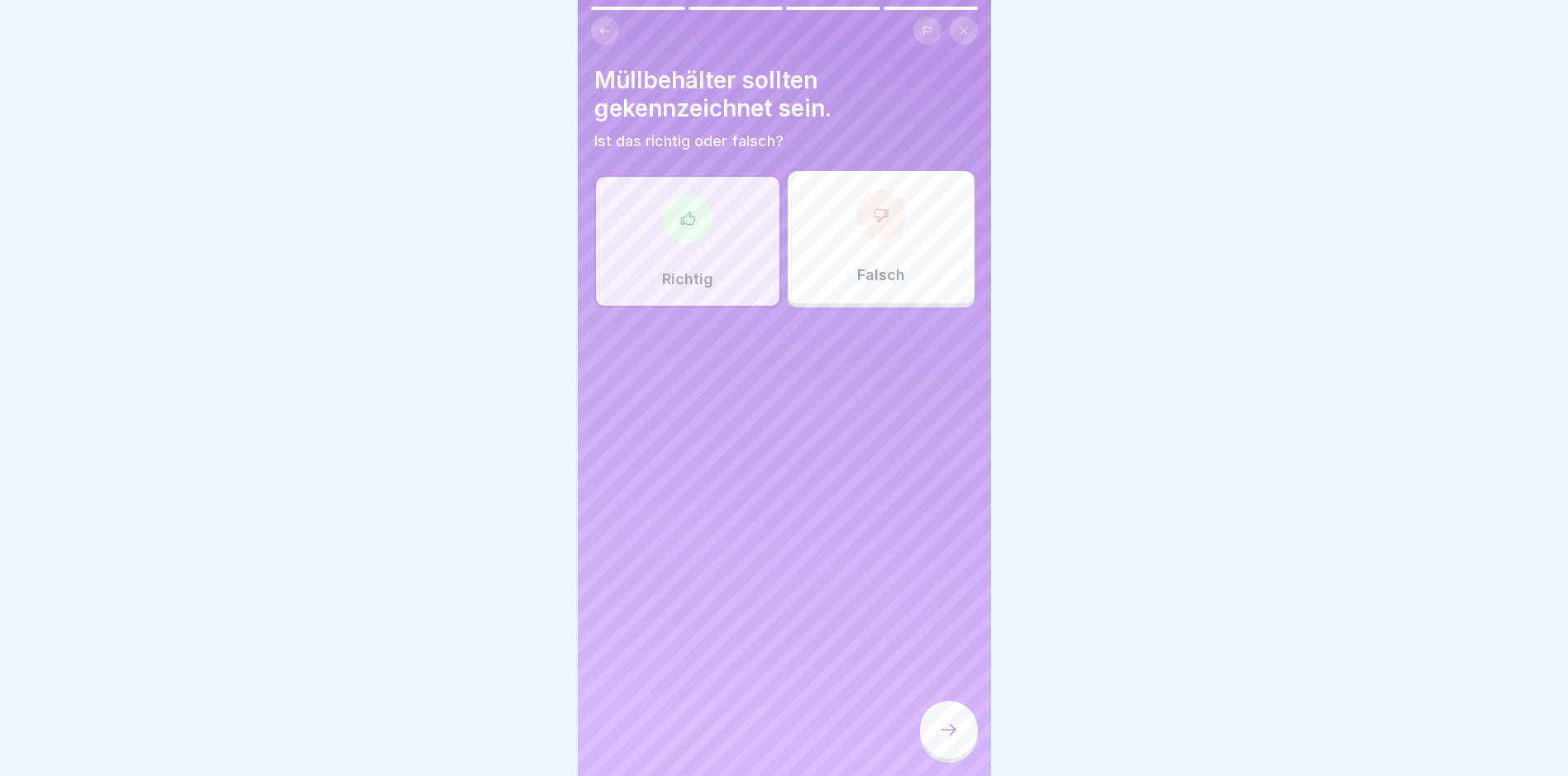
click at [941, 657] on icon at bounding box center [949, 730] width 20 height 20
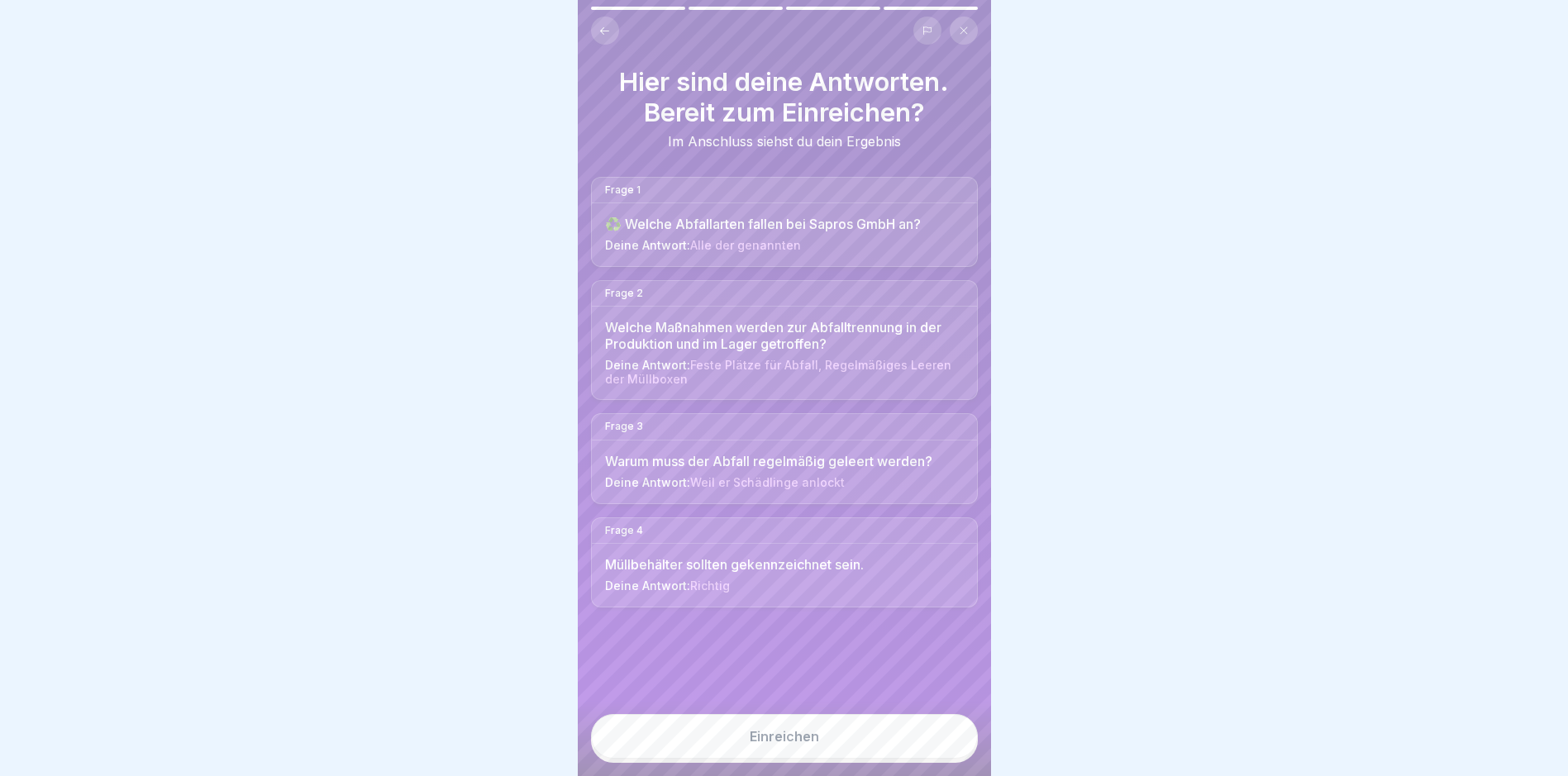
click at [917, 657] on button "Einreichen" at bounding box center [784, 736] width 387 height 45
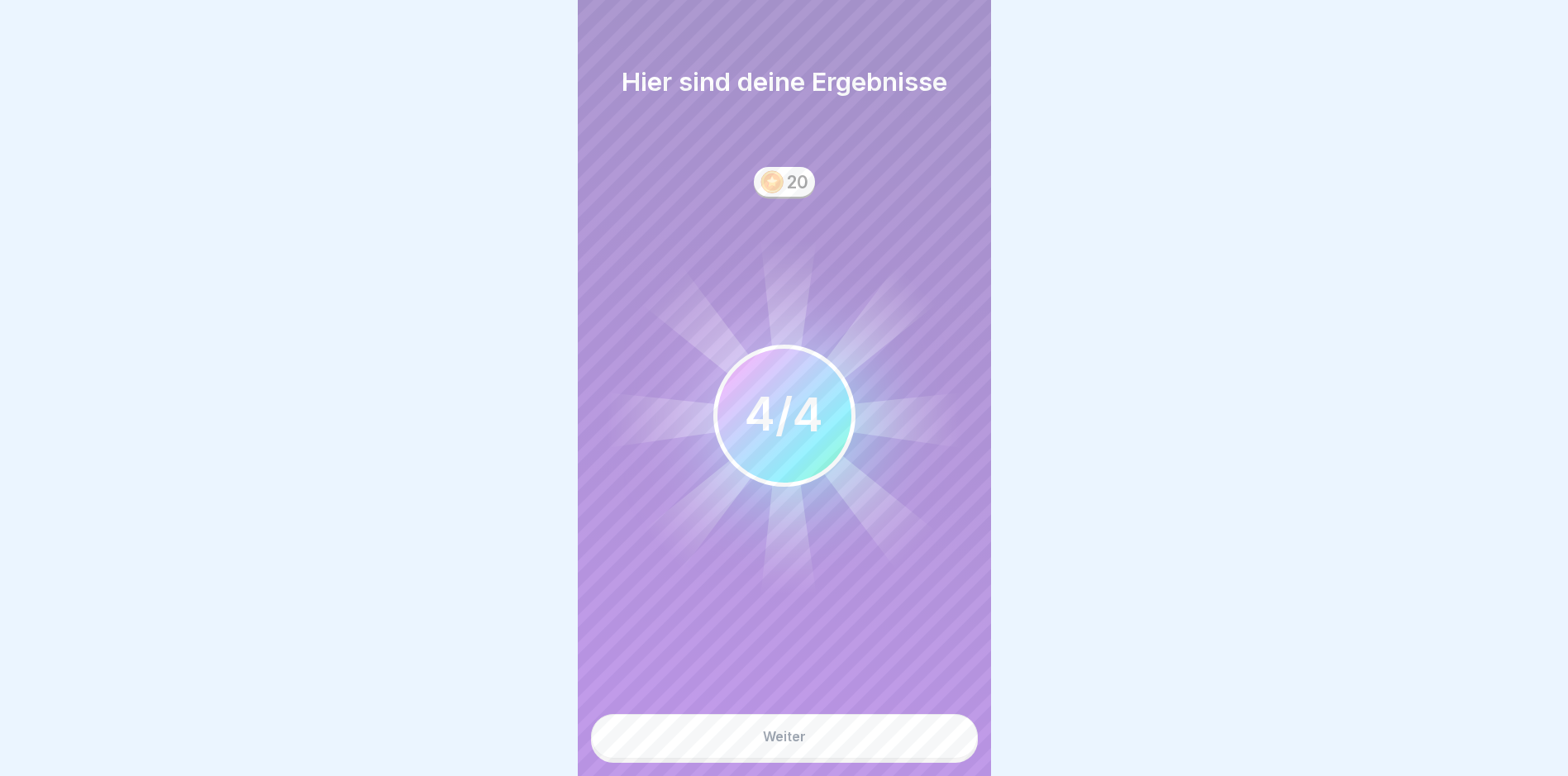
click at [889, 657] on button "Weiter" at bounding box center [784, 736] width 387 height 45
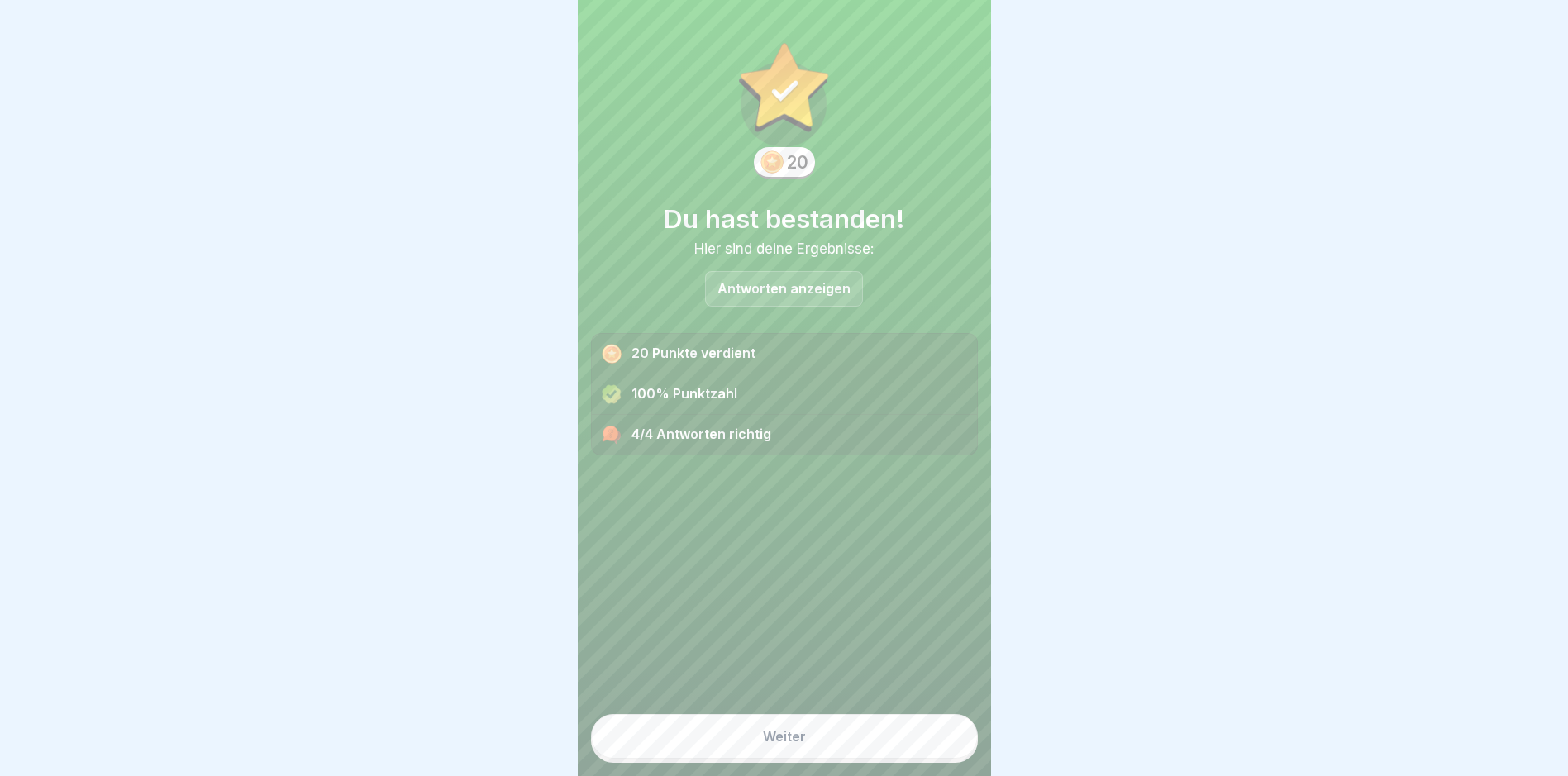
click at [890, 657] on button "Weiter" at bounding box center [784, 736] width 387 height 45
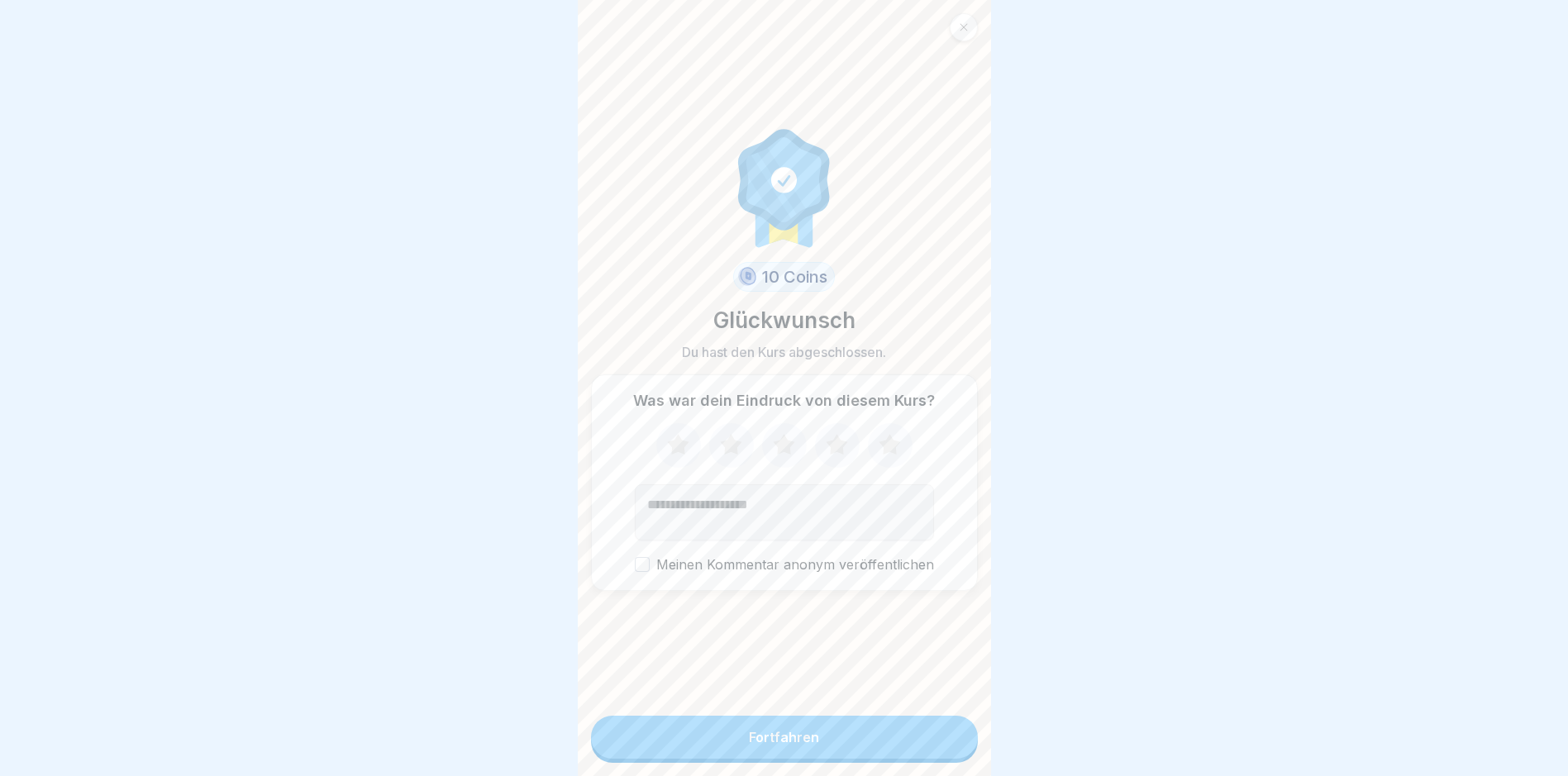
click at [762, 450] on icon at bounding box center [784, 445] width 44 height 43
click at [802, 657] on div "10 Coins Glückwunsch Du hast den Kurs abgeschlossen. Was war dein Eindruck von …" at bounding box center [784, 358] width 387 height 689
click at [807, 657] on div "Fortfahren" at bounding box center [784, 737] width 70 height 15
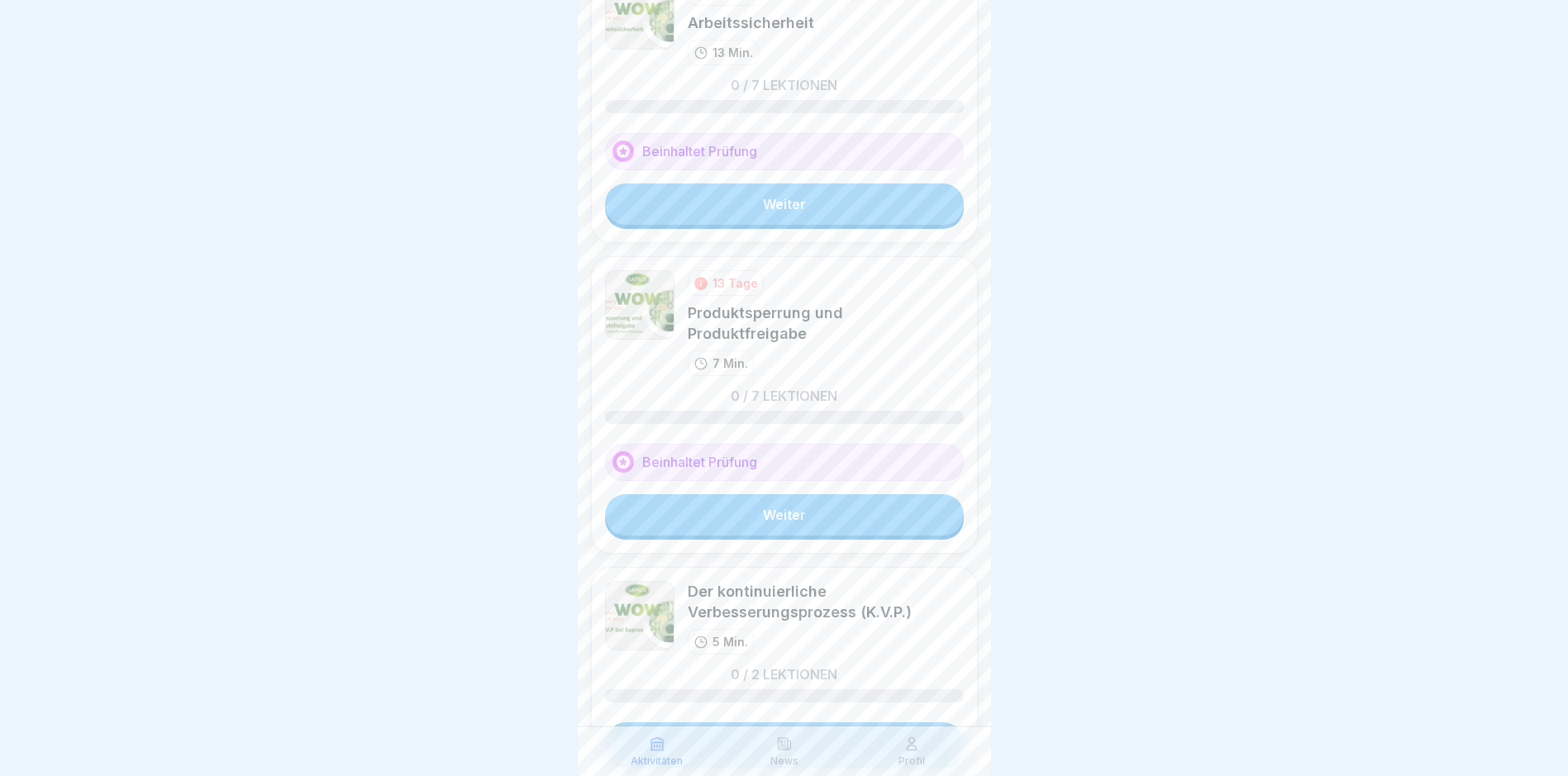
scroll to position [205, 0]
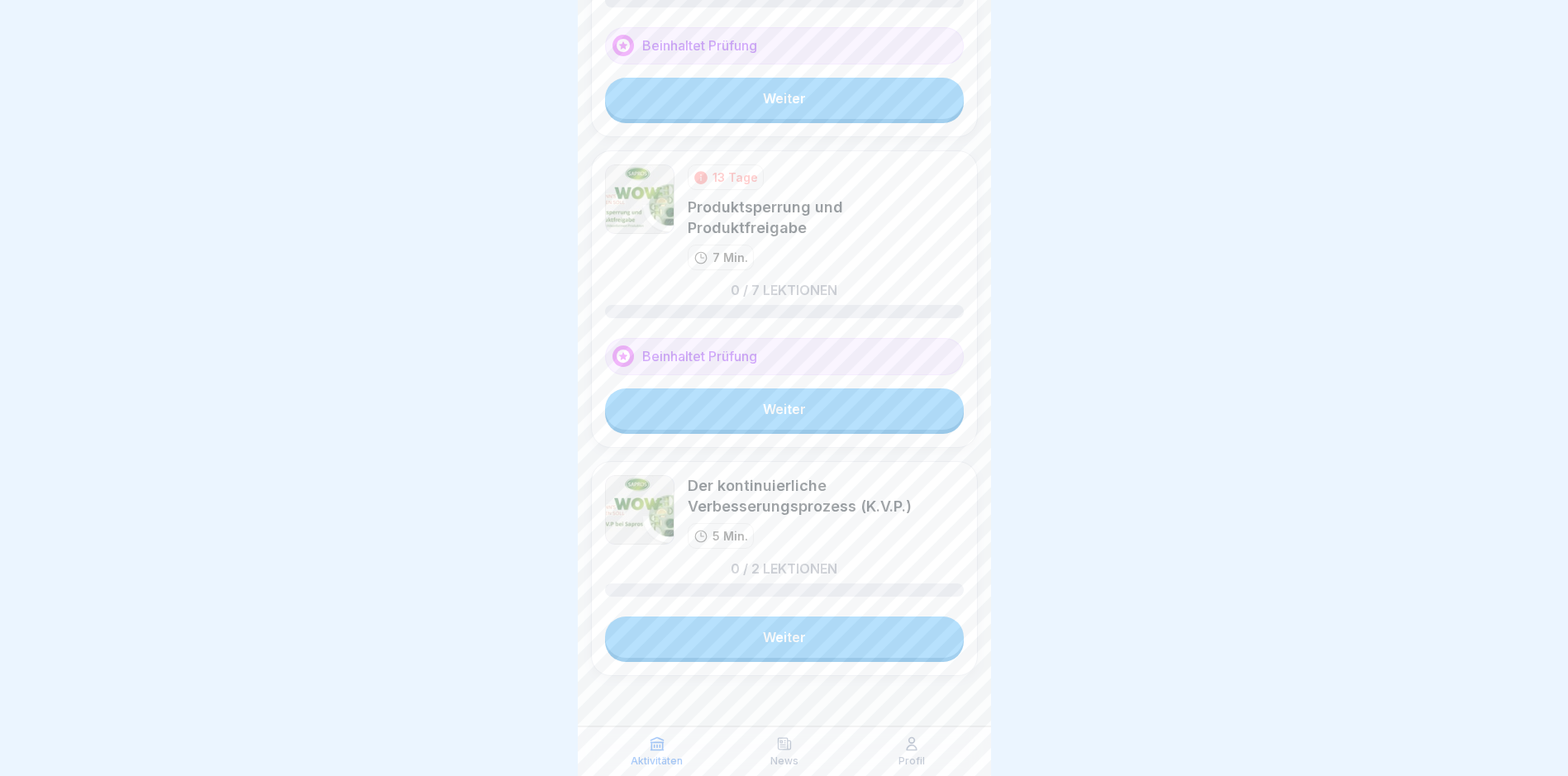
click at [839, 648] on link "Weiter" at bounding box center [785, 636] width 359 height 41
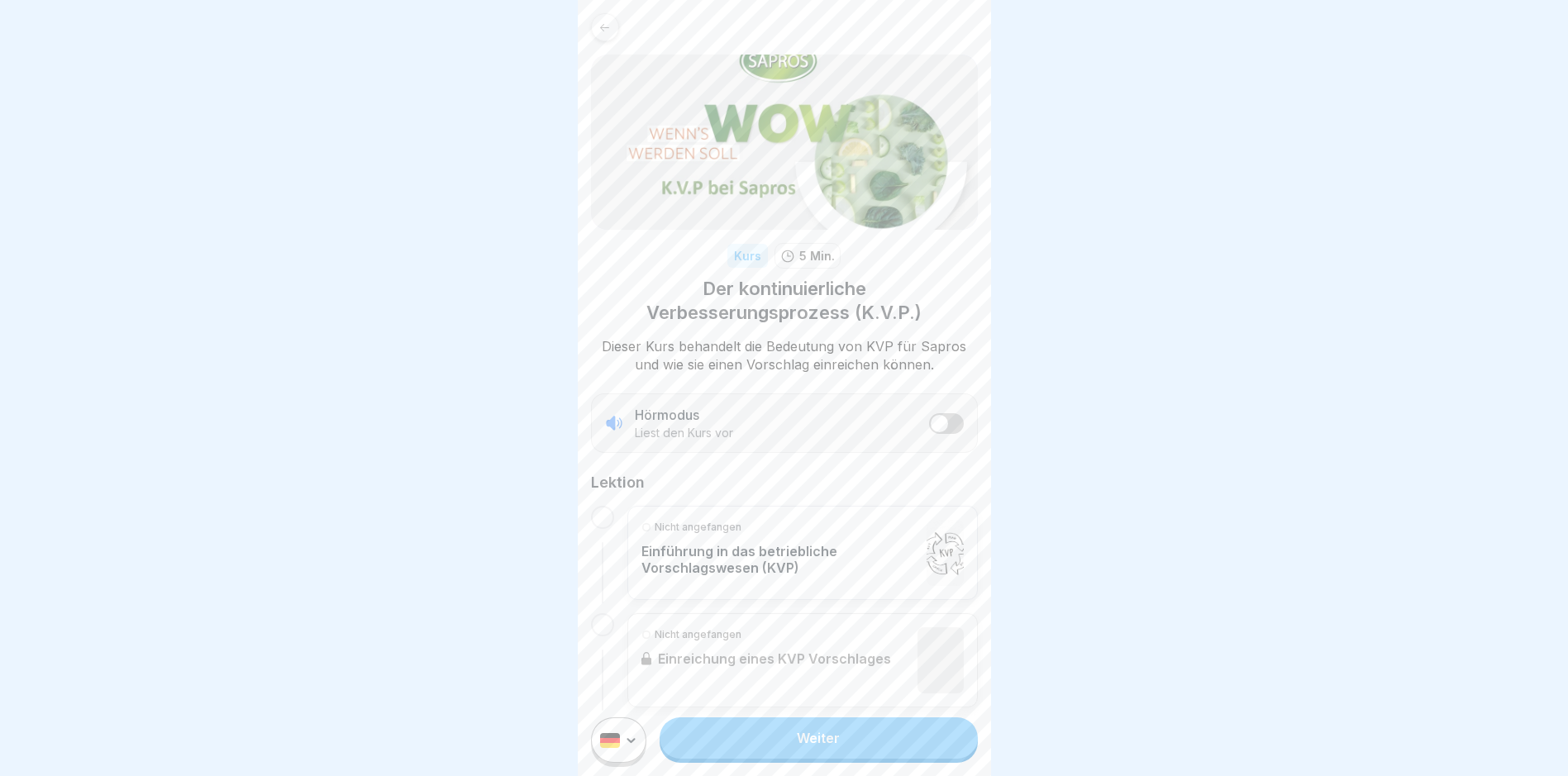
click at [832, 657] on link "Weiter" at bounding box center [818, 737] width 317 height 41
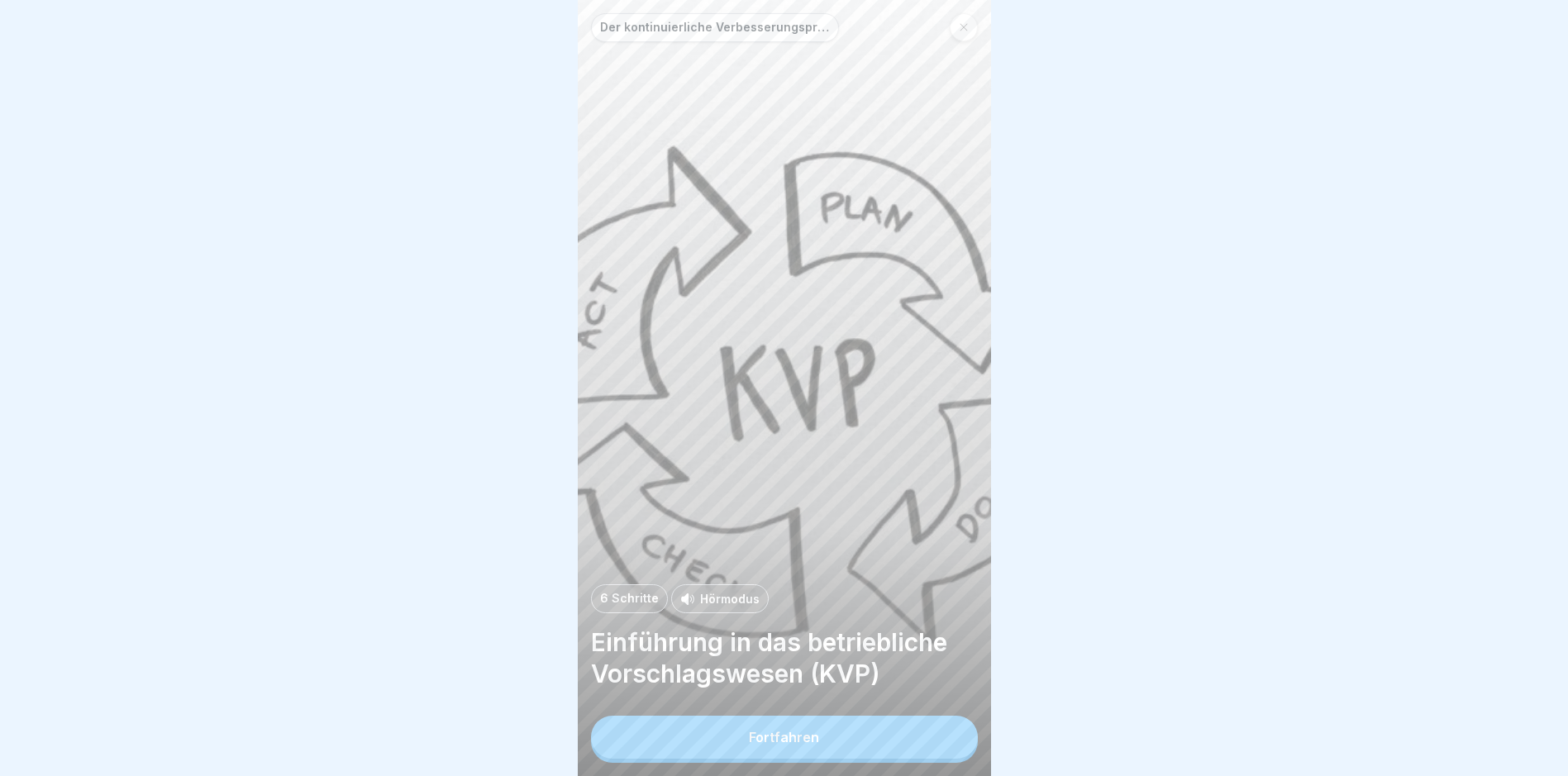
click at [823, 657] on button "Fortfahren" at bounding box center [784, 736] width 387 height 43
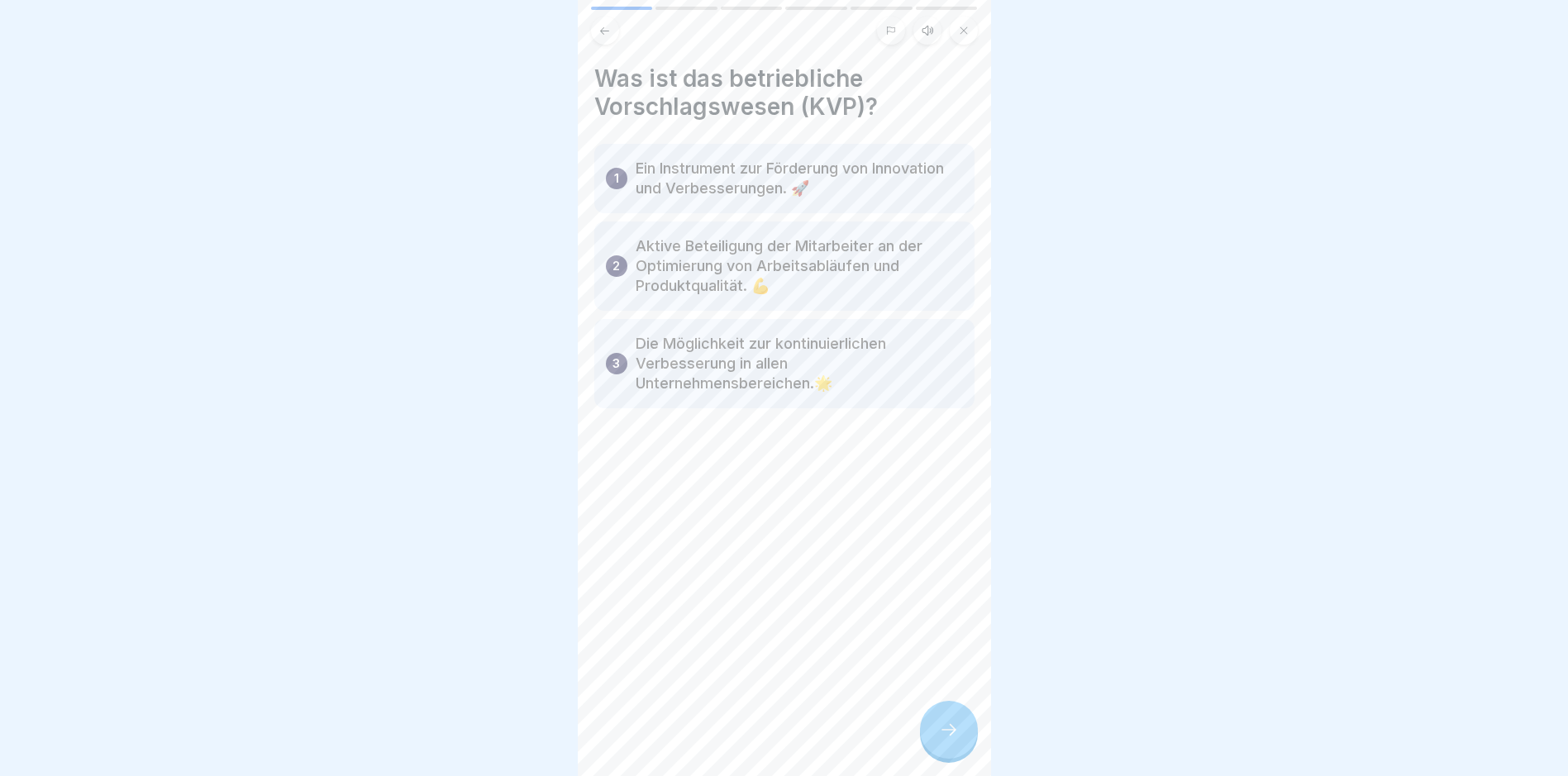
click at [960, 657] on div at bounding box center [949, 730] width 58 height 58
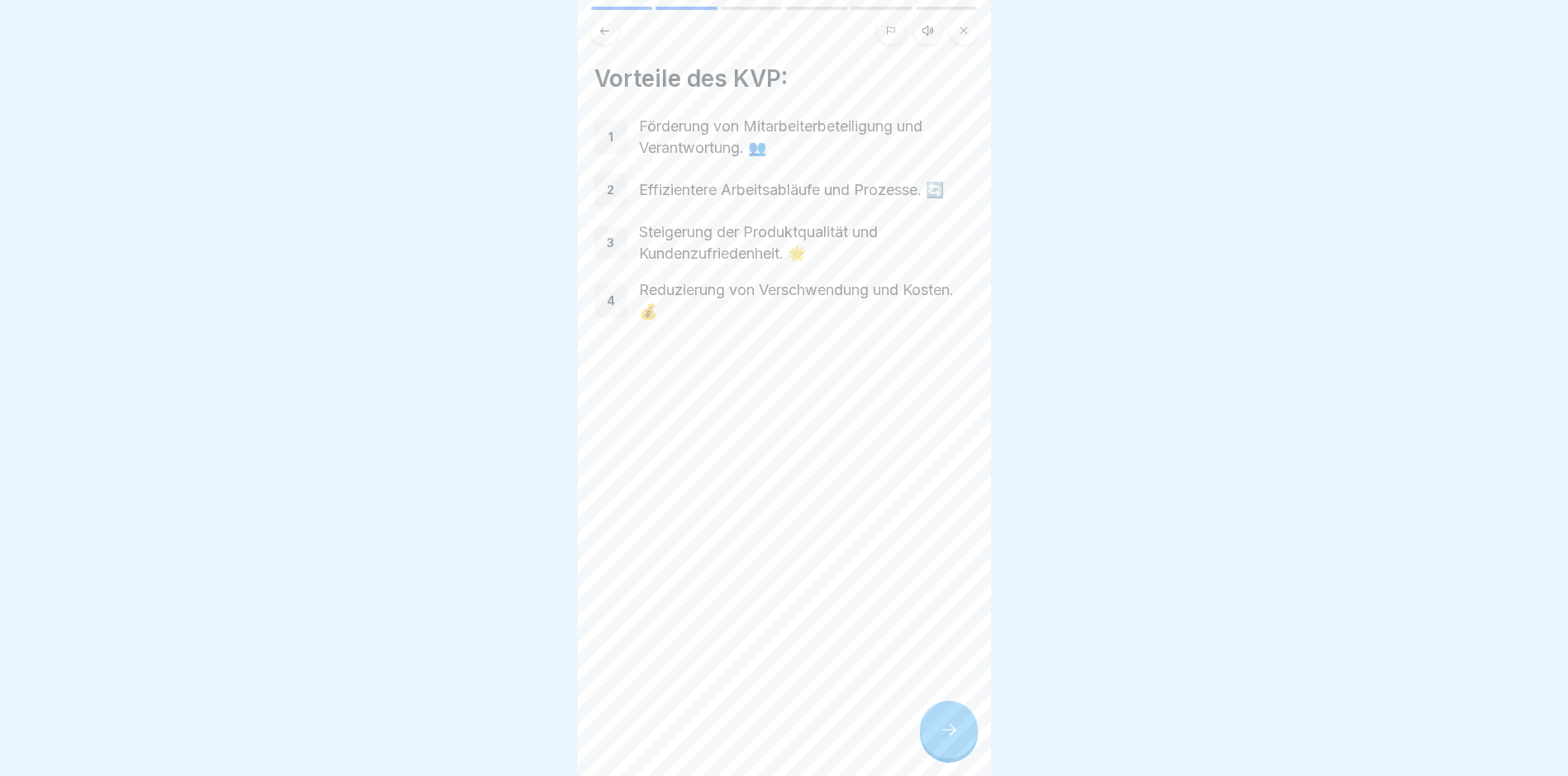
click at [949, 657] on icon at bounding box center [949, 730] width 20 height 20
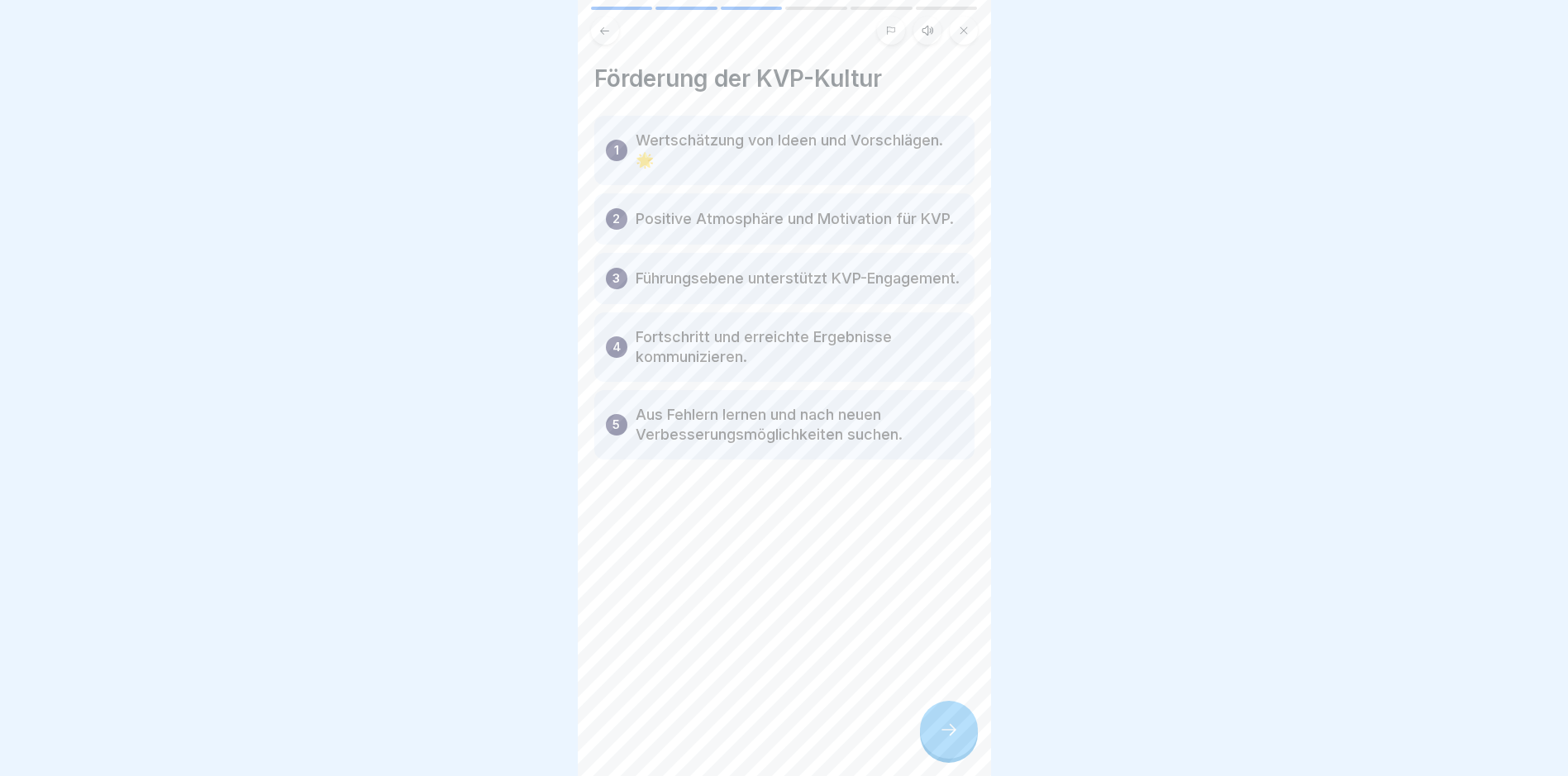
click at [951, 657] on div at bounding box center [949, 730] width 58 height 58
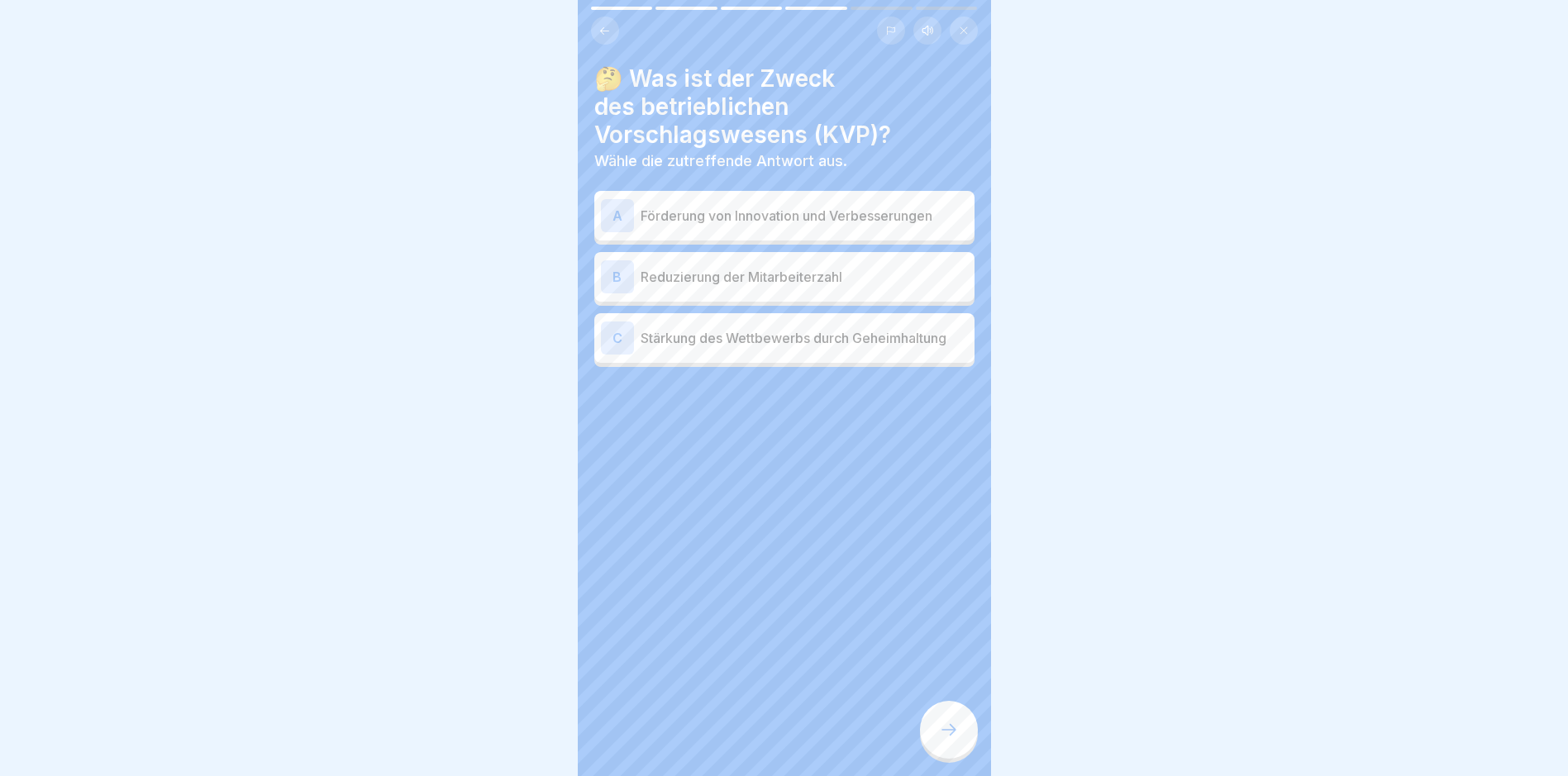
click at [903, 221] on p "Förderung von Innovation und Verbesserungen" at bounding box center [804, 215] width 328 height 20
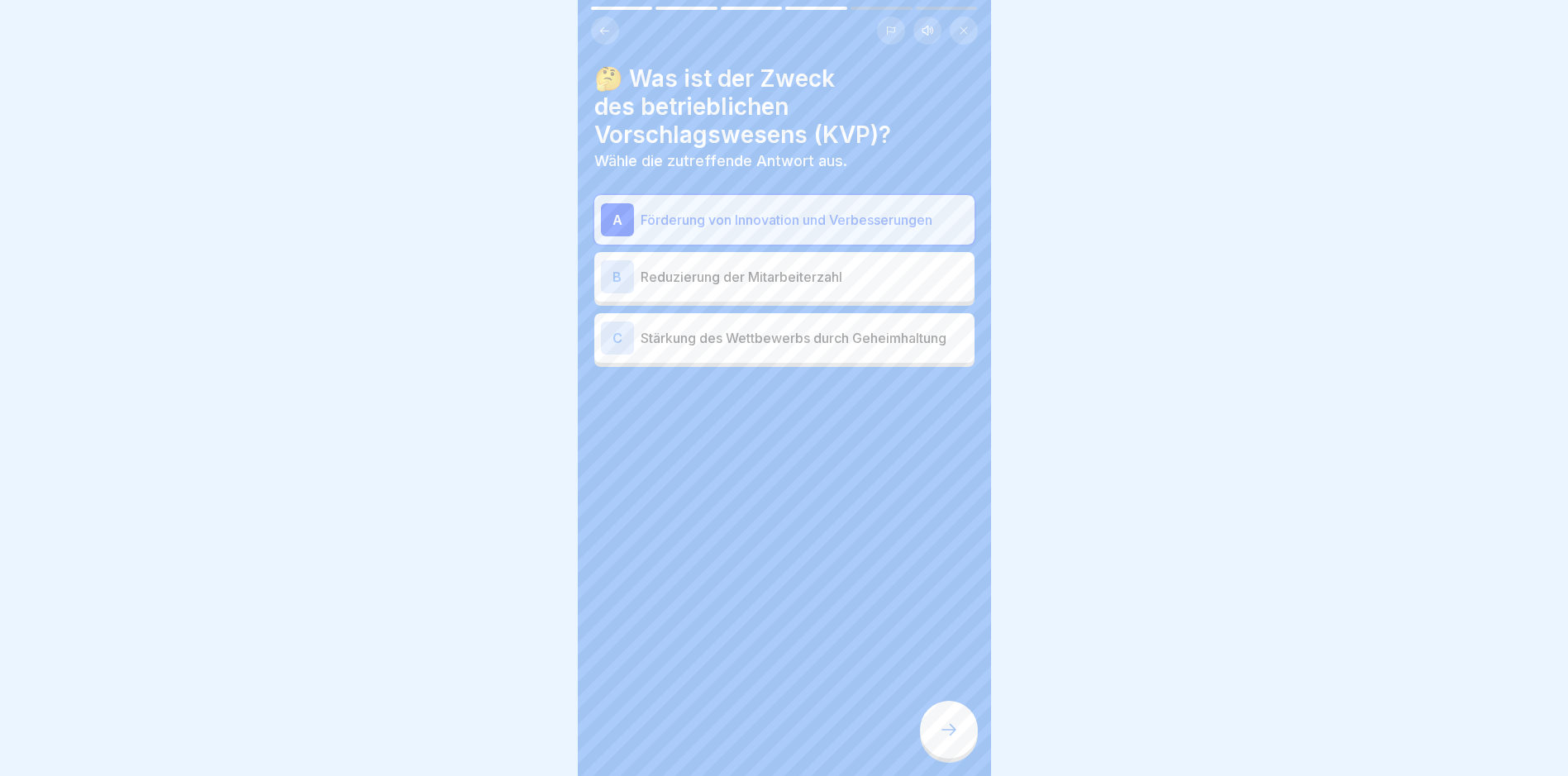
click at [957, 657] on icon at bounding box center [949, 730] width 20 height 20
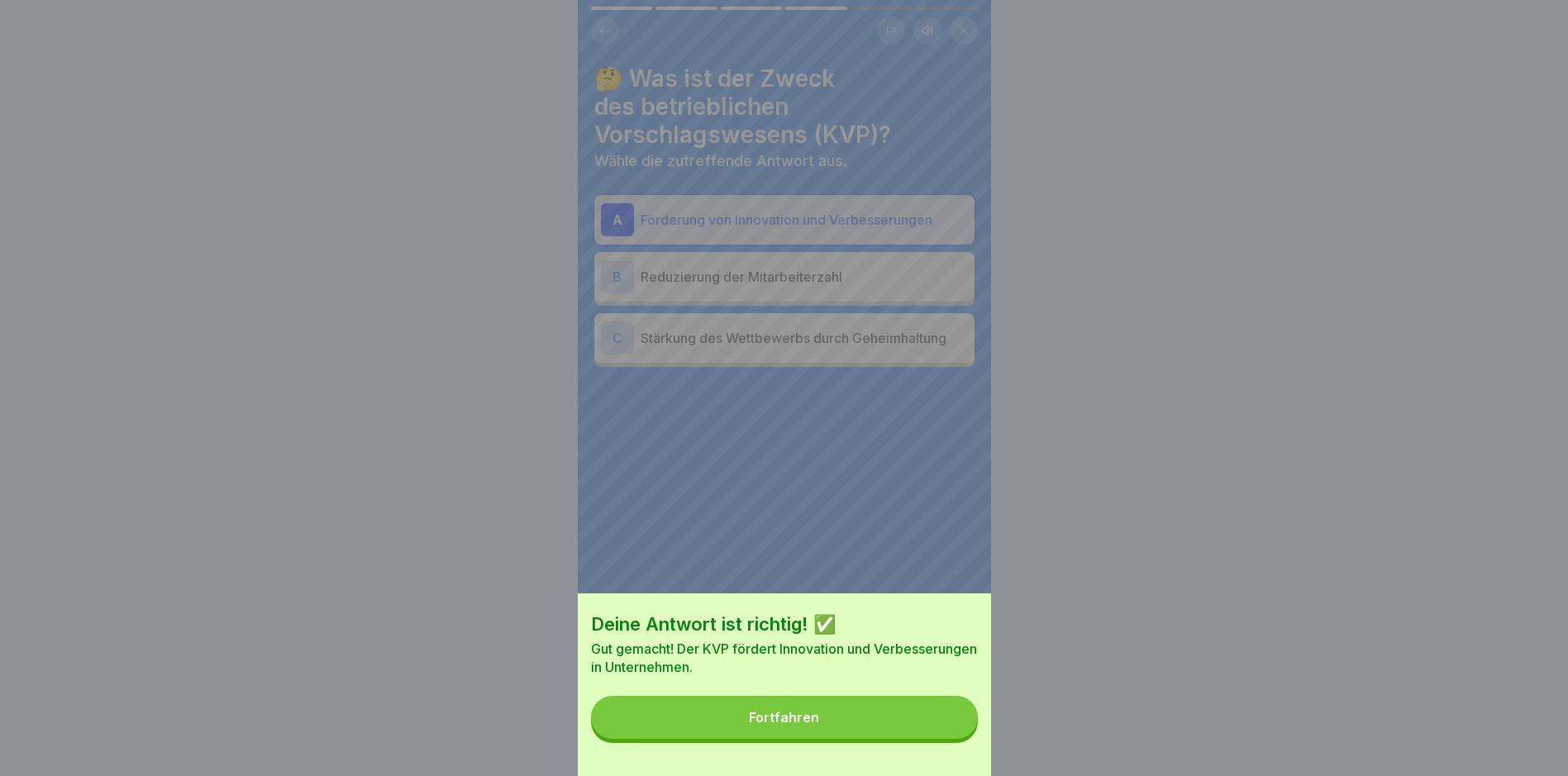
click at [898, 657] on button "Fortfahren" at bounding box center [784, 717] width 387 height 43
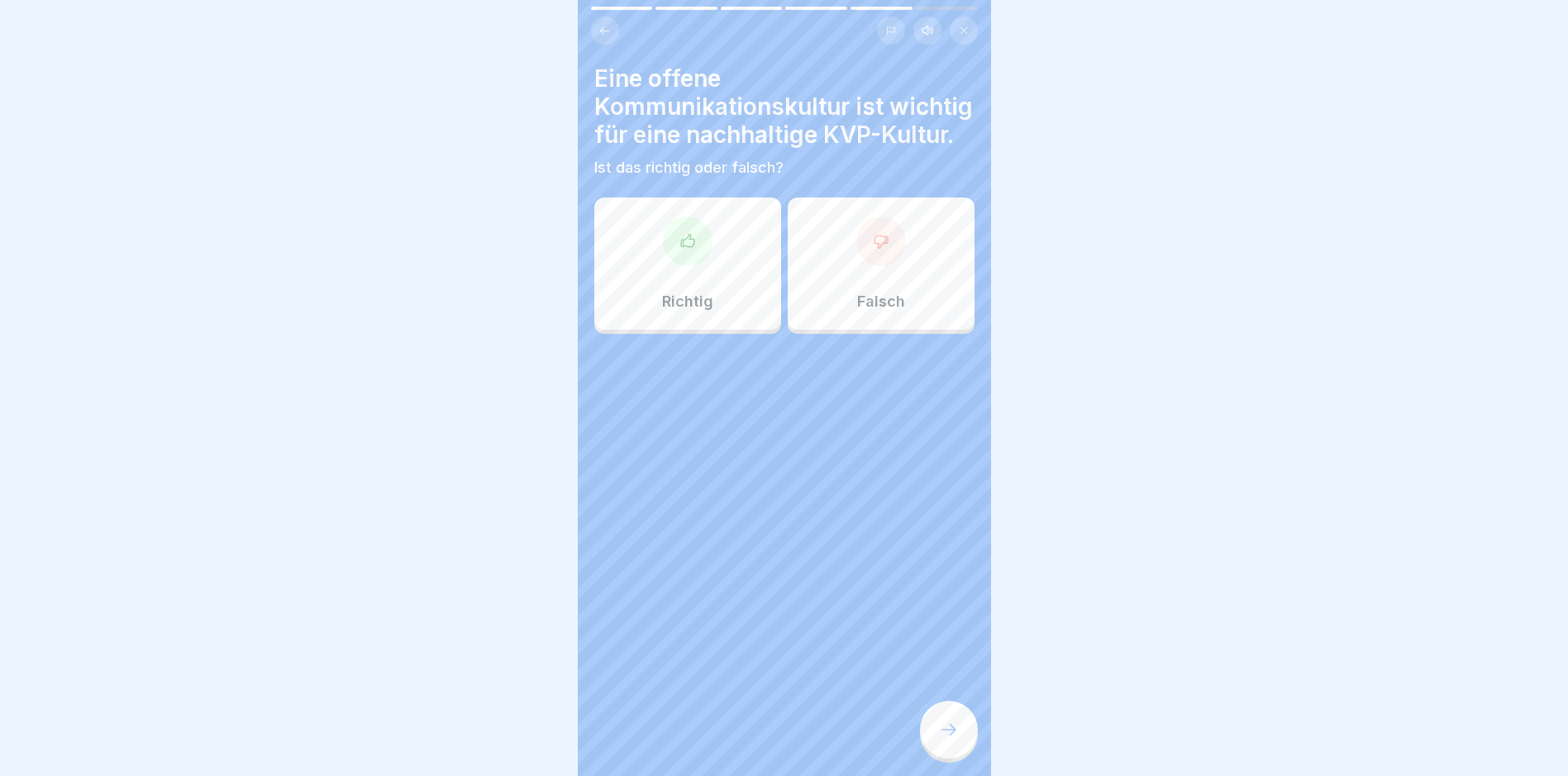
click at [684, 266] on div at bounding box center [687, 241] width 50 height 50
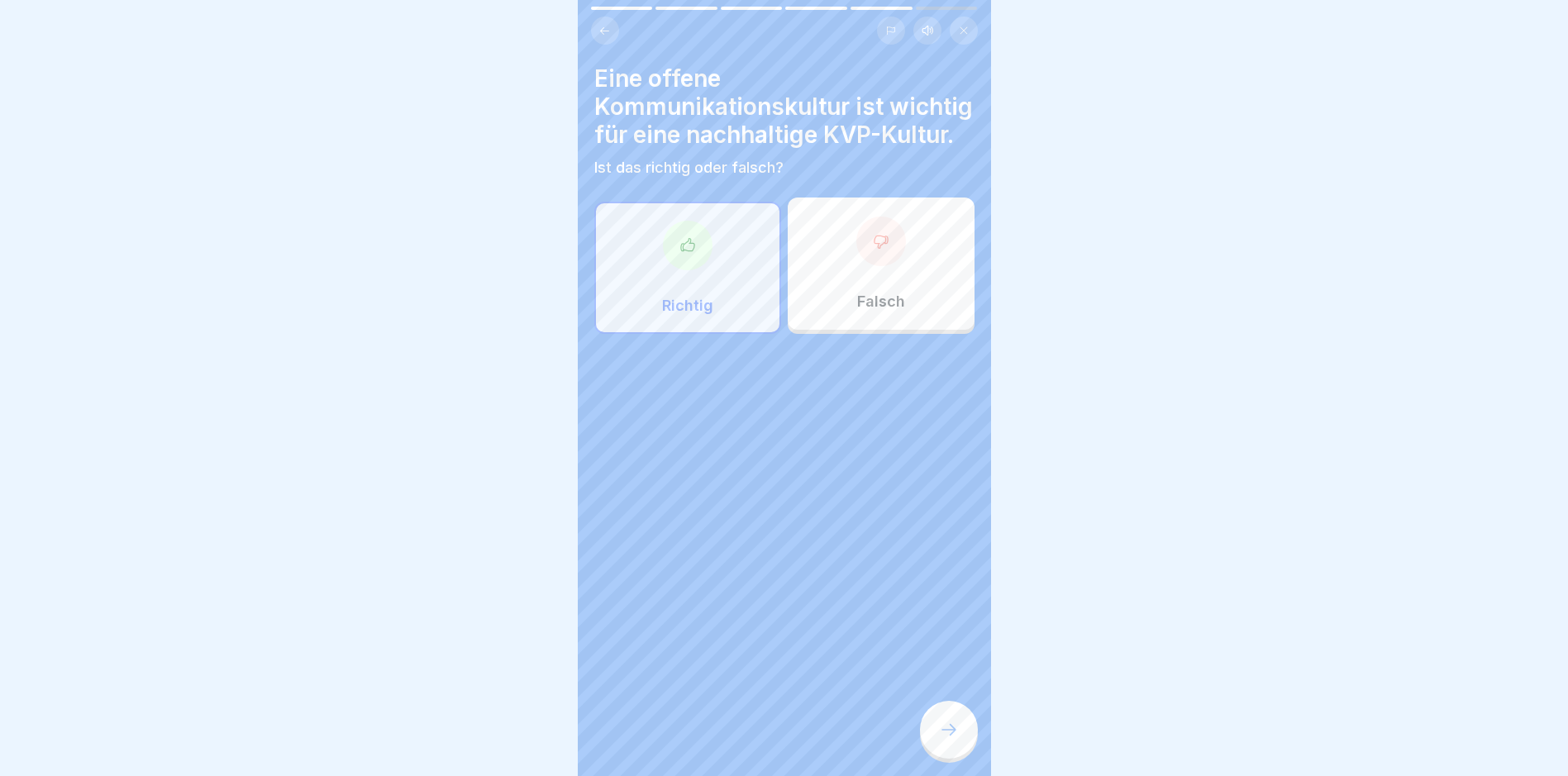
click at [950, 657] on icon at bounding box center [949, 730] width 20 height 20
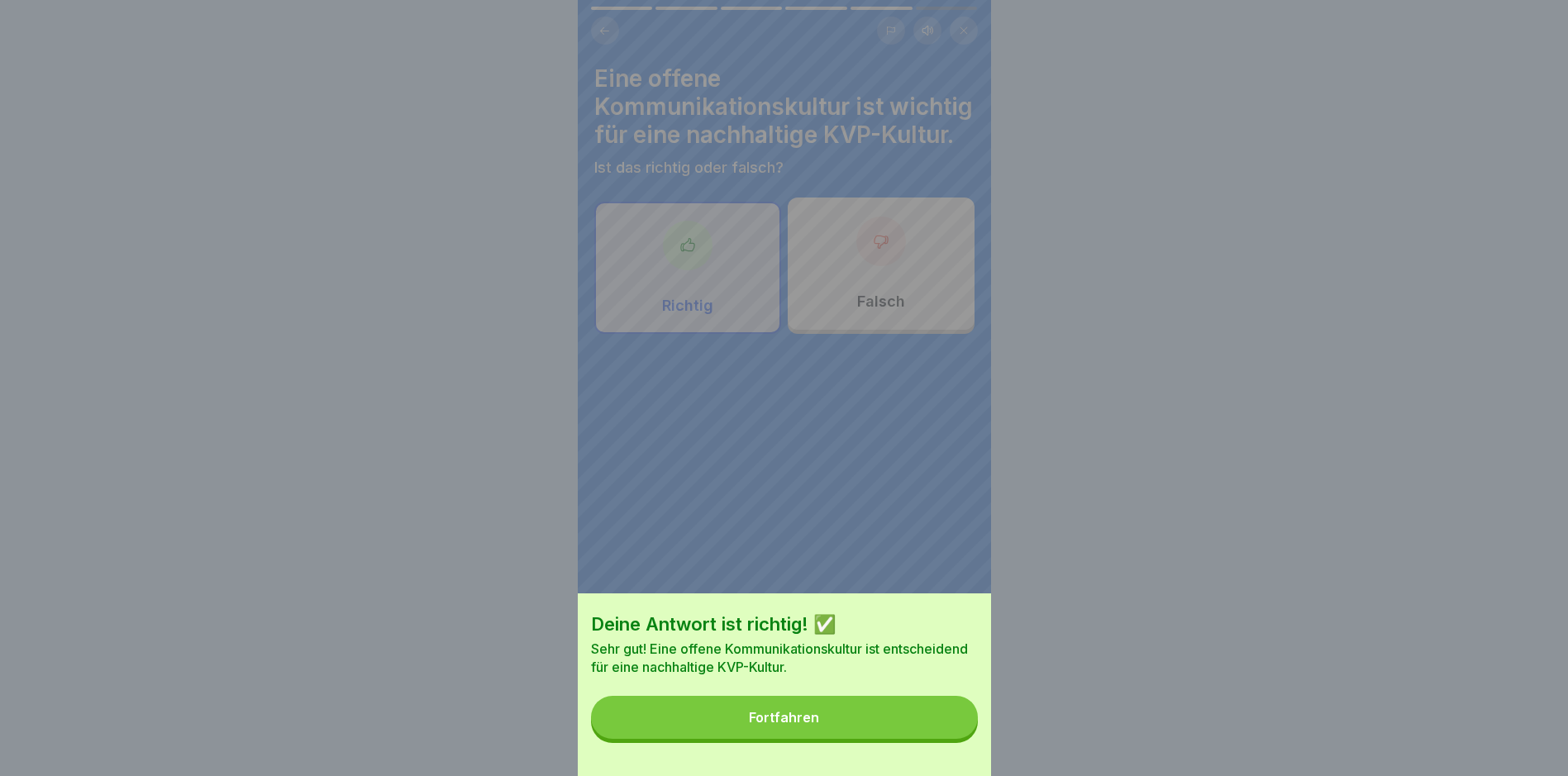
click at [903, 657] on button "Fortfahren" at bounding box center [784, 717] width 387 height 43
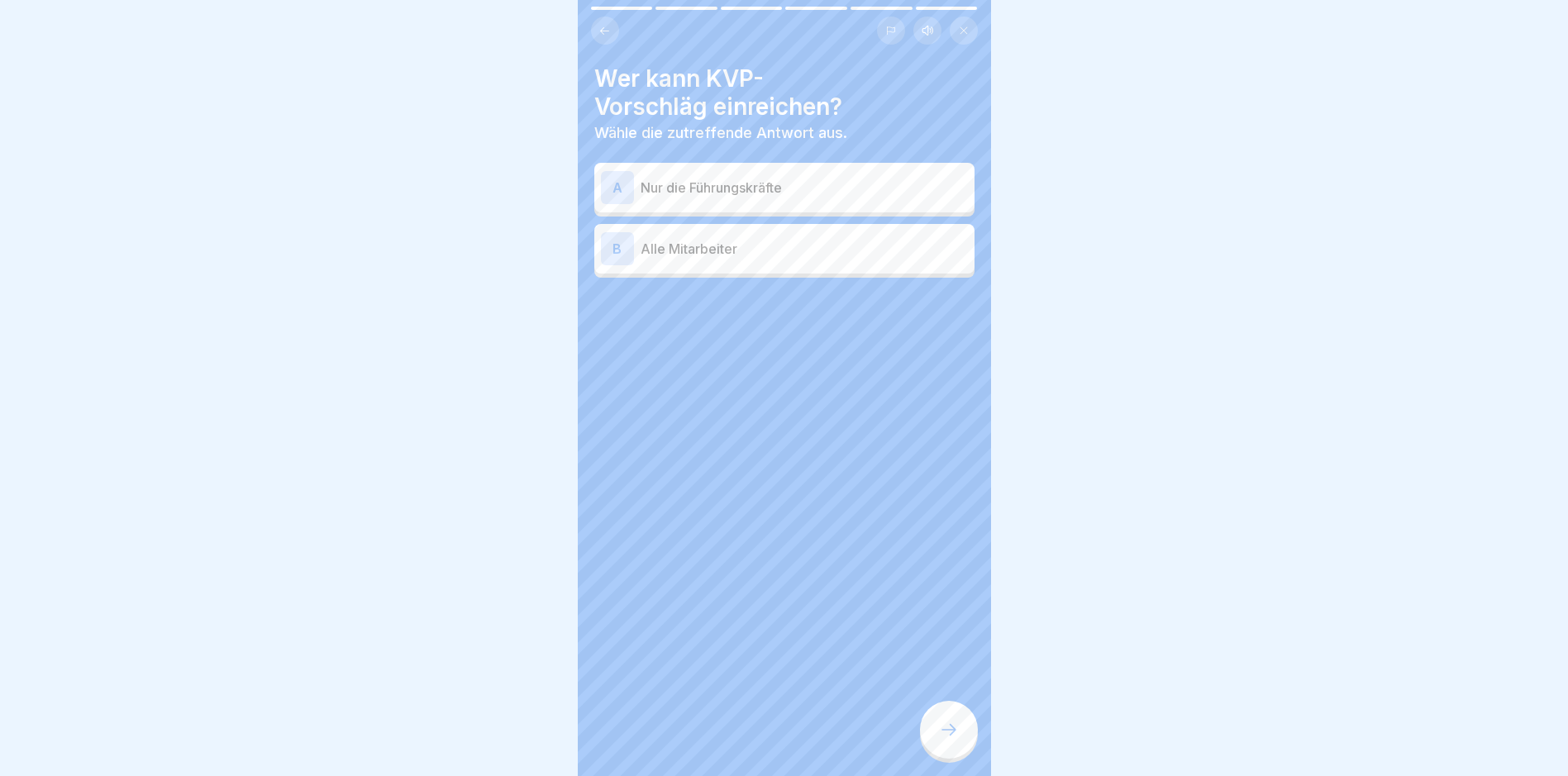
click at [736, 187] on p "Nur die Führungskräfte" at bounding box center [804, 188] width 328 height 20
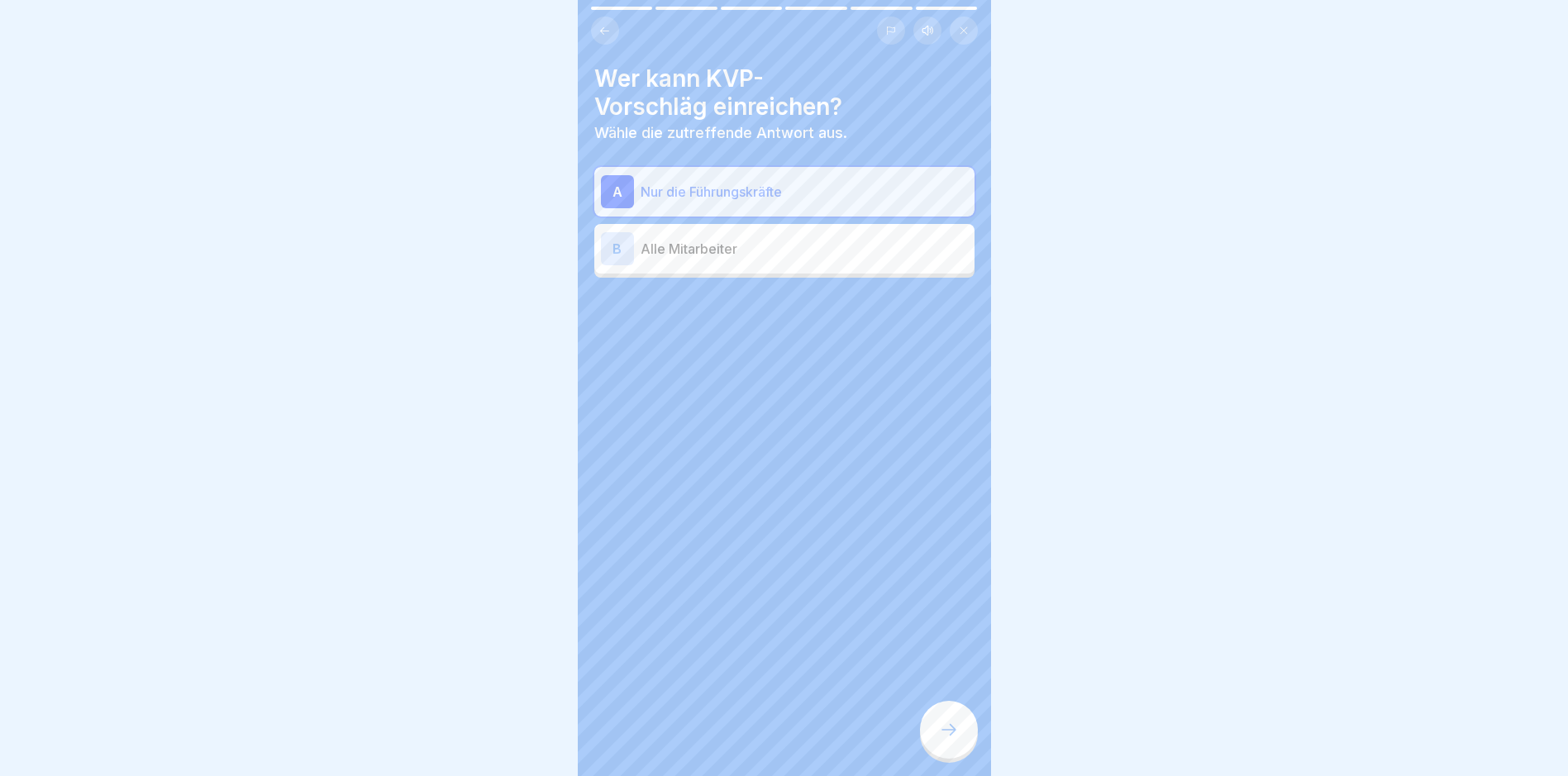
click at [737, 189] on p "Nur die Führungskräfte" at bounding box center [804, 192] width 328 height 20
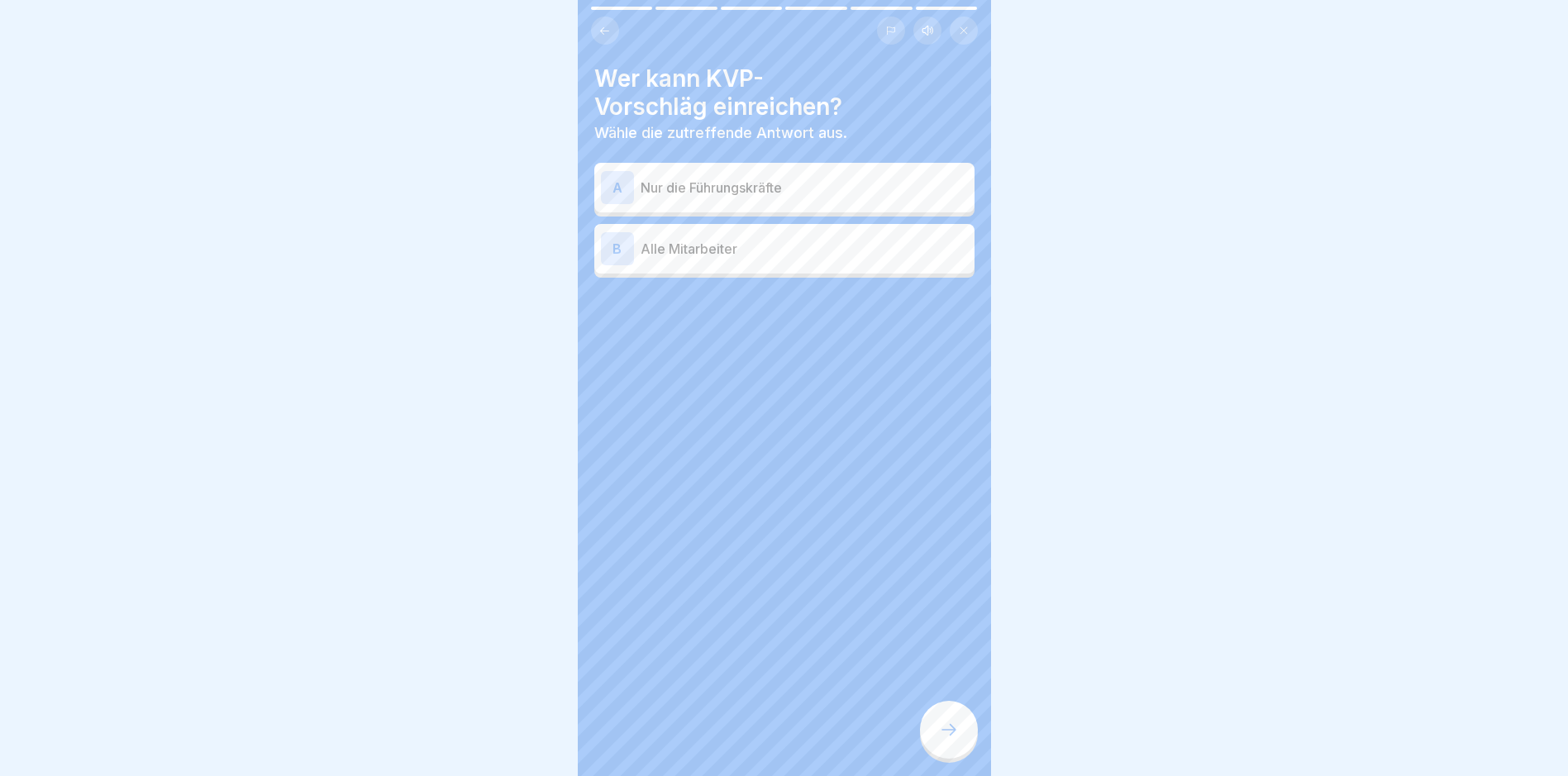
click at [723, 240] on p "Alle Mitarbeiter" at bounding box center [804, 249] width 328 height 20
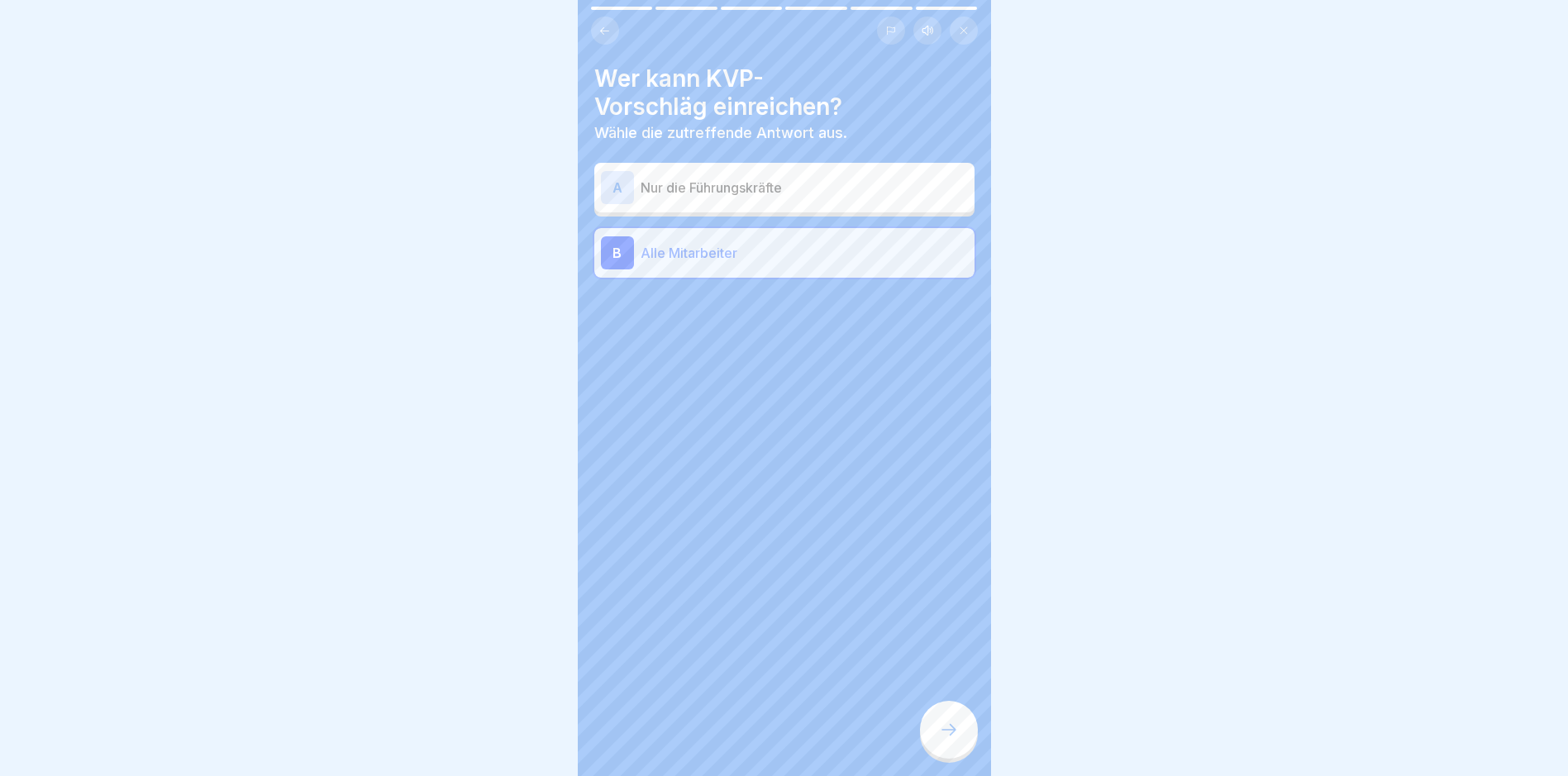
click at [943, 657] on icon at bounding box center [949, 730] width 20 height 20
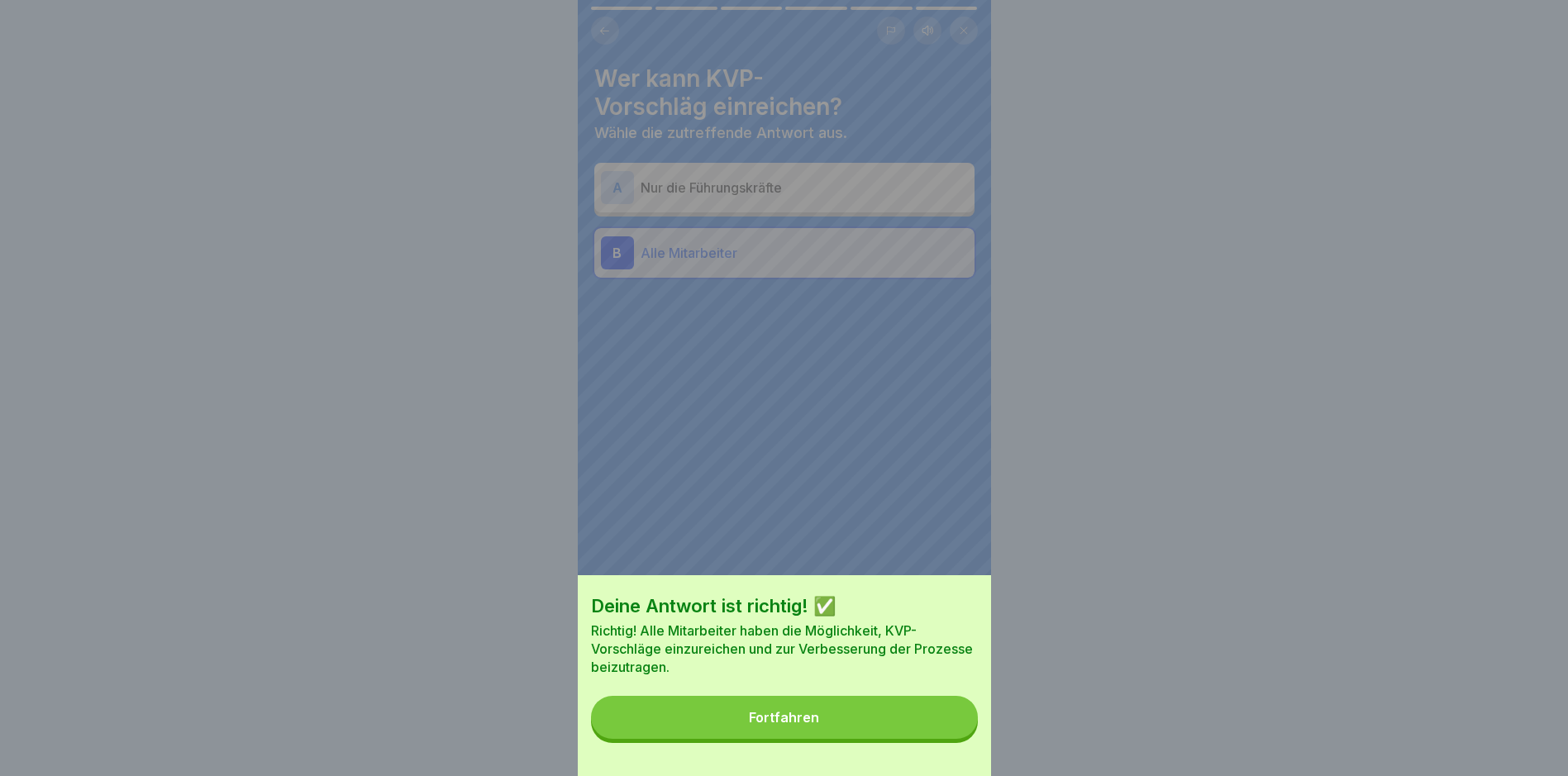
click at [888, 657] on button "Fortfahren" at bounding box center [784, 717] width 387 height 43
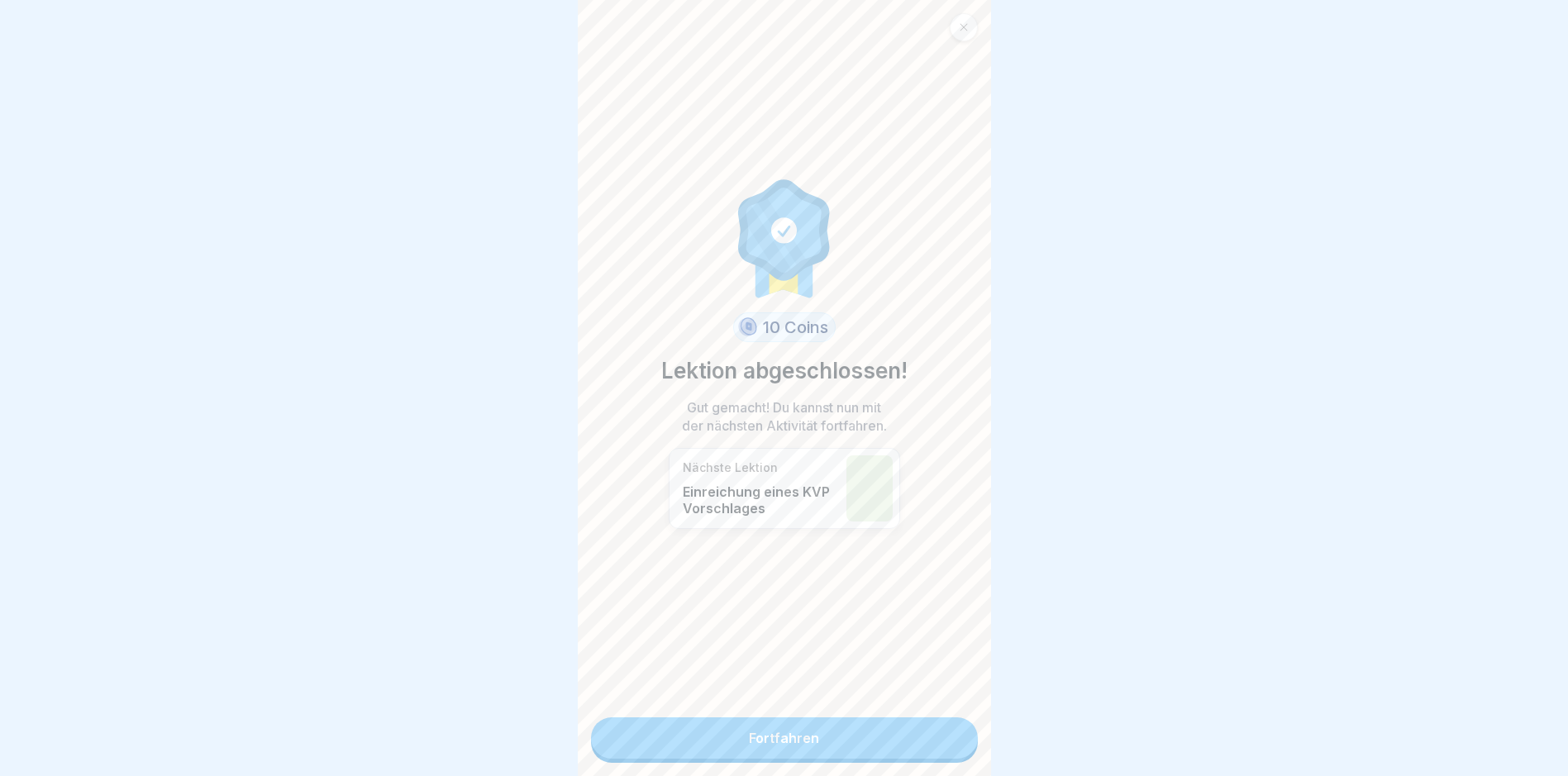
click at [840, 657] on link "Fortfahren" at bounding box center [784, 737] width 387 height 41
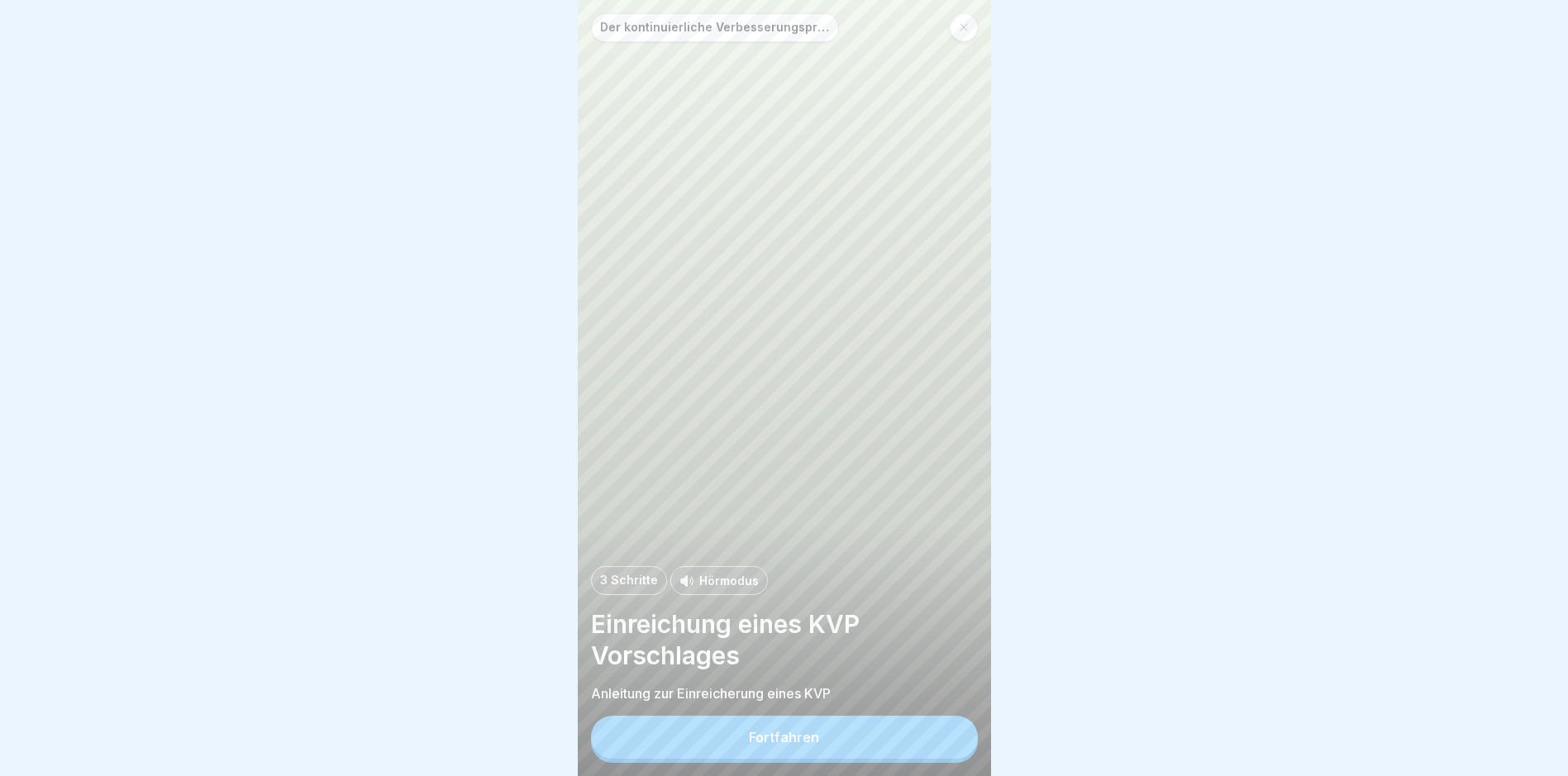
click at [836, 657] on button "Fortfahren" at bounding box center [784, 736] width 387 height 43
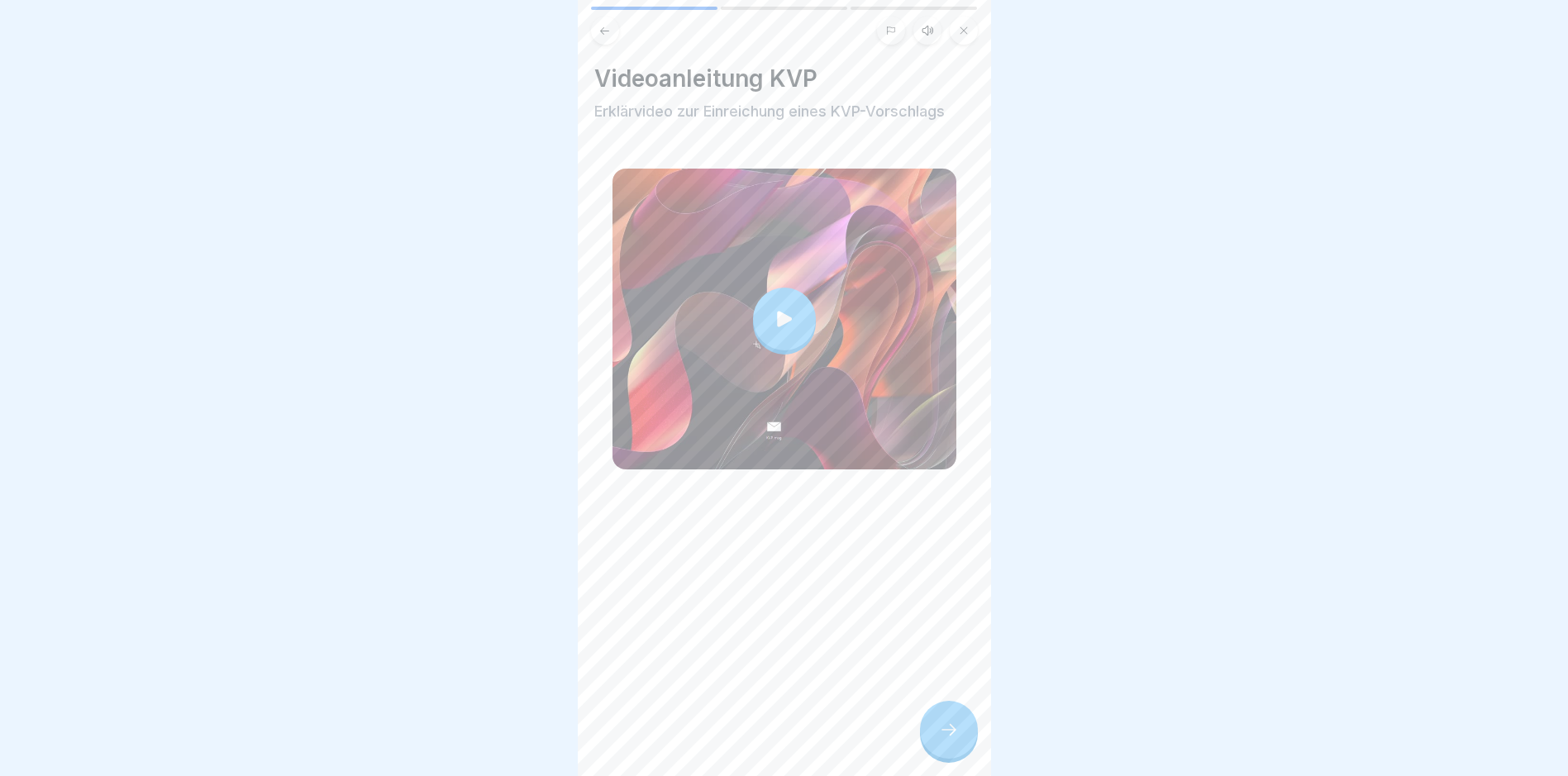
click at [949, 657] on icon at bounding box center [949, 730] width 20 height 20
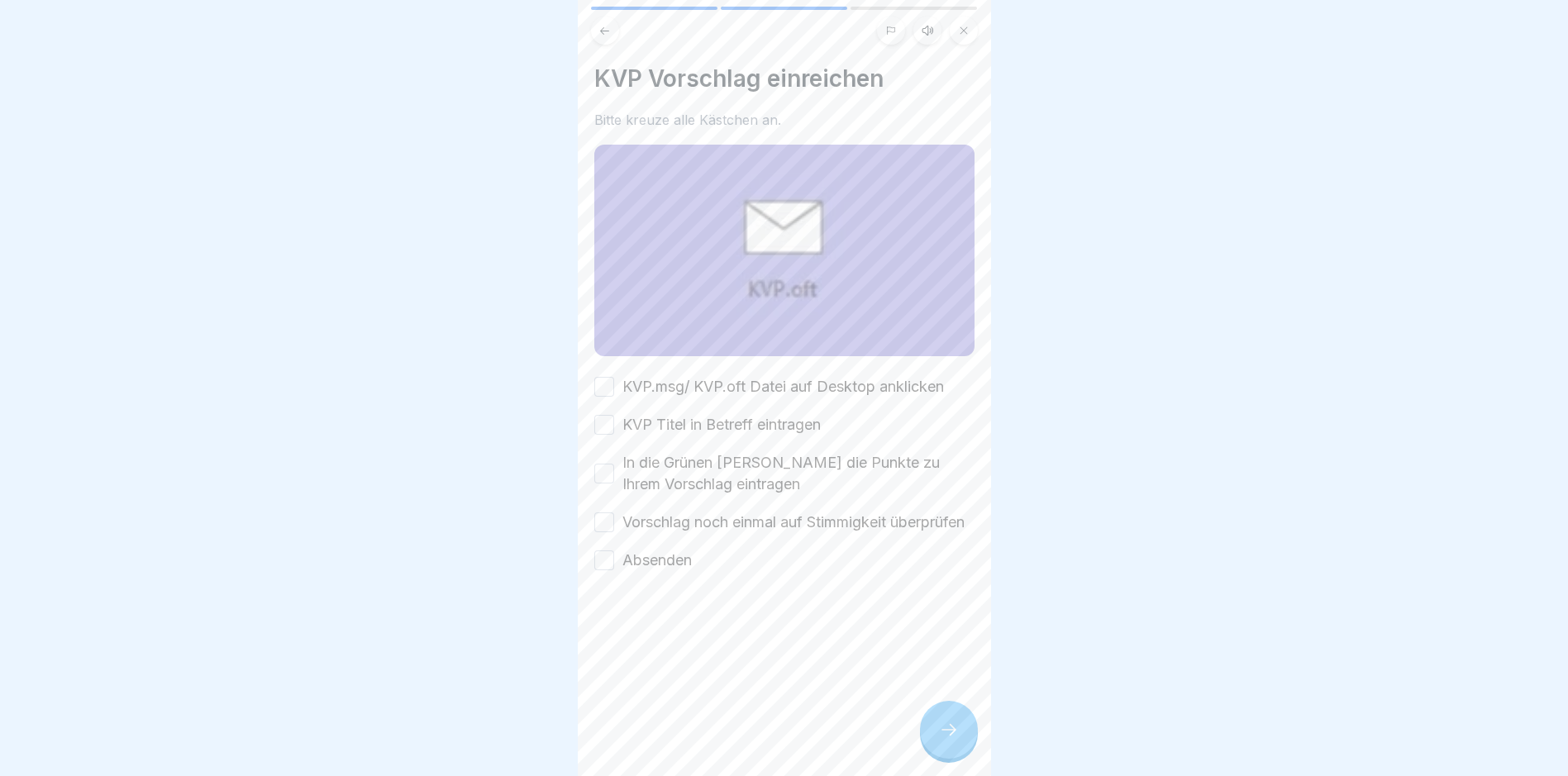
click at [954, 657] on icon at bounding box center [949, 730] width 20 height 20
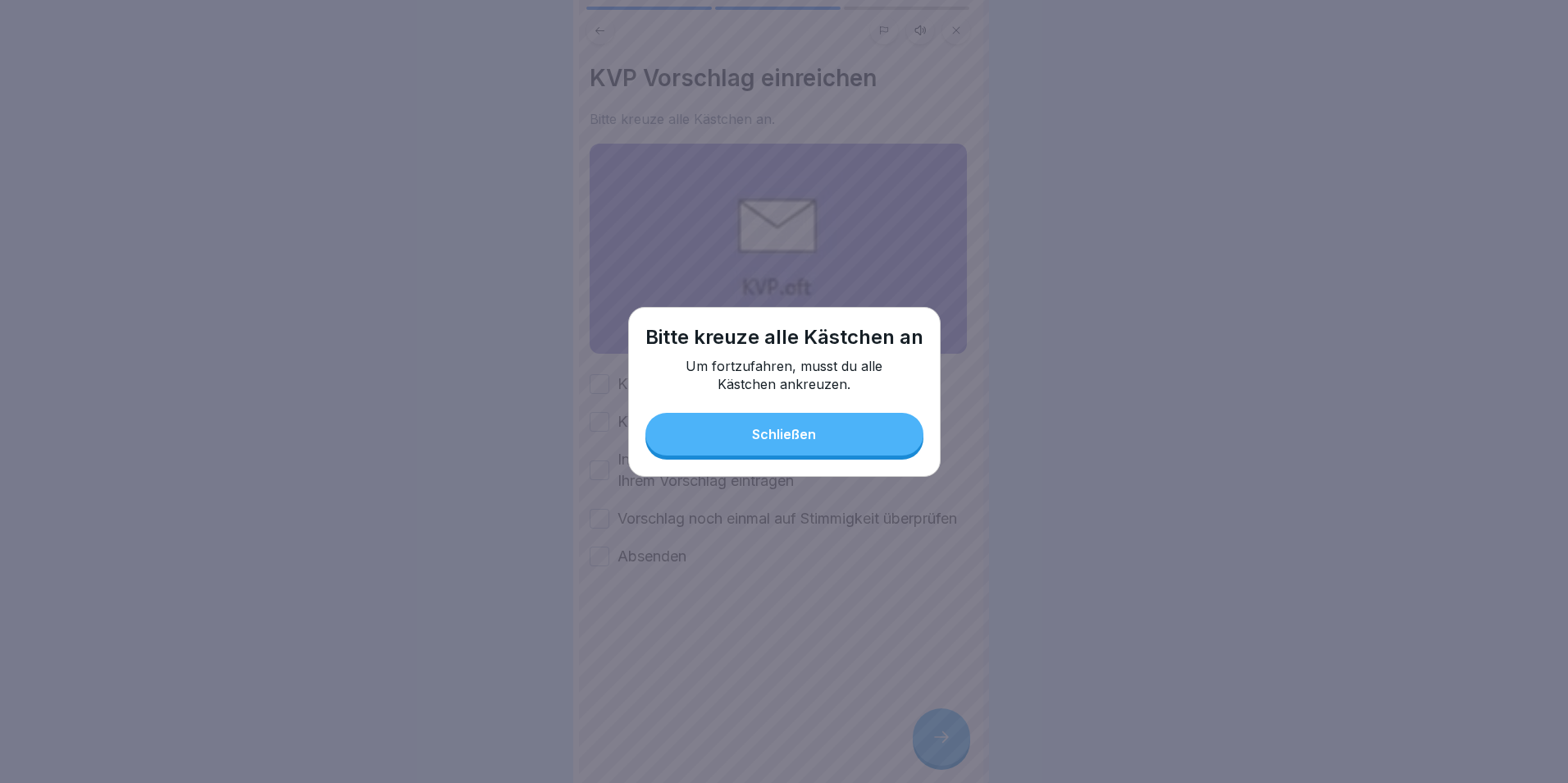
click at [839, 445] on button "Schließen" at bounding box center [784, 434] width 278 height 43
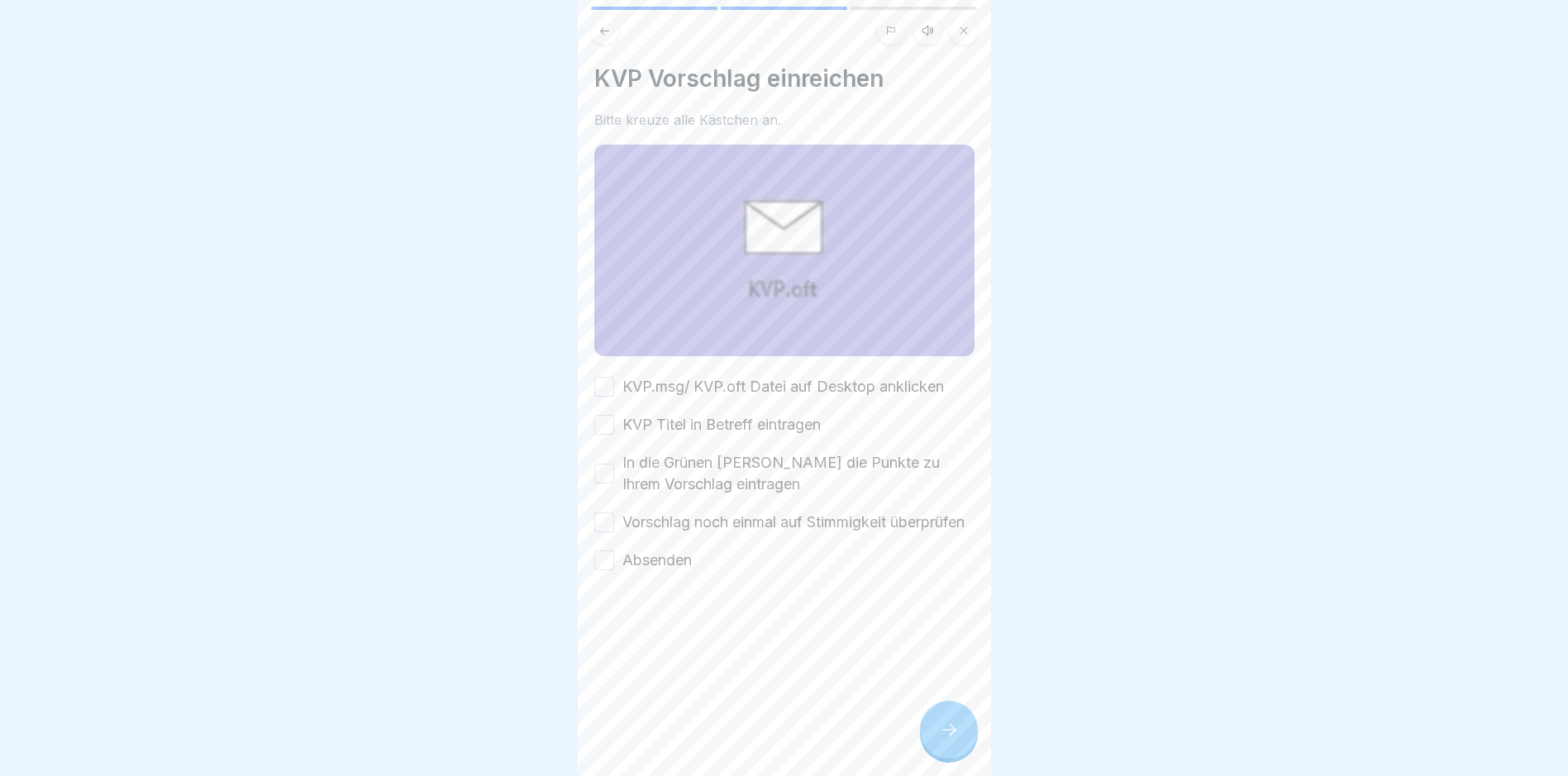
click at [607, 381] on button "KVP.msg/ KVP.oft Datei auf Desktop anklicken" at bounding box center [605, 387] width 20 height 20
click at [602, 423] on button "KVP Titel in Betreff eintragen" at bounding box center [605, 425] width 20 height 20
click at [600, 470] on button "In die Grünen [PERSON_NAME] die Punkte zu Ihrem Vorschlag eintragen" at bounding box center [605, 474] width 20 height 20
click at [604, 520] on button "Vorschlag noch einmal auf Stimmigkeit überprüfen" at bounding box center [605, 523] width 20 height 20
click at [603, 570] on button "Absenden" at bounding box center [605, 561] width 20 height 20
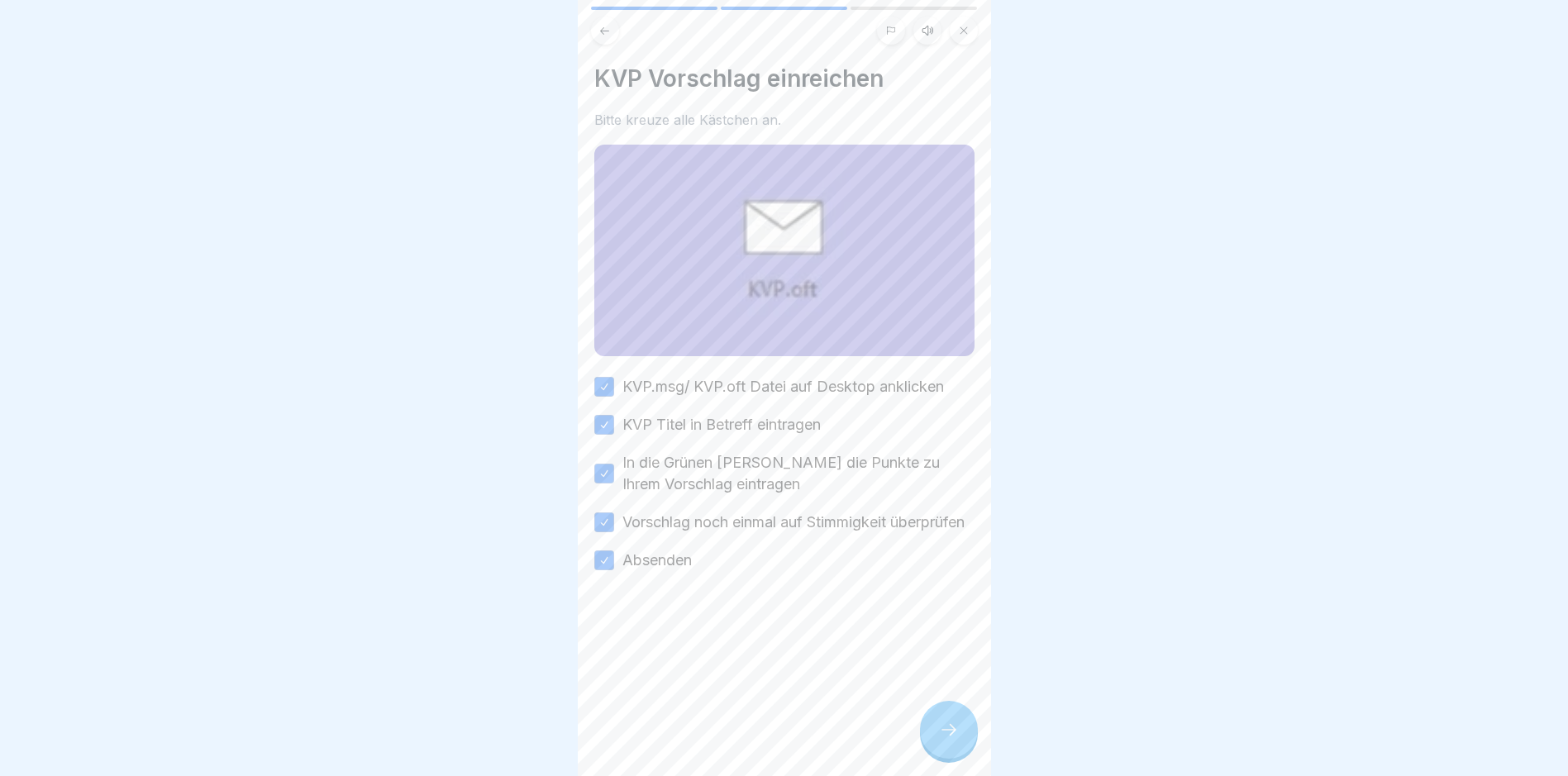
drag, startPoint x: 960, startPoint y: 753, endPoint x: 945, endPoint y: 744, distance: 17.5
click at [956, 657] on div at bounding box center [949, 730] width 58 height 58
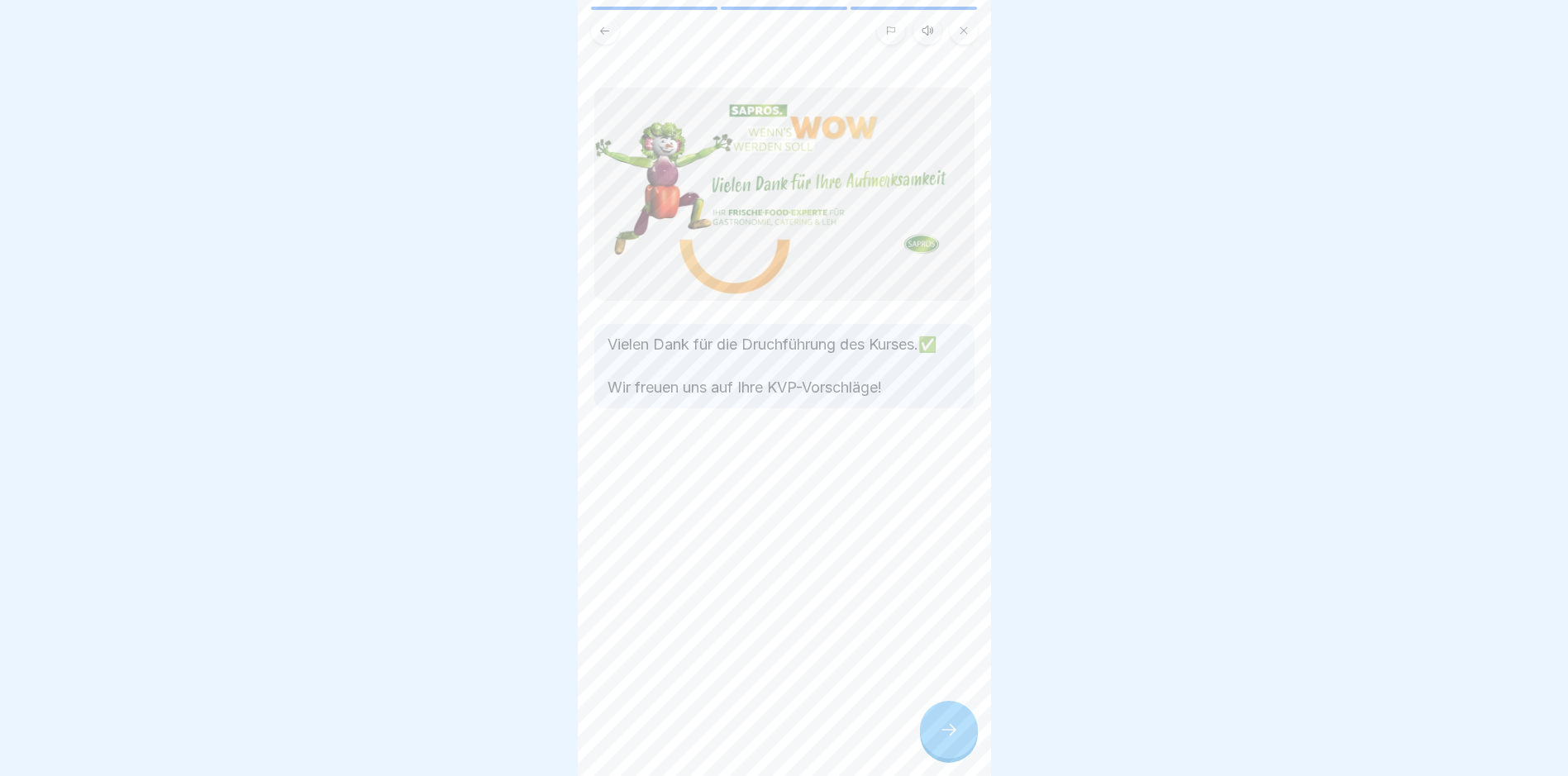
click at [957, 657] on icon at bounding box center [949, 730] width 20 height 20
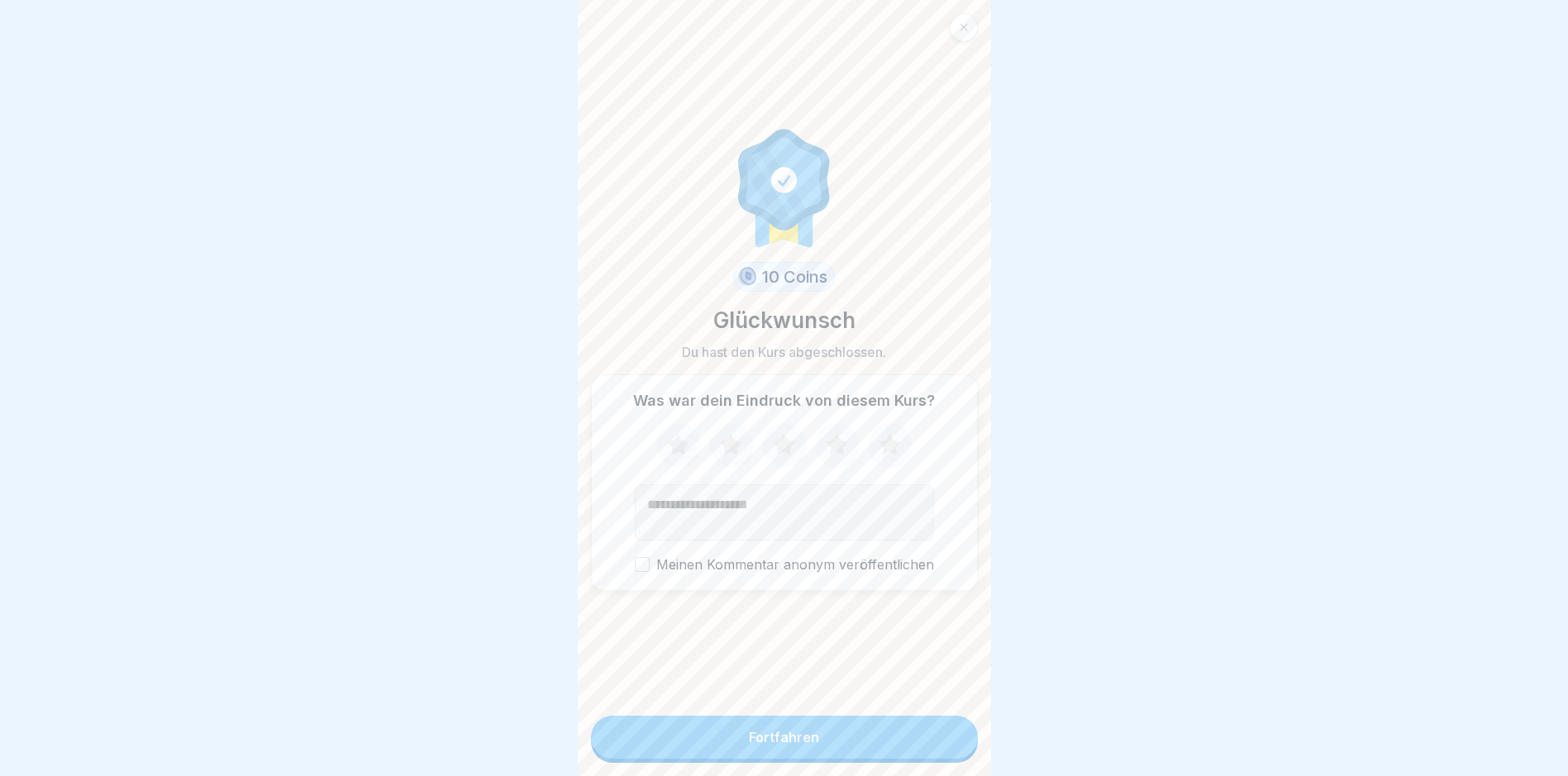
click at [779, 449] on icon at bounding box center [784, 444] width 22 height 21
click at [824, 657] on button "Fortfahren" at bounding box center [784, 736] width 387 height 43
click at [829, 657] on button "Fortfahren" at bounding box center [784, 736] width 387 height 43
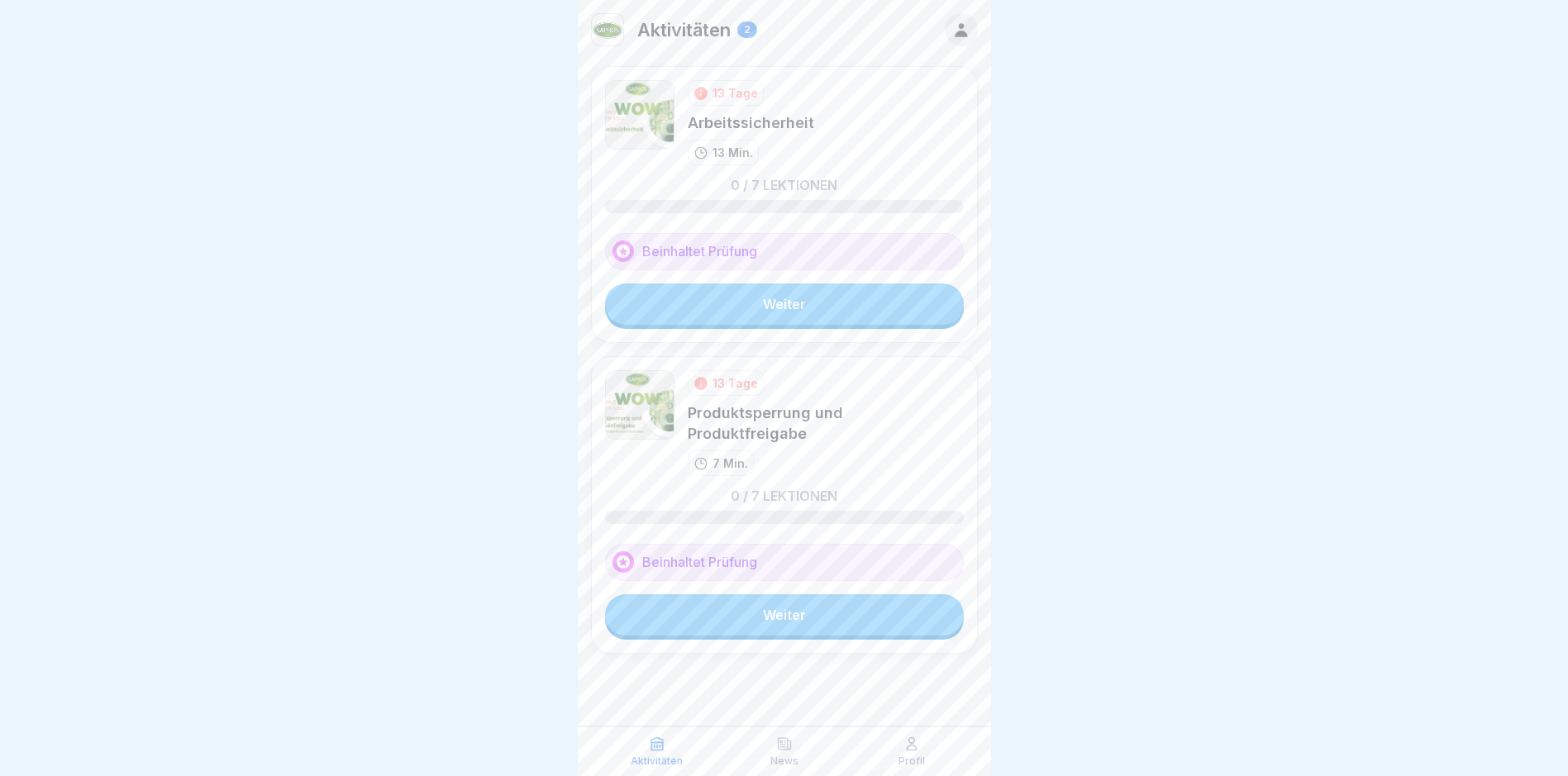
click at [824, 598] on link "Weiter" at bounding box center [785, 614] width 359 height 41
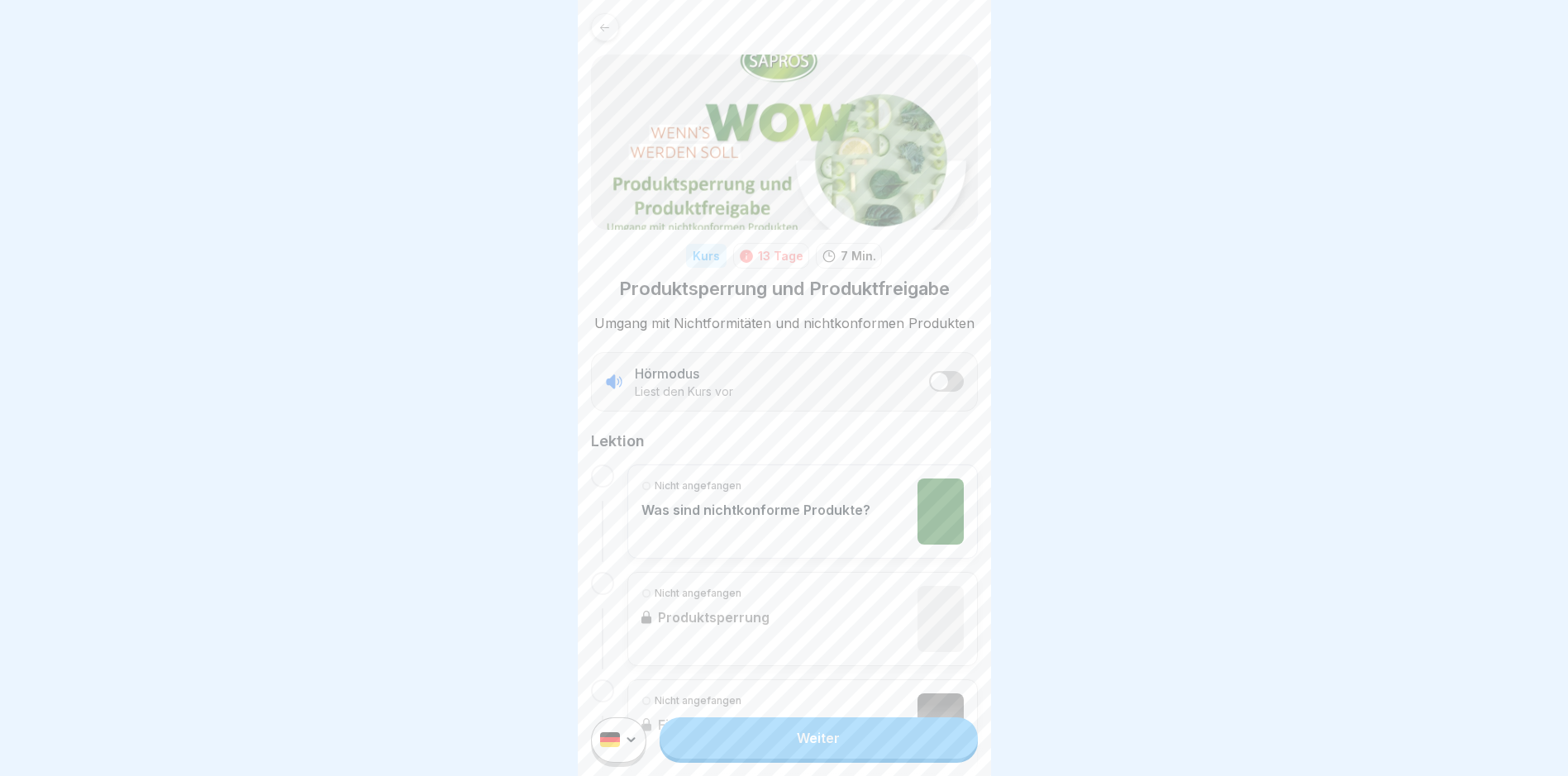
click at [819, 657] on link "Weiter" at bounding box center [818, 737] width 317 height 41
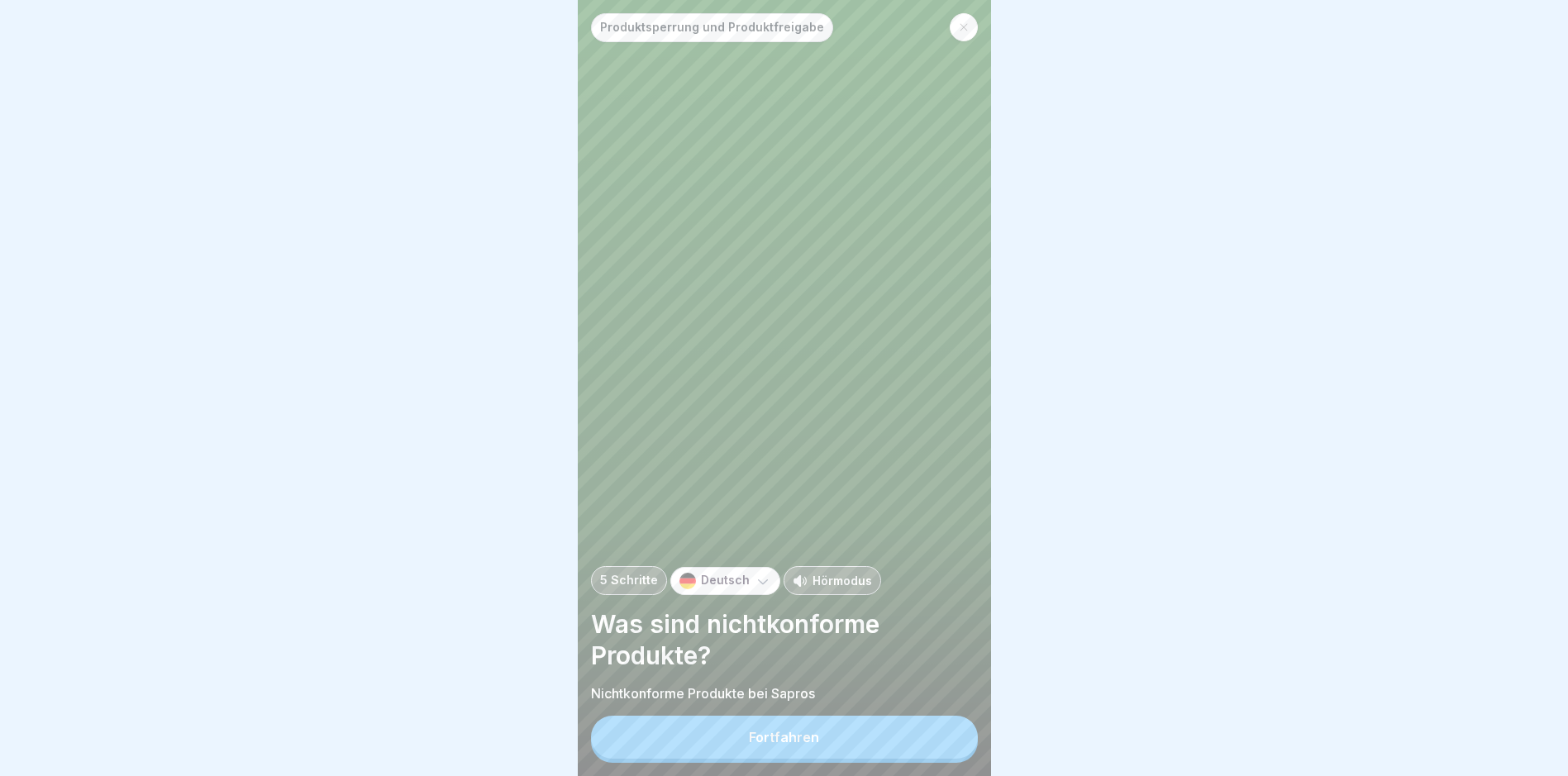
click at [818, 657] on button "Fortfahren" at bounding box center [784, 736] width 387 height 43
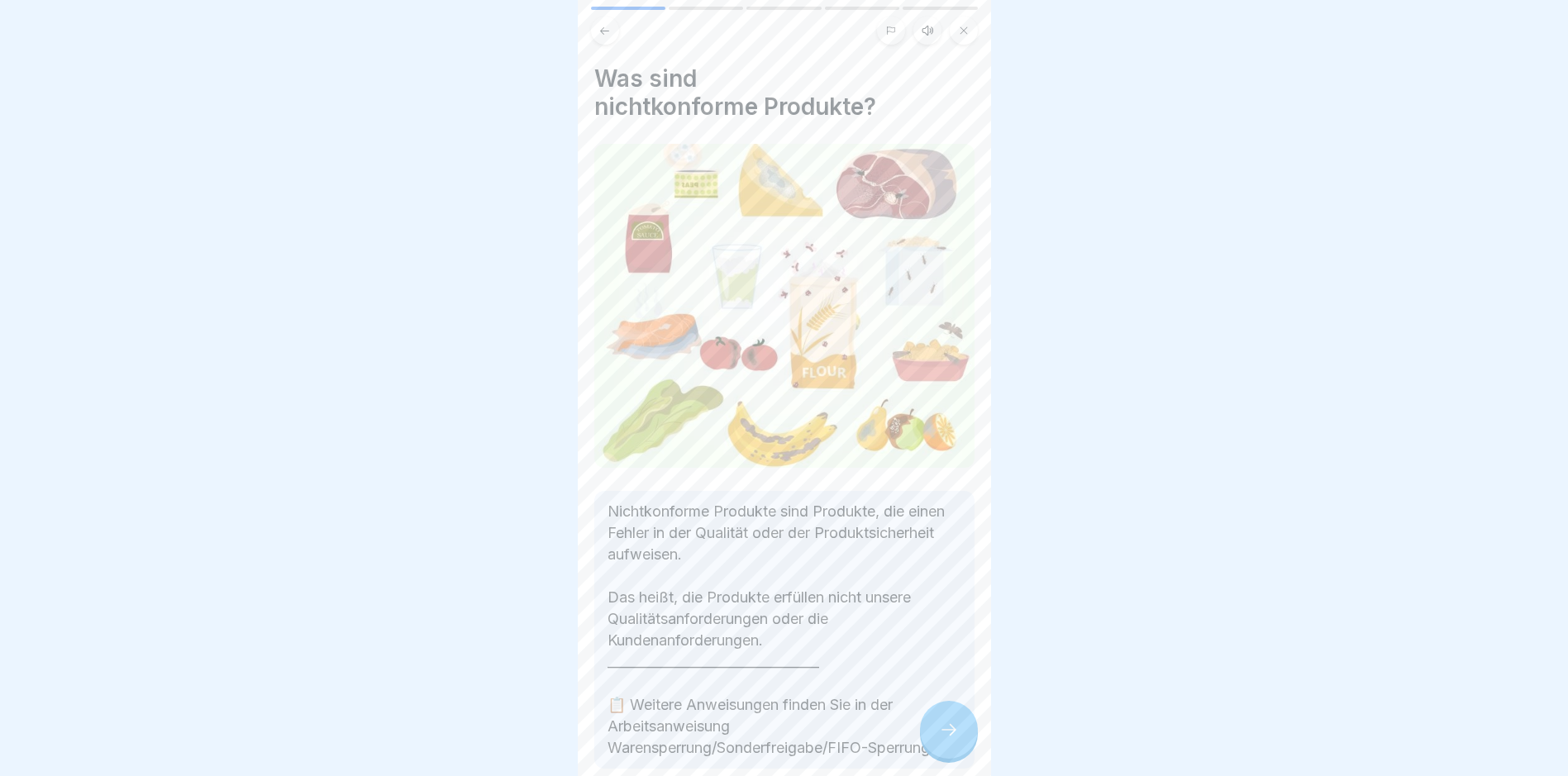
click at [955, 657] on icon at bounding box center [949, 730] width 20 height 20
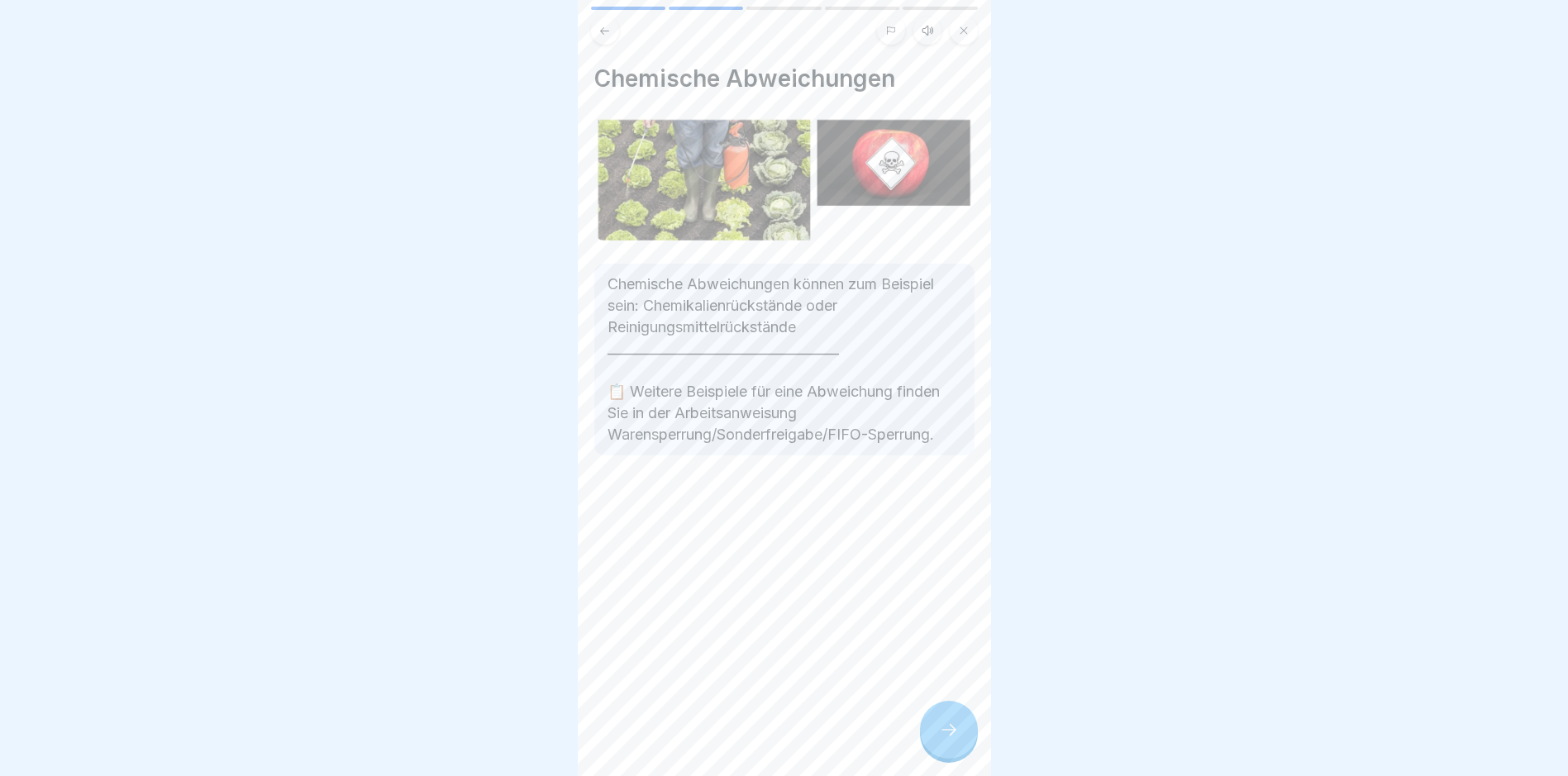
click at [955, 657] on icon at bounding box center [949, 730] width 20 height 20
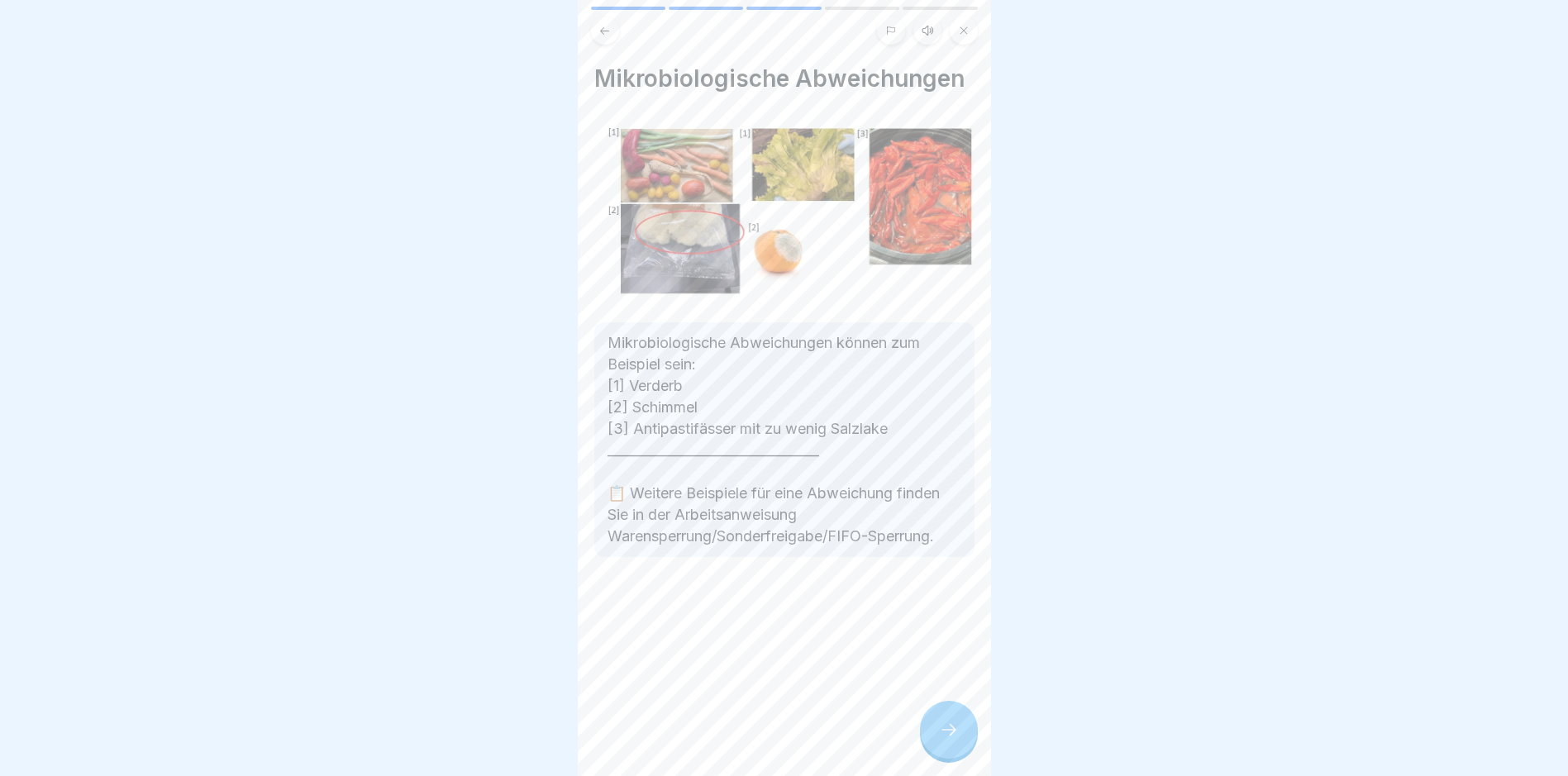
click at [955, 657] on icon at bounding box center [949, 730] width 20 height 20
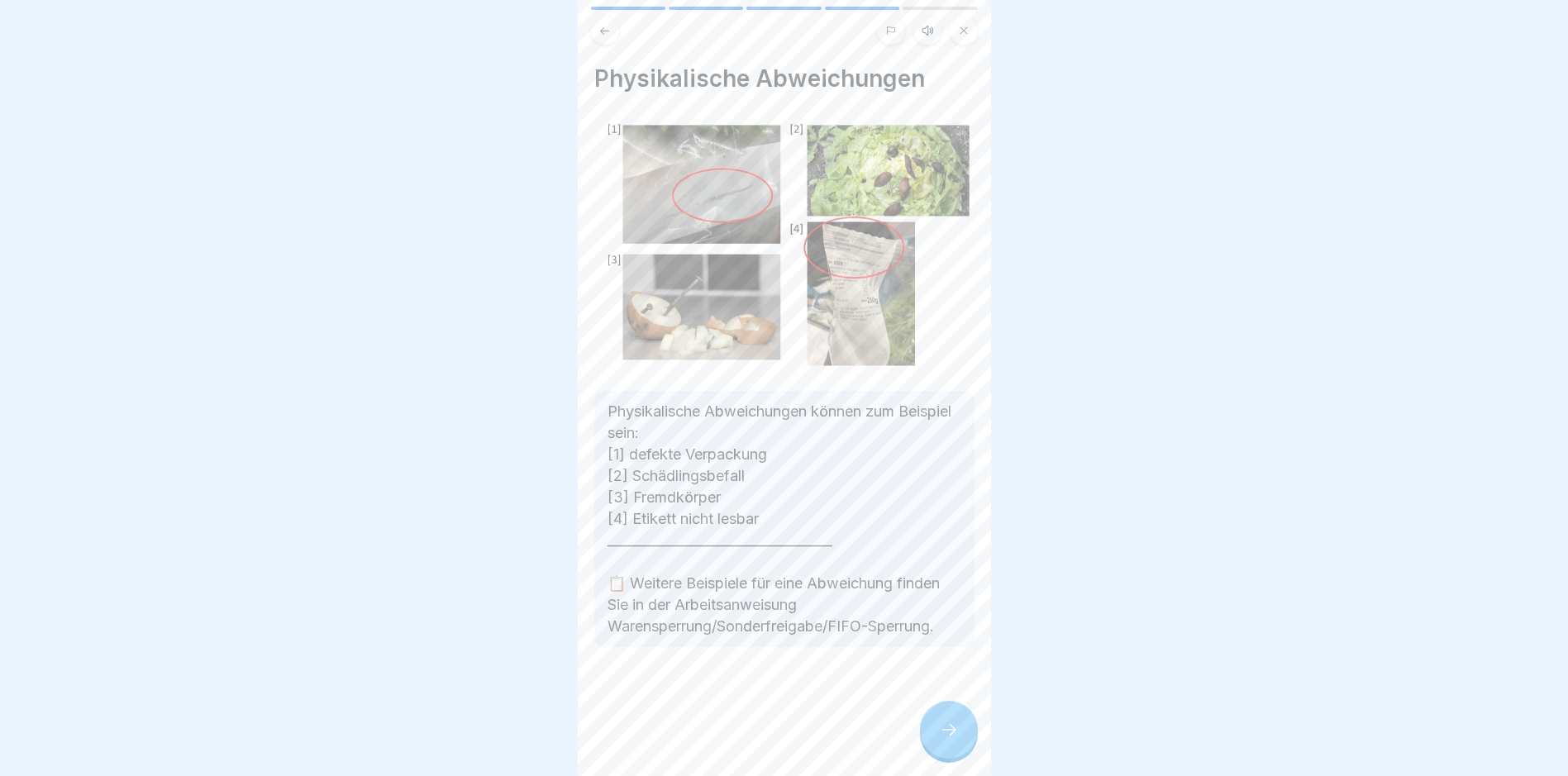
click at [954, 657] on icon at bounding box center [949, 730] width 20 height 20
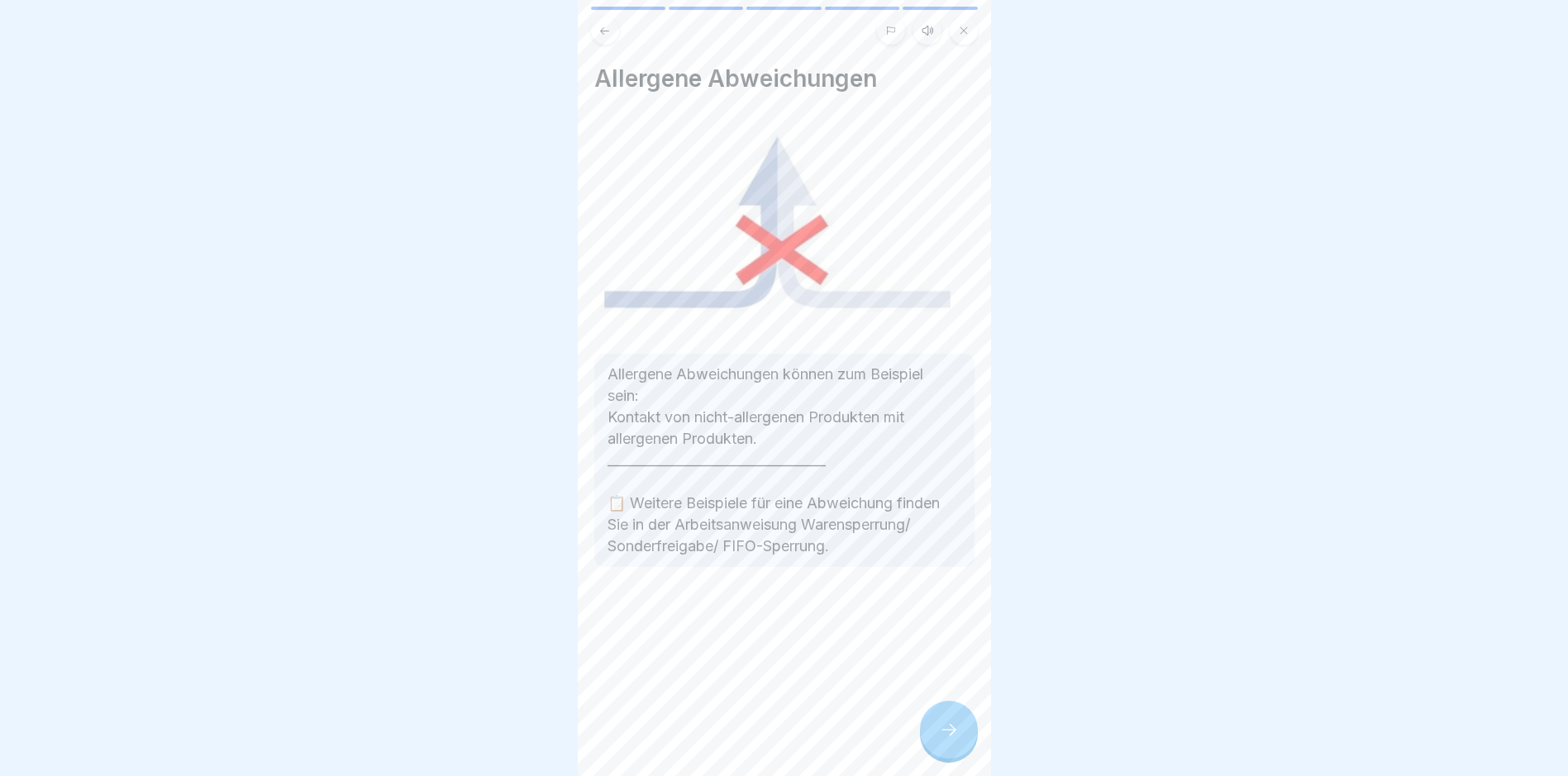
click at [947, 657] on icon at bounding box center [949, 730] width 20 height 20
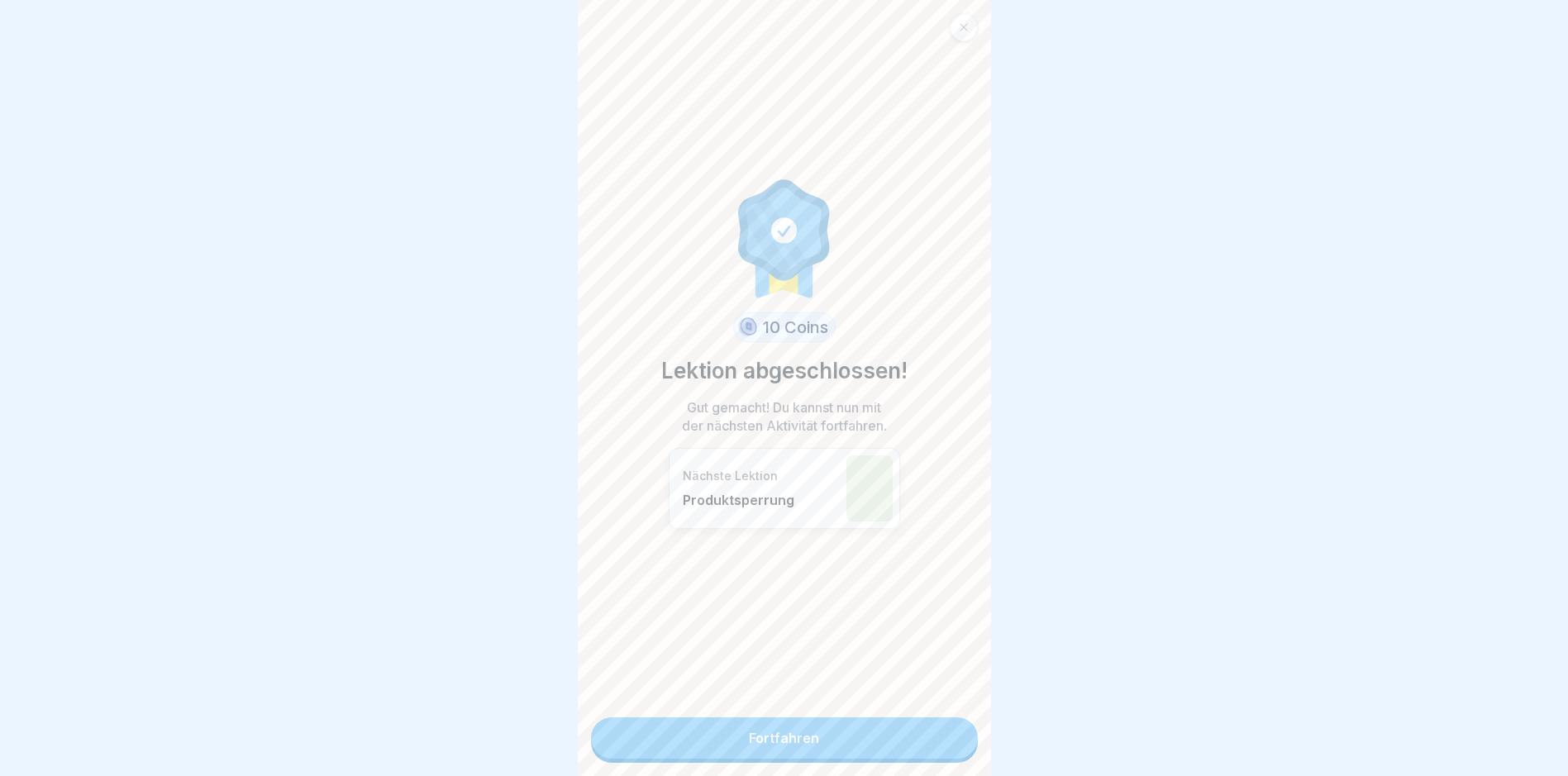
click at [931, 657] on link "Fortfahren" at bounding box center [784, 737] width 387 height 41
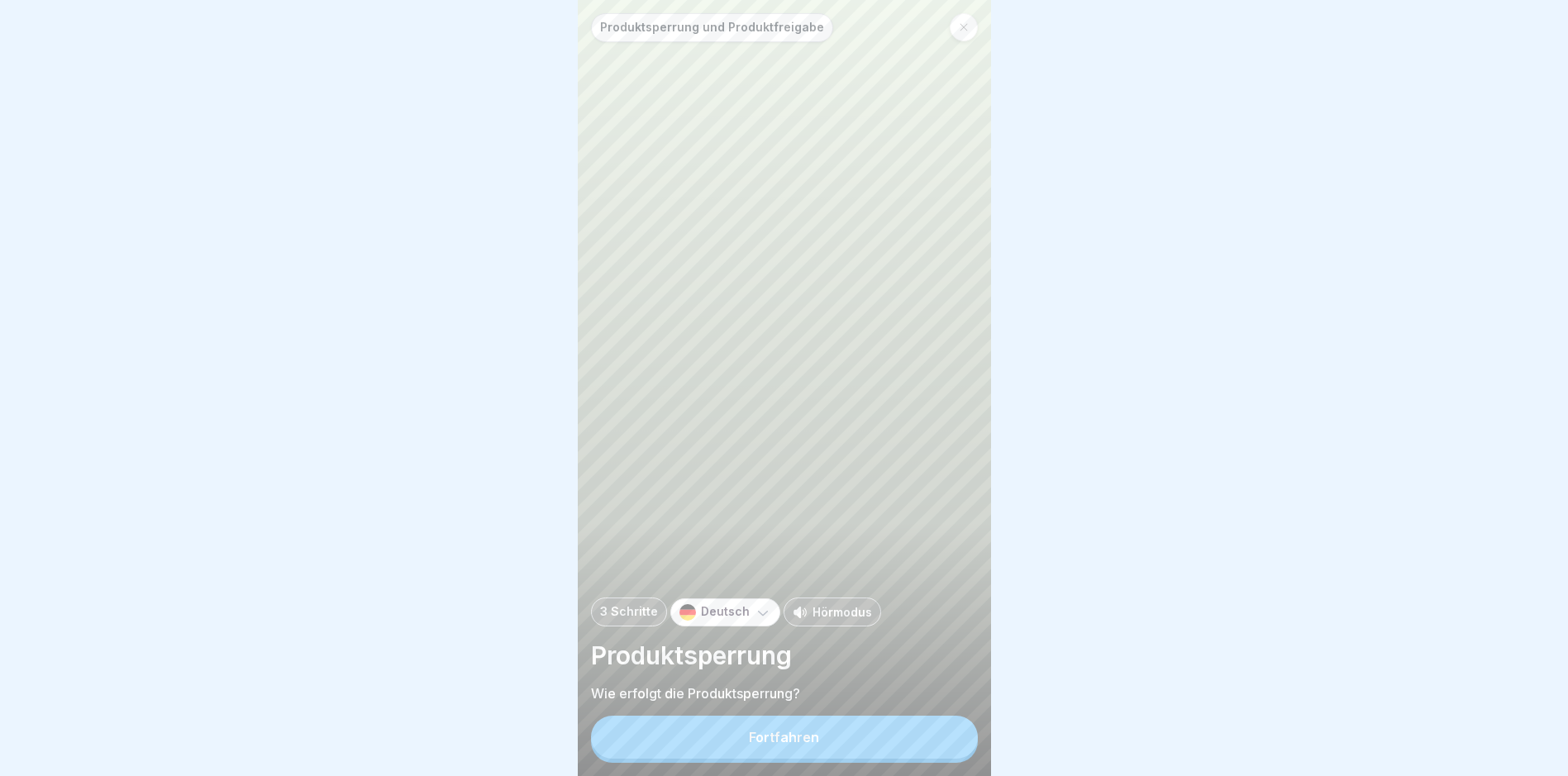
click at [898, 657] on button "Fortfahren" at bounding box center [784, 736] width 387 height 43
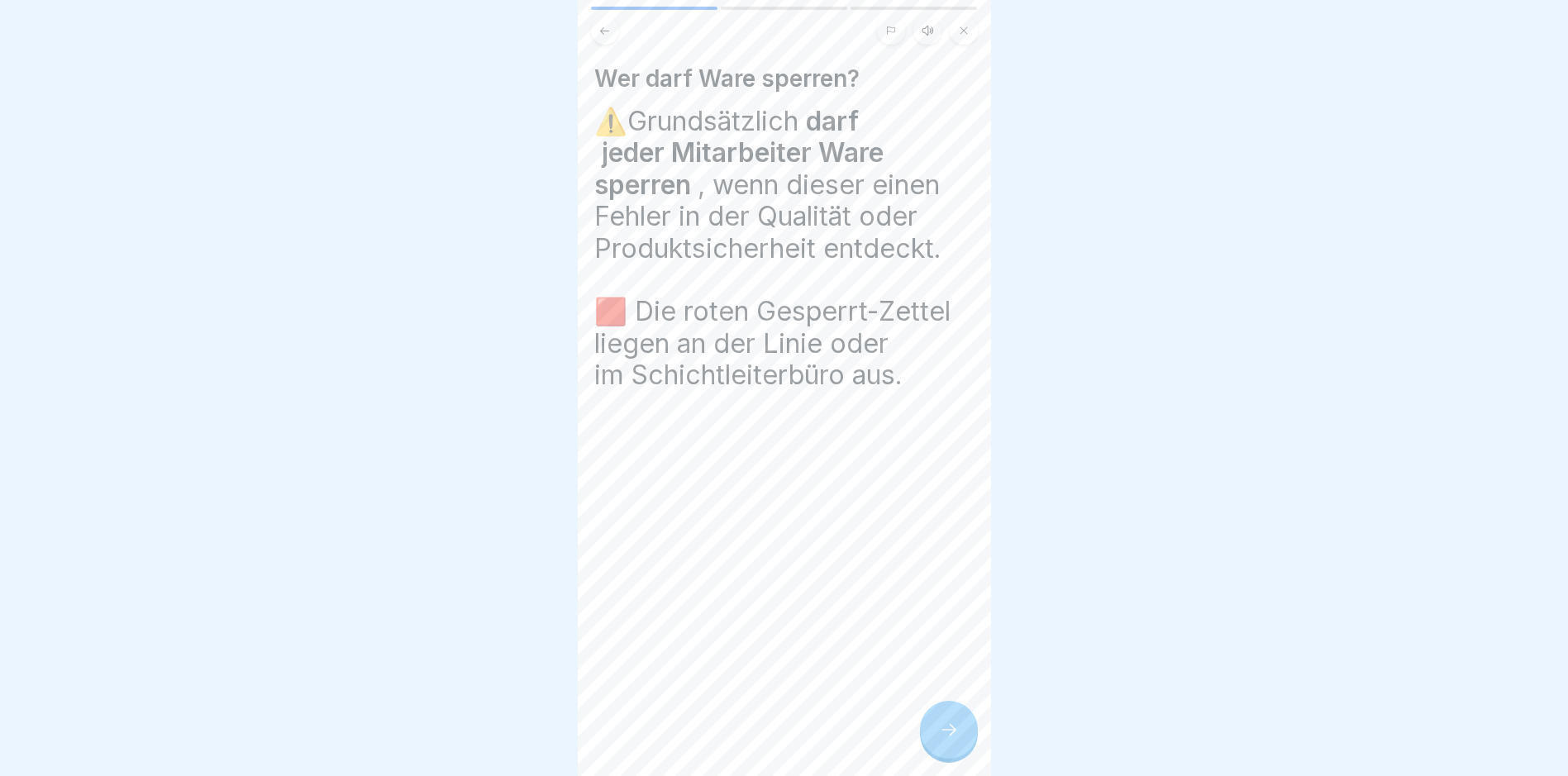
click at [947, 657] on icon at bounding box center [949, 730] width 20 height 20
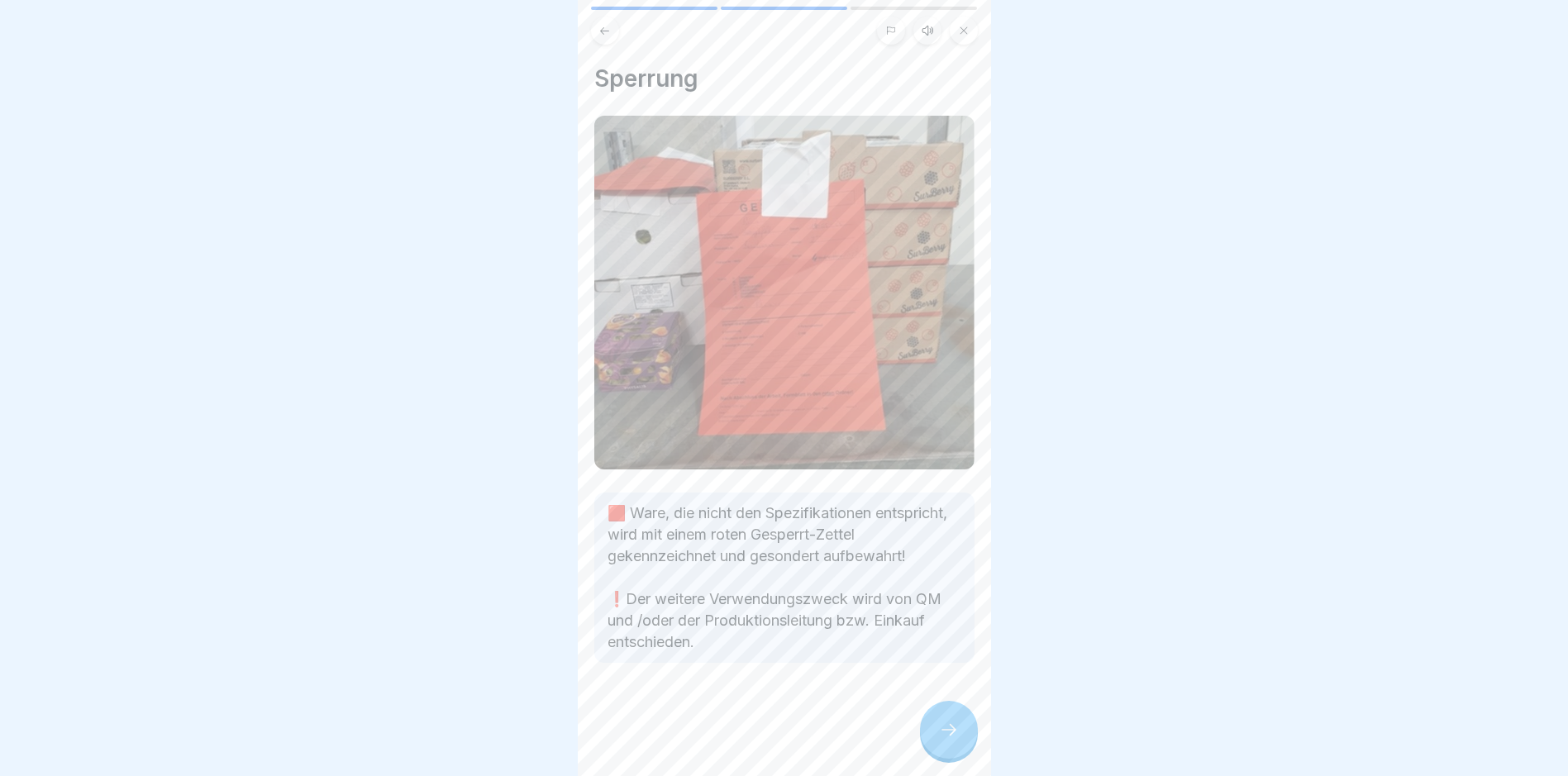
click at [947, 657] on icon at bounding box center [949, 730] width 20 height 20
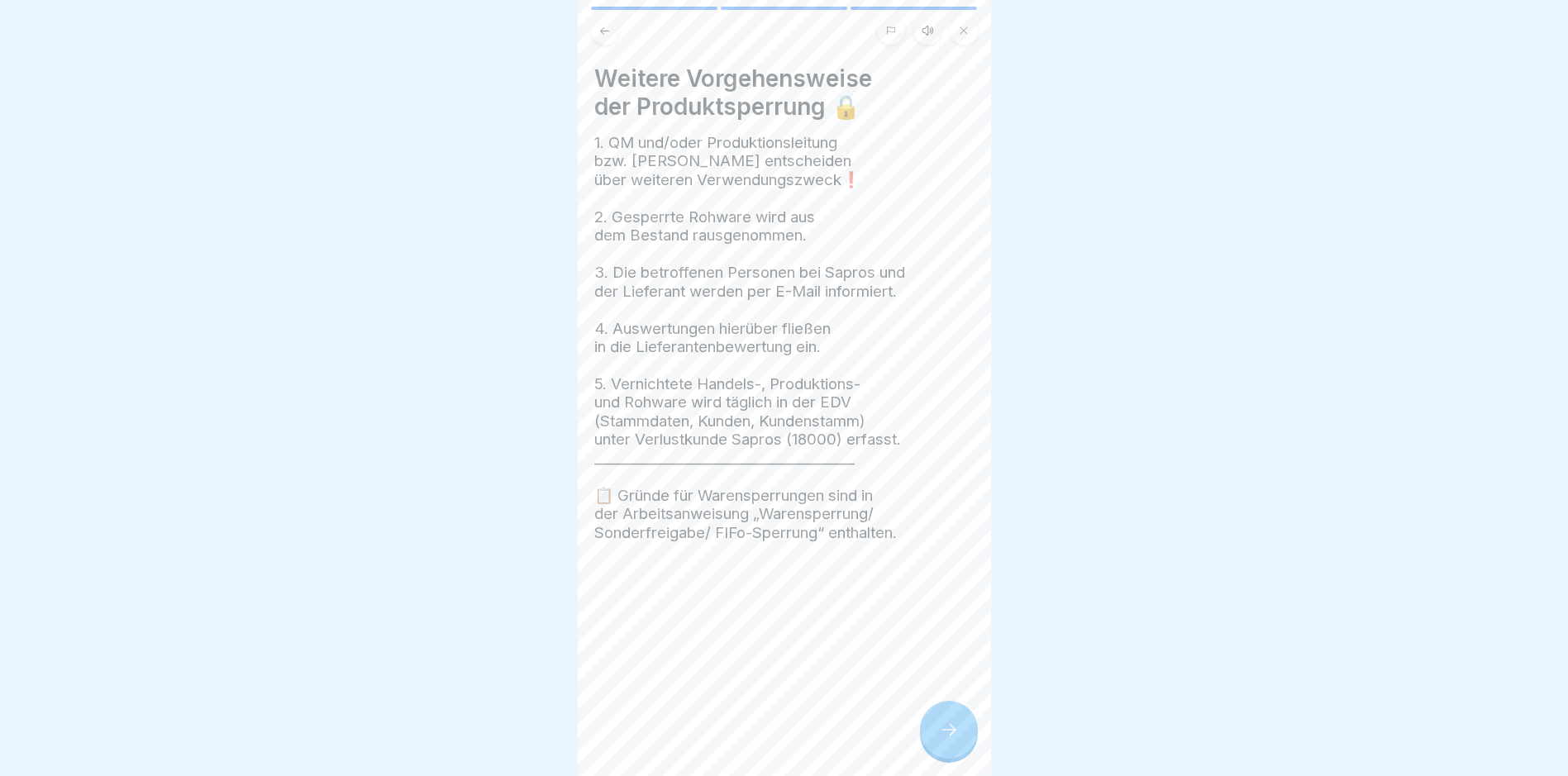
click at [961, 657] on div at bounding box center [949, 730] width 58 height 58
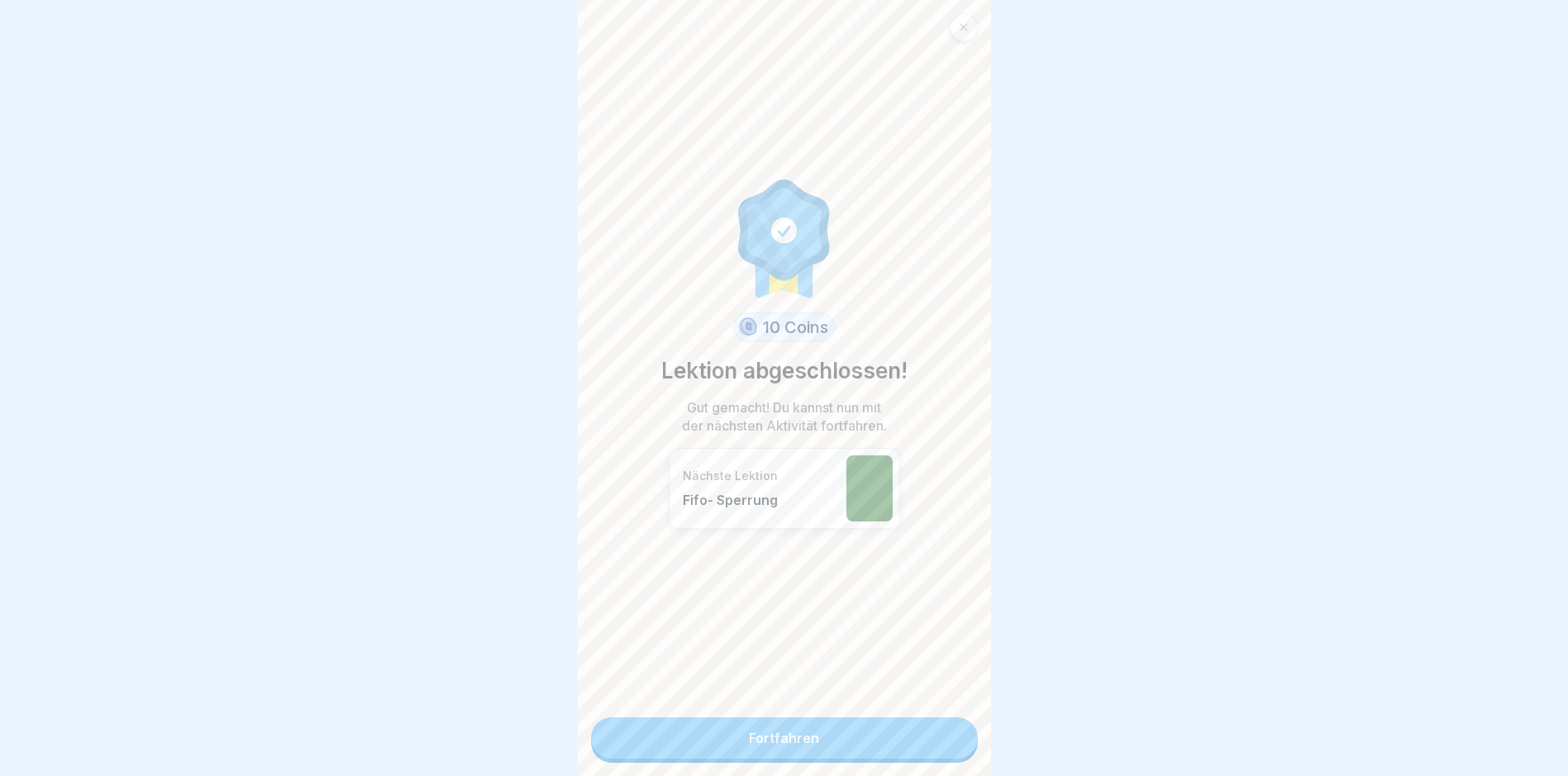
click at [932, 657] on link "Fortfahren" at bounding box center [784, 737] width 387 height 41
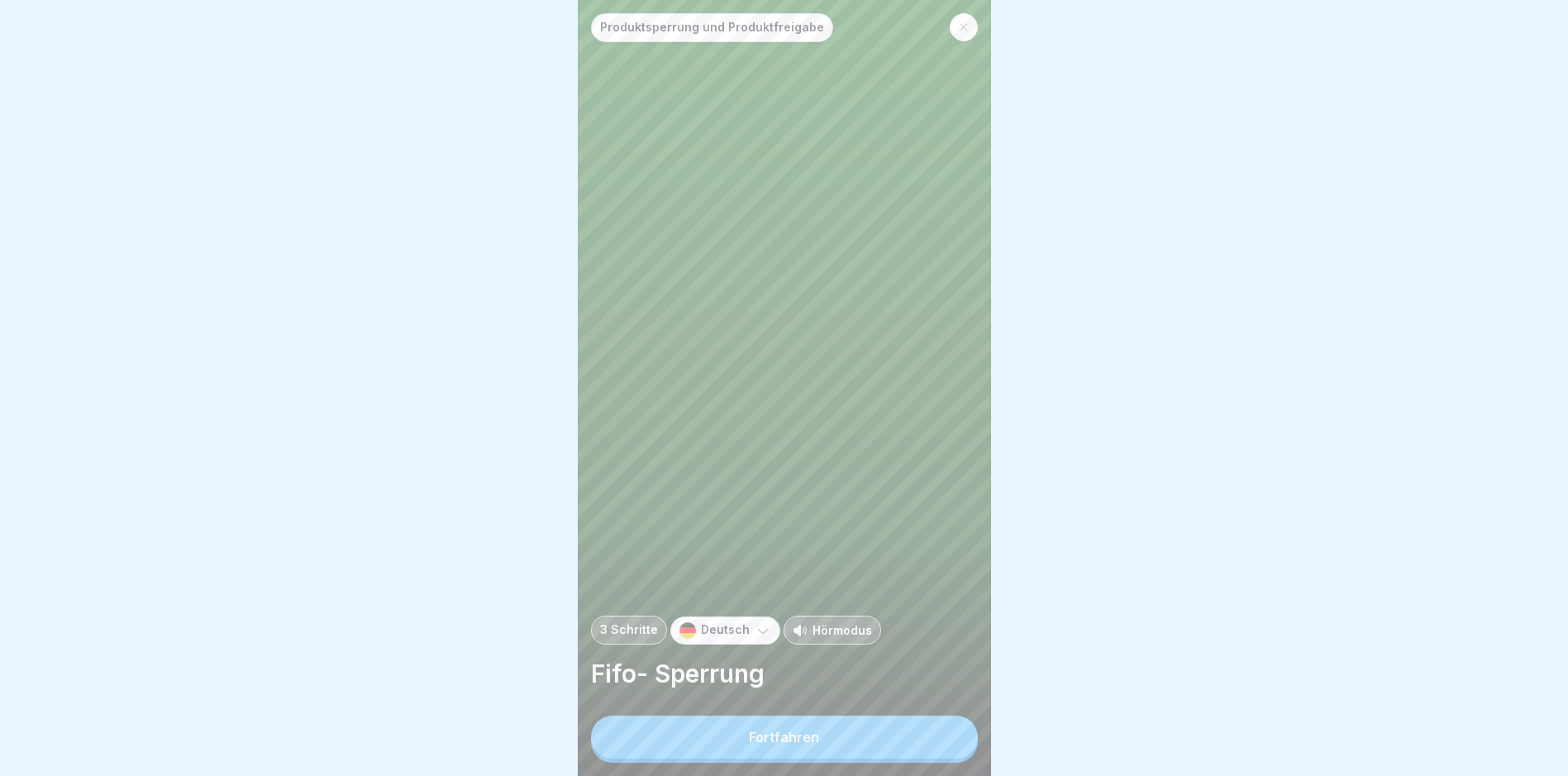
click at [873, 657] on button "Fortfahren" at bounding box center [784, 736] width 387 height 43
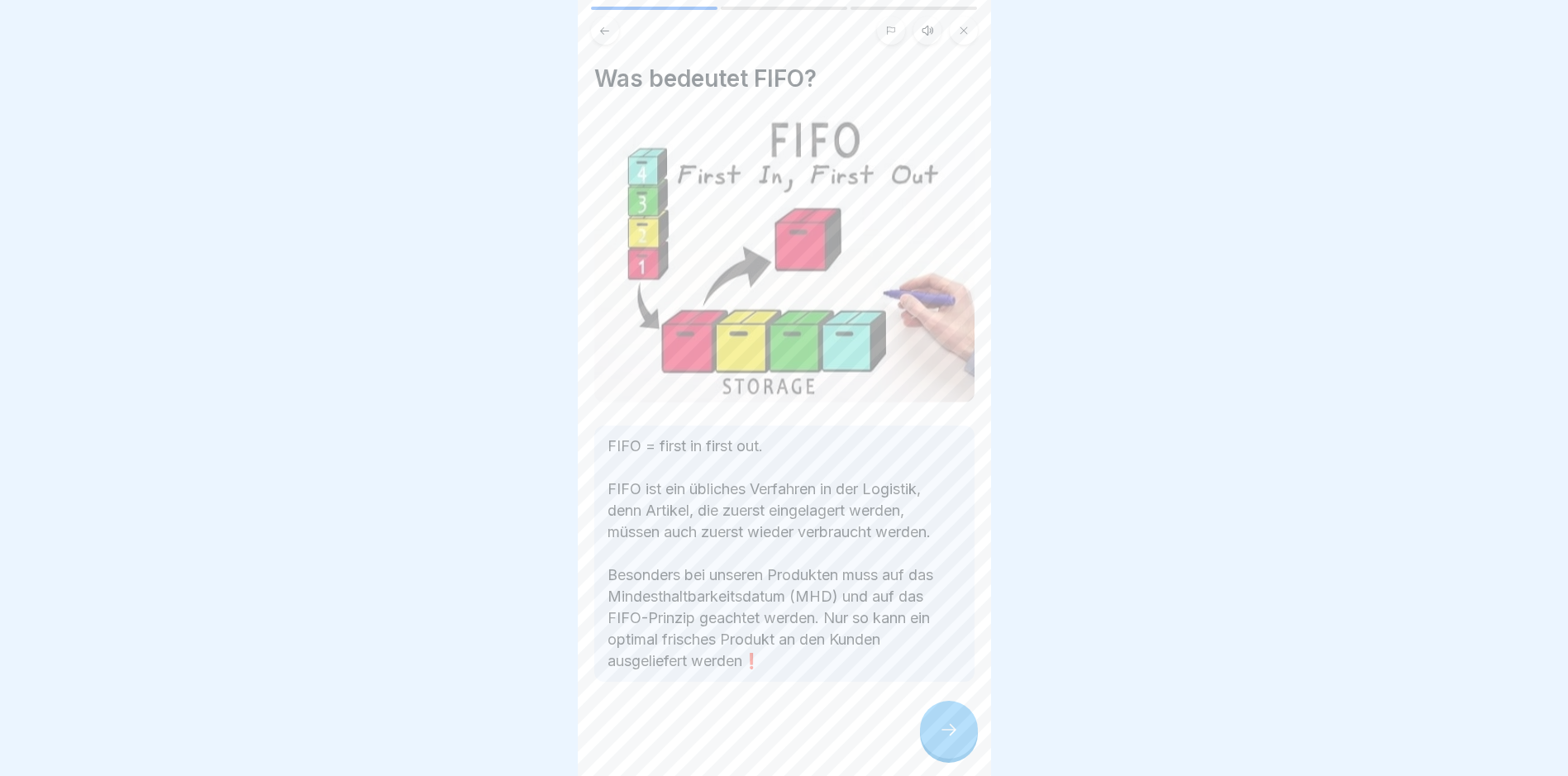
click at [945, 657] on icon at bounding box center [949, 730] width 20 height 20
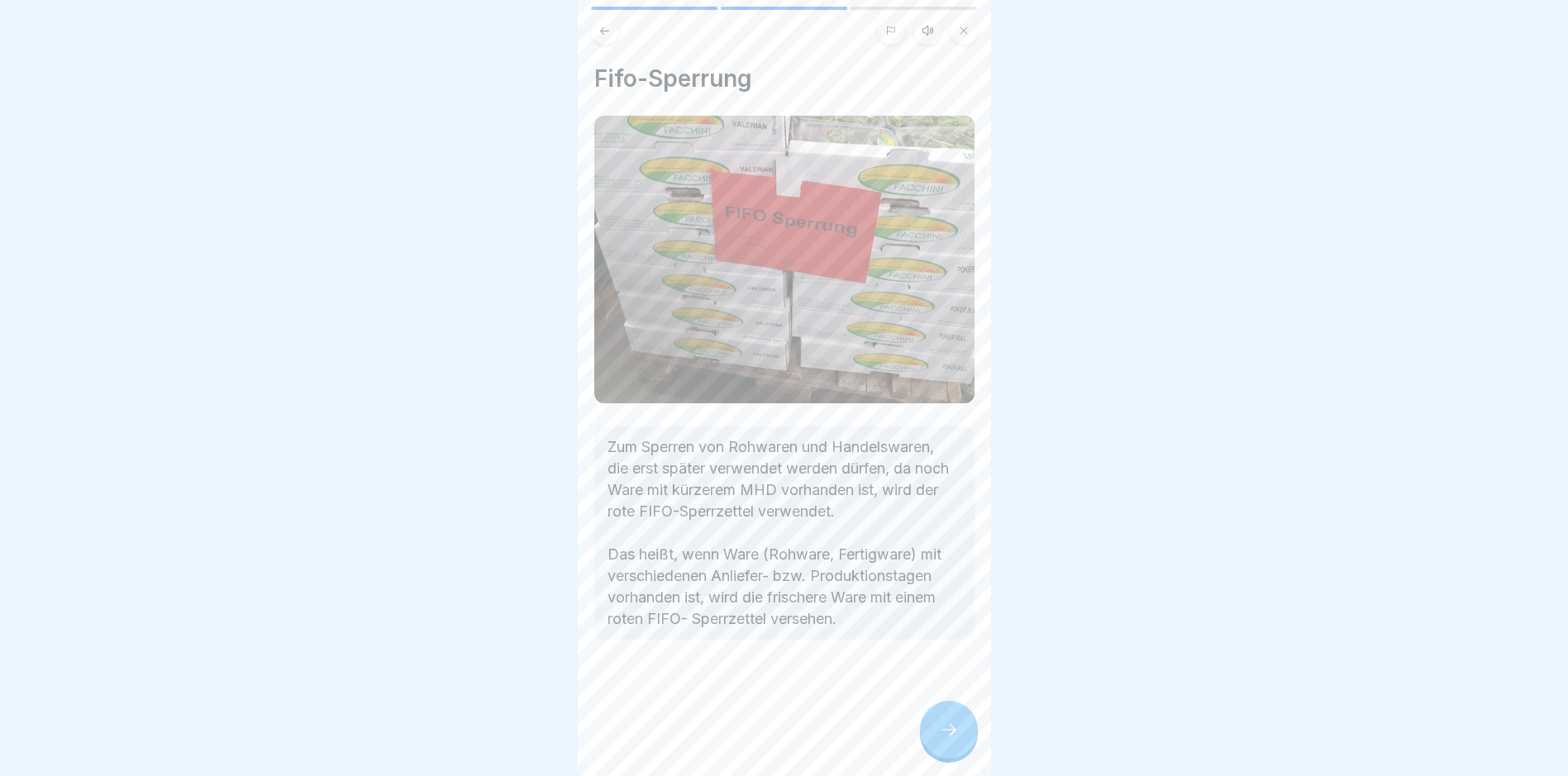
click at [945, 657] on icon at bounding box center [949, 730] width 20 height 20
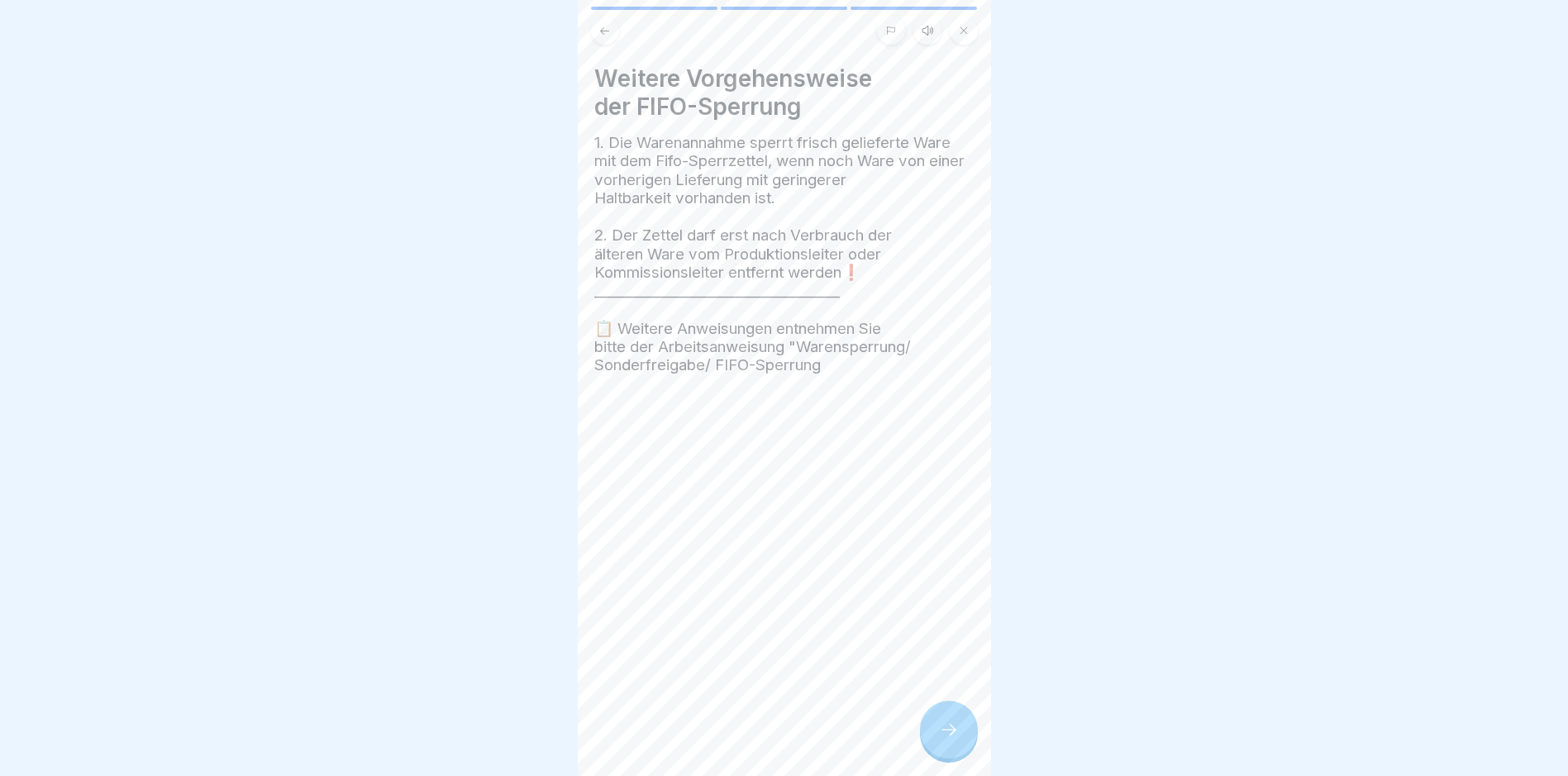
click at [945, 657] on icon at bounding box center [949, 730] width 20 height 20
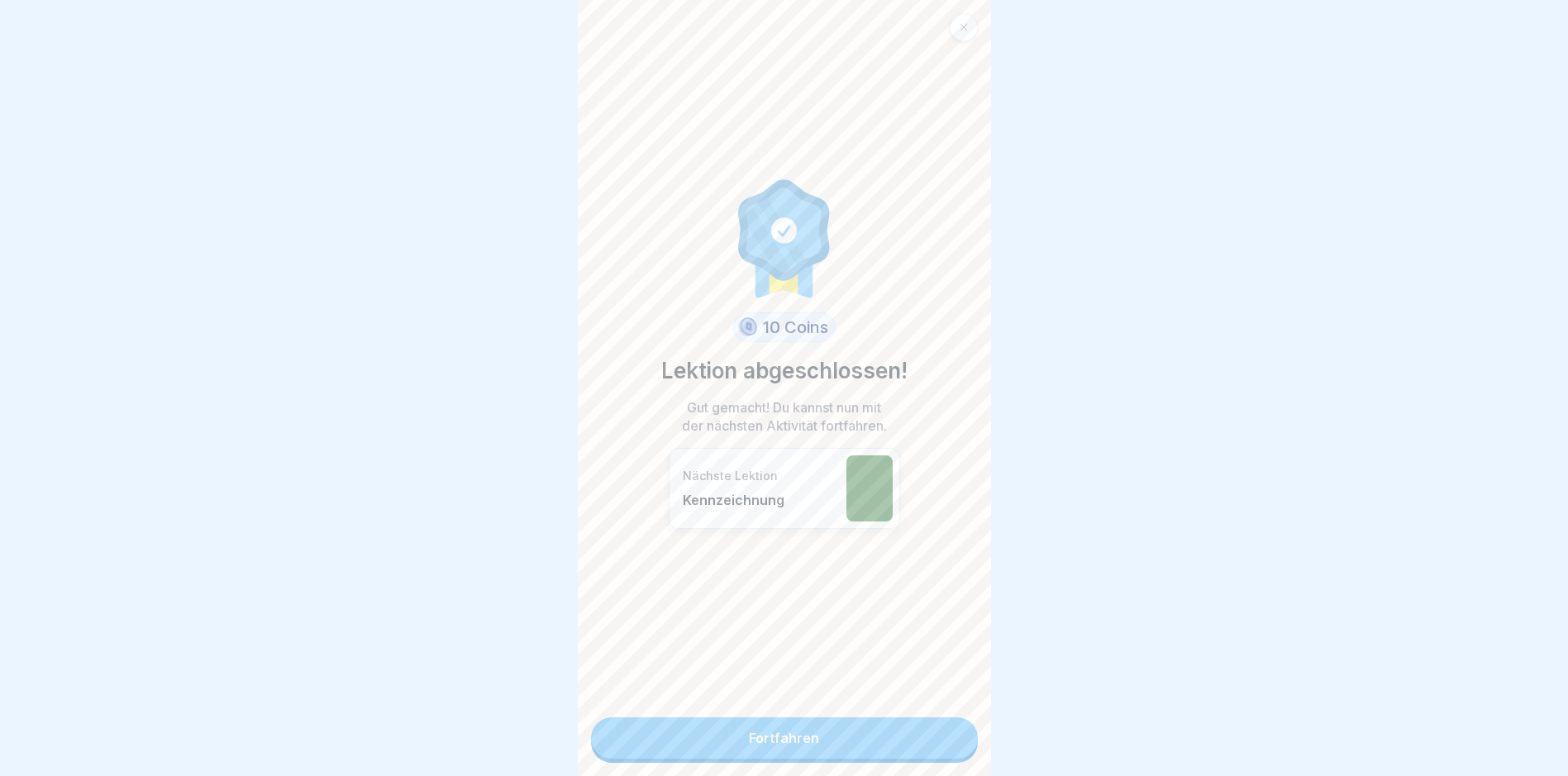
click at [902, 657] on link "Fortfahren" at bounding box center [784, 737] width 387 height 41
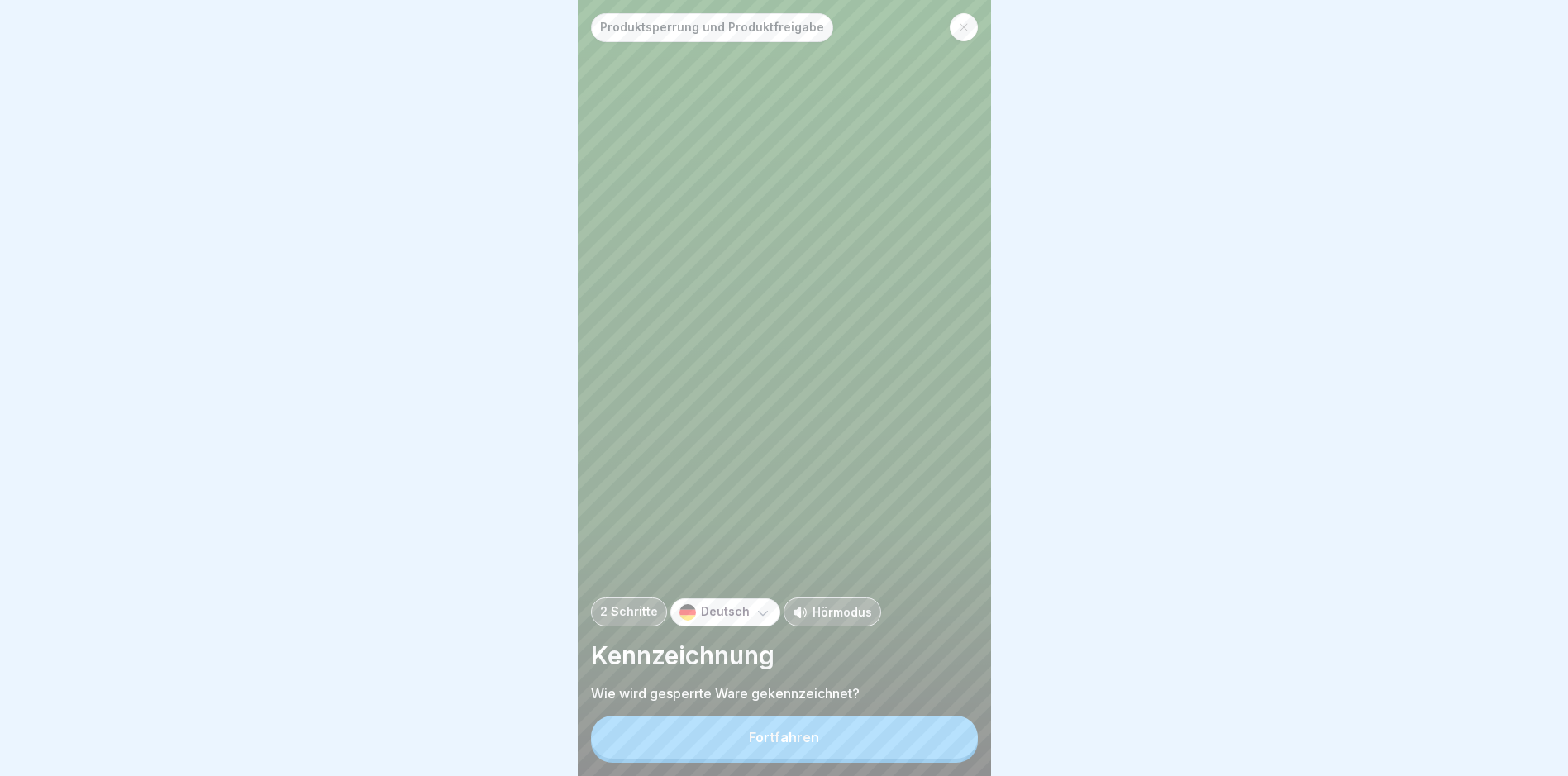
click at [904, 657] on button "Fortfahren" at bounding box center [784, 736] width 387 height 43
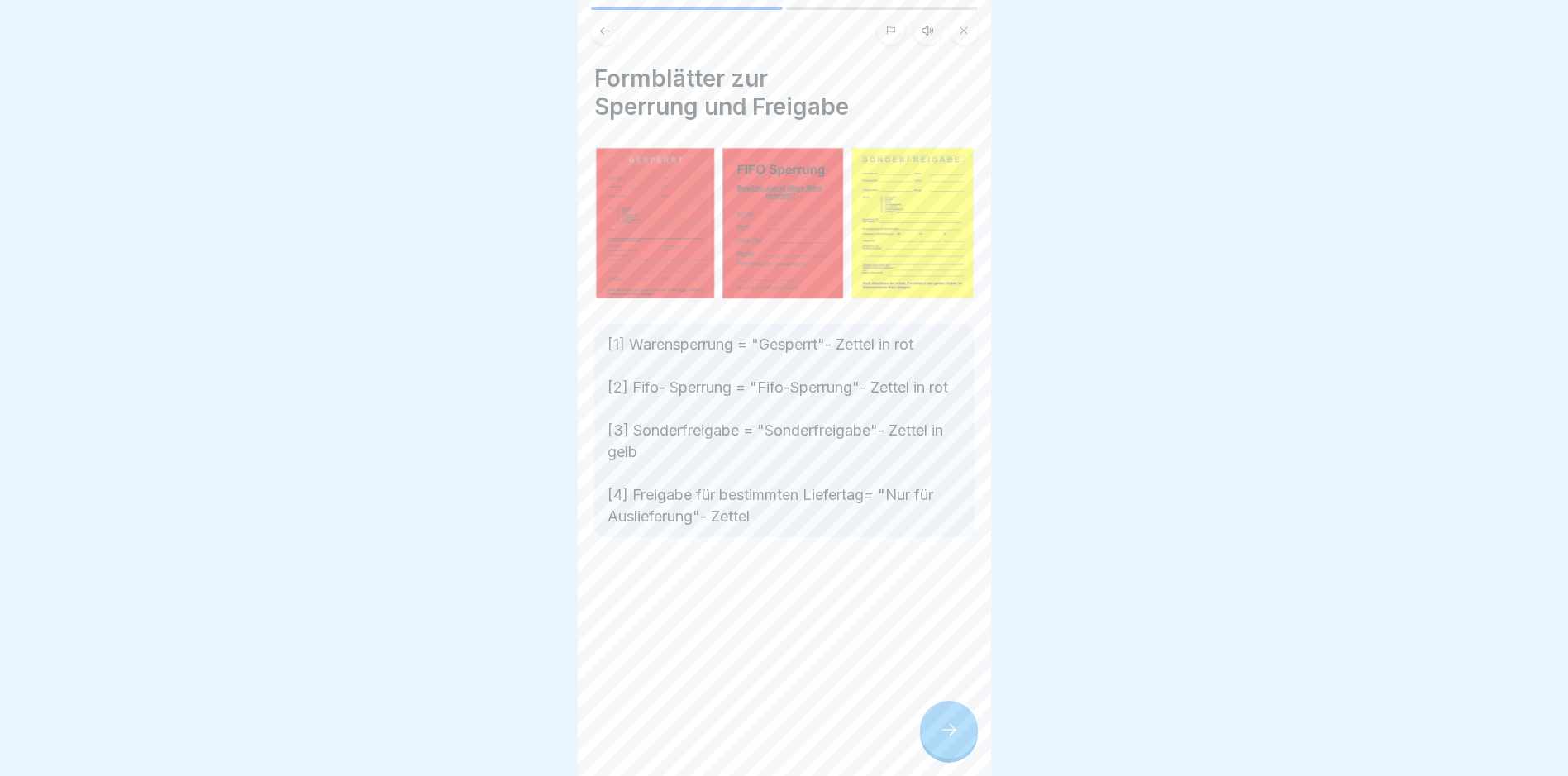
click at [946, 657] on icon at bounding box center [949, 730] width 20 height 20
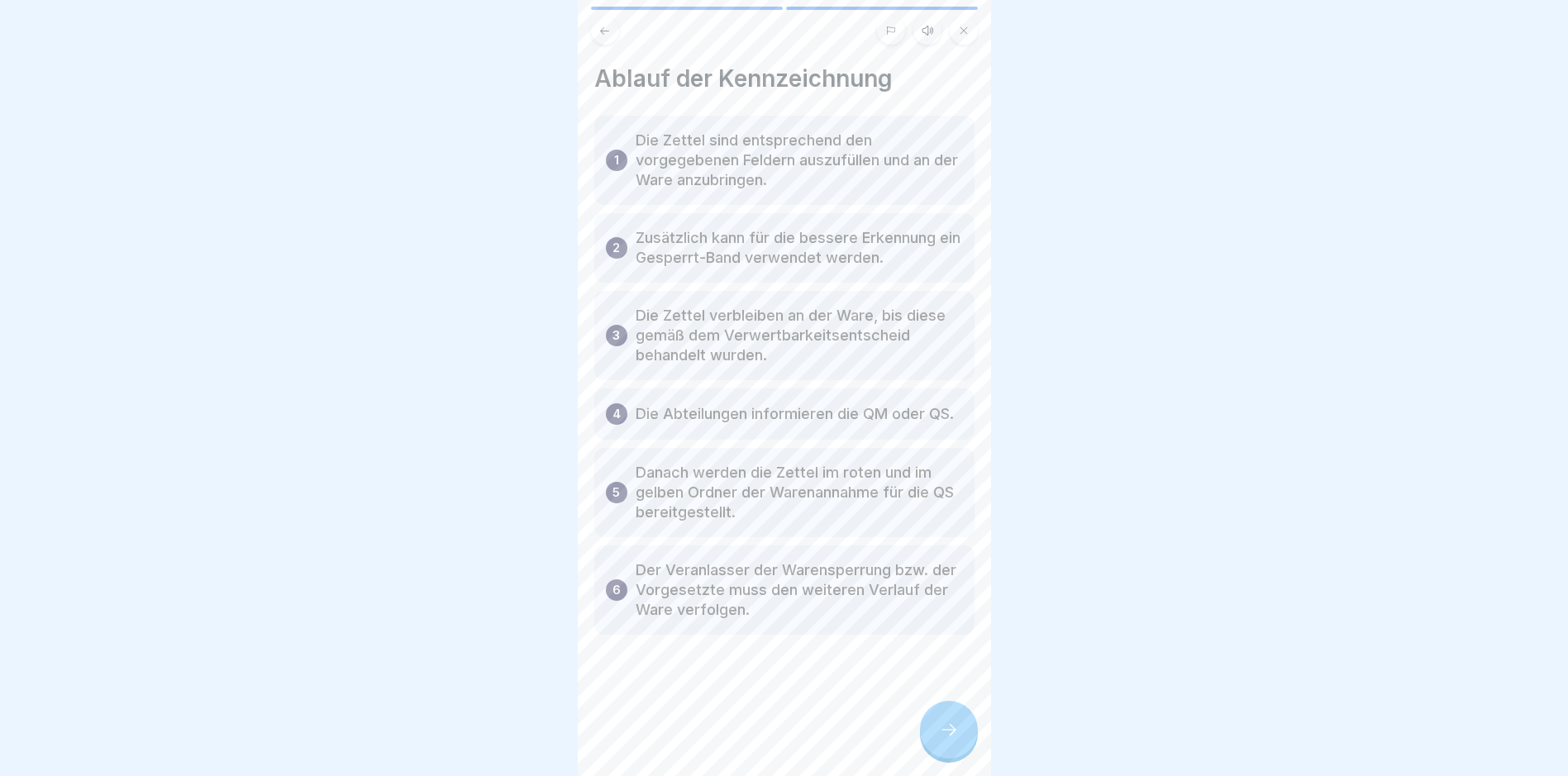
click at [950, 657] on icon at bounding box center [949, 730] width 20 height 20
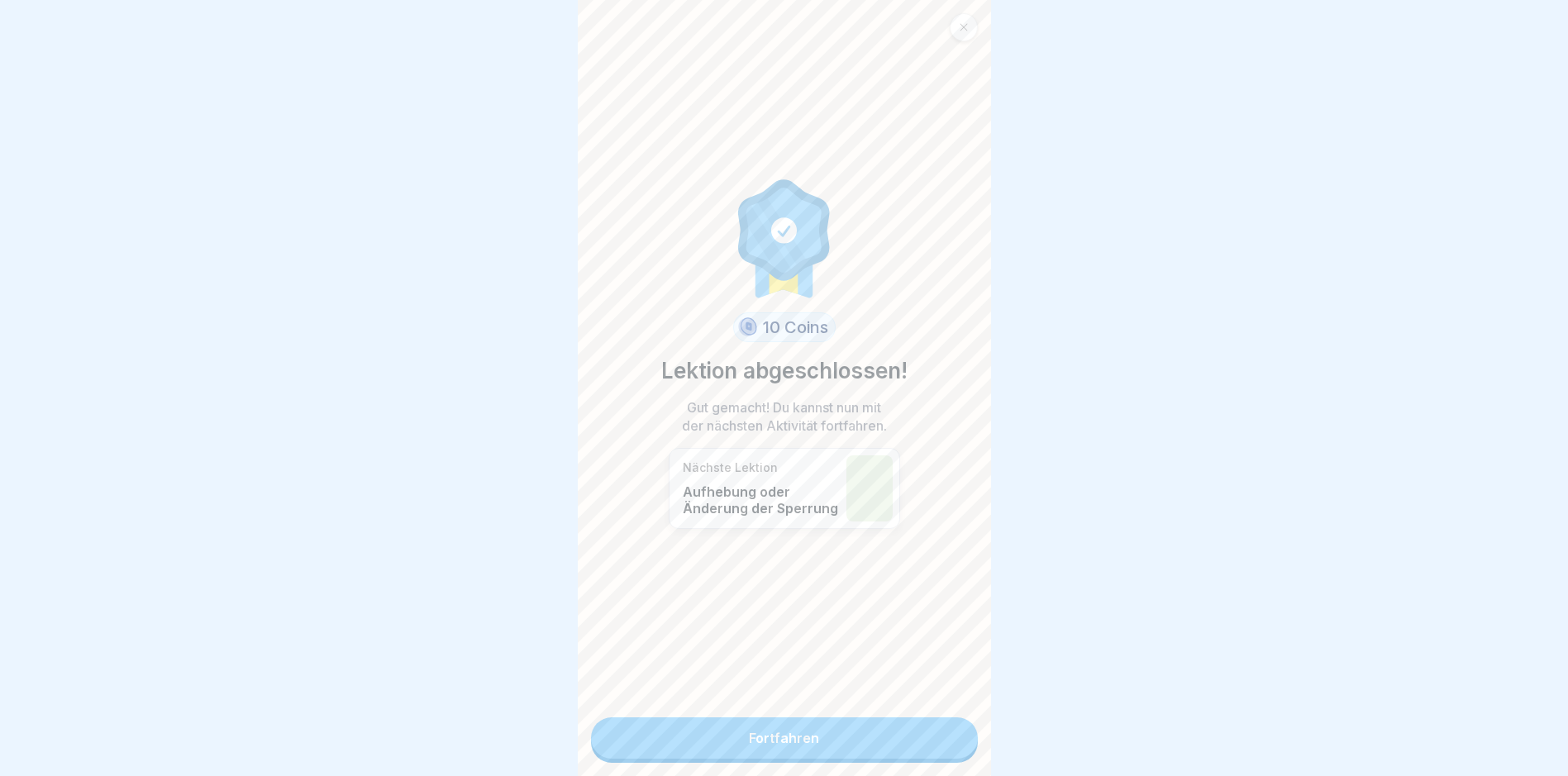
click at [936, 657] on link "Fortfahren" at bounding box center [784, 737] width 387 height 41
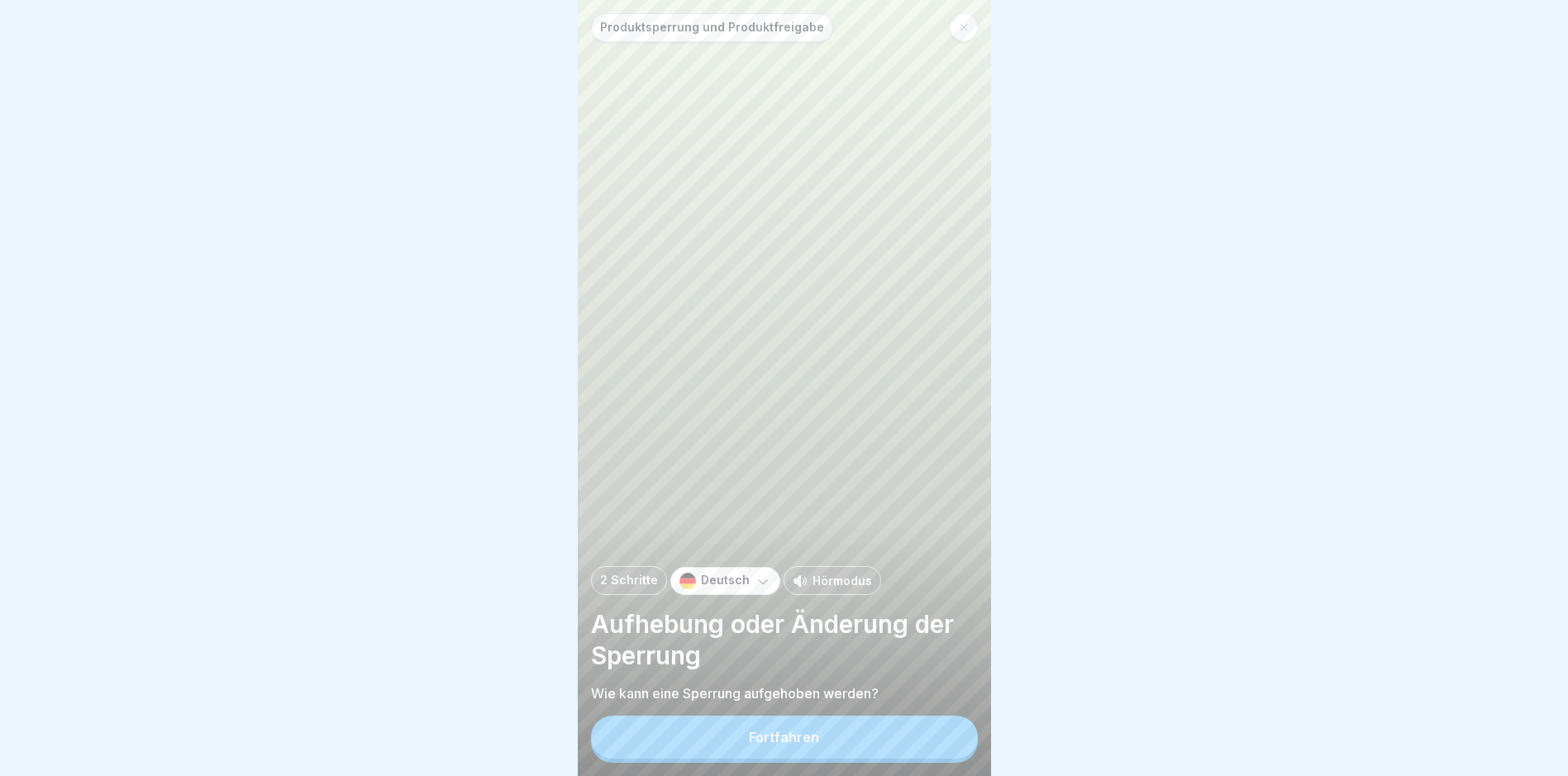
click at [925, 657] on button "Fortfahren" at bounding box center [784, 736] width 387 height 43
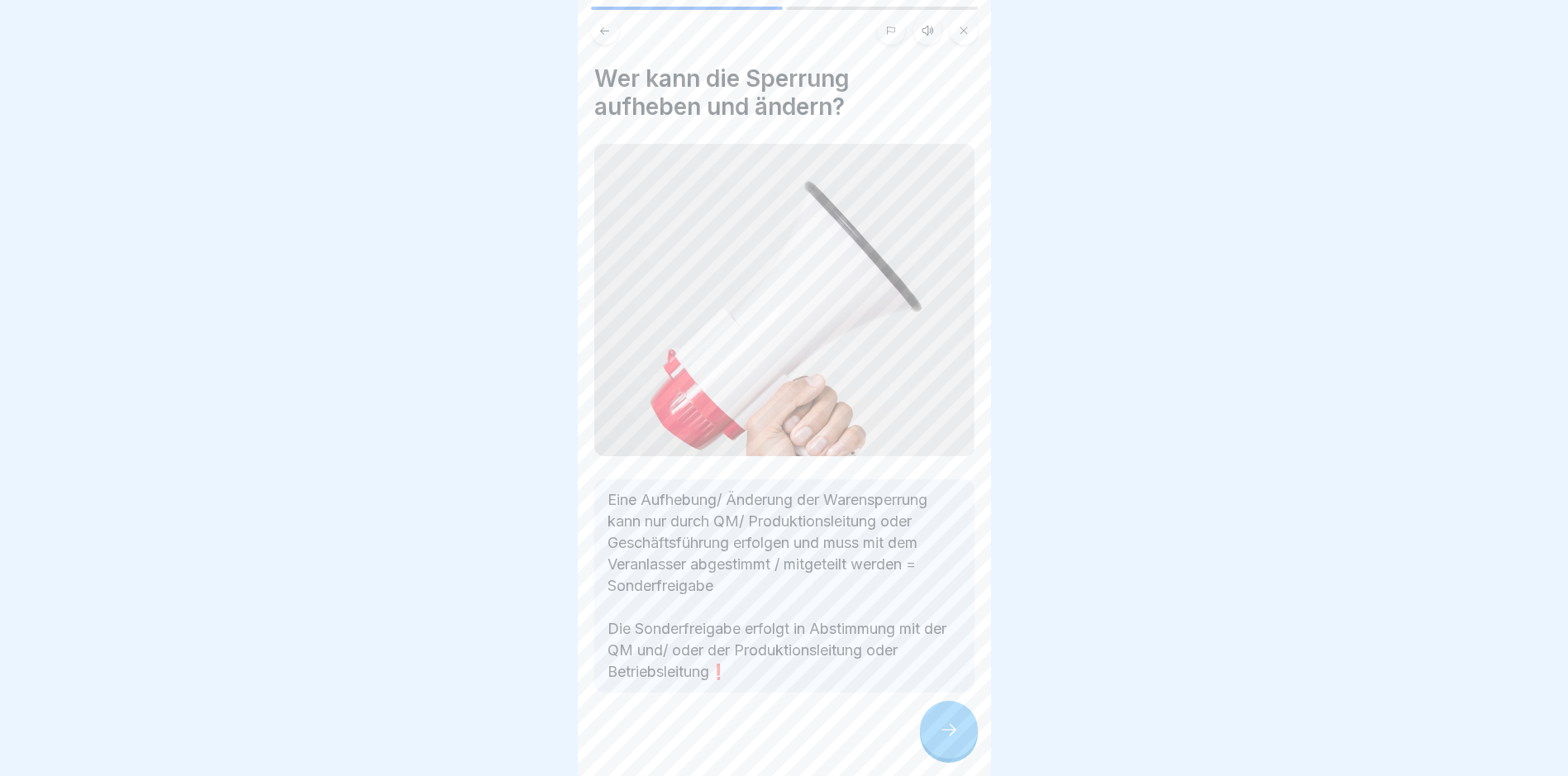
click at [951, 657] on icon at bounding box center [949, 730] width 20 height 20
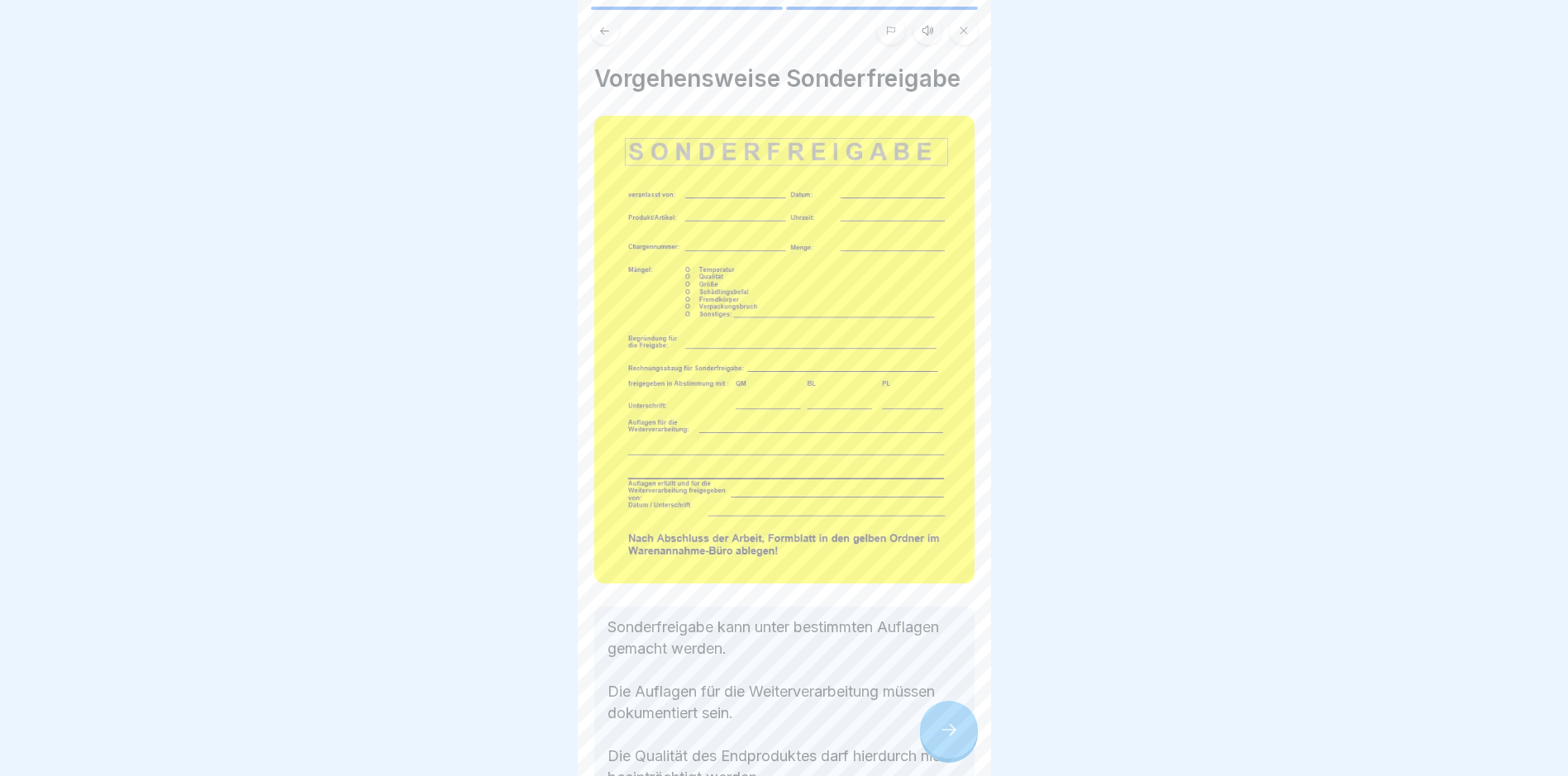
click at [951, 657] on icon at bounding box center [949, 730] width 20 height 20
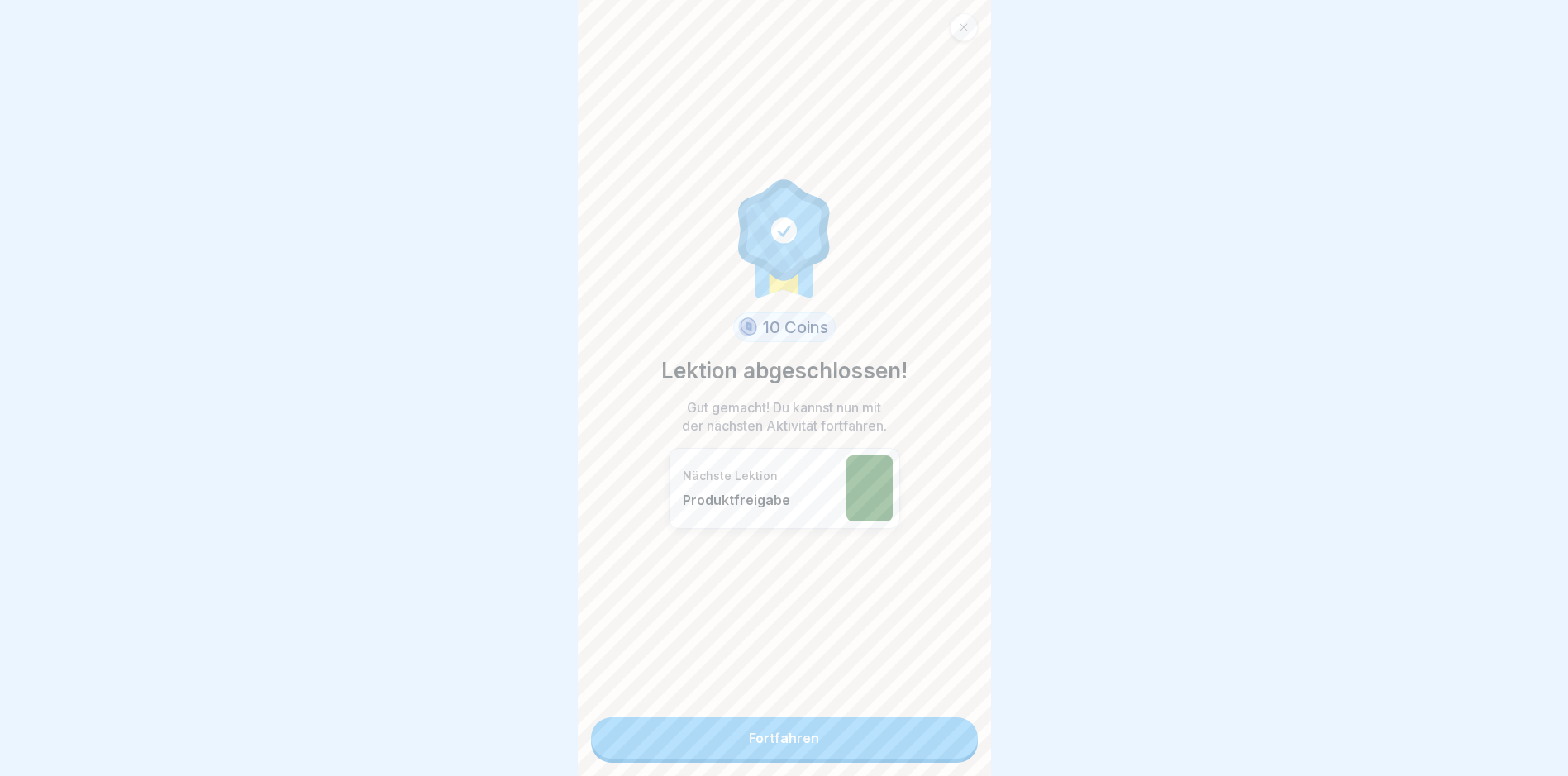
click at [926, 657] on link "Fortfahren" at bounding box center [784, 737] width 387 height 41
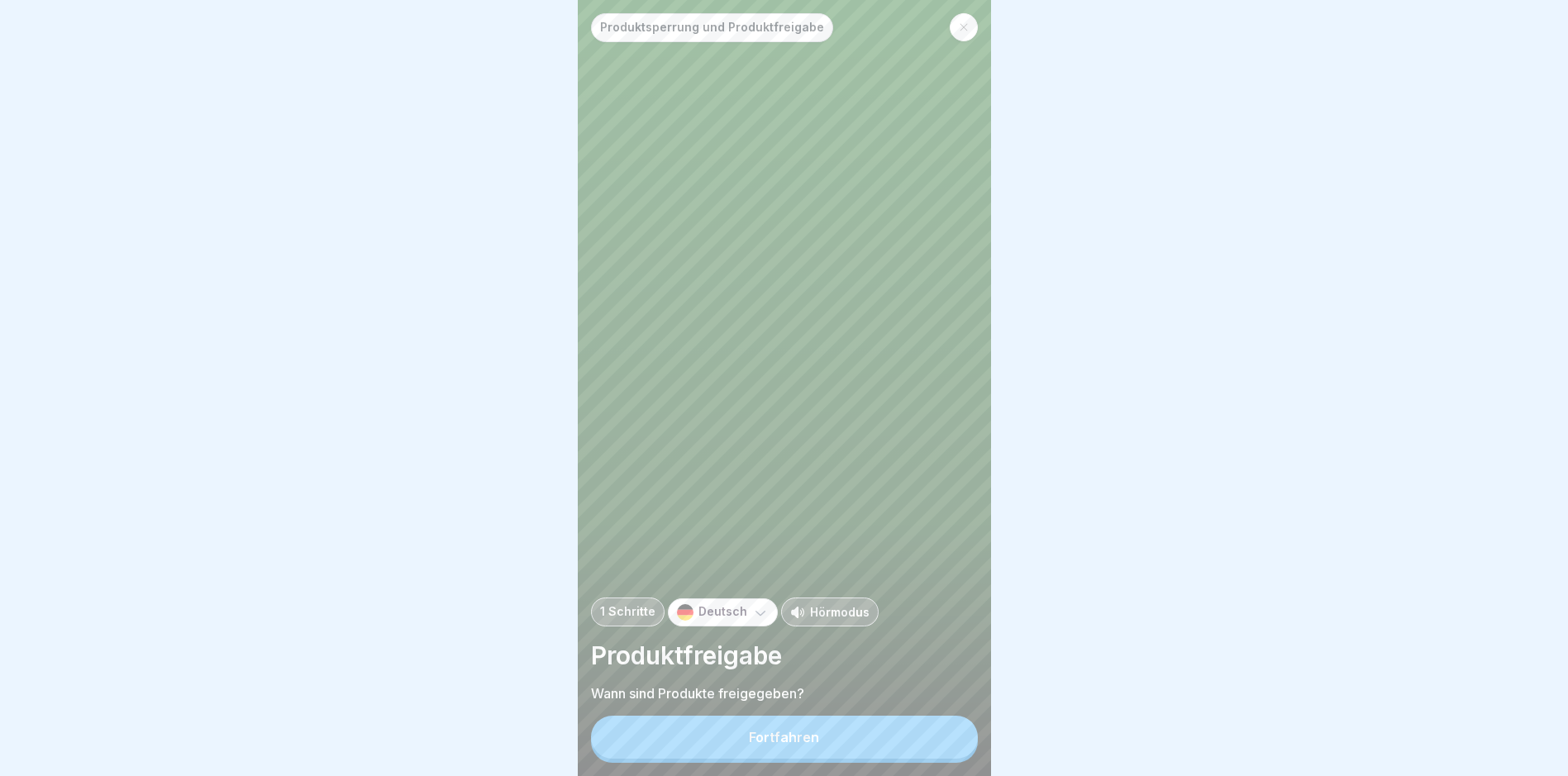
click at [919, 657] on button "Fortfahren" at bounding box center [784, 736] width 387 height 43
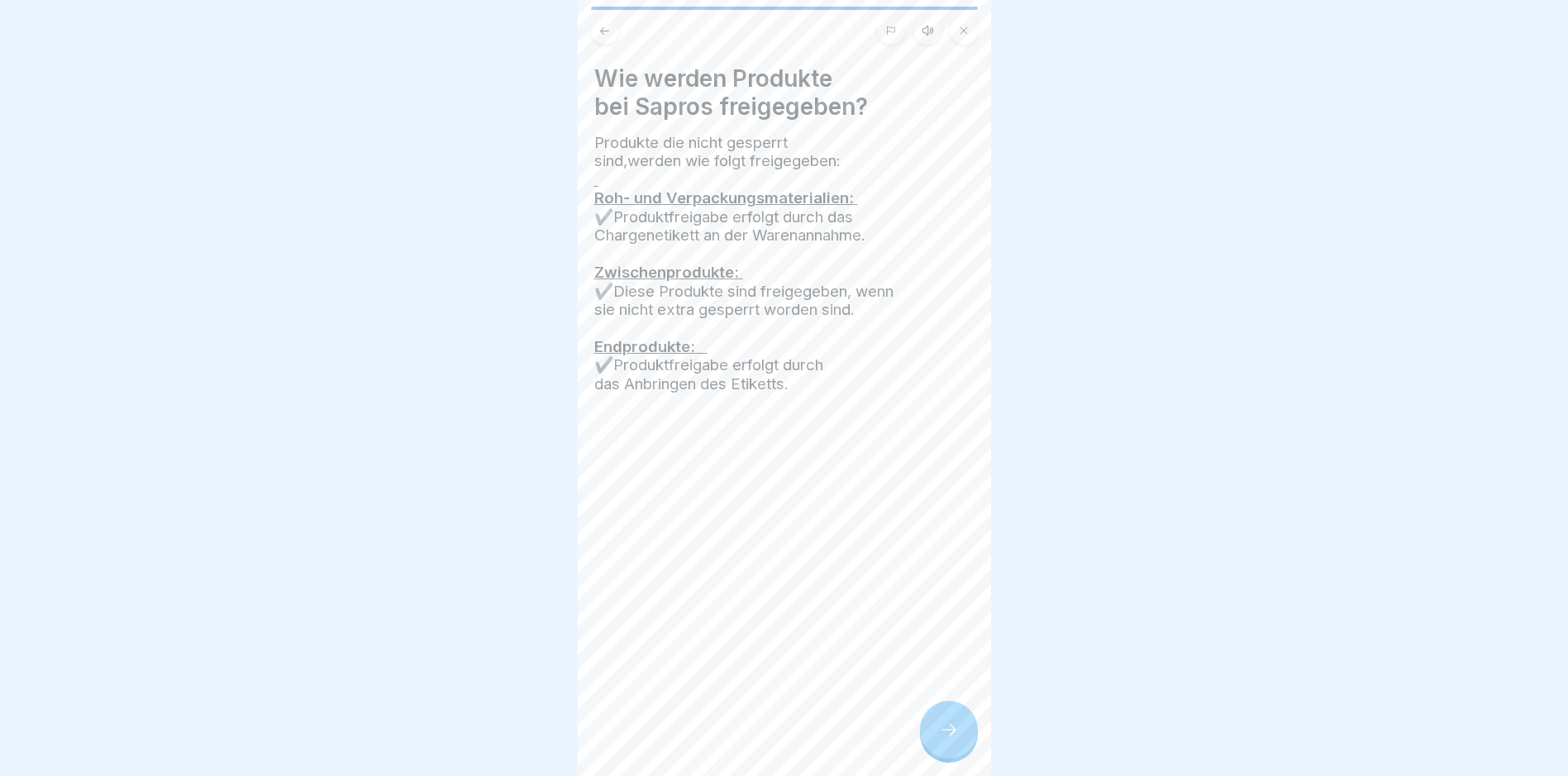
click at [959, 657] on div at bounding box center [949, 730] width 58 height 58
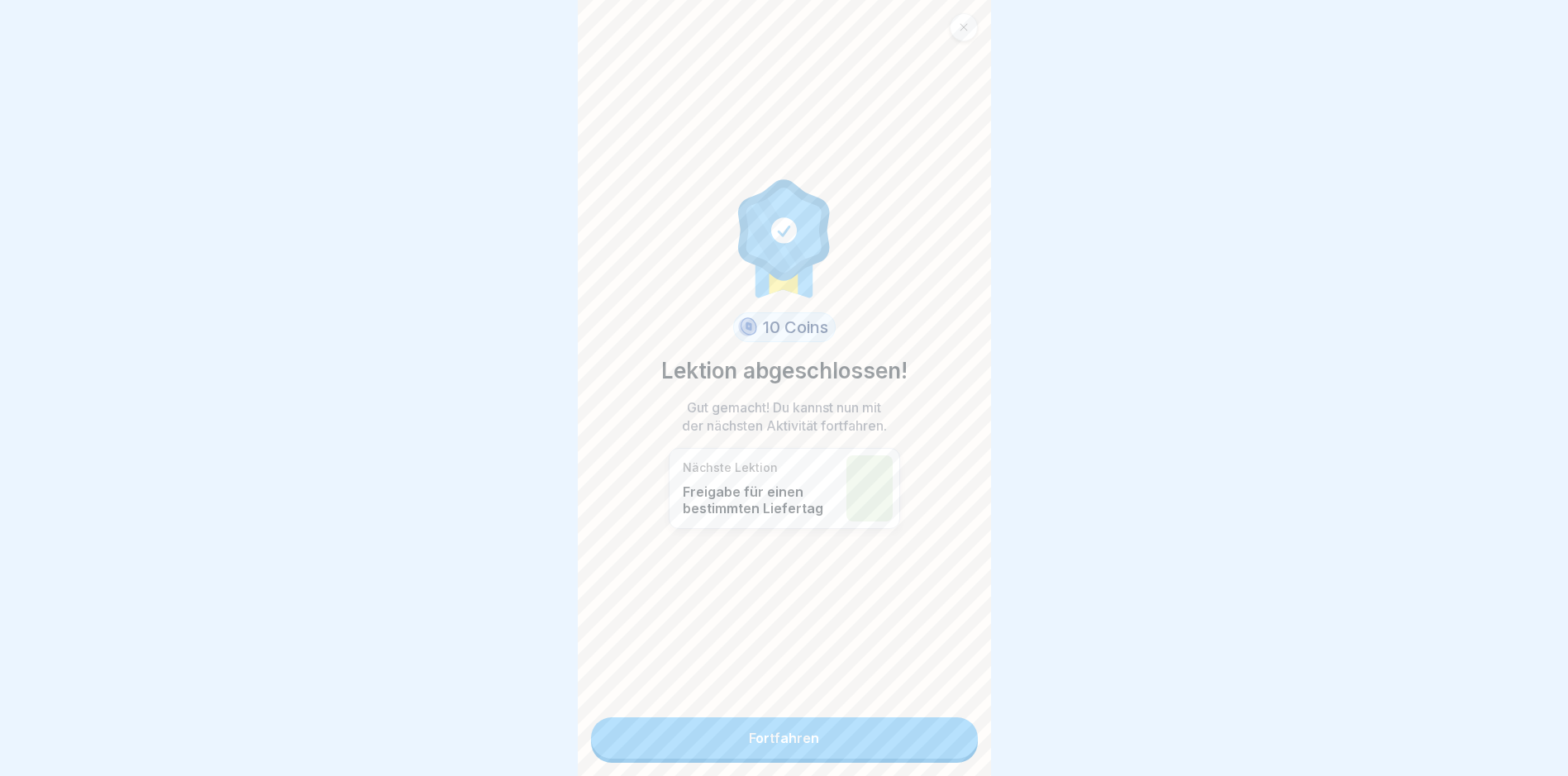
click at [934, 657] on link "Fortfahren" at bounding box center [784, 737] width 387 height 41
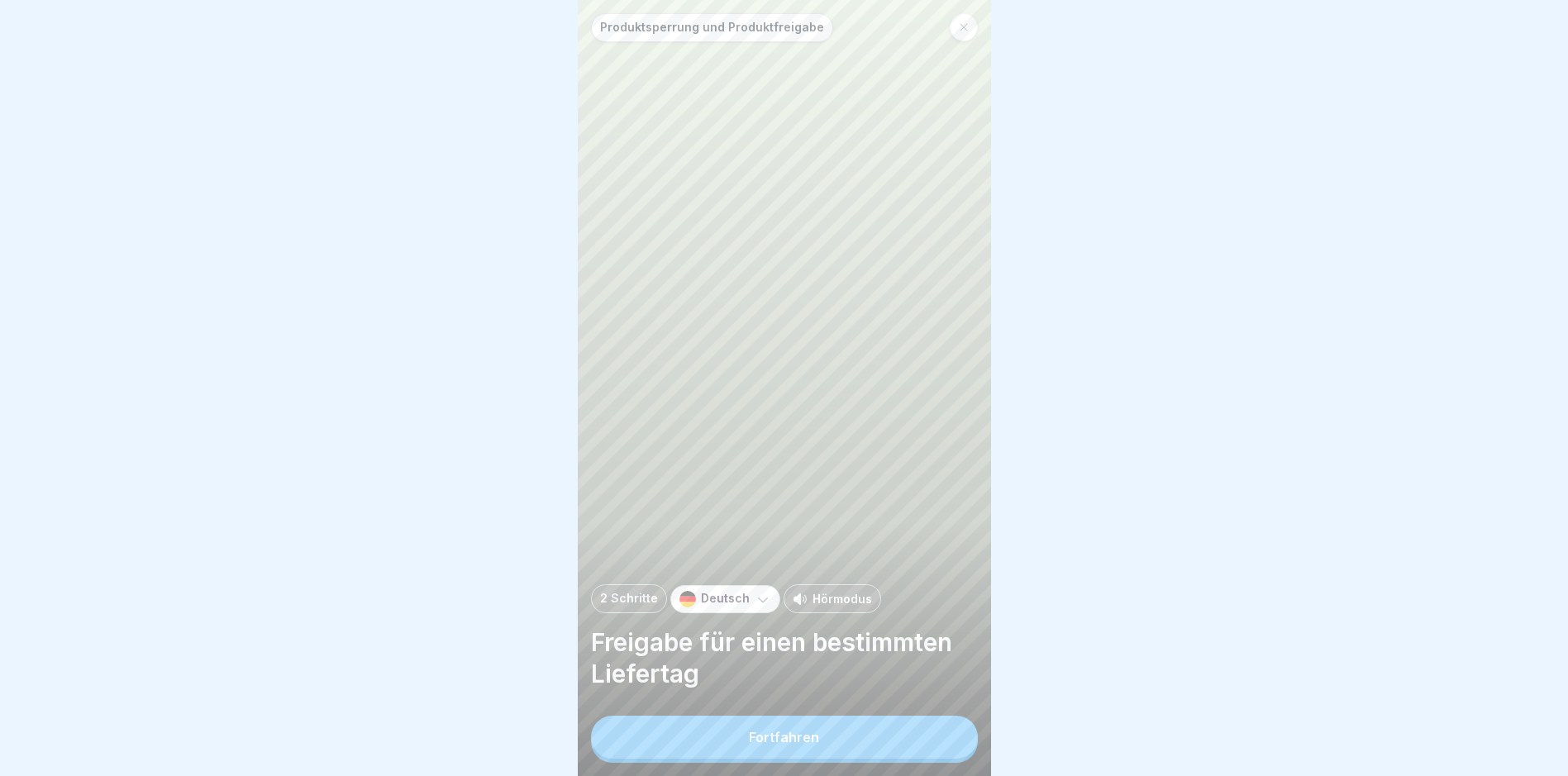
click at [894, 657] on button "Fortfahren" at bounding box center [784, 736] width 387 height 43
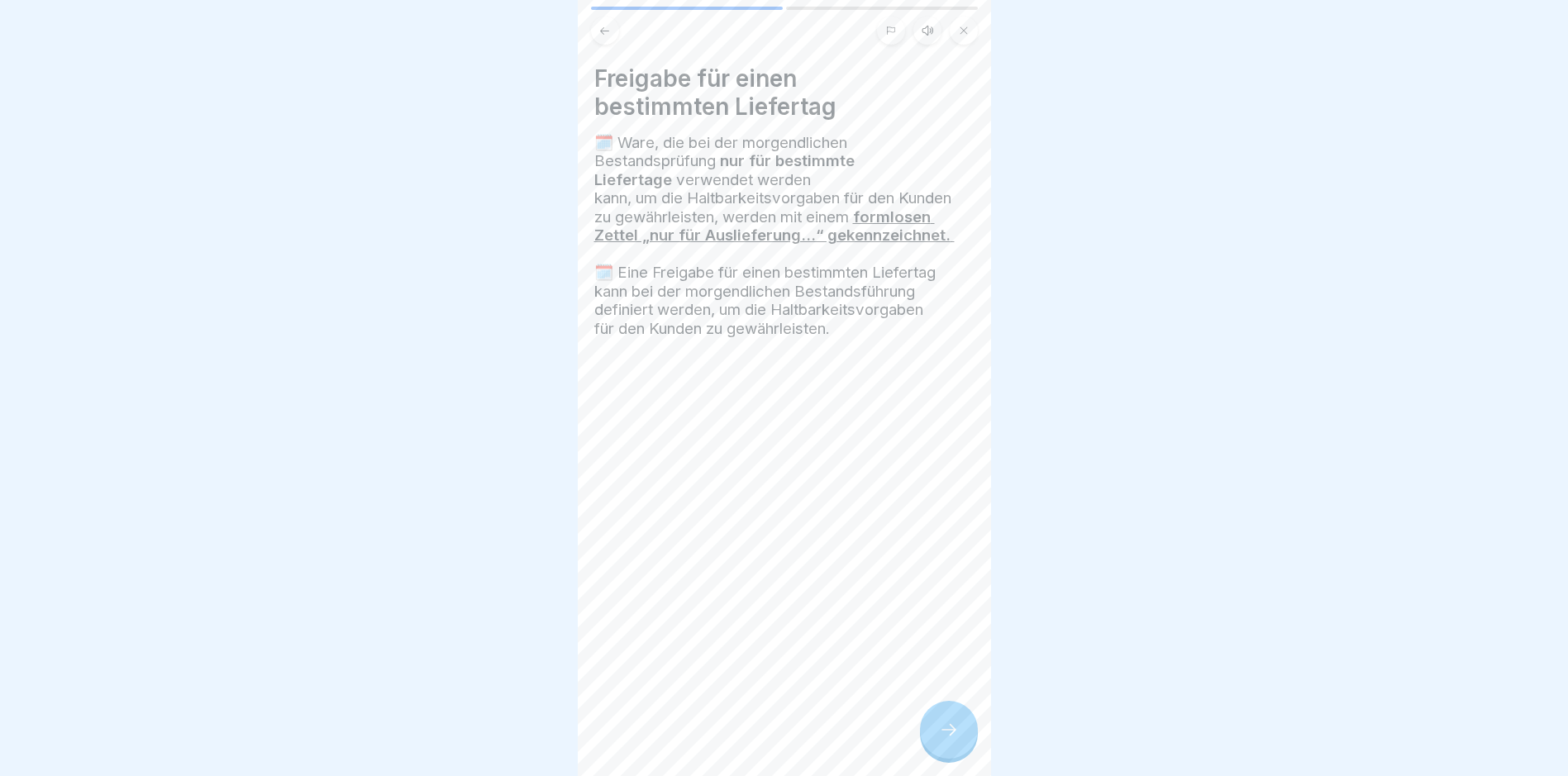
click at [959, 657] on div at bounding box center [949, 730] width 58 height 58
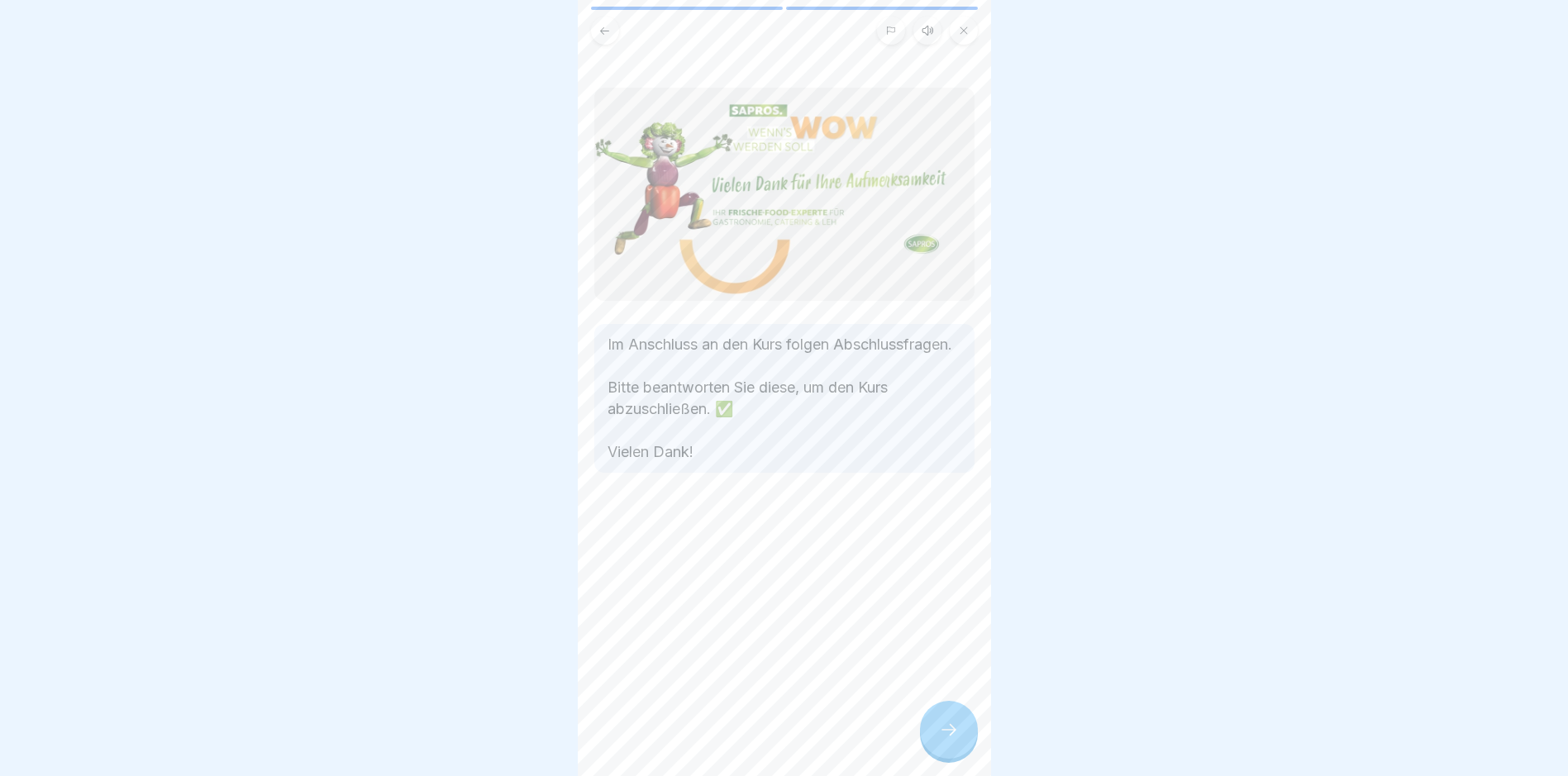
click at [959, 657] on div at bounding box center [949, 730] width 58 height 58
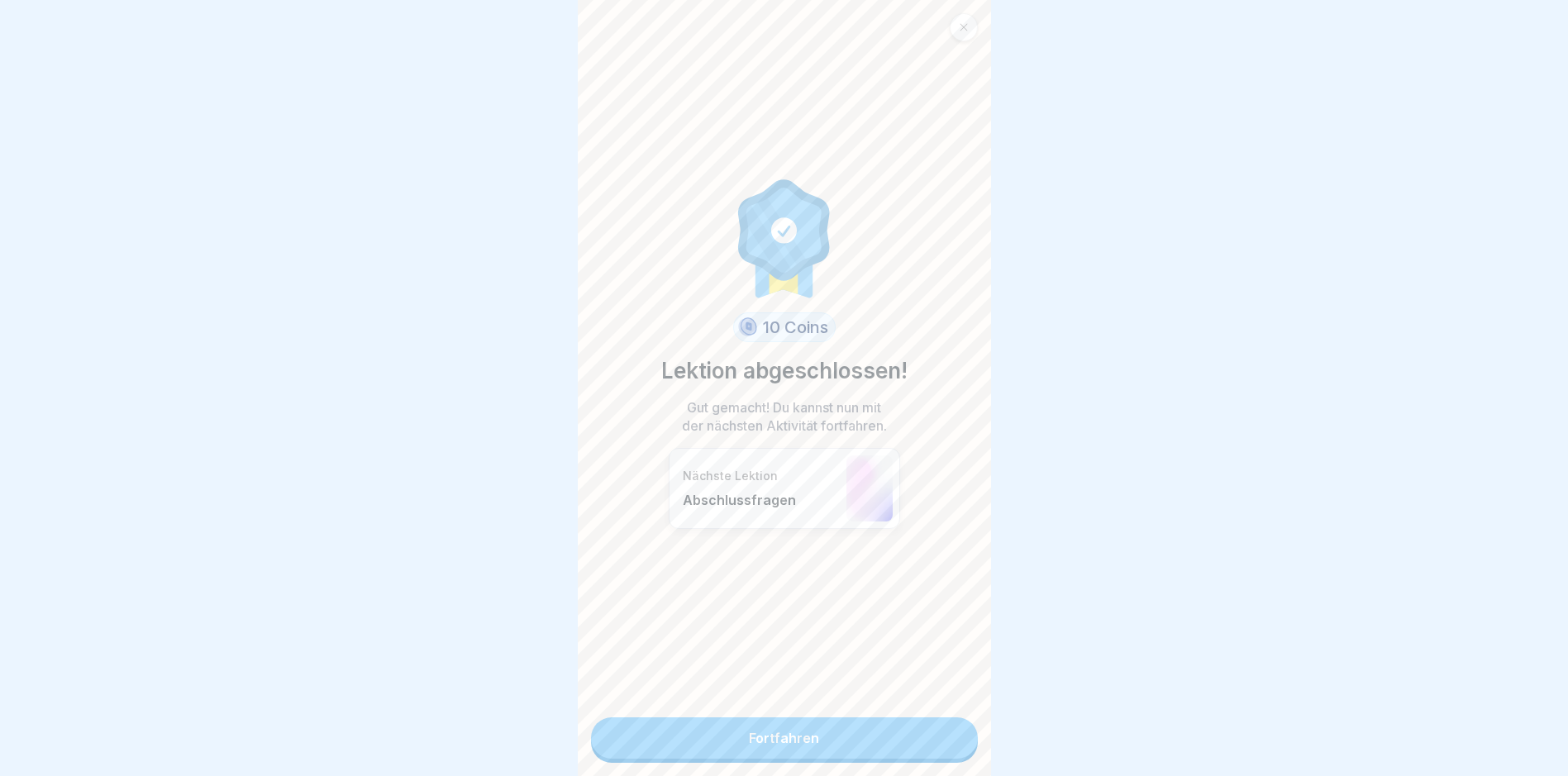
click at [908, 657] on link "Fortfahren" at bounding box center [784, 737] width 387 height 41
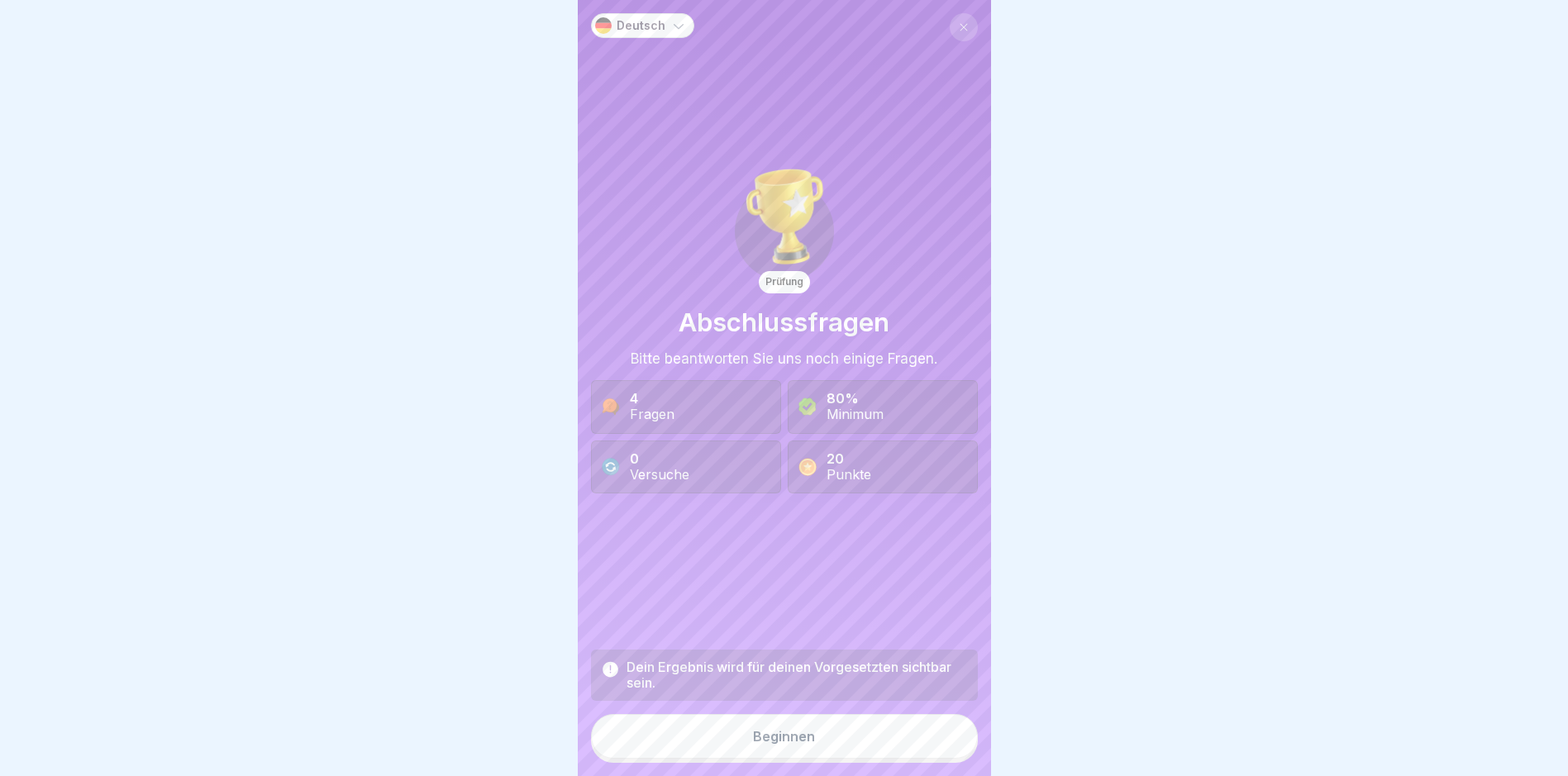
click at [866, 657] on button "Beginnen" at bounding box center [784, 736] width 387 height 45
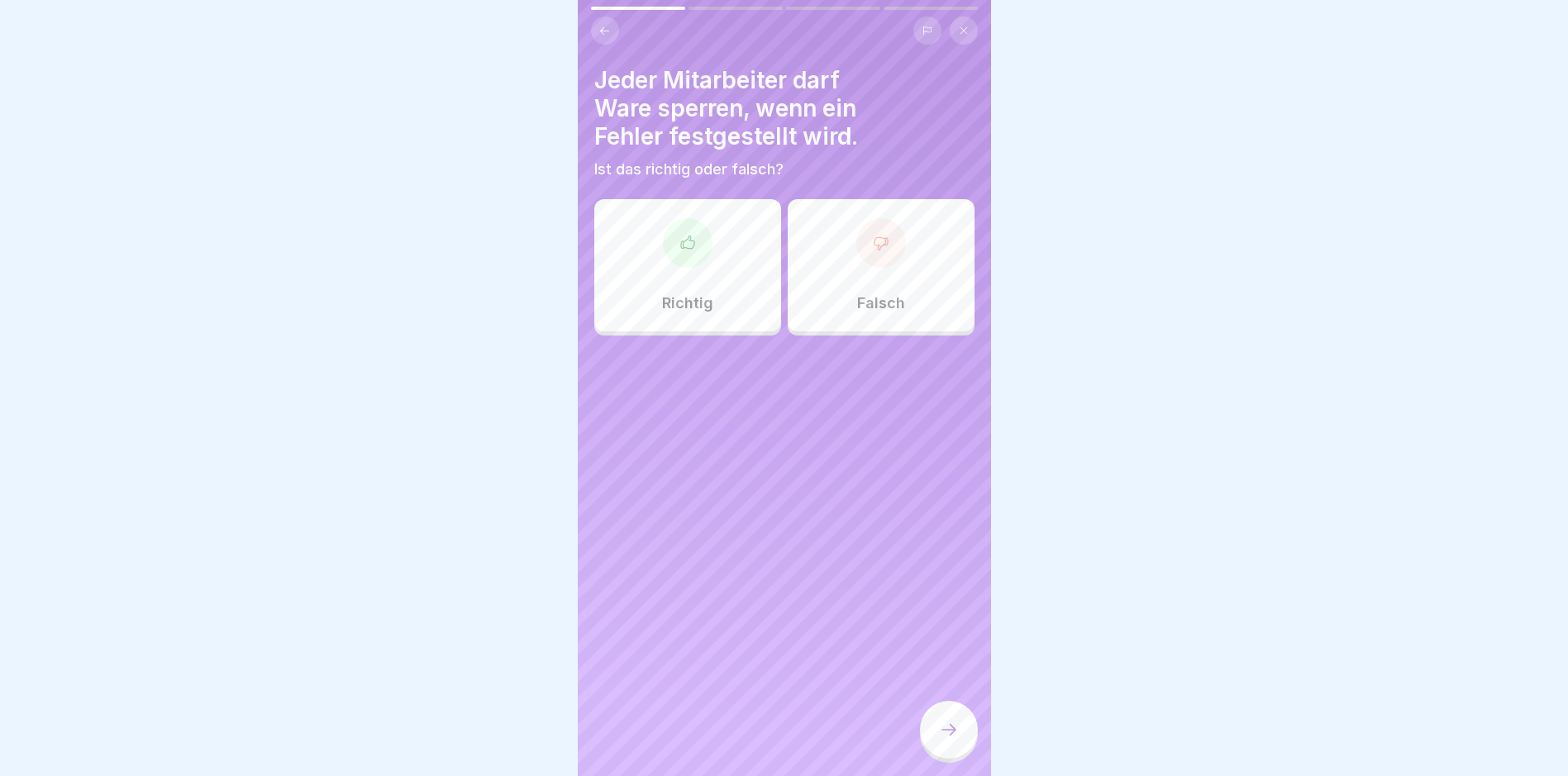
click at [695, 256] on div at bounding box center [687, 242] width 50 height 50
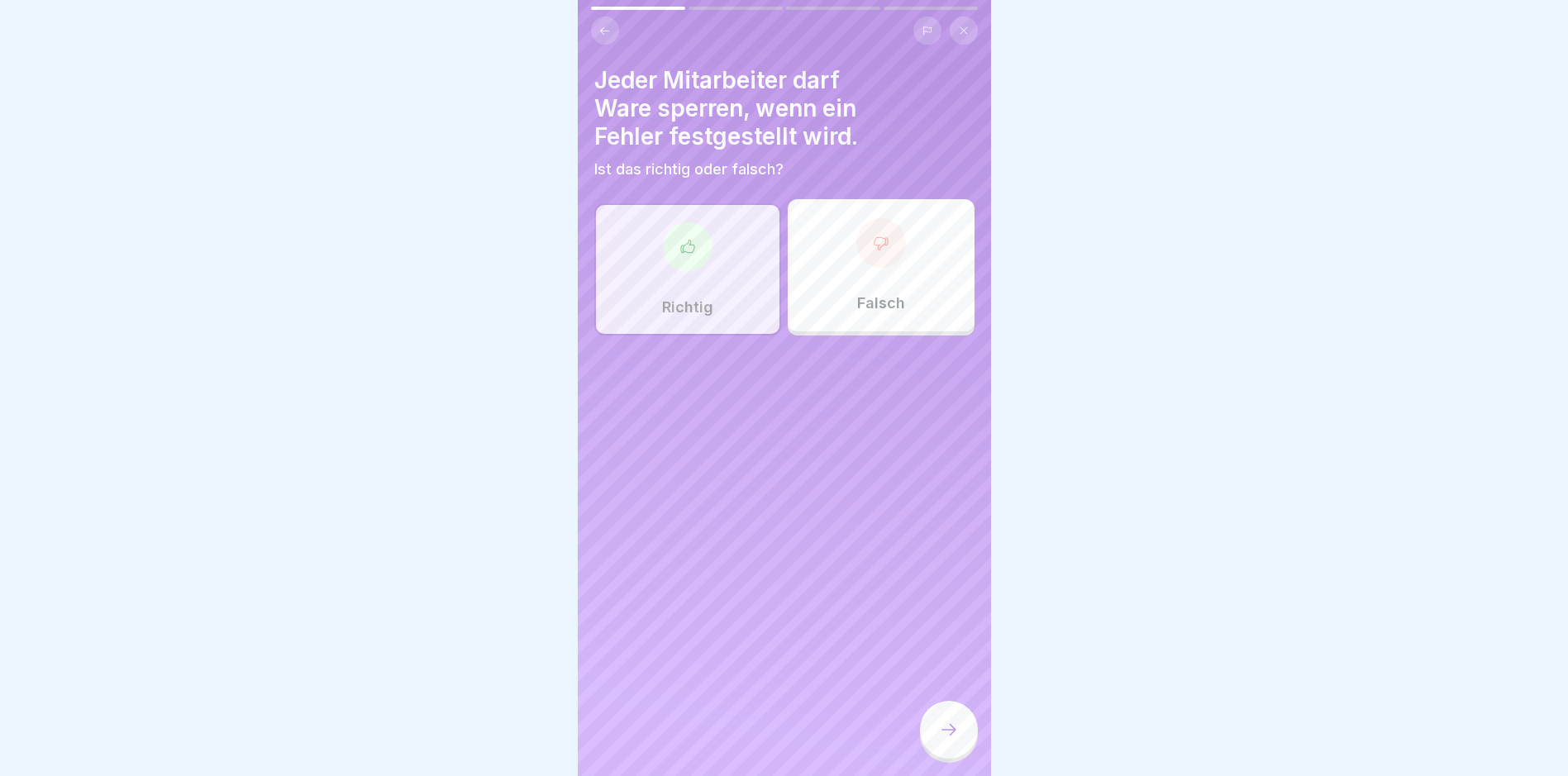
click at [947, 657] on icon at bounding box center [949, 730] width 20 height 20
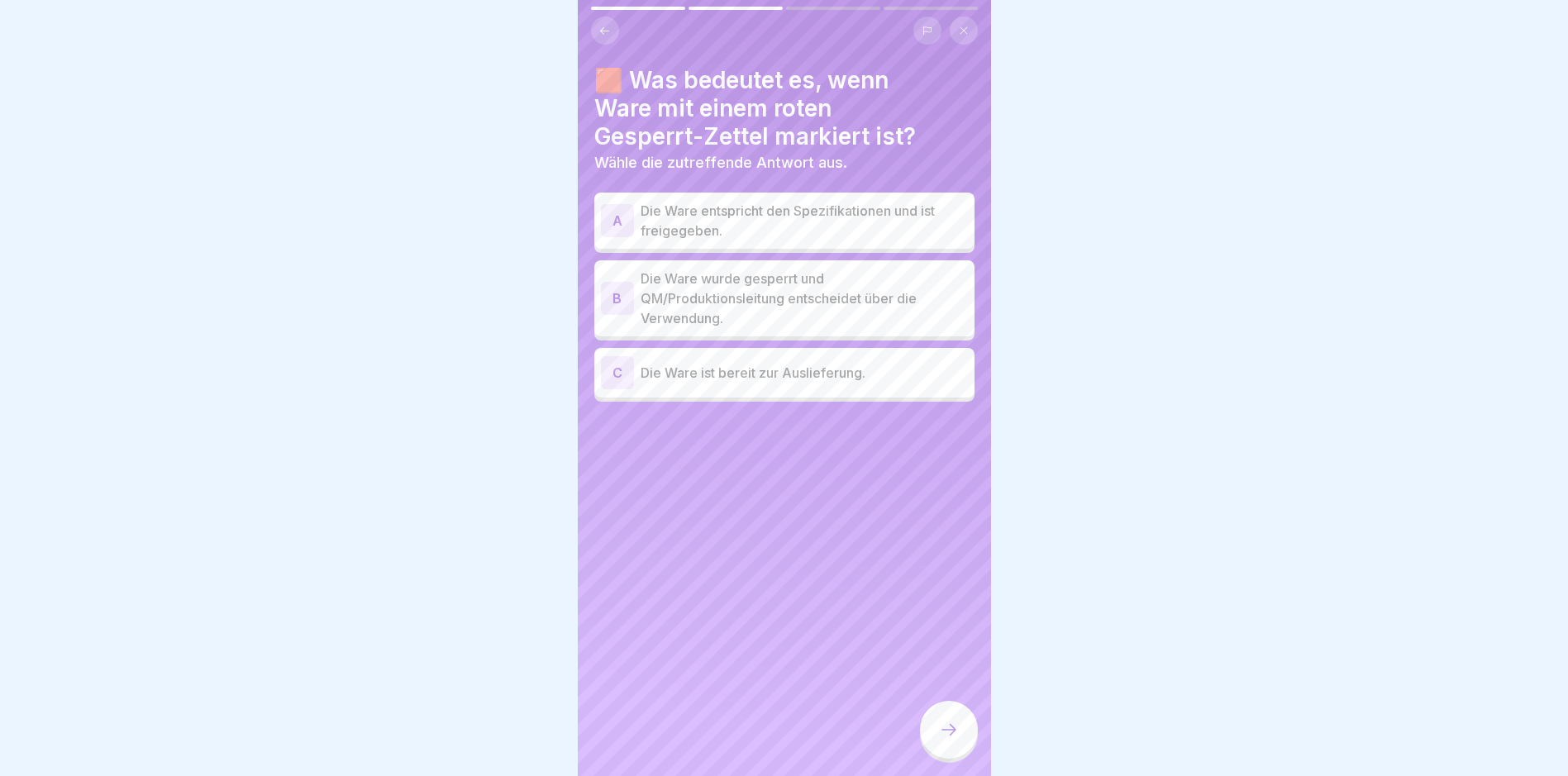
click at [794, 301] on p "Die Ware wurde gesperrt und QM/Produktionsleitung entscheidet über die Verwendu…" at bounding box center [804, 298] width 328 height 60
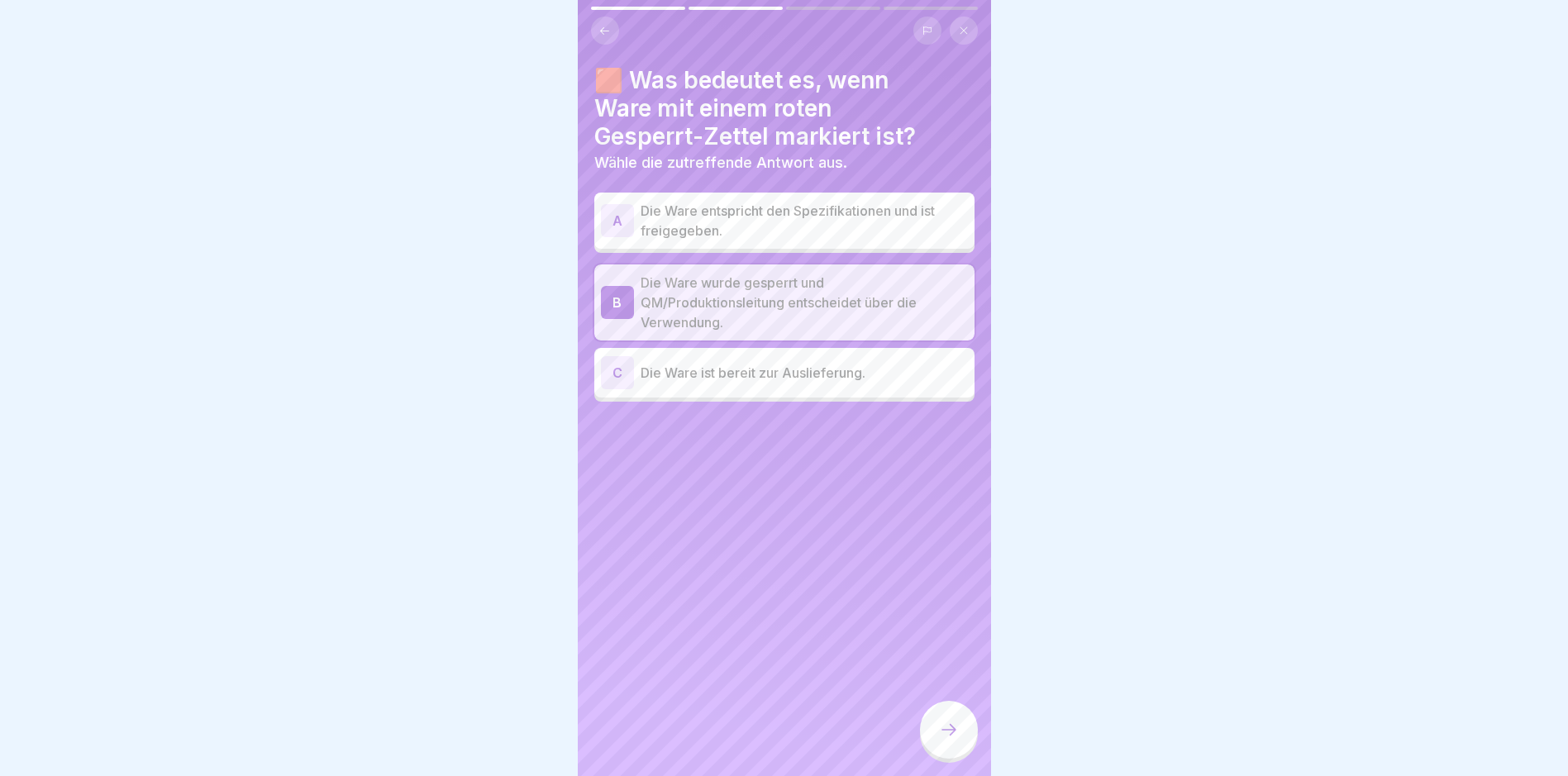
click at [947, 657] on icon at bounding box center [949, 730] width 20 height 20
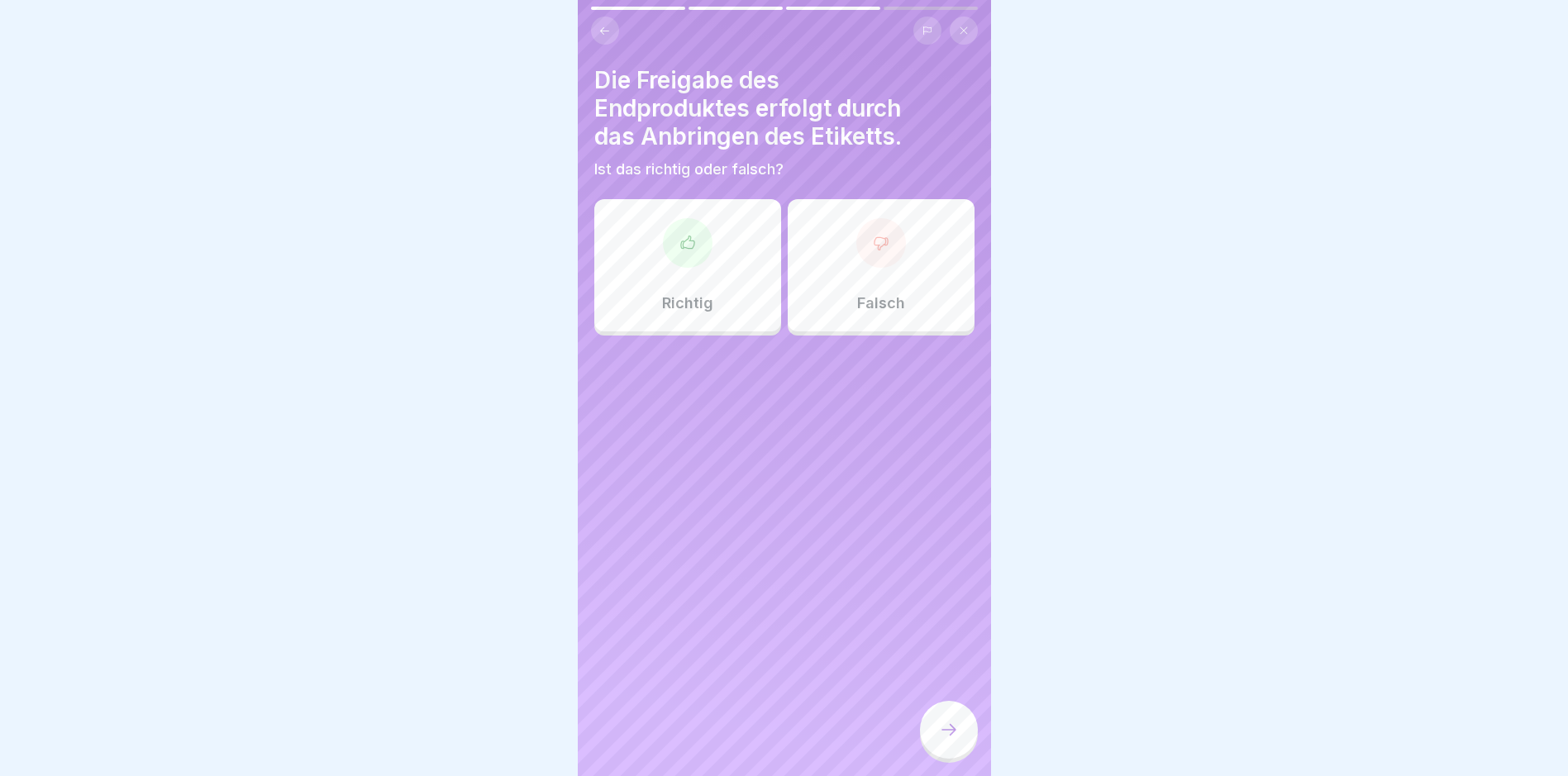
click at [695, 258] on div at bounding box center [687, 242] width 50 height 50
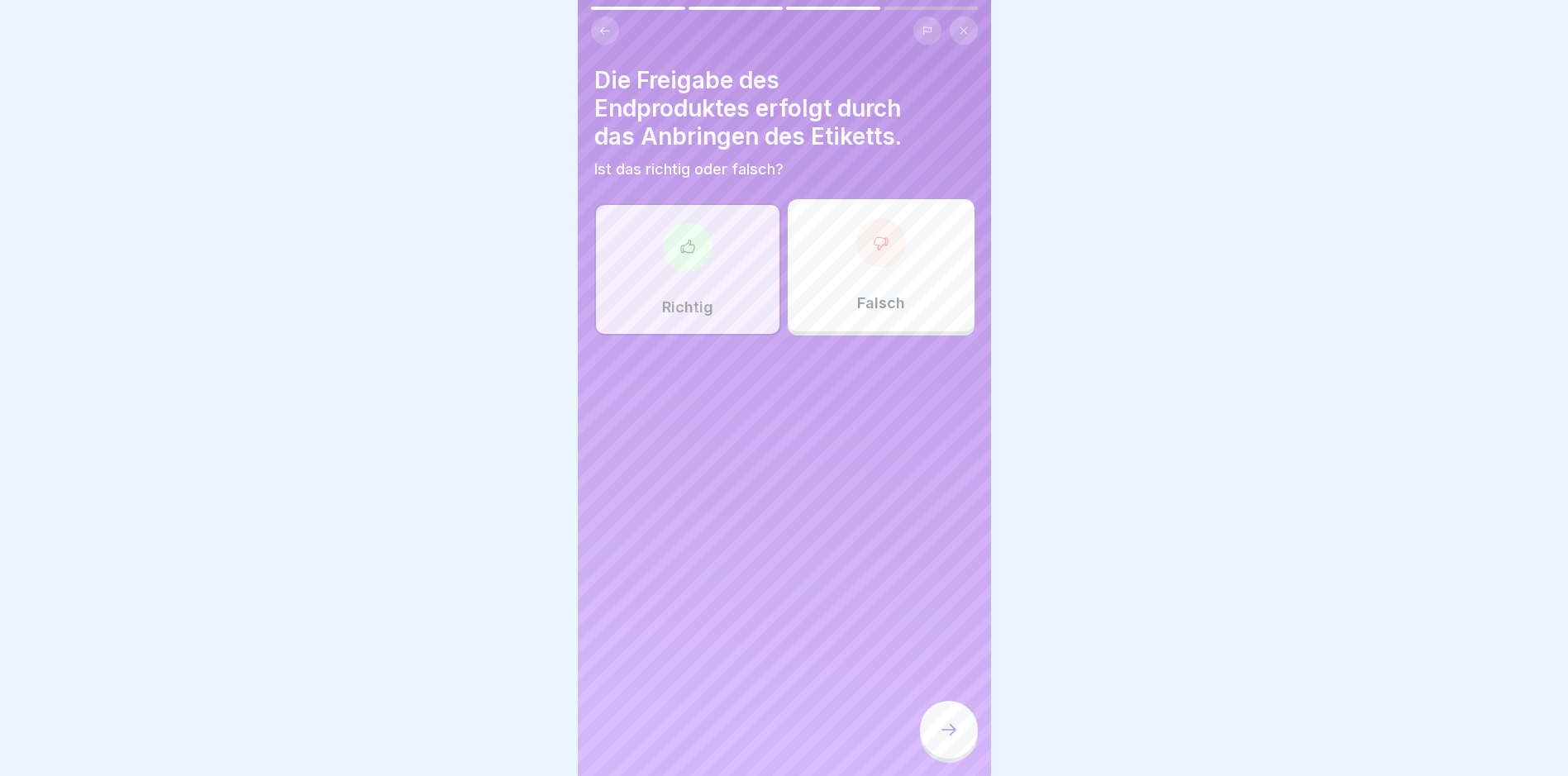
click at [962, 657] on div at bounding box center [949, 730] width 58 height 58
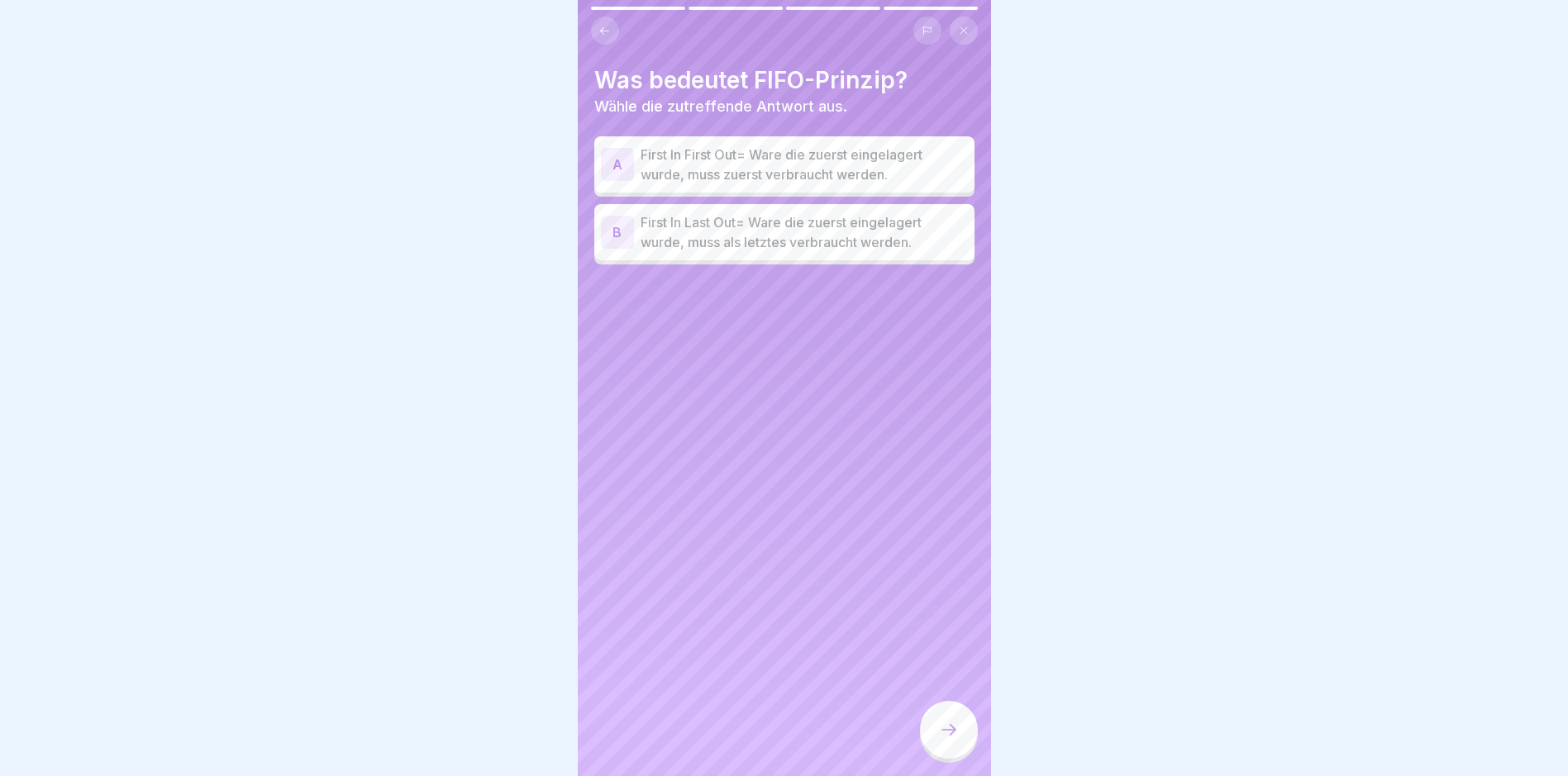
click at [797, 174] on p "First In First Out= Ware die zuerst eingelagert wurde, muss zuerst verbraucht w…" at bounding box center [804, 164] width 328 height 40
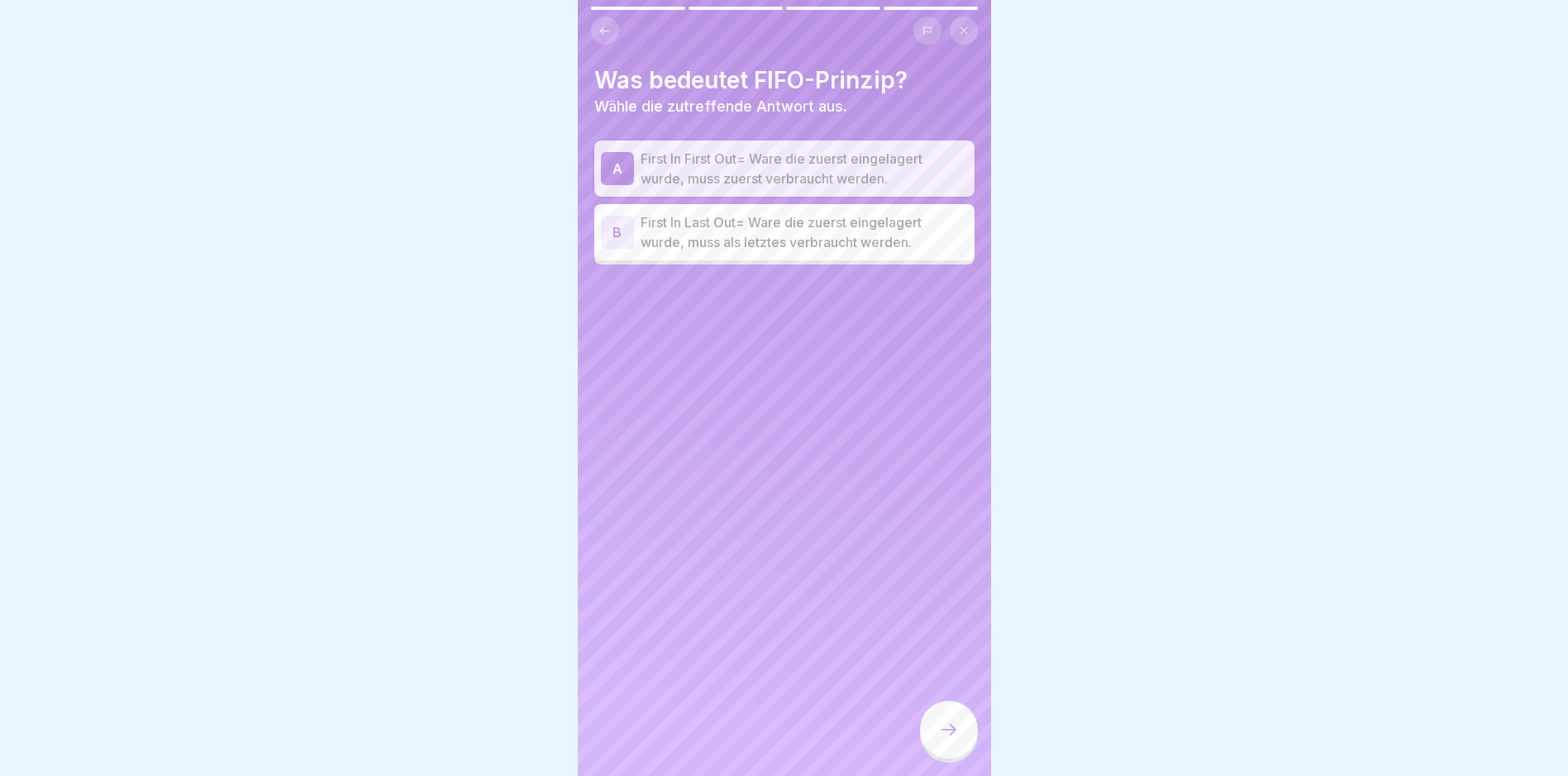
click at [945, 657] on icon at bounding box center [949, 730] width 20 height 20
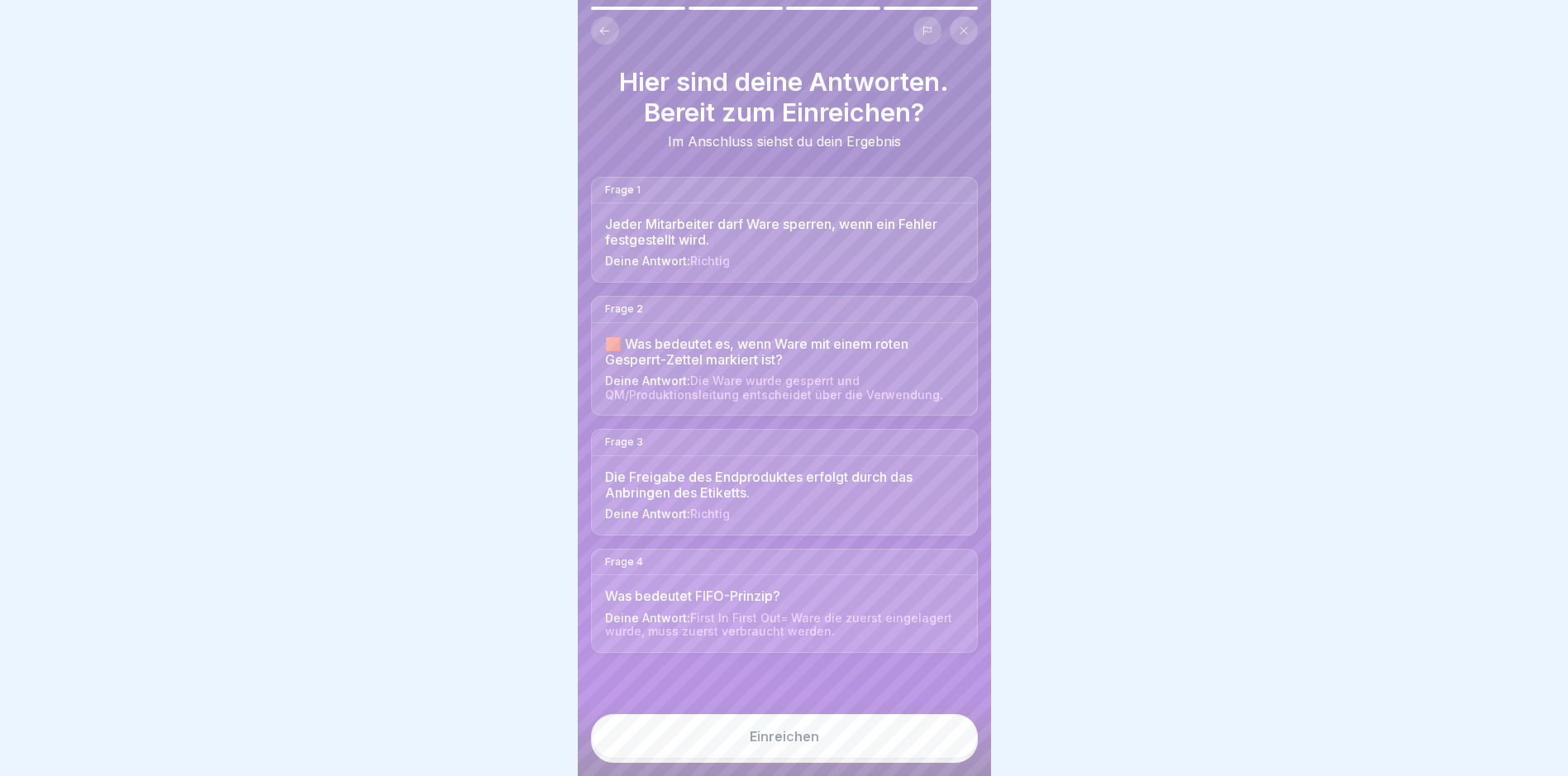
click at [918, 657] on button "Einreichen" at bounding box center [784, 736] width 387 height 45
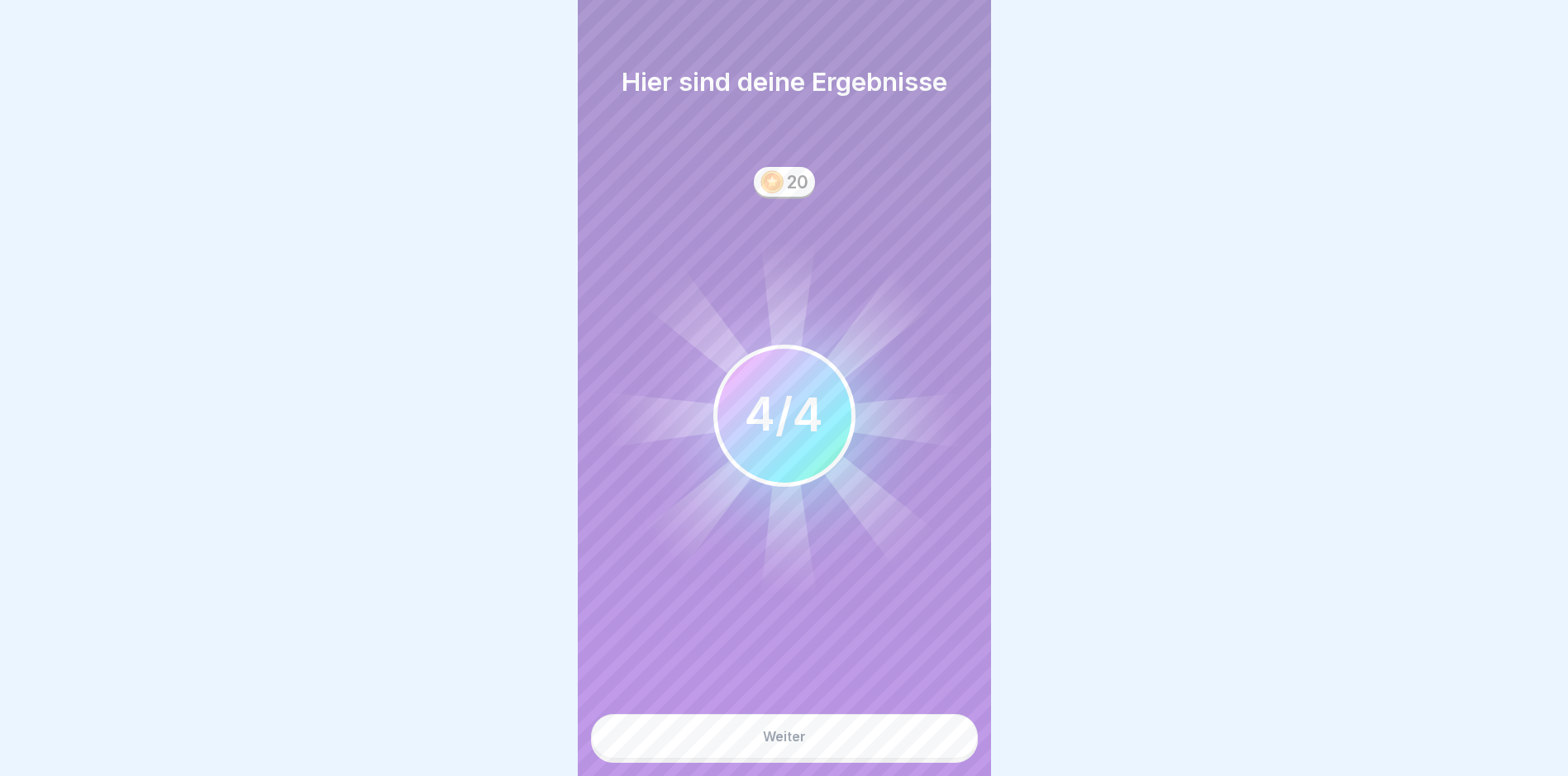
click at [891, 657] on button "Weiter" at bounding box center [784, 736] width 387 height 45
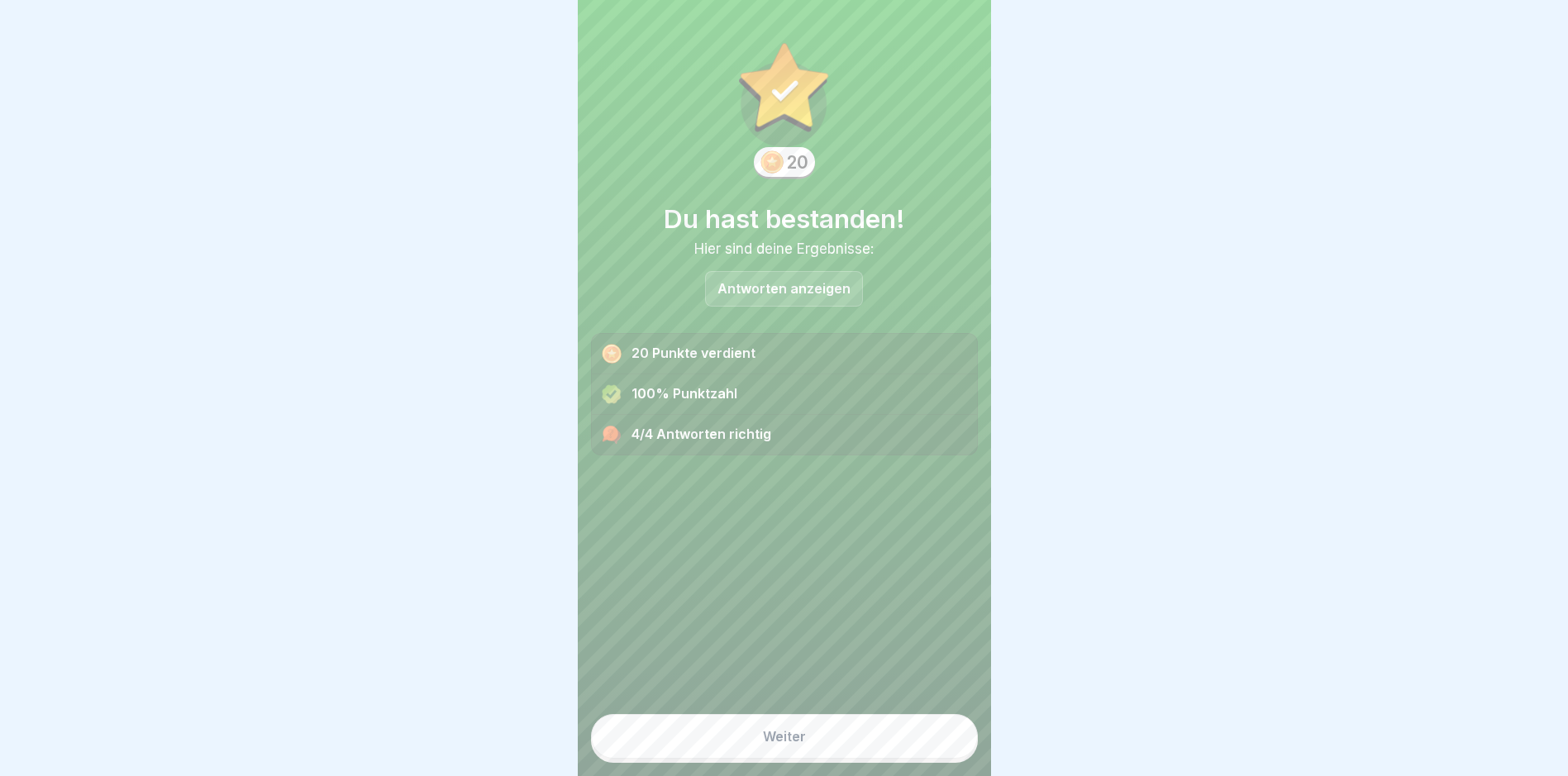
click at [886, 657] on button "Weiter" at bounding box center [784, 736] width 387 height 45
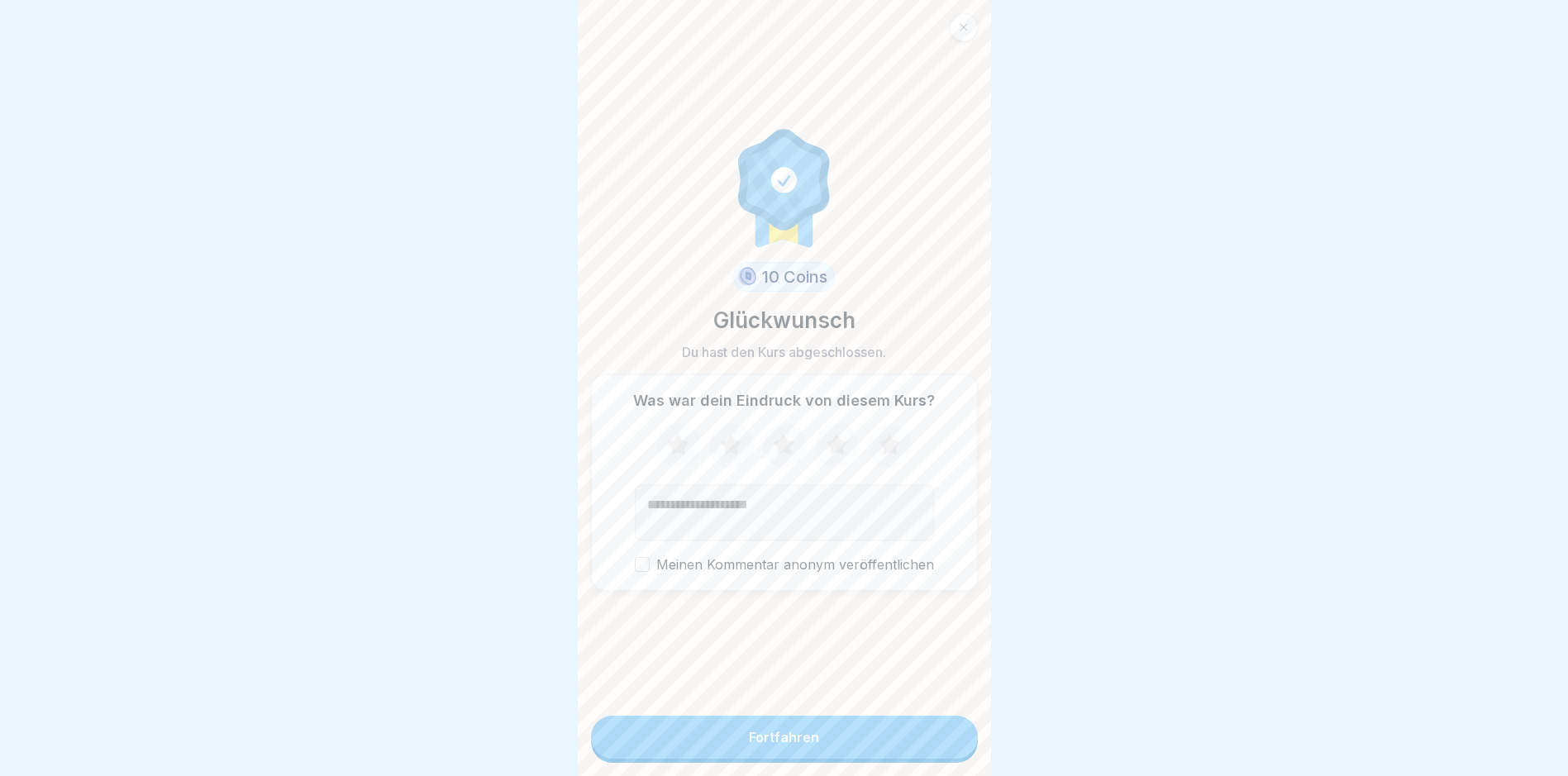
click at [734, 454] on icon at bounding box center [731, 445] width 44 height 43
click at [823, 657] on button "Fortfahren" at bounding box center [784, 736] width 387 height 43
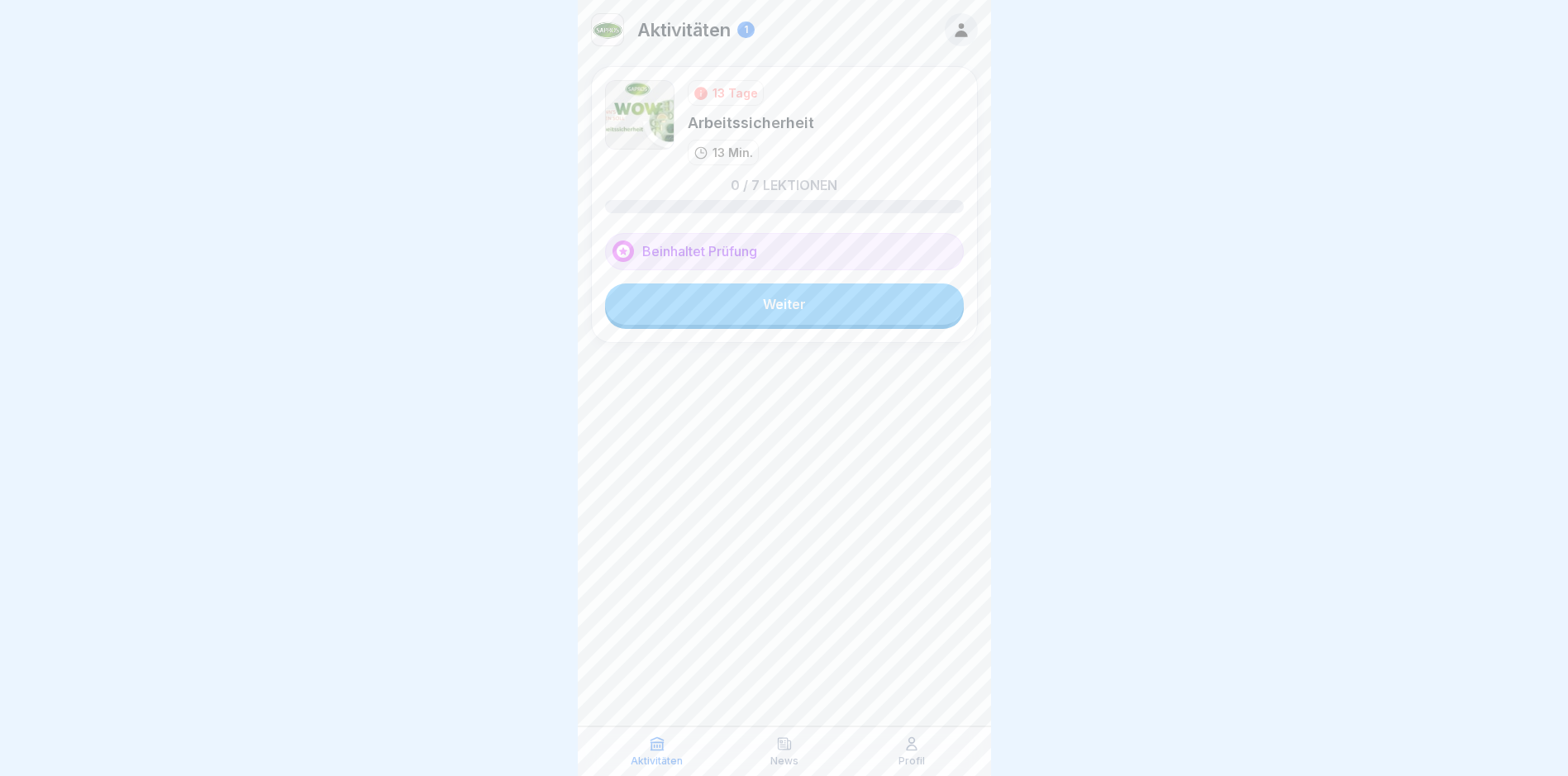
click at [796, 301] on link "Weiter" at bounding box center [785, 304] width 359 height 41
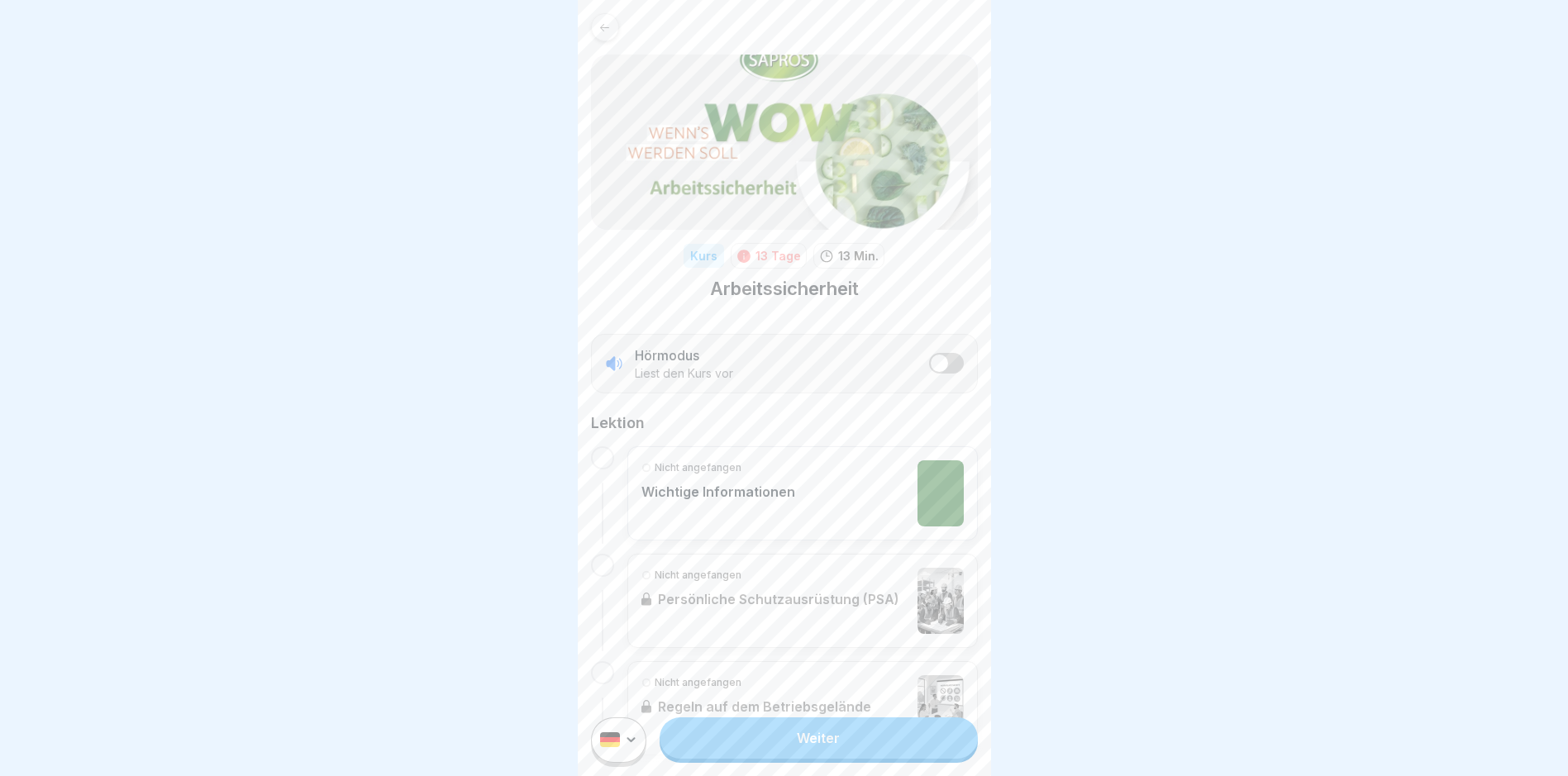
click at [808, 657] on link "Weiter" at bounding box center [818, 737] width 317 height 41
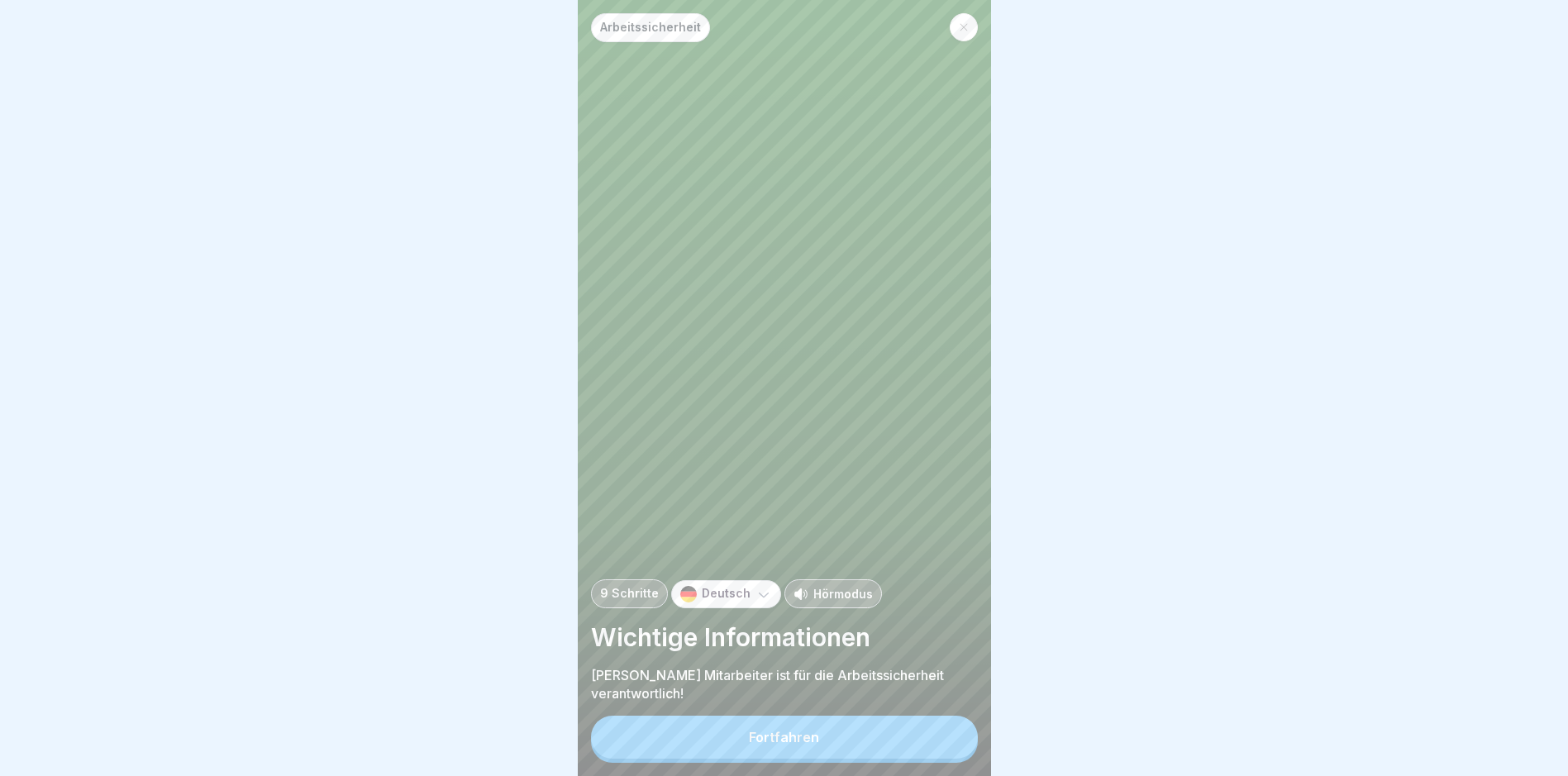
click at [819, 657] on button "Fortfahren" at bounding box center [784, 736] width 387 height 43
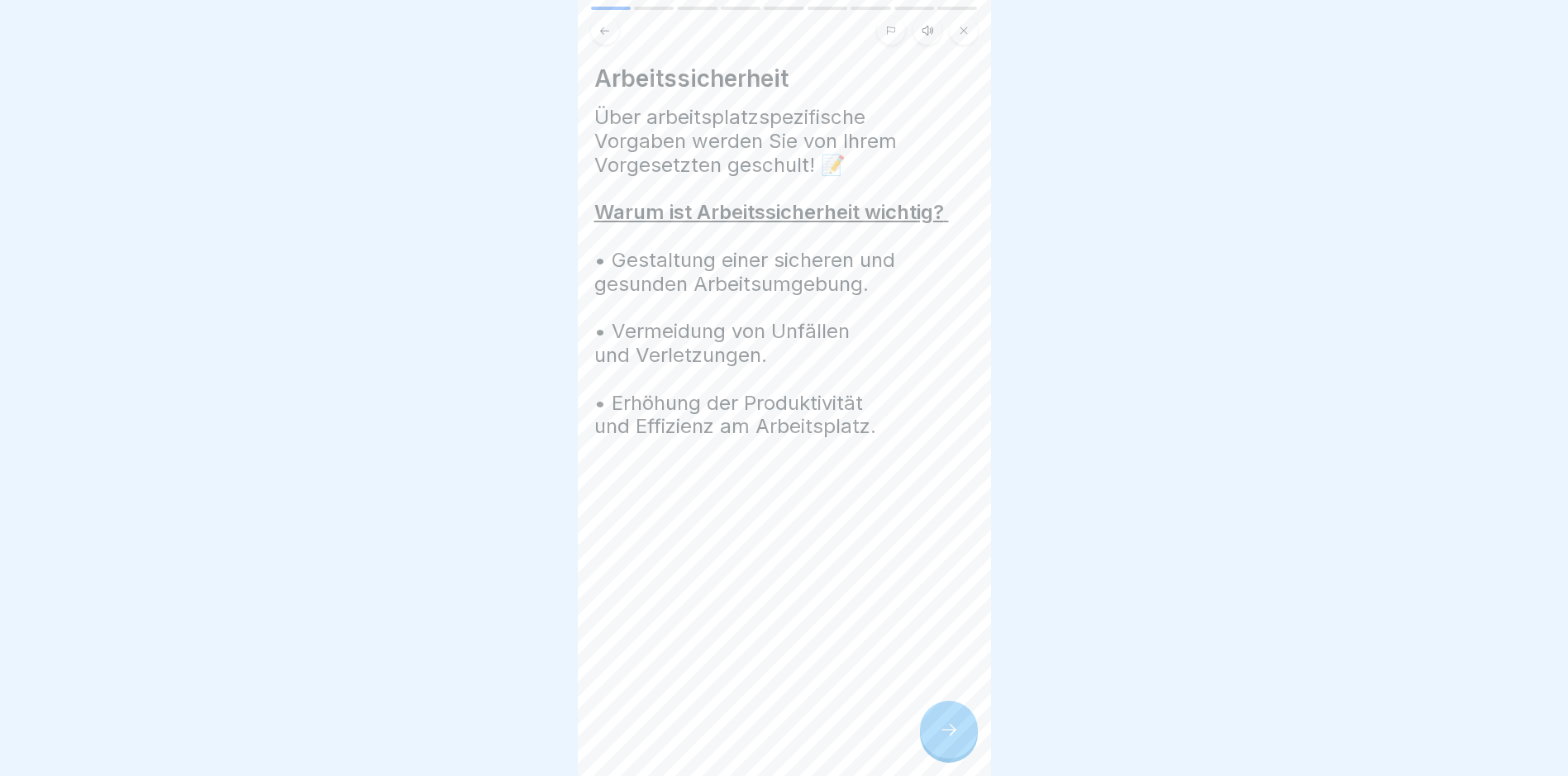
click at [948, 657] on icon at bounding box center [949, 730] width 20 height 20
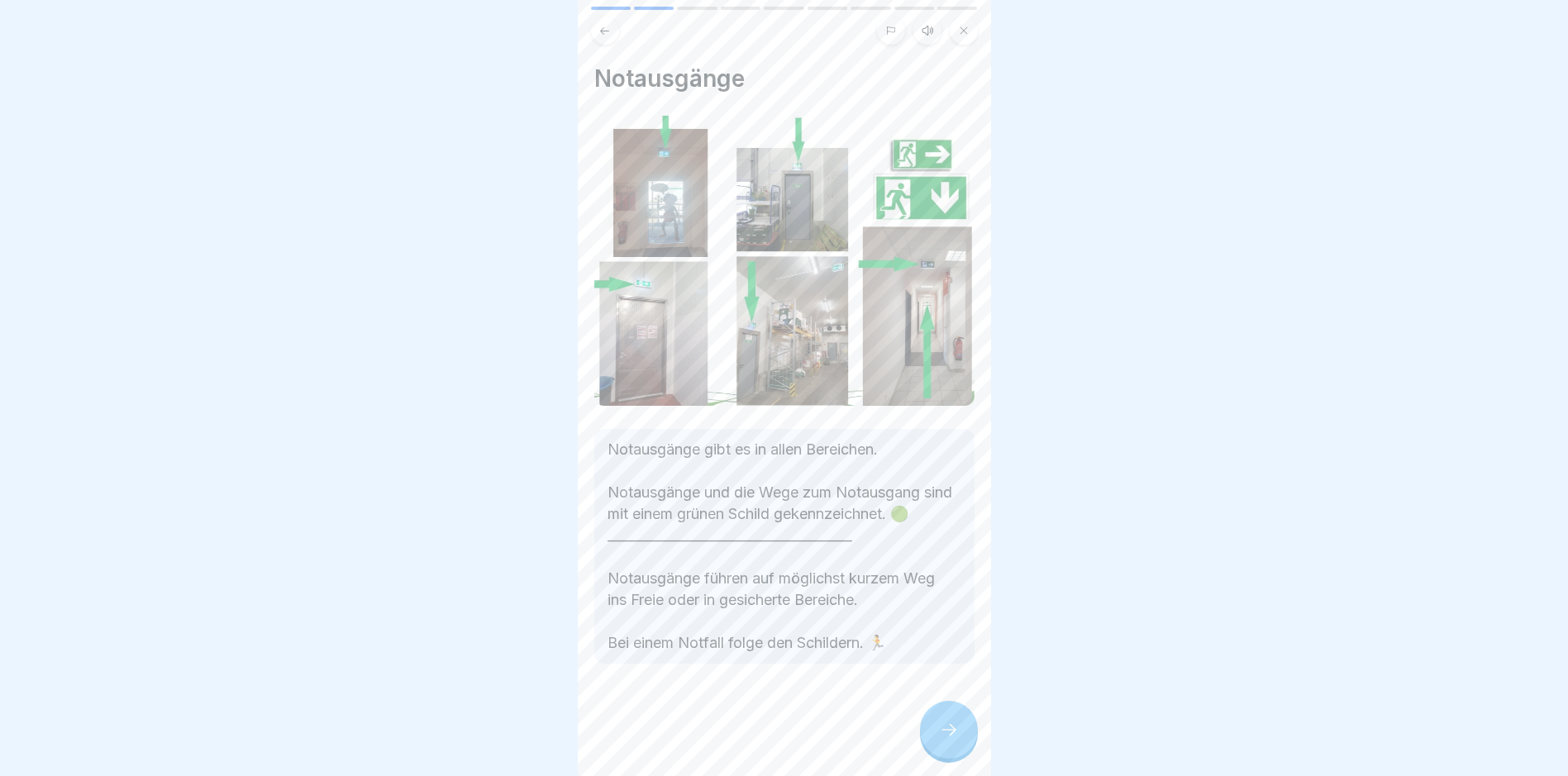
click at [949, 657] on icon at bounding box center [949, 730] width 20 height 20
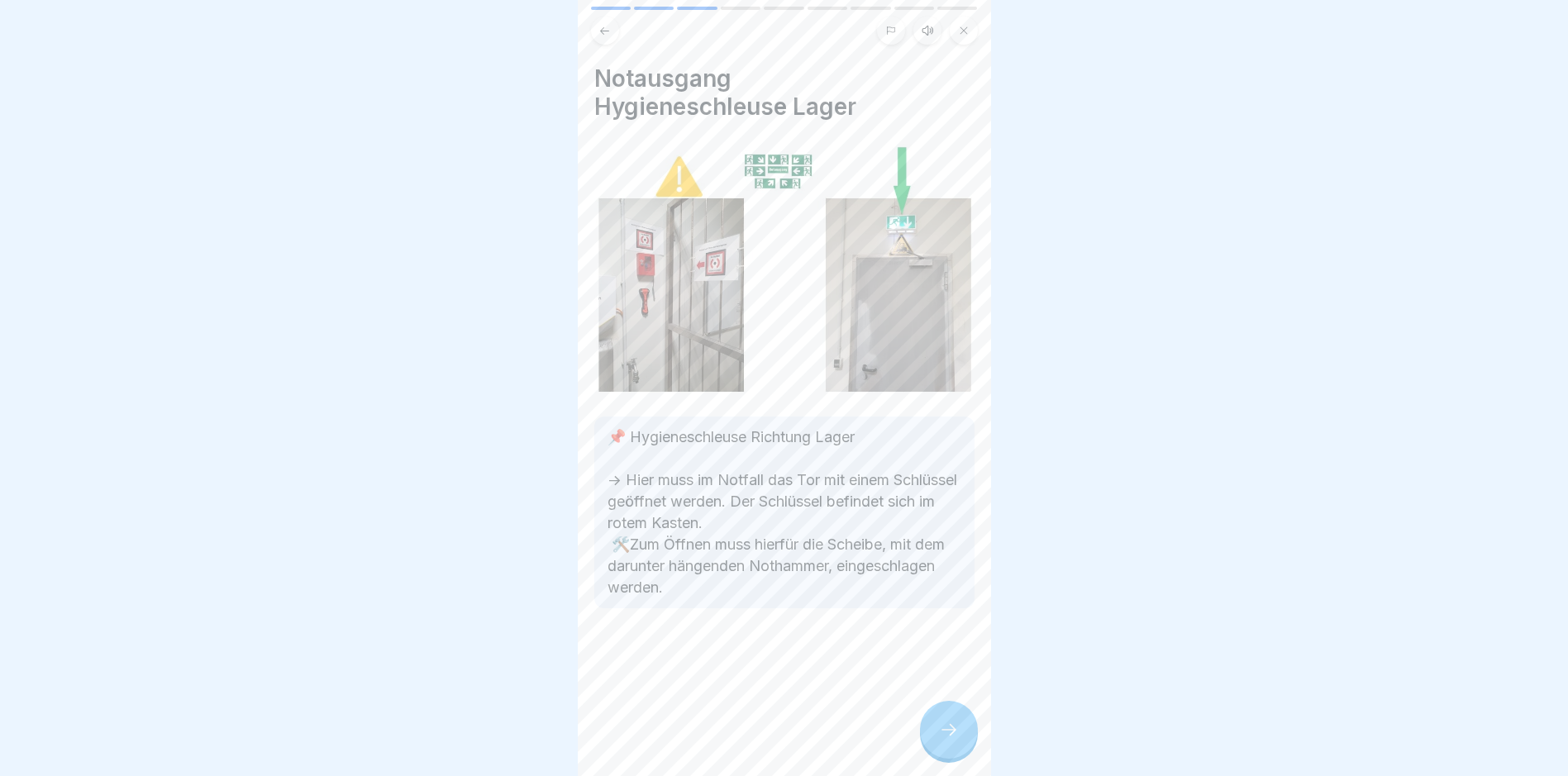
click at [949, 657] on icon at bounding box center [949, 730] width 20 height 20
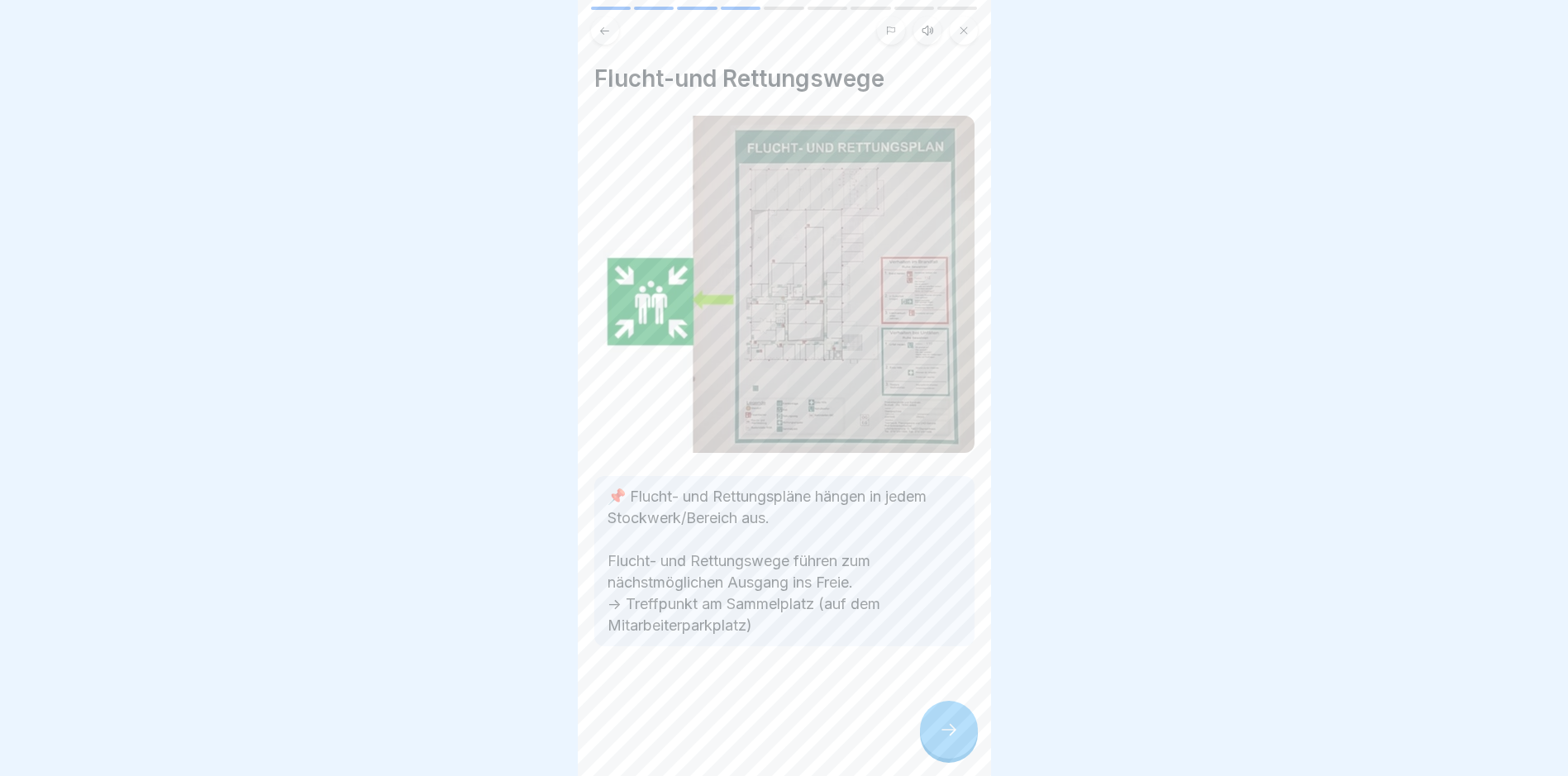
click at [949, 657] on icon at bounding box center [949, 730] width 20 height 20
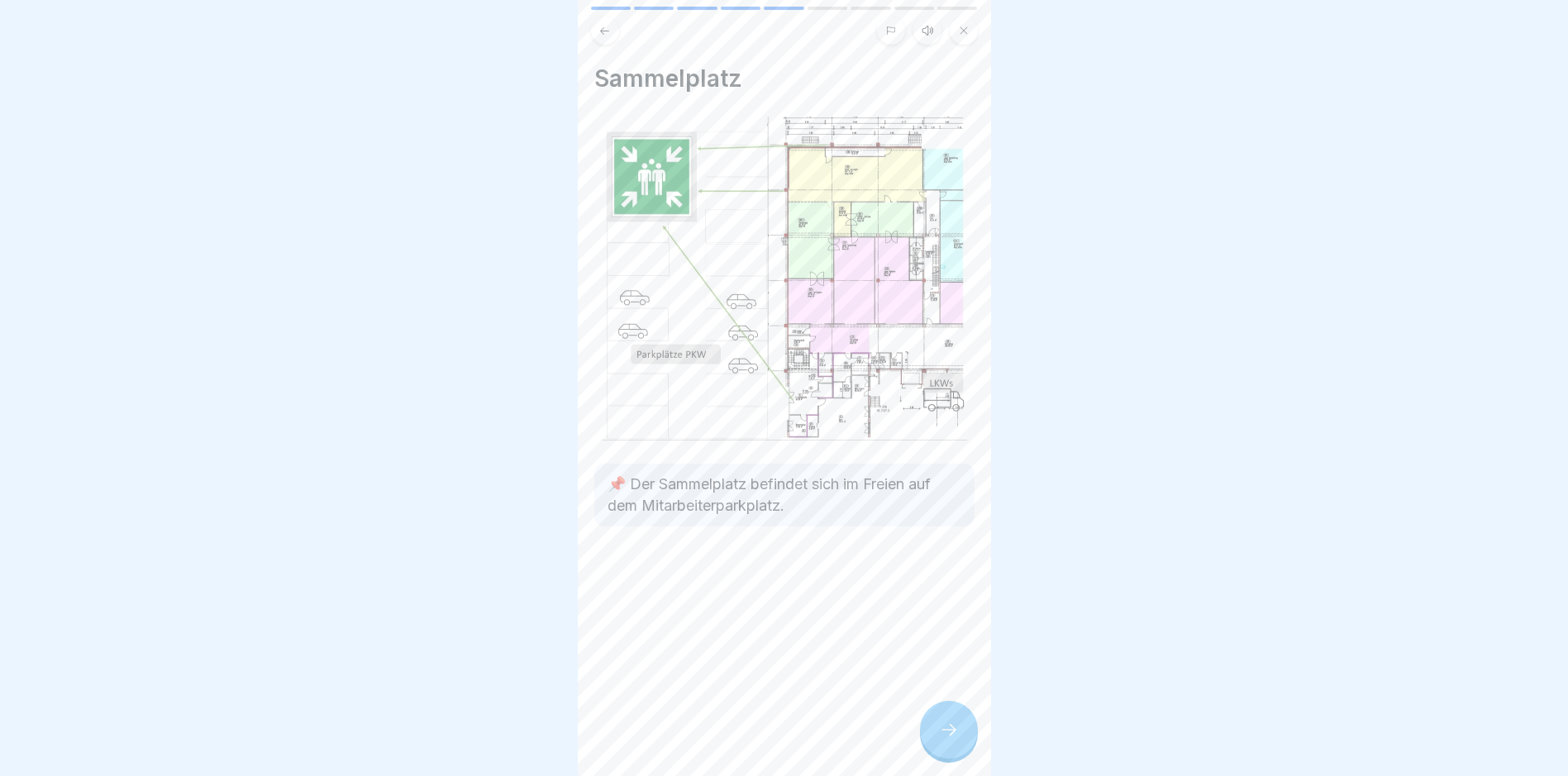
click at [950, 657] on icon at bounding box center [949, 730] width 20 height 20
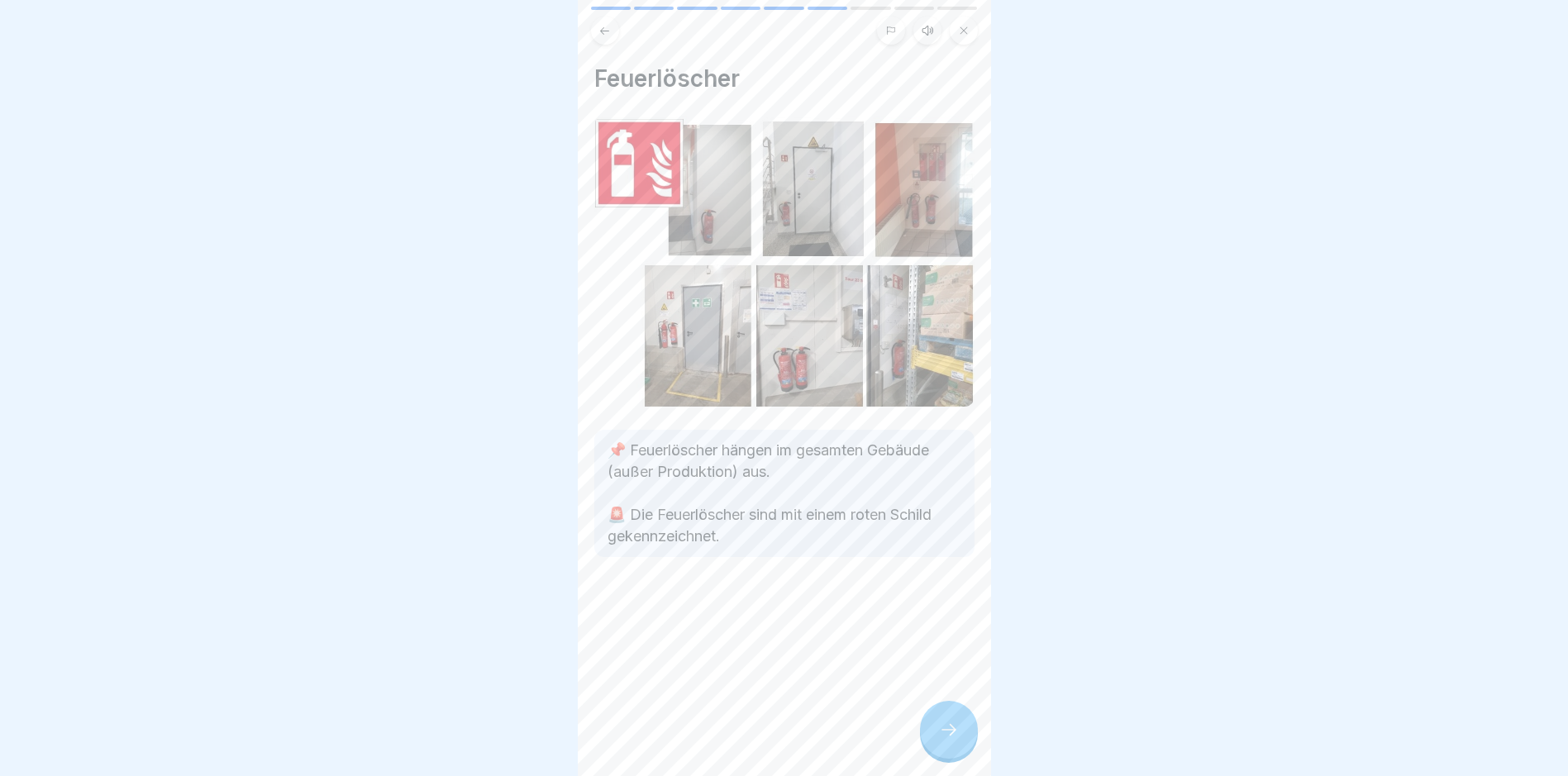
click at [950, 657] on icon at bounding box center [949, 730] width 20 height 20
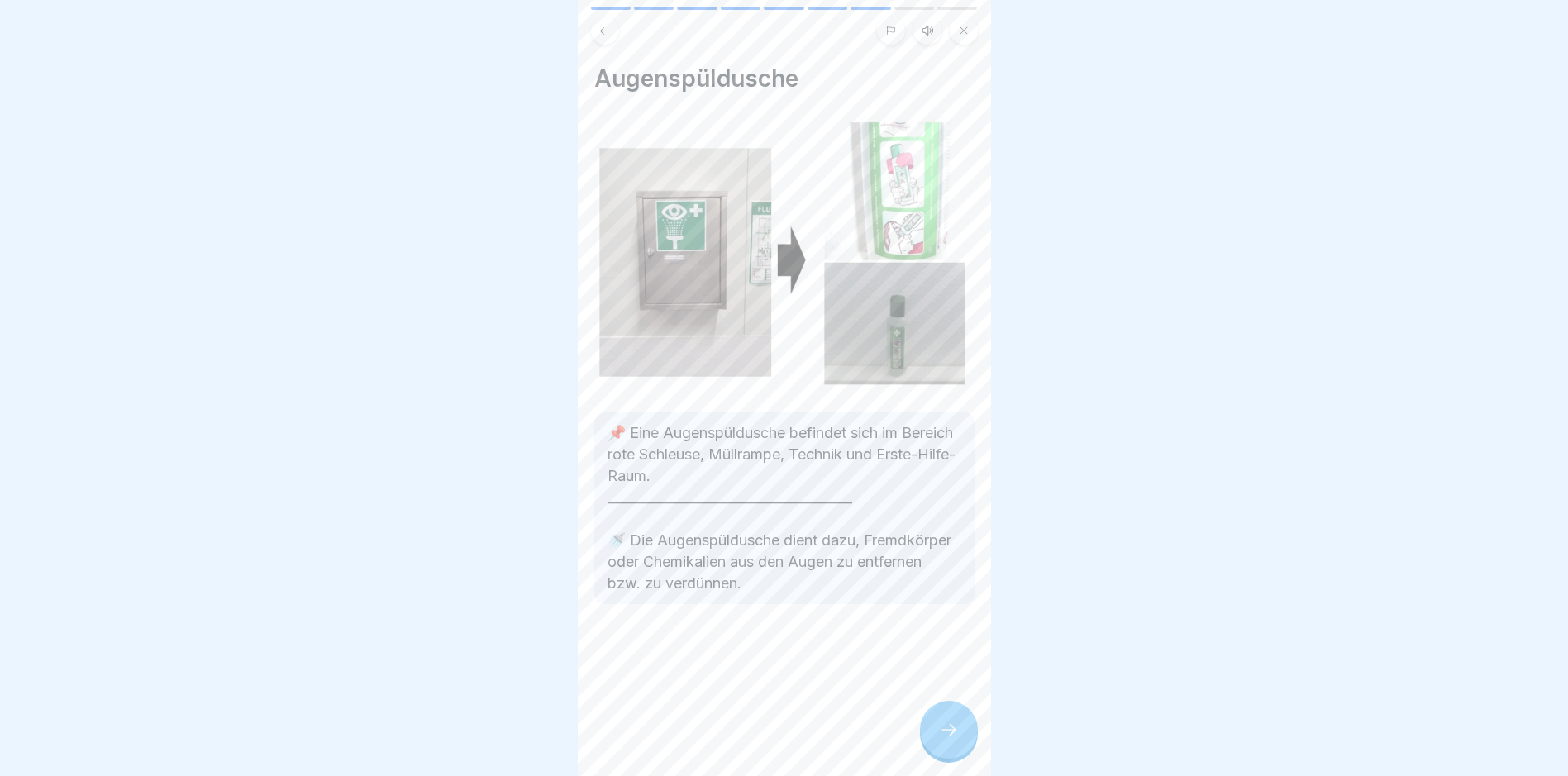
click at [950, 657] on icon at bounding box center [949, 730] width 20 height 20
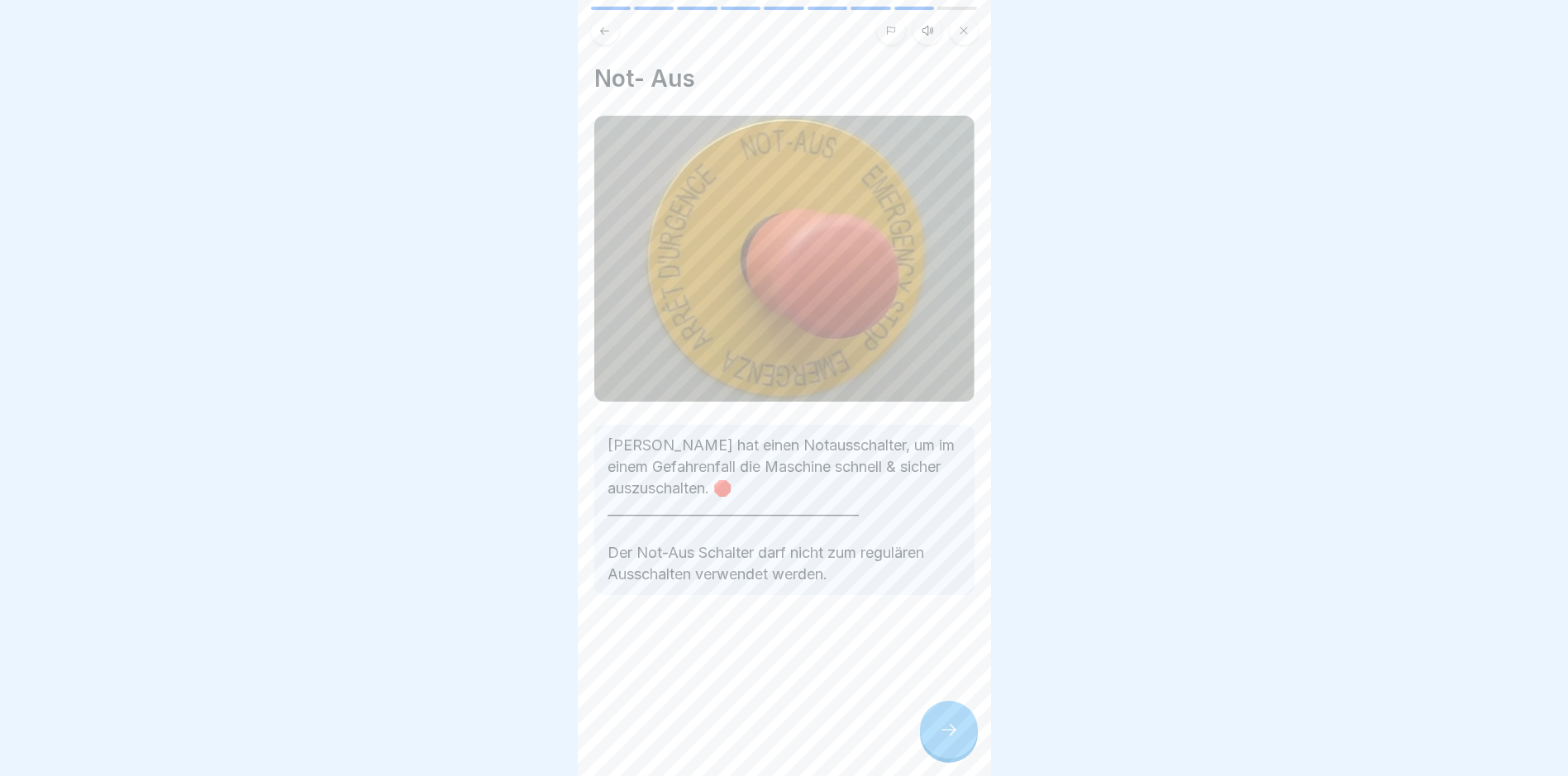
click at [951, 657] on icon at bounding box center [949, 730] width 20 height 20
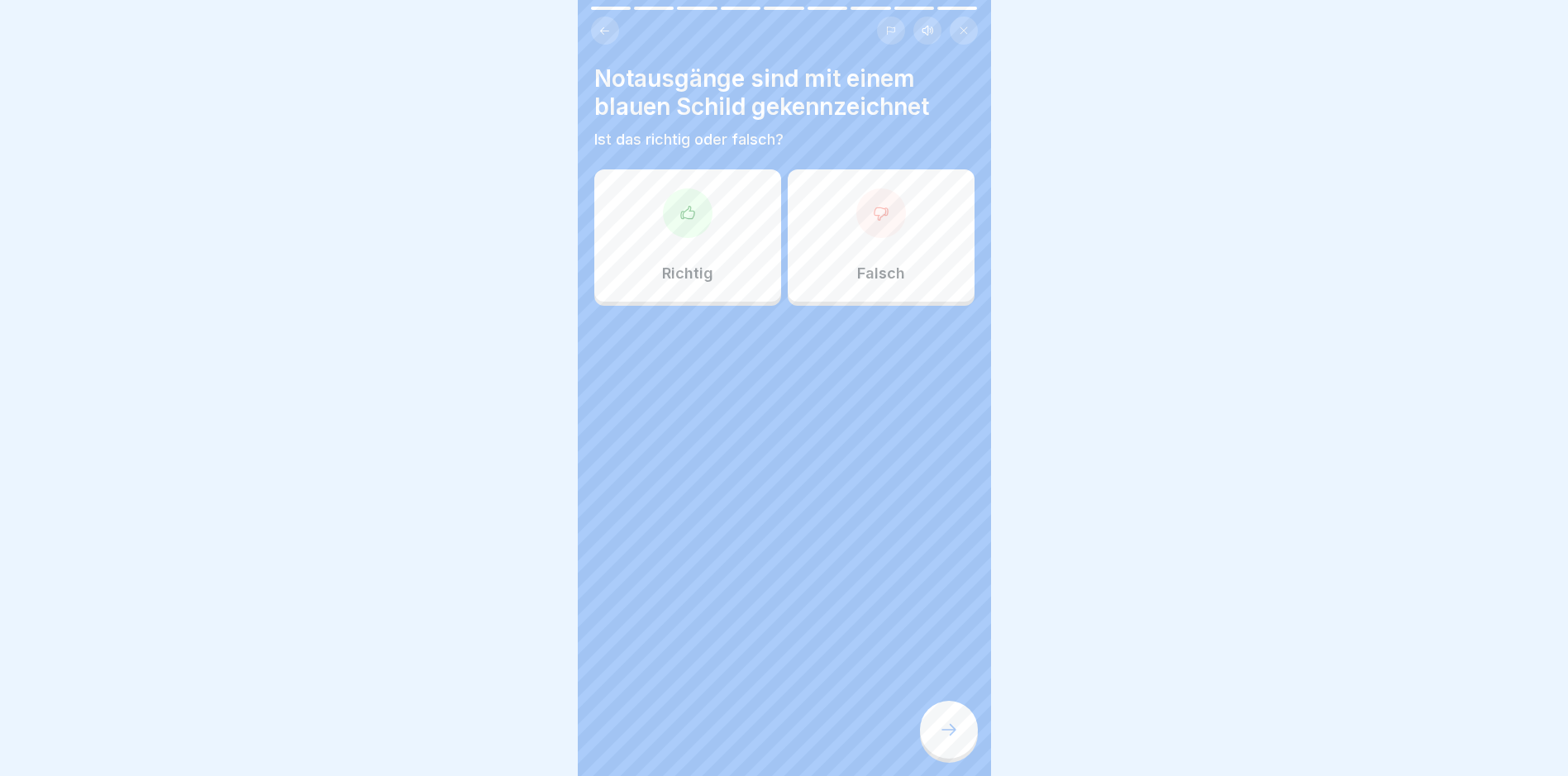
click at [856, 226] on div at bounding box center [881, 213] width 50 height 50
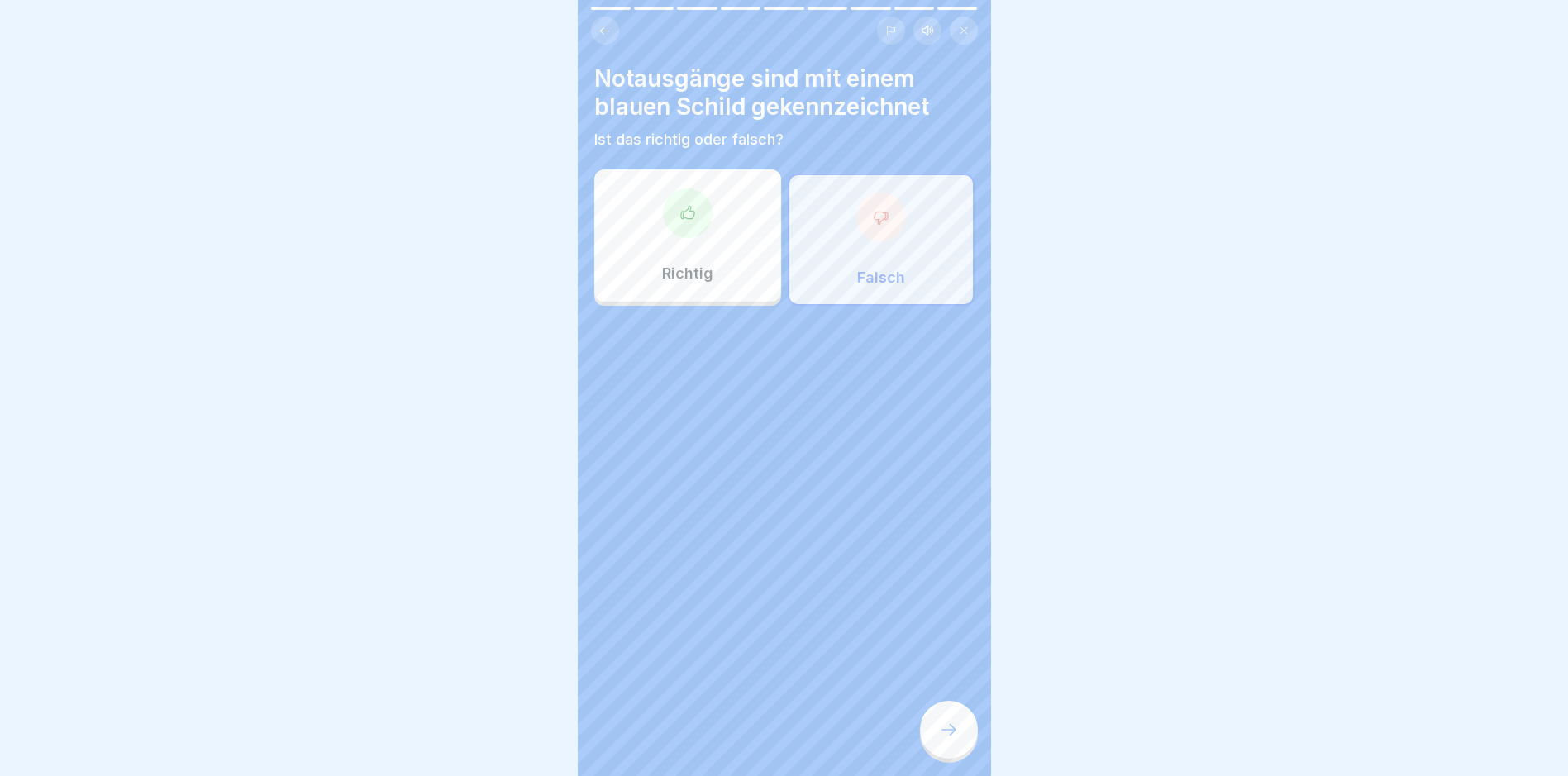
click at [952, 657] on icon at bounding box center [949, 730] width 20 height 20
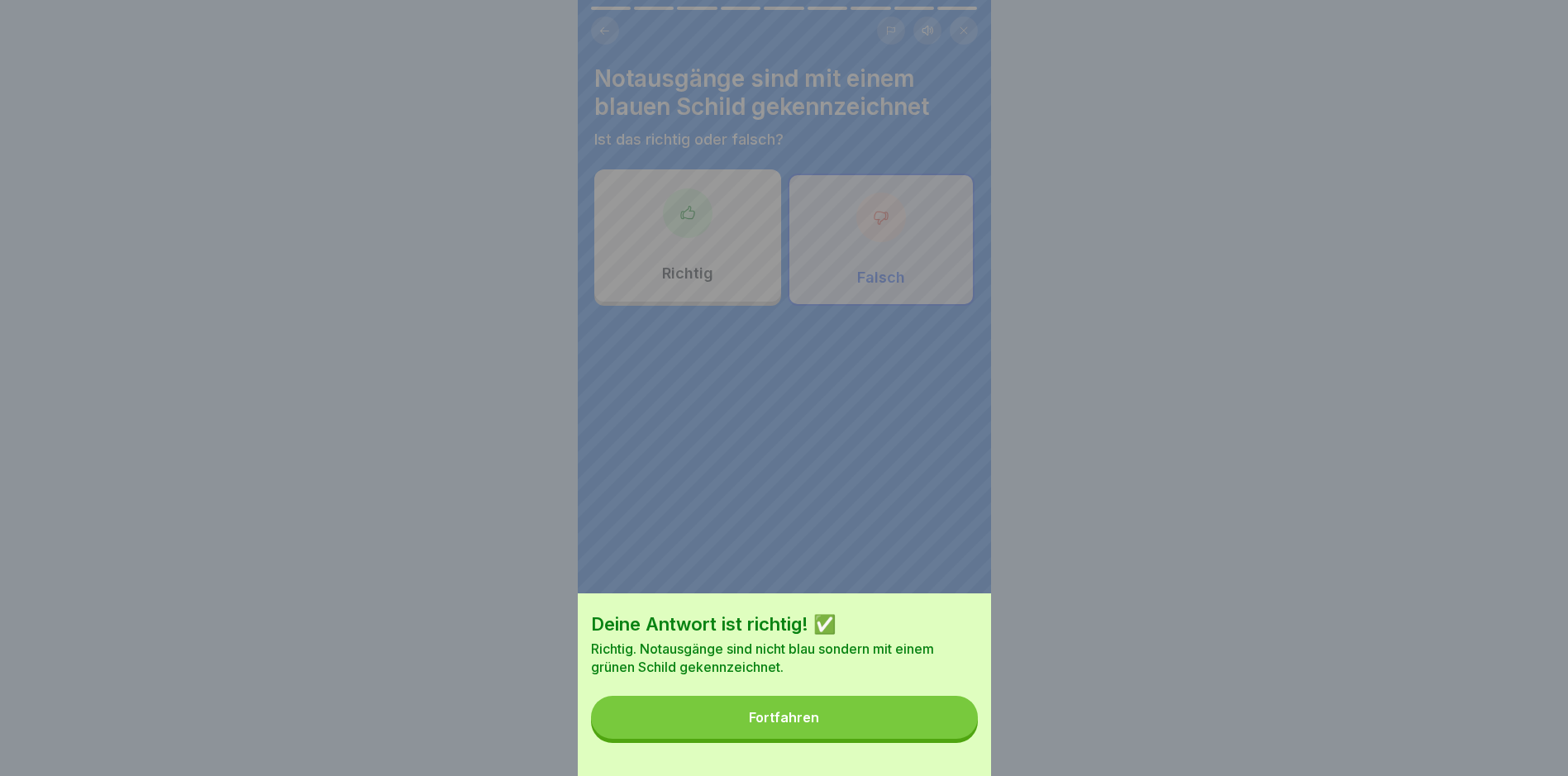
click at [917, 657] on button "Fortfahren" at bounding box center [784, 717] width 387 height 43
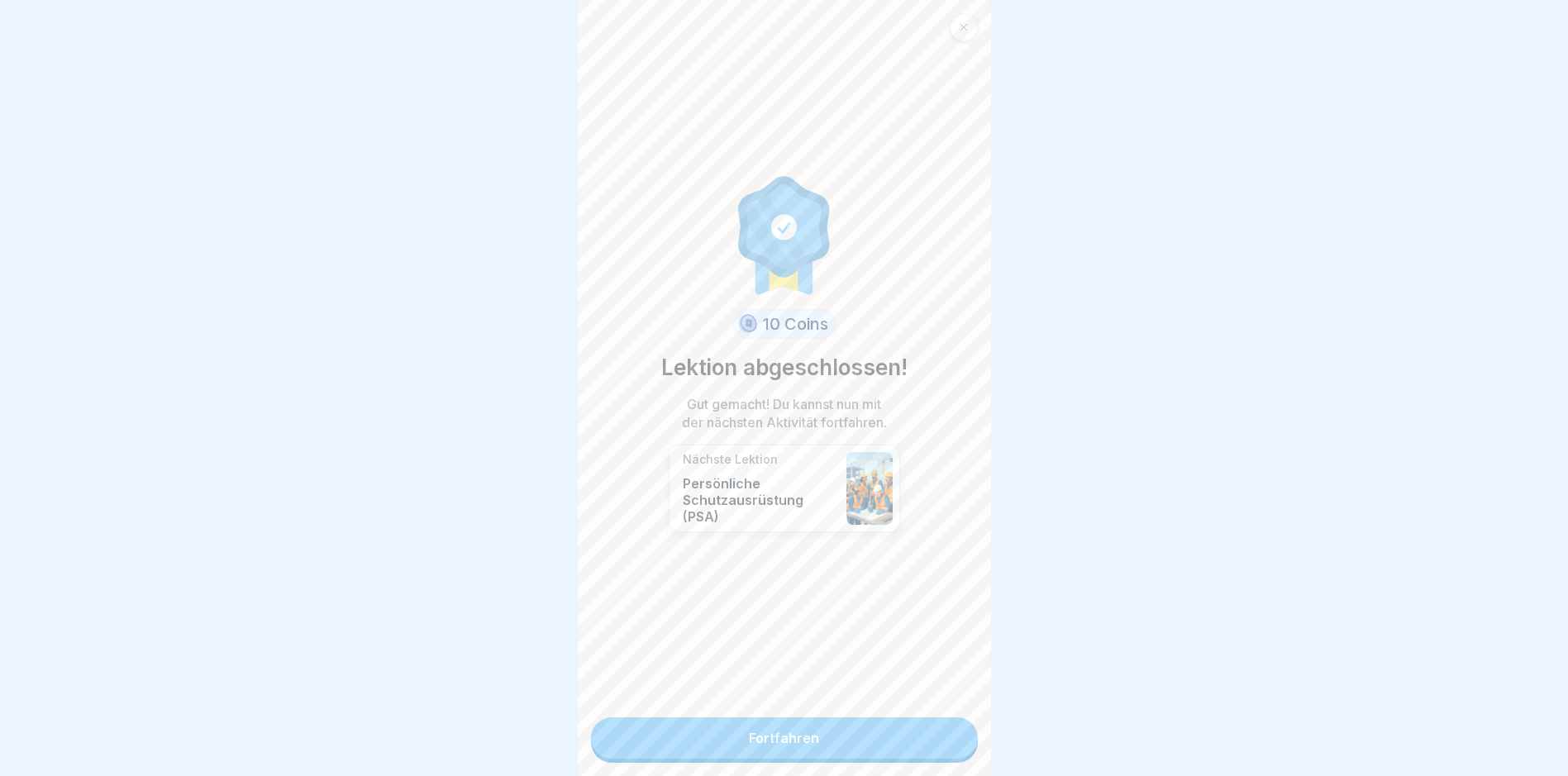
click at [857, 657] on link "Fortfahren" at bounding box center [784, 737] width 387 height 41
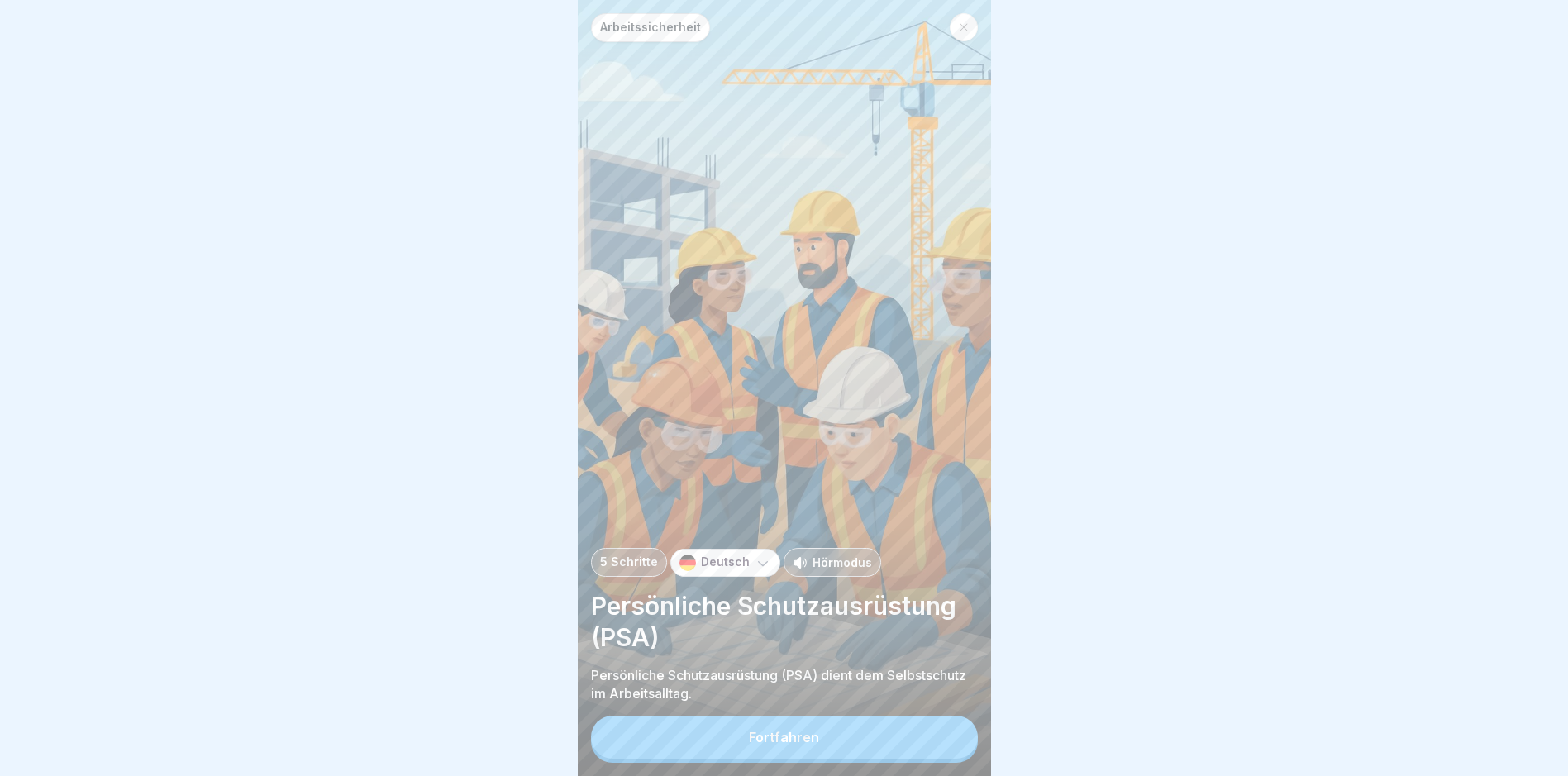
click at [840, 657] on button "Fortfahren" at bounding box center [784, 736] width 387 height 43
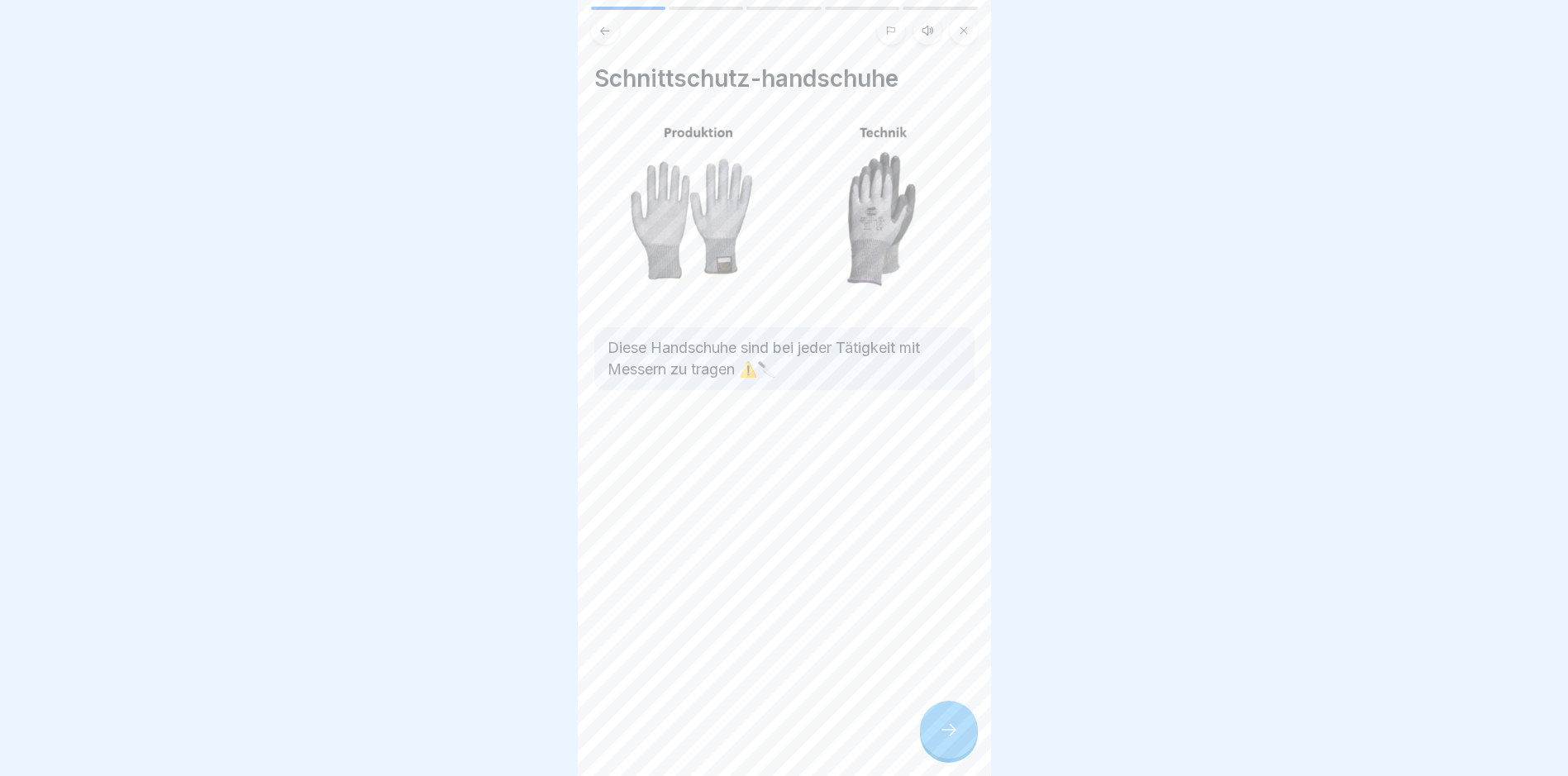
click at [953, 657] on icon at bounding box center [949, 730] width 20 height 20
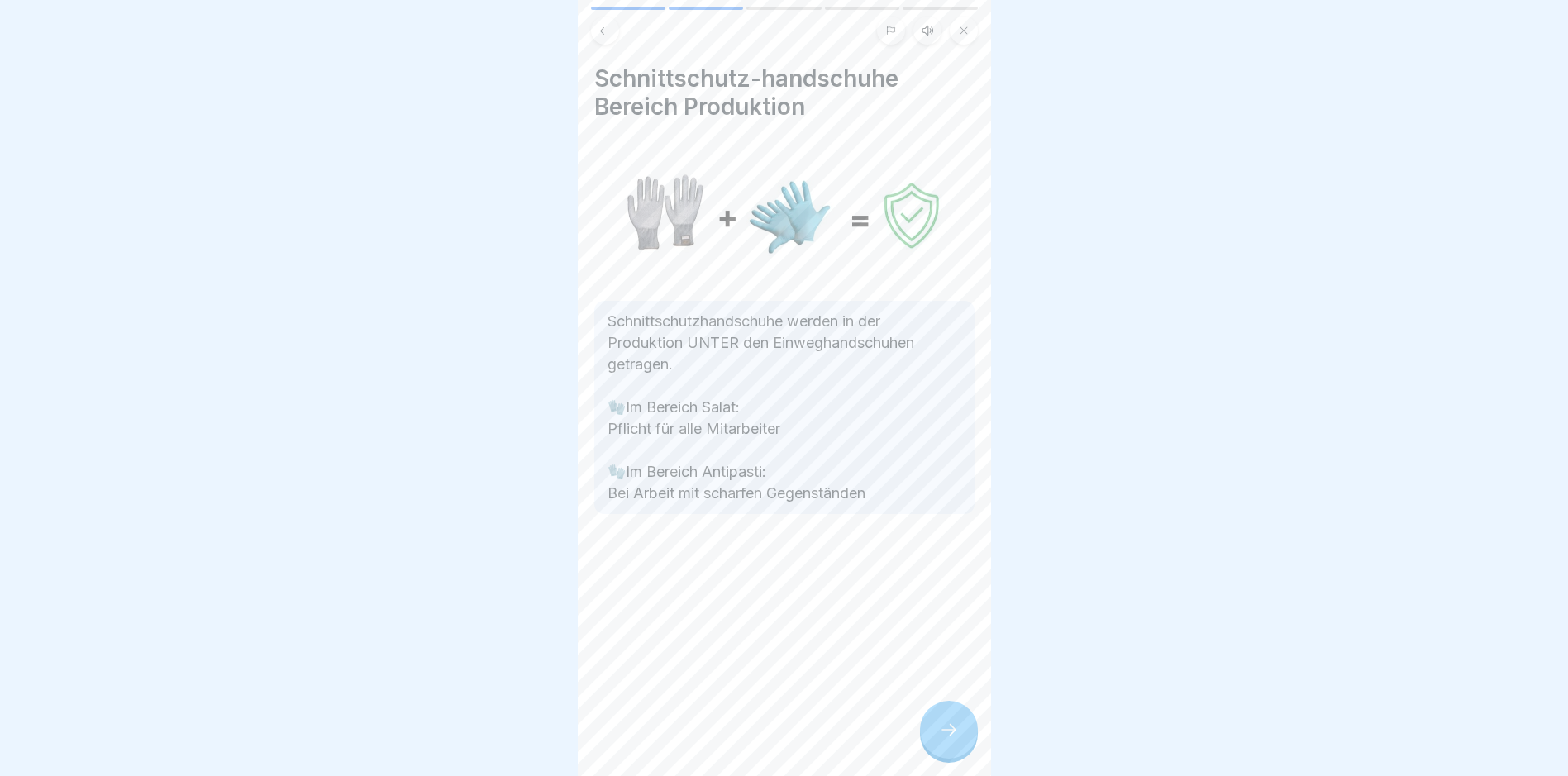
click at [953, 657] on icon at bounding box center [949, 730] width 20 height 20
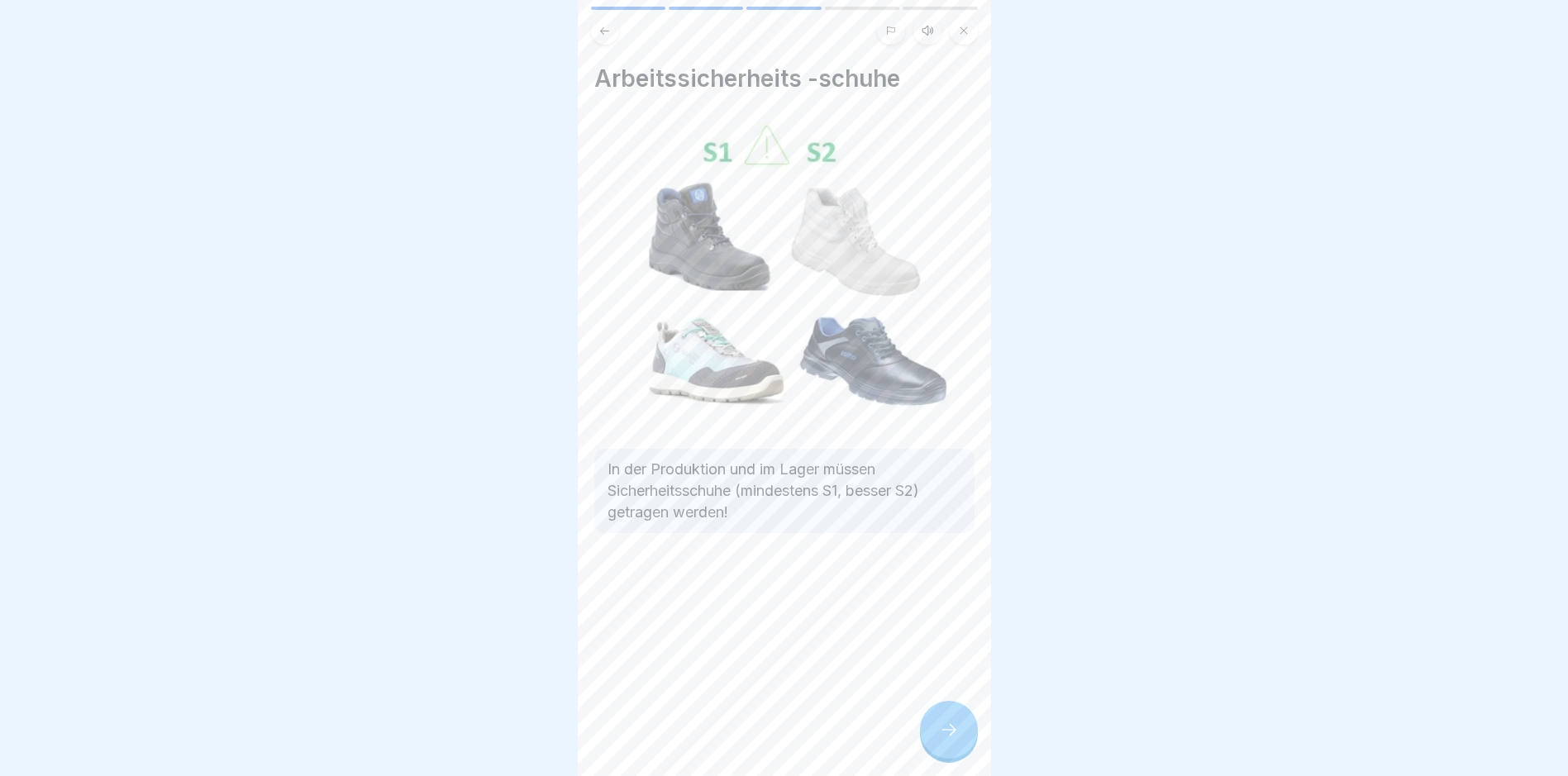
click at [953, 657] on icon at bounding box center [949, 730] width 20 height 20
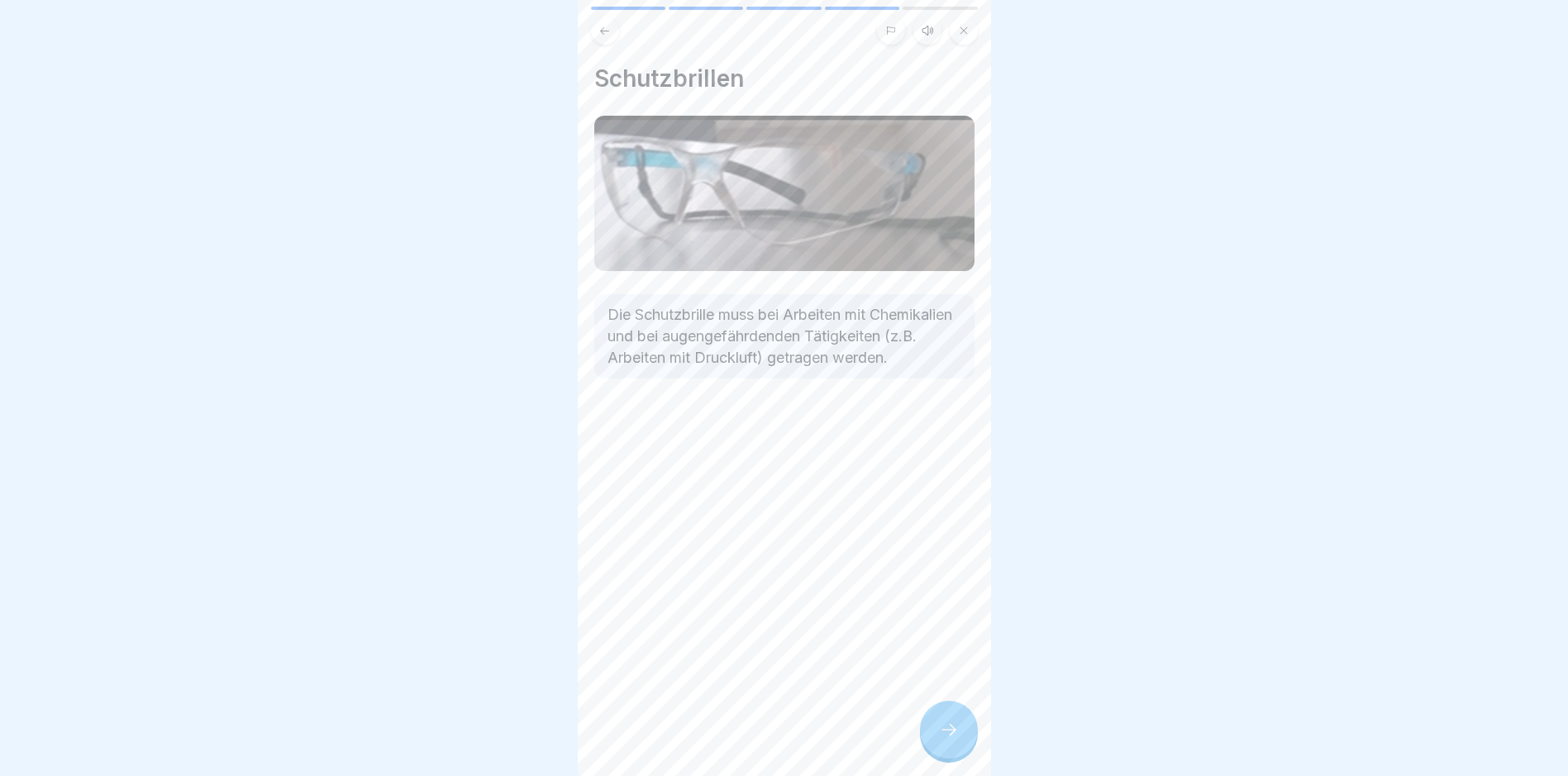
click at [954, 657] on icon at bounding box center [949, 730] width 20 height 20
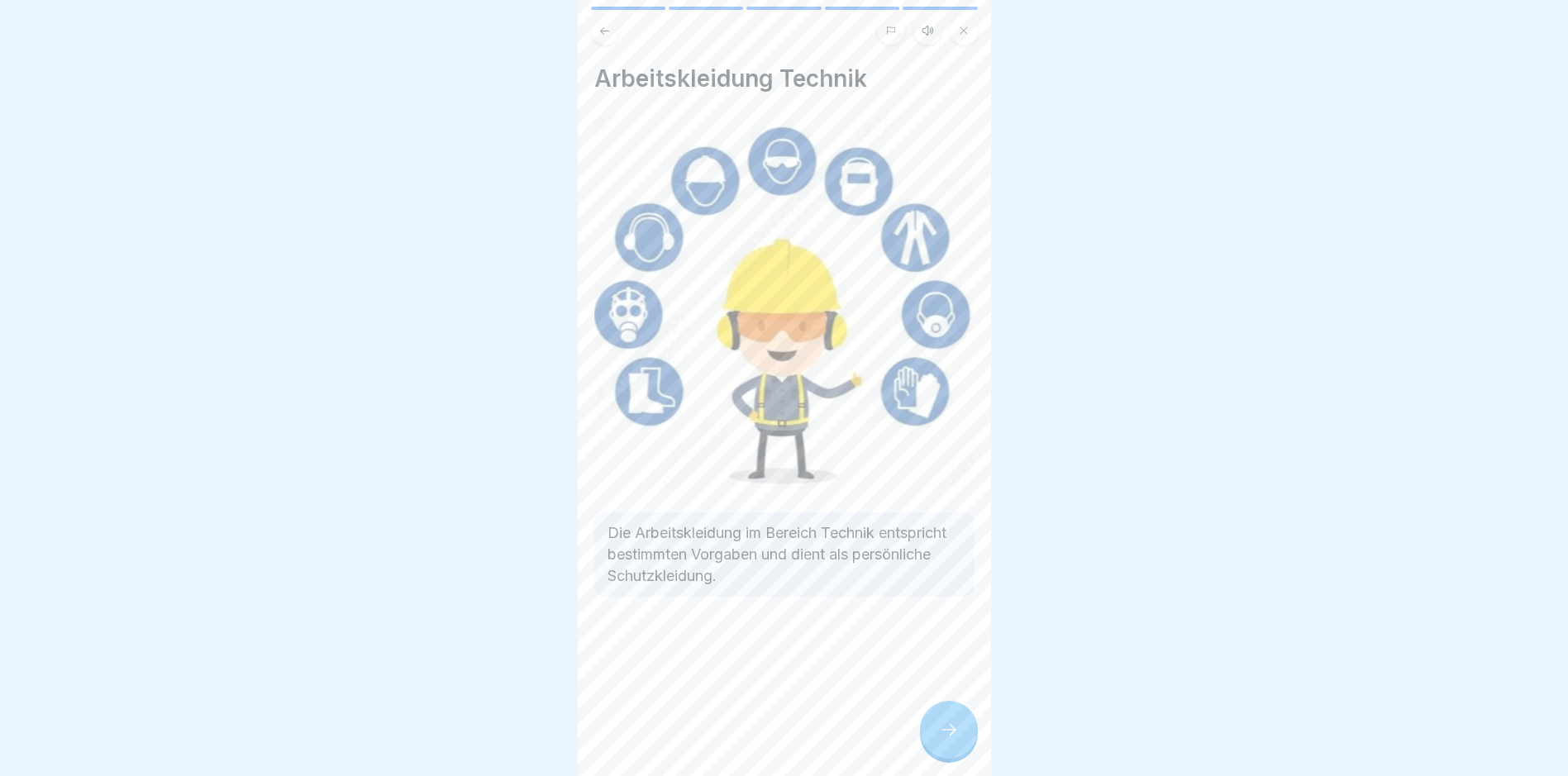
click at [954, 657] on icon at bounding box center [949, 730] width 20 height 20
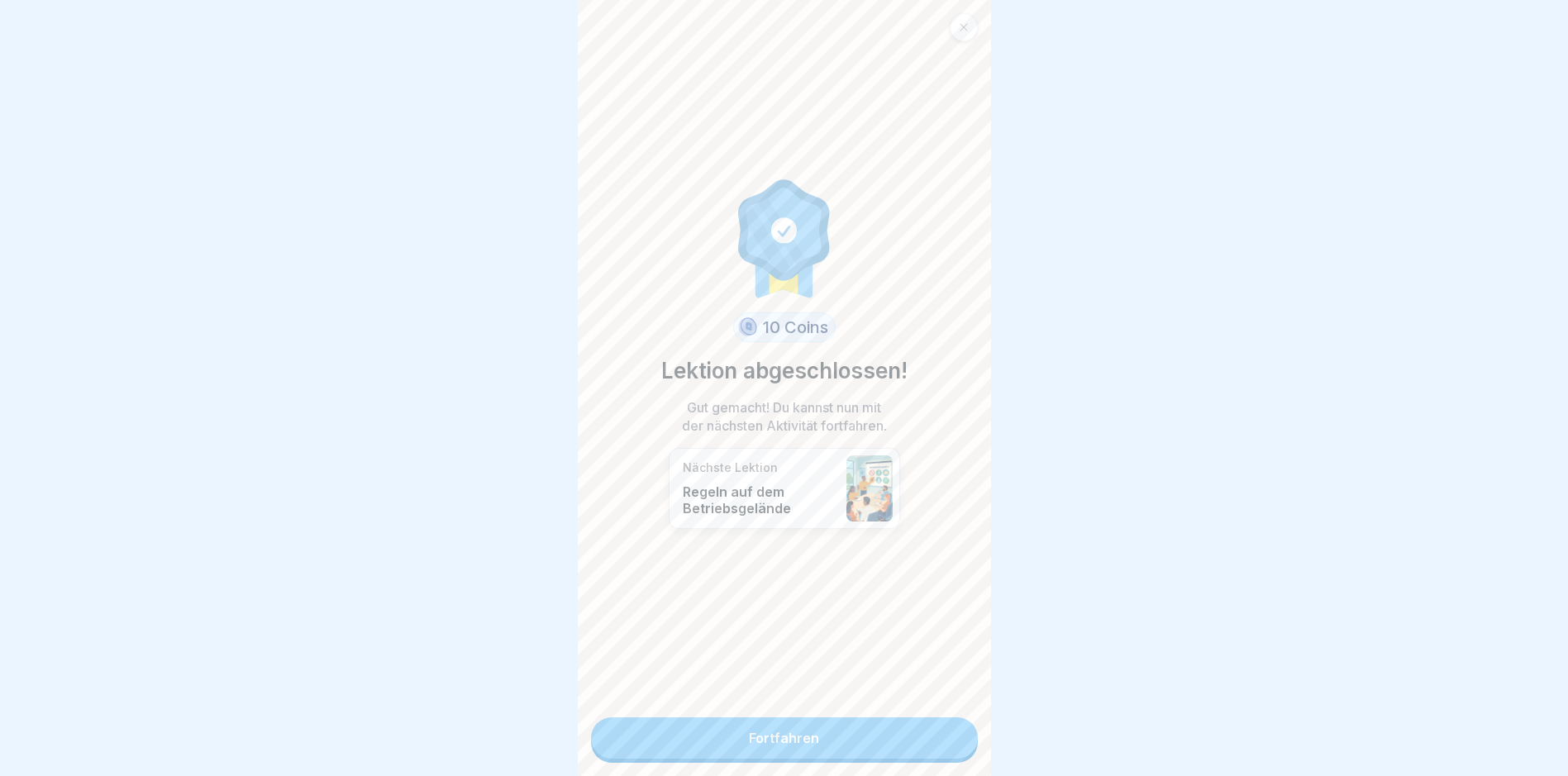
click at [920, 657] on link "Fortfahren" at bounding box center [784, 737] width 387 height 41
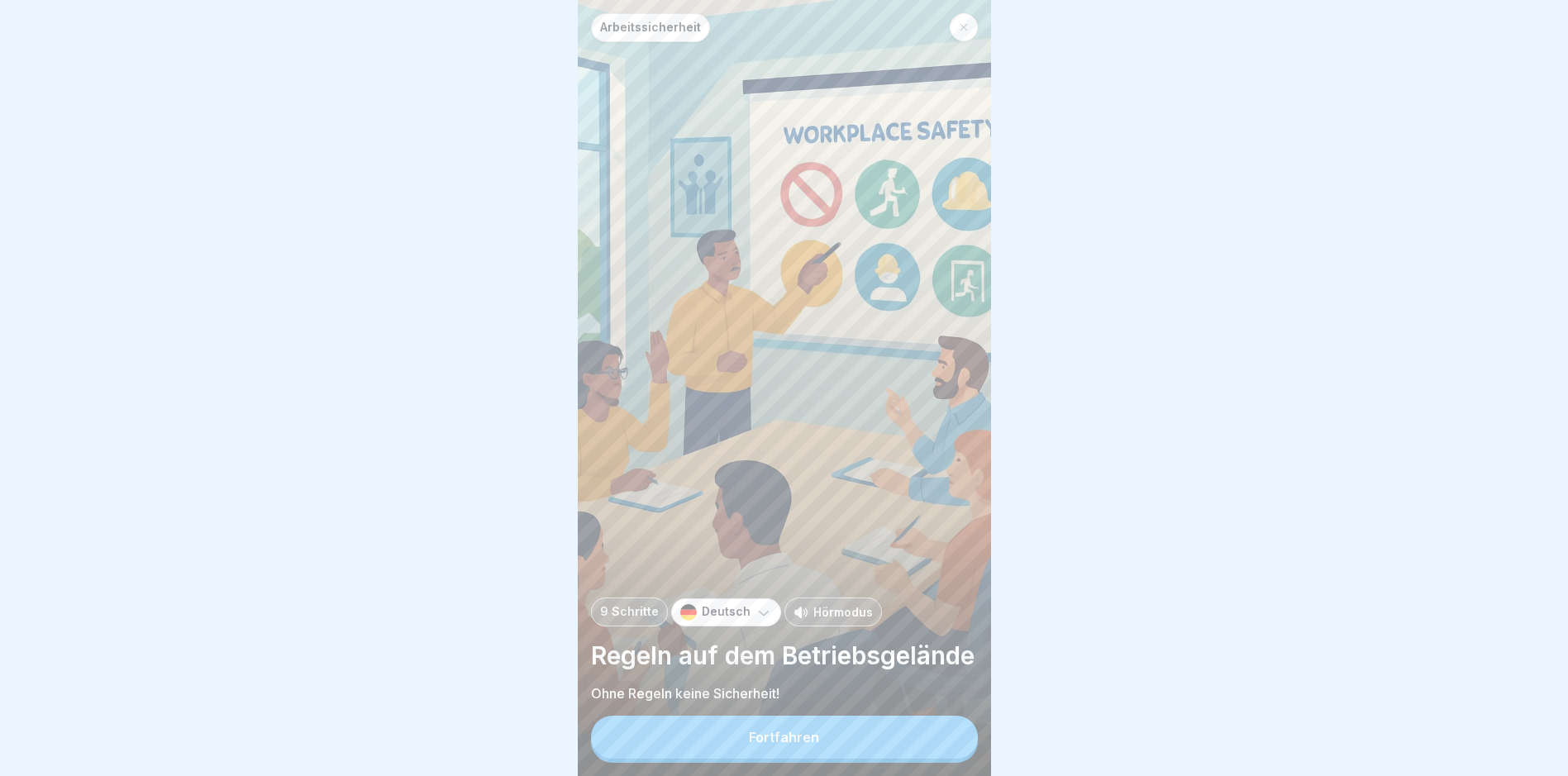
click at [915, 657] on button "Fortfahren" at bounding box center [784, 736] width 387 height 43
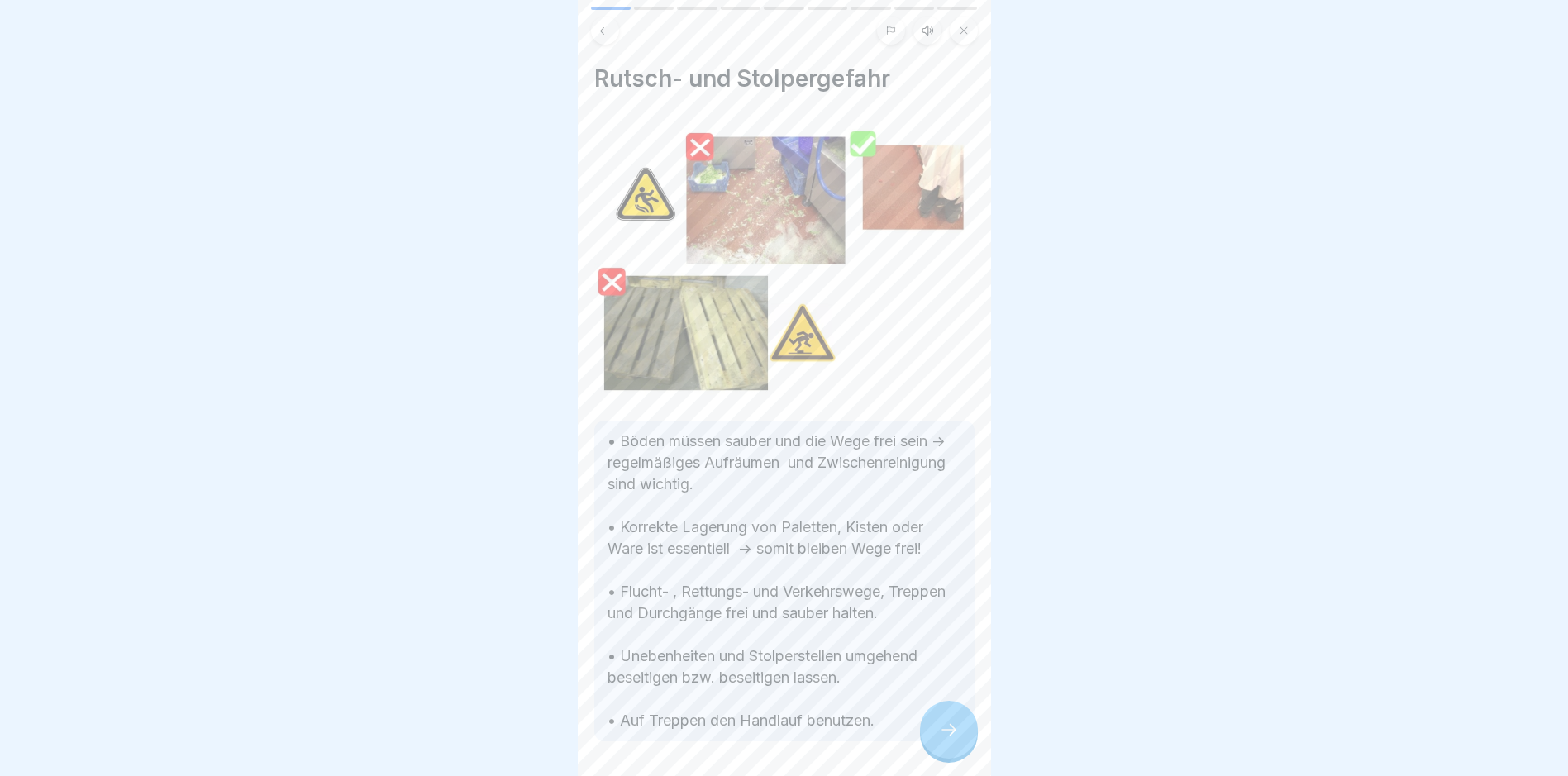
click at [952, 657] on icon at bounding box center [949, 730] width 20 height 20
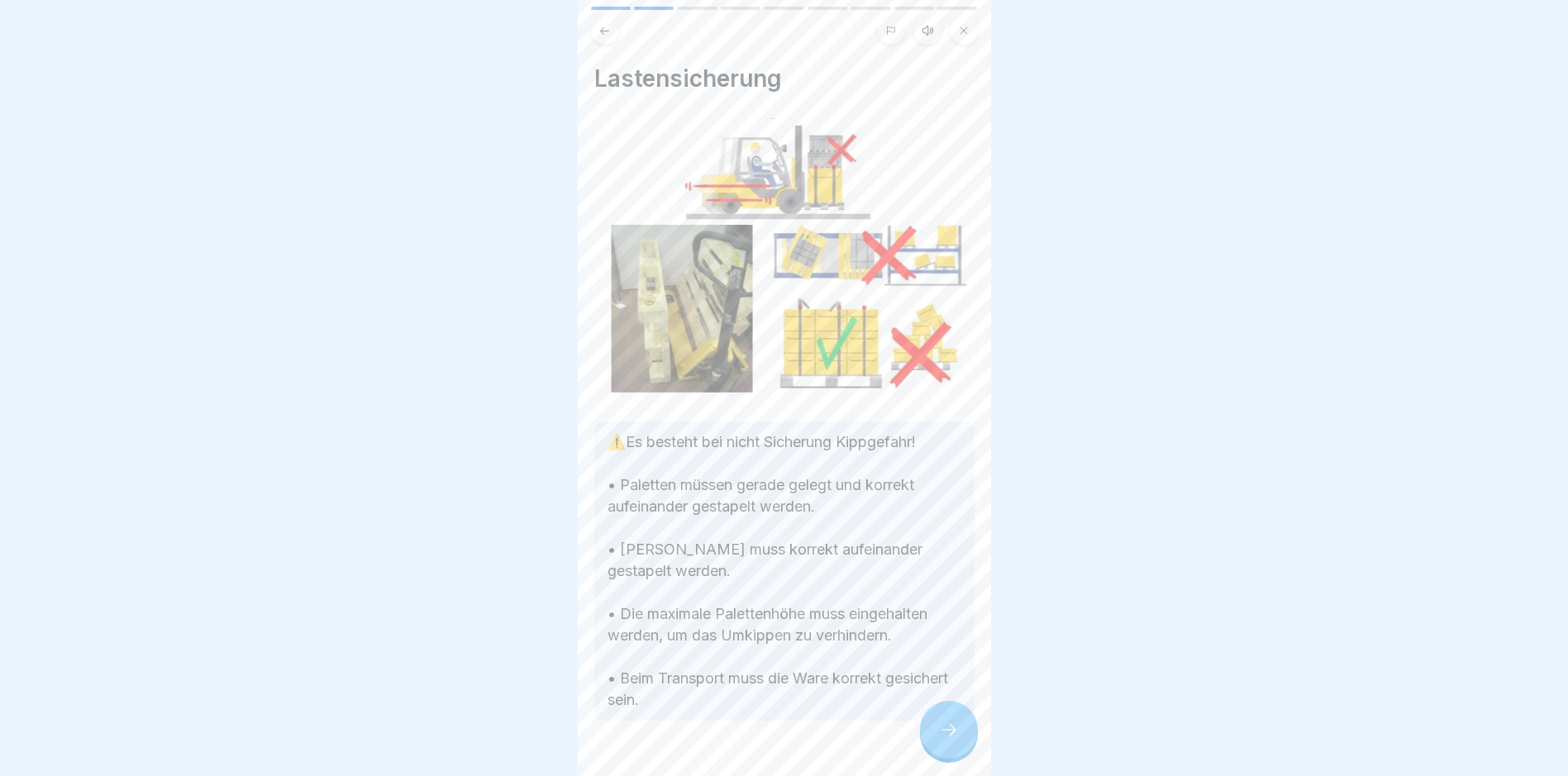
click at [952, 657] on icon at bounding box center [949, 730] width 20 height 20
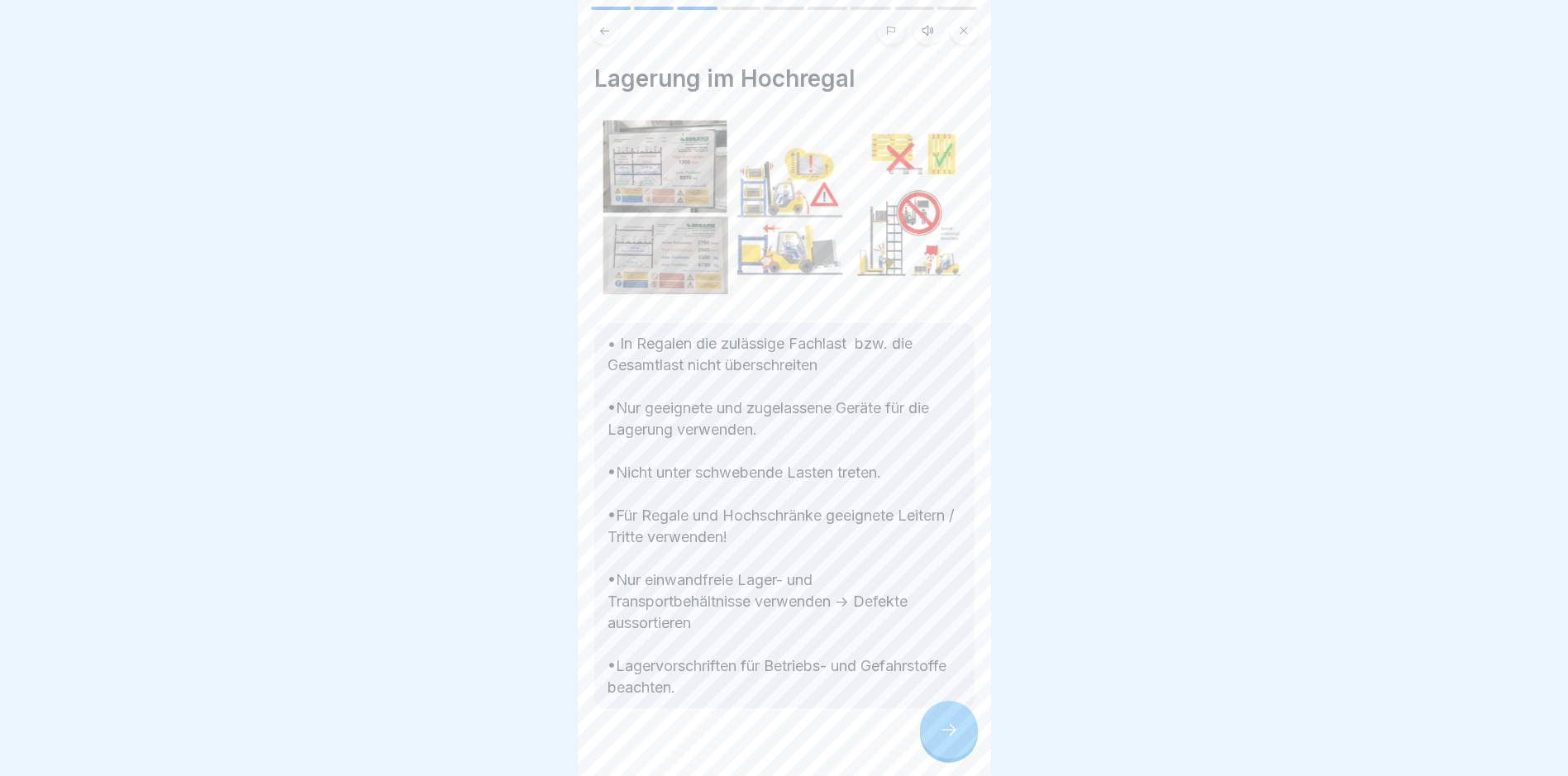
click at [952, 657] on icon at bounding box center [949, 730] width 20 height 20
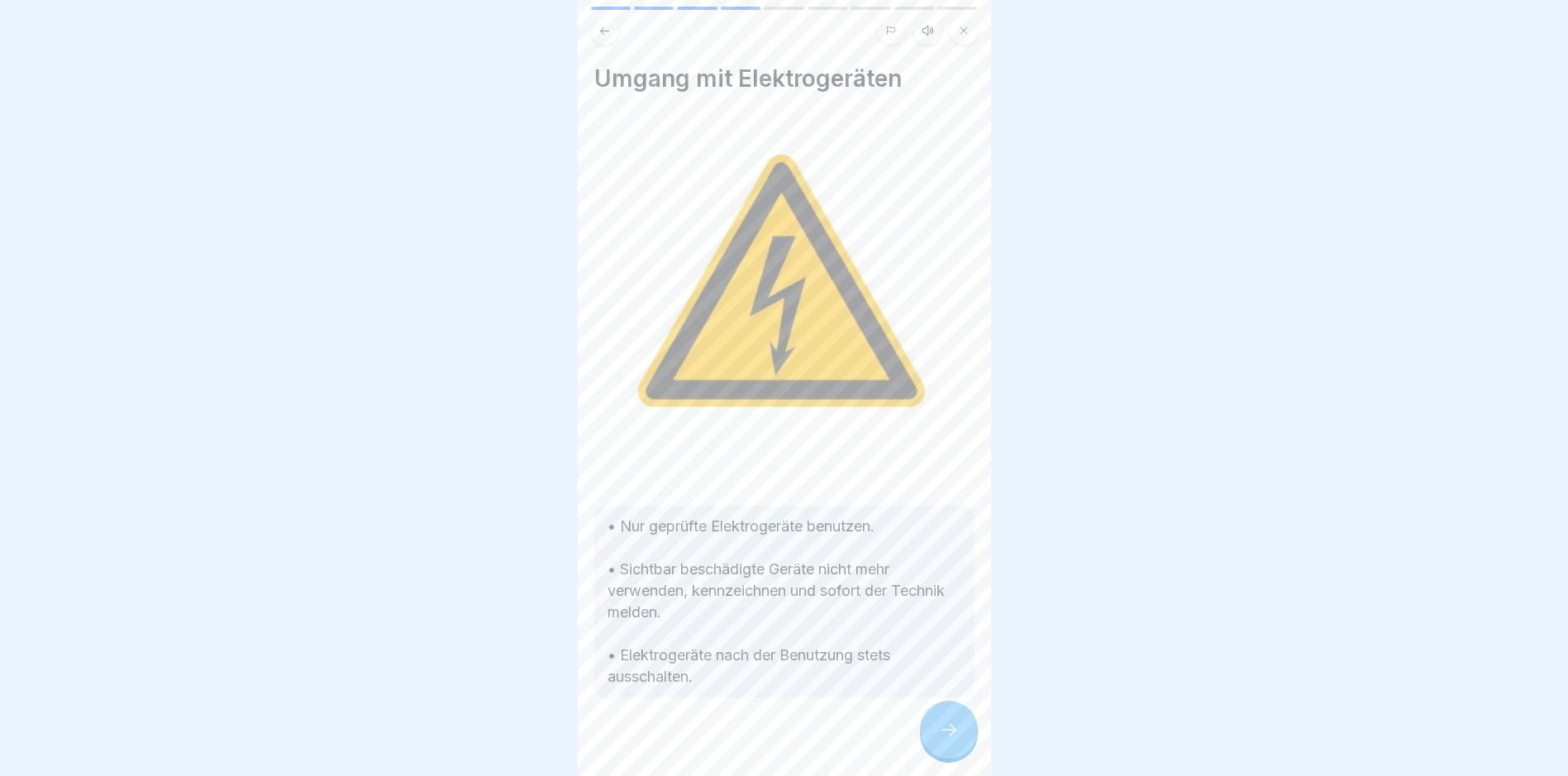
click at [952, 657] on icon at bounding box center [949, 730] width 20 height 20
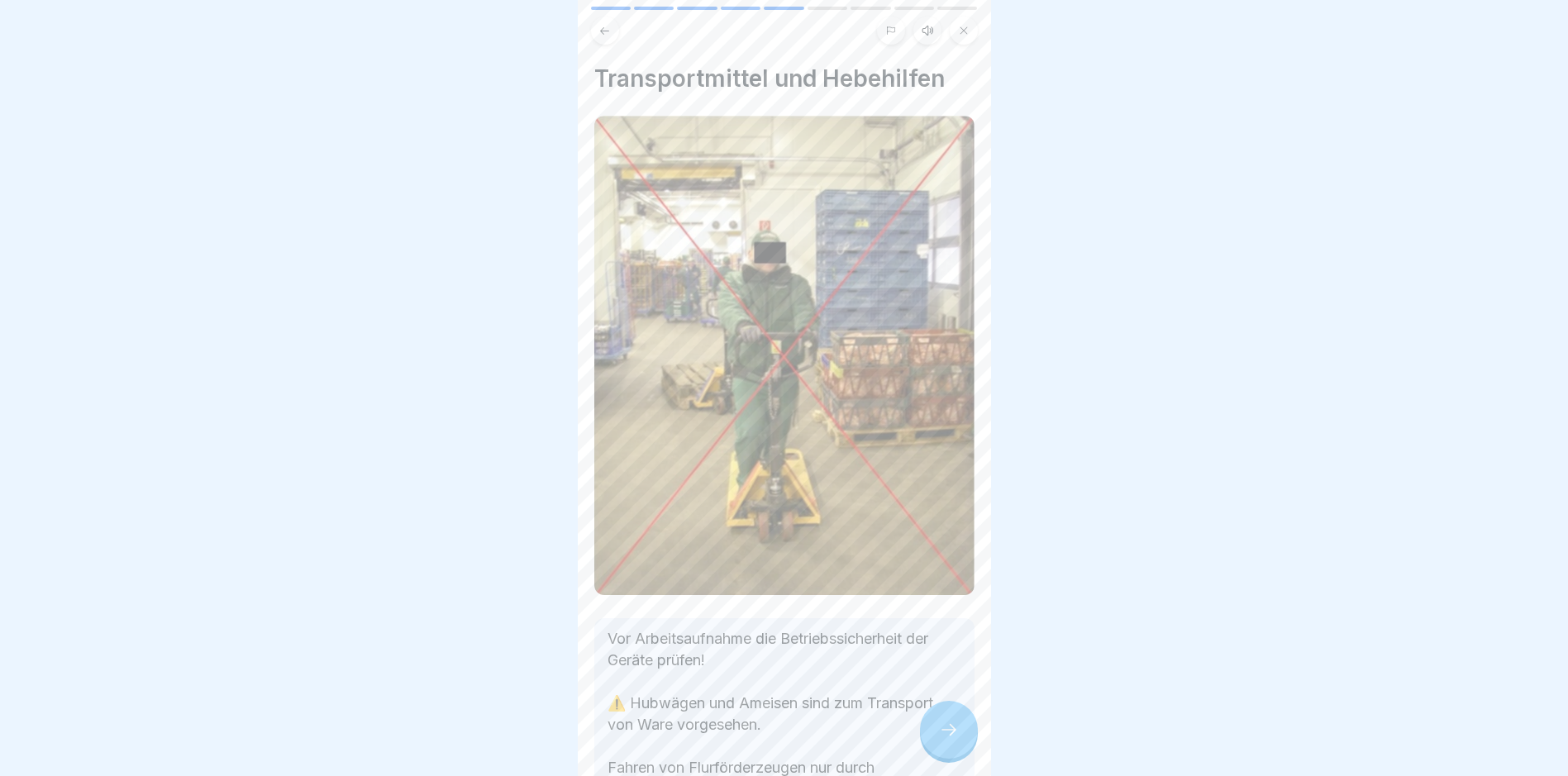
click at [952, 657] on icon at bounding box center [949, 730] width 20 height 20
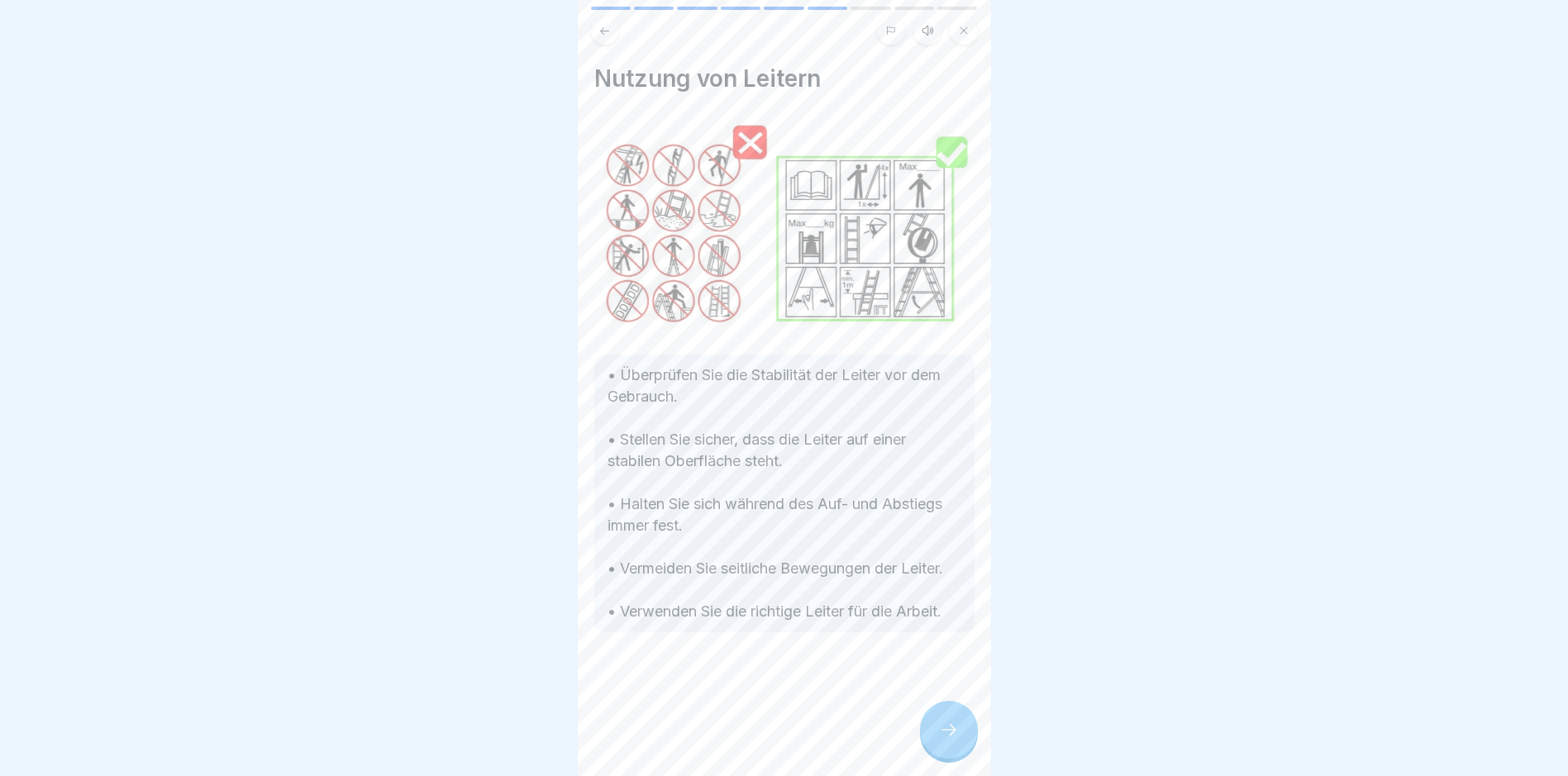
click at [952, 657] on icon at bounding box center [949, 730] width 20 height 20
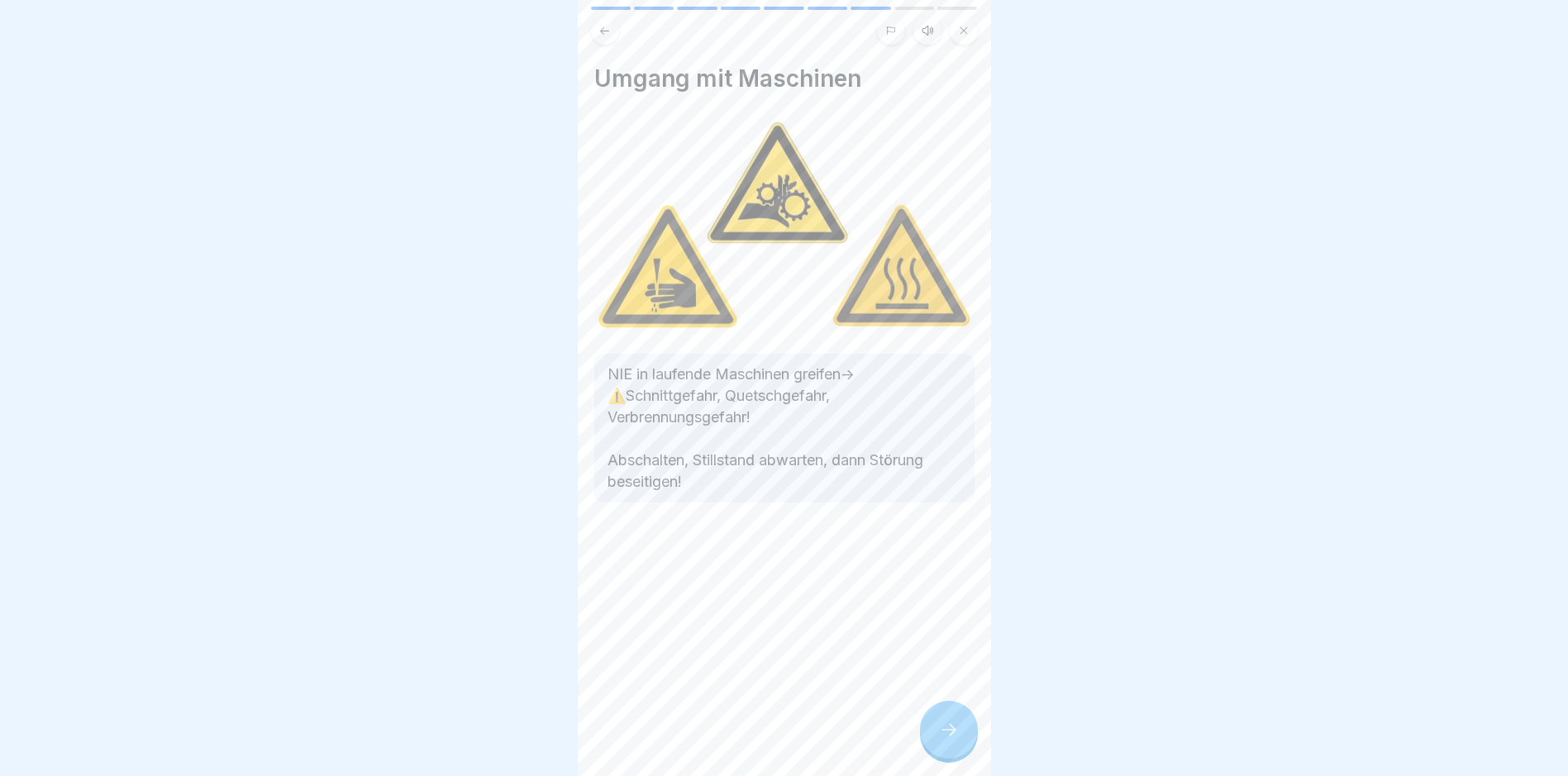
click at [953, 657] on icon at bounding box center [949, 730] width 20 height 20
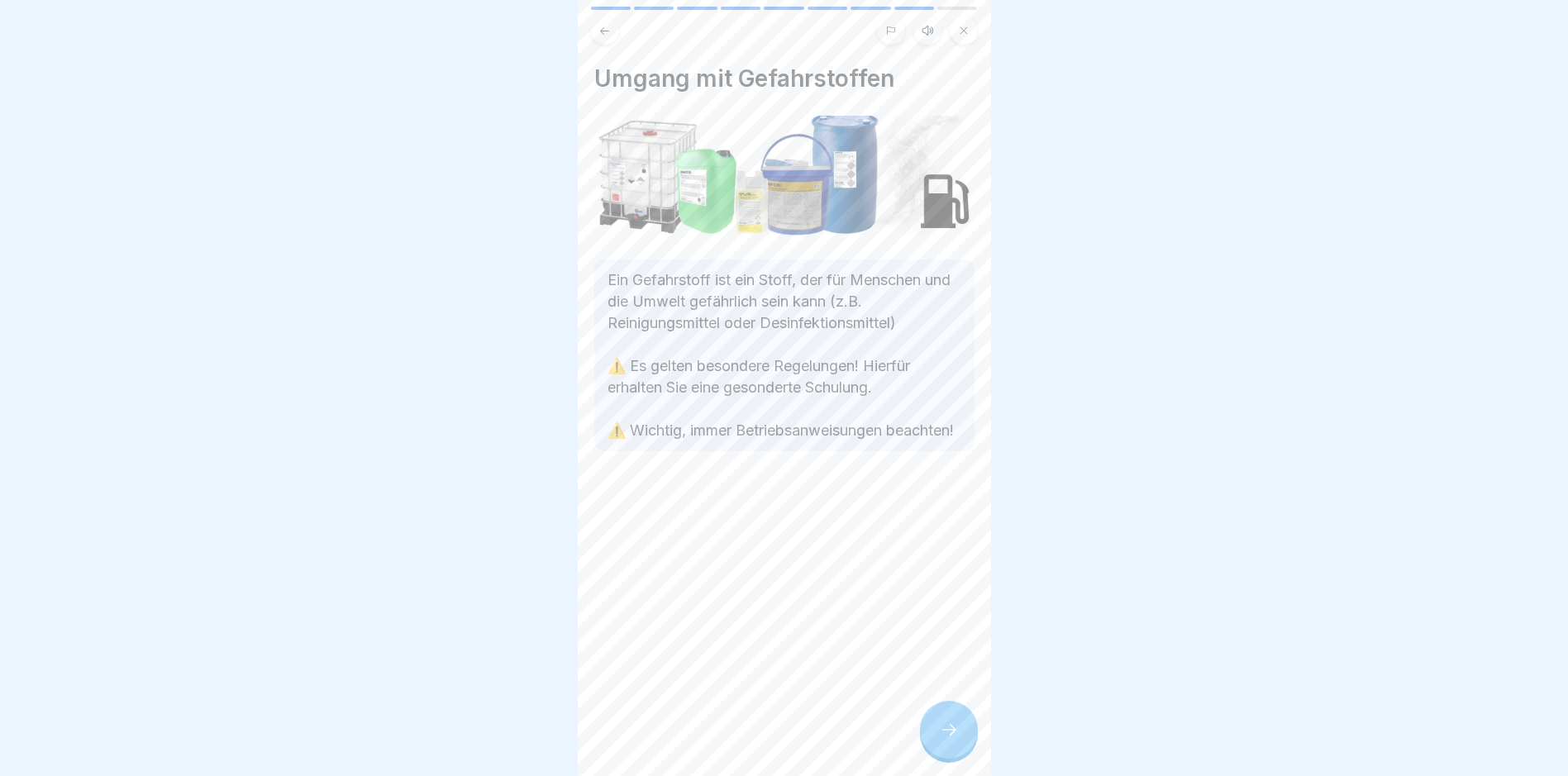
click at [953, 657] on icon at bounding box center [949, 730] width 20 height 20
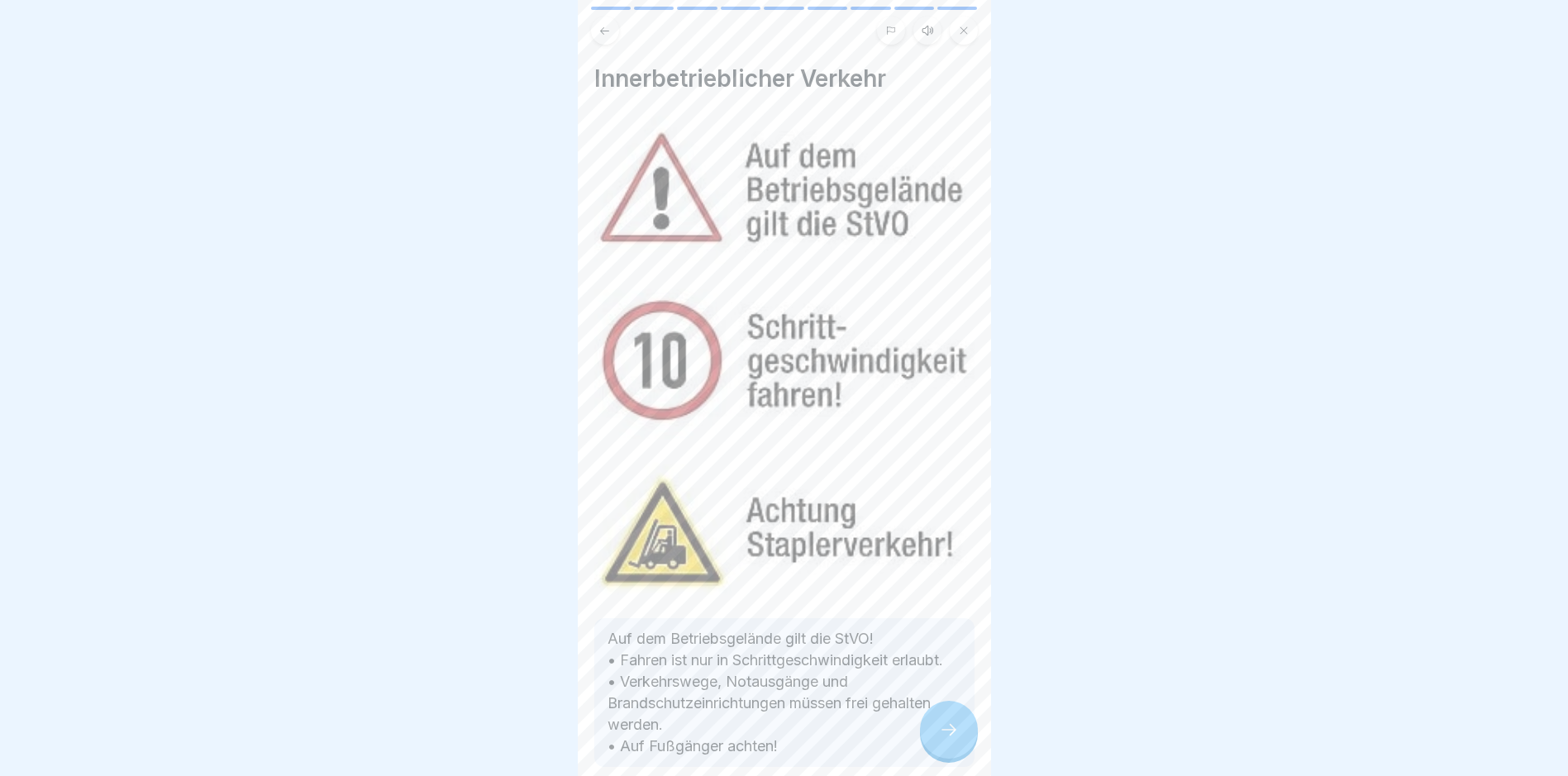
click at [953, 657] on icon at bounding box center [949, 730] width 20 height 20
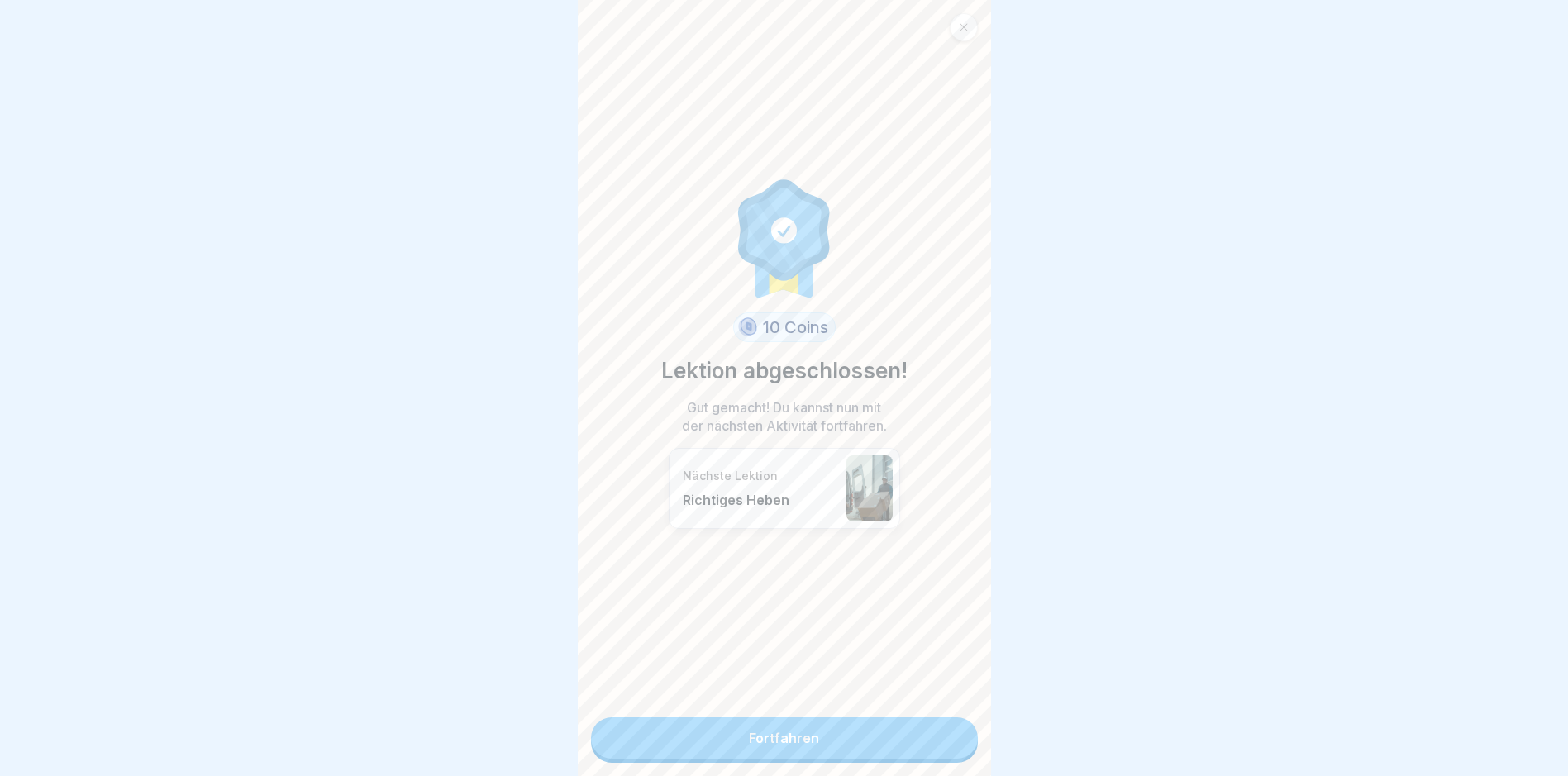
click at [930, 657] on link "Fortfahren" at bounding box center [784, 737] width 387 height 41
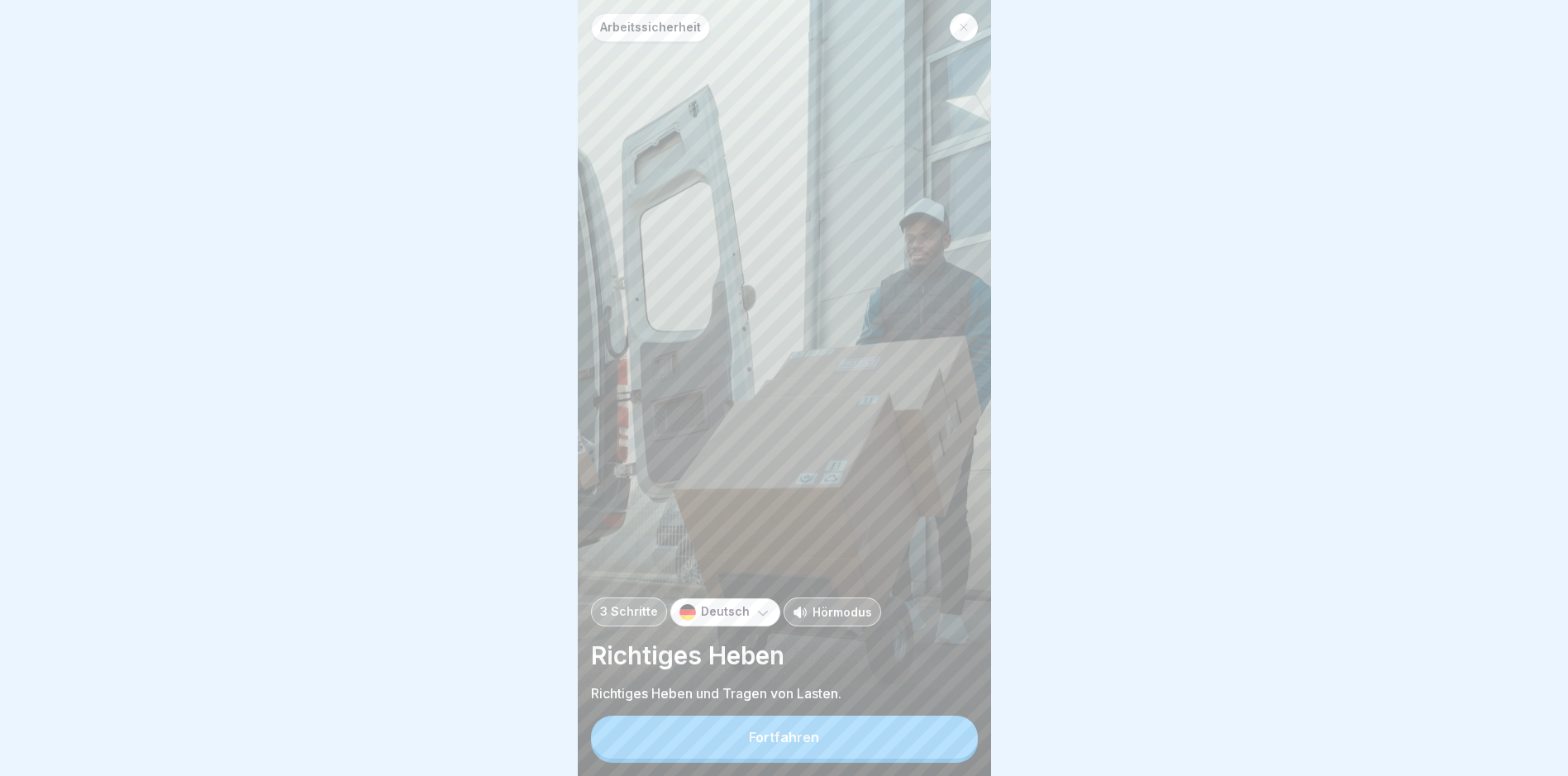
click at [928, 657] on button "Fortfahren" at bounding box center [784, 736] width 387 height 43
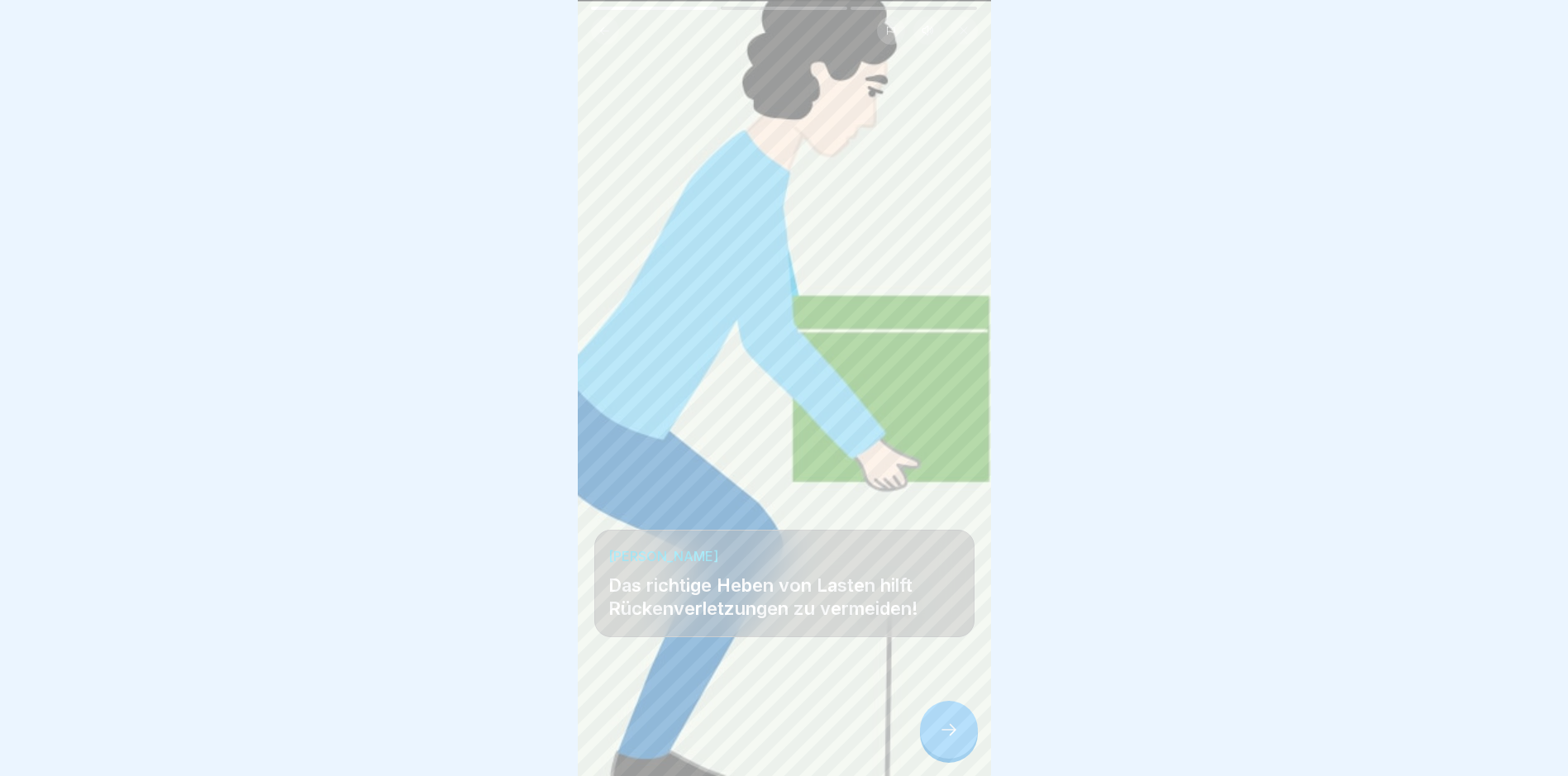
click at [939, 657] on icon at bounding box center [949, 730] width 20 height 20
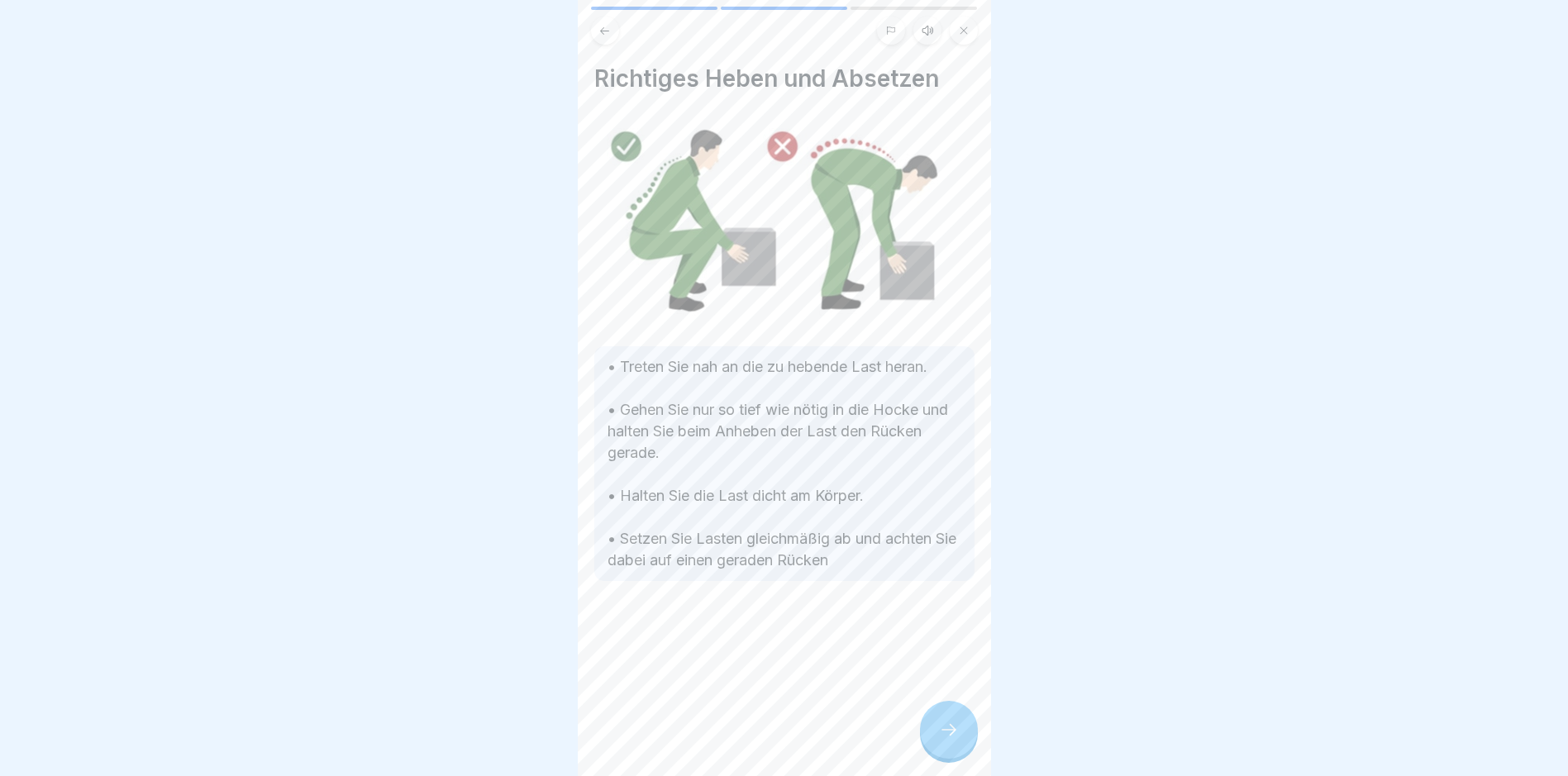
click at [940, 657] on icon at bounding box center [949, 730] width 20 height 20
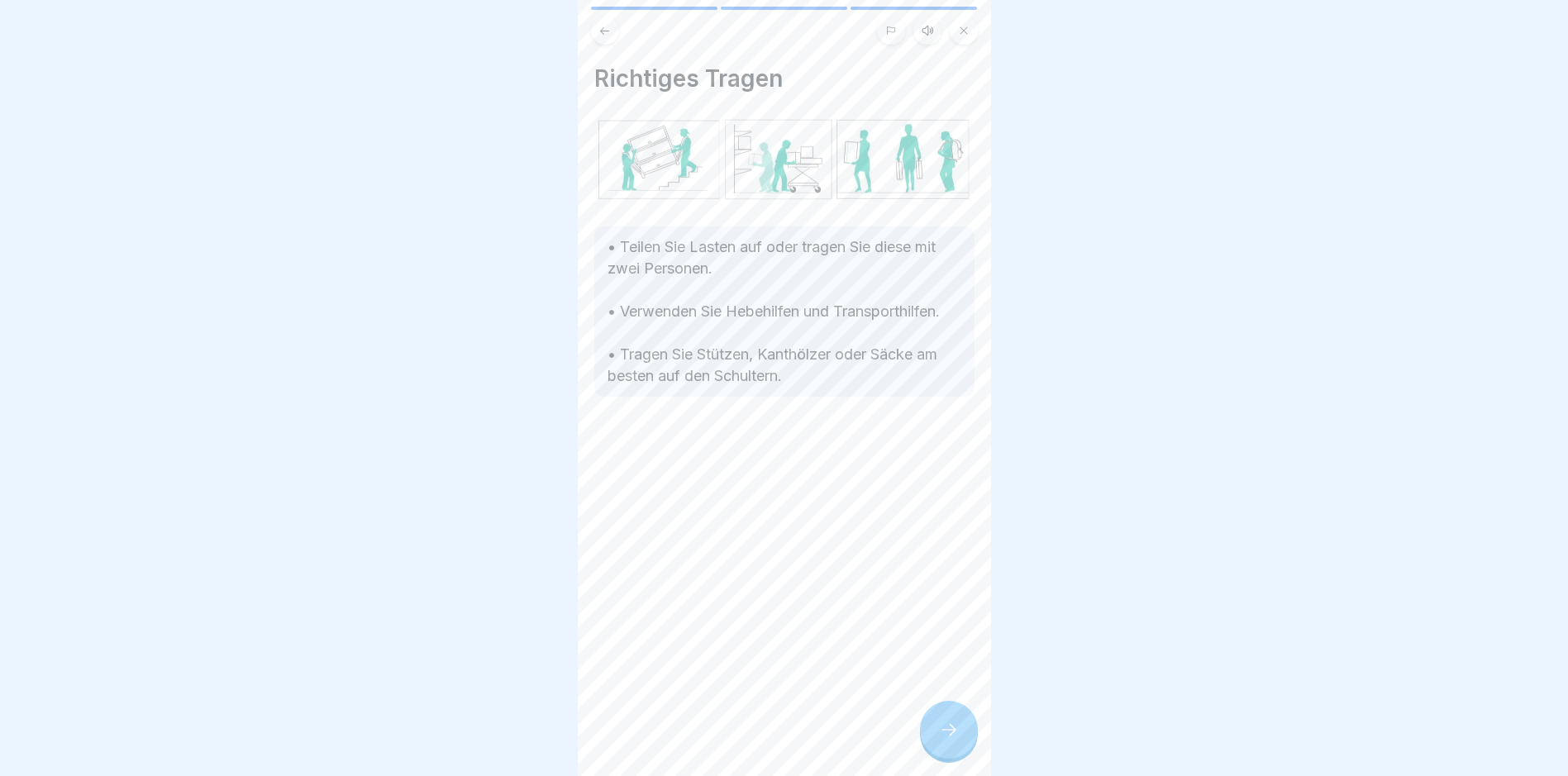
click at [941, 657] on icon at bounding box center [949, 730] width 20 height 20
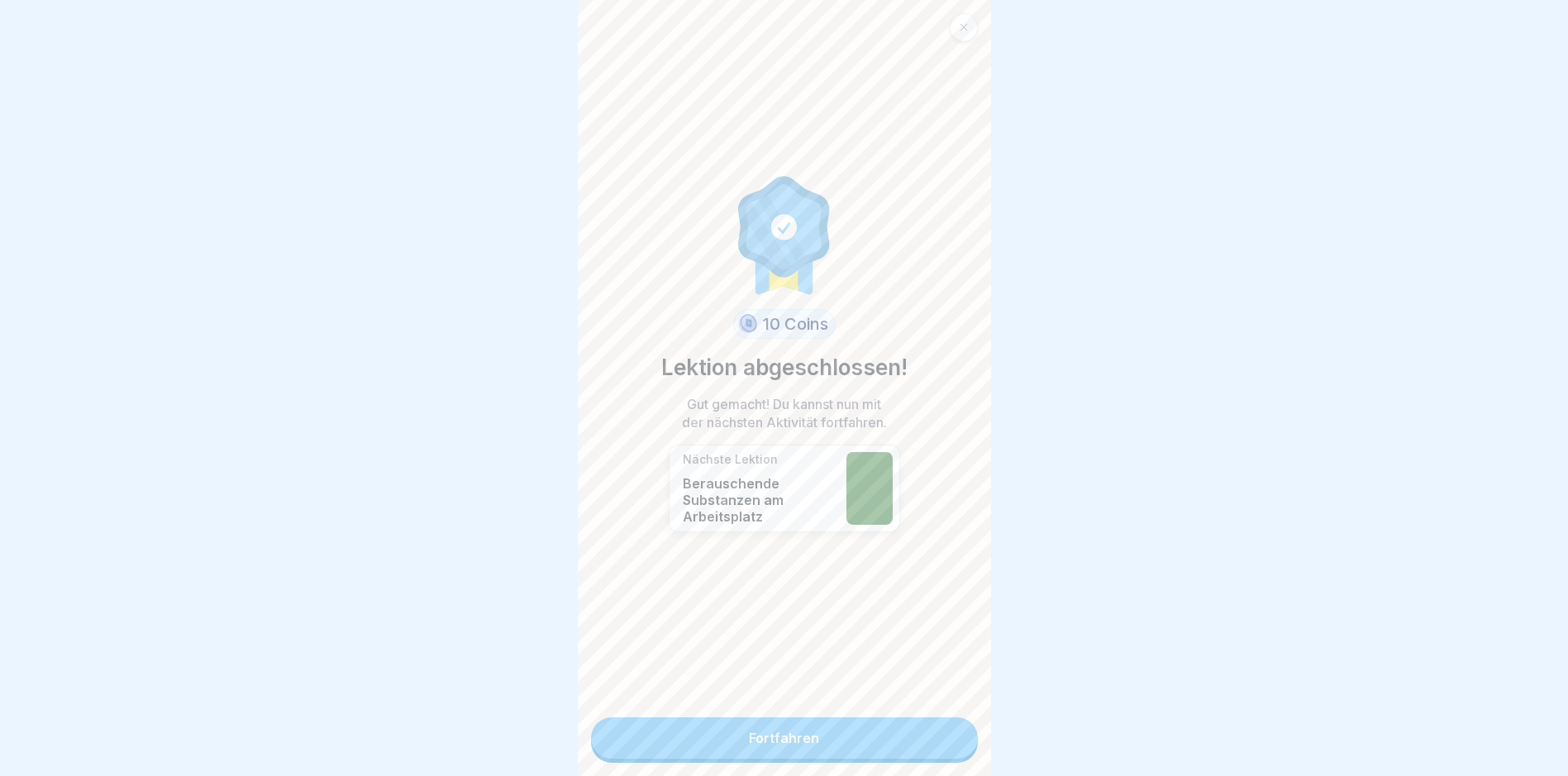
click at [941, 657] on link "Fortfahren" at bounding box center [784, 737] width 387 height 41
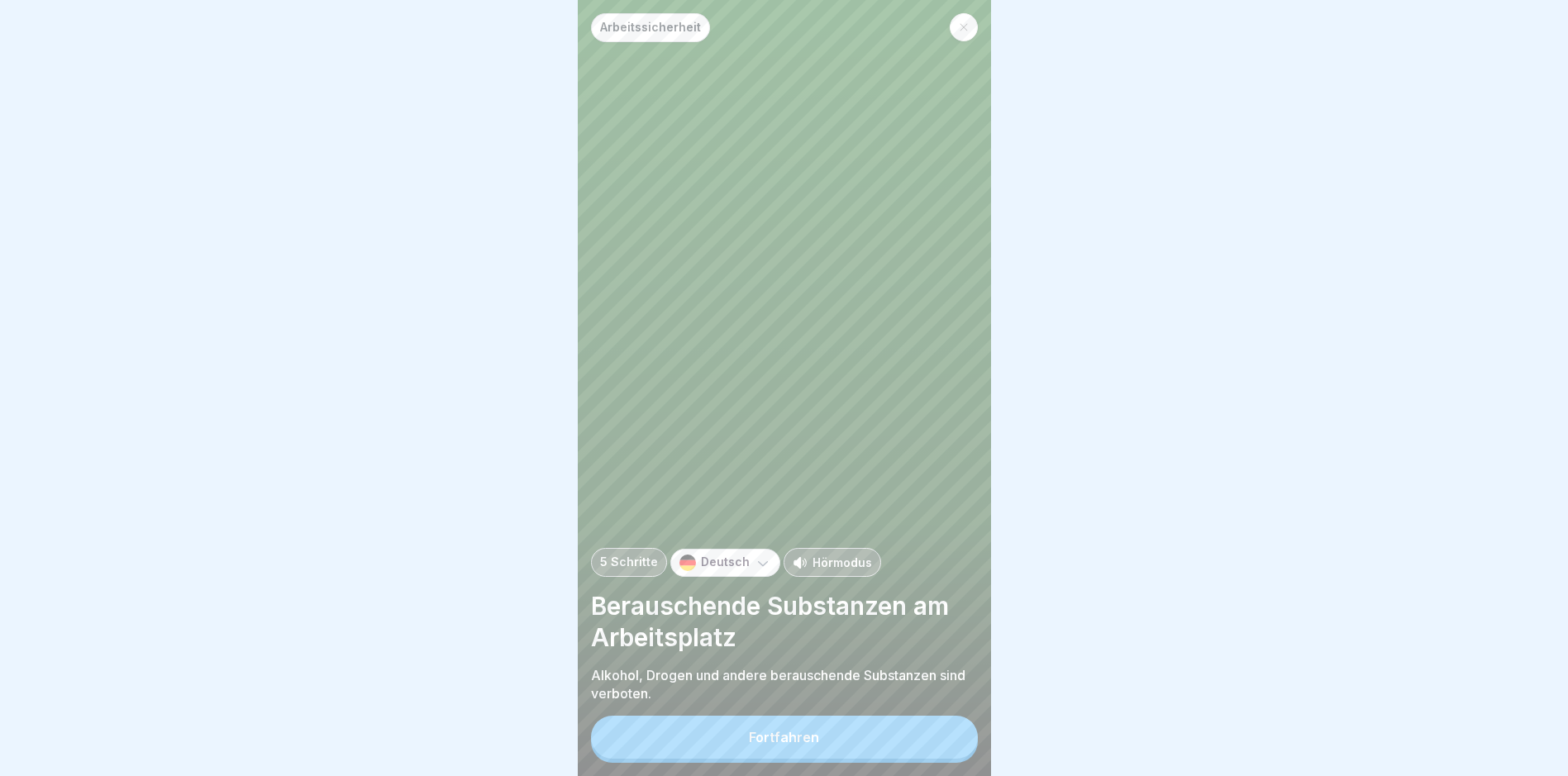
click at [935, 657] on button "Fortfahren" at bounding box center [784, 736] width 387 height 43
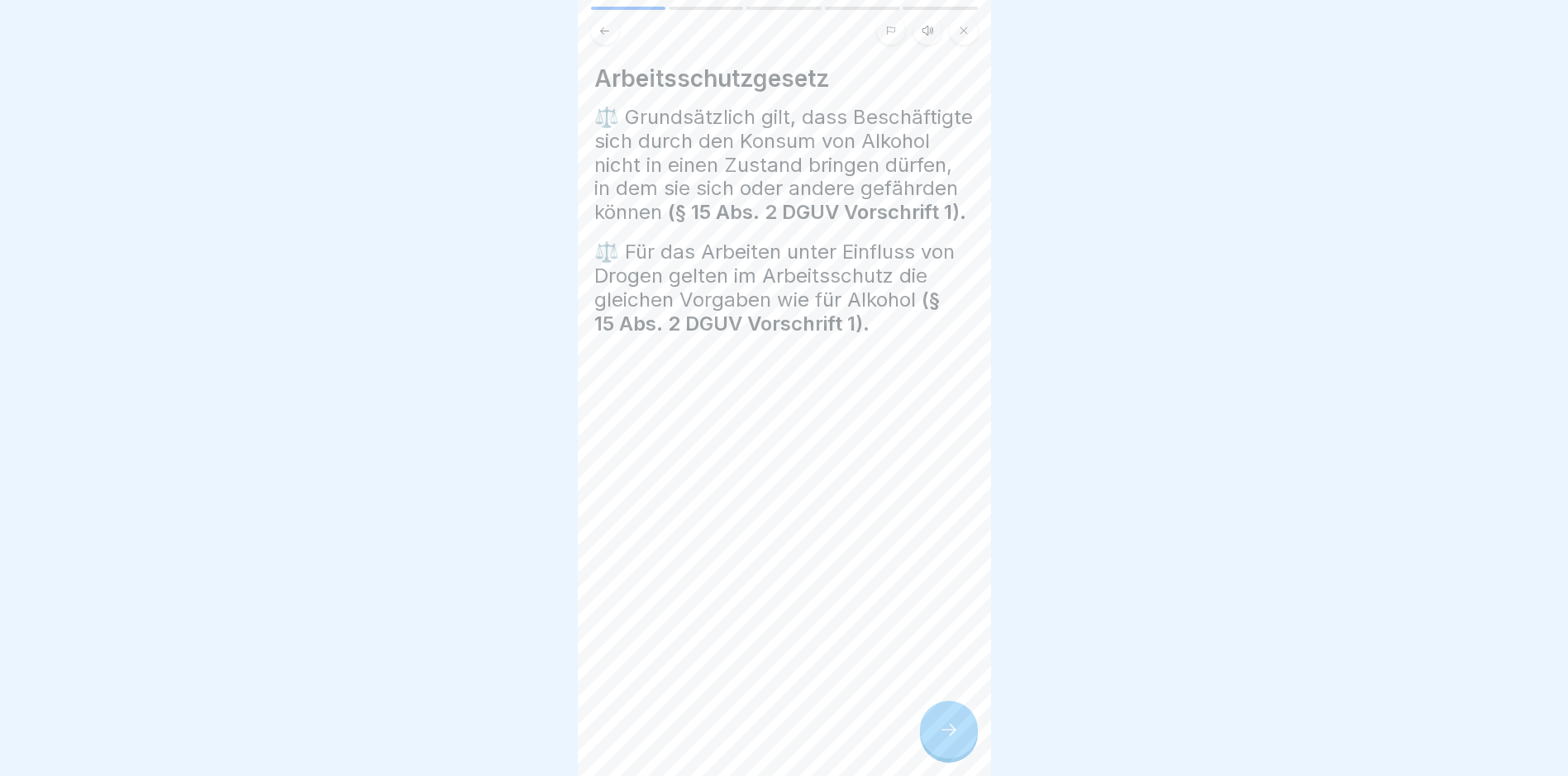
click at [948, 657] on icon at bounding box center [949, 730] width 20 height 20
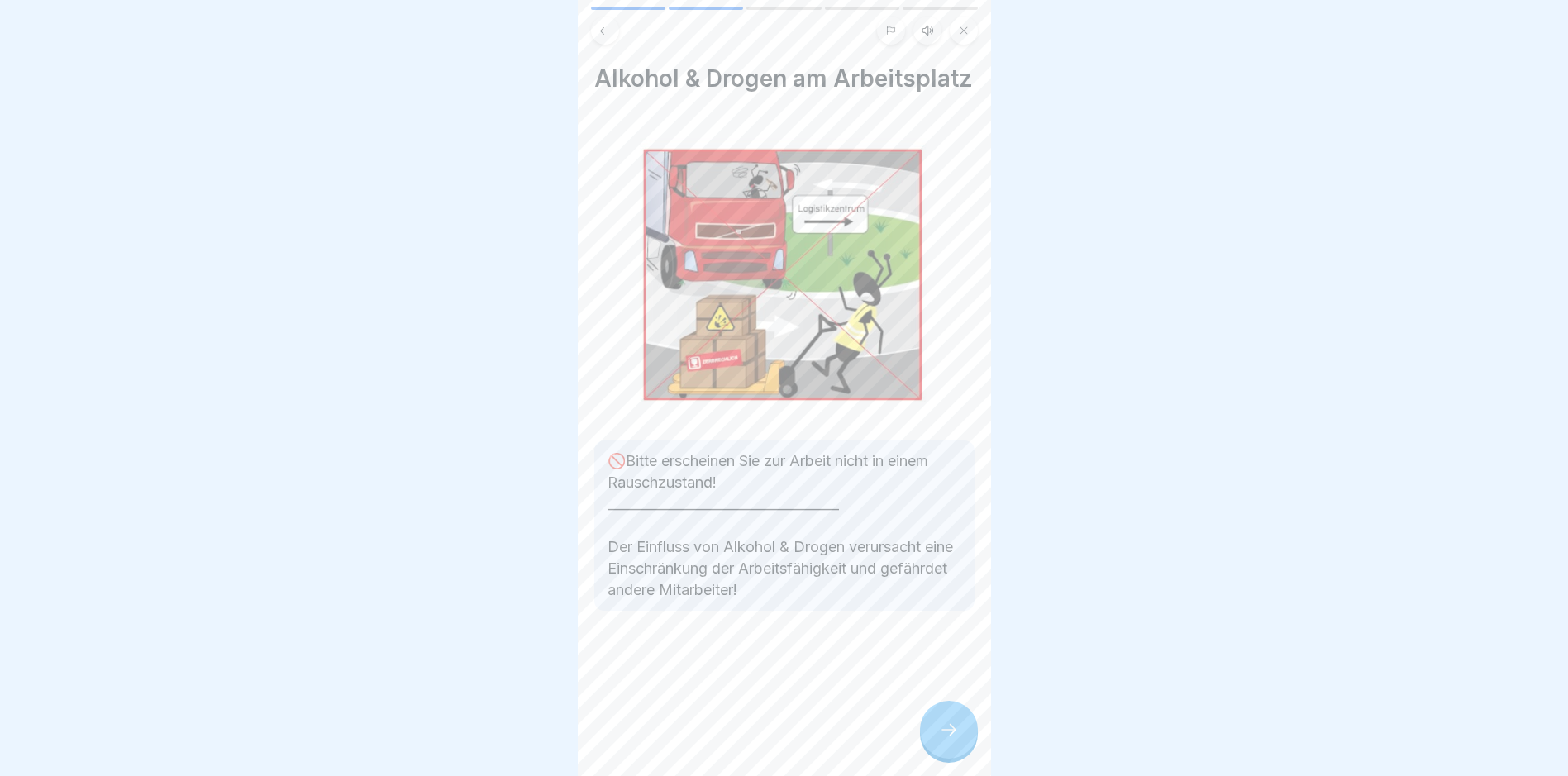
click at [949, 657] on icon at bounding box center [949, 730] width 20 height 20
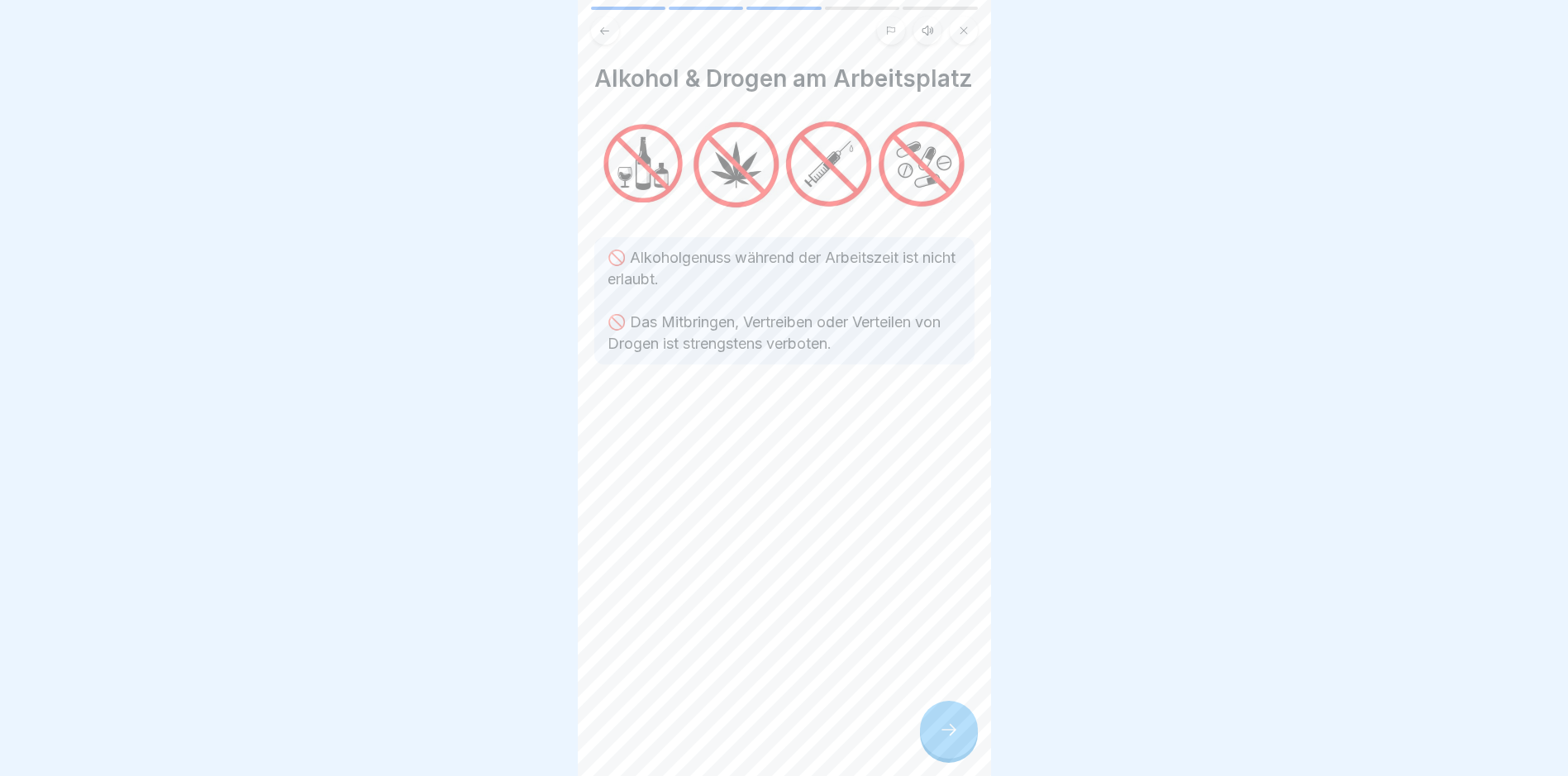
click at [949, 657] on icon at bounding box center [949, 730] width 20 height 20
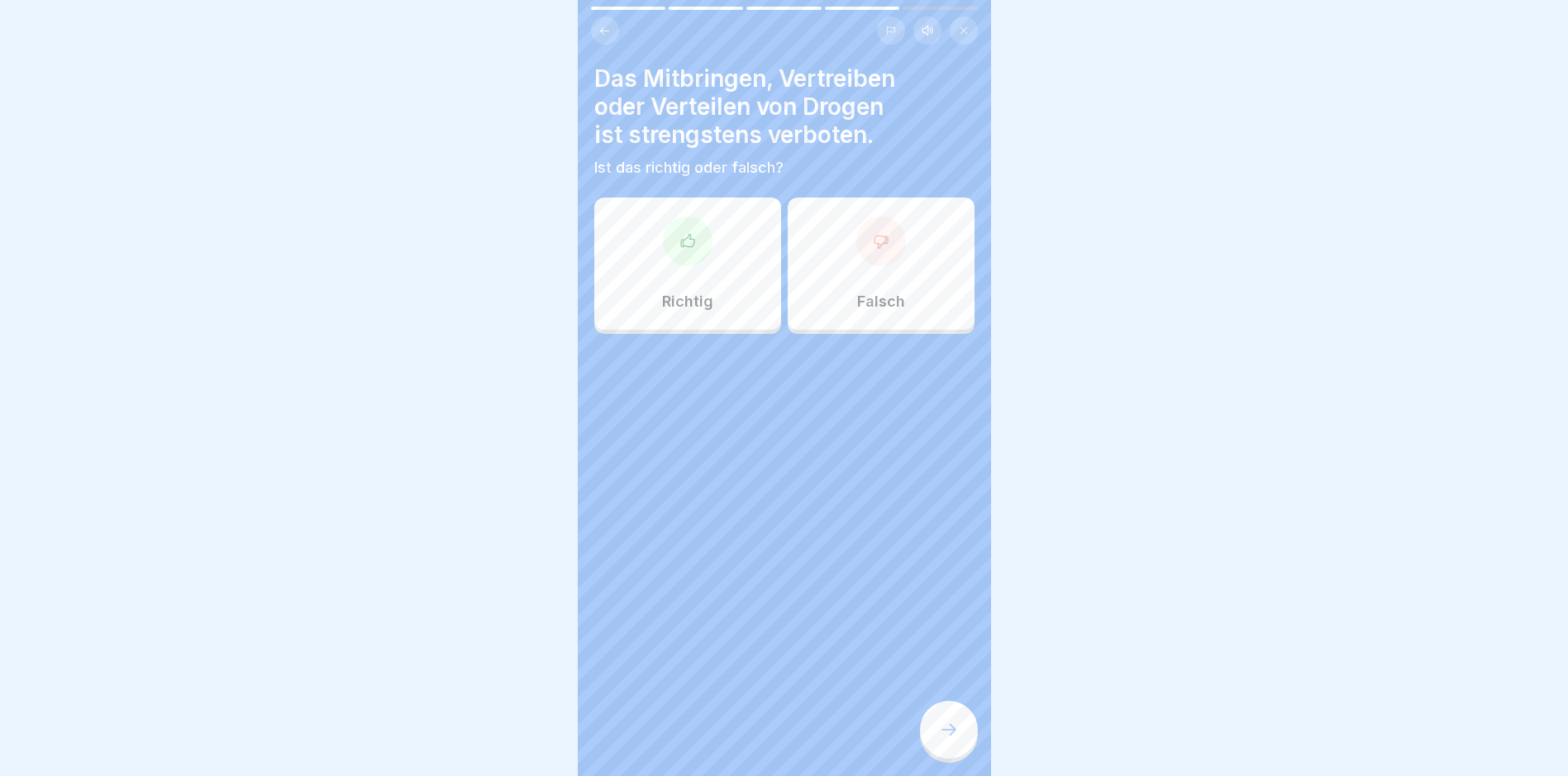
click at [704, 264] on div "Richtig" at bounding box center [688, 263] width 187 height 132
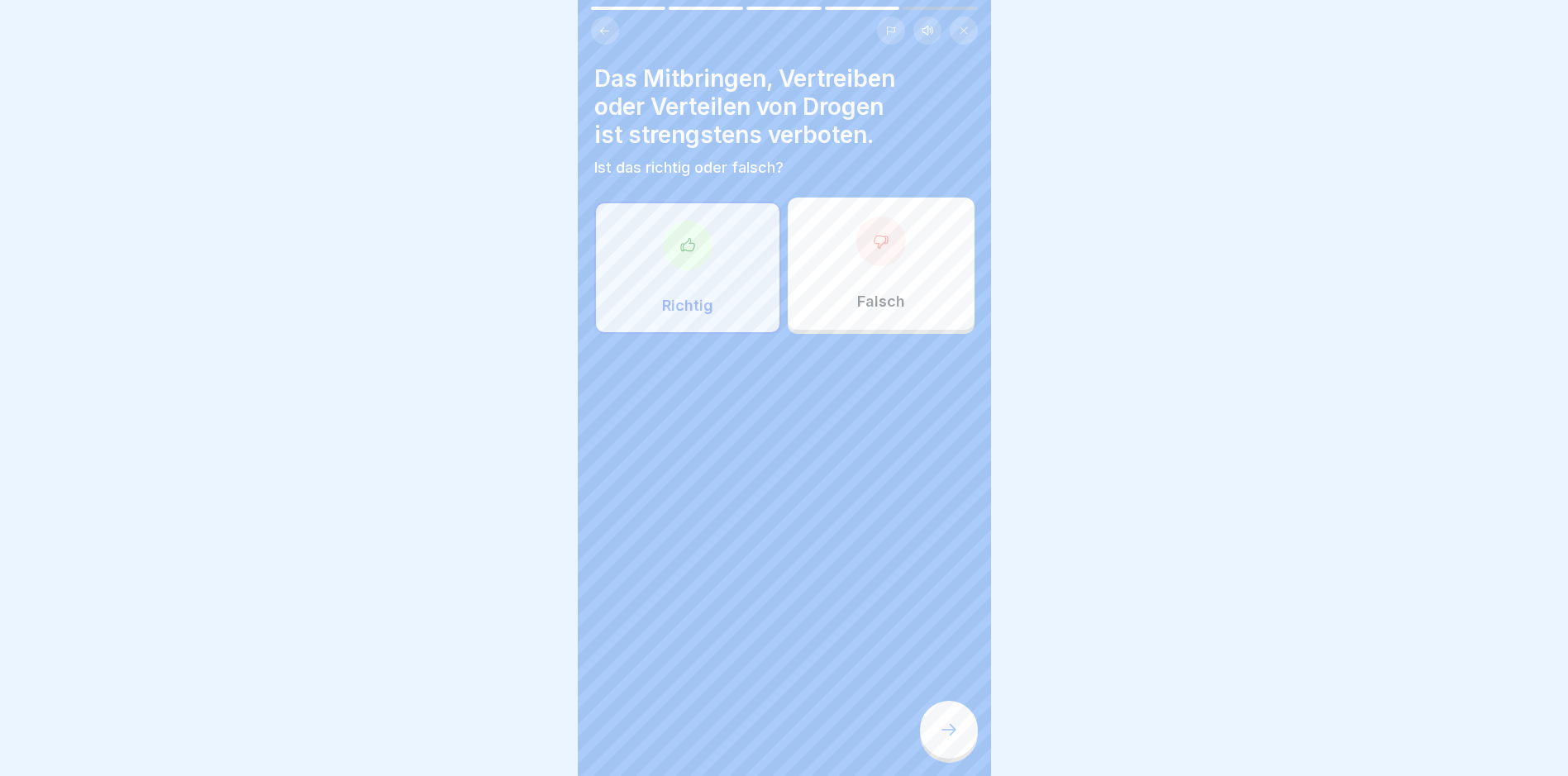
click at [945, 657] on icon at bounding box center [949, 730] width 20 height 20
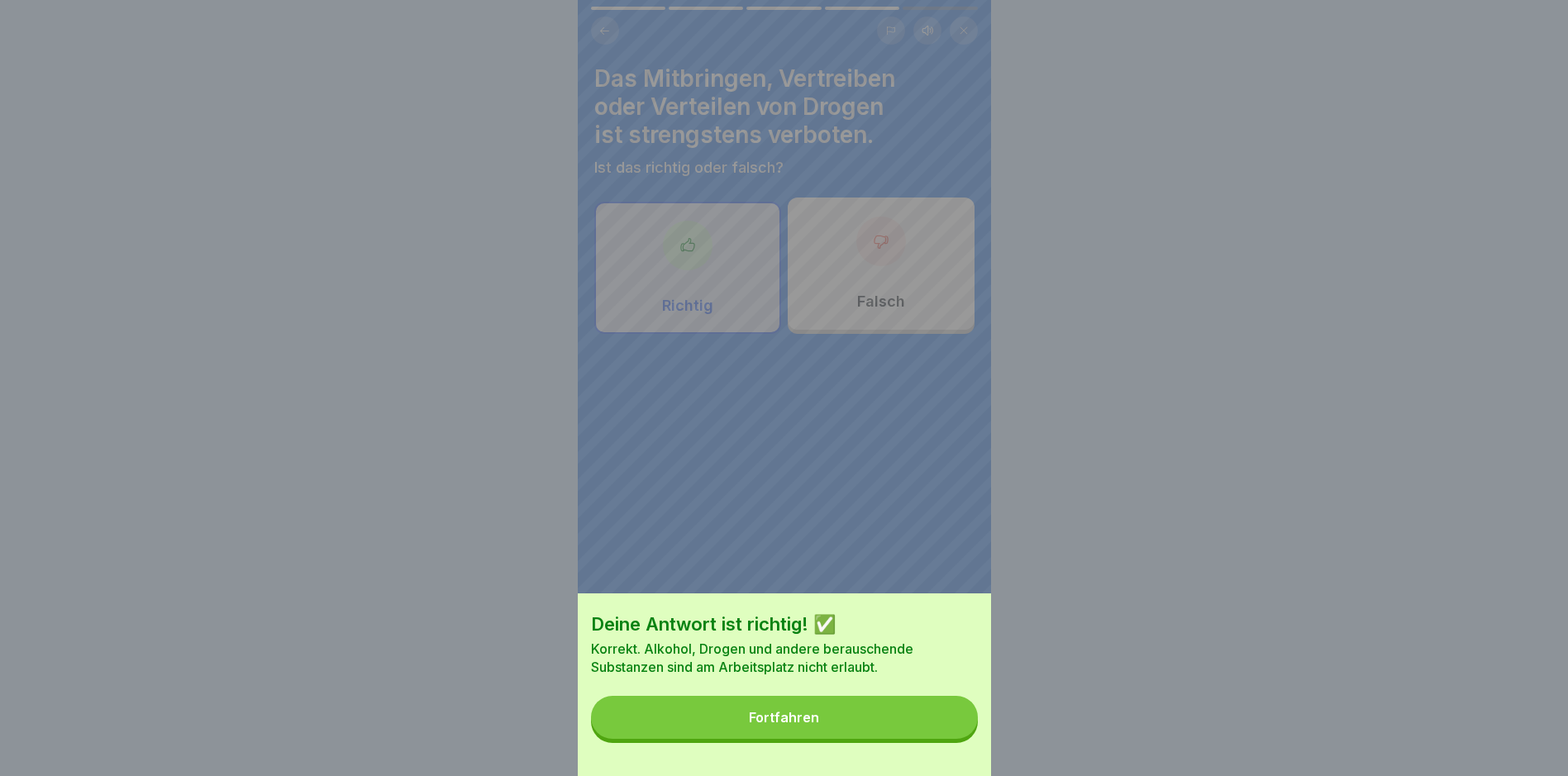
click at [924, 657] on button "Fortfahren" at bounding box center [784, 717] width 387 height 43
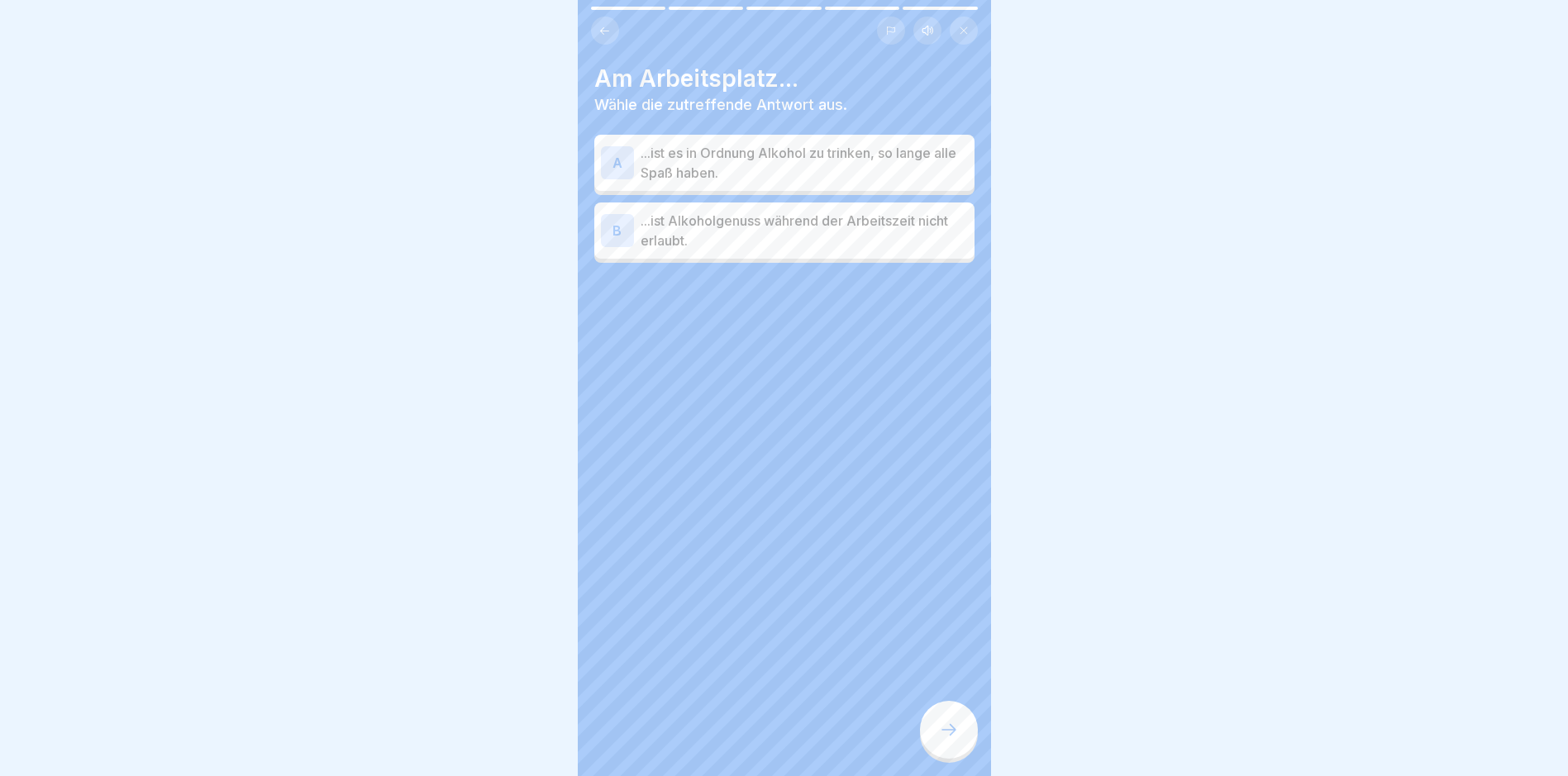
click at [725, 231] on p "...ist Alkoholgenuss während der Arbeitszeit nicht erlaubt." at bounding box center [804, 230] width 328 height 40
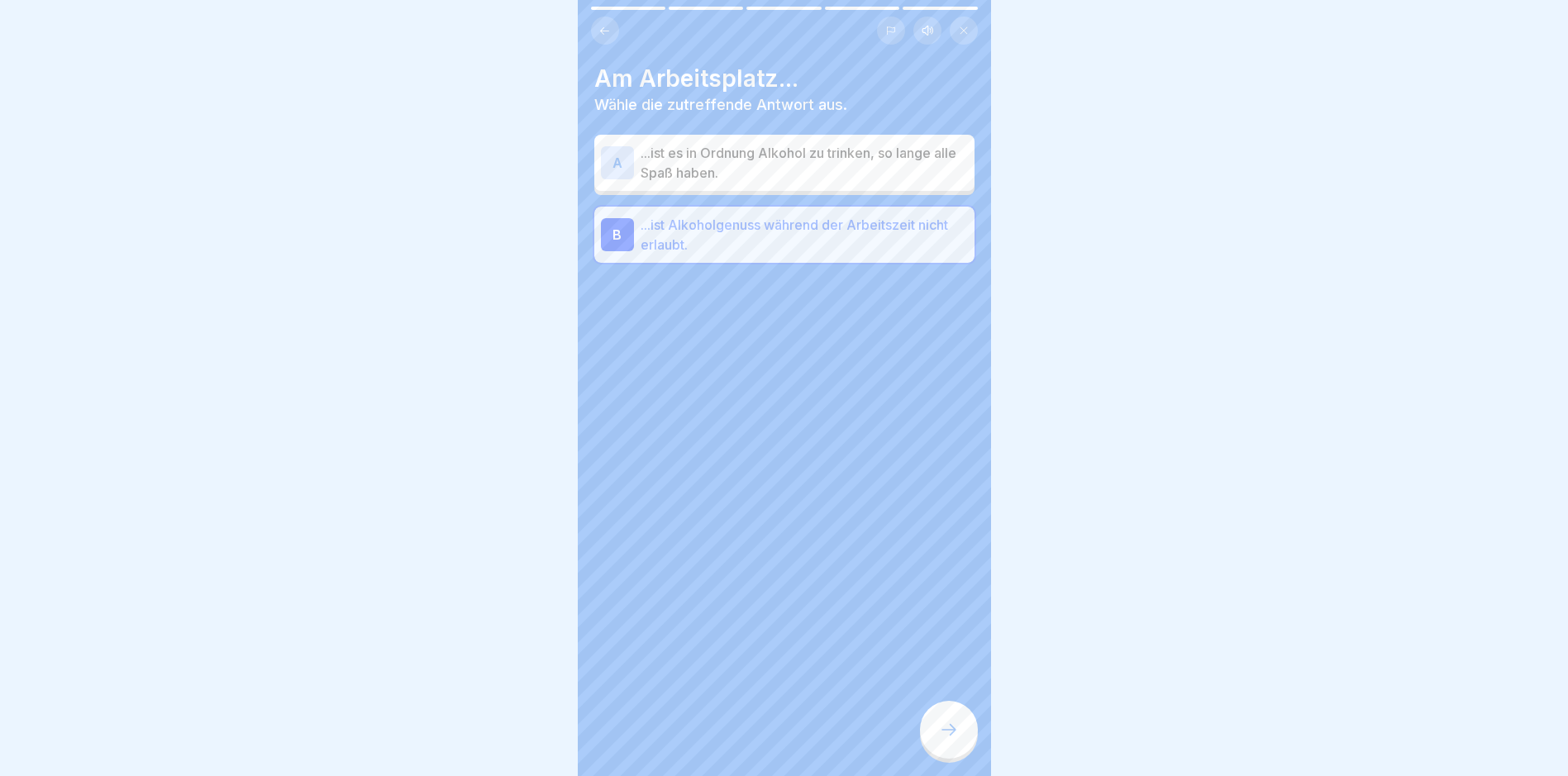
click at [947, 657] on icon at bounding box center [949, 730] width 20 height 20
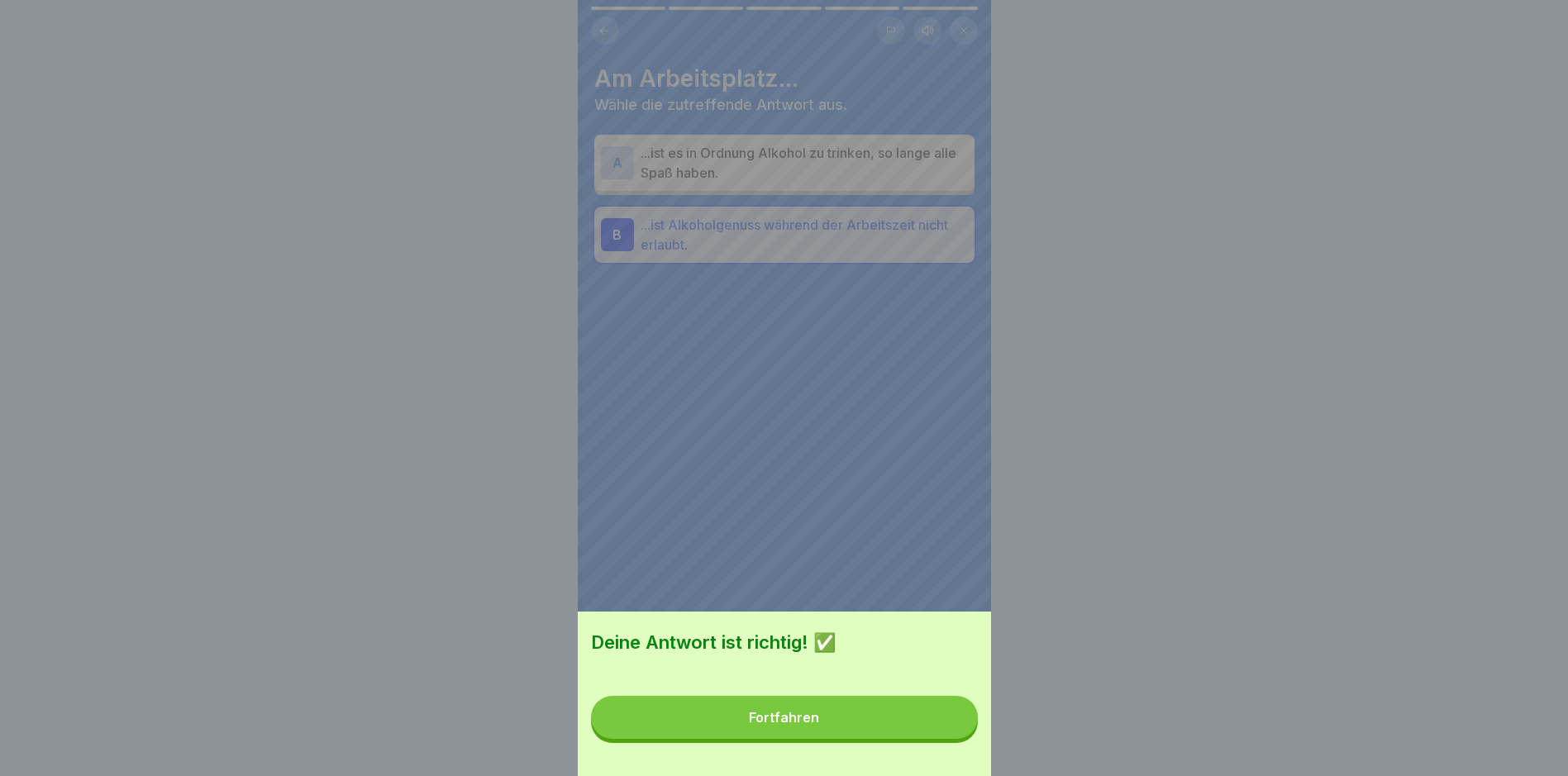
click at [921, 657] on button "Fortfahren" at bounding box center [784, 717] width 387 height 43
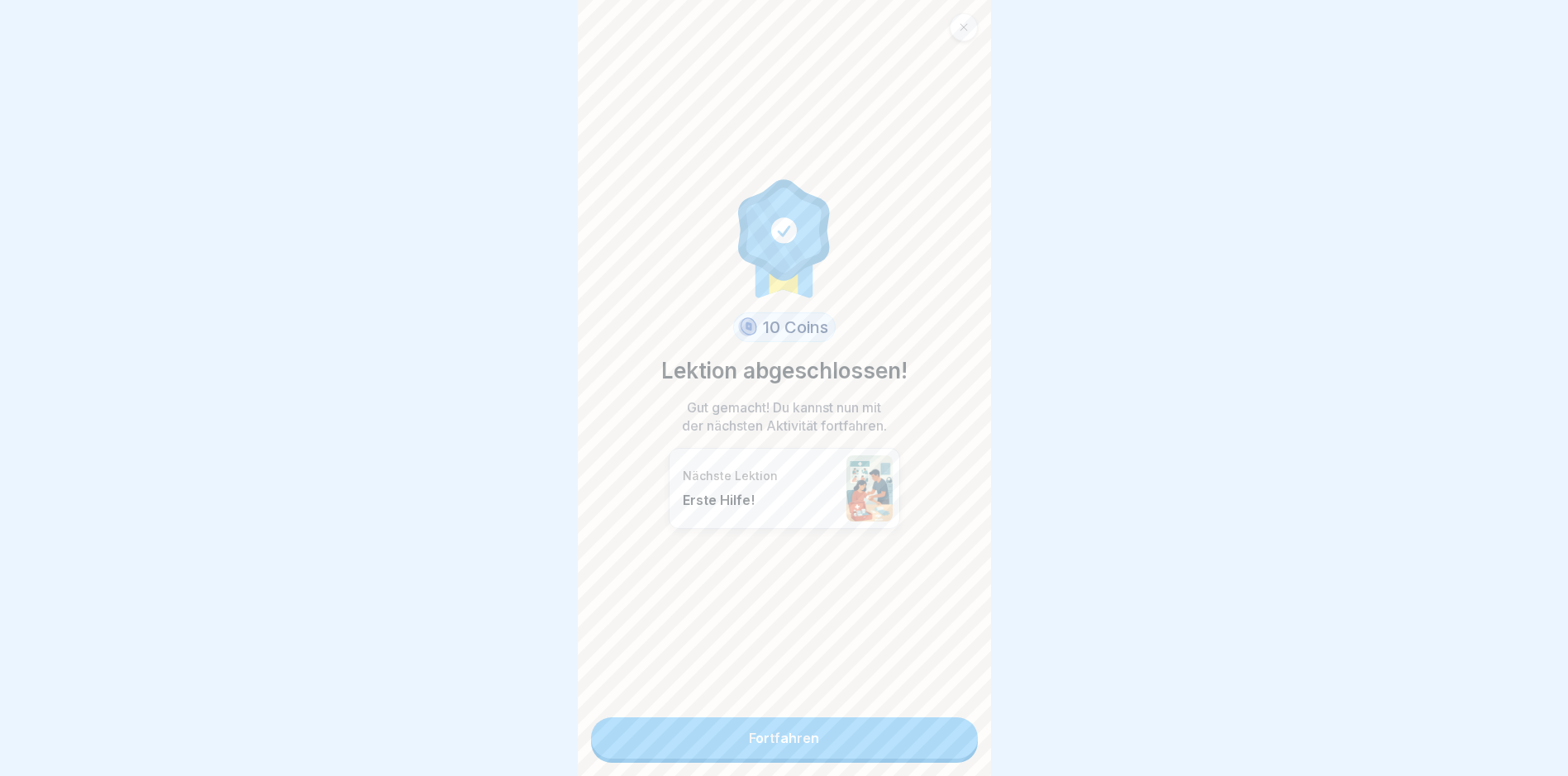
click at [909, 657] on link "Fortfahren" at bounding box center [784, 737] width 387 height 41
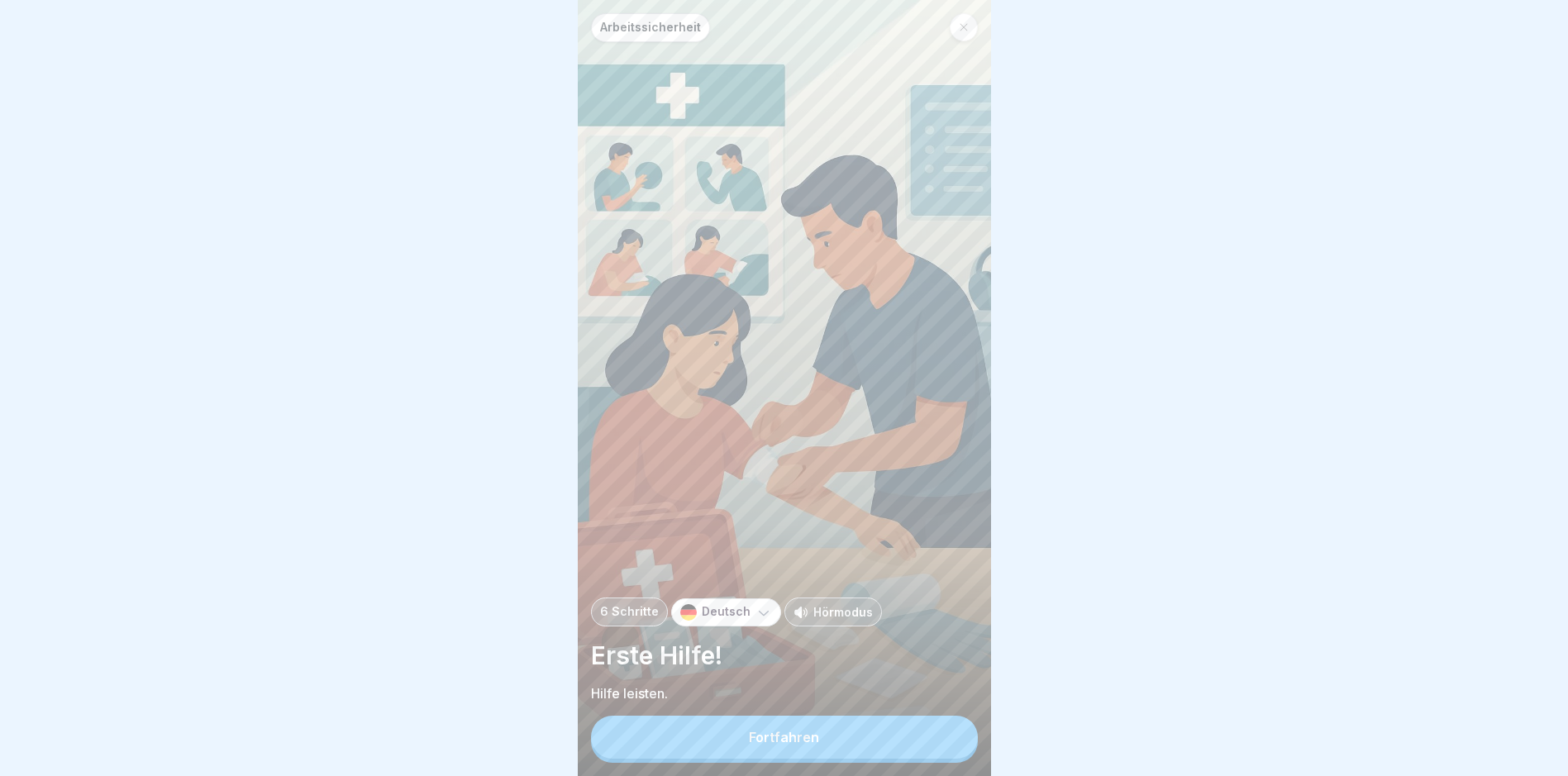
click at [888, 657] on button "Fortfahren" at bounding box center [784, 736] width 387 height 43
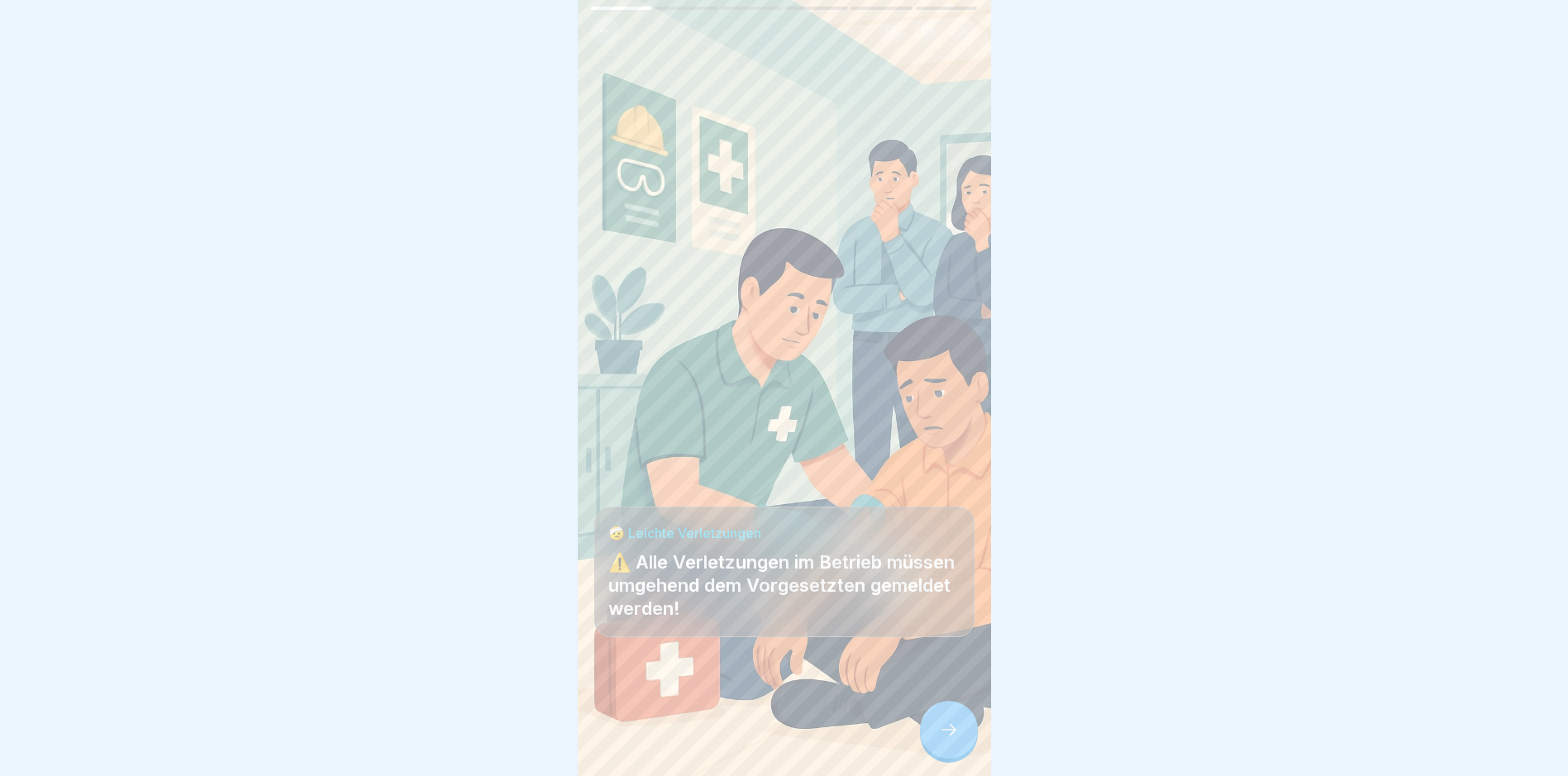
click at [949, 657] on icon at bounding box center [949, 730] width 20 height 20
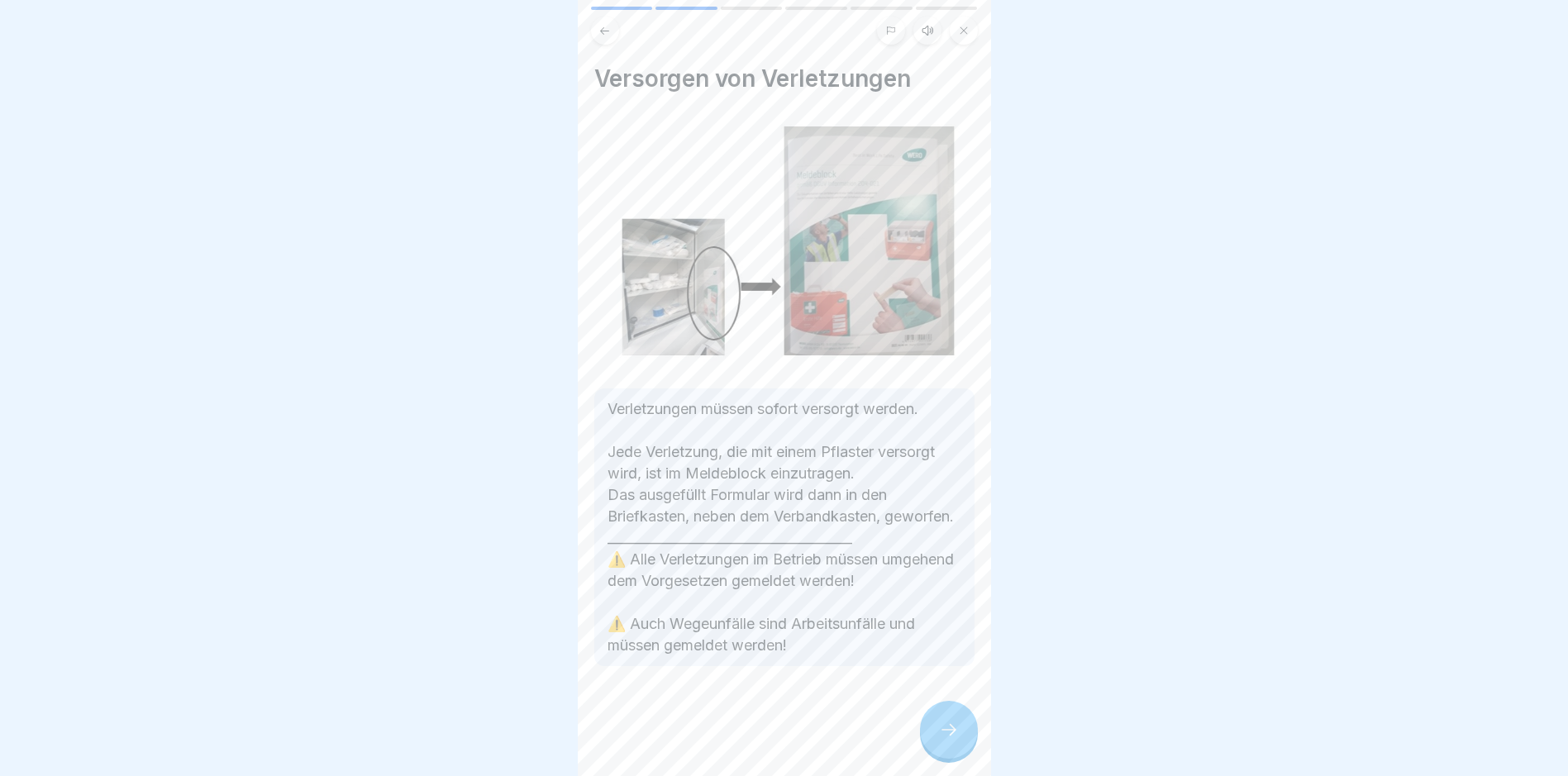
click at [949, 657] on icon at bounding box center [949, 730] width 20 height 20
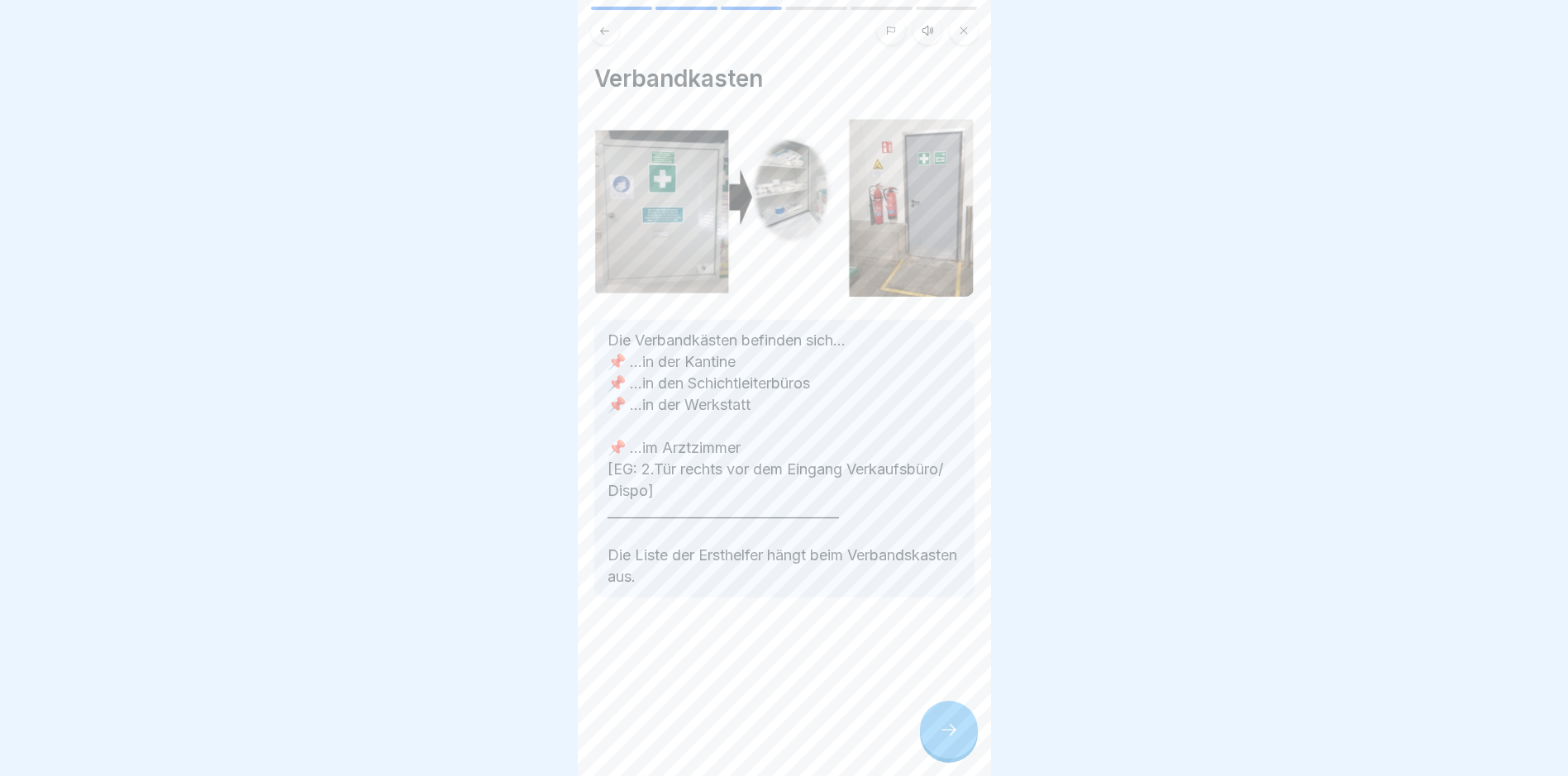
click at [949, 657] on icon at bounding box center [949, 730] width 20 height 20
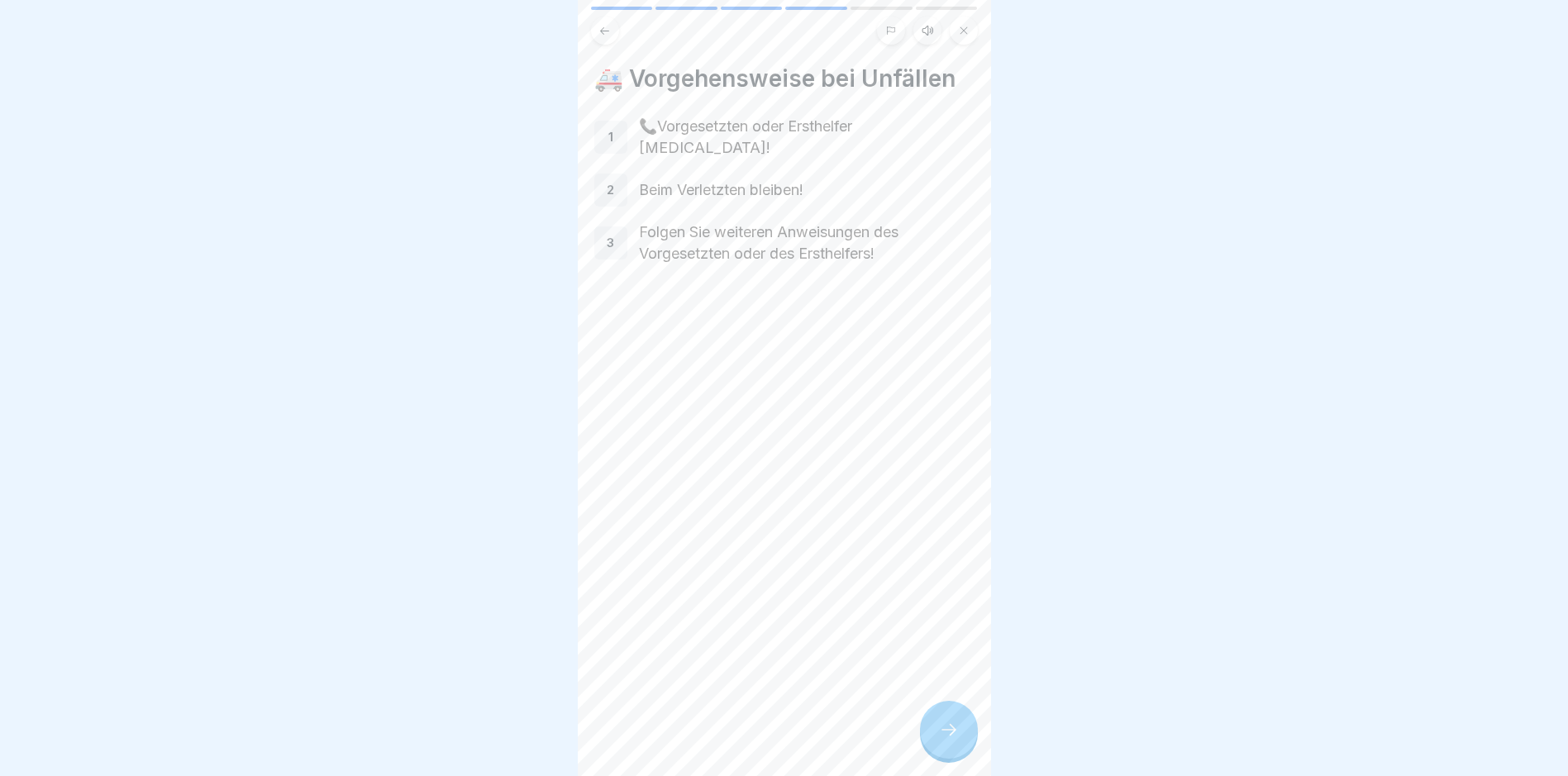
click at [936, 657] on div at bounding box center [949, 730] width 58 height 58
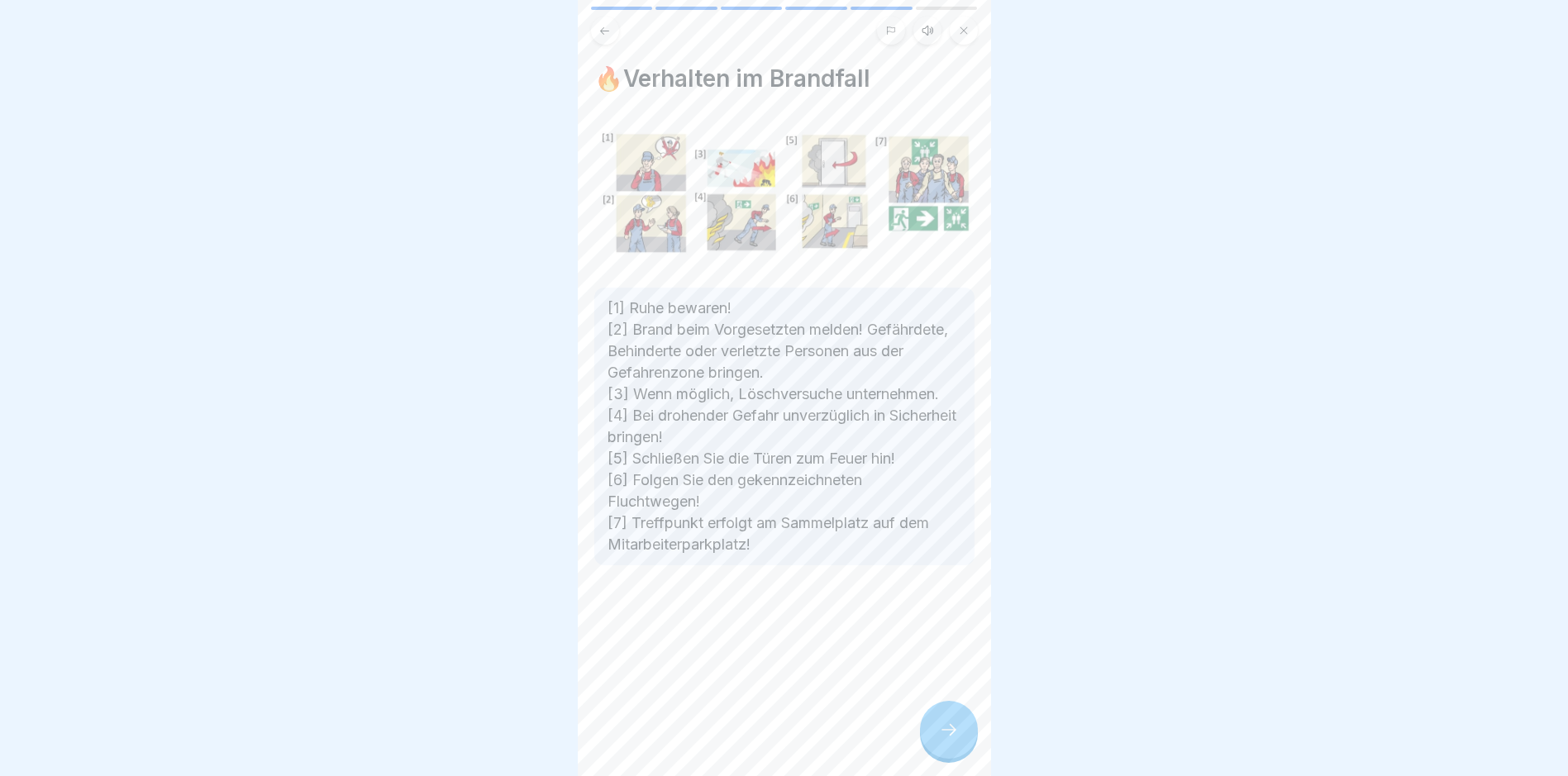
click at [941, 657] on icon at bounding box center [949, 730] width 20 height 20
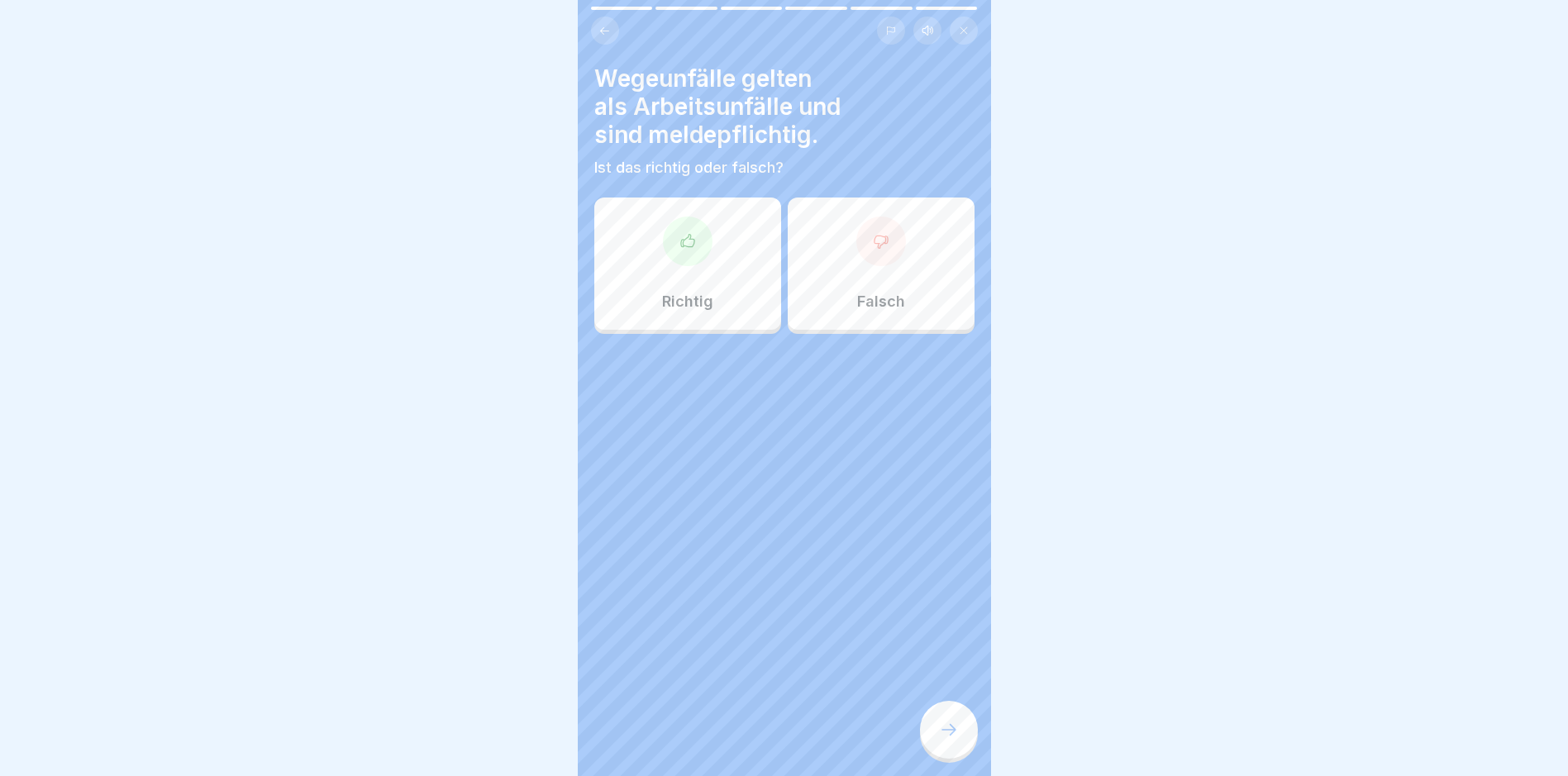
click at [705, 252] on div at bounding box center [687, 241] width 50 height 50
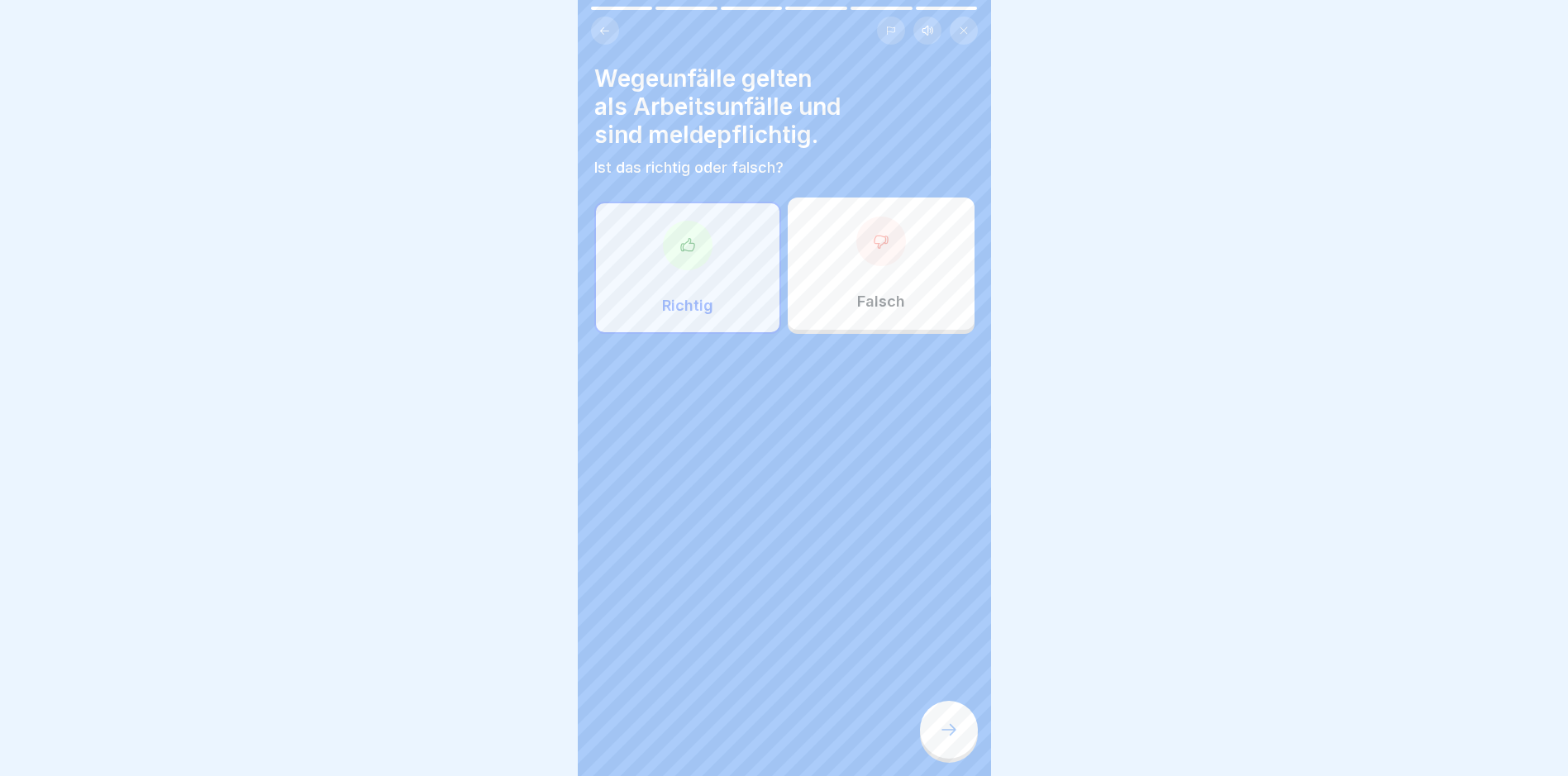
click at [965, 657] on div at bounding box center [949, 730] width 58 height 58
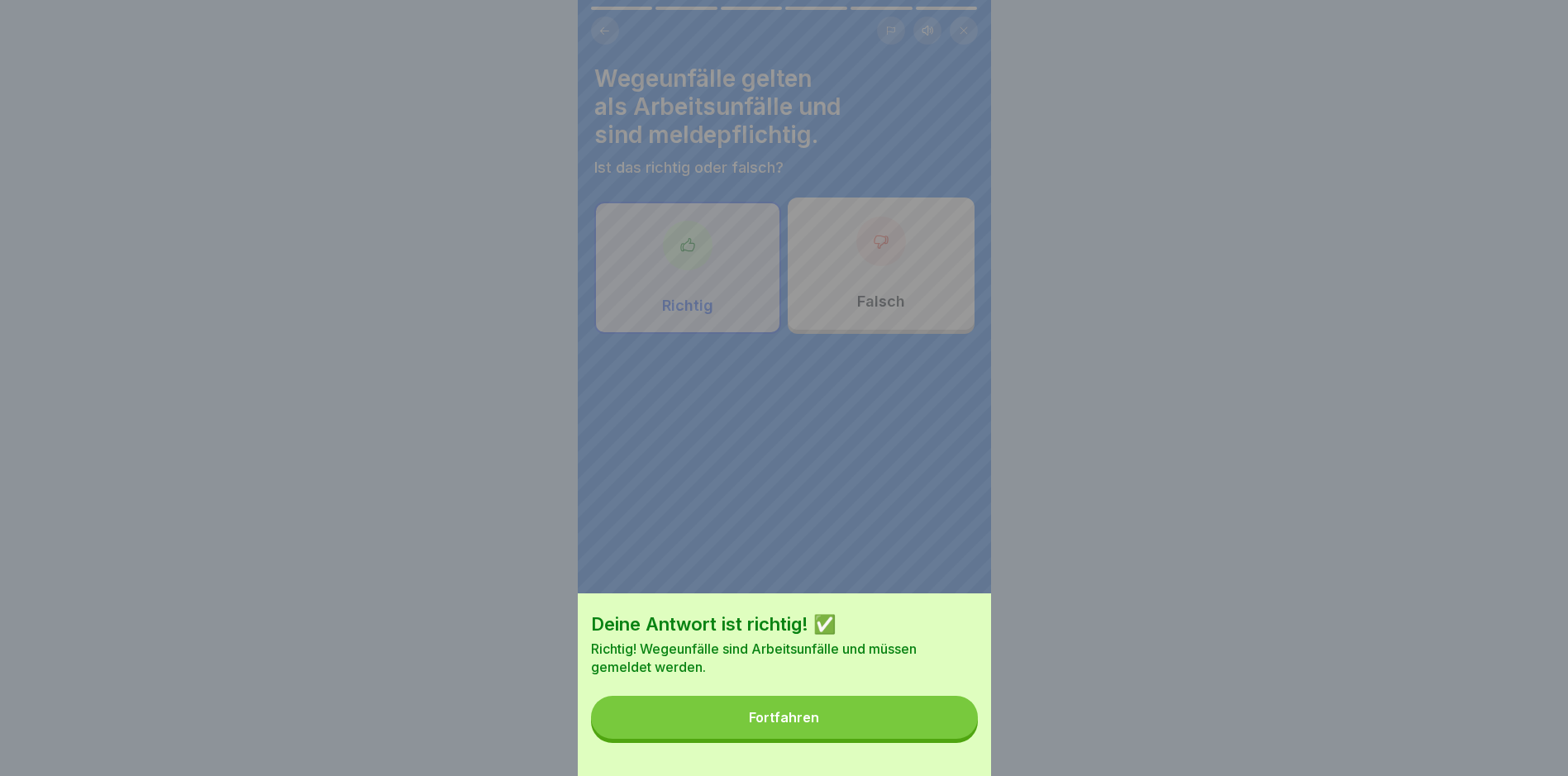
click at [932, 657] on button "Fortfahren" at bounding box center [784, 717] width 387 height 43
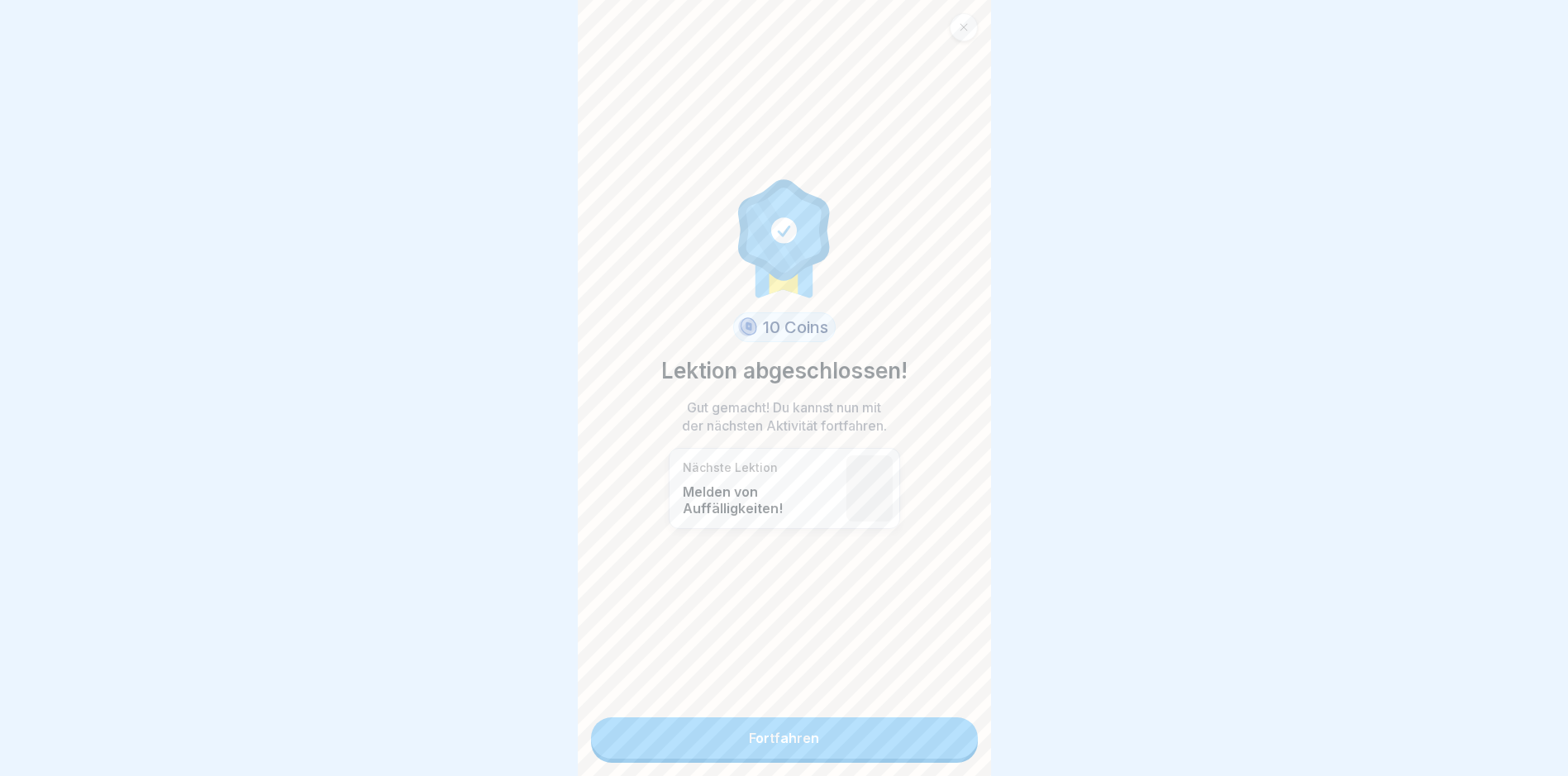
click at [932, 657] on link "Fortfahren" at bounding box center [784, 737] width 387 height 41
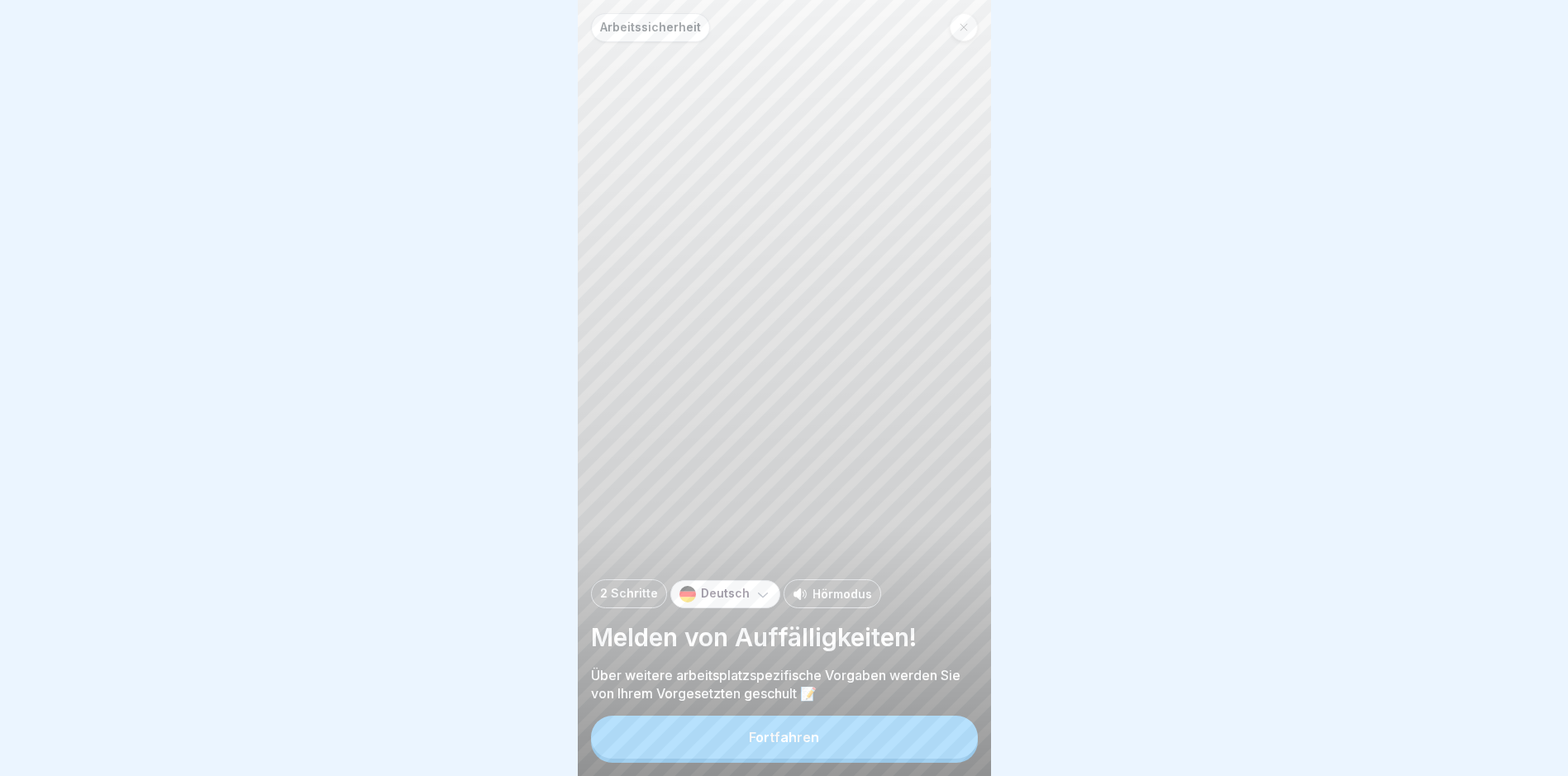
click at [910, 657] on button "Fortfahren" at bounding box center [784, 736] width 387 height 43
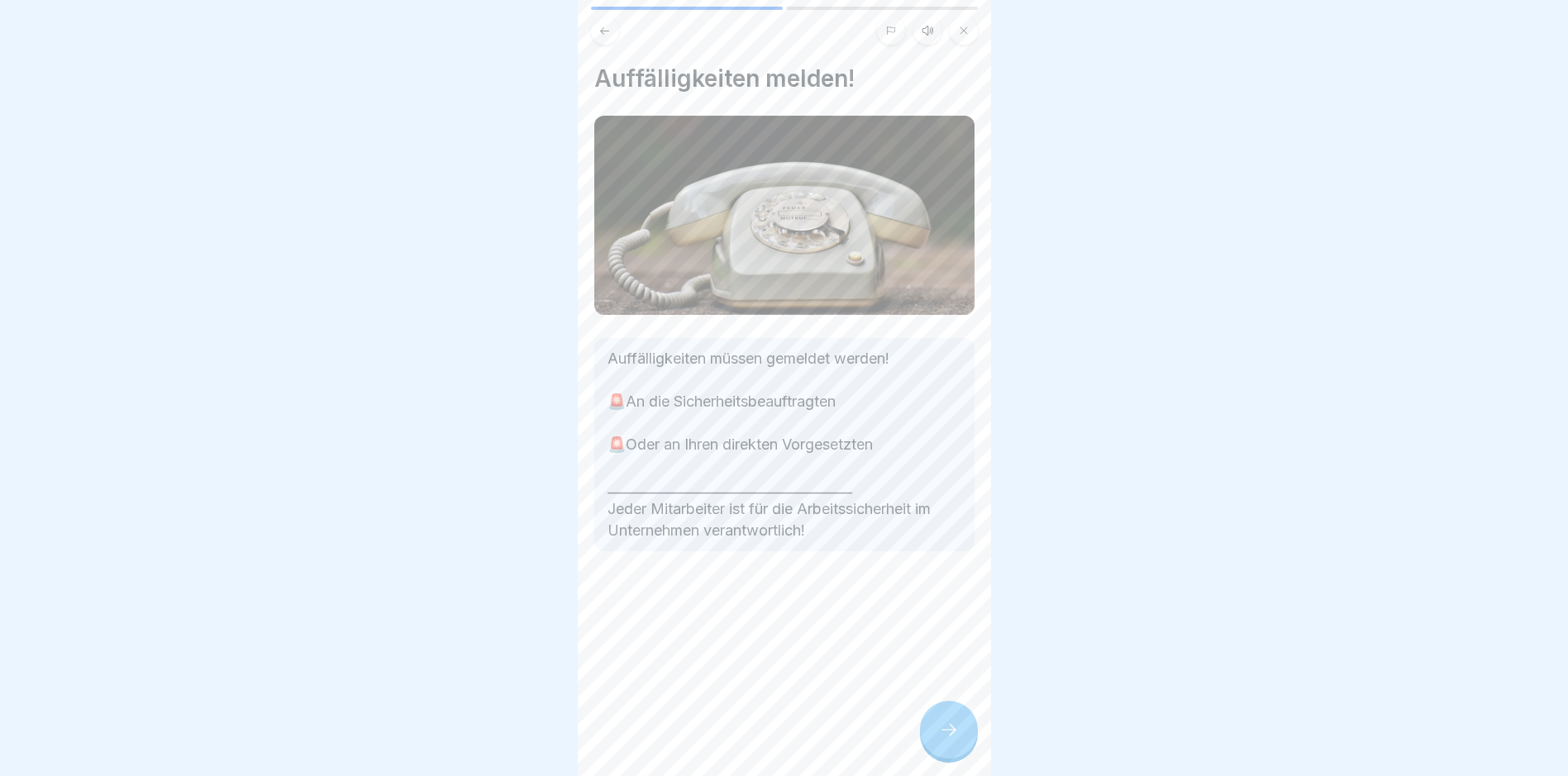
click at [953, 657] on icon at bounding box center [949, 730] width 15 height 12
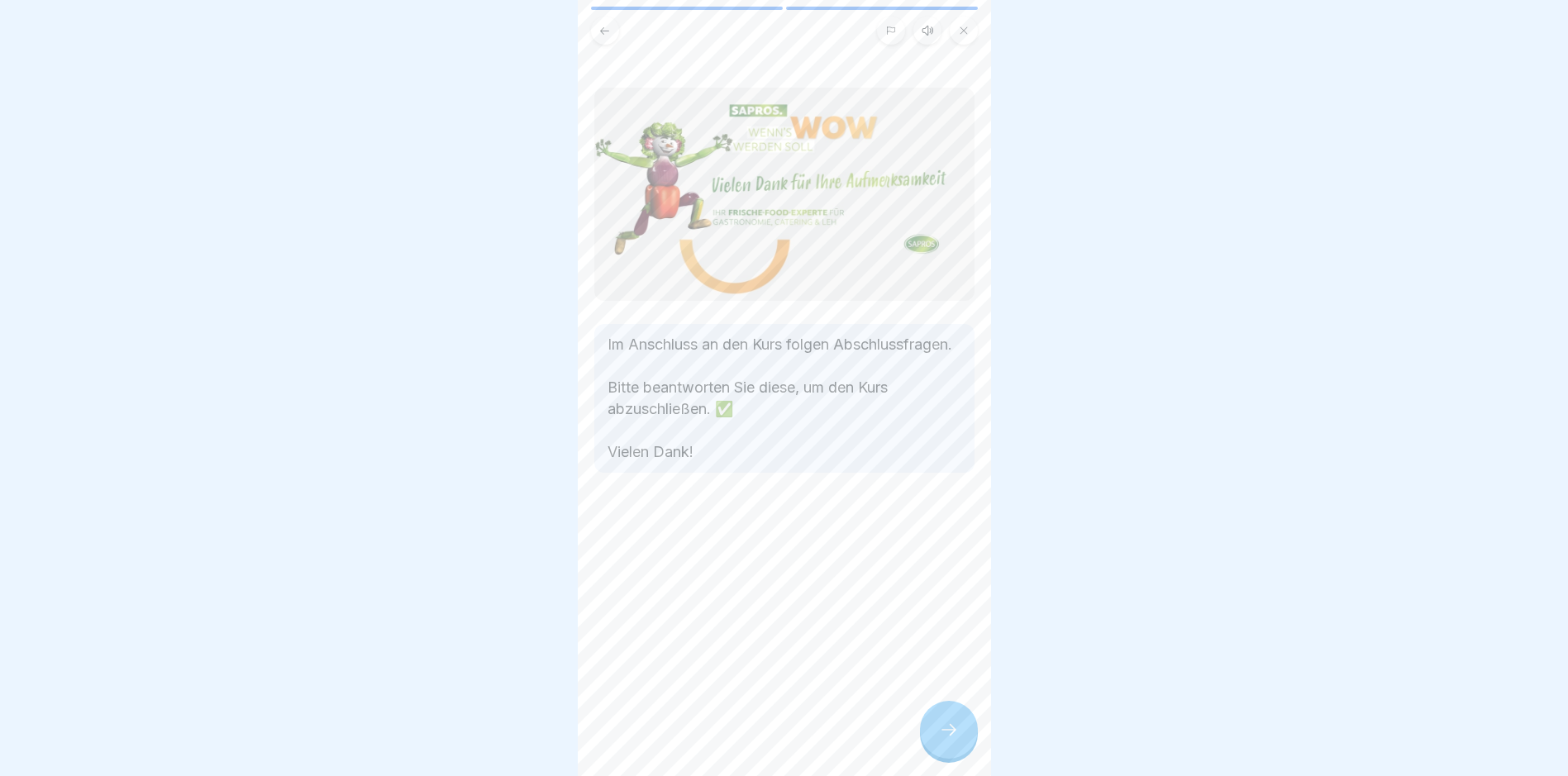
click at [953, 657] on icon at bounding box center [949, 730] width 15 height 12
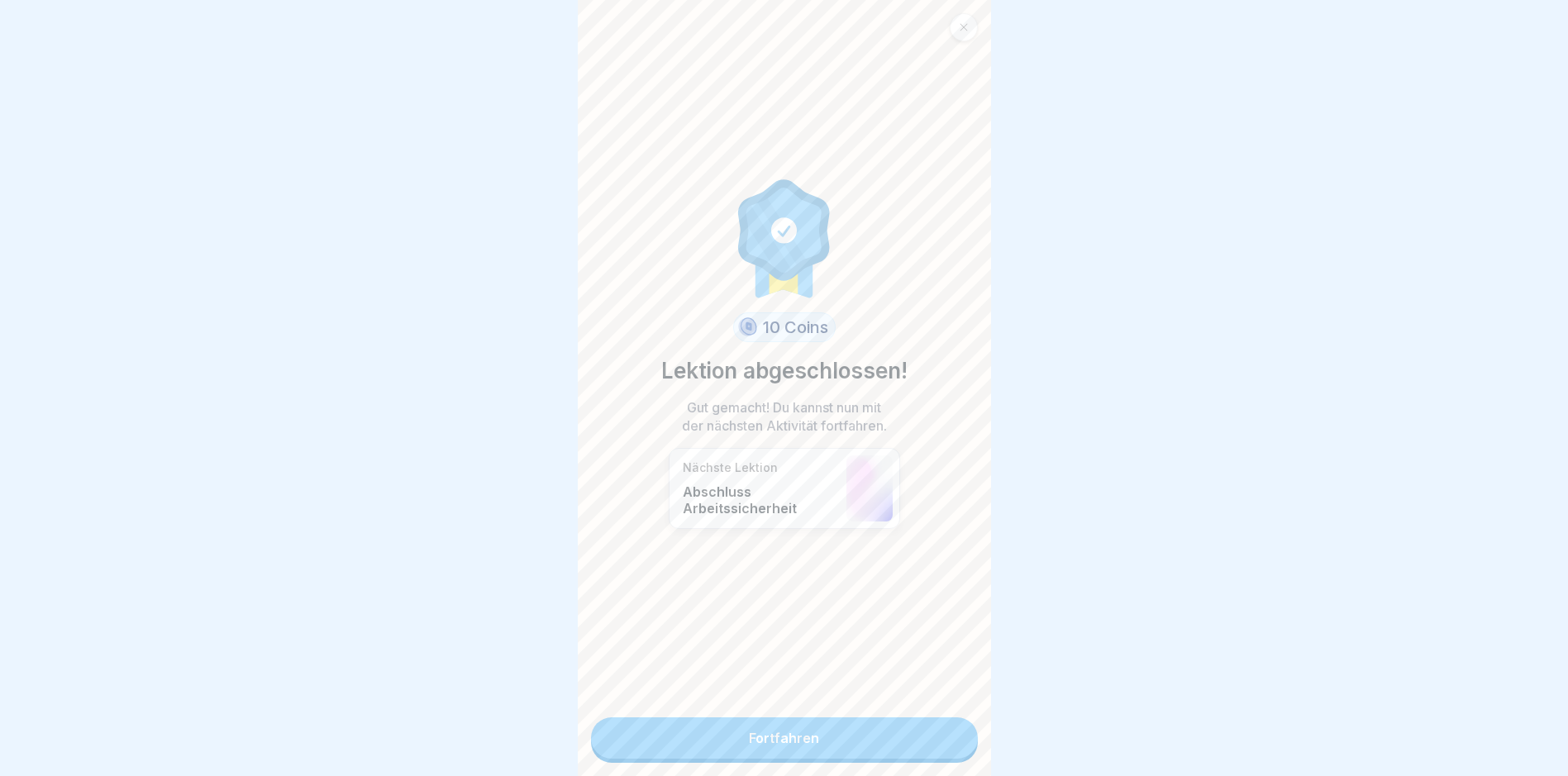
click at [928, 657] on link "Fortfahren" at bounding box center [784, 737] width 387 height 41
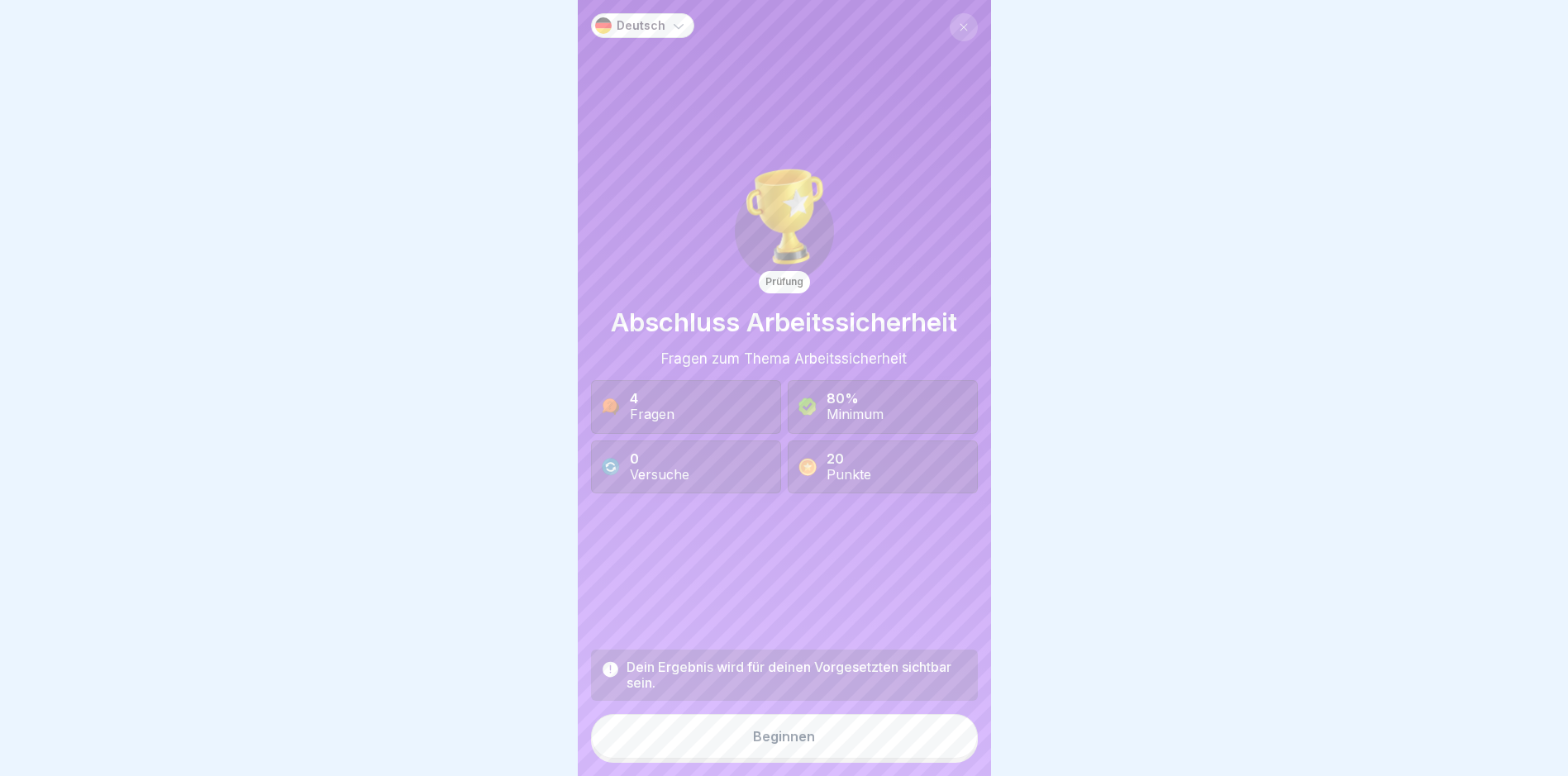
click at [887, 657] on button "Beginnen" at bounding box center [784, 736] width 387 height 45
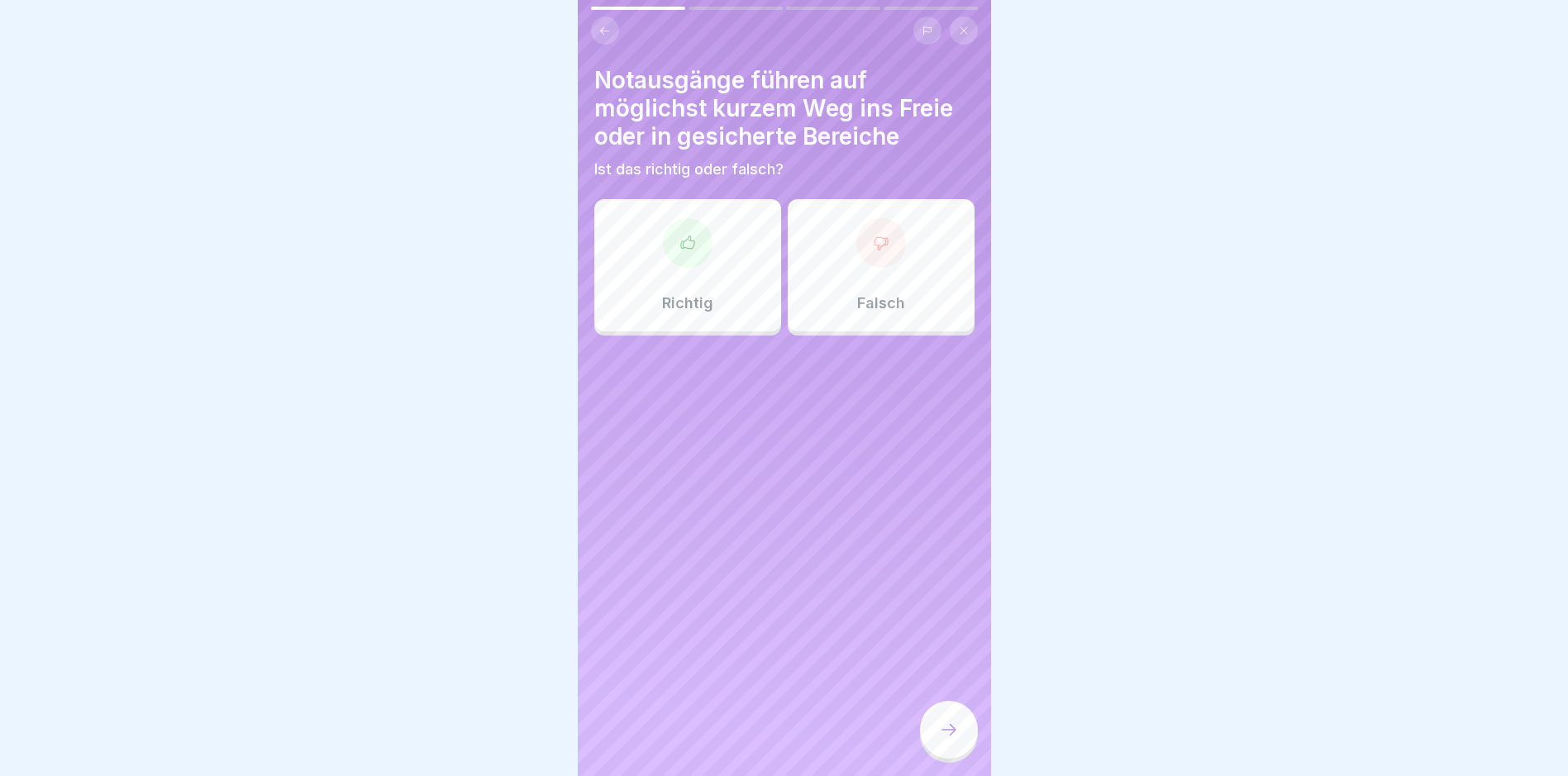
click at [672, 253] on div at bounding box center [687, 242] width 50 height 50
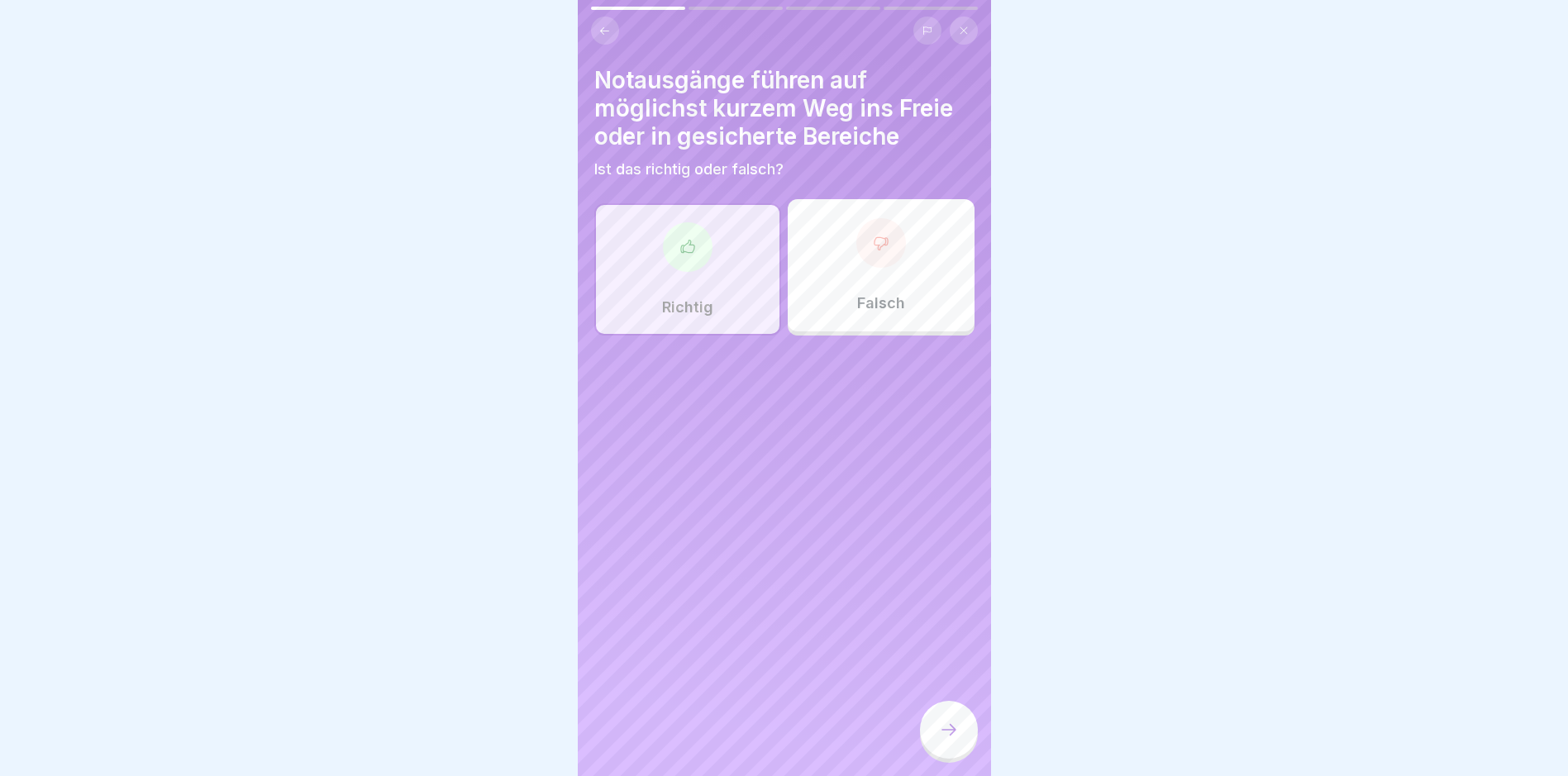
click at [956, 657] on icon at bounding box center [949, 730] width 20 height 20
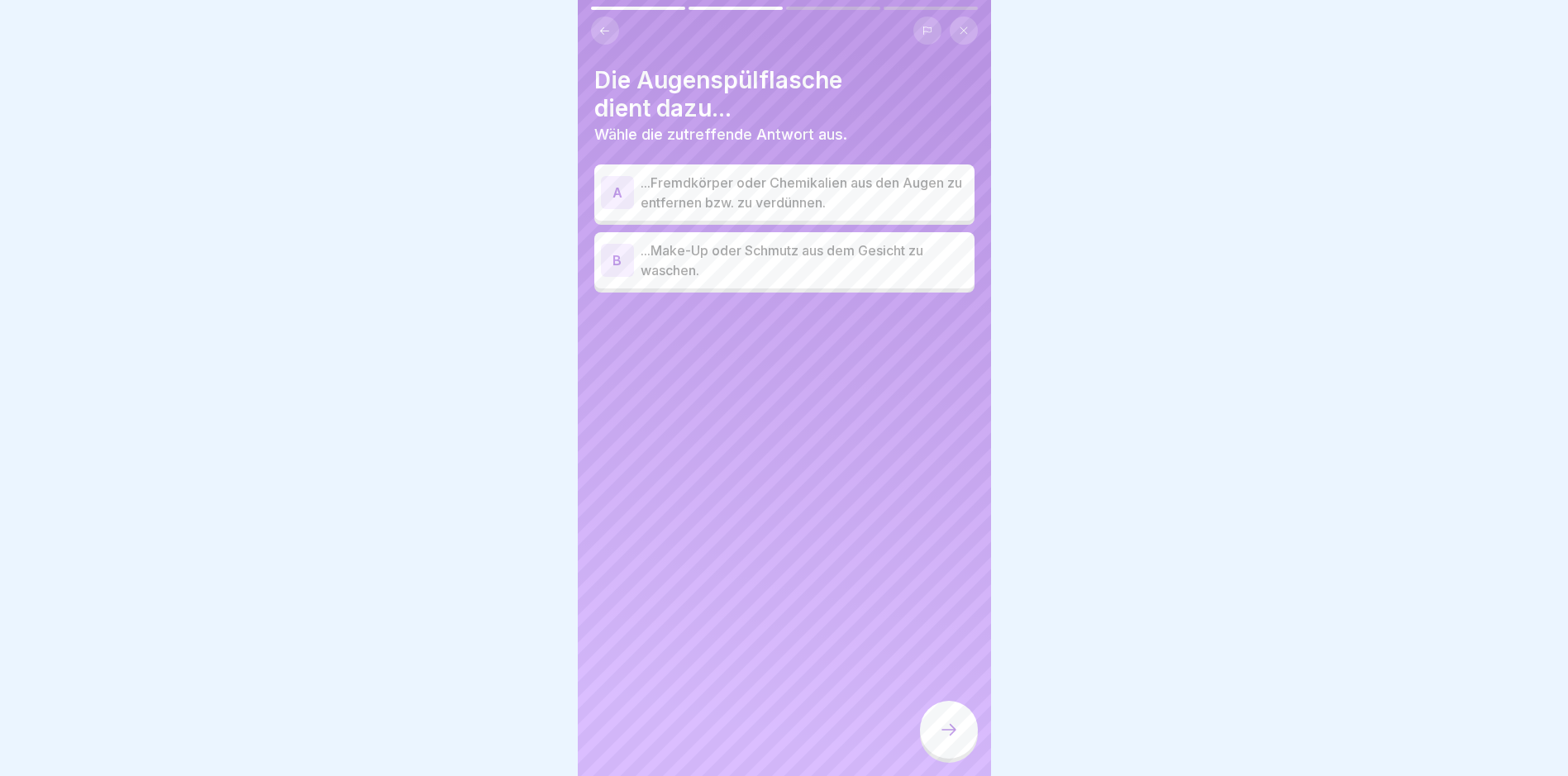
click at [745, 185] on p "...Fremdkörper oder Chemikalien aus den Augen zu entfernen bzw. zu verdünnen." at bounding box center [804, 192] width 328 height 40
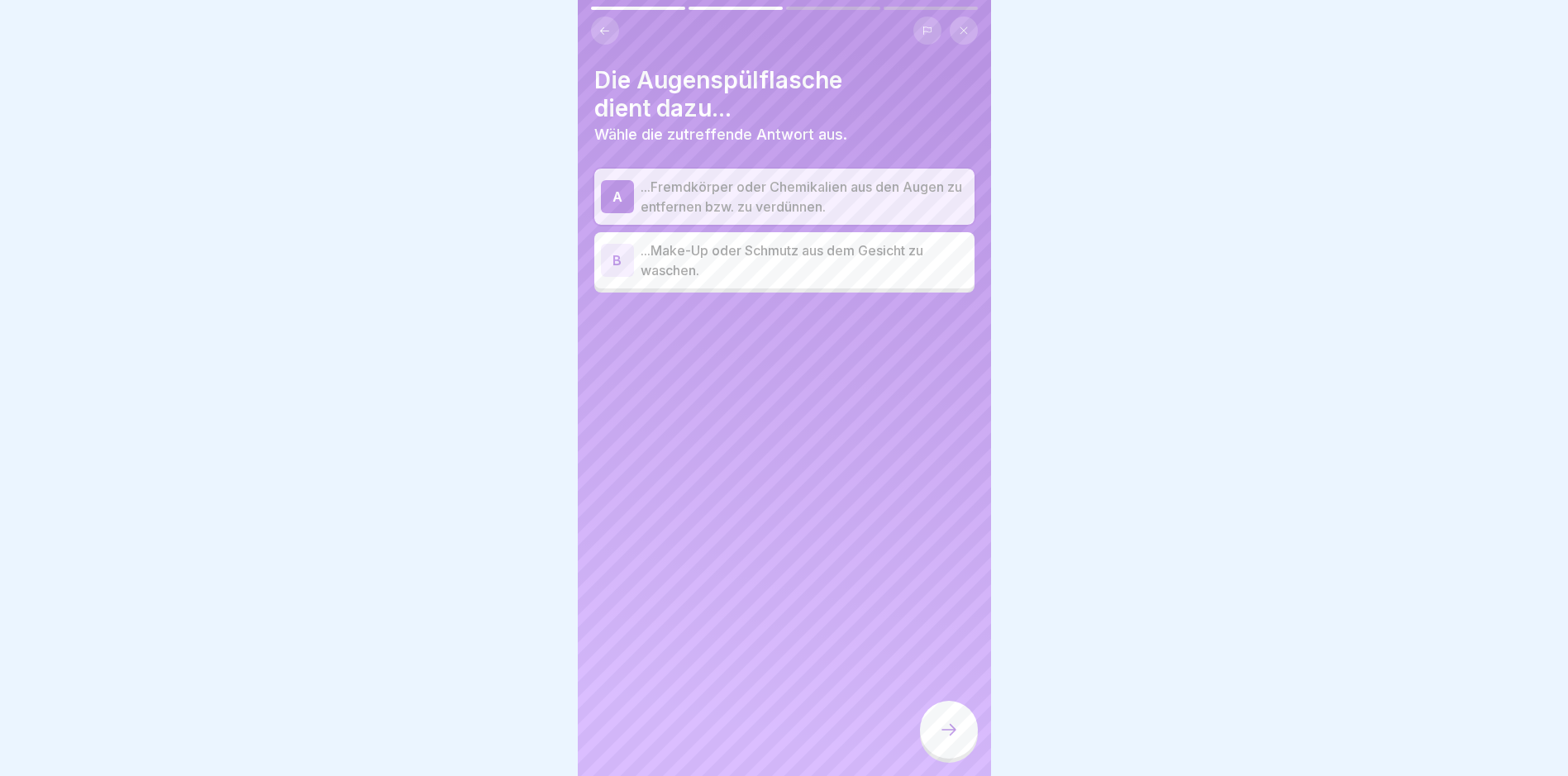
click at [934, 657] on div at bounding box center [949, 730] width 58 height 58
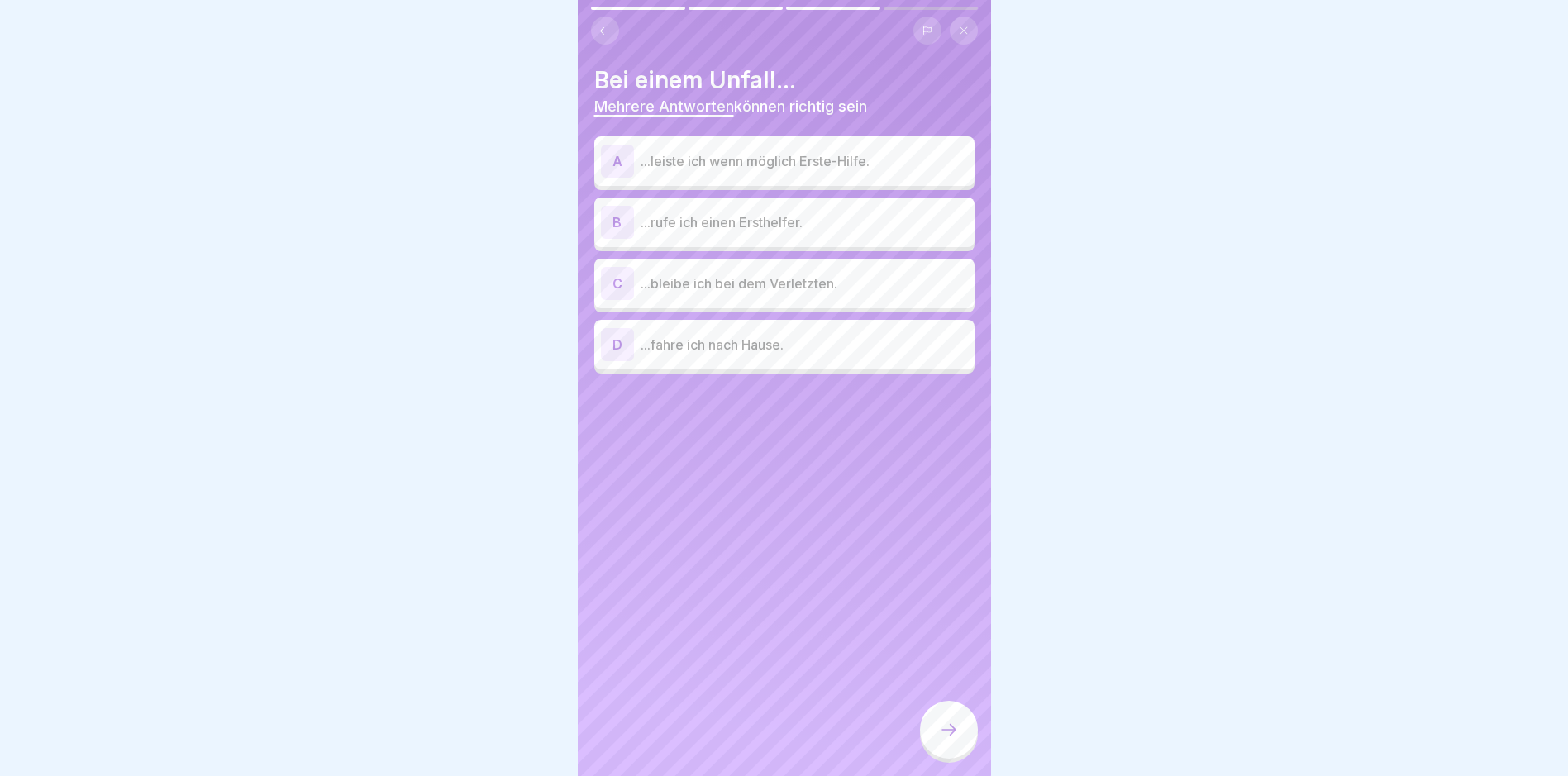
click at [805, 162] on p "...leiste ich wenn möglich Erste-Hilfe." at bounding box center [804, 162] width 328 height 20
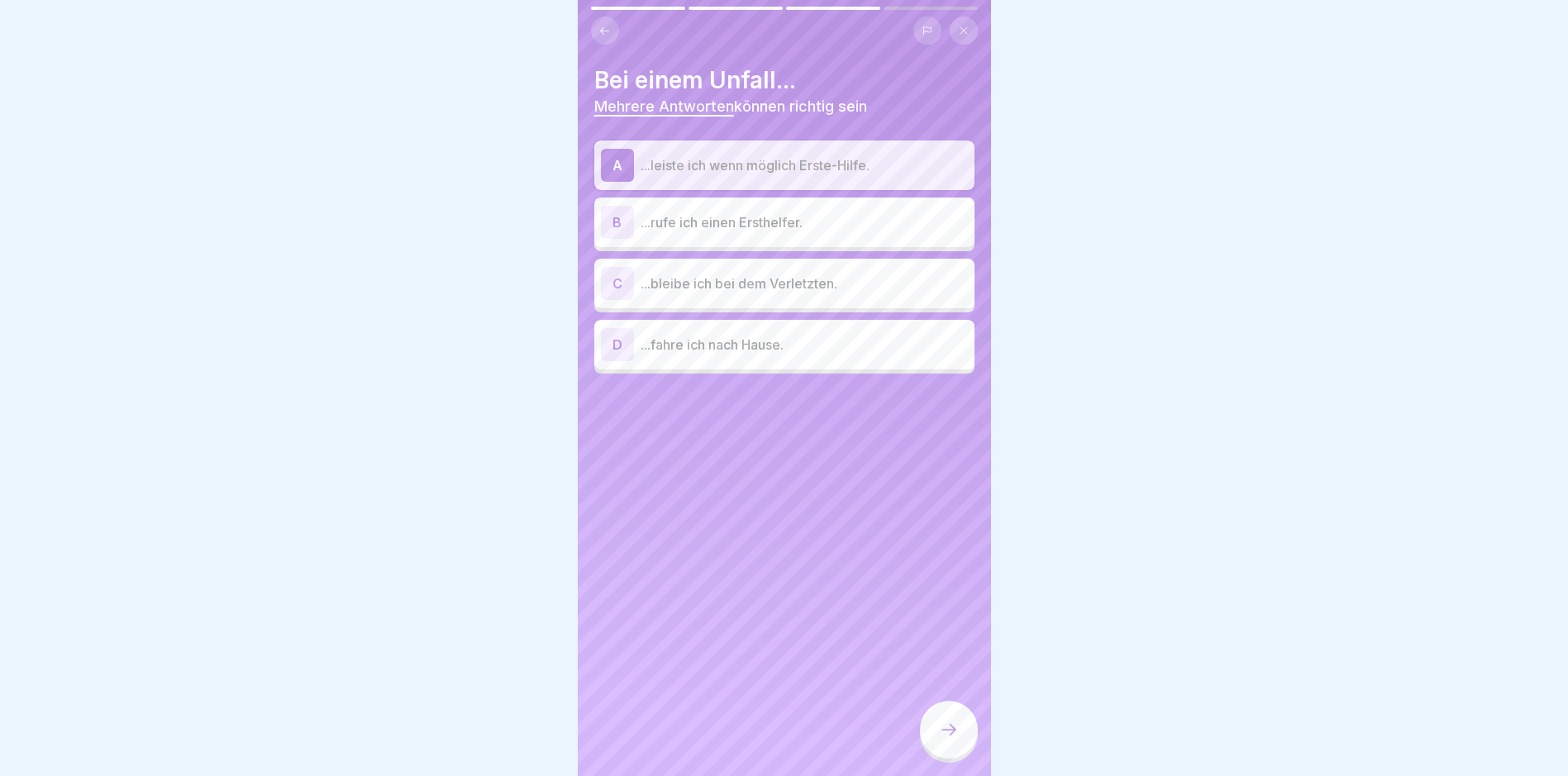
click at [787, 221] on p "...rufe ich einen Ersthelfer." at bounding box center [804, 222] width 328 height 20
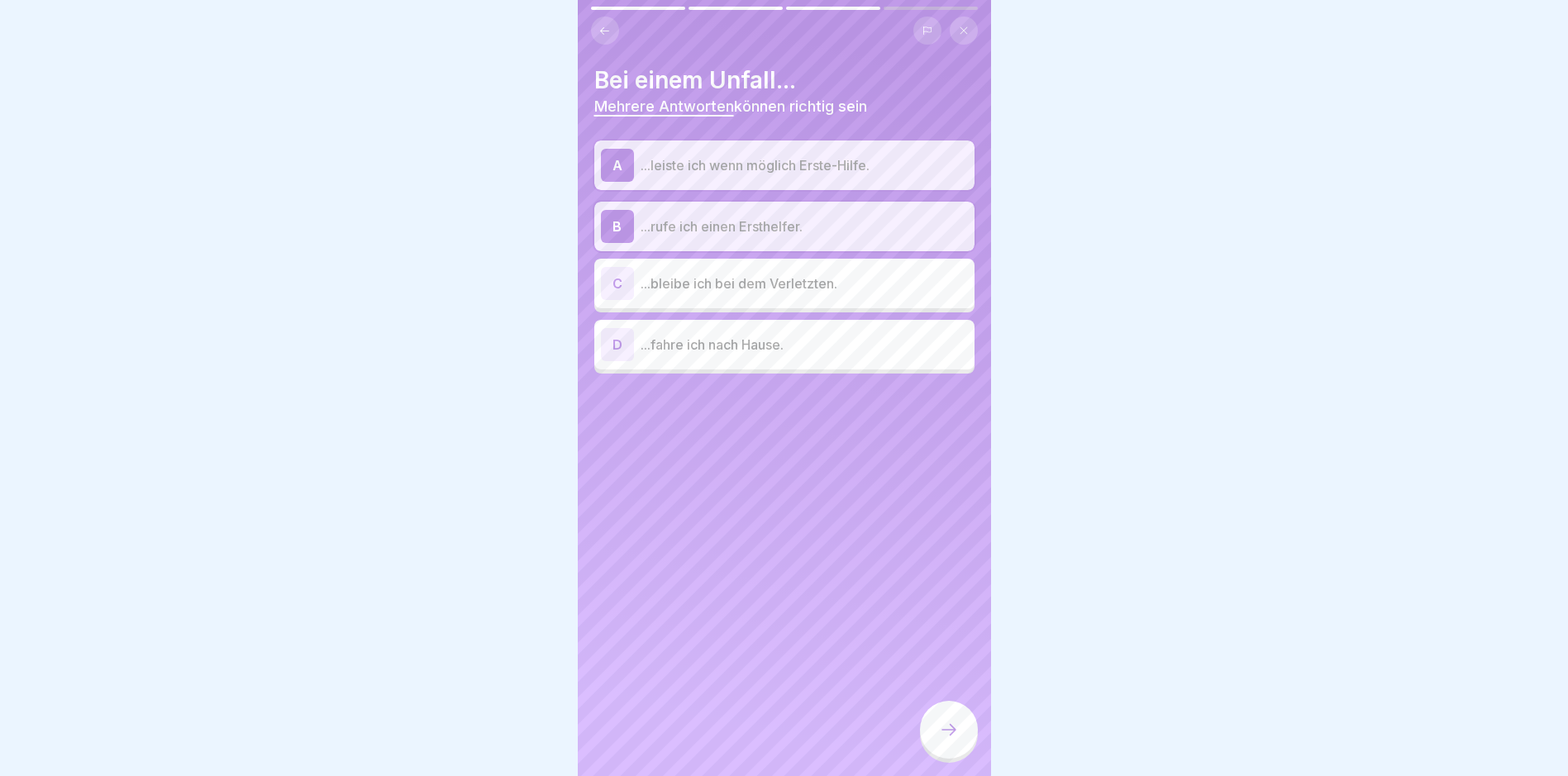
click at [800, 285] on p "...bleibe ich bei dem Verletzten." at bounding box center [804, 284] width 328 height 20
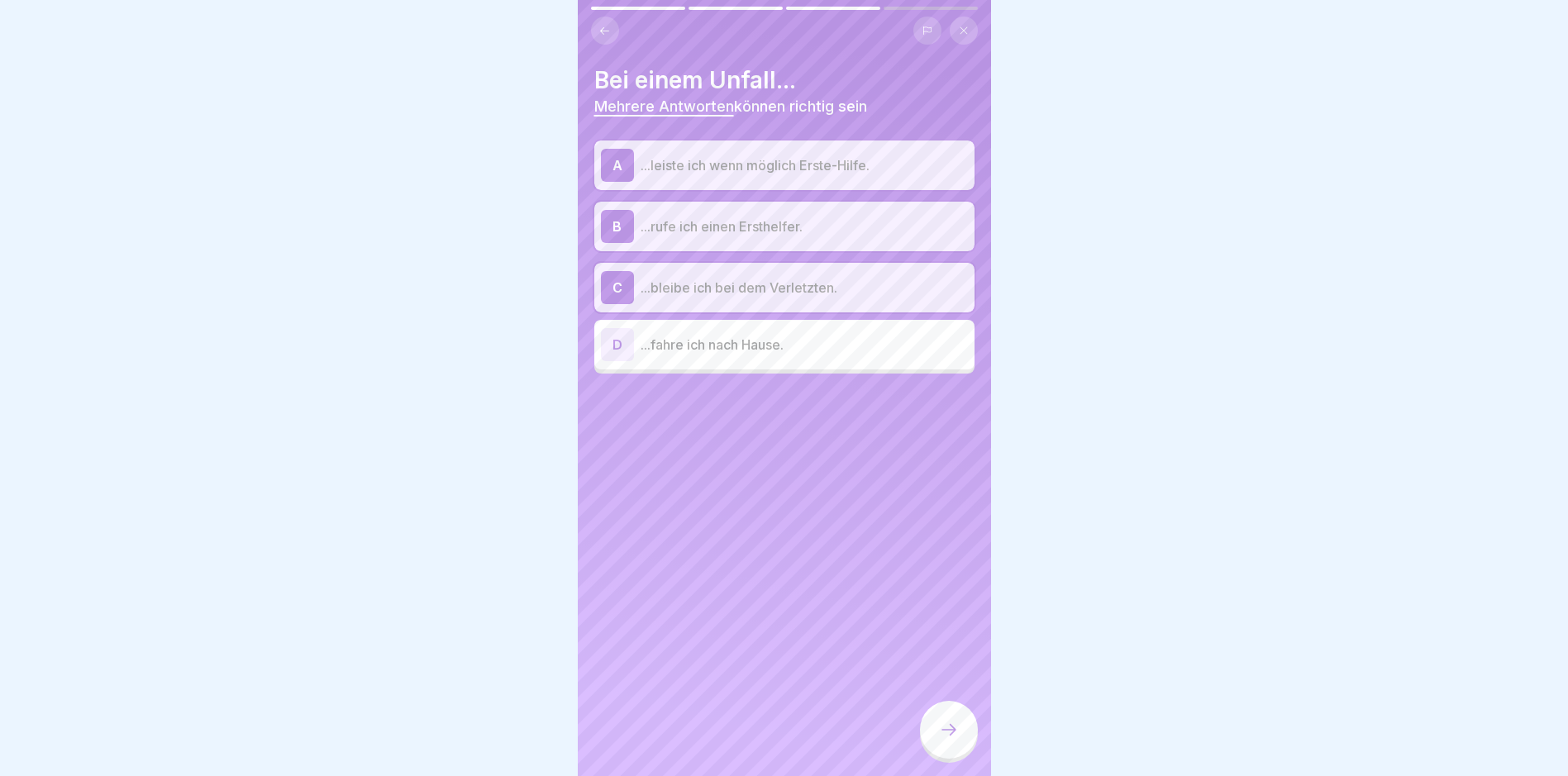
click at [957, 657] on icon at bounding box center [949, 730] width 20 height 20
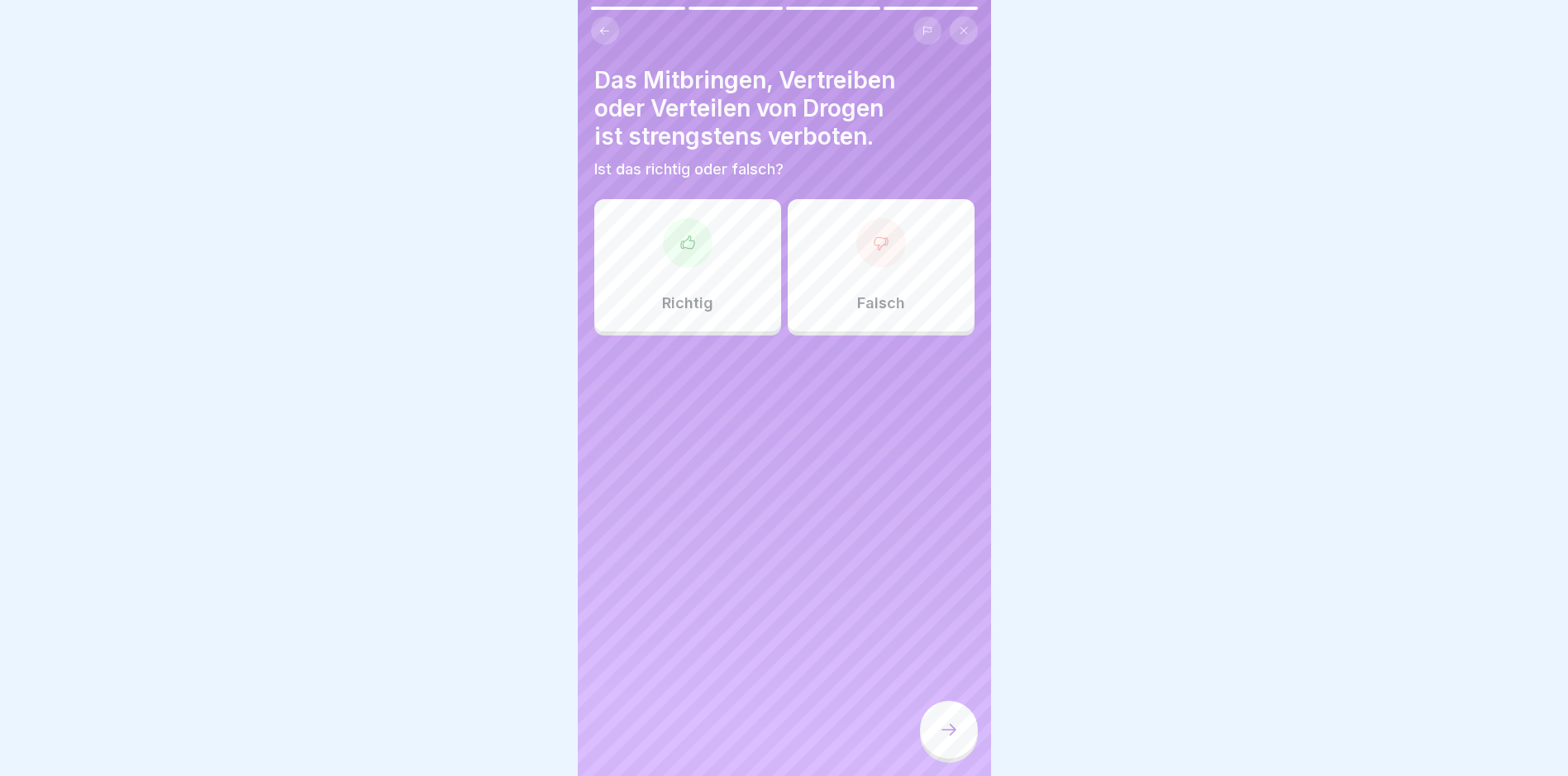
click at [681, 267] on div at bounding box center [687, 242] width 50 height 50
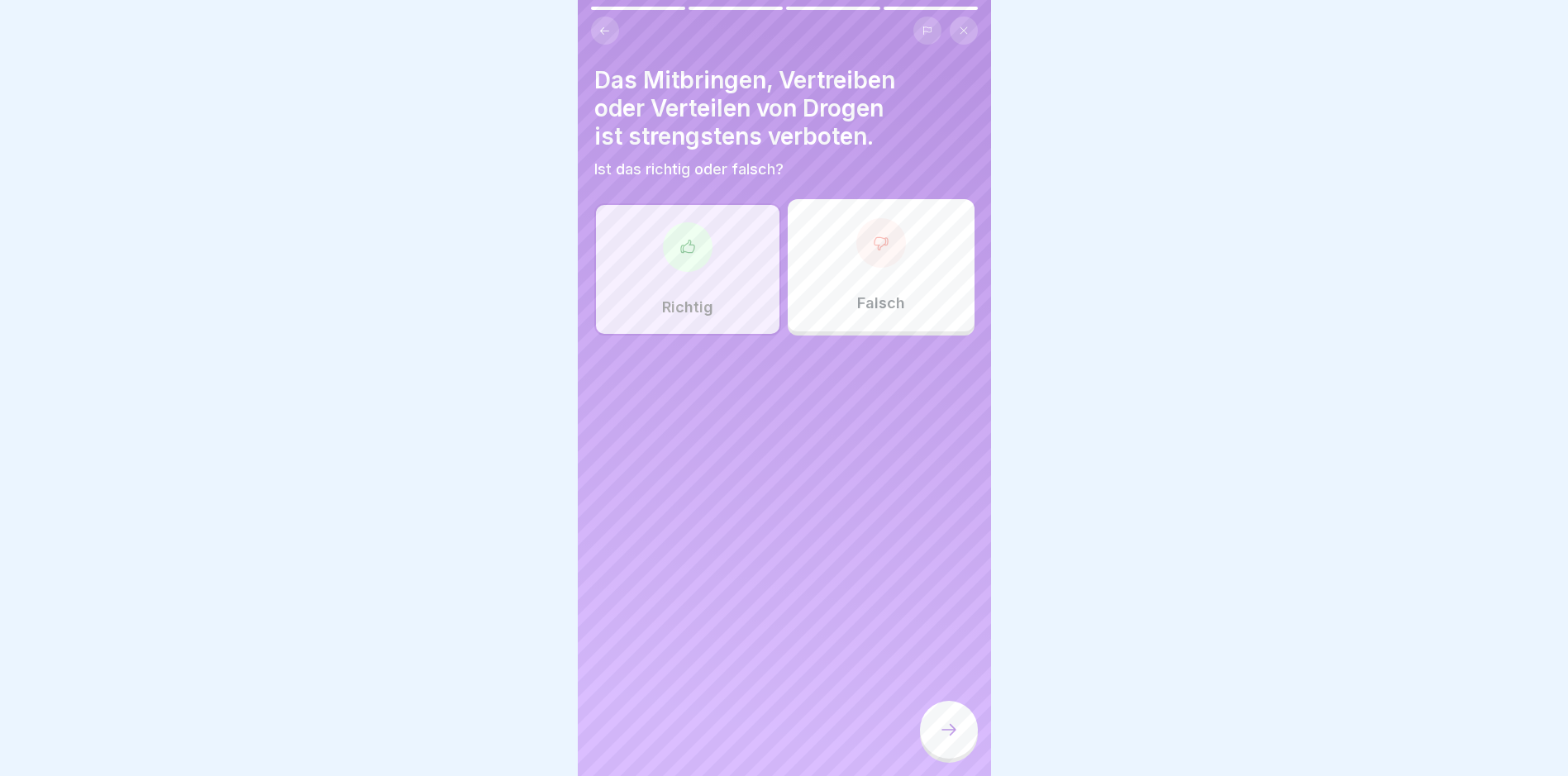
click at [958, 657] on icon at bounding box center [949, 730] width 20 height 20
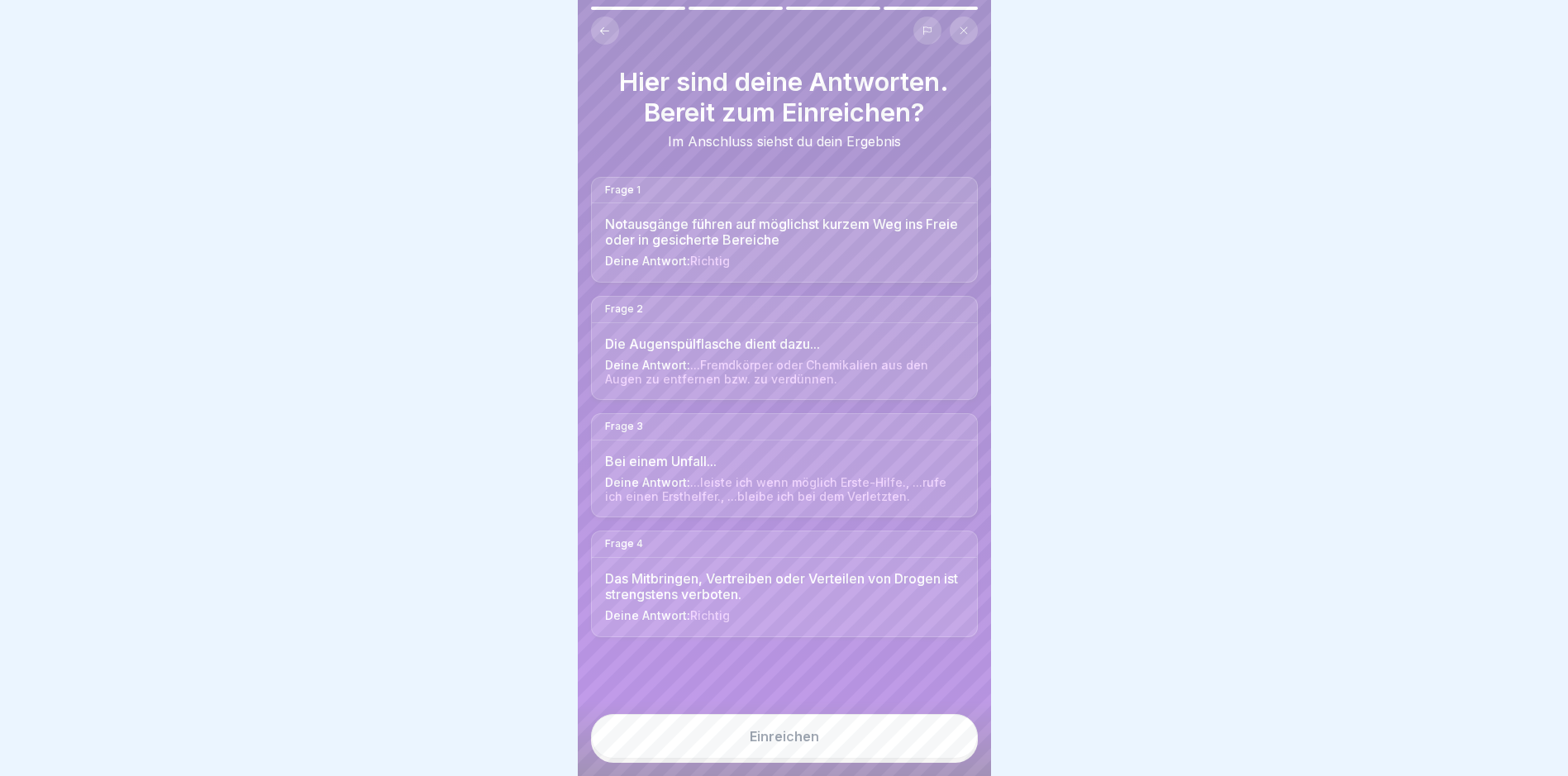
click at [905, 657] on button "Einreichen" at bounding box center [784, 736] width 387 height 45
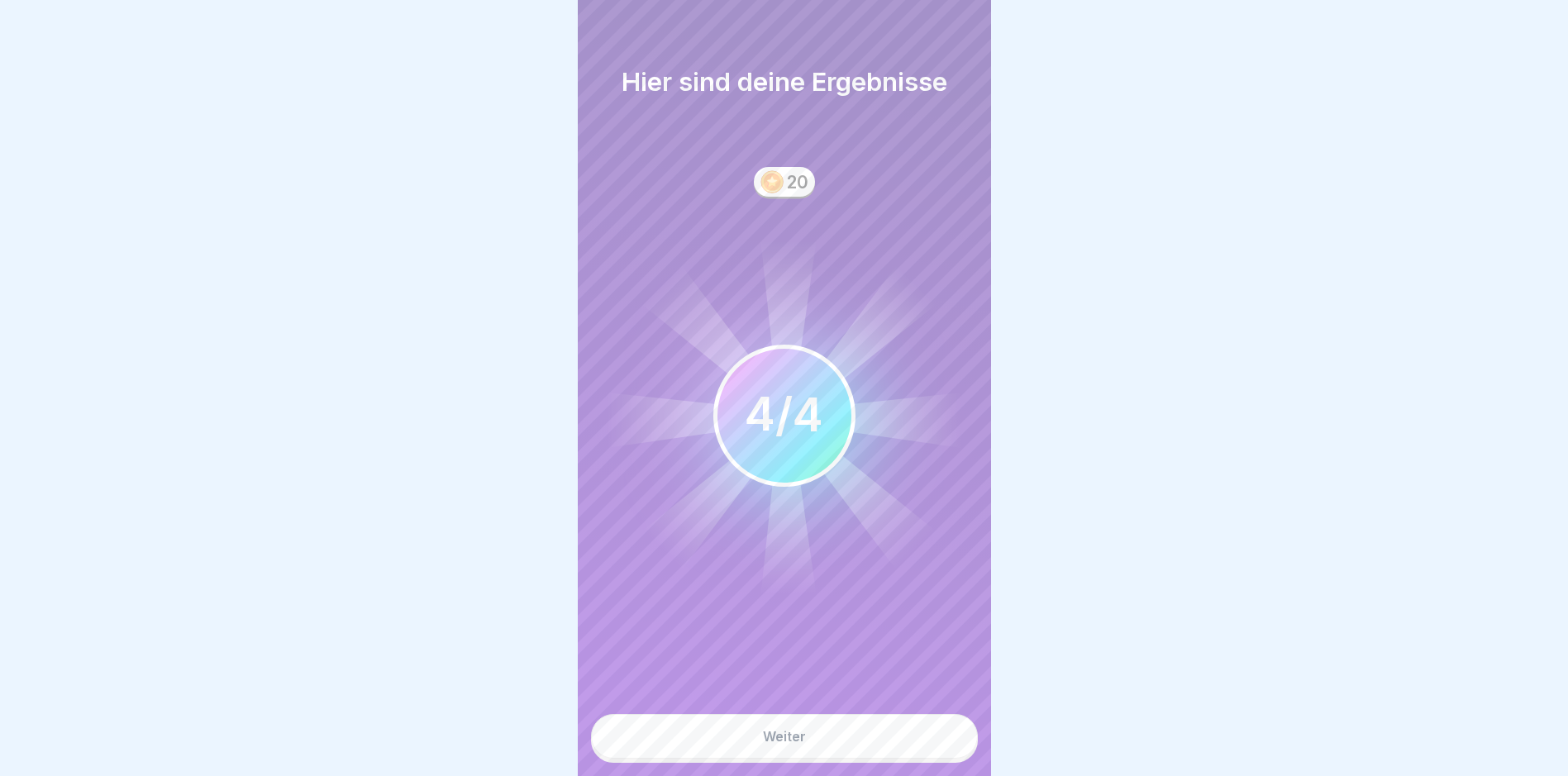
click at [887, 657] on button "Weiter" at bounding box center [784, 736] width 387 height 45
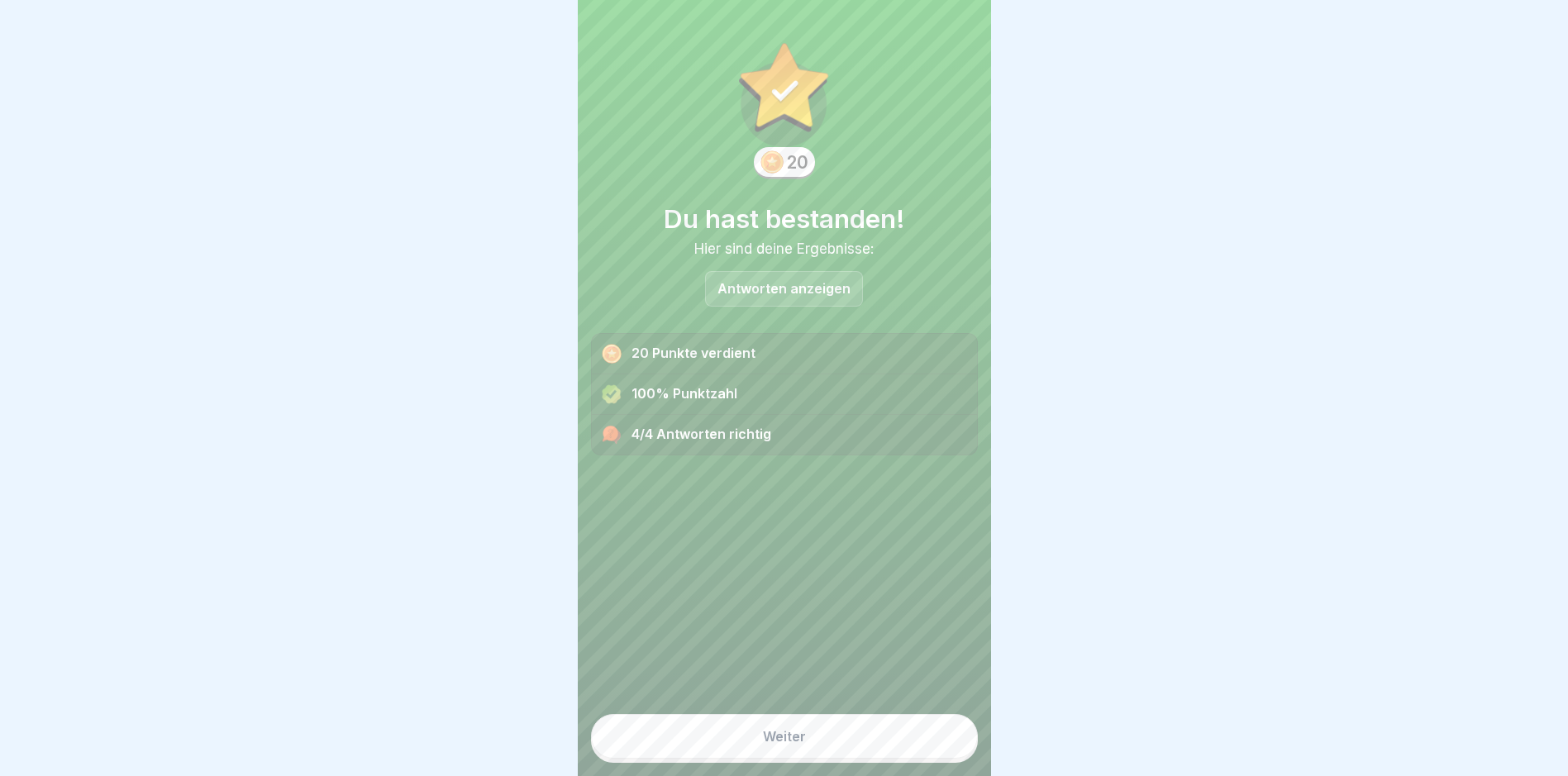
click at [882, 657] on button "Weiter" at bounding box center [784, 736] width 387 height 45
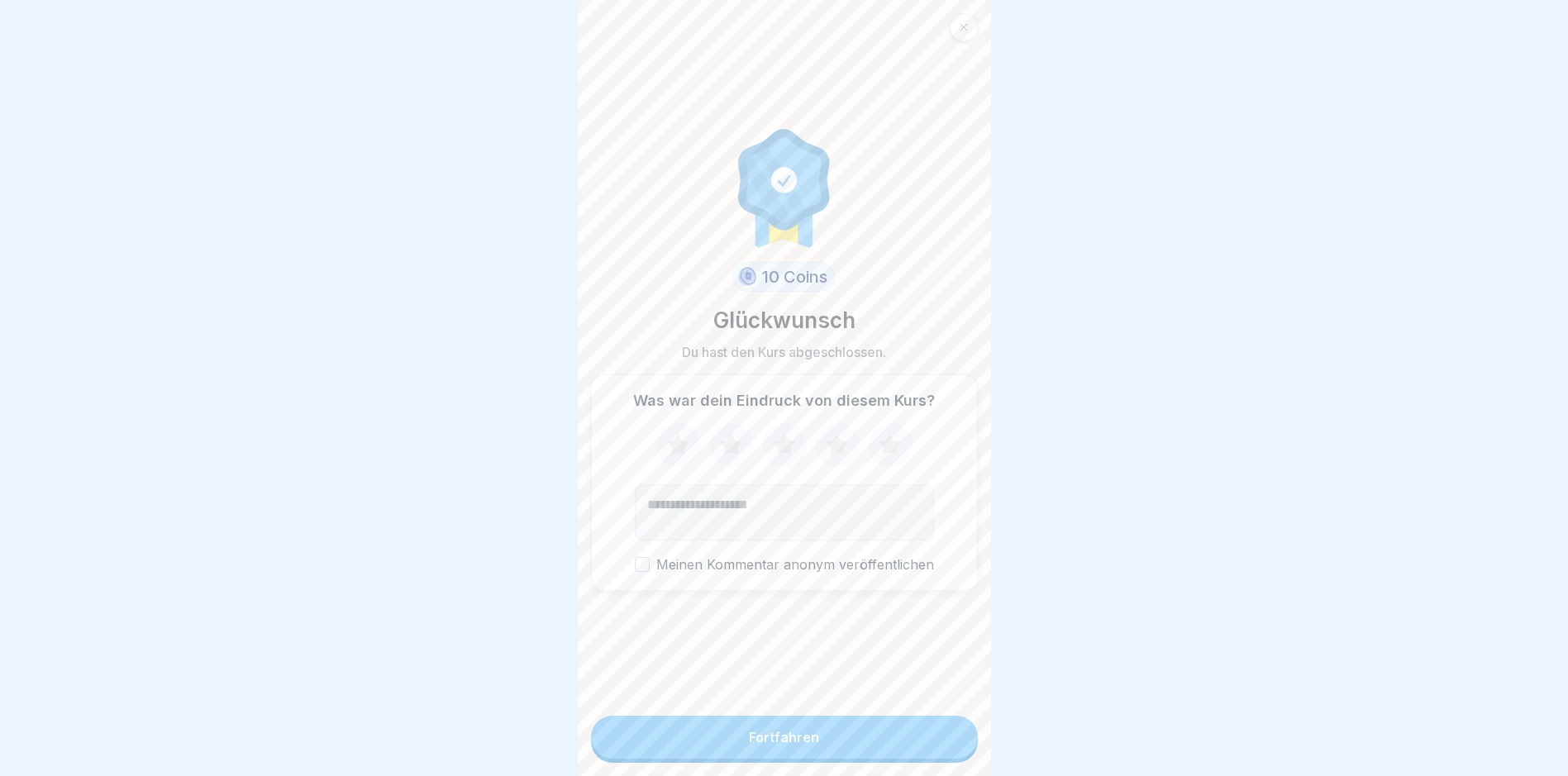
click at [727, 460] on icon at bounding box center [731, 445] width 44 height 43
click at [849, 657] on button "Fortfahren" at bounding box center [784, 736] width 387 height 43
